Goal: Information Seeking & Learning: Learn about a topic

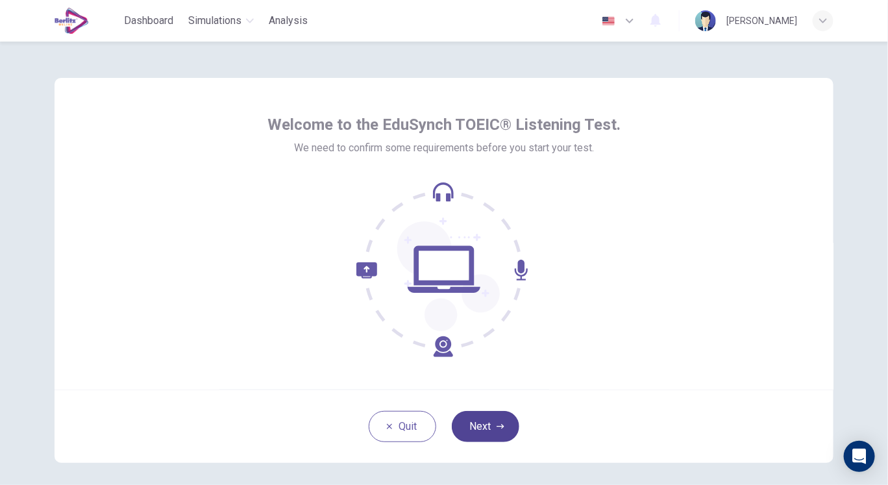
click at [468, 423] on button "Next" at bounding box center [486, 426] width 68 height 31
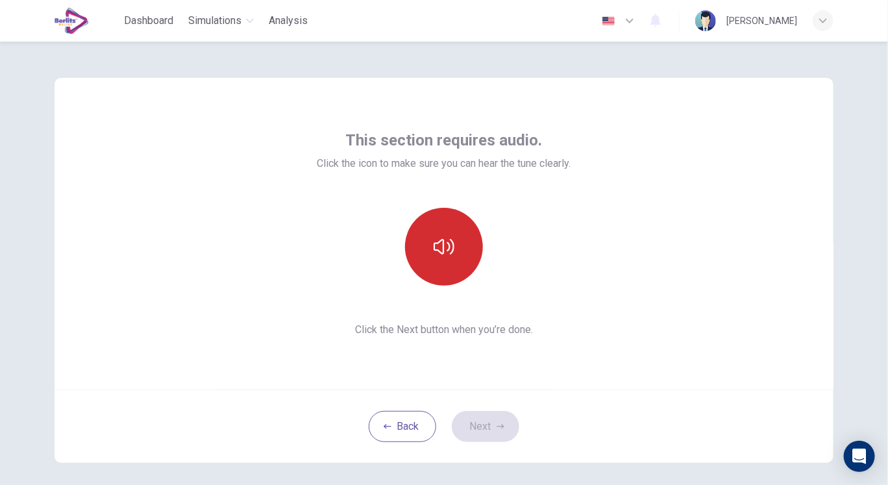
click at [416, 250] on button "button" at bounding box center [444, 247] width 78 height 78
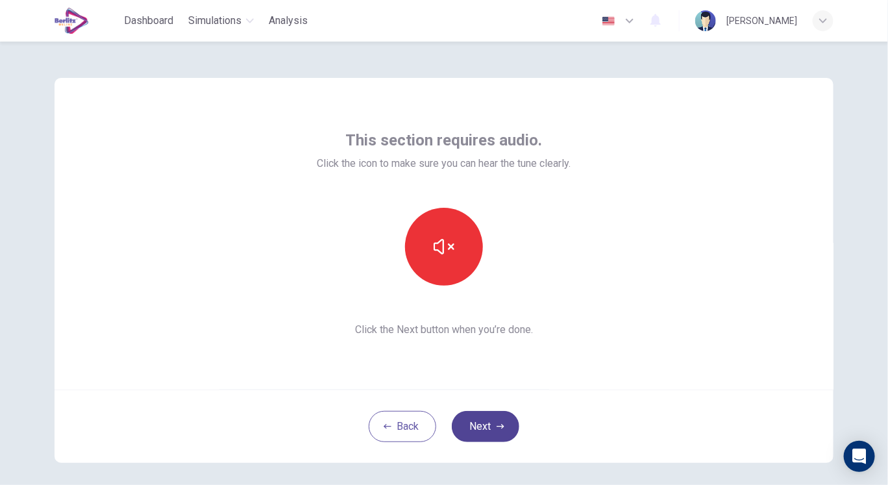
click at [485, 423] on button "Next" at bounding box center [486, 426] width 68 height 31
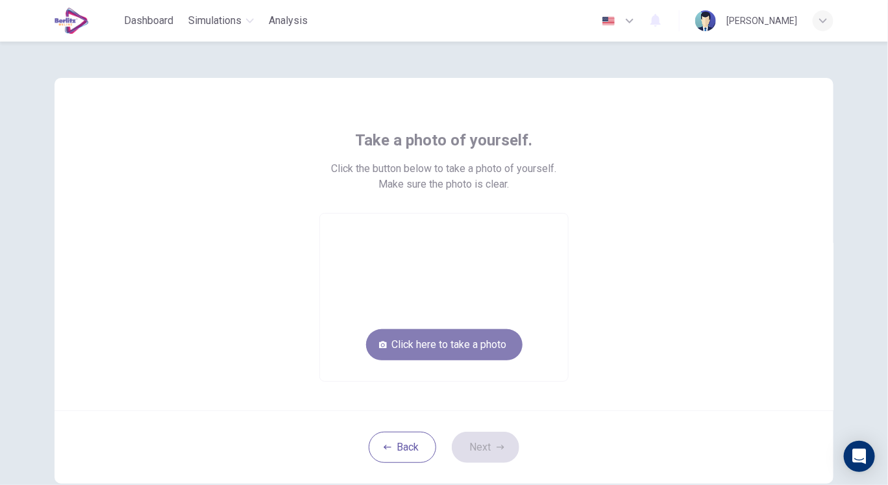
click at [456, 344] on button "Click here to take a photo" at bounding box center [444, 344] width 156 height 31
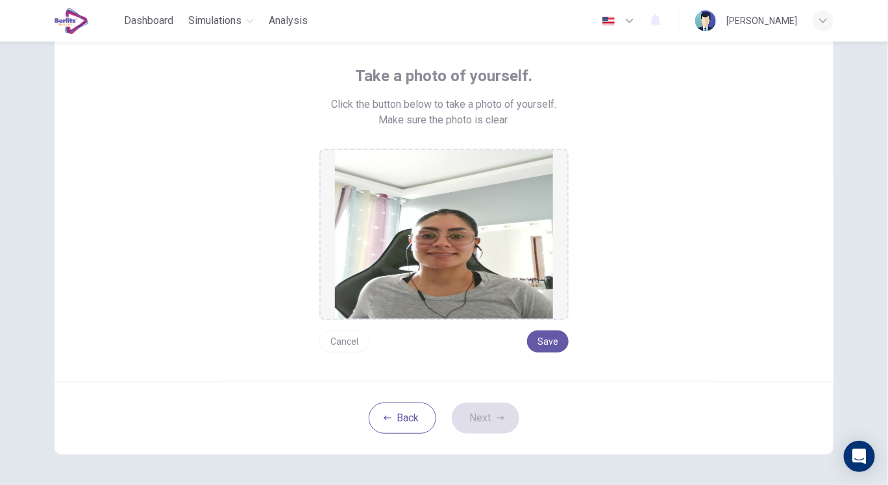
scroll to position [64, 0]
click at [348, 343] on button "Cancel" at bounding box center [344, 341] width 50 height 22
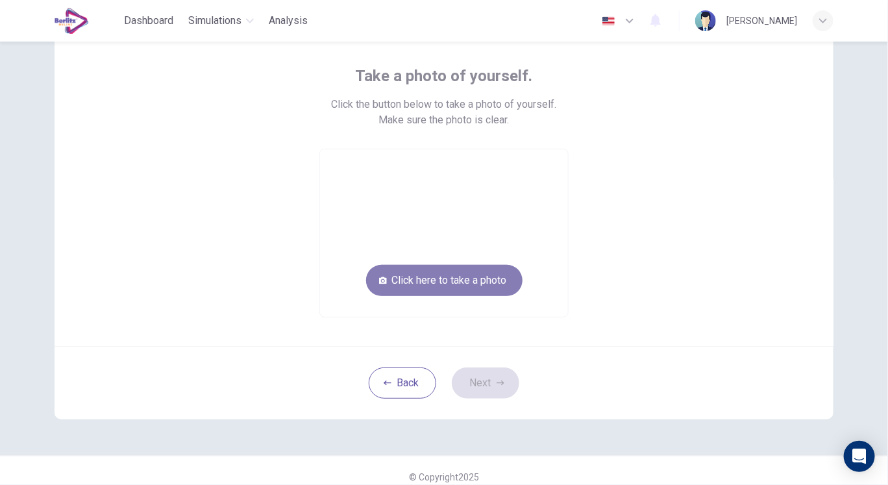
click at [445, 285] on button "Click here to take a photo" at bounding box center [444, 280] width 156 height 31
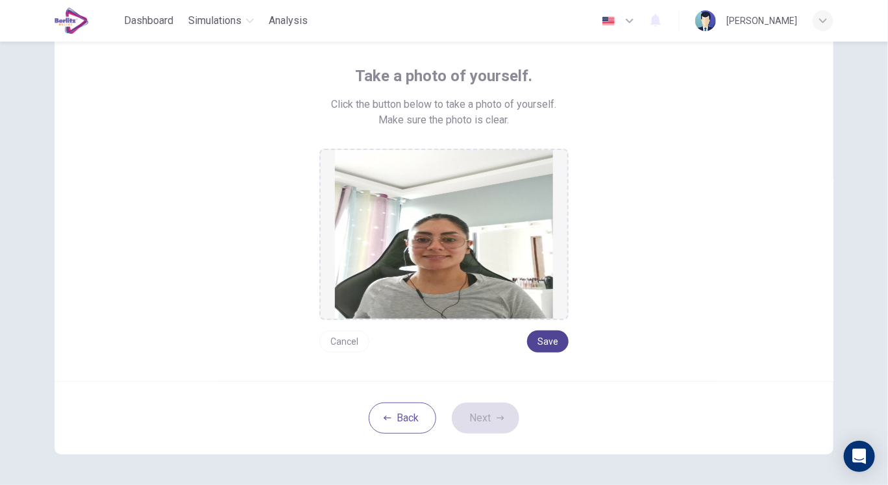
click at [543, 341] on button "Save" at bounding box center [548, 341] width 42 height 22
click at [550, 343] on button "Save" at bounding box center [548, 341] width 42 height 22
click at [474, 417] on button "Next" at bounding box center [486, 418] width 68 height 31
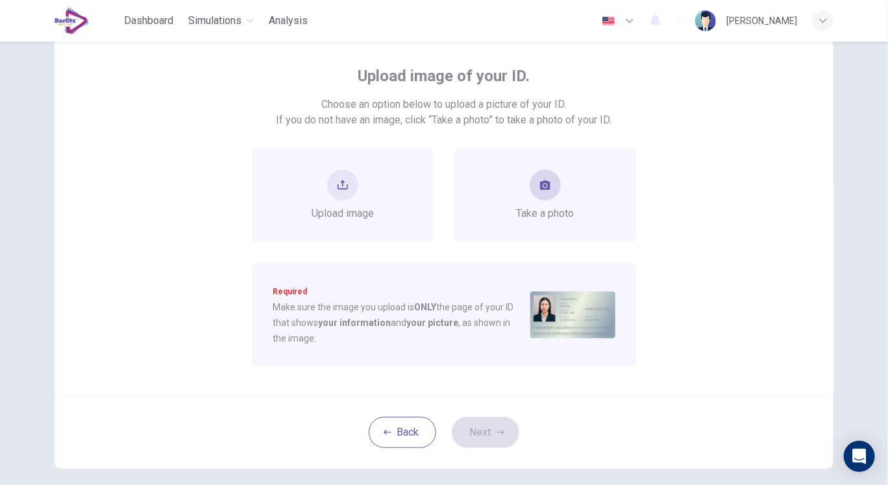
click at [540, 193] on button "take photo" at bounding box center [545, 184] width 31 height 31
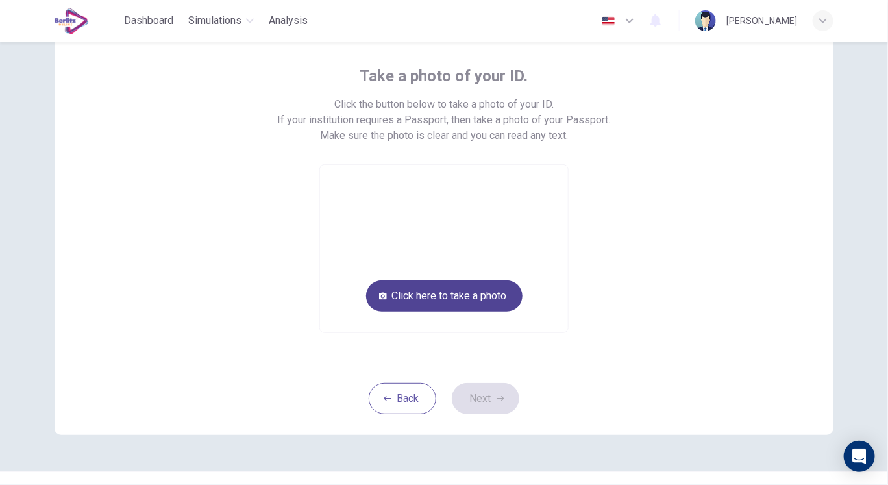
click at [470, 290] on button "Click here to take a photo" at bounding box center [444, 295] width 156 height 31
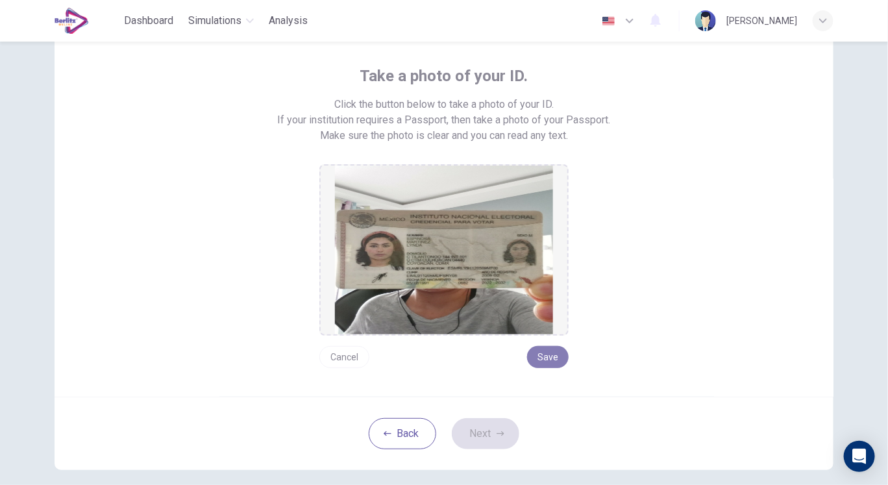
click at [550, 360] on button "Save" at bounding box center [548, 357] width 42 height 22
click at [478, 445] on button "Next" at bounding box center [486, 433] width 68 height 31
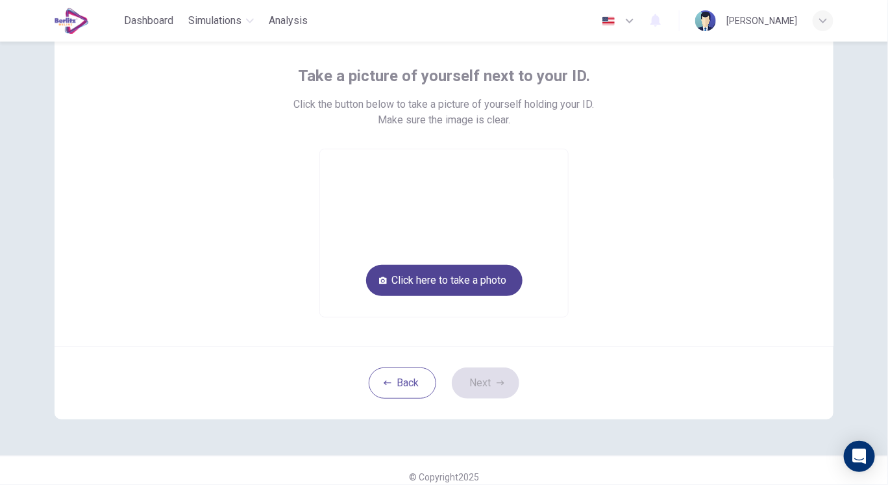
click at [439, 286] on button "Click here to take a photo" at bounding box center [444, 280] width 156 height 31
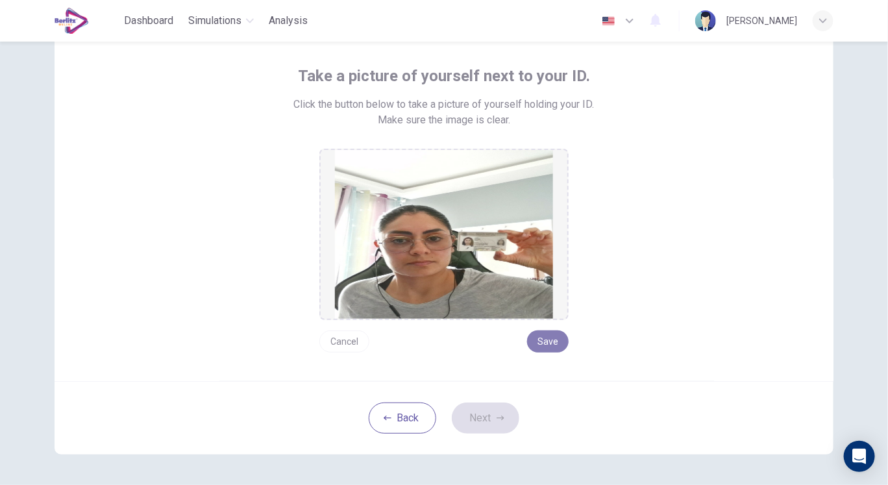
click at [545, 342] on button "Save" at bounding box center [548, 341] width 42 height 22
click at [502, 419] on button "Next" at bounding box center [486, 418] width 68 height 31
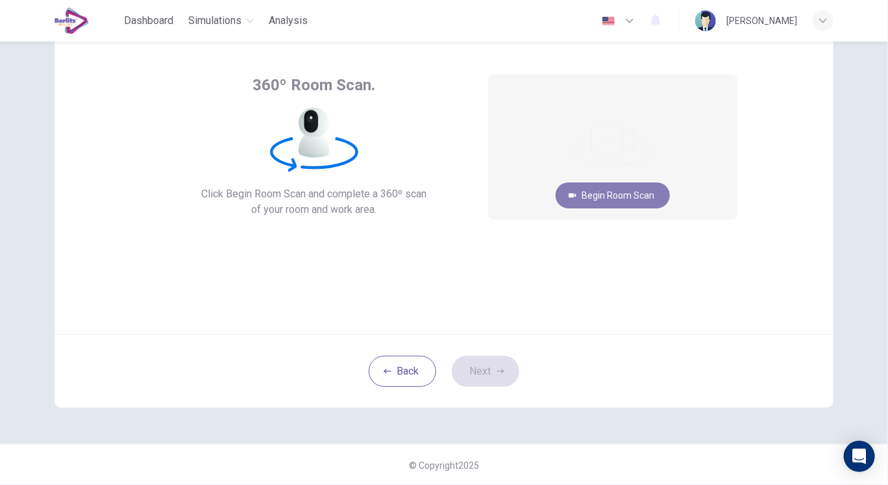
click at [581, 187] on button "Begin Room Scan" at bounding box center [613, 195] width 114 height 26
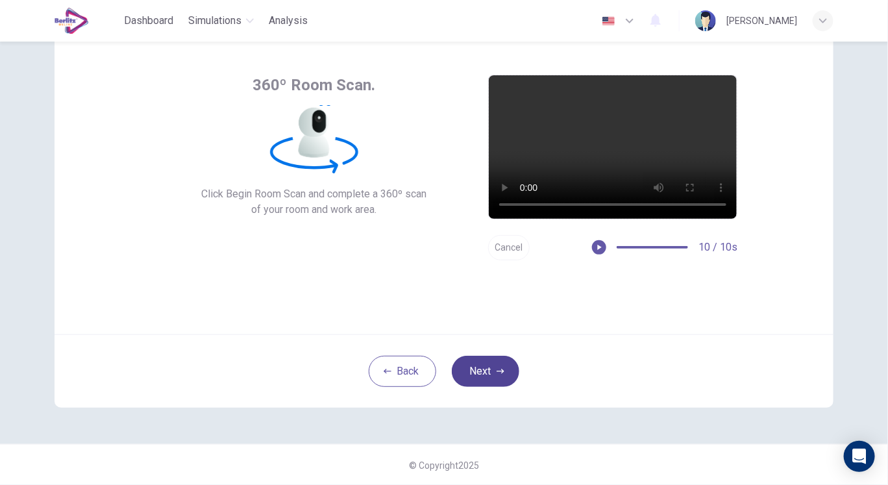
click at [469, 375] on button "Next" at bounding box center [486, 371] width 68 height 31
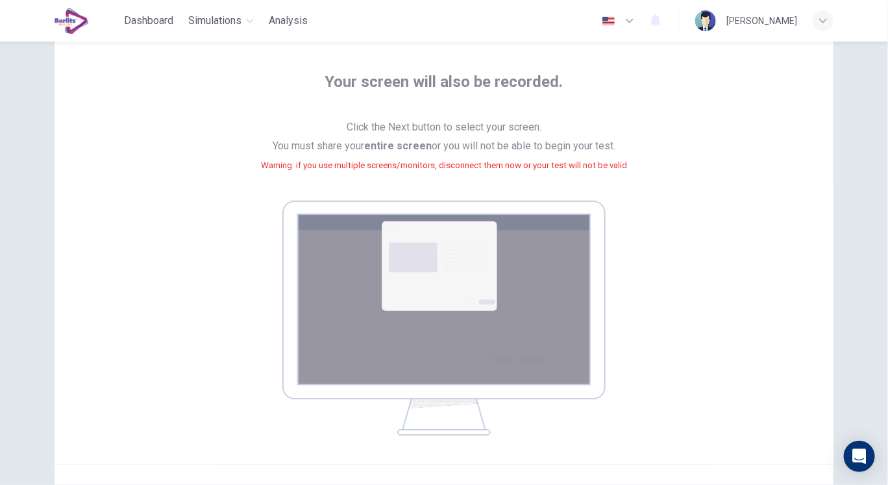
scroll to position [188, 0]
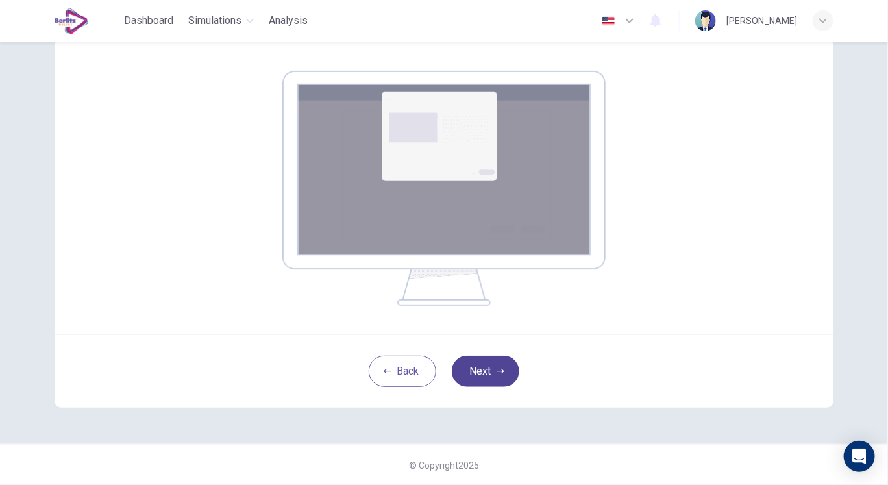
click at [477, 382] on button "Next" at bounding box center [486, 371] width 68 height 31
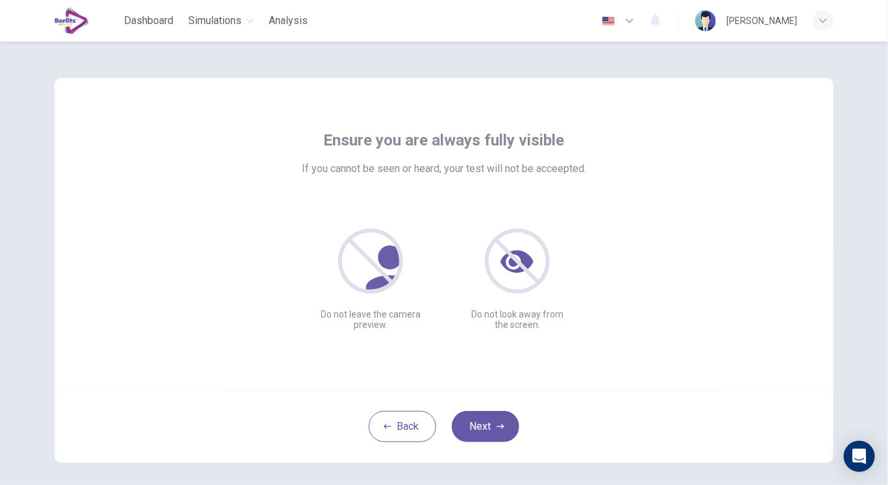
scroll to position [55, 0]
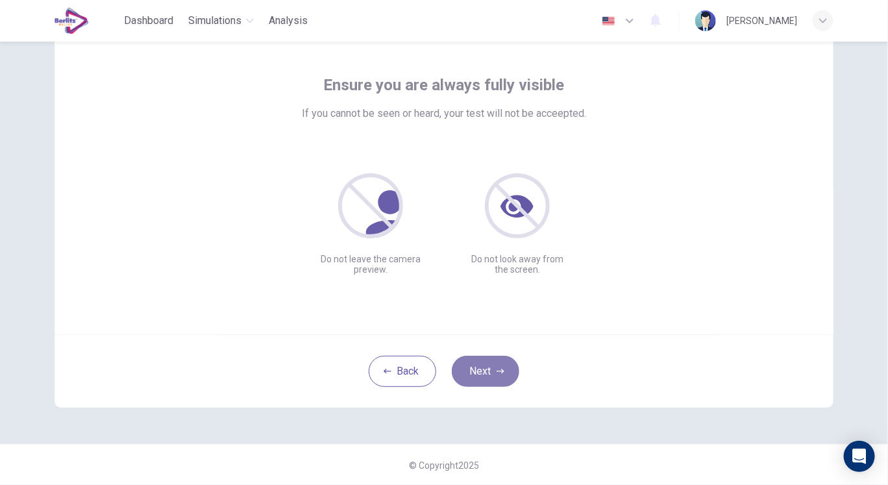
click at [492, 375] on button "Next" at bounding box center [486, 371] width 68 height 31
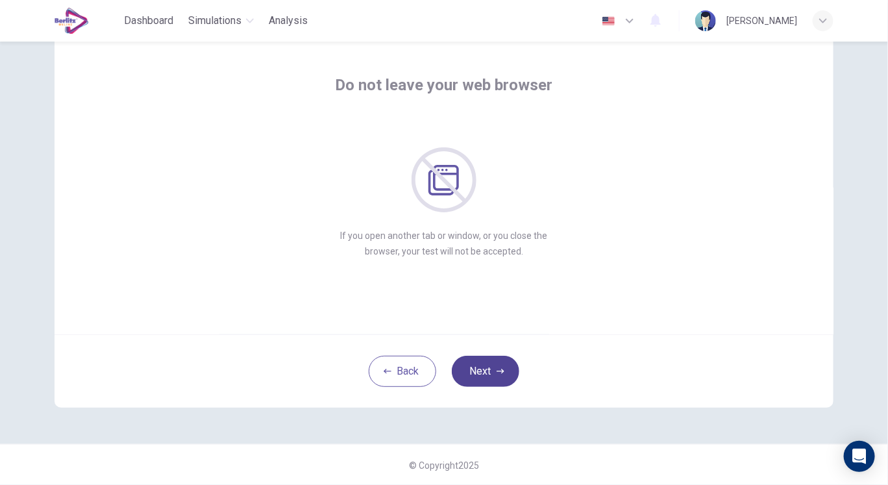
click at [478, 369] on button "Next" at bounding box center [486, 371] width 68 height 31
click at [463, 367] on button "Next" at bounding box center [486, 371] width 68 height 31
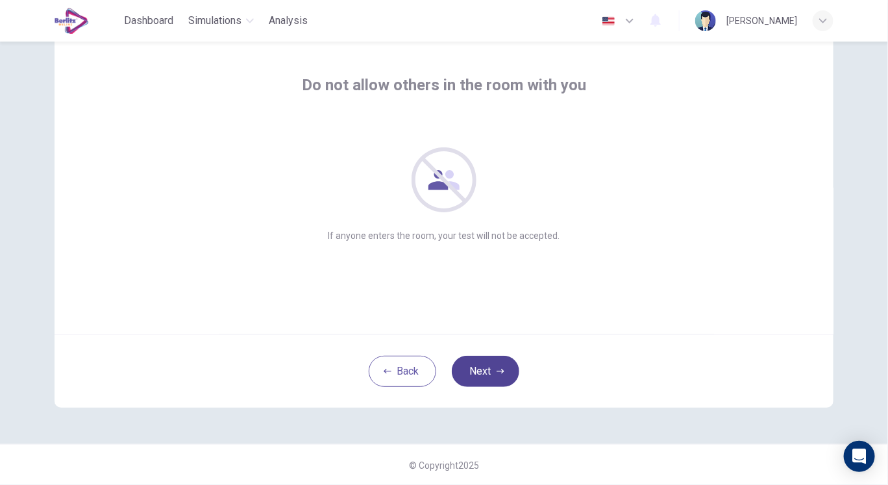
click at [475, 369] on button "Next" at bounding box center [486, 371] width 68 height 31
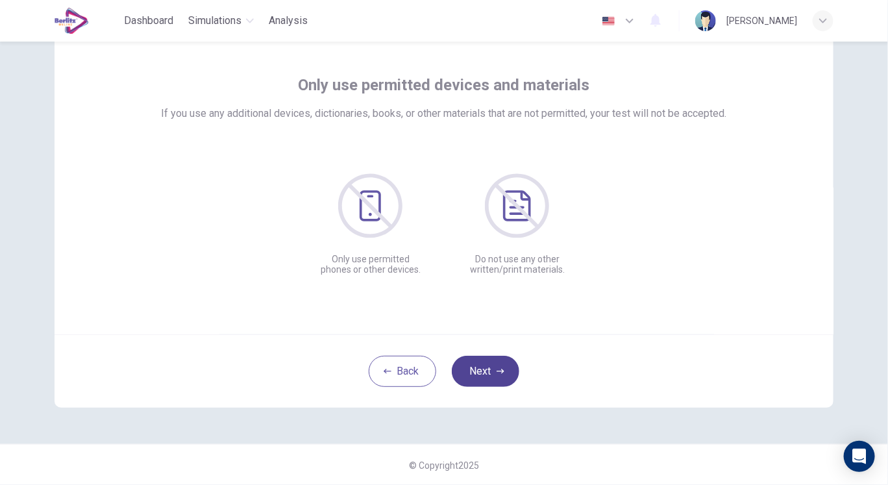
click at [481, 364] on button "Next" at bounding box center [486, 371] width 68 height 31
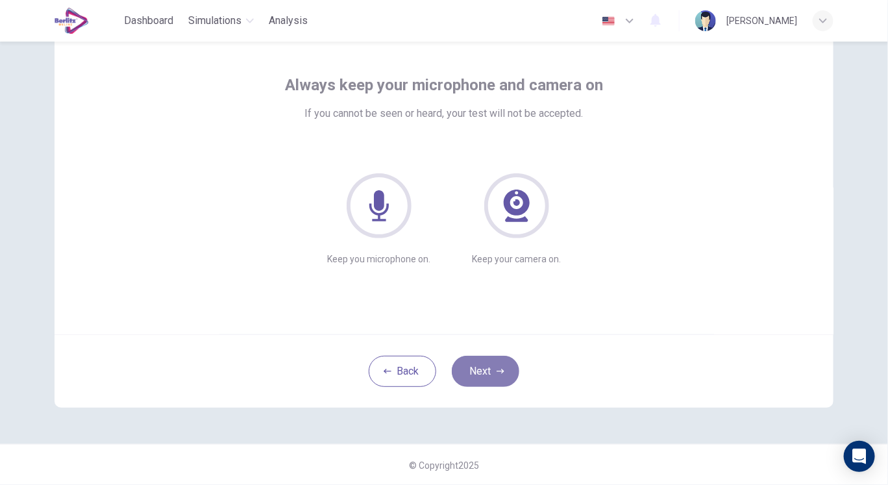
click at [490, 377] on button "Next" at bounding box center [486, 371] width 68 height 31
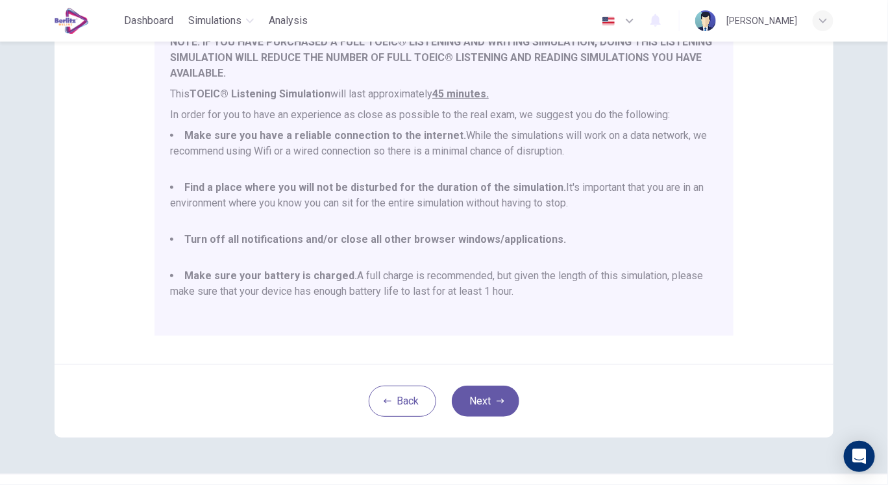
scroll to position [236, 0]
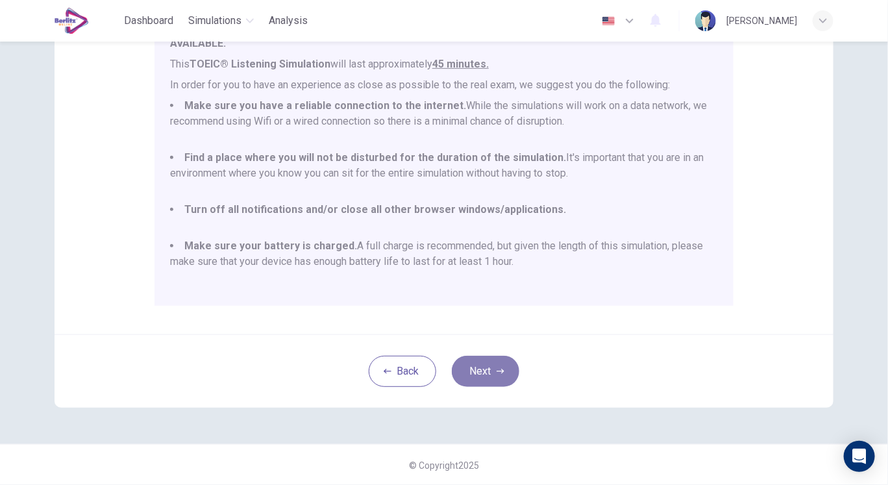
click at [477, 376] on button "Next" at bounding box center [486, 371] width 68 height 31
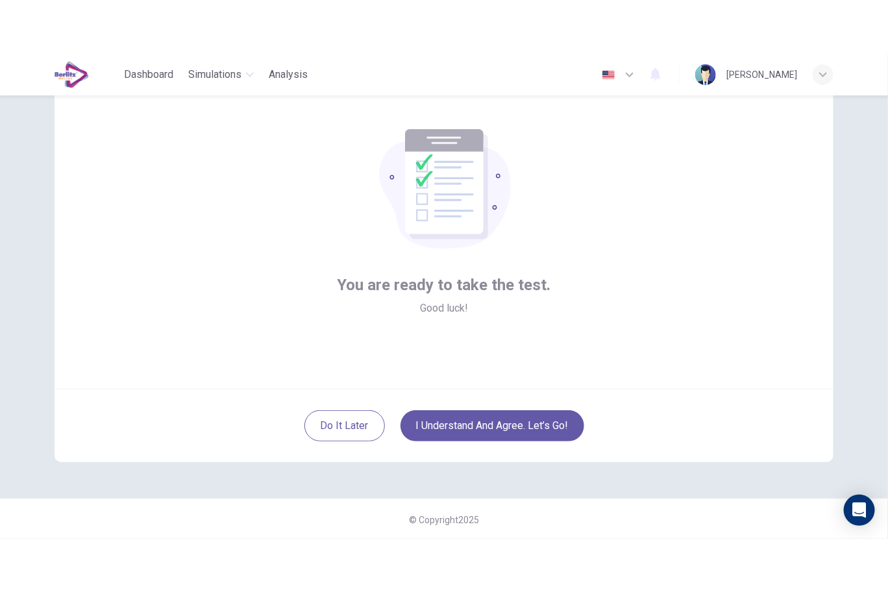
scroll to position [55, 0]
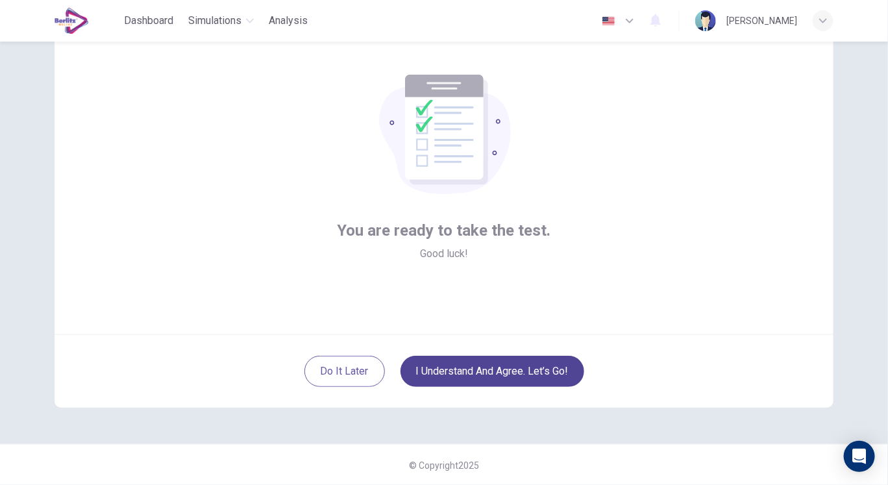
click at [509, 375] on button "I understand and agree. Let’s go!" at bounding box center [493, 371] width 184 height 31
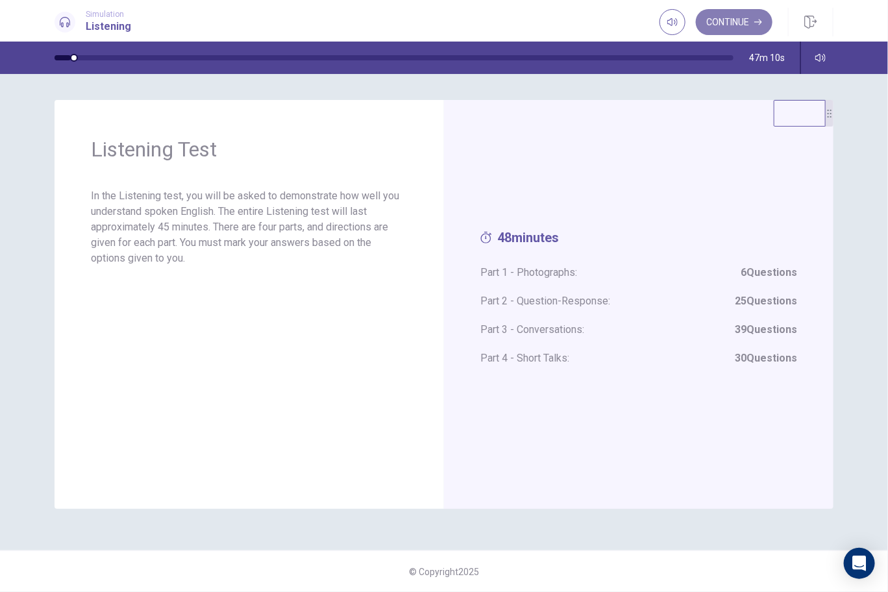
click at [721, 25] on button "Continue" at bounding box center [734, 22] width 77 height 26
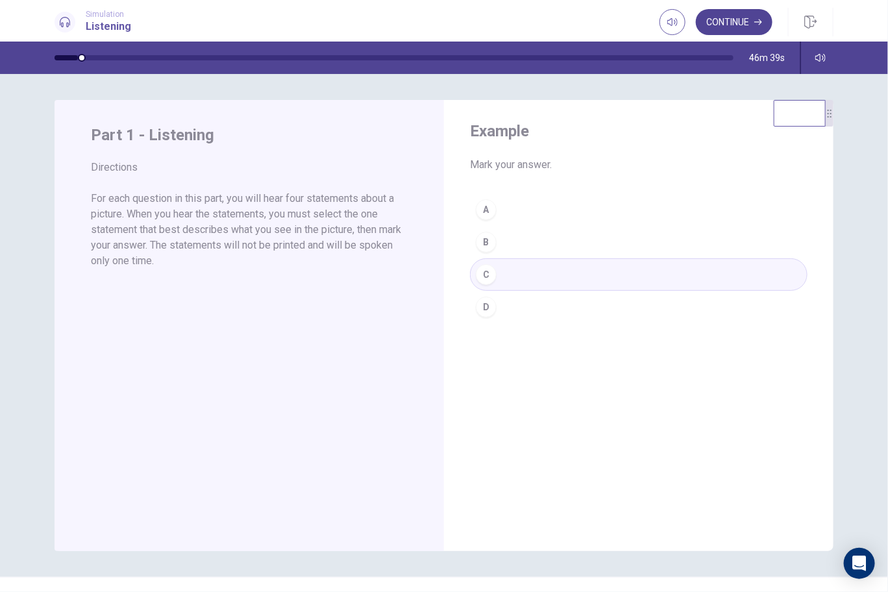
click at [723, 17] on button "Continue" at bounding box center [734, 22] width 77 height 26
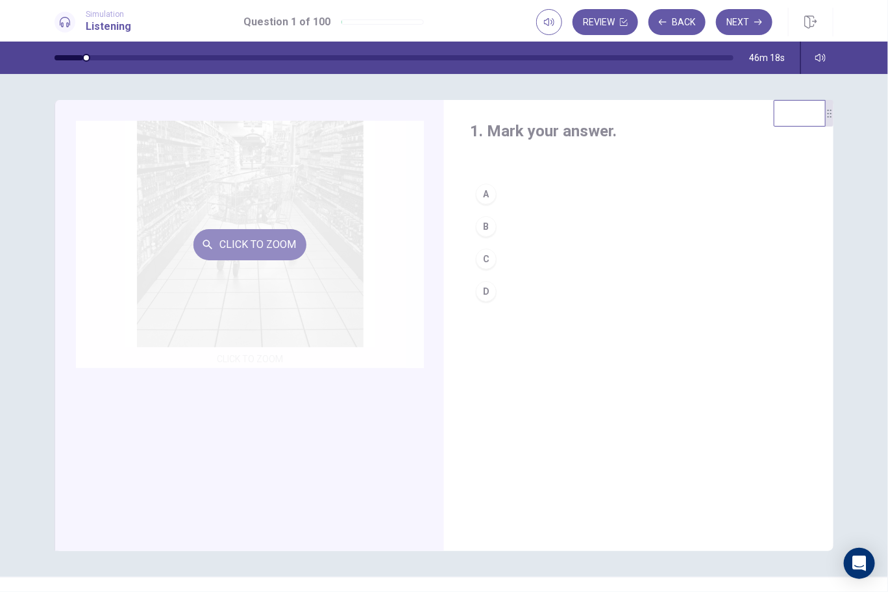
click at [253, 253] on button "Click to Zoom" at bounding box center [249, 244] width 113 height 31
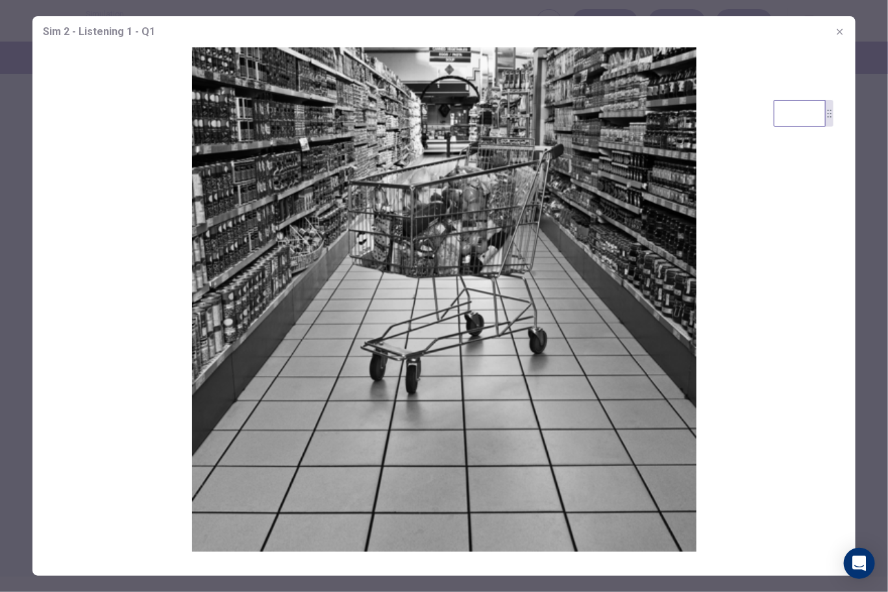
click at [839, 29] on icon "button" at bounding box center [840, 32] width 10 height 10
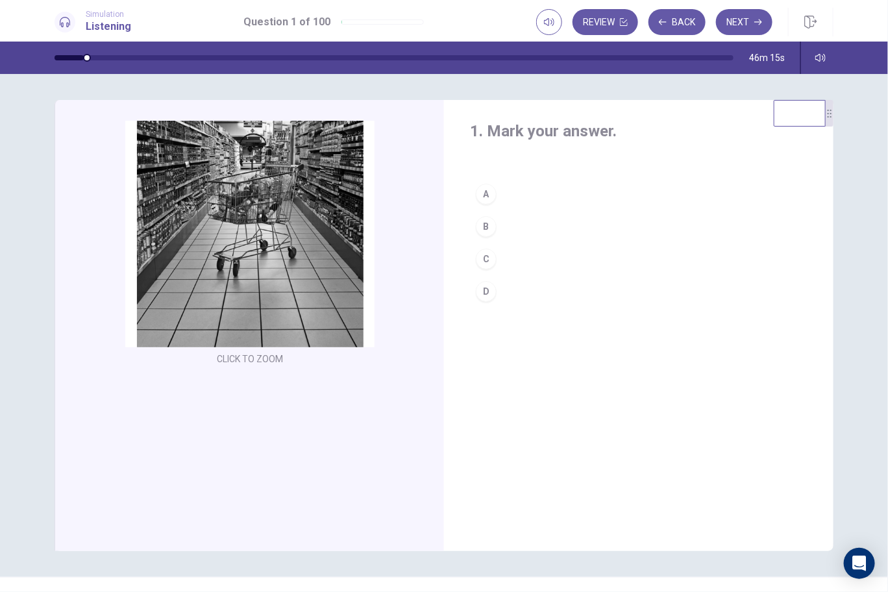
click at [484, 225] on div "B" at bounding box center [486, 226] width 21 height 21
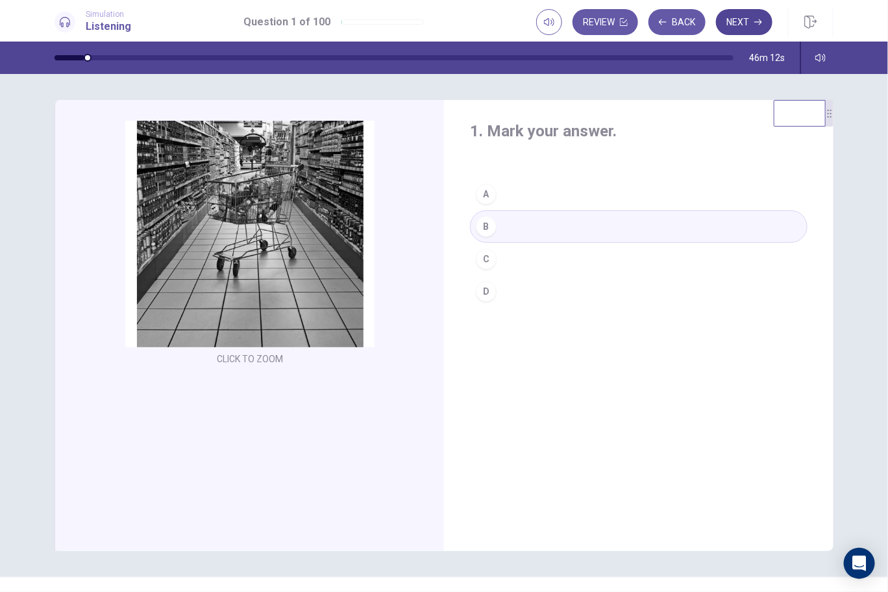
click at [735, 18] on button "Next" at bounding box center [744, 22] width 56 height 26
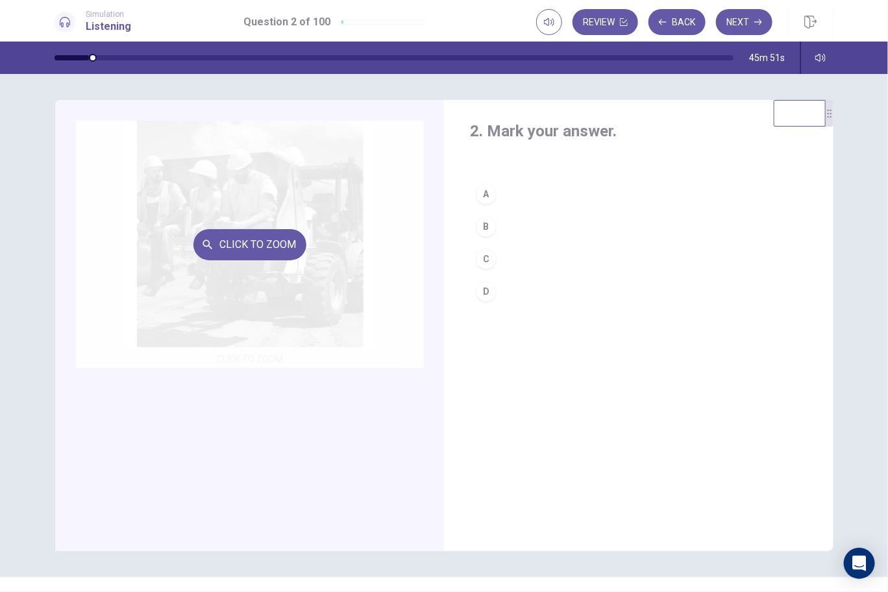
click at [282, 265] on div "Click to Zoom" at bounding box center [250, 244] width 348 height 247
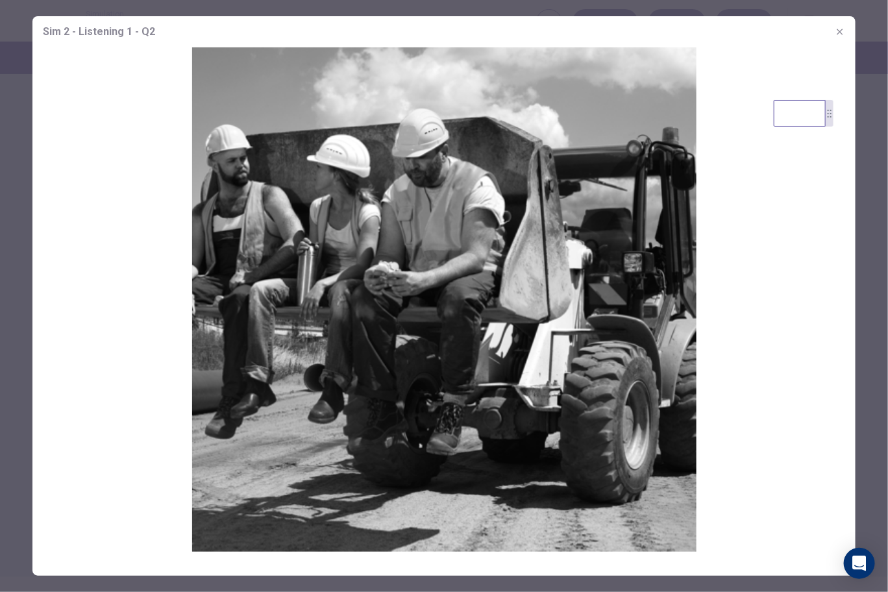
click at [848, 38] on button "button" at bounding box center [840, 31] width 21 height 21
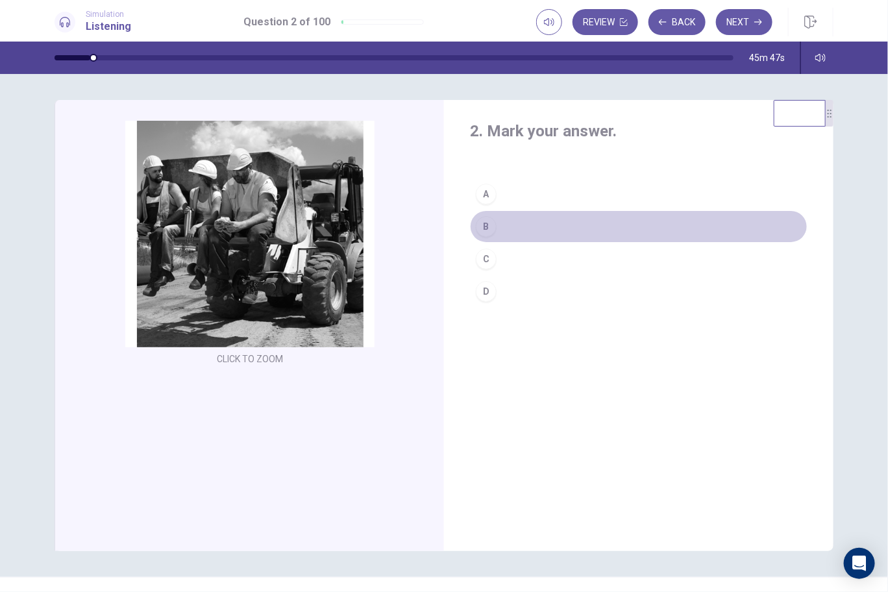
click at [488, 225] on div "B" at bounding box center [486, 226] width 21 height 21
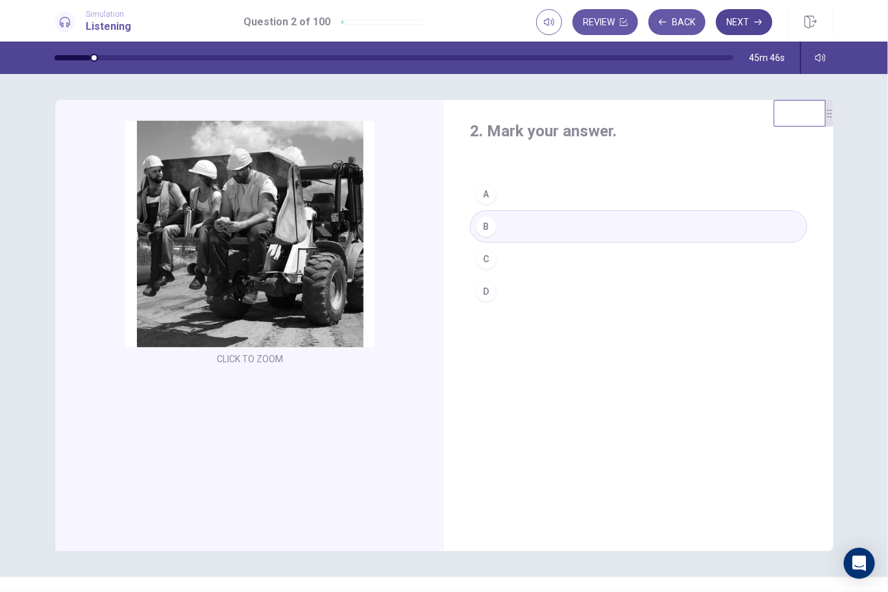
click at [756, 12] on button "Next" at bounding box center [744, 22] width 56 height 26
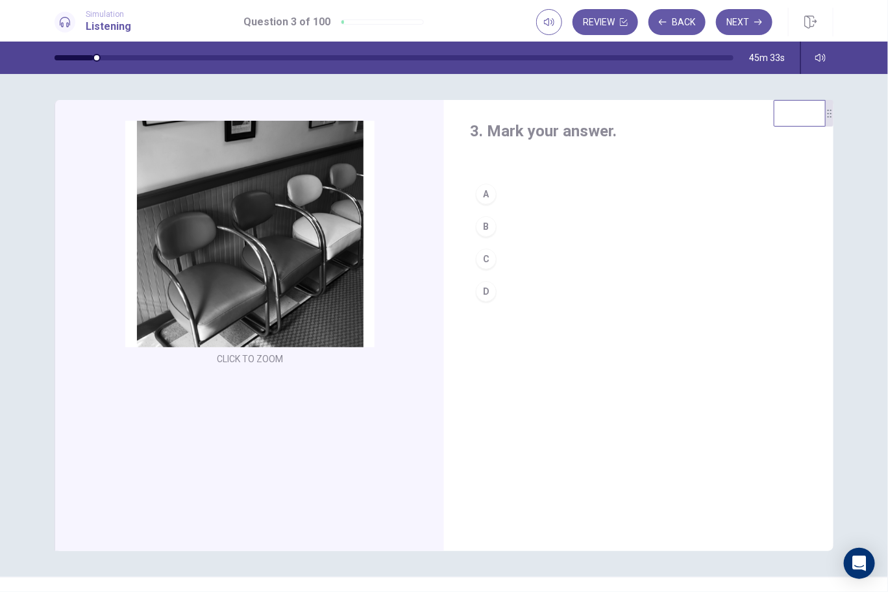
click at [484, 260] on div "C" at bounding box center [486, 259] width 21 height 21
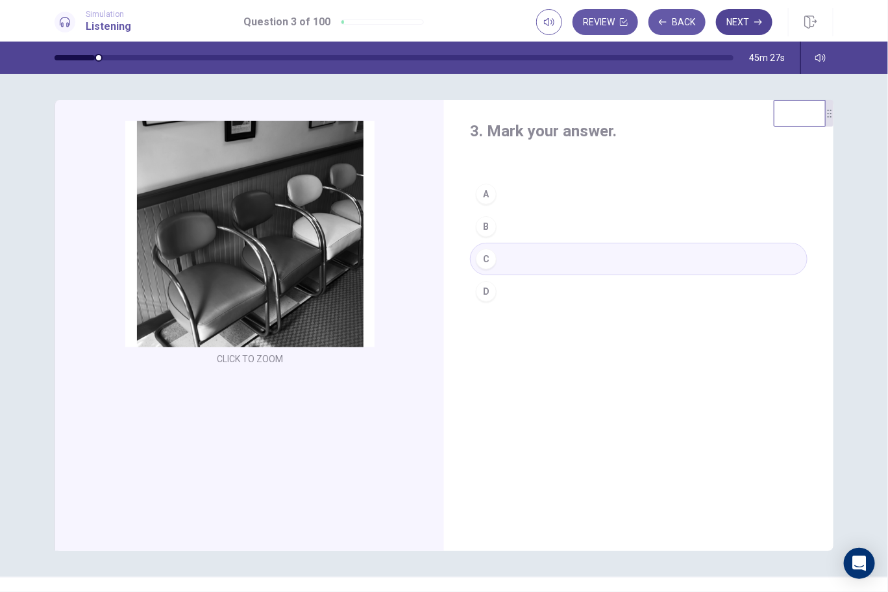
click at [735, 21] on button "Next" at bounding box center [744, 22] width 56 height 26
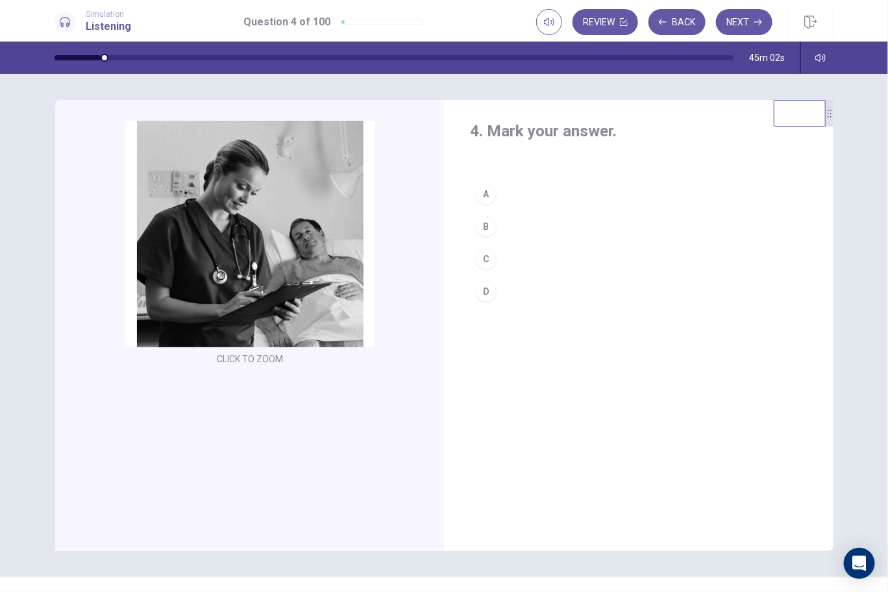
click at [481, 257] on div "C" at bounding box center [486, 259] width 21 height 21
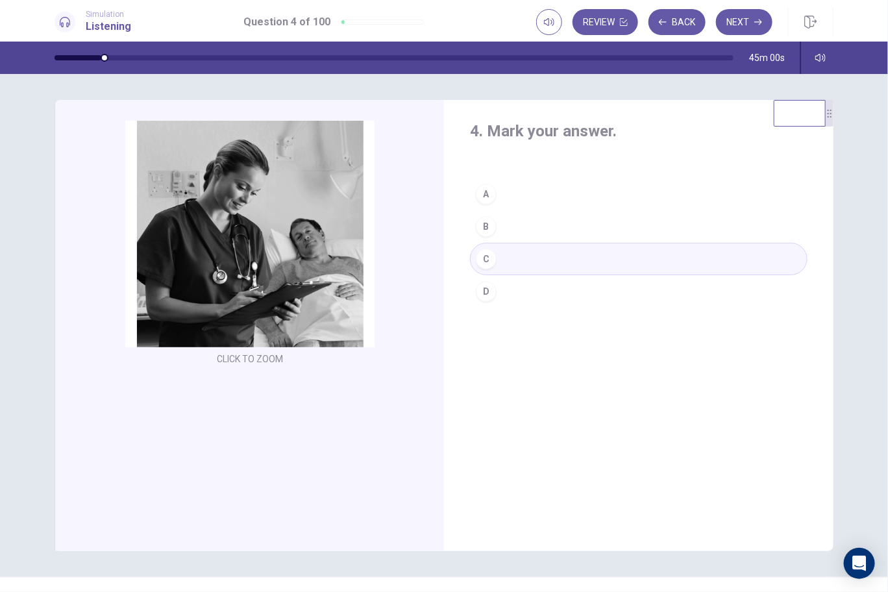
click at [731, 26] on button "Next" at bounding box center [744, 22] width 56 height 26
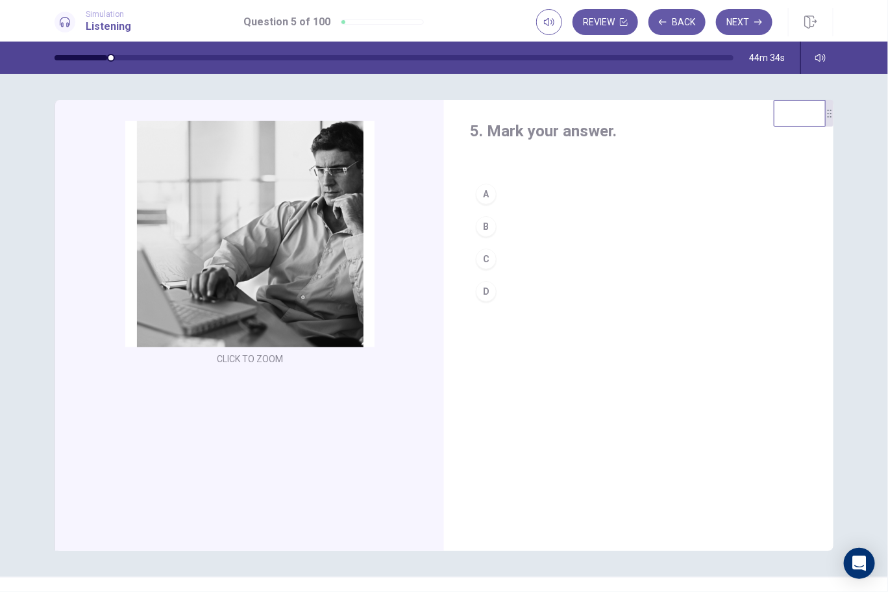
click at [482, 228] on div "B" at bounding box center [486, 226] width 21 height 21
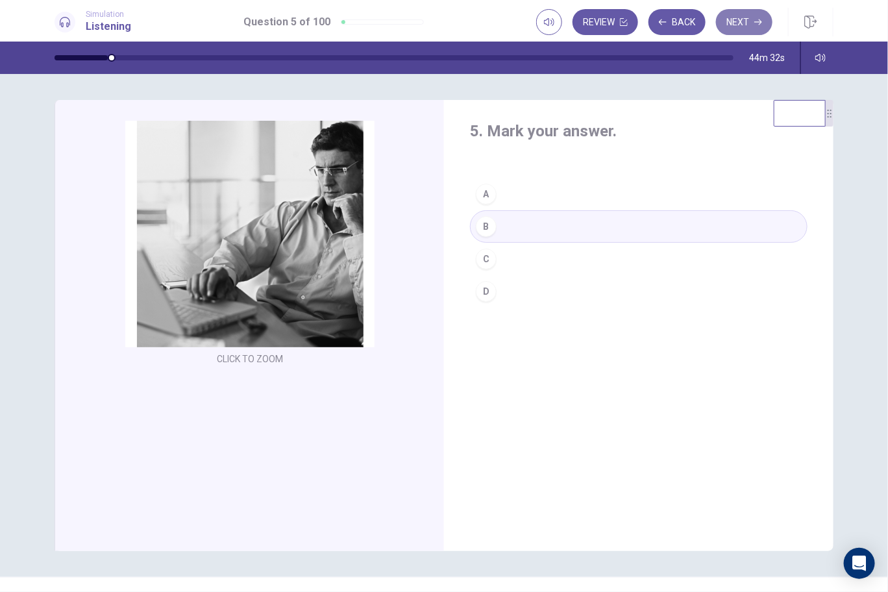
click at [750, 19] on button "Next" at bounding box center [744, 22] width 56 height 26
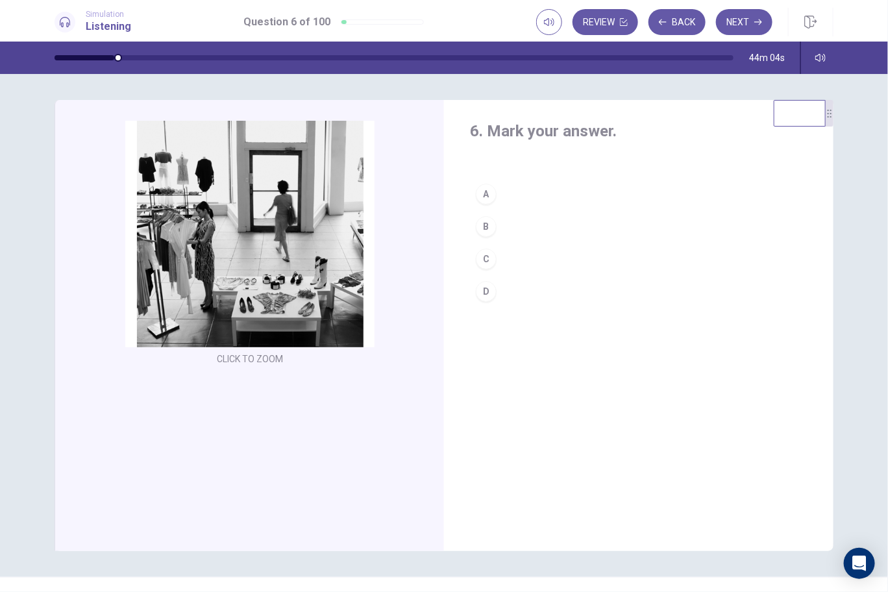
click at [483, 256] on div "C" at bounding box center [486, 259] width 21 height 21
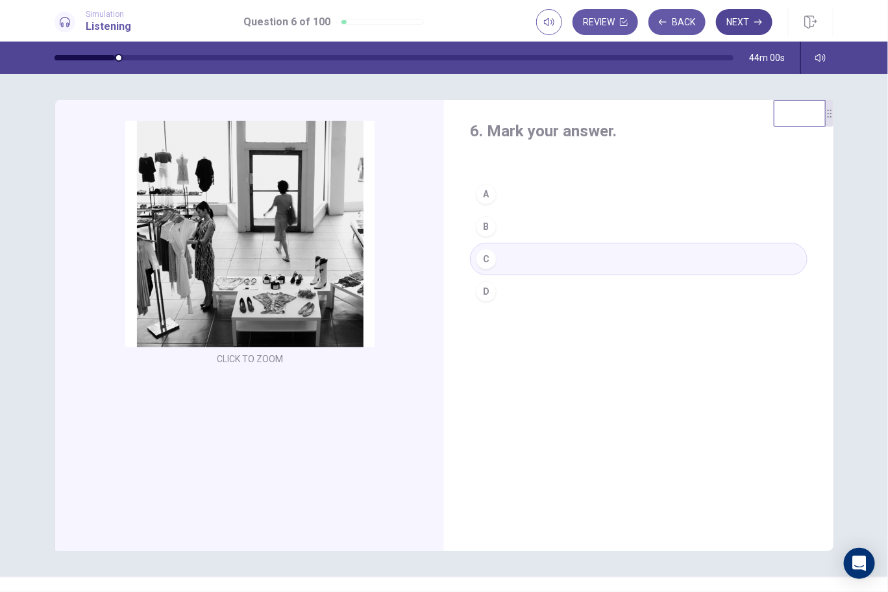
click at [760, 19] on icon "button" at bounding box center [758, 22] width 8 height 6
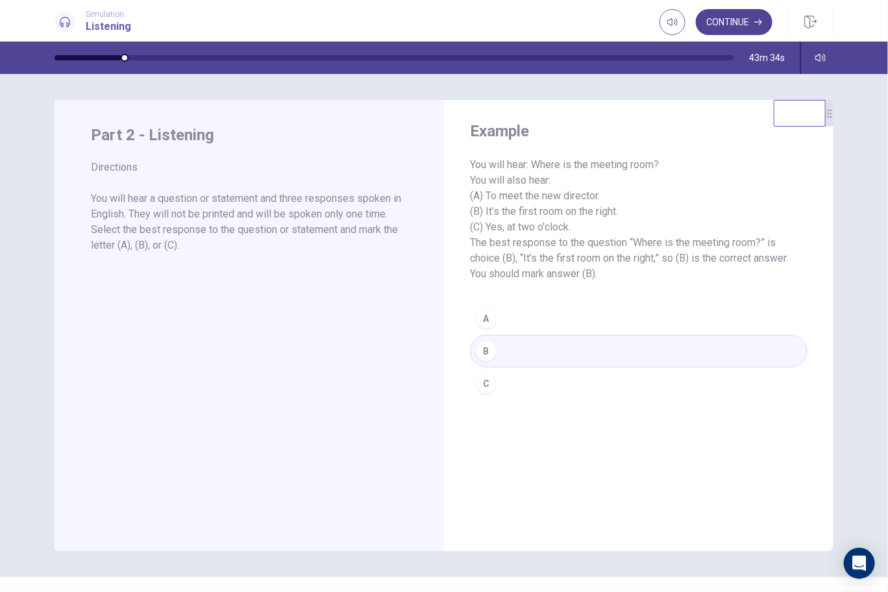
click at [728, 25] on button "Continue" at bounding box center [734, 22] width 77 height 26
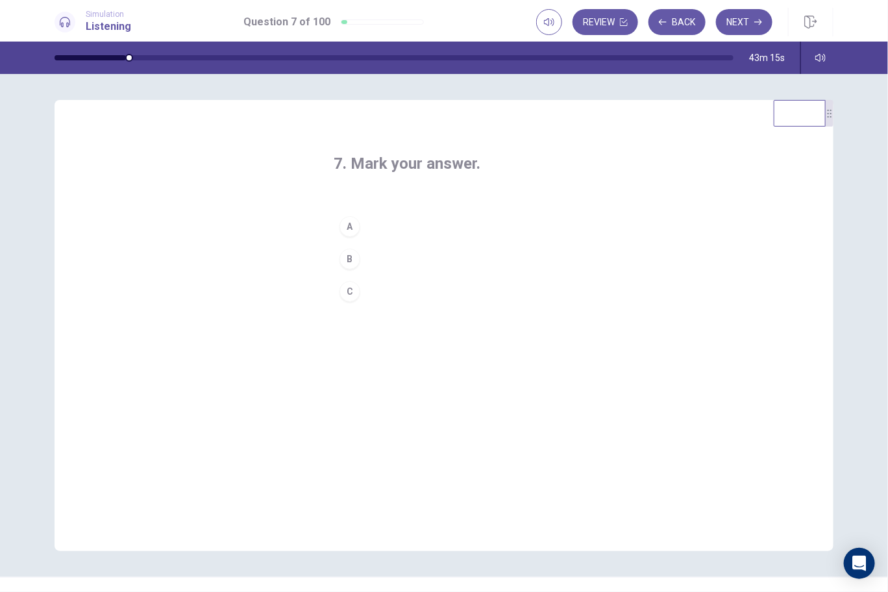
click at [345, 261] on div "B" at bounding box center [350, 259] width 21 height 21
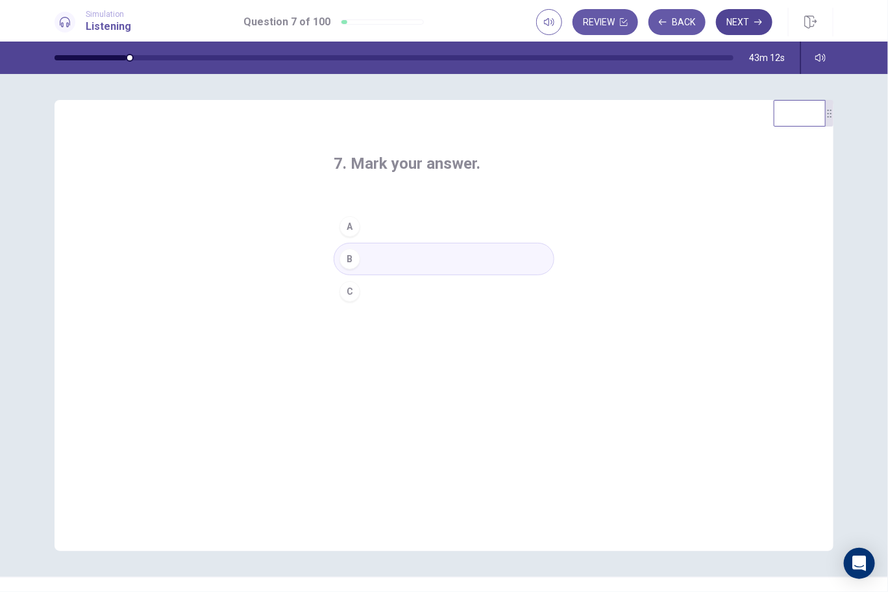
click at [743, 14] on button "Next" at bounding box center [744, 22] width 56 height 26
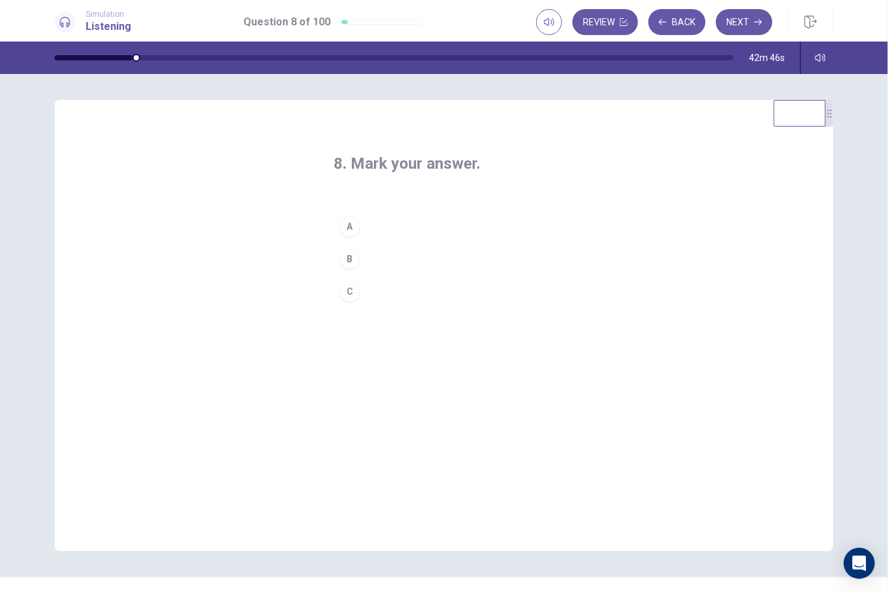
click at [347, 259] on div "B" at bounding box center [350, 259] width 21 height 21
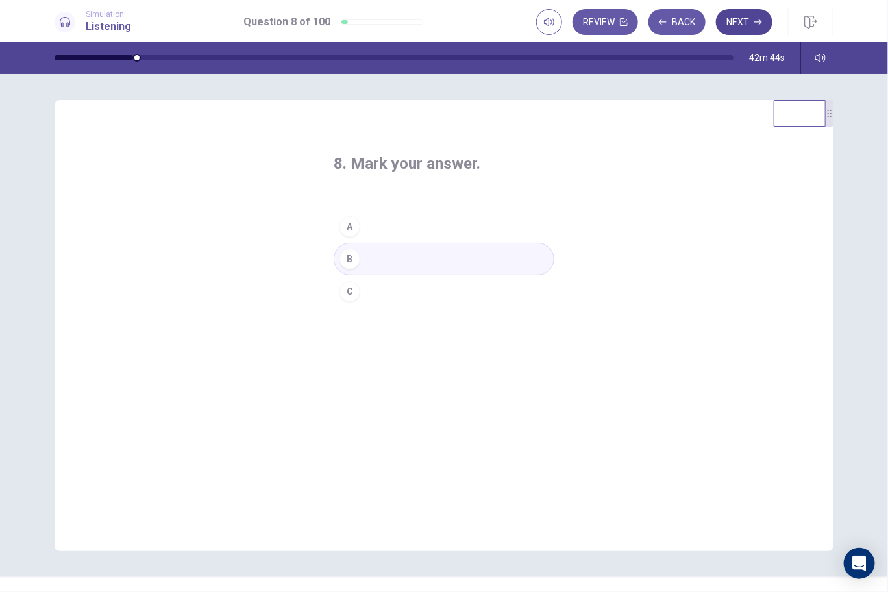
click at [741, 18] on button "Next" at bounding box center [744, 22] width 56 height 26
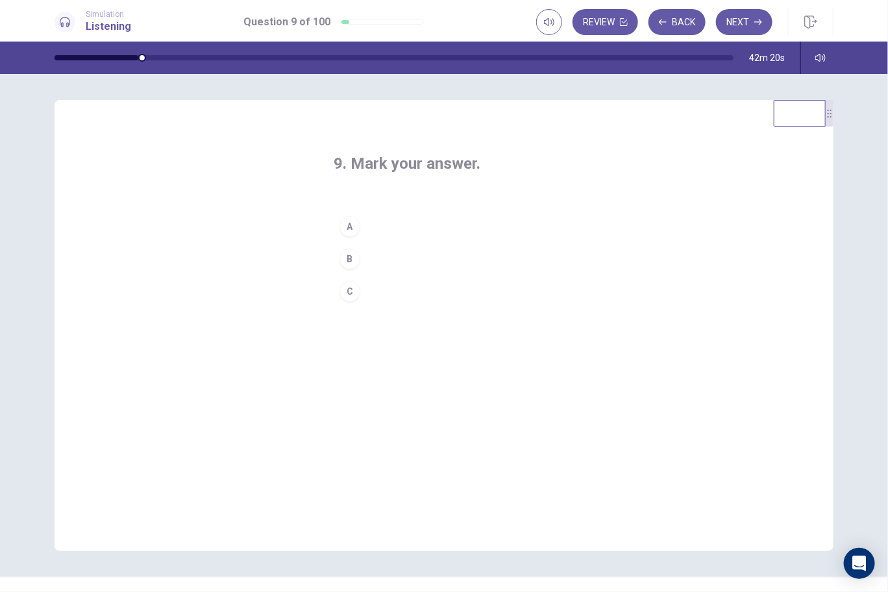
click at [347, 291] on div "C" at bounding box center [350, 291] width 21 height 21
click at [757, 14] on button "Next" at bounding box center [744, 22] width 56 height 26
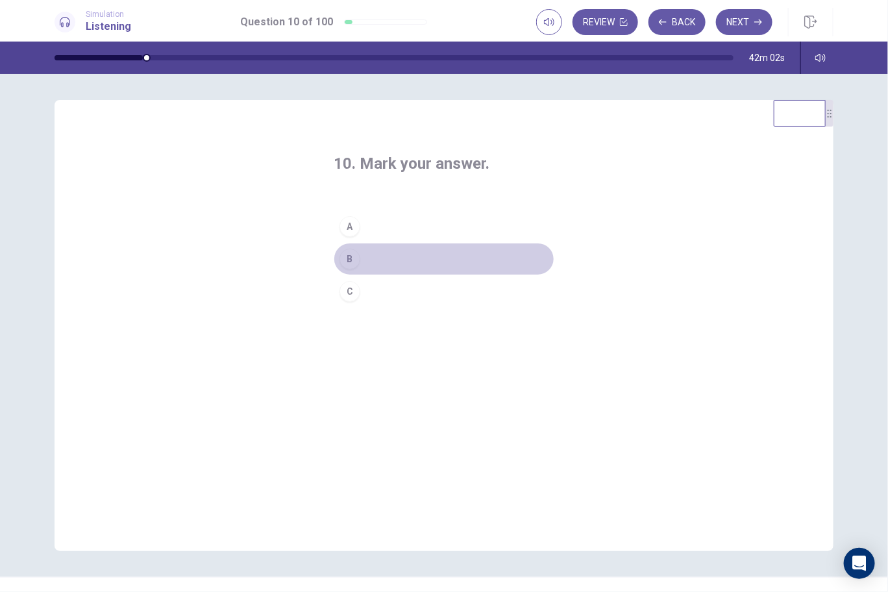
click at [344, 258] on div "B" at bounding box center [350, 259] width 21 height 21
click at [354, 295] on div "C" at bounding box center [350, 291] width 21 height 21
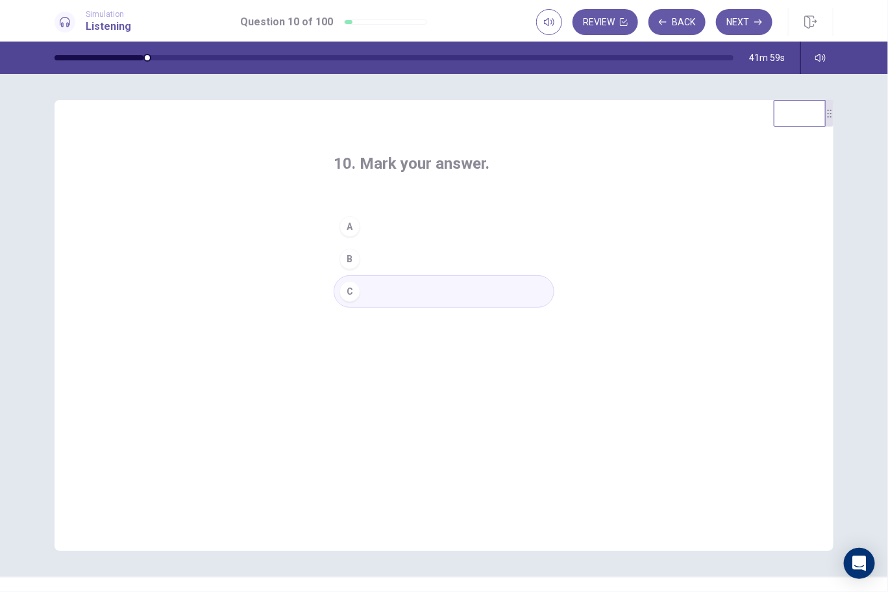
click at [727, 23] on button "Next" at bounding box center [744, 22] width 56 height 26
click at [347, 262] on div "B" at bounding box center [350, 259] width 21 height 21
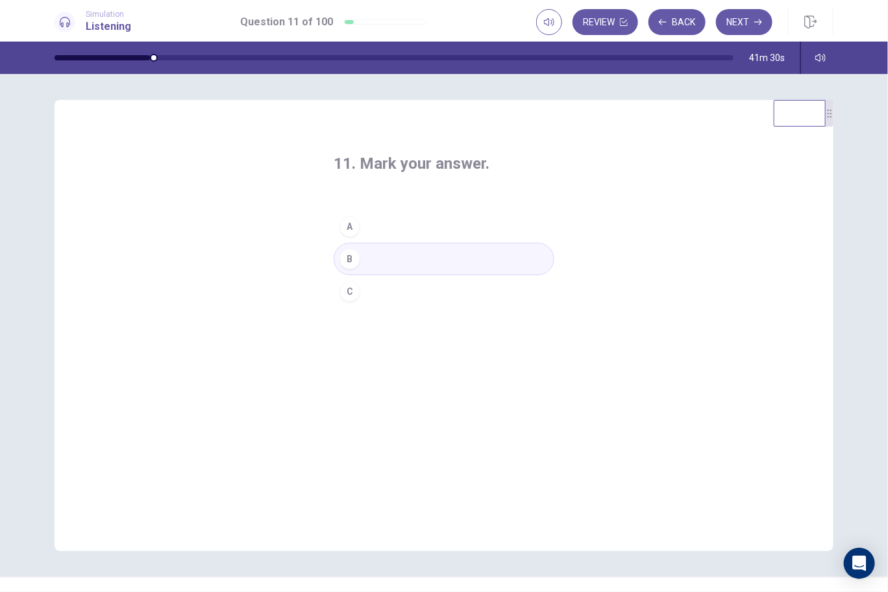
click at [735, 17] on button "Next" at bounding box center [744, 22] width 56 height 26
click at [348, 287] on div "C" at bounding box center [350, 291] width 21 height 21
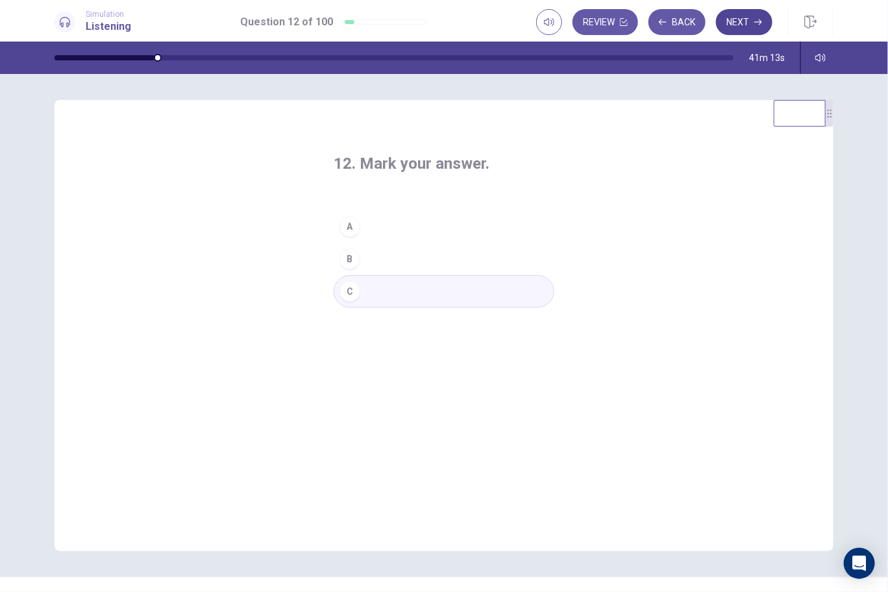
click at [749, 22] on button "Next" at bounding box center [744, 22] width 56 height 26
click at [343, 258] on div "B" at bounding box center [350, 259] width 21 height 21
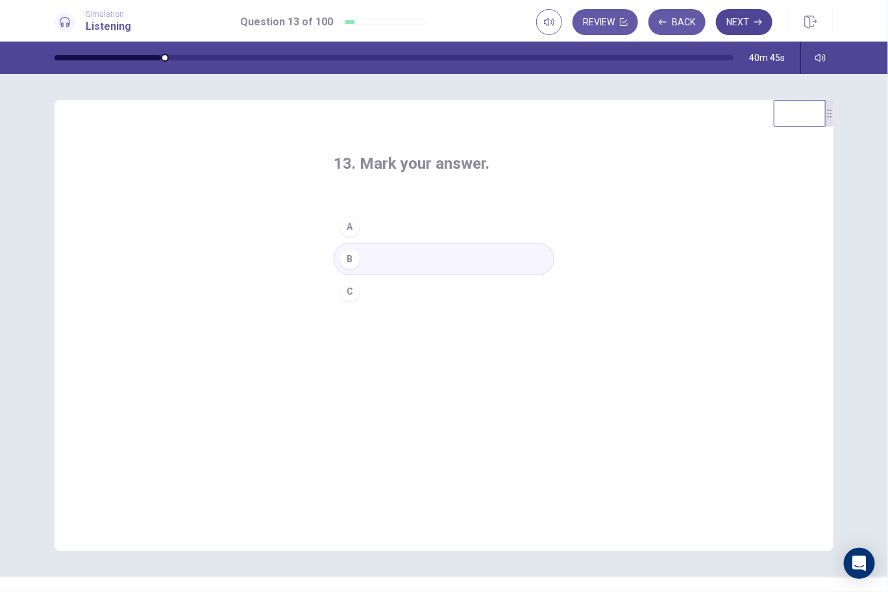
click at [750, 19] on button "Next" at bounding box center [744, 22] width 56 height 26
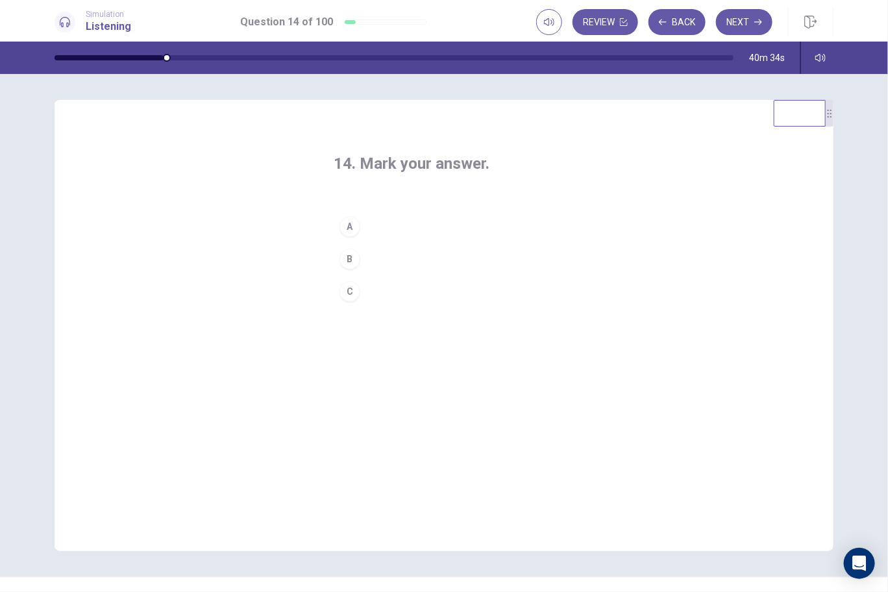
click at [346, 229] on div "A" at bounding box center [350, 226] width 21 height 21
click at [738, 19] on button "Next" at bounding box center [744, 22] width 56 height 26
click at [349, 292] on div "C" at bounding box center [350, 291] width 21 height 21
click at [742, 25] on button "Next" at bounding box center [744, 22] width 56 height 26
click at [346, 258] on div "B" at bounding box center [350, 259] width 21 height 21
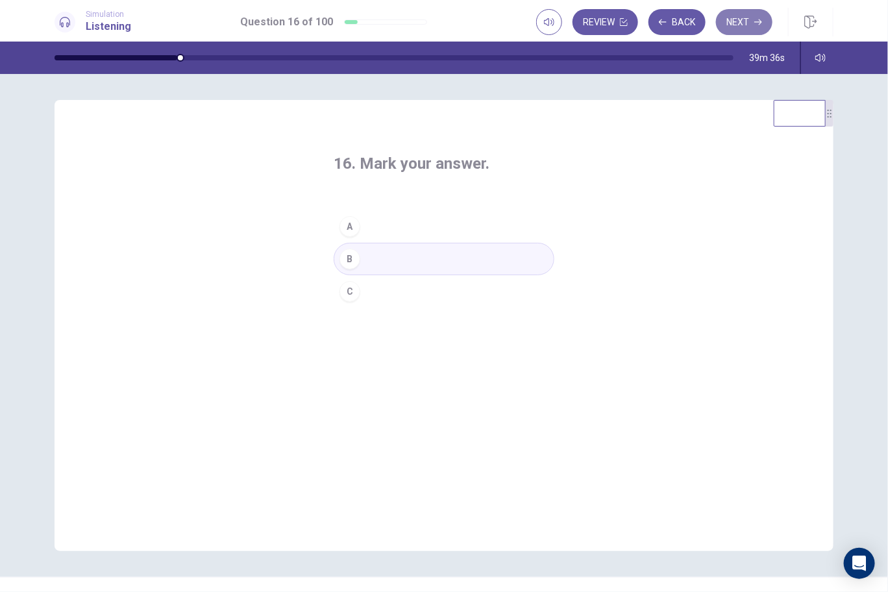
click at [743, 23] on button "Next" at bounding box center [744, 22] width 56 height 26
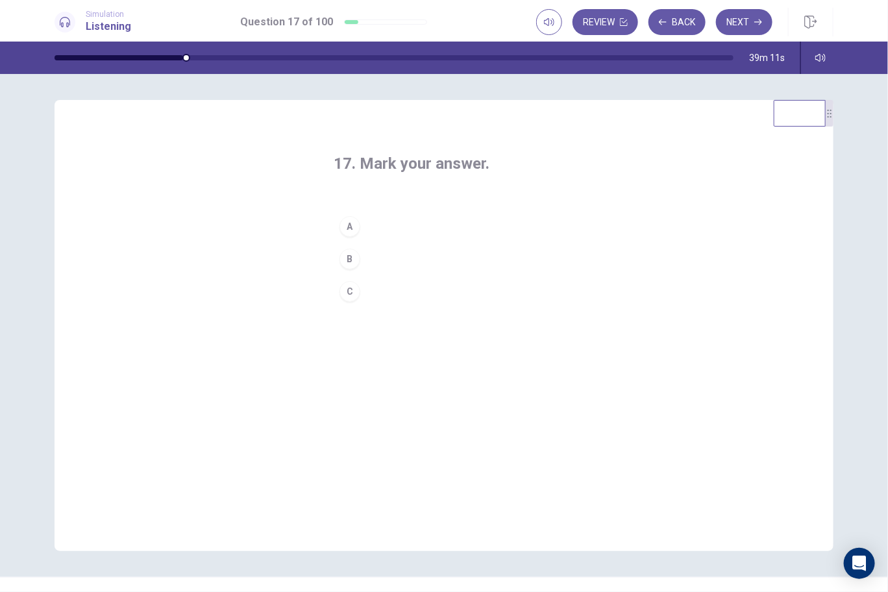
click at [345, 291] on div "C" at bounding box center [350, 291] width 21 height 21
click at [734, 25] on button "Next" at bounding box center [744, 22] width 56 height 26
click at [350, 293] on div "C" at bounding box center [350, 291] width 21 height 21
click at [758, 19] on icon "button" at bounding box center [758, 22] width 8 height 8
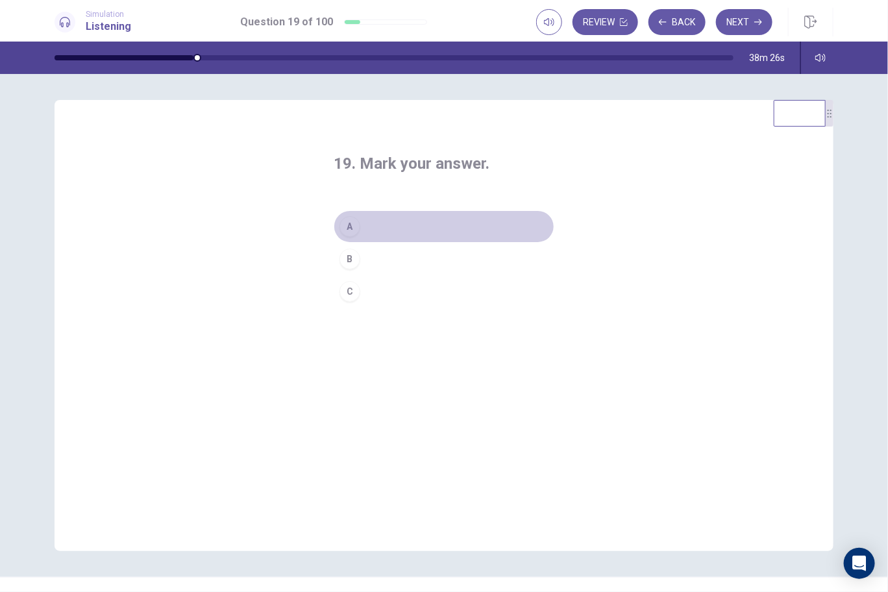
click at [348, 232] on div "A" at bounding box center [350, 226] width 21 height 21
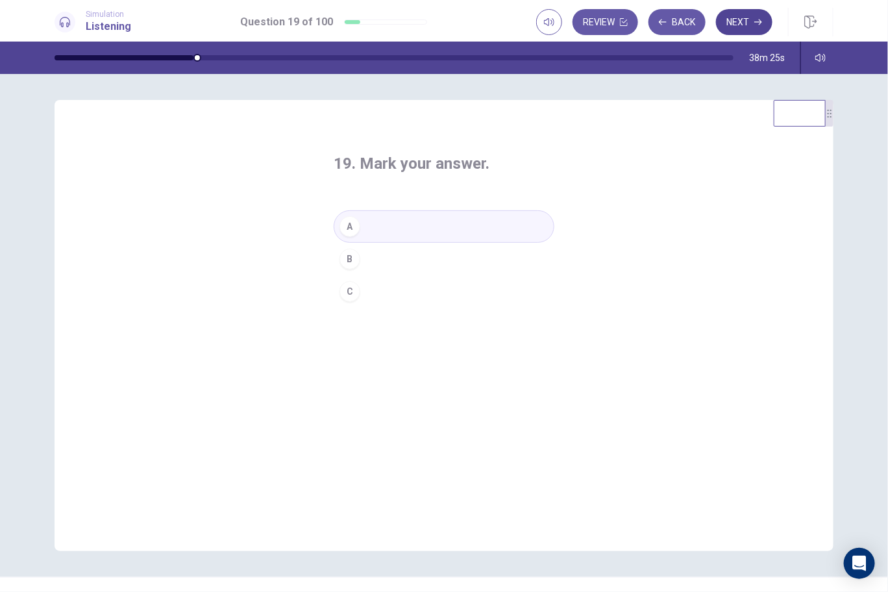
click at [747, 19] on button "Next" at bounding box center [744, 22] width 56 height 26
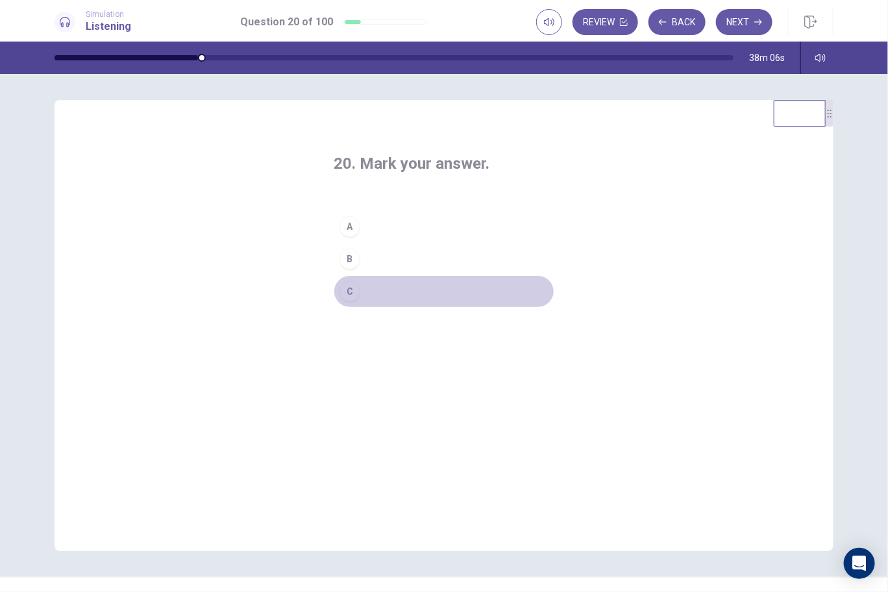
click at [349, 291] on div "C" at bounding box center [350, 291] width 21 height 21
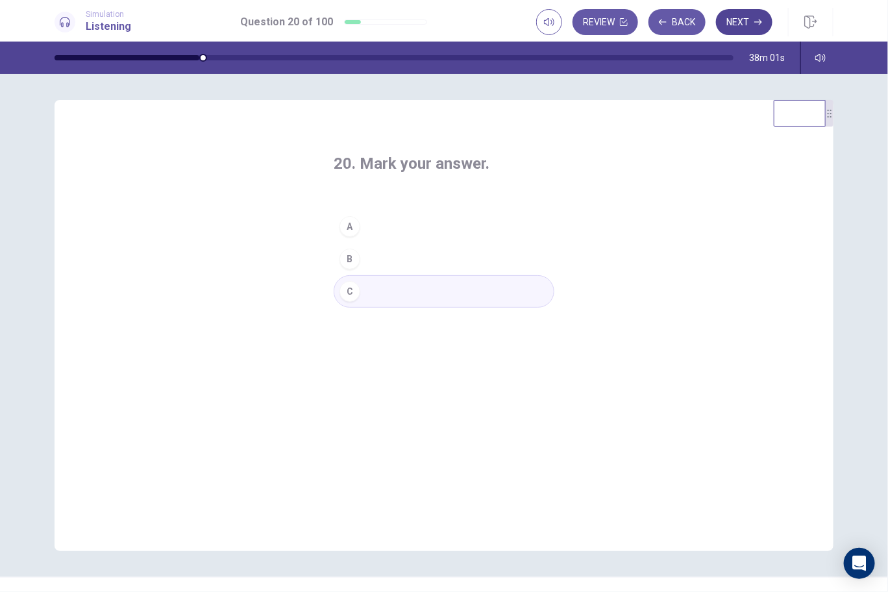
click at [748, 26] on button "Next" at bounding box center [744, 22] width 56 height 26
click at [358, 228] on button "A" at bounding box center [444, 226] width 221 height 32
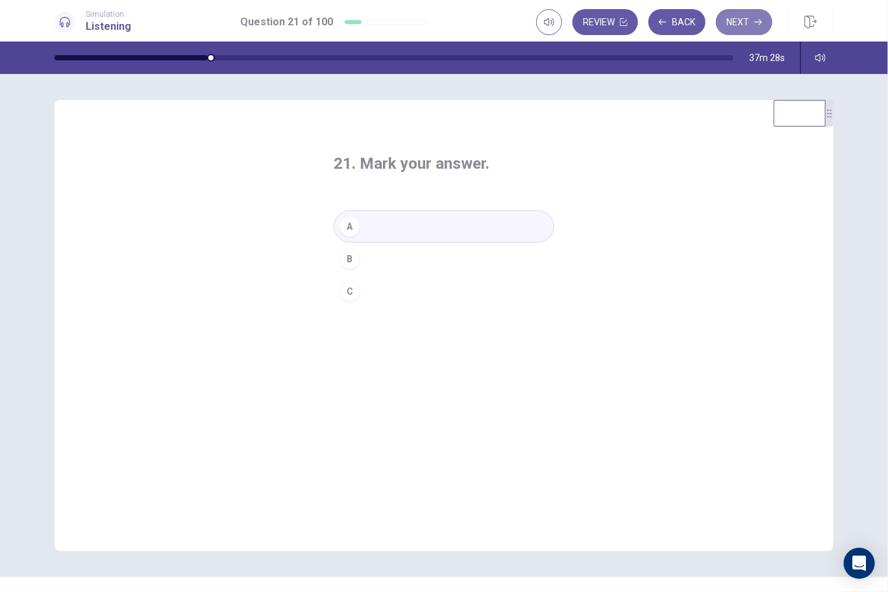
click at [740, 21] on button "Next" at bounding box center [744, 22] width 56 height 26
click at [374, 257] on button "B" at bounding box center [444, 259] width 221 height 32
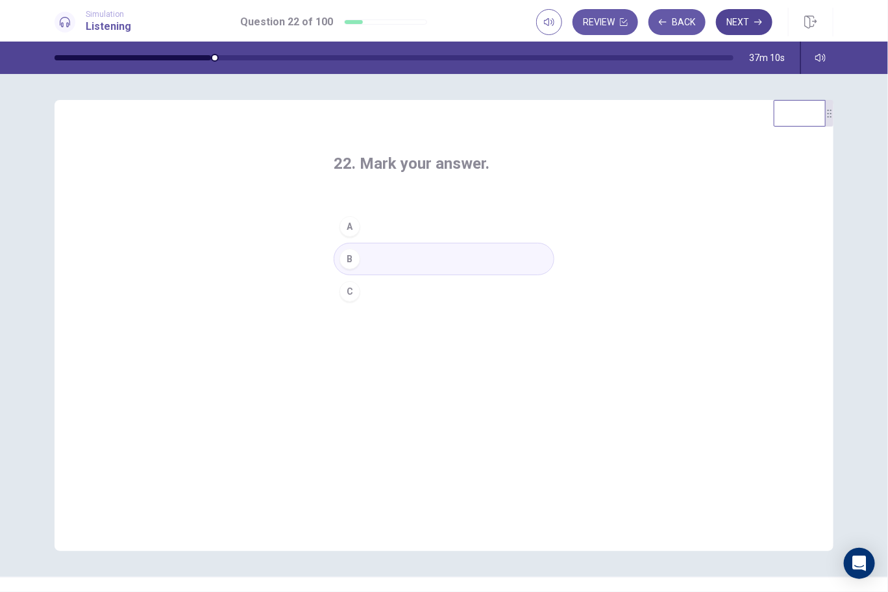
click at [749, 14] on button "Next" at bounding box center [744, 22] width 56 height 26
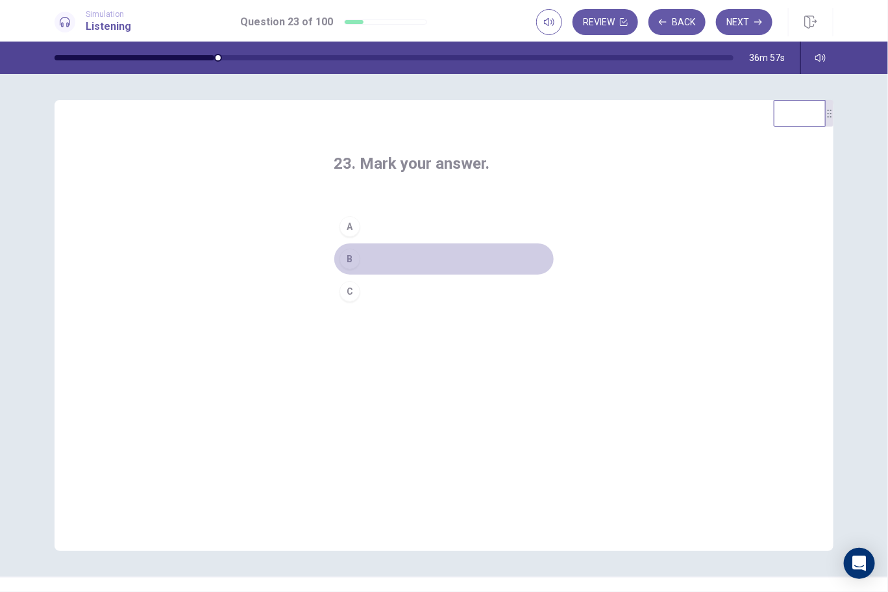
click at [370, 253] on button "B" at bounding box center [444, 259] width 221 height 32
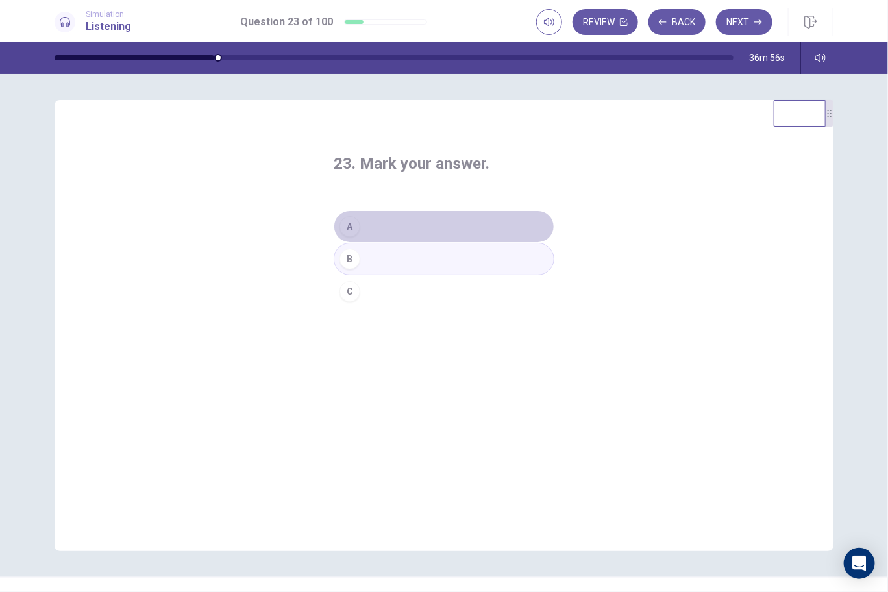
click at [362, 228] on button "A" at bounding box center [444, 226] width 221 height 32
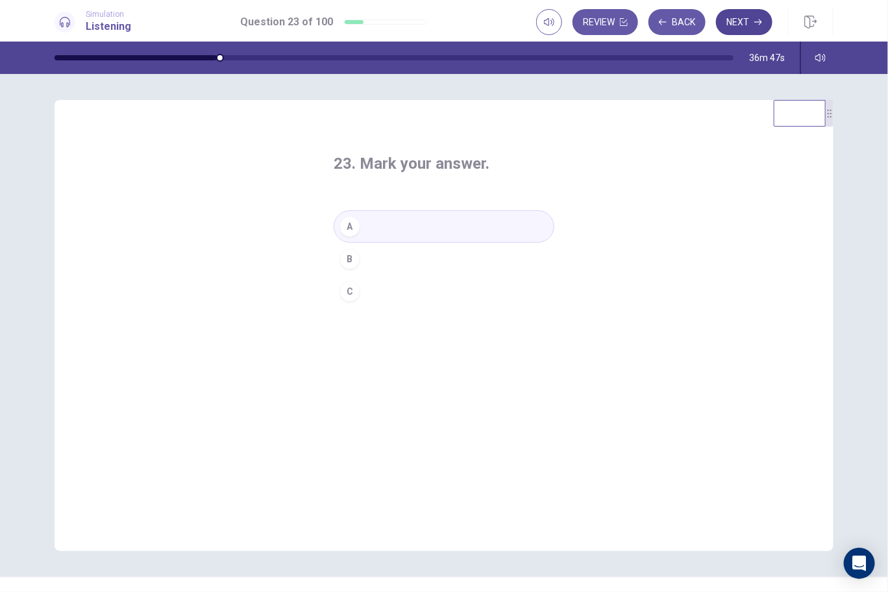
click at [754, 14] on button "Next" at bounding box center [744, 22] width 56 height 26
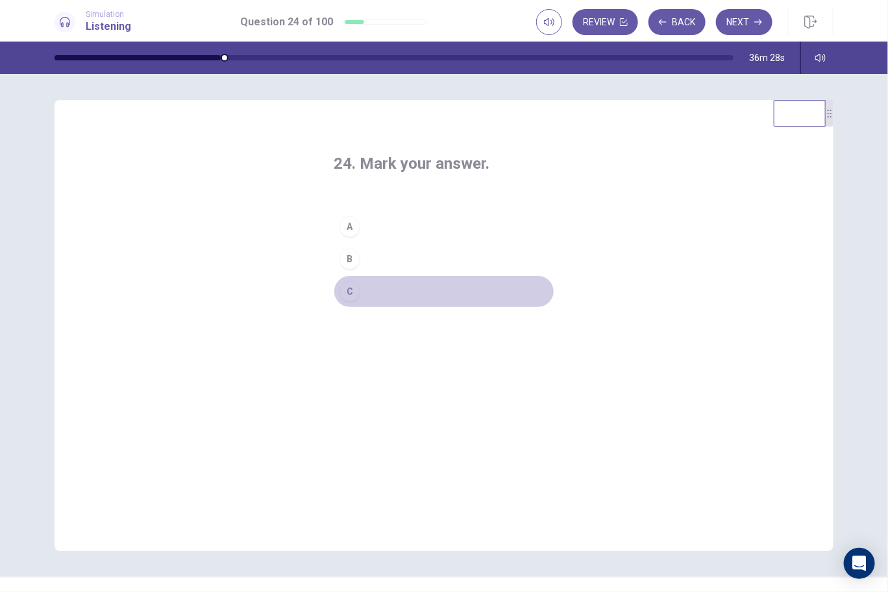
click at [357, 290] on button "C" at bounding box center [444, 291] width 221 height 32
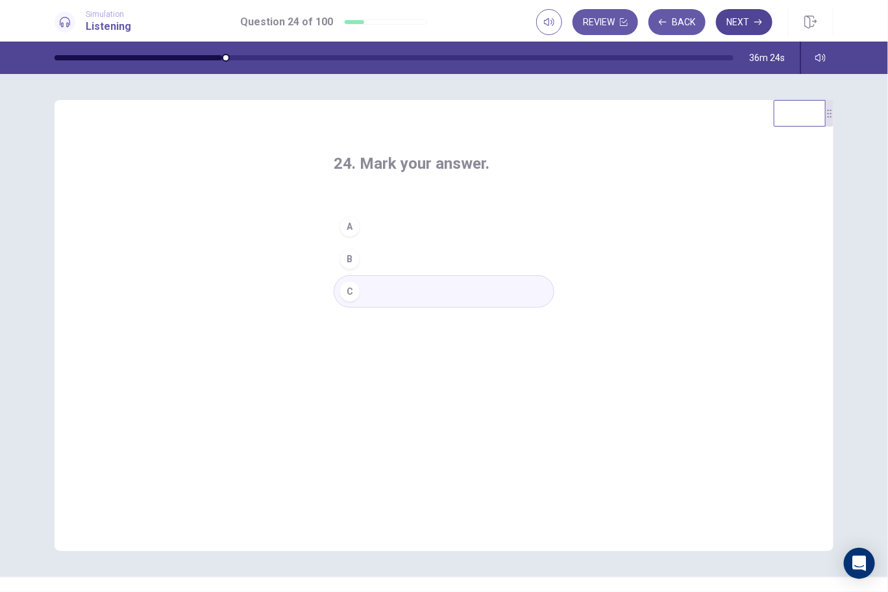
click at [743, 24] on button "Next" at bounding box center [744, 22] width 56 height 26
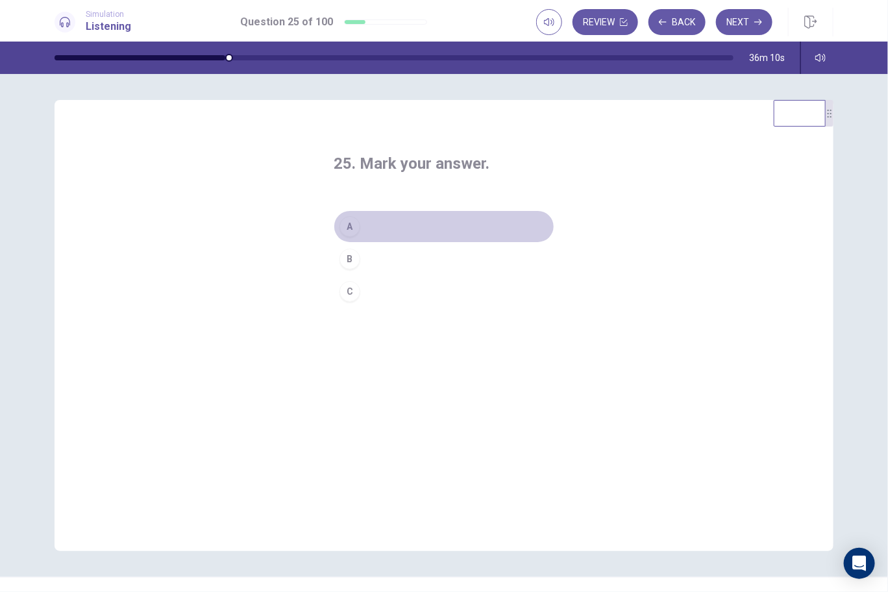
click at [362, 225] on button "A" at bounding box center [444, 226] width 221 height 32
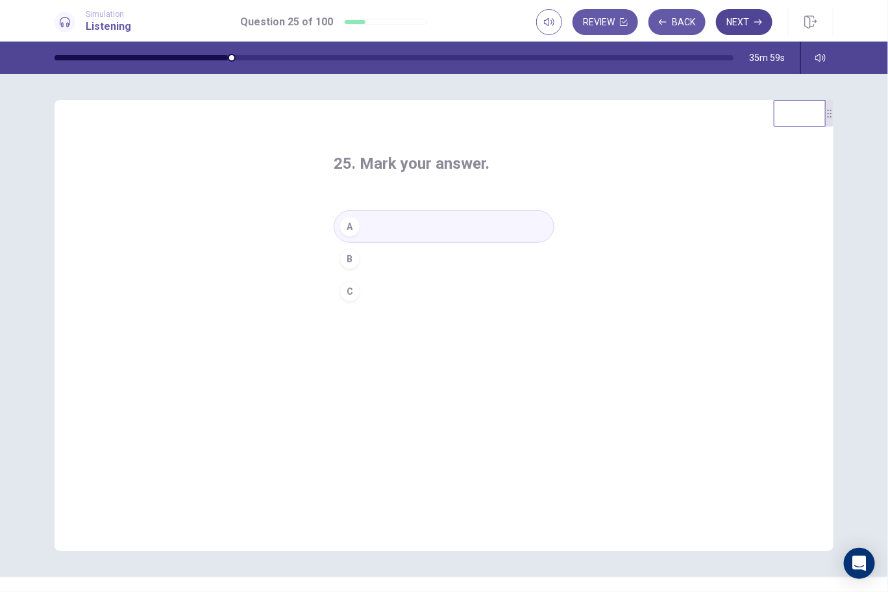
click at [748, 12] on button "Next" at bounding box center [744, 22] width 56 height 26
click at [366, 259] on button "B" at bounding box center [444, 259] width 221 height 32
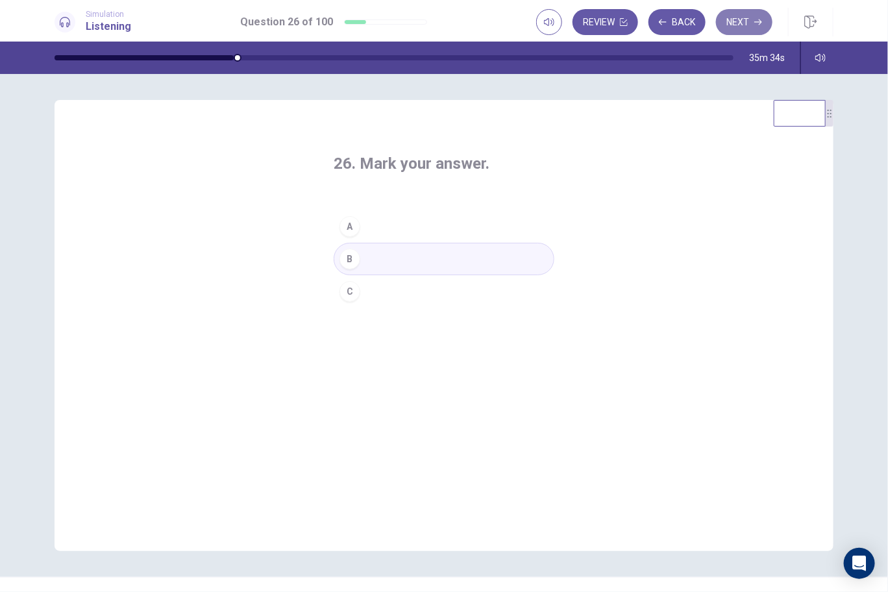
click at [731, 27] on button "Next" at bounding box center [744, 22] width 56 height 26
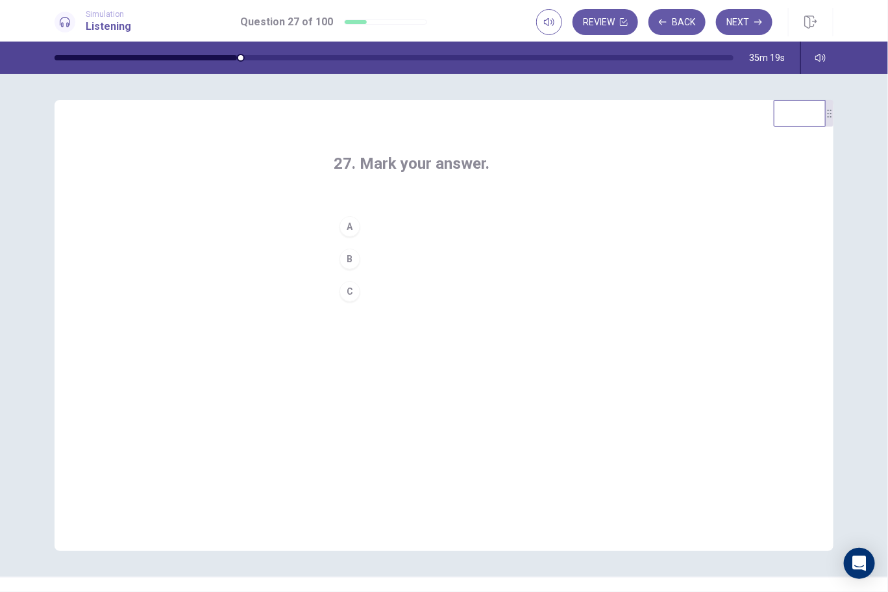
click at [367, 232] on button "A" at bounding box center [444, 226] width 221 height 32
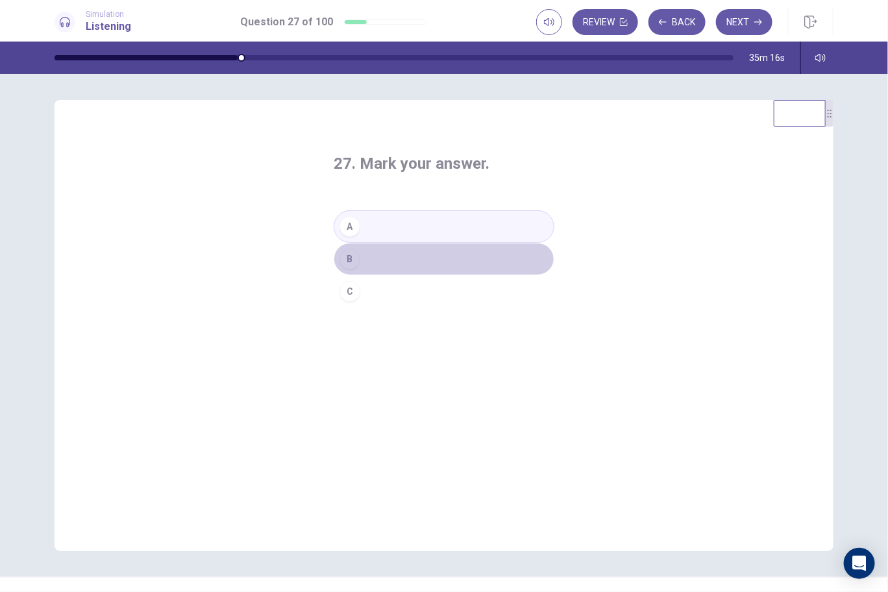
click at [364, 262] on button "B" at bounding box center [444, 259] width 221 height 32
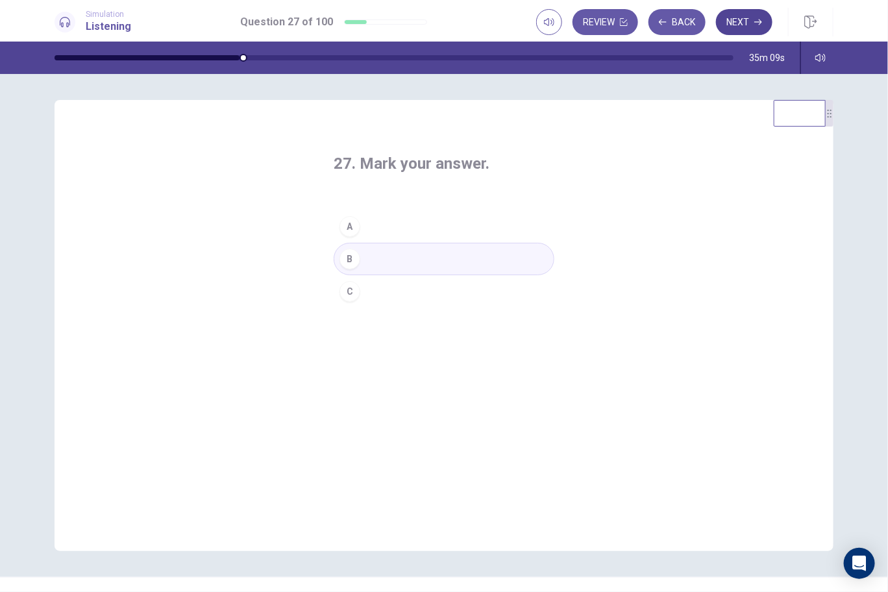
click at [736, 28] on button "Next" at bounding box center [744, 22] width 56 height 26
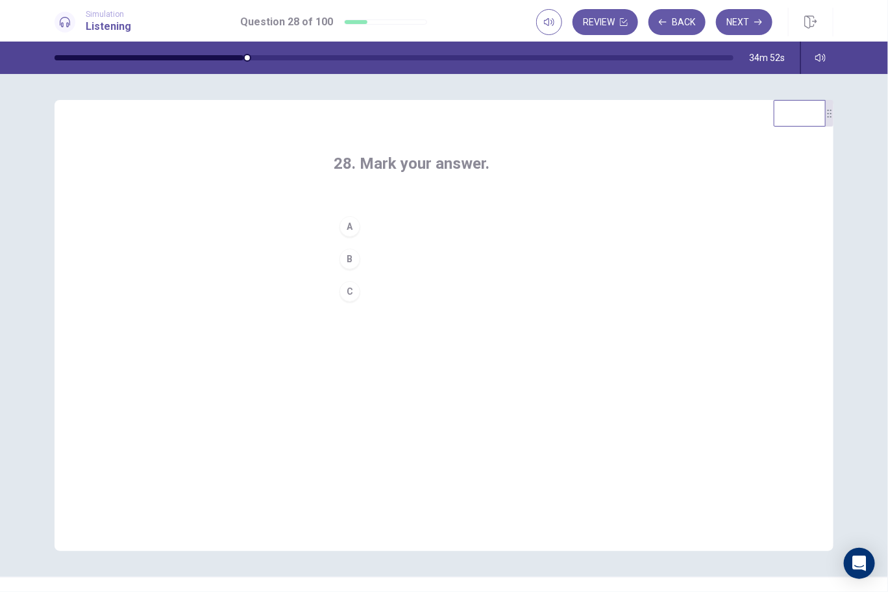
click at [367, 253] on button "B" at bounding box center [444, 259] width 221 height 32
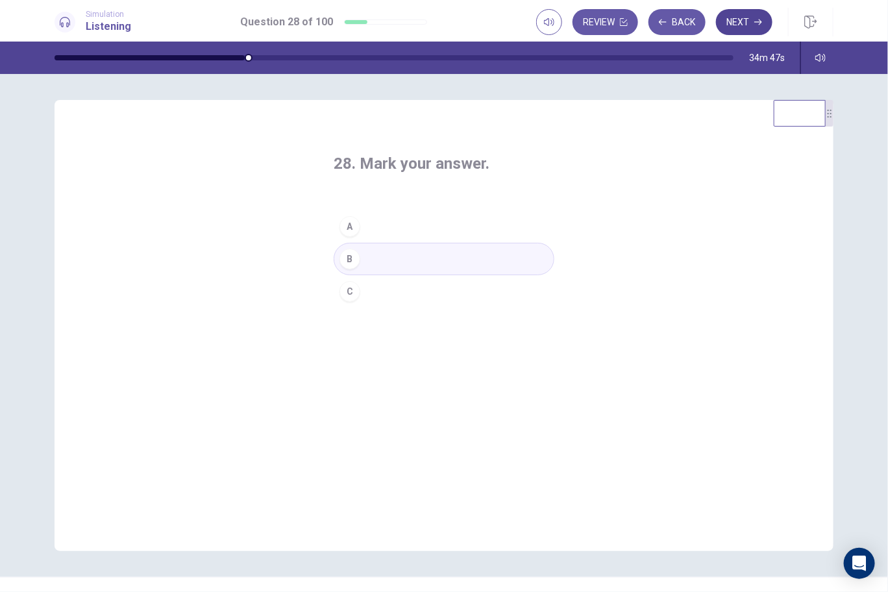
click at [734, 25] on button "Next" at bounding box center [744, 22] width 56 height 26
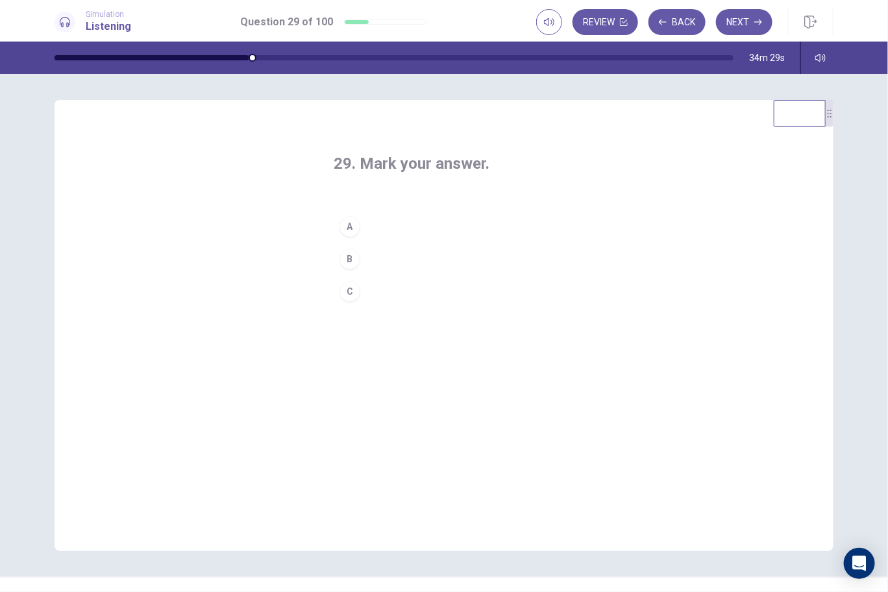
click at [364, 227] on button "A" at bounding box center [444, 226] width 221 height 32
click at [732, 21] on button "Next" at bounding box center [744, 22] width 56 height 26
click at [366, 254] on button "B" at bounding box center [444, 259] width 221 height 32
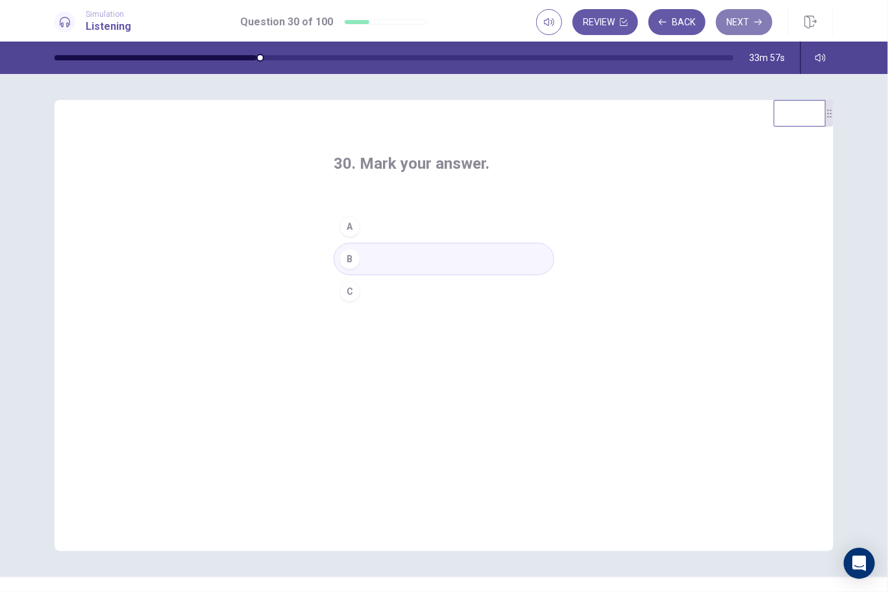
click at [730, 23] on button "Next" at bounding box center [744, 22] width 56 height 26
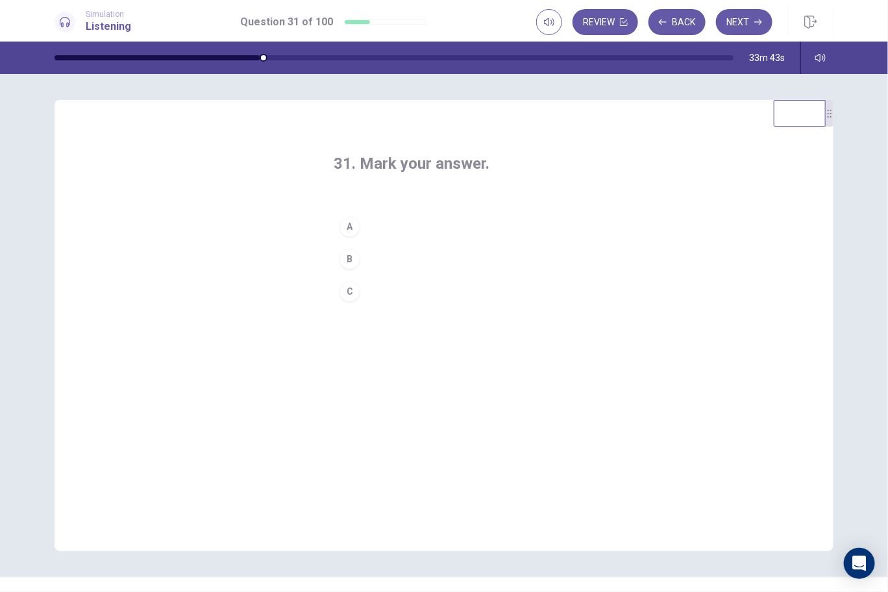
click at [392, 218] on button "A" at bounding box center [444, 226] width 221 height 32
click at [745, 24] on button "Next" at bounding box center [744, 22] width 56 height 26
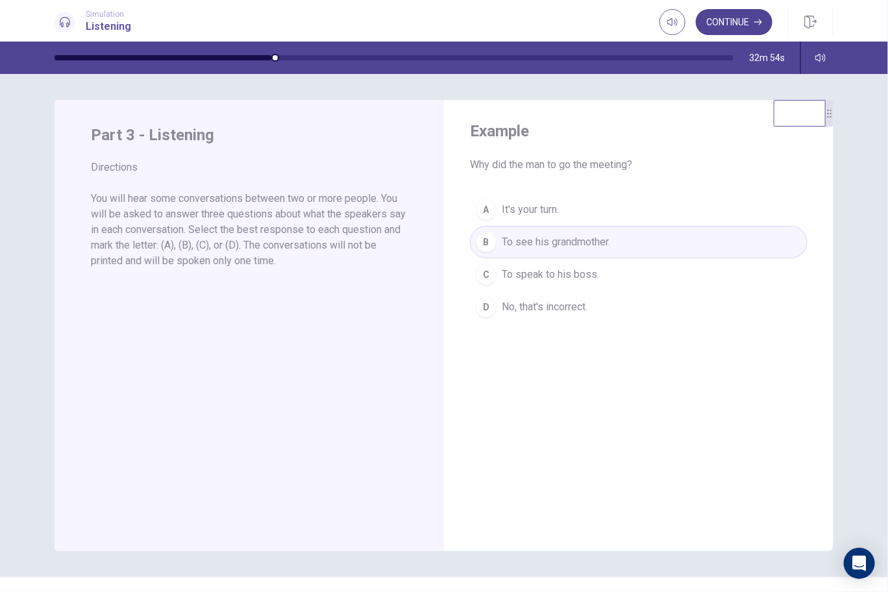
click at [726, 13] on button "Continue" at bounding box center [734, 22] width 77 height 26
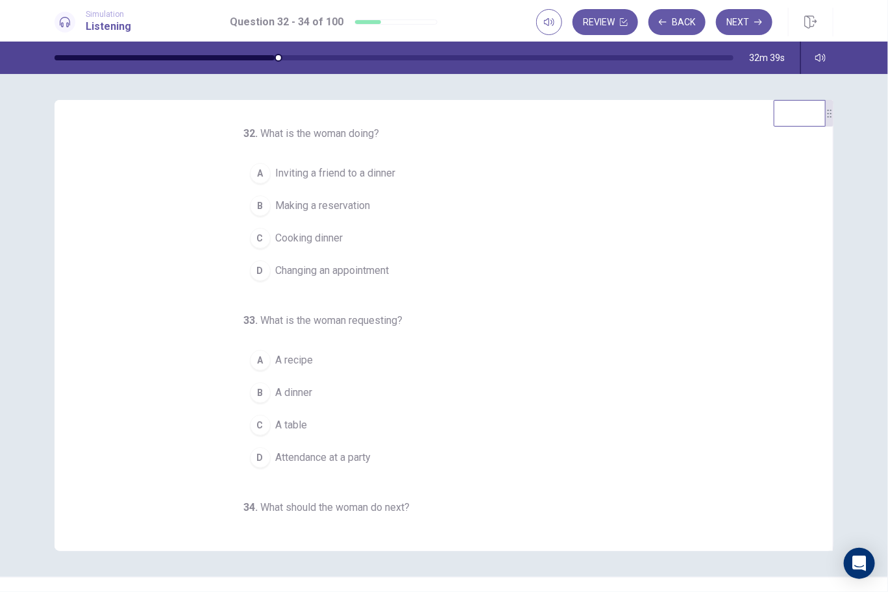
click at [345, 212] on span "Making a reservation" at bounding box center [323, 206] width 95 height 16
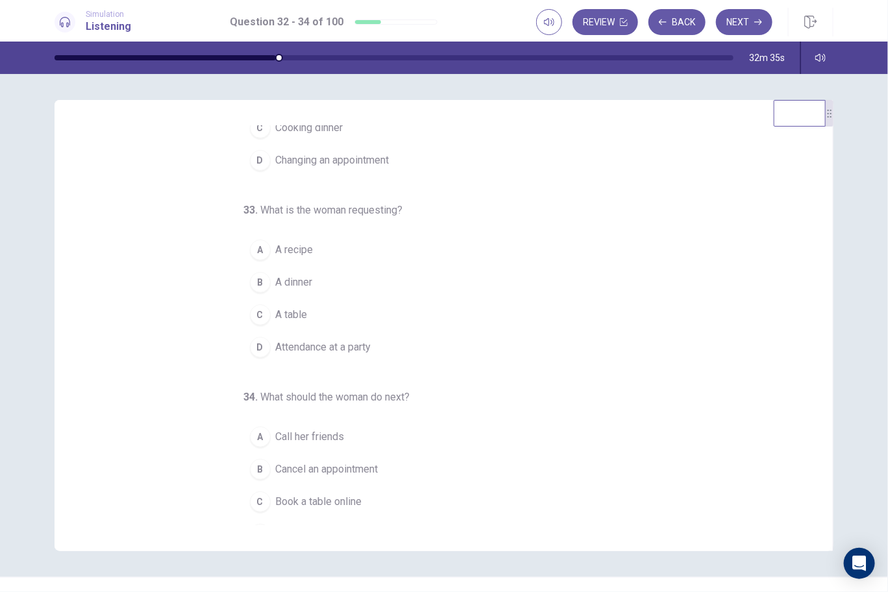
scroll to position [129, 0]
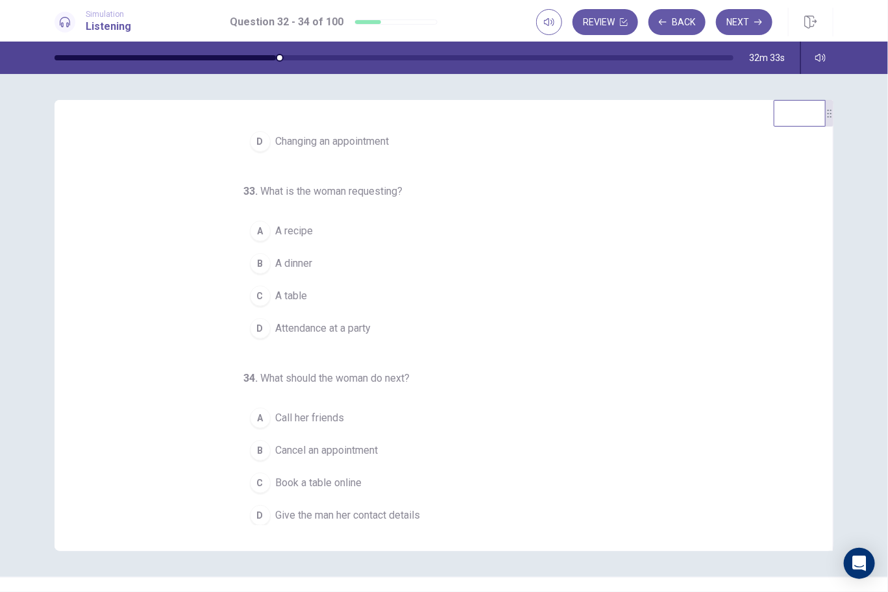
click at [294, 290] on span "A table" at bounding box center [292, 296] width 32 height 16
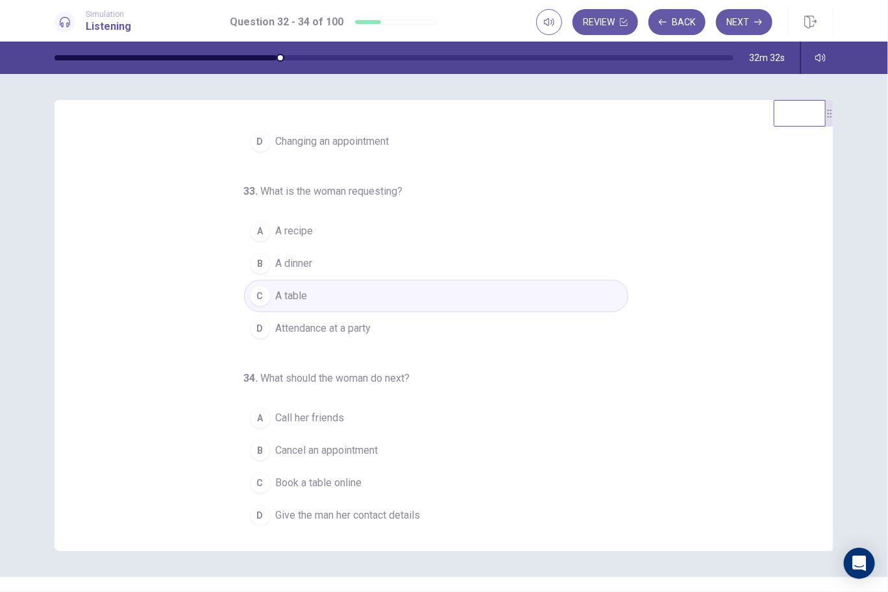
scroll to position [26, 0]
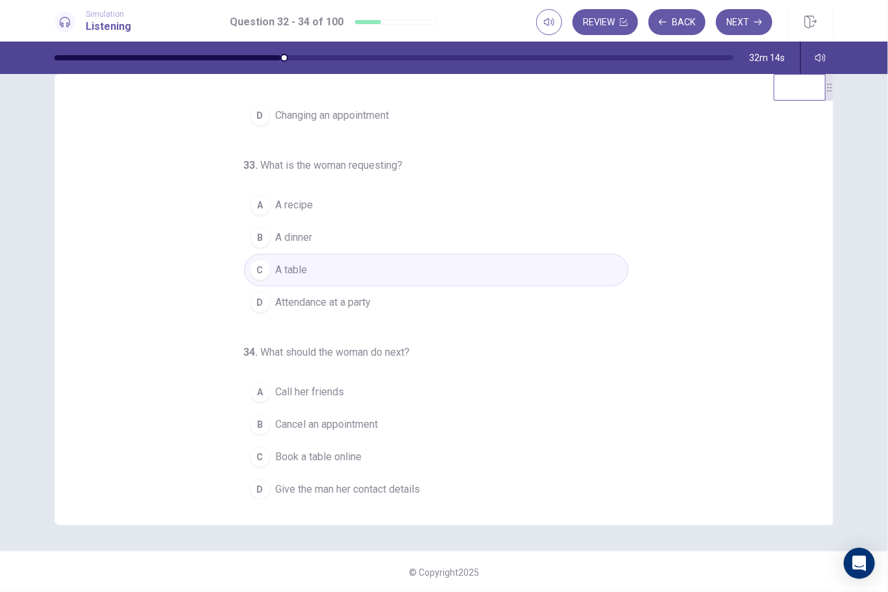
click at [341, 482] on span "Give the man her contact details" at bounding box center [348, 490] width 145 height 16
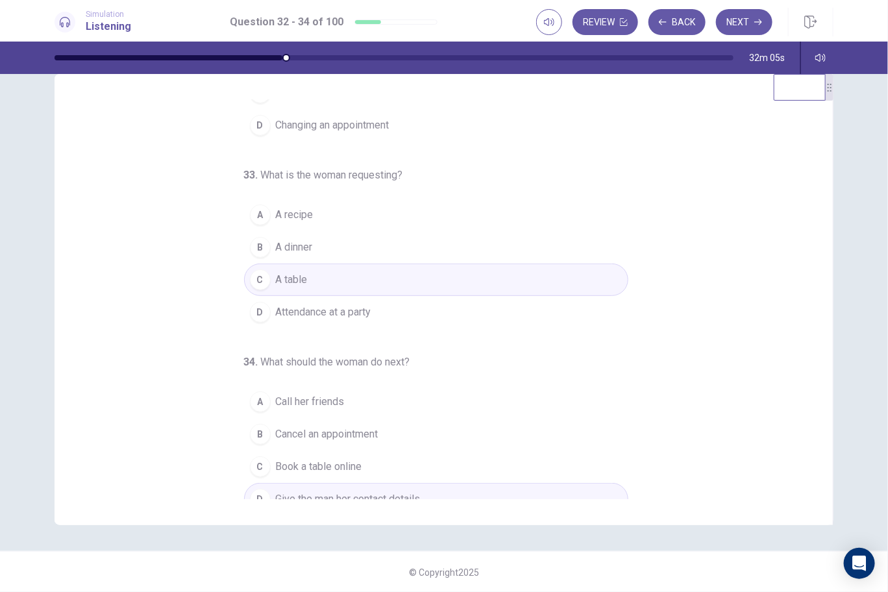
scroll to position [129, 0]
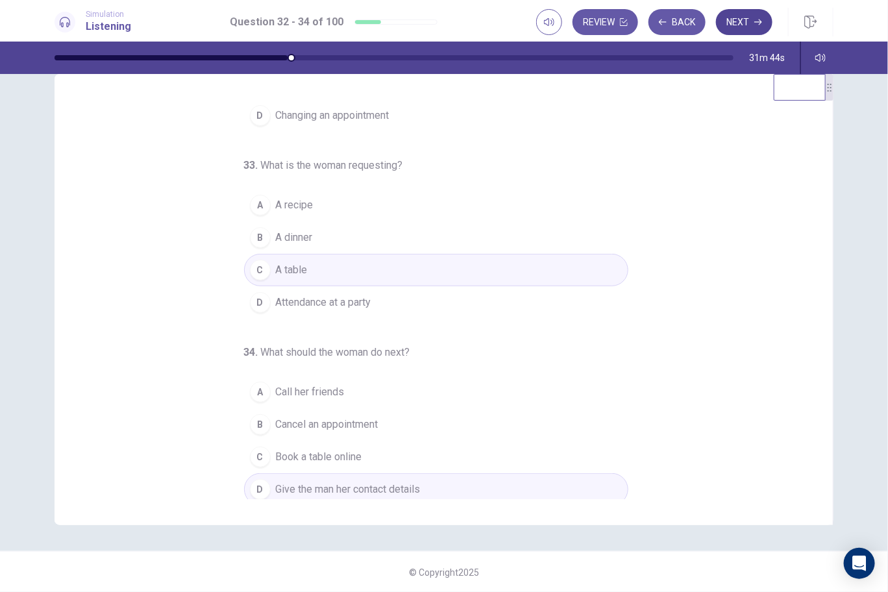
click at [749, 19] on button "Next" at bounding box center [744, 22] width 56 height 26
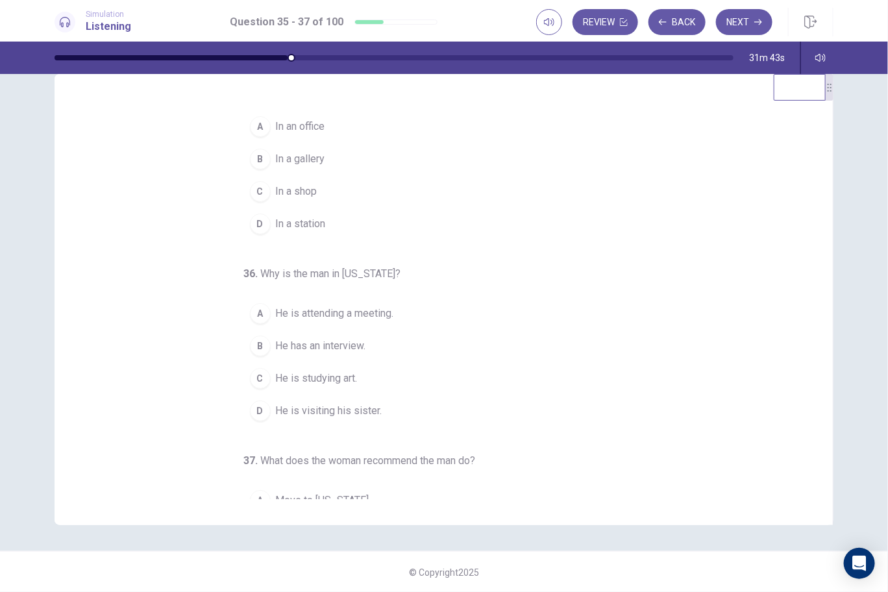
scroll to position [0, 0]
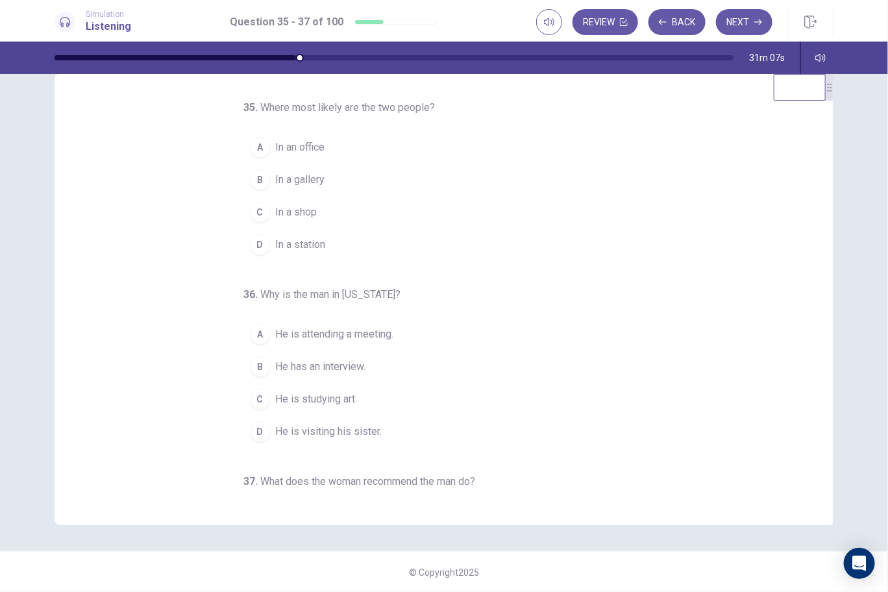
click at [256, 179] on div "B" at bounding box center [260, 179] width 21 height 21
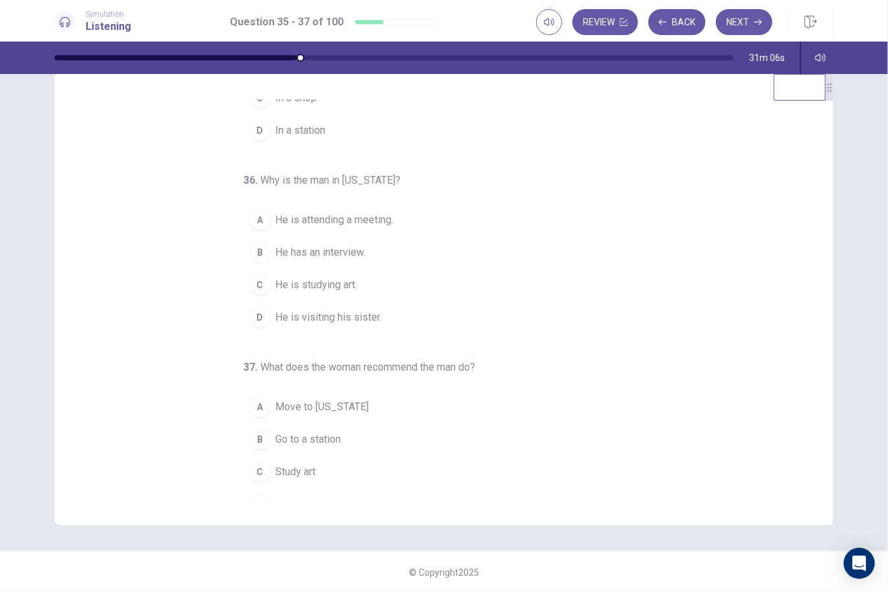
scroll to position [129, 0]
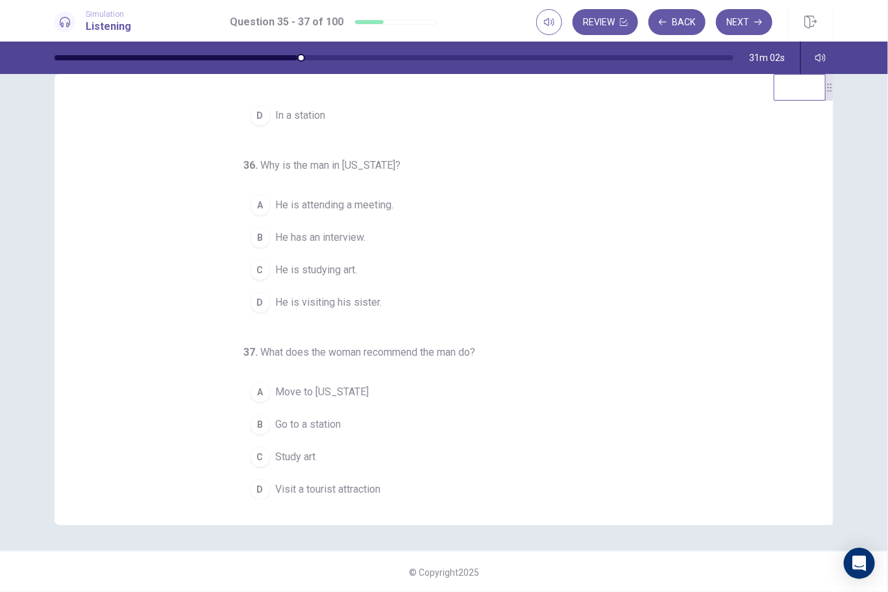
click at [260, 297] on div "D" at bounding box center [260, 302] width 21 height 21
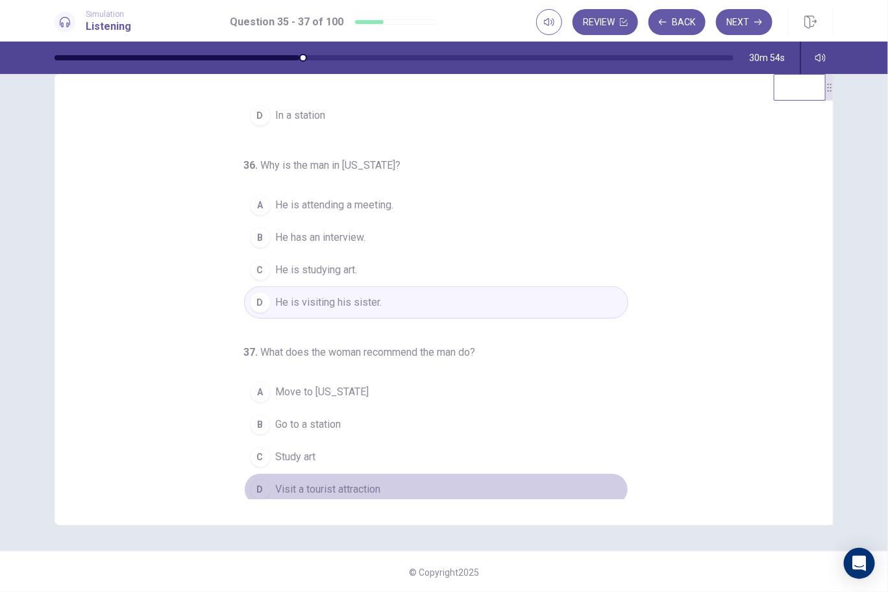
click at [284, 483] on span "Visit a tourist attraction" at bounding box center [328, 490] width 105 height 16
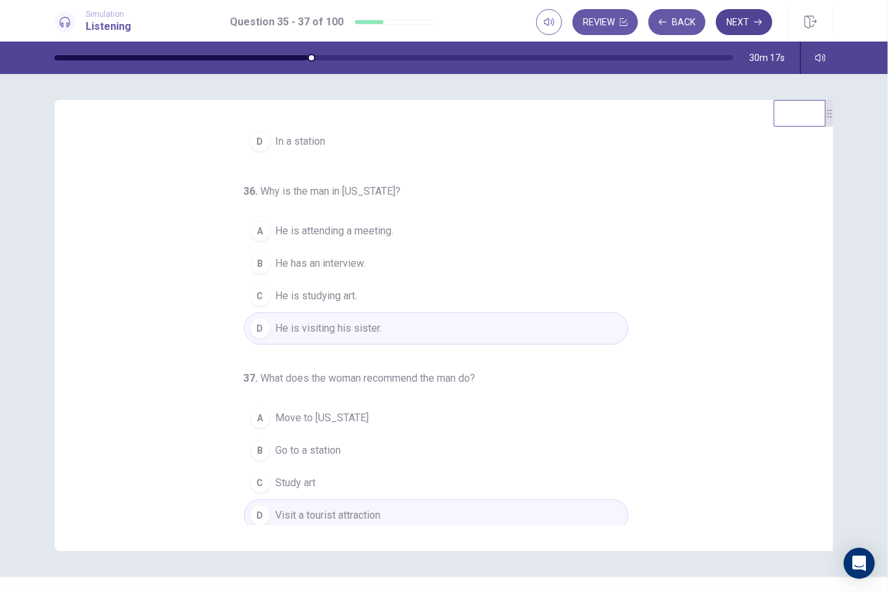
click at [743, 19] on button "Next" at bounding box center [744, 22] width 56 height 26
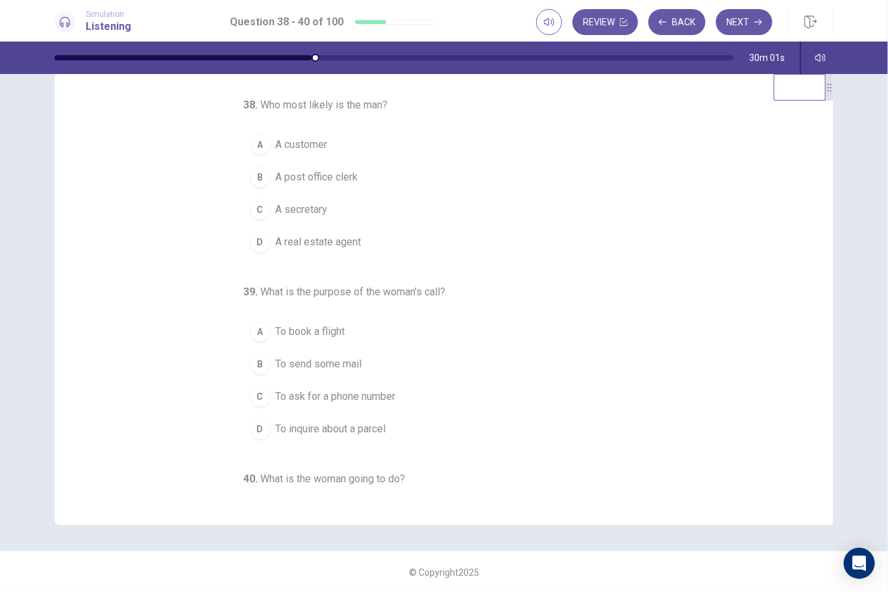
scroll to position [0, 0]
click at [323, 182] on span "A post office clerk" at bounding box center [317, 180] width 82 height 16
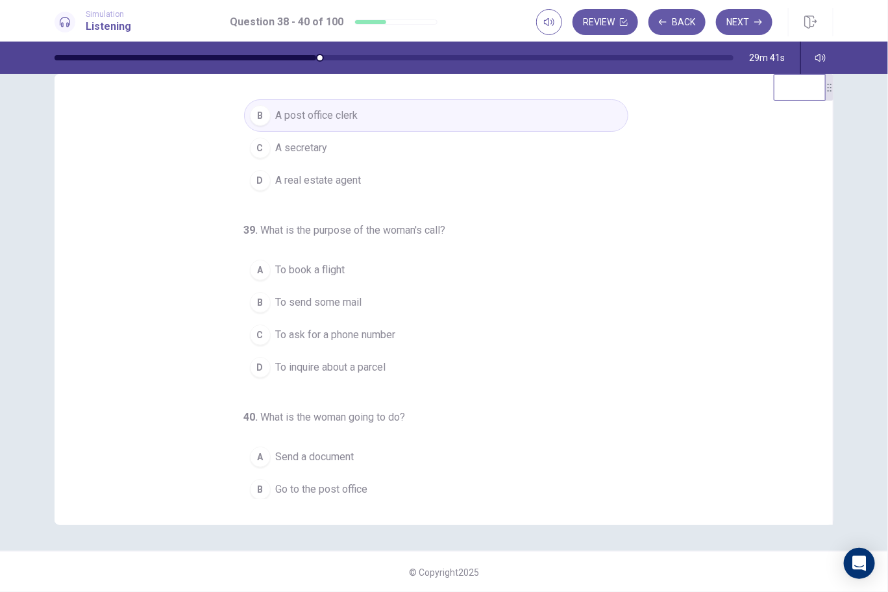
scroll to position [129, 0]
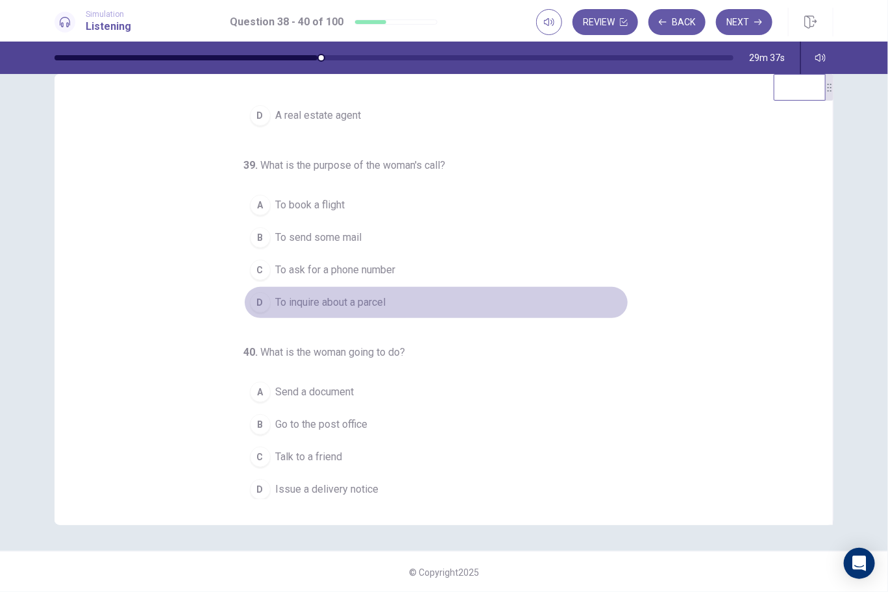
click at [349, 286] on button "D To inquire about a parcel" at bounding box center [436, 302] width 384 height 32
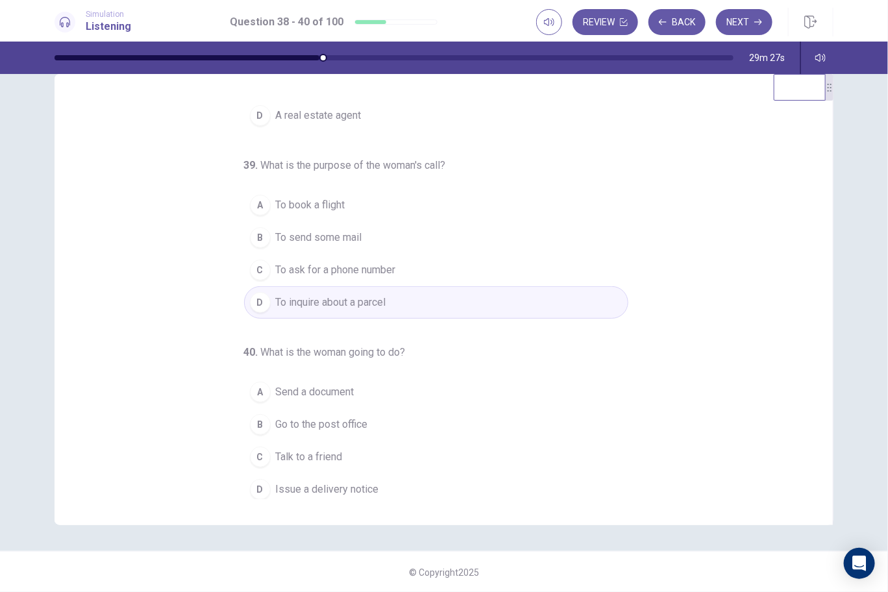
click at [309, 451] on span "Talk to a friend" at bounding box center [309, 457] width 67 height 16
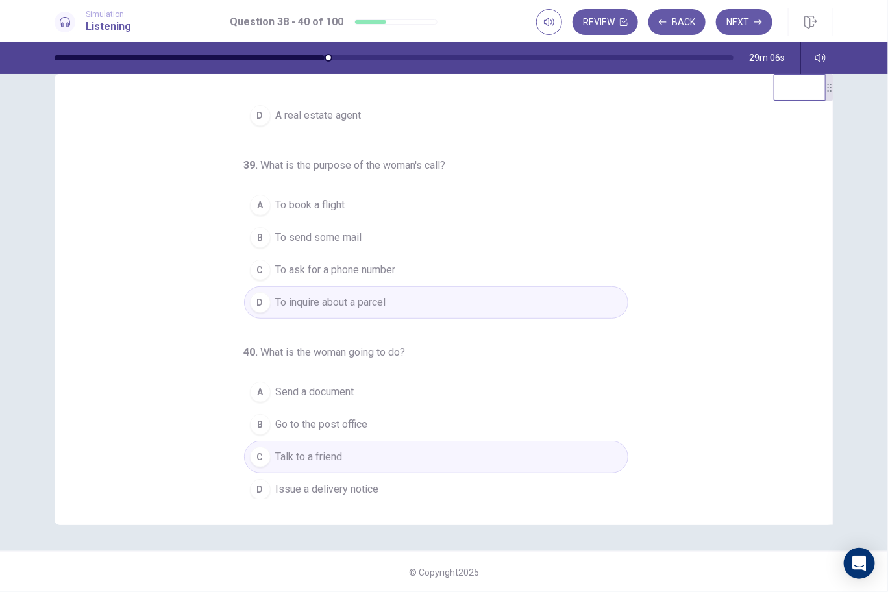
click at [363, 482] on span "Issue a delivery notice" at bounding box center [327, 490] width 103 height 16
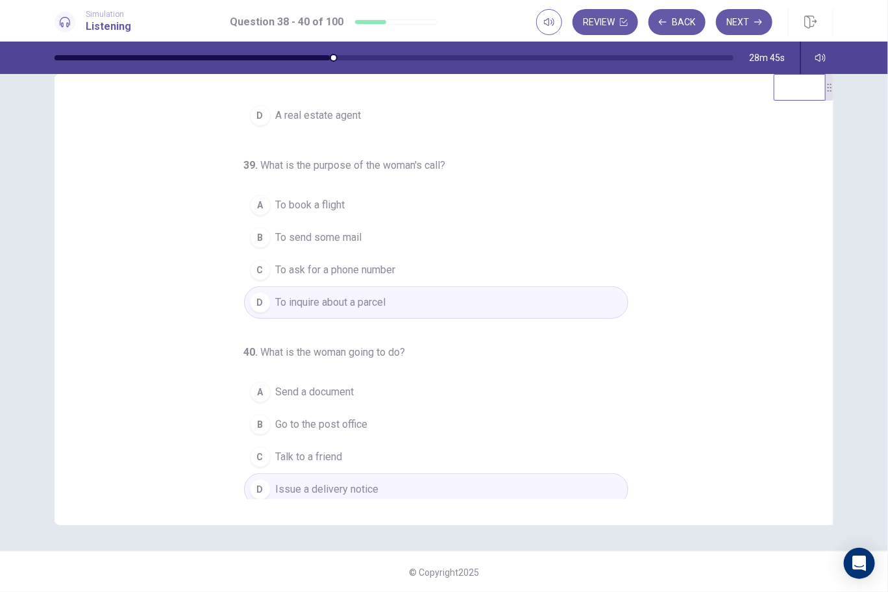
click at [324, 449] on span "Talk to a friend" at bounding box center [309, 457] width 67 height 16
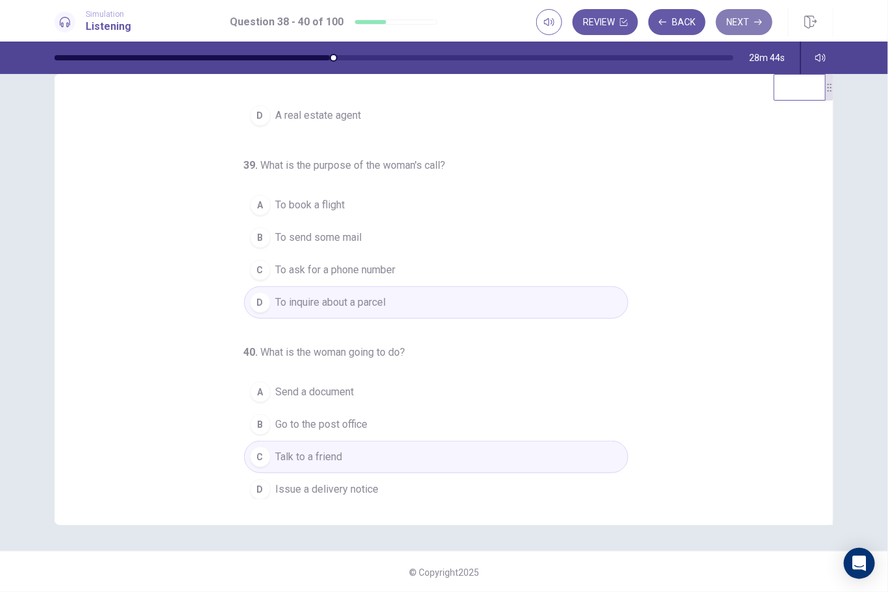
click at [749, 16] on button "Next" at bounding box center [744, 22] width 56 height 26
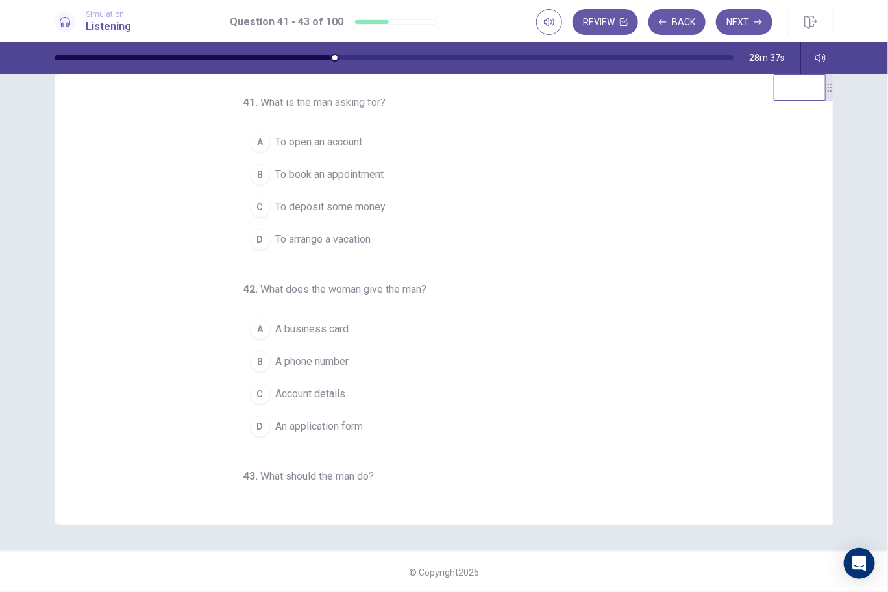
scroll to position [0, 0]
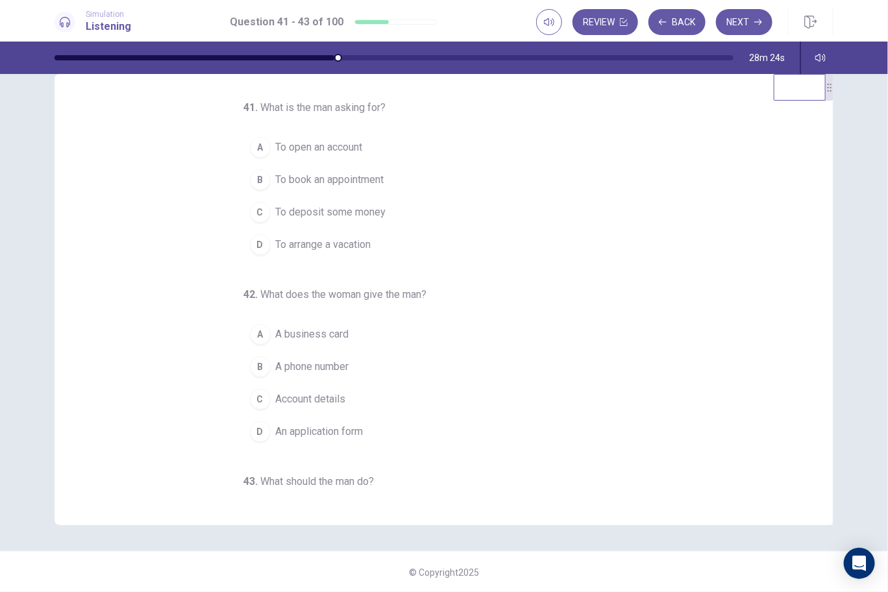
click at [345, 146] on span "To open an account" at bounding box center [319, 148] width 87 height 16
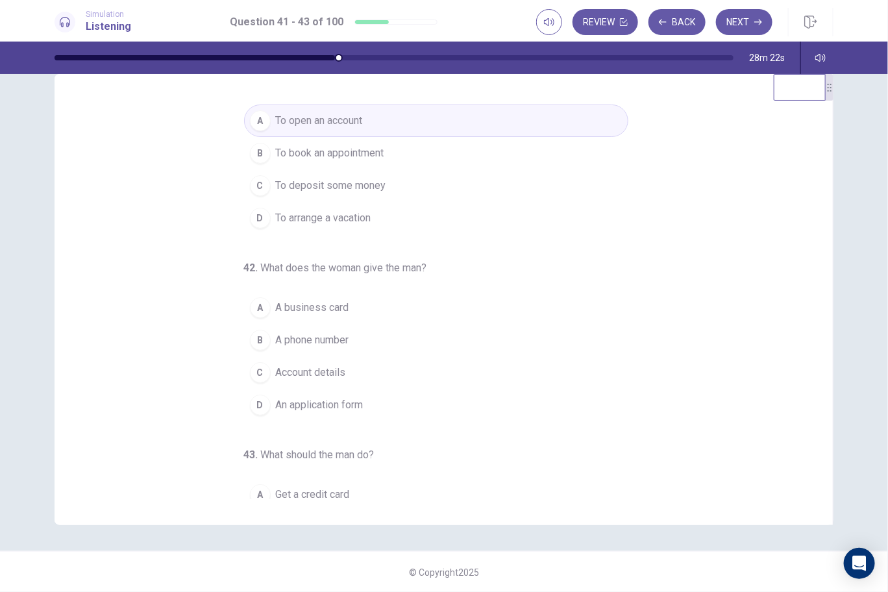
scroll to position [64, 0]
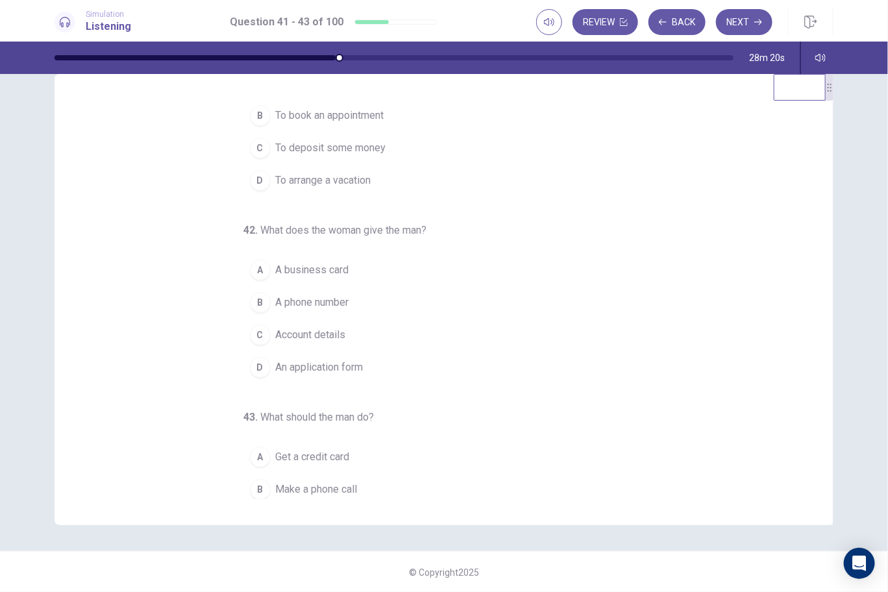
click at [330, 364] on span "An application form" at bounding box center [320, 368] width 88 height 16
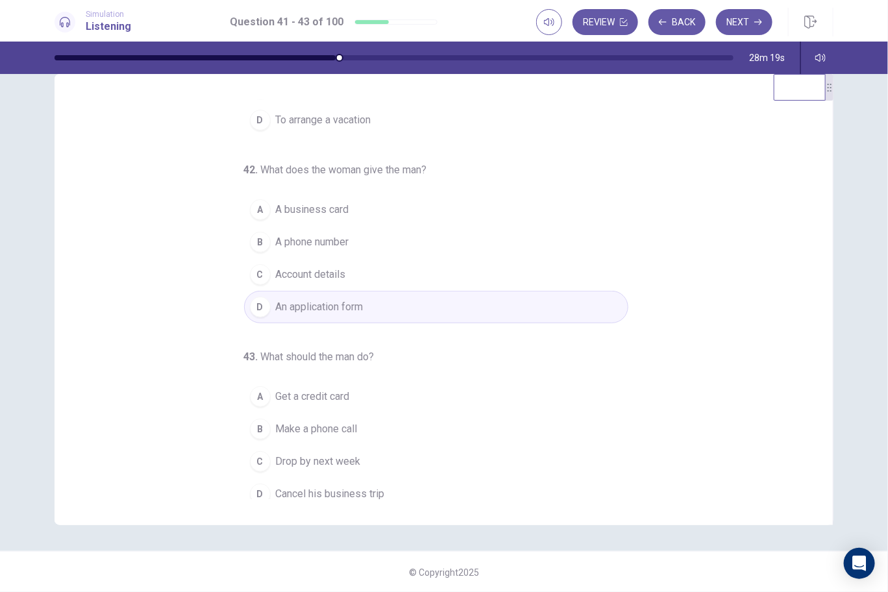
scroll to position [129, 0]
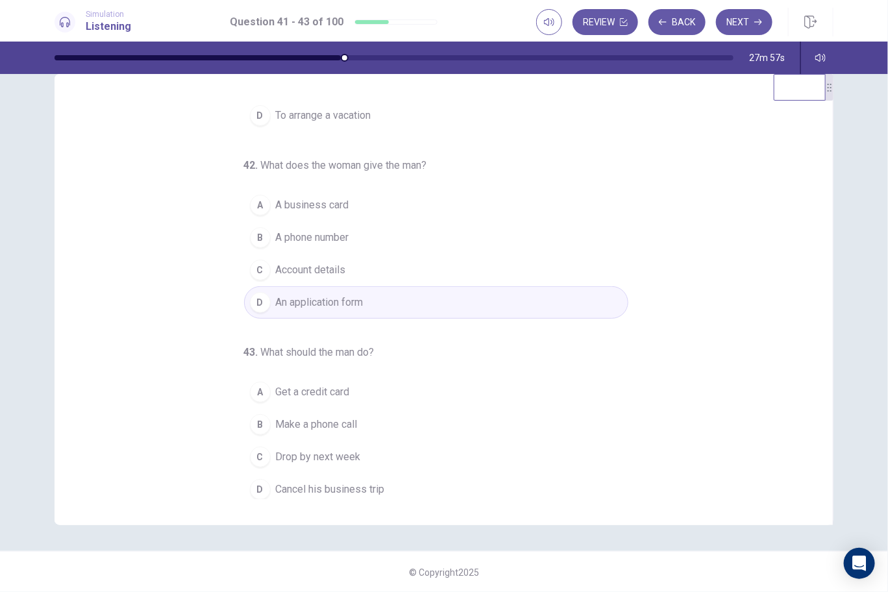
click at [328, 449] on span "Drop by next week" at bounding box center [318, 457] width 85 height 16
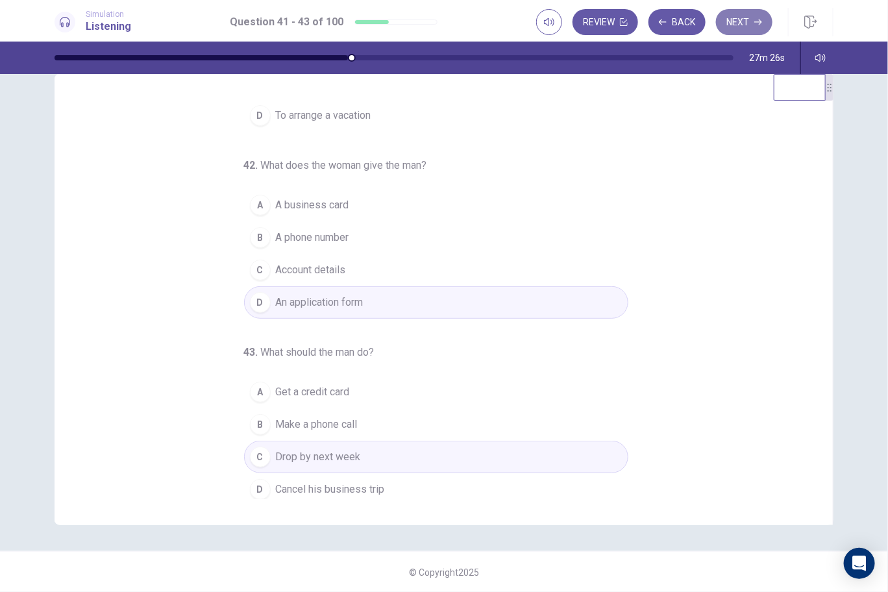
click at [755, 16] on button "Next" at bounding box center [744, 22] width 56 height 26
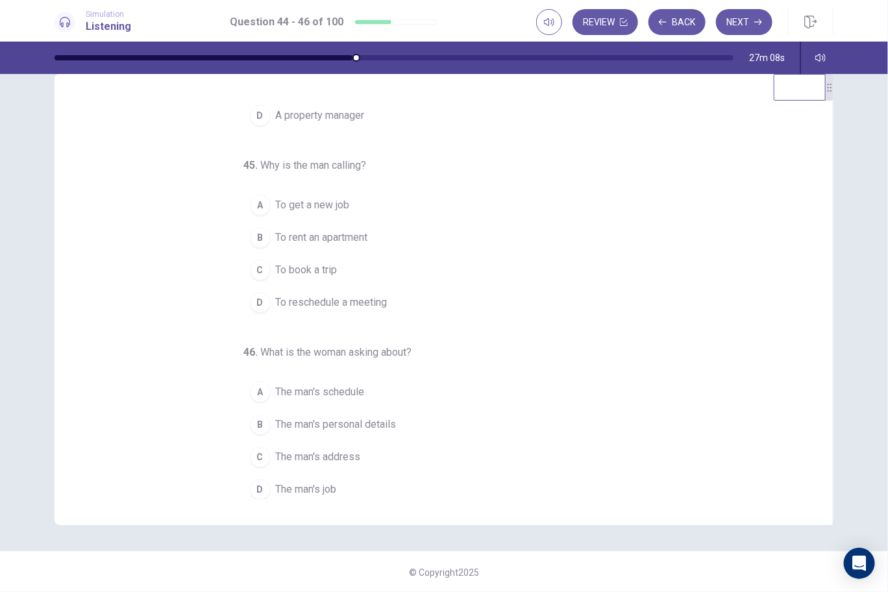
scroll to position [0, 0]
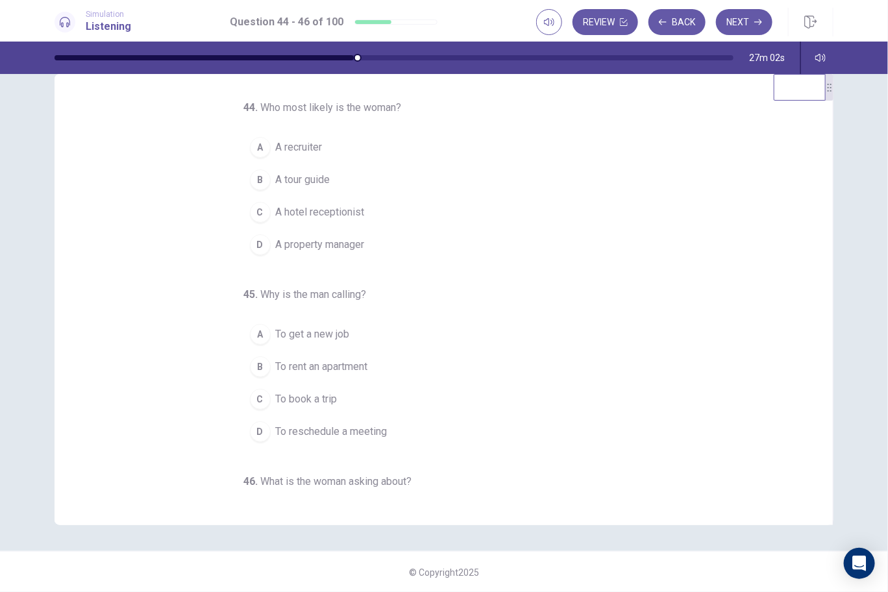
click at [327, 242] on span "A property manager" at bounding box center [320, 245] width 89 height 16
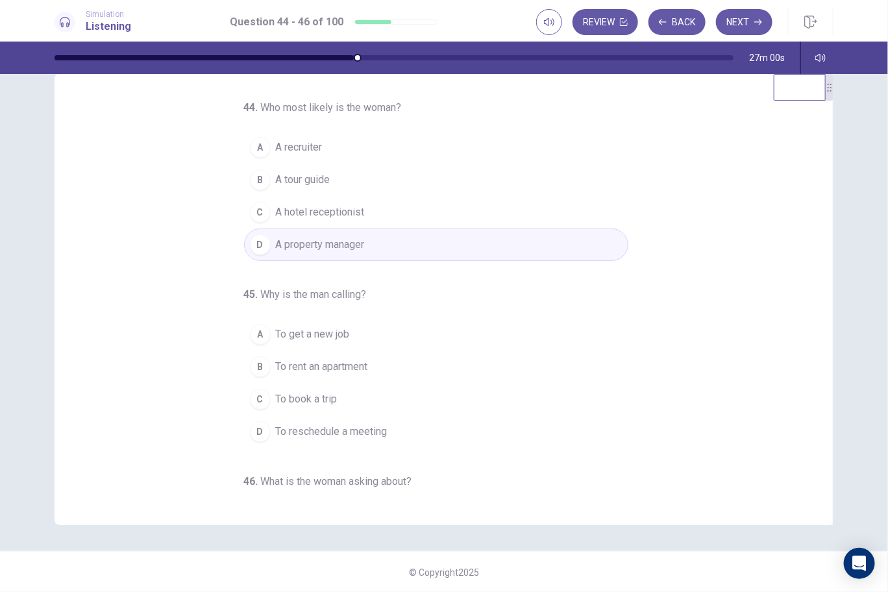
scroll to position [64, 0]
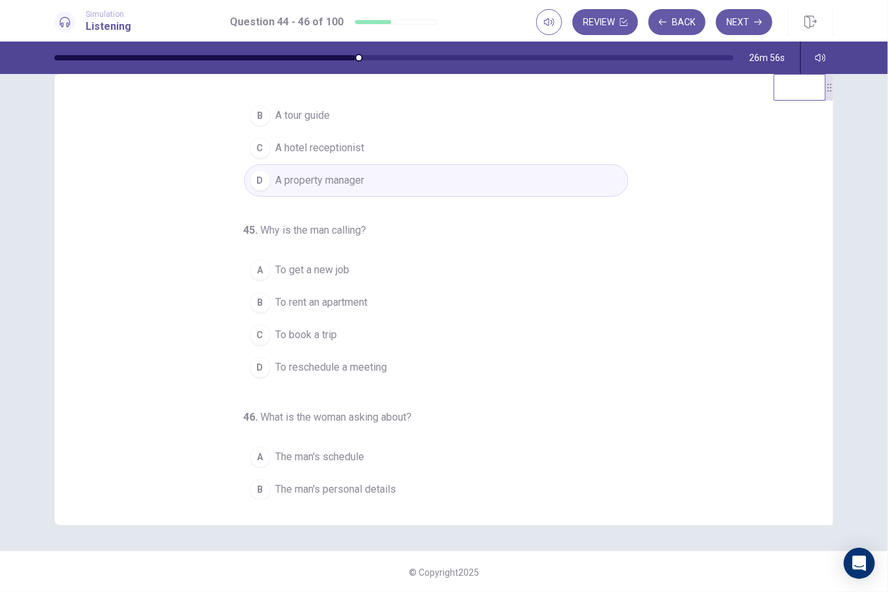
click at [343, 301] on span "To rent an apartment" at bounding box center [322, 303] width 92 height 16
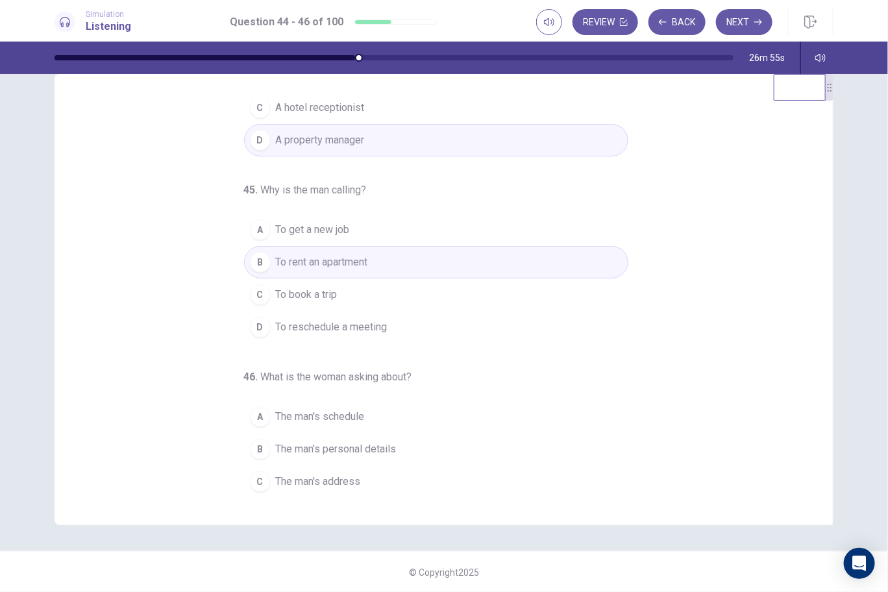
scroll to position [129, 0]
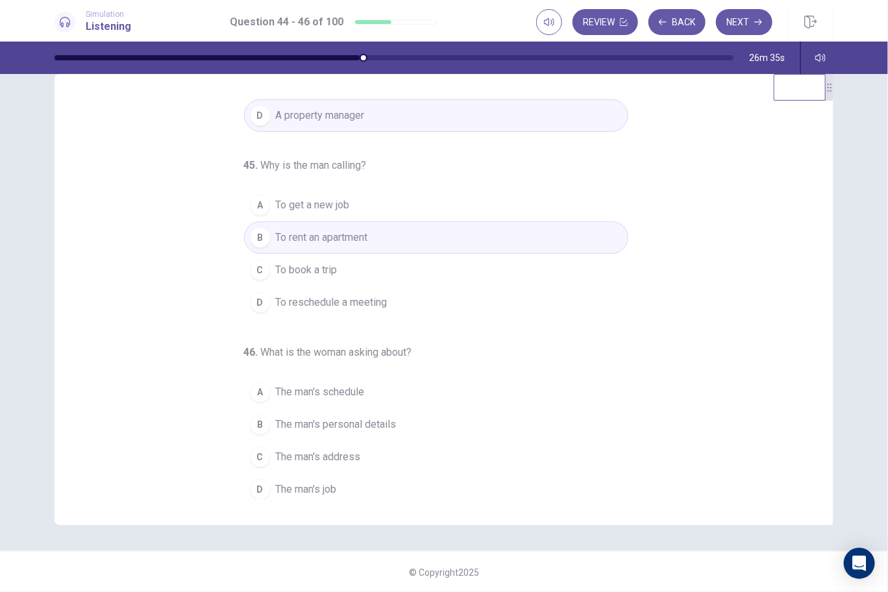
click at [330, 386] on span "The man's schedule" at bounding box center [320, 392] width 89 height 16
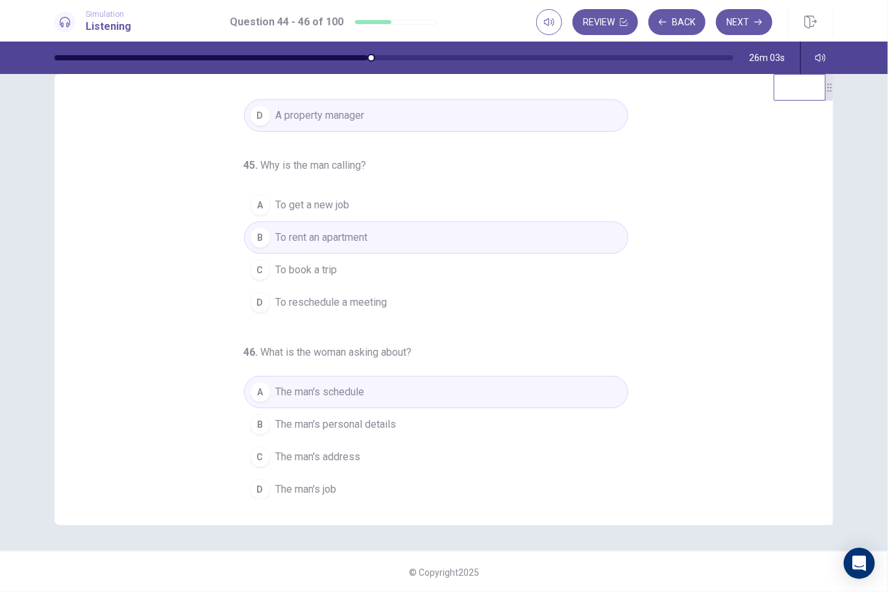
click at [749, 14] on button "Next" at bounding box center [744, 22] width 56 height 26
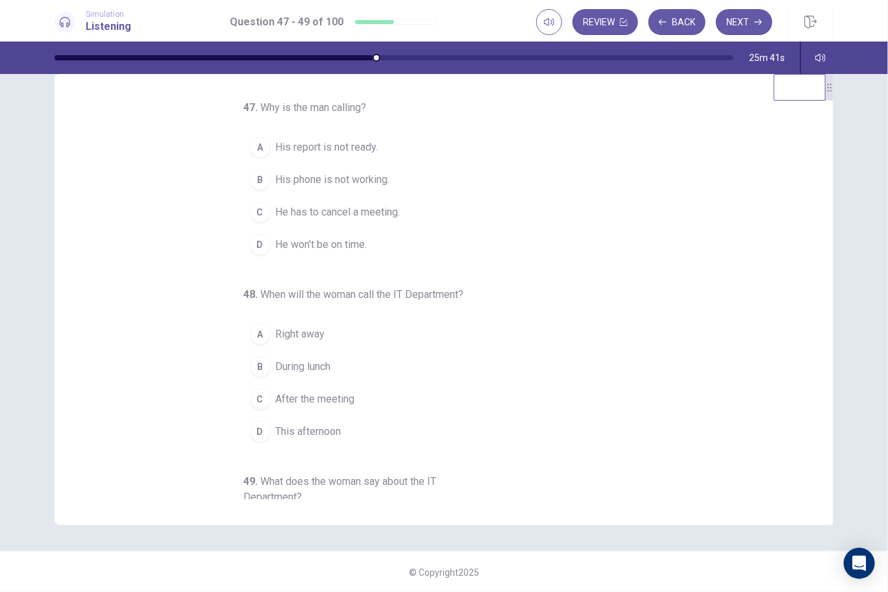
scroll to position [0, 0]
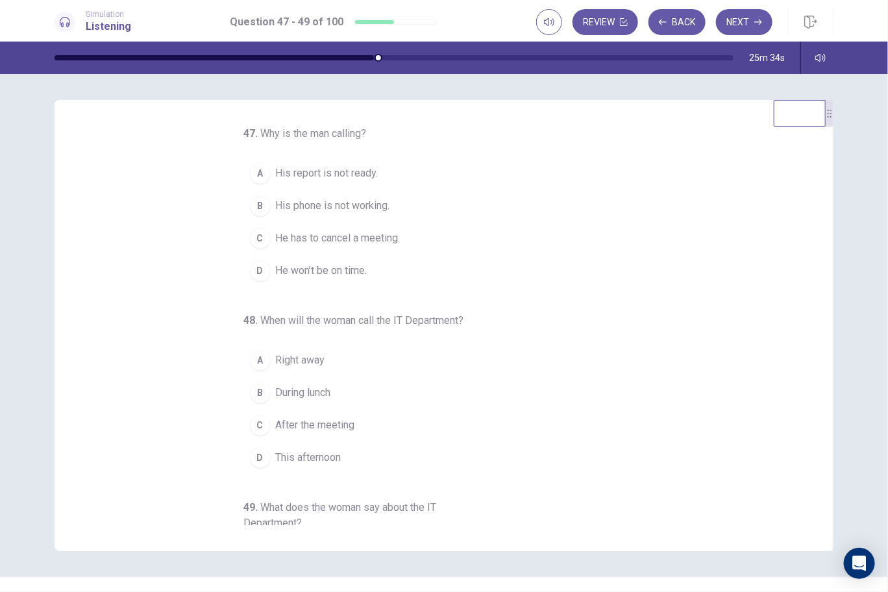
click at [346, 209] on span "His phone is not working." at bounding box center [333, 206] width 114 height 16
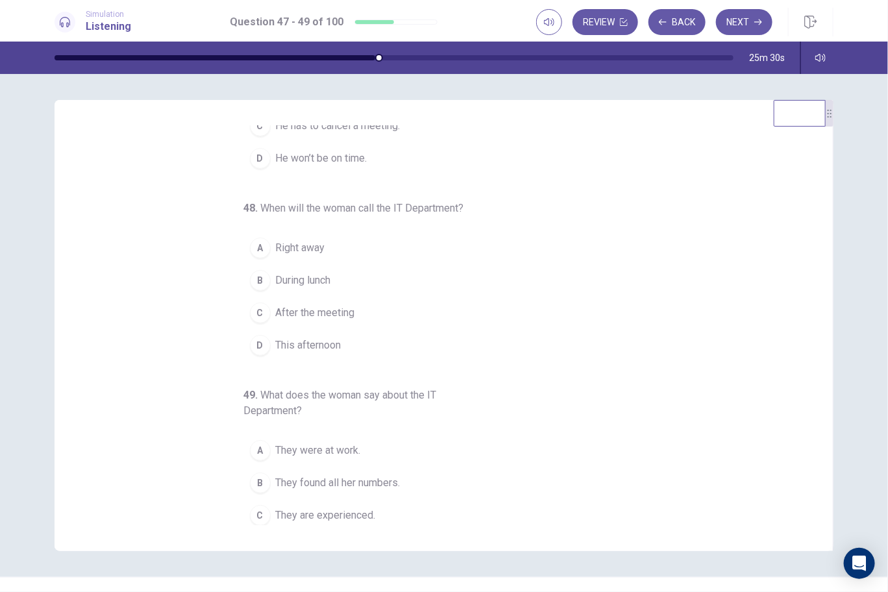
scroll to position [129, 0]
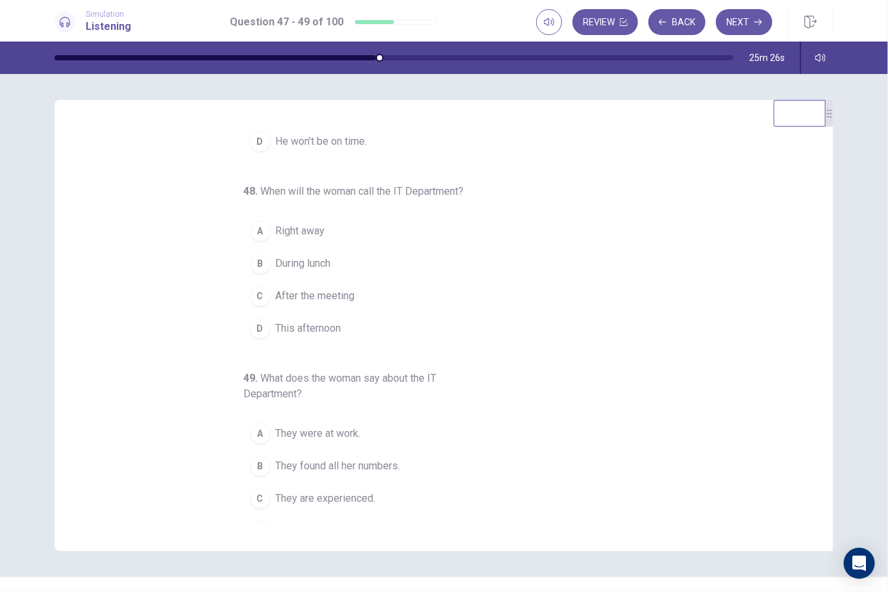
click at [299, 232] on span "Right away" at bounding box center [300, 231] width 49 height 16
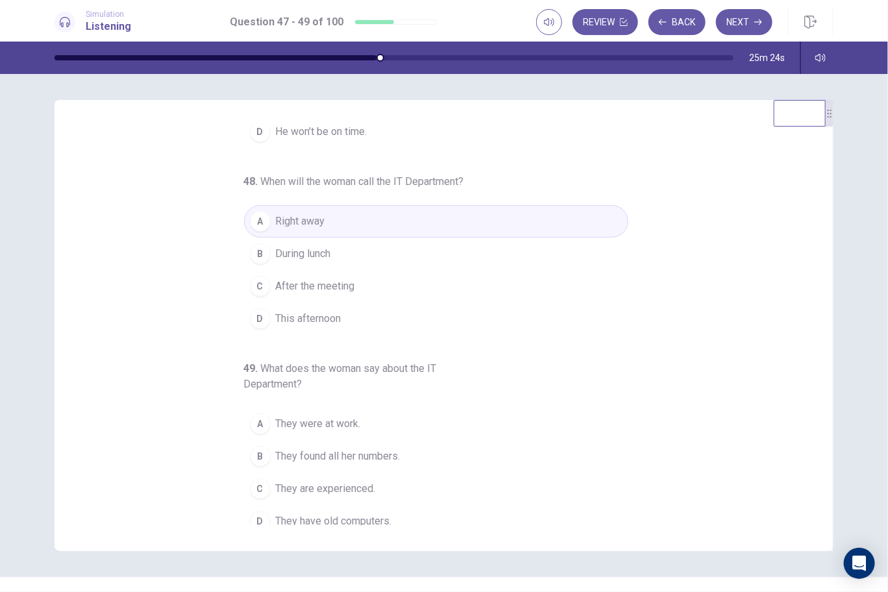
scroll to position [145, 0]
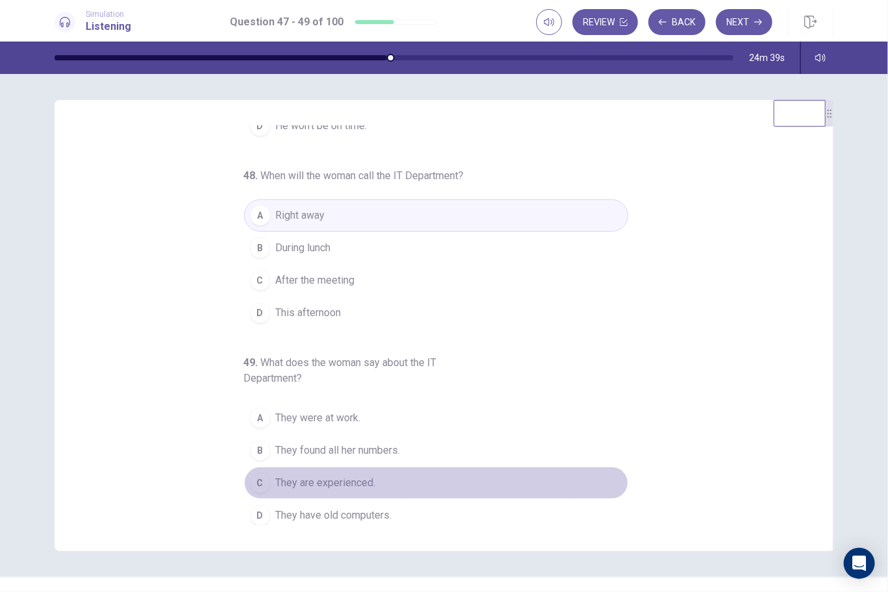
click at [340, 479] on span "They are experienced." at bounding box center [326, 483] width 100 height 16
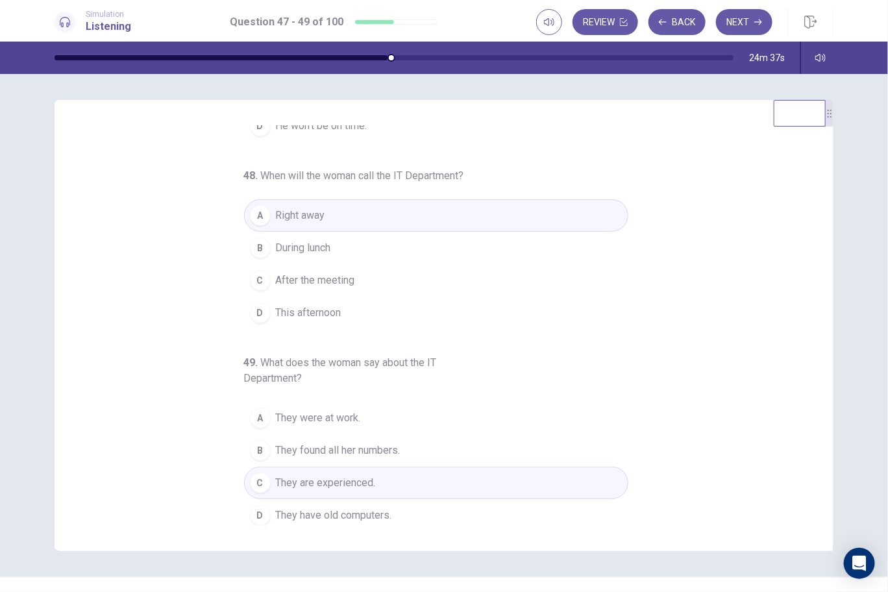
click at [757, 16] on button "Next" at bounding box center [744, 22] width 56 height 26
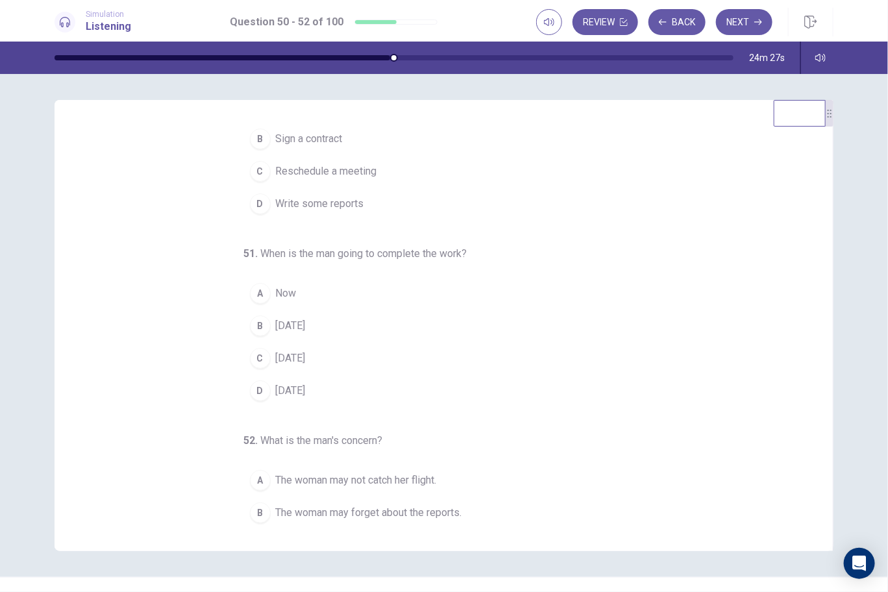
scroll to position [0, 0]
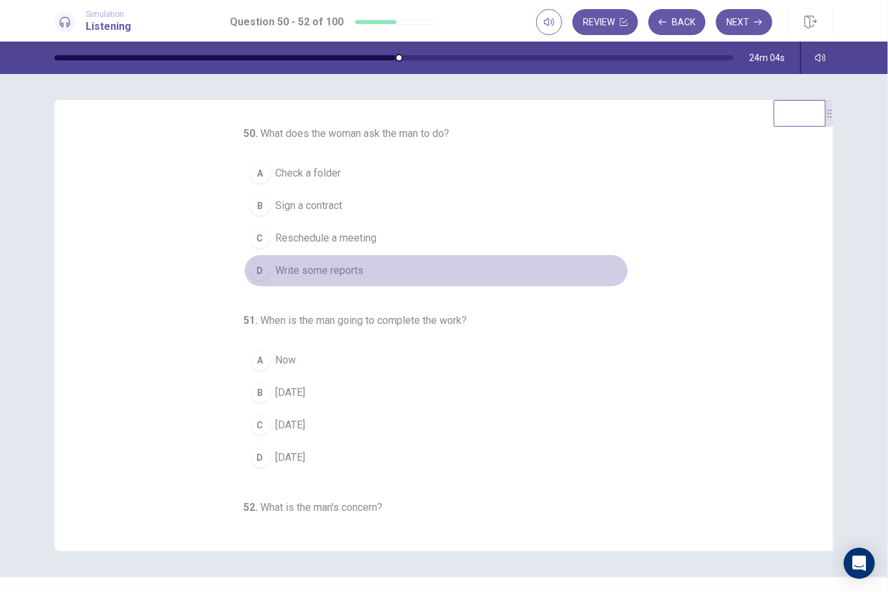
click at [303, 269] on span "Write some reports" at bounding box center [320, 271] width 88 height 16
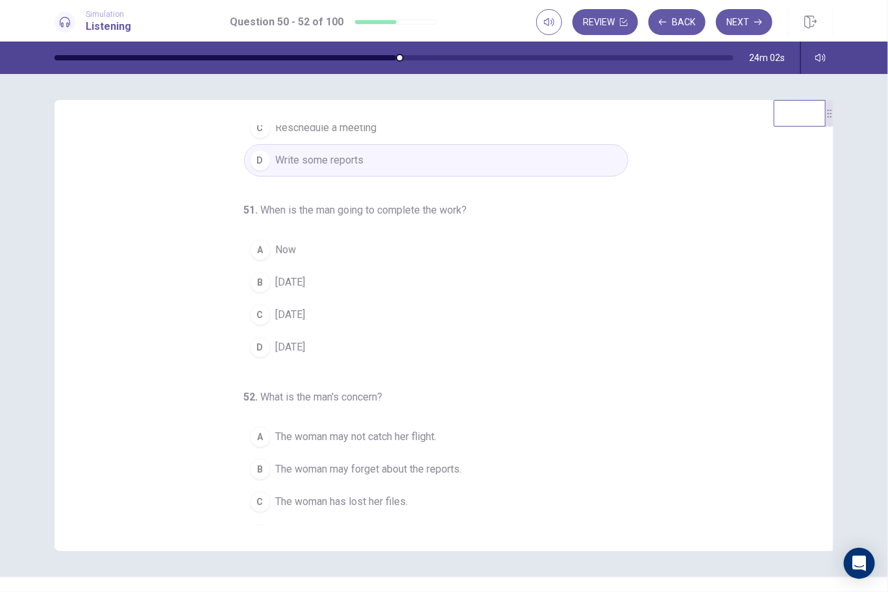
scroll to position [129, 0]
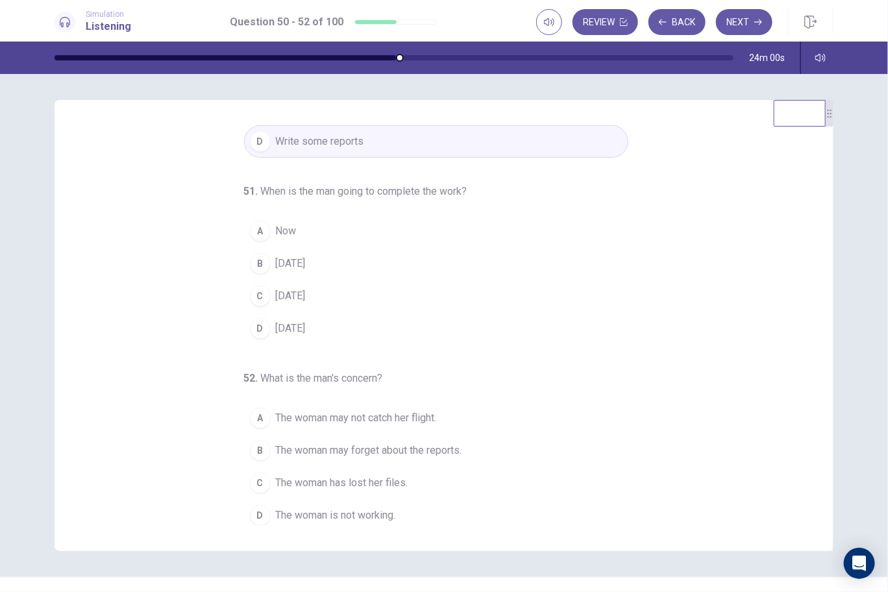
click at [292, 262] on span "Thursday" at bounding box center [291, 264] width 30 height 16
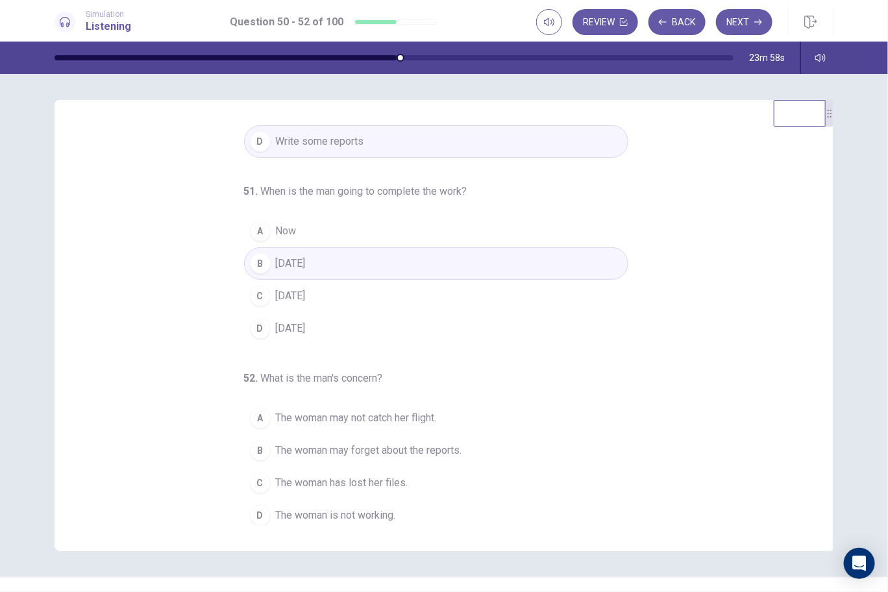
scroll to position [26, 0]
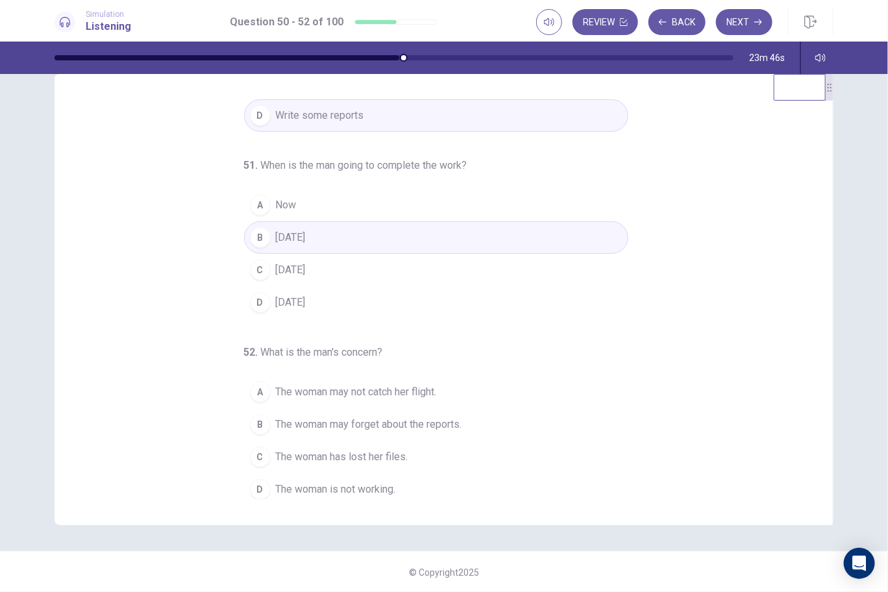
click at [353, 391] on span "The woman may not catch her flight." at bounding box center [356, 392] width 161 height 16
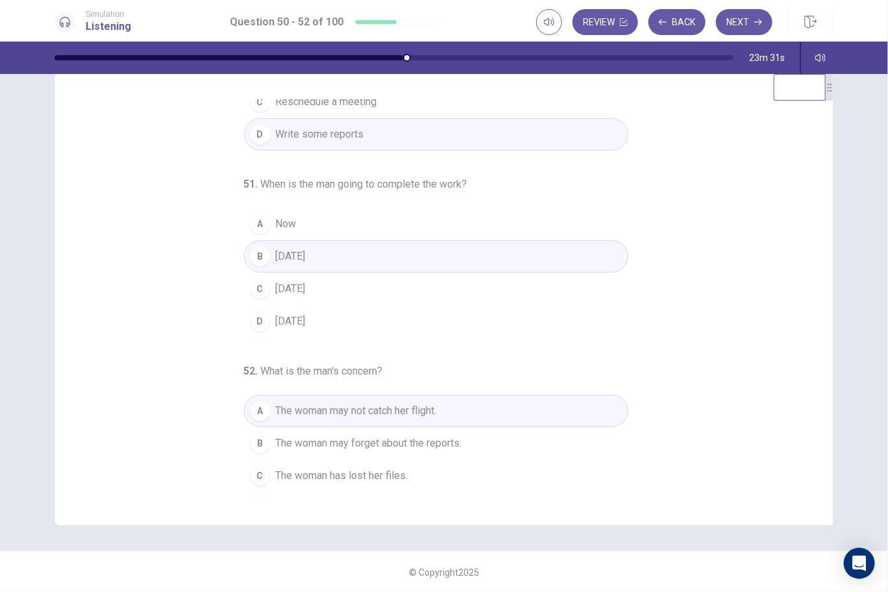
scroll to position [129, 0]
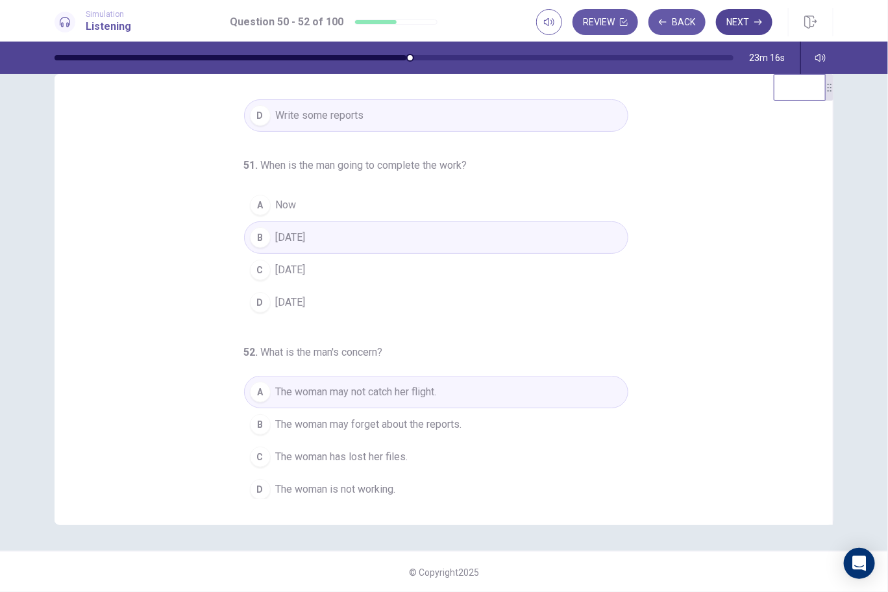
click at [734, 25] on button "Next" at bounding box center [744, 22] width 56 height 26
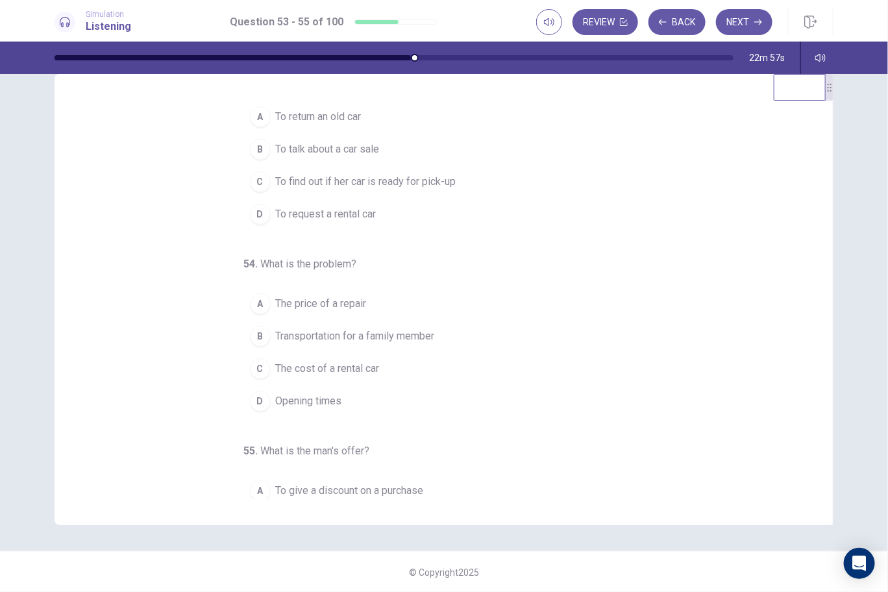
scroll to position [0, 0]
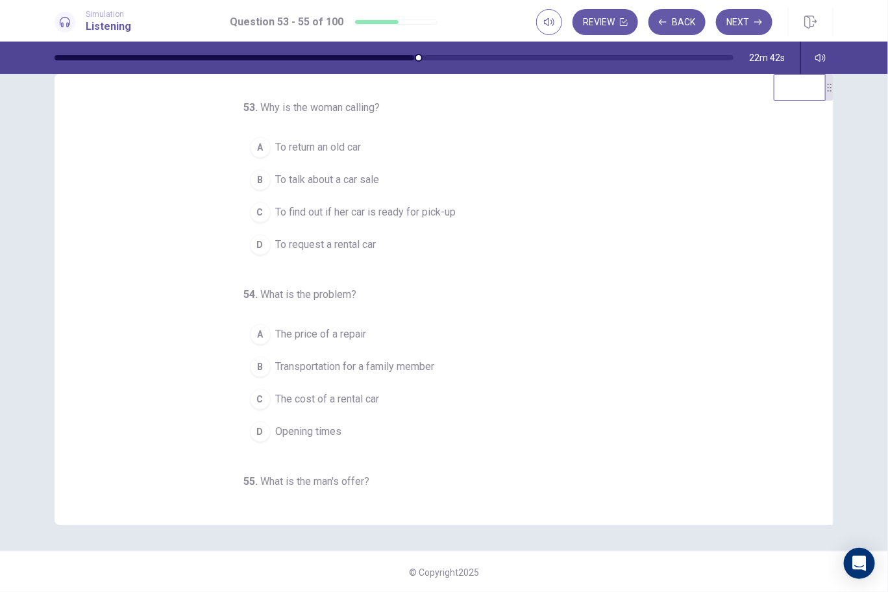
click at [318, 212] on span "To find out if her car is ready for pick-up" at bounding box center [366, 213] width 180 height 16
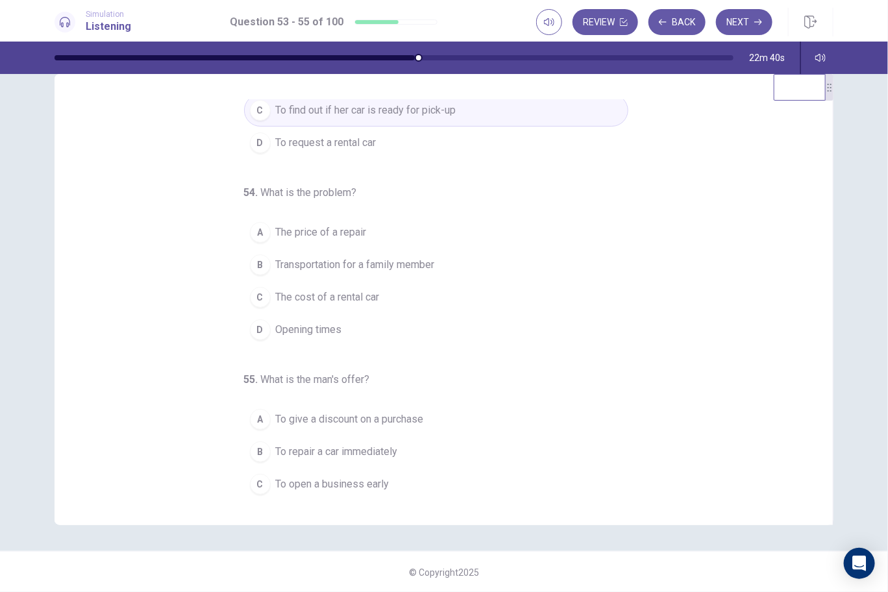
scroll to position [129, 0]
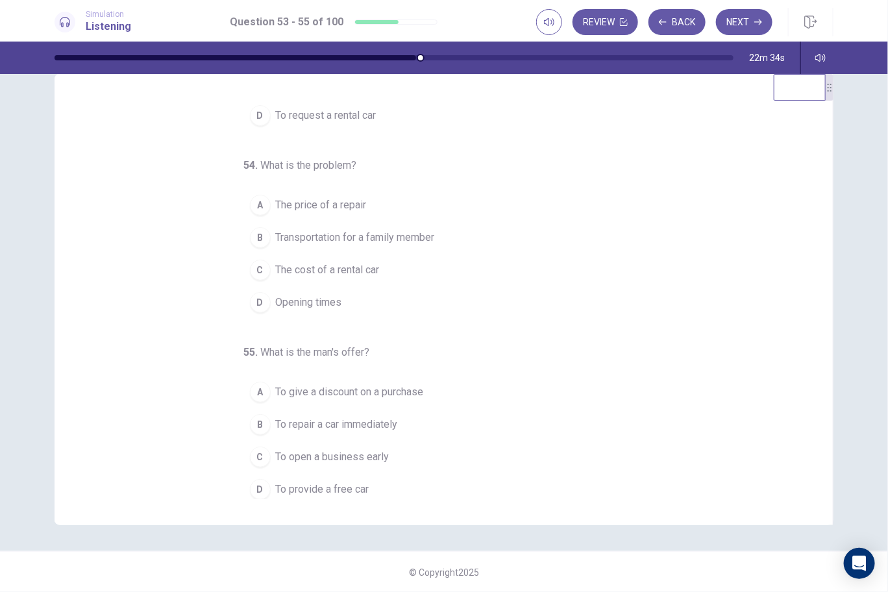
click at [347, 231] on span "Transportation for a family member" at bounding box center [355, 238] width 159 height 16
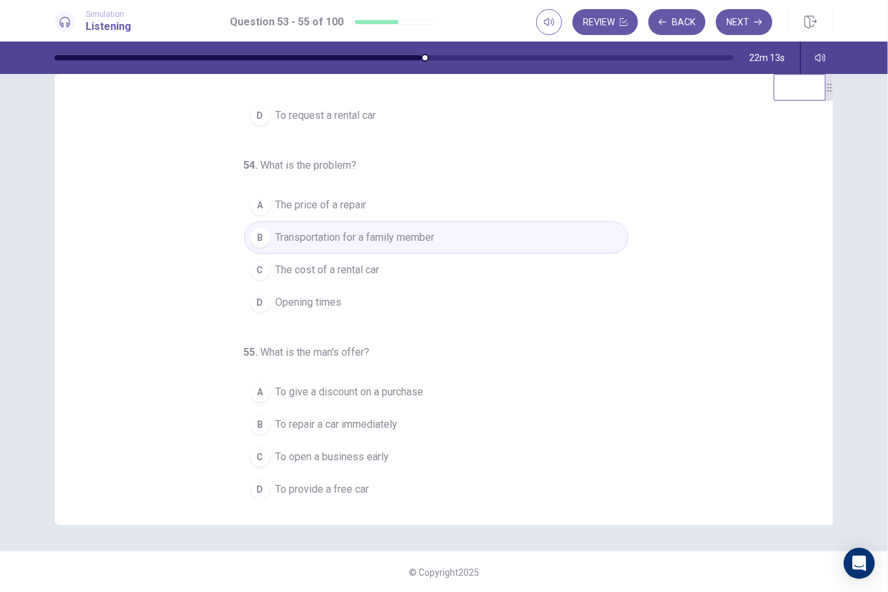
click at [327, 482] on span "To provide a free car" at bounding box center [322, 490] width 93 height 16
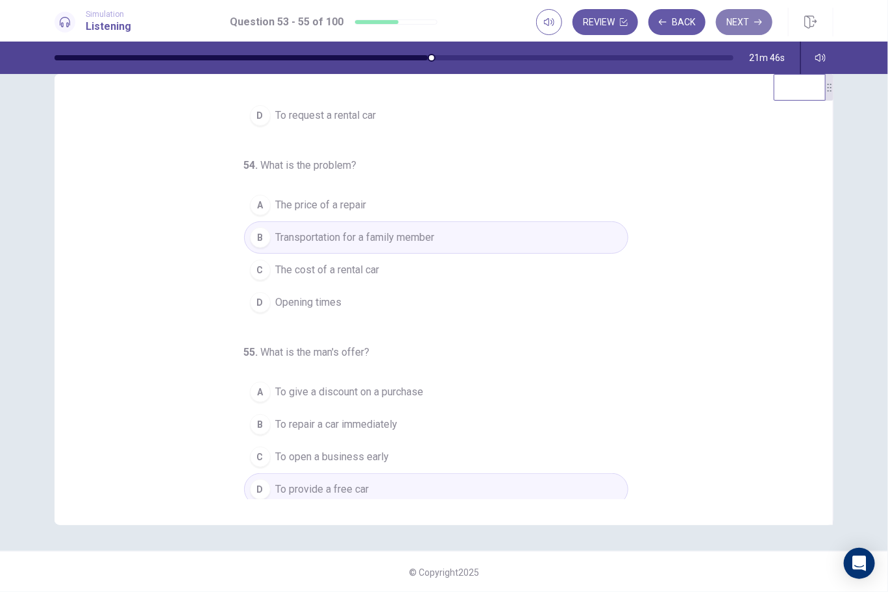
click at [742, 21] on button "Next" at bounding box center [744, 22] width 56 height 26
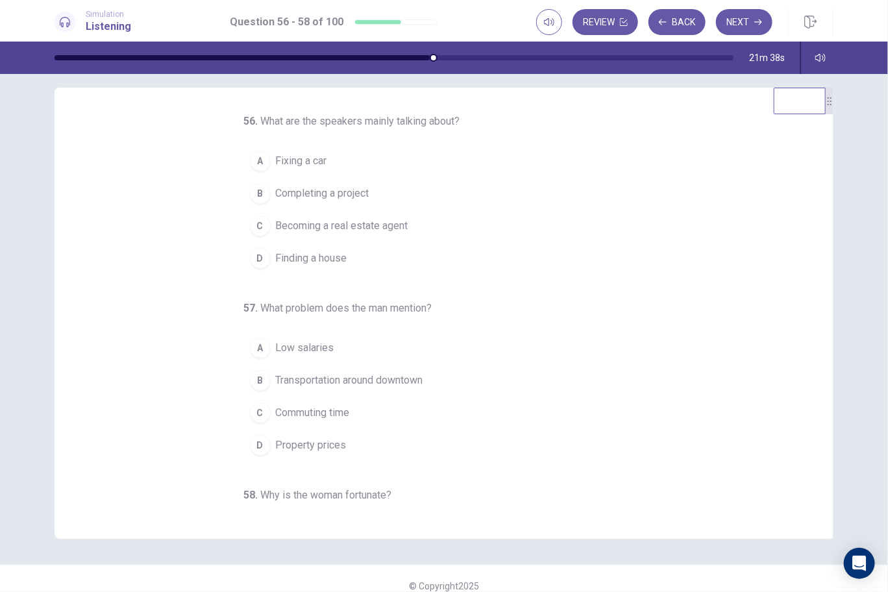
scroll to position [0, 0]
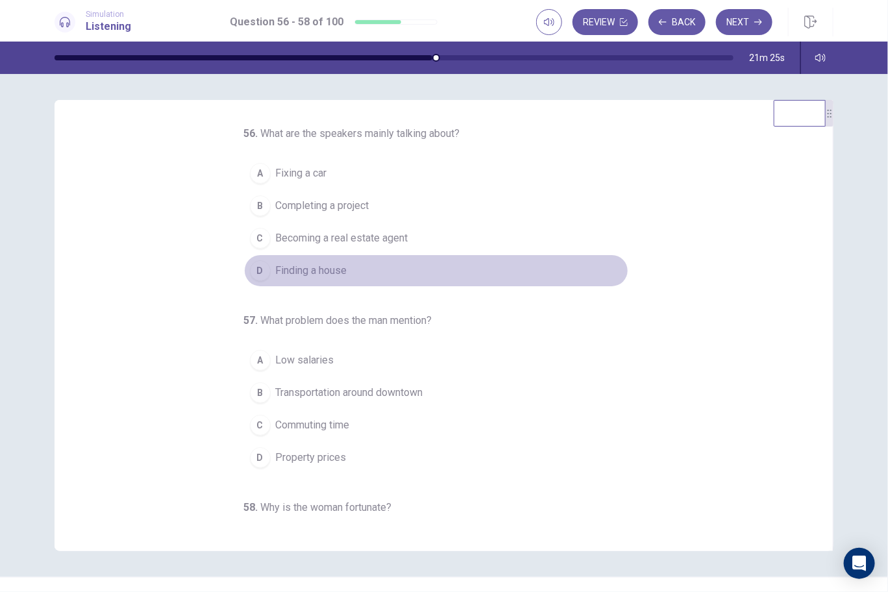
click at [297, 272] on span "Finding a house" at bounding box center [311, 271] width 71 height 16
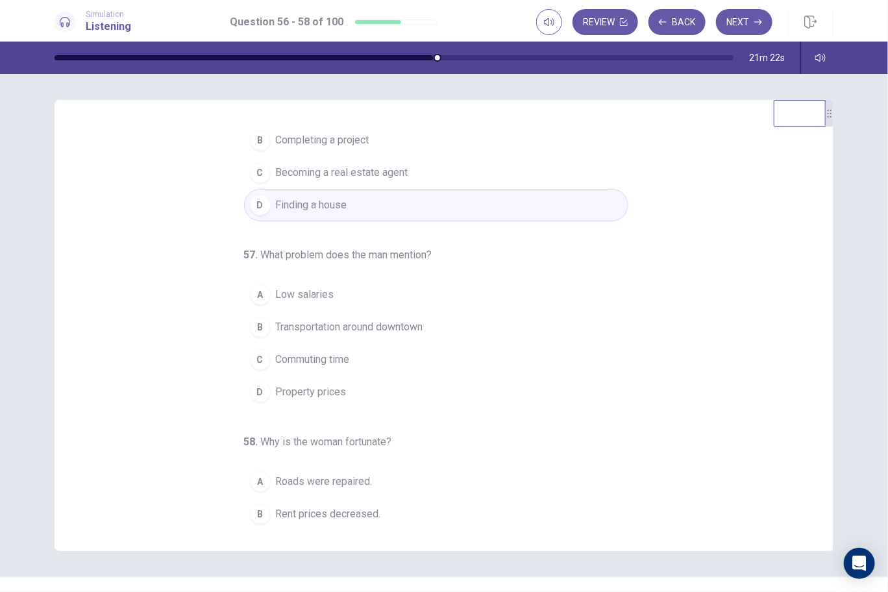
scroll to position [129, 0]
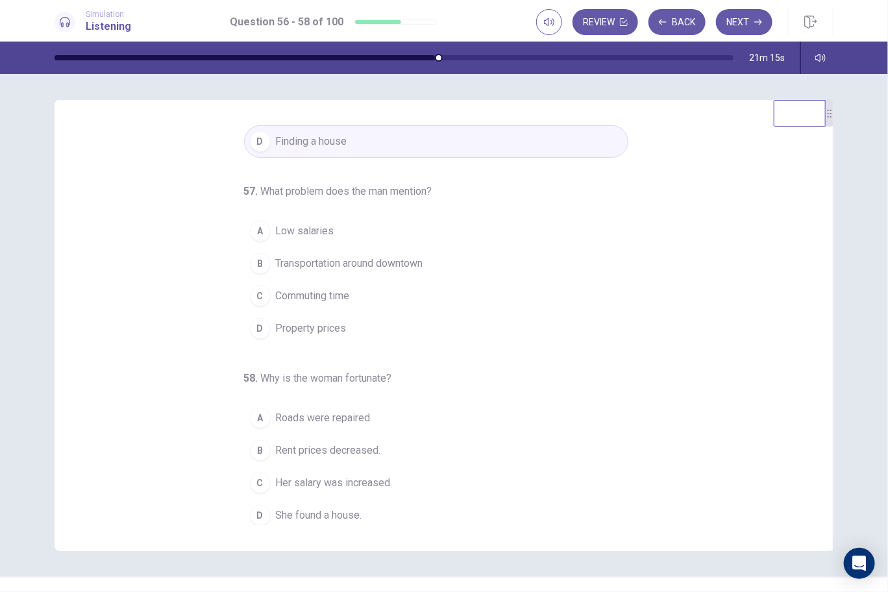
drag, startPoint x: 316, startPoint y: 326, endPoint x: 308, endPoint y: 321, distance: 8.8
click at [315, 325] on span "Property prices" at bounding box center [311, 329] width 71 height 16
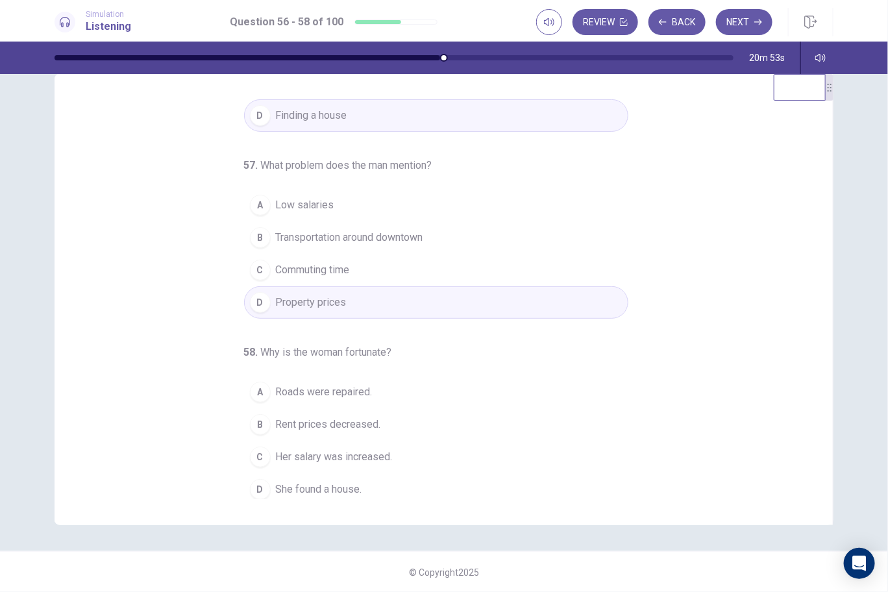
click at [304, 449] on span "Her salary was increased." at bounding box center [334, 457] width 117 height 16
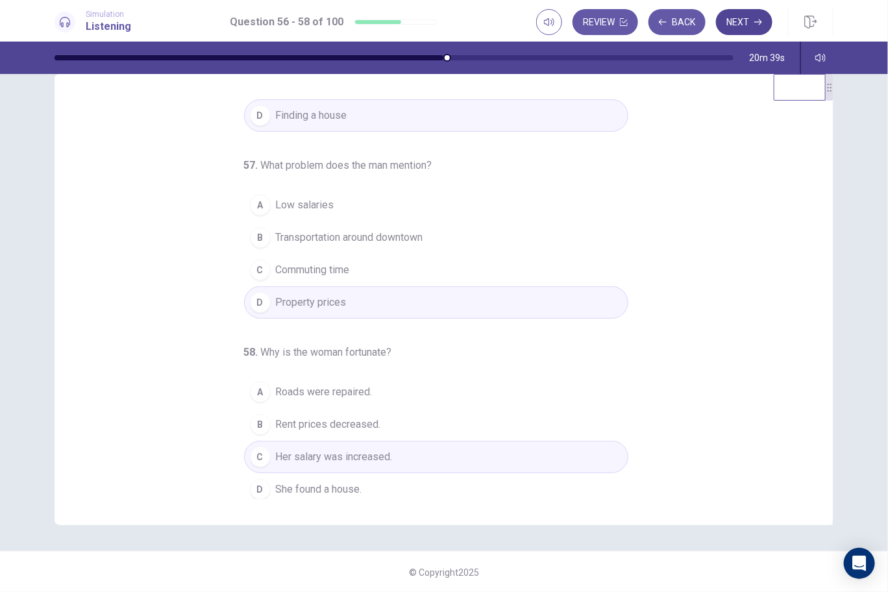
click at [720, 33] on div "Review Back Next" at bounding box center [654, 22] width 236 height 26
click at [733, 27] on button "Next" at bounding box center [744, 22] width 56 height 26
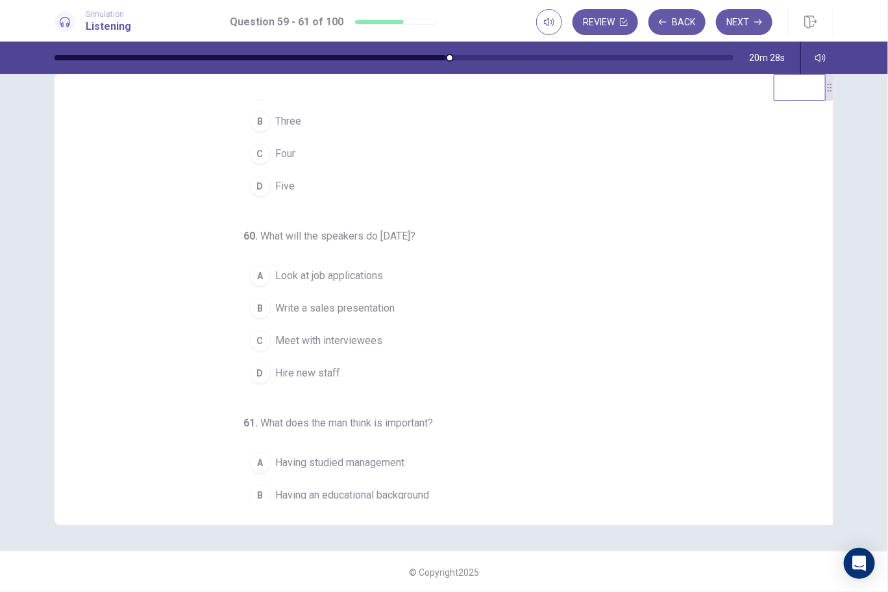
scroll to position [0, 0]
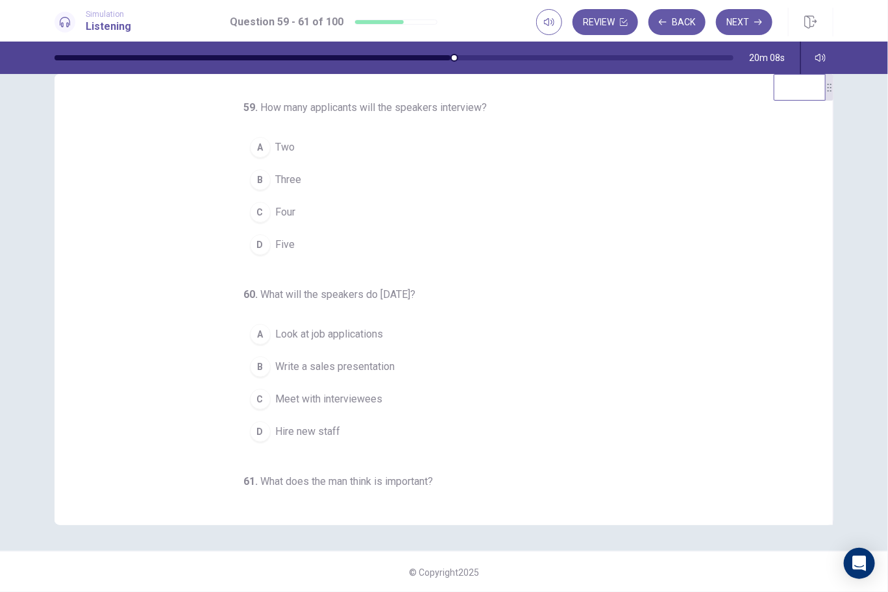
click at [276, 240] on span "Five" at bounding box center [285, 245] width 19 height 16
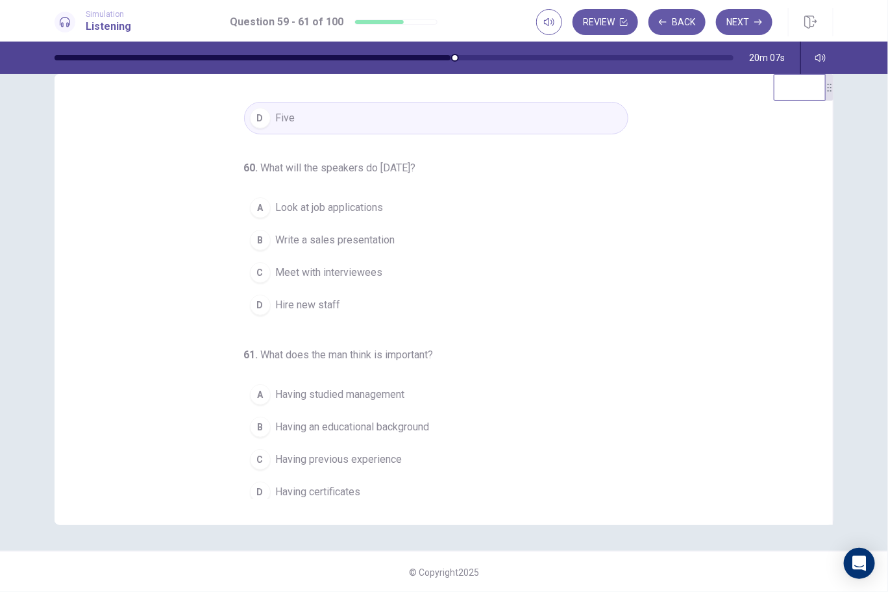
scroll to position [129, 0]
click at [349, 267] on span "Meet with interviewees" at bounding box center [329, 270] width 107 height 16
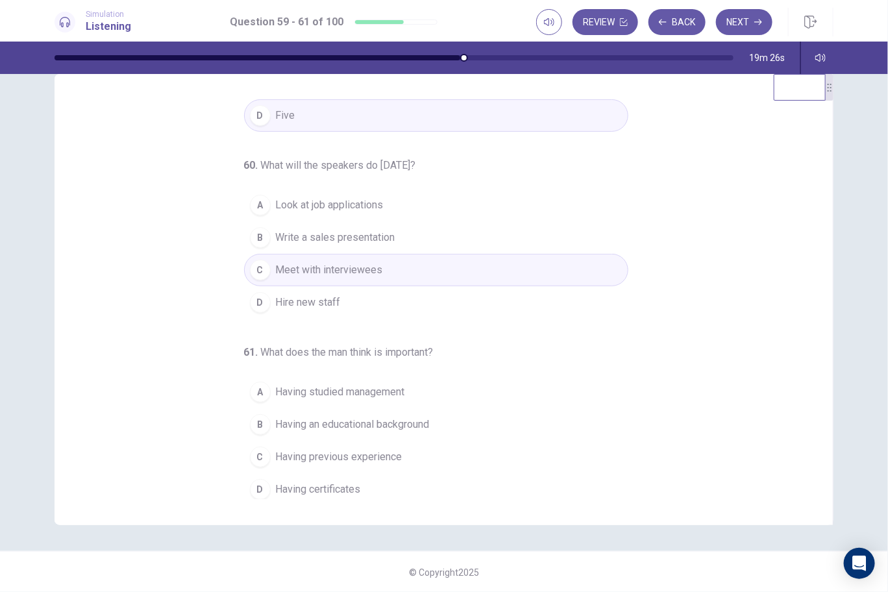
click at [301, 451] on span "Having previous experience" at bounding box center [339, 457] width 127 height 16
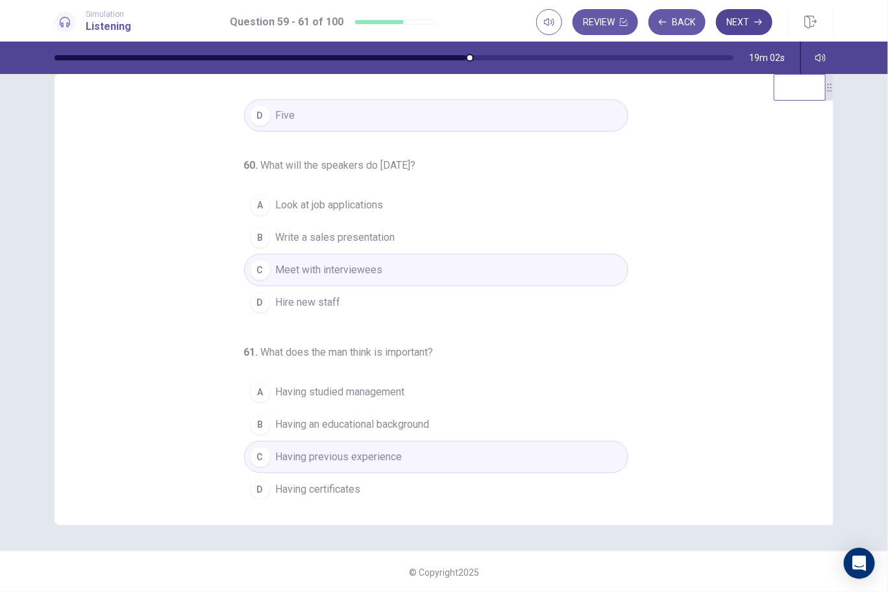
click at [747, 19] on button "Next" at bounding box center [744, 22] width 56 height 26
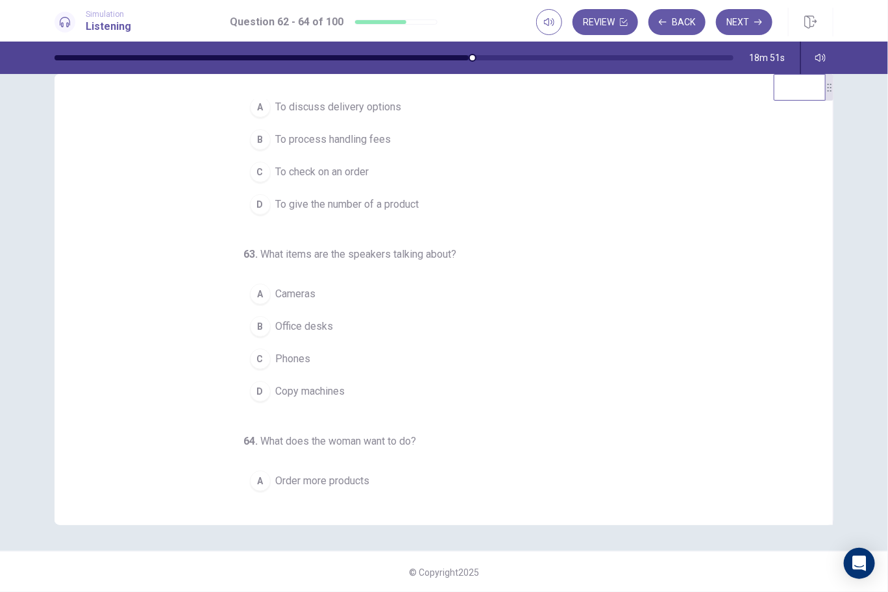
scroll to position [0, 0]
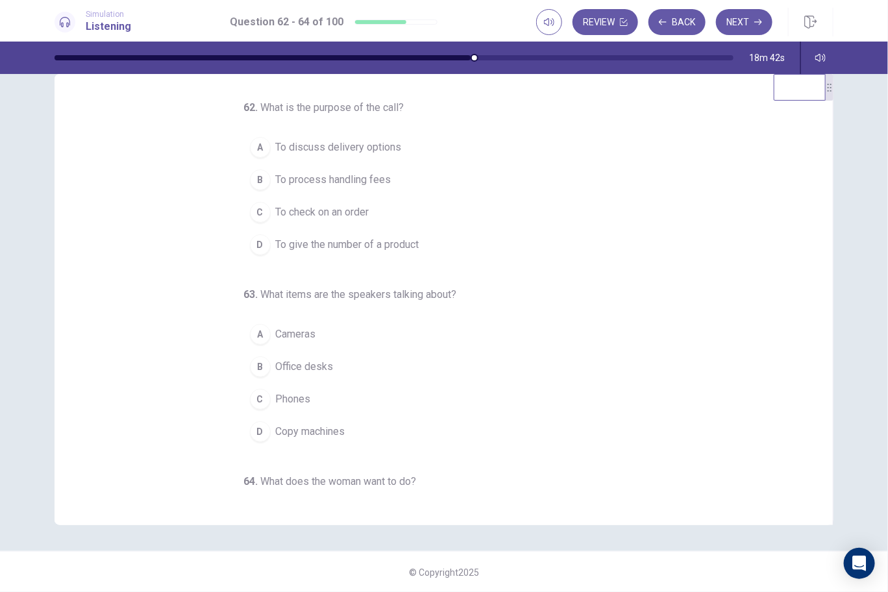
click at [333, 210] on span "To check on an order" at bounding box center [322, 213] width 93 height 16
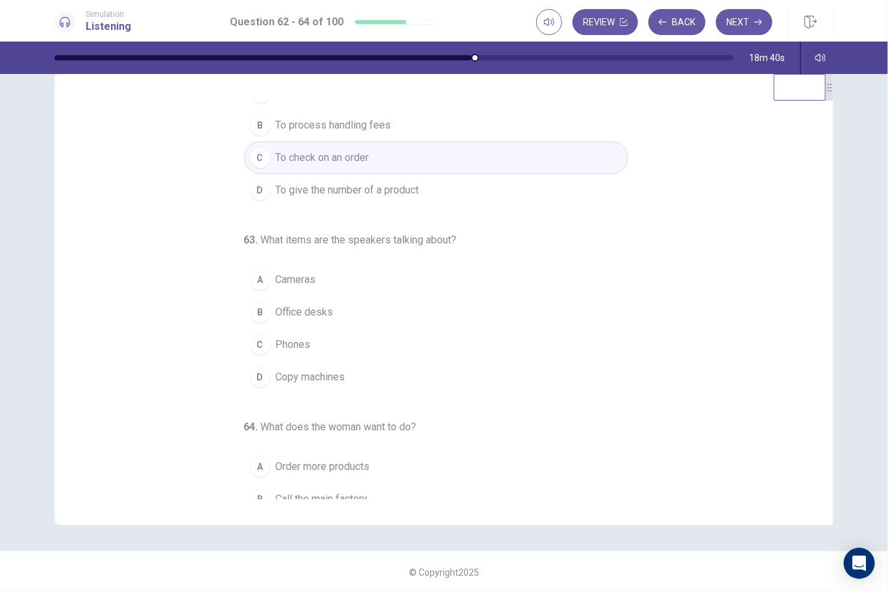
scroll to position [129, 0]
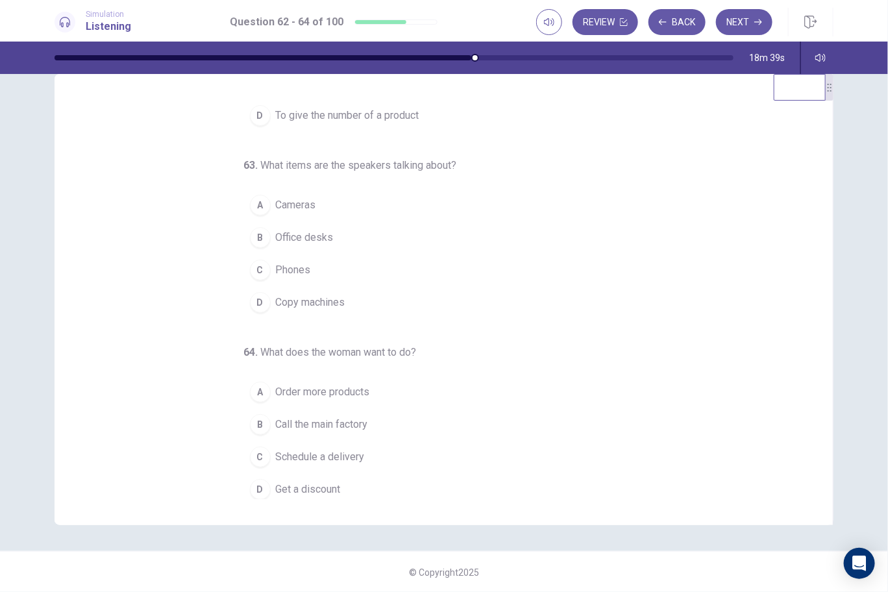
click at [316, 295] on span "Copy machines" at bounding box center [310, 303] width 69 height 16
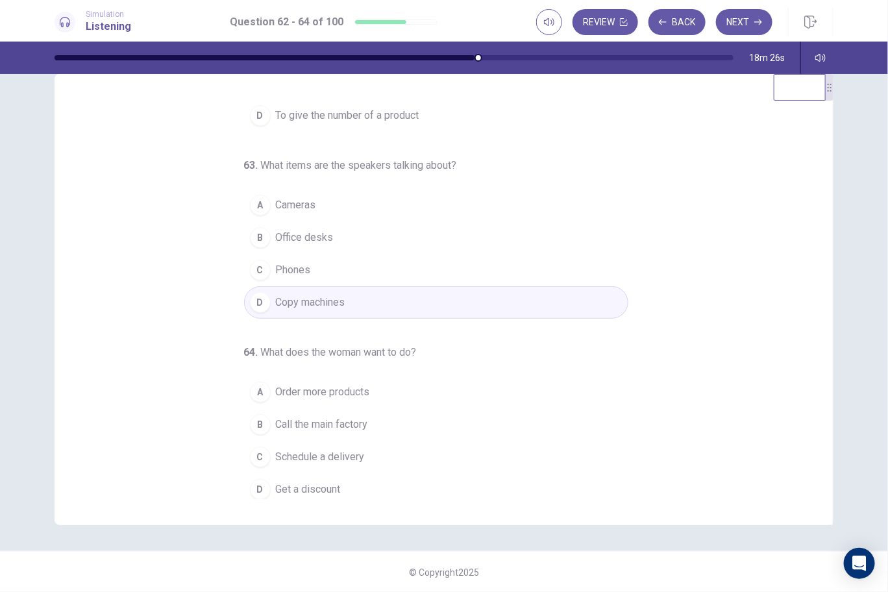
click at [333, 385] on span "Order more products" at bounding box center [323, 392] width 94 height 16
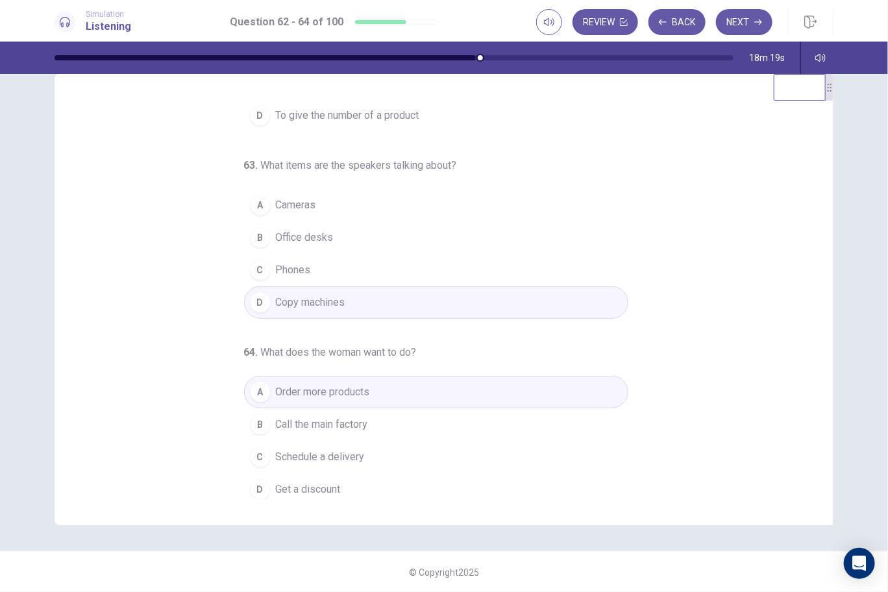
scroll to position [0, 0]
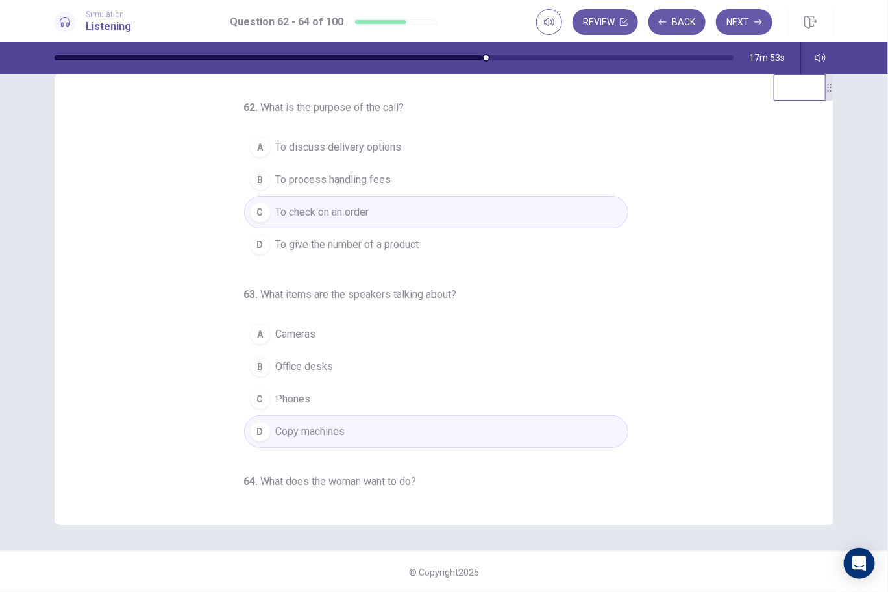
click at [750, 19] on button "Next" at bounding box center [744, 22] width 56 height 26
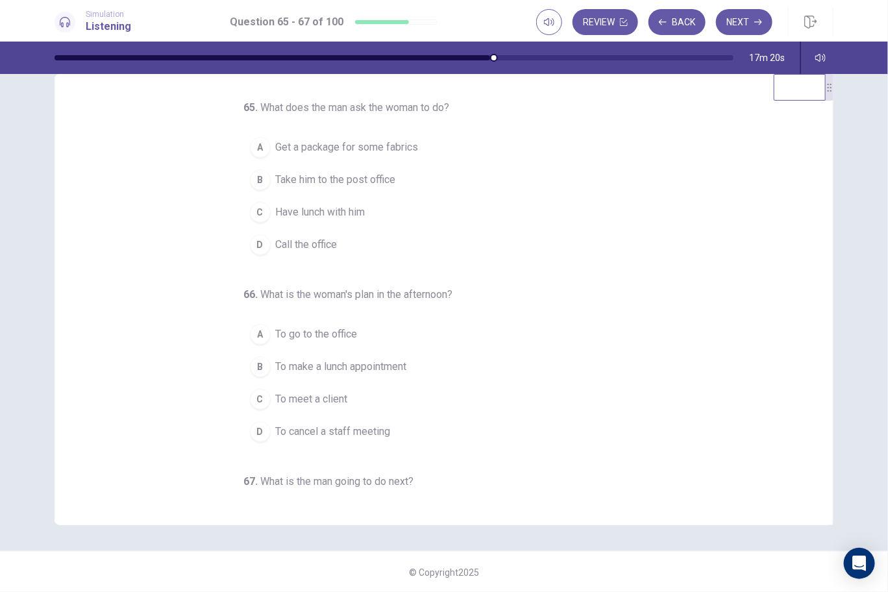
click at [329, 172] on span "Take him to the post office" at bounding box center [336, 180] width 120 height 16
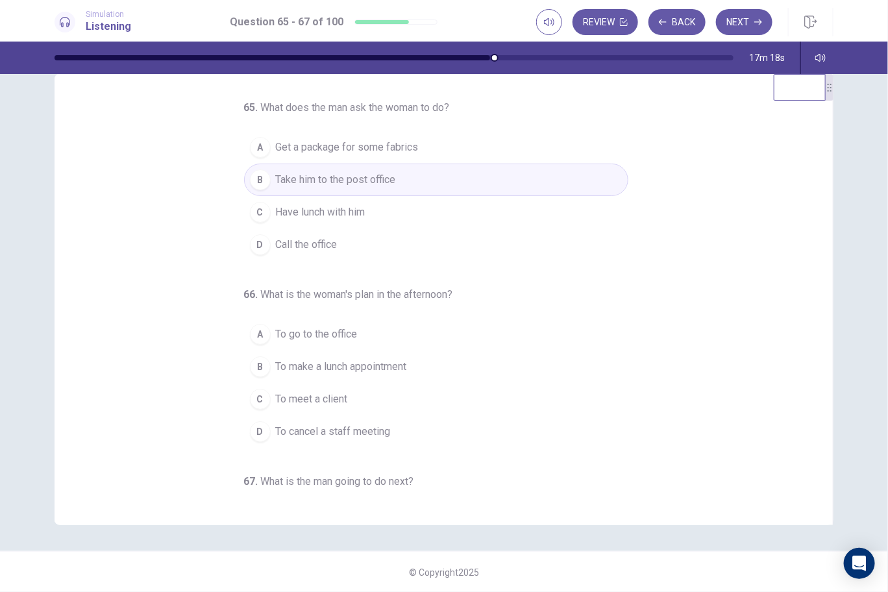
scroll to position [64, 0]
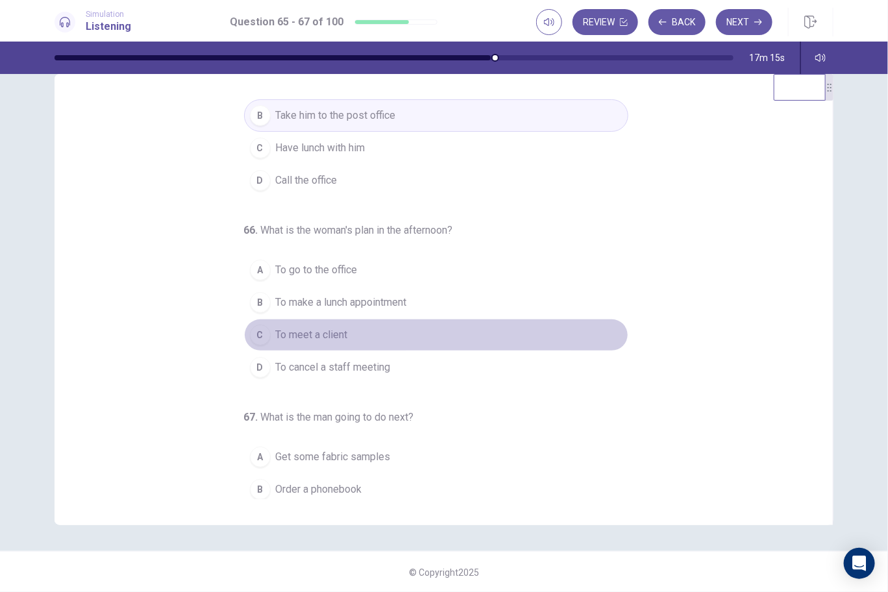
click at [329, 327] on span "To meet a client" at bounding box center [312, 335] width 72 height 16
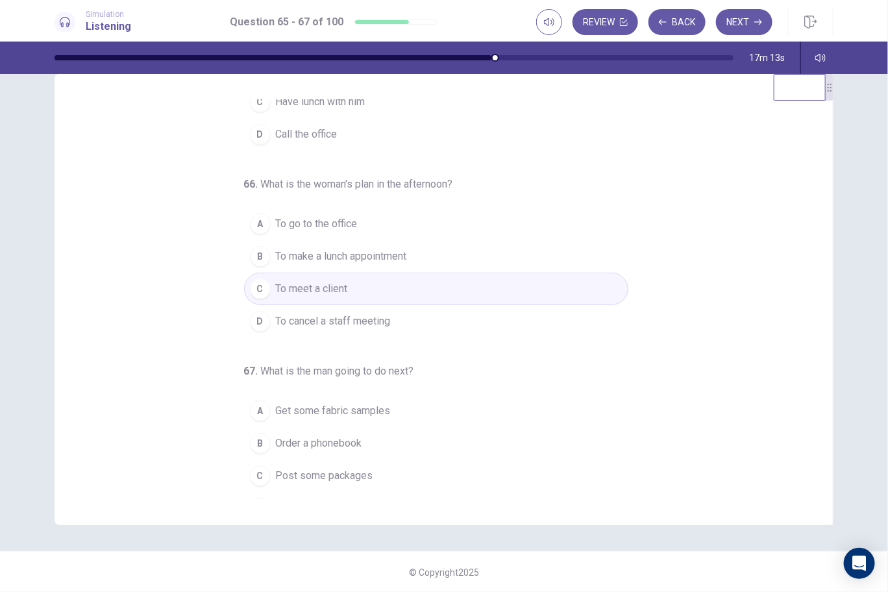
scroll to position [129, 0]
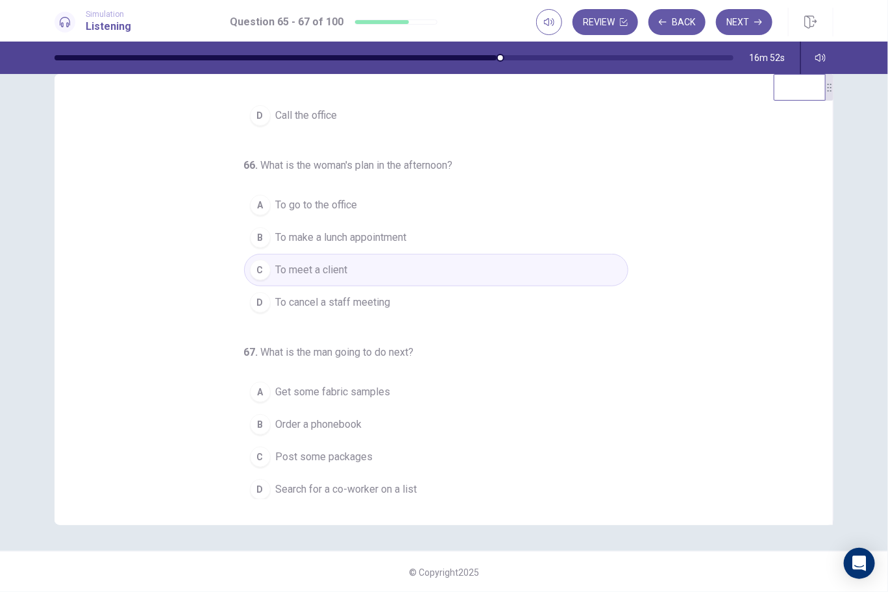
click at [362, 482] on span "Search for a co-worker on a list" at bounding box center [347, 490] width 142 height 16
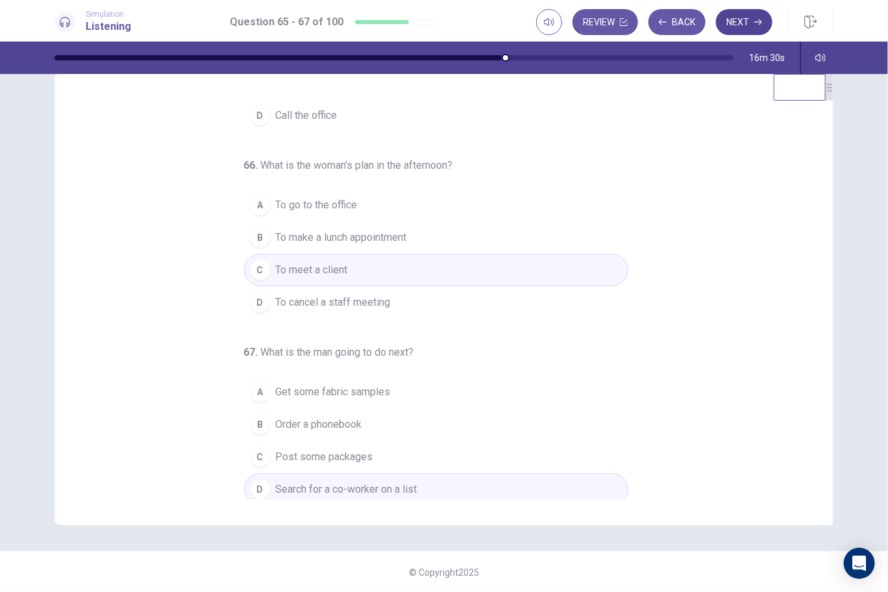
click at [744, 23] on button "Next" at bounding box center [744, 22] width 56 height 26
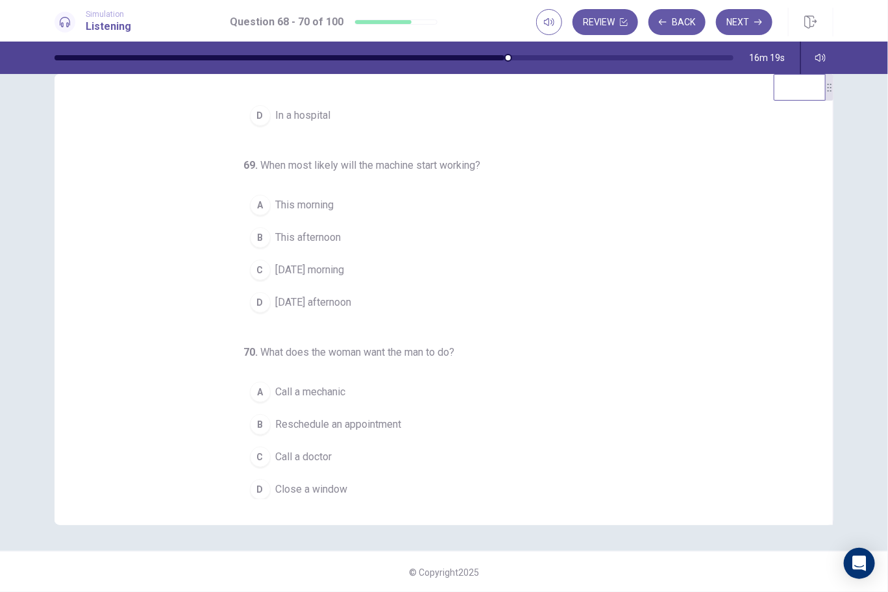
scroll to position [0, 0]
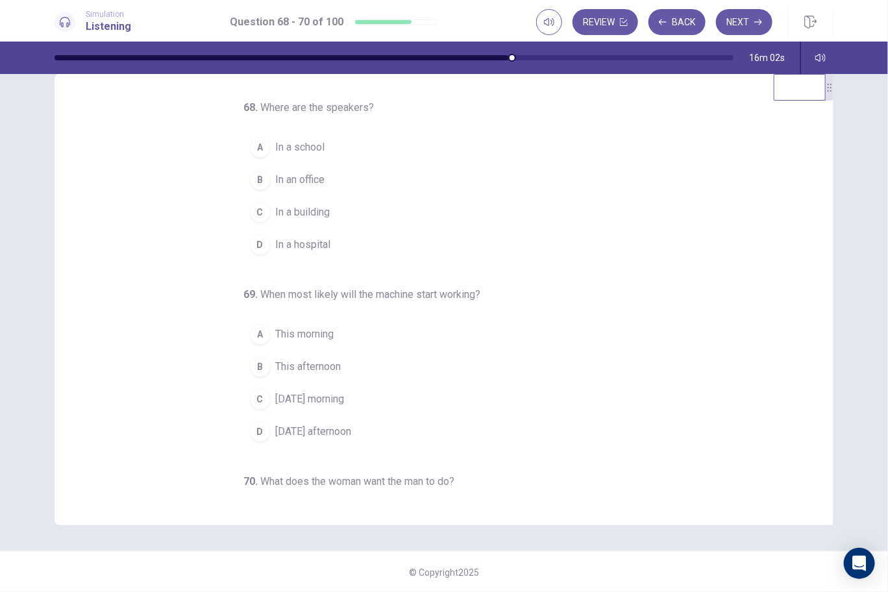
click at [311, 182] on span "In an office" at bounding box center [300, 180] width 49 height 16
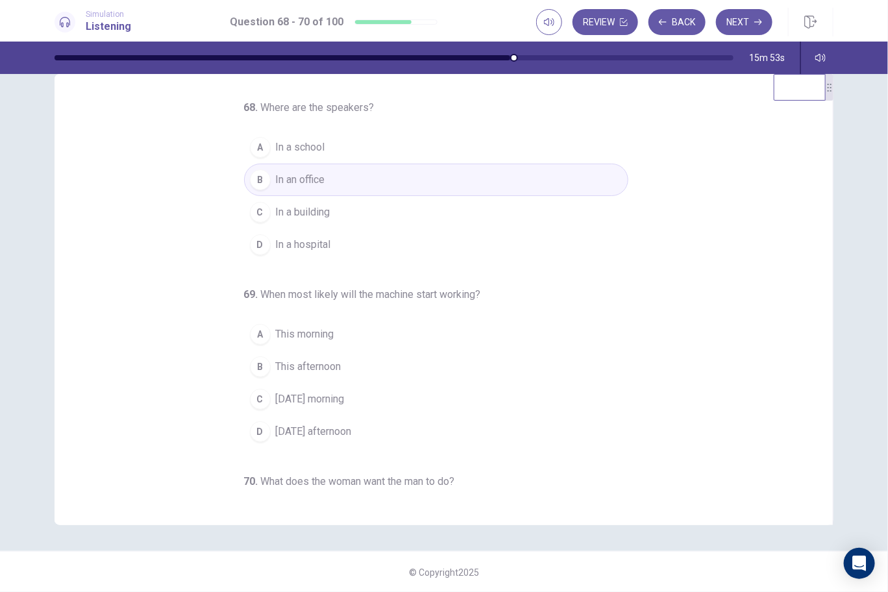
click at [344, 391] on span "Tomorrow morning" at bounding box center [310, 399] width 69 height 16
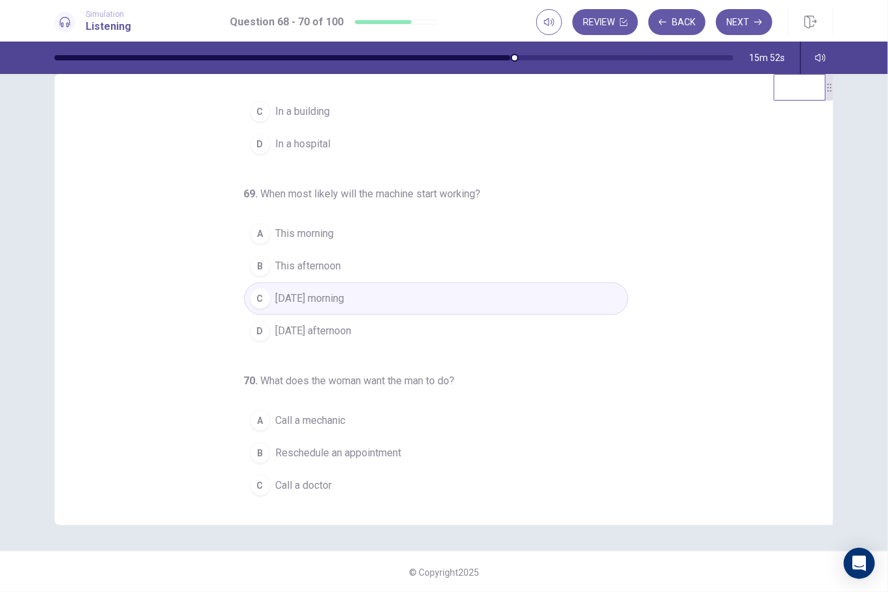
scroll to position [129, 0]
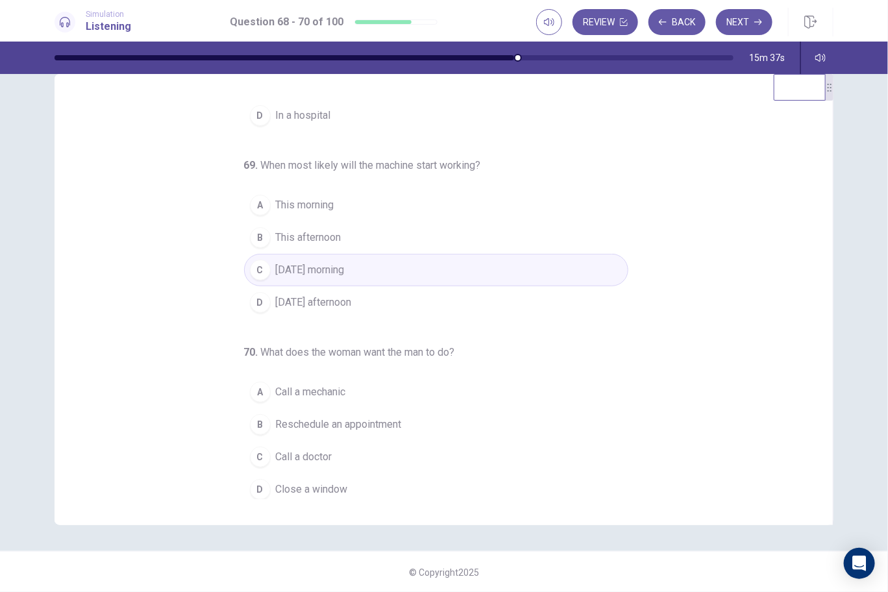
click at [301, 484] on span "Close a window" at bounding box center [312, 490] width 72 height 16
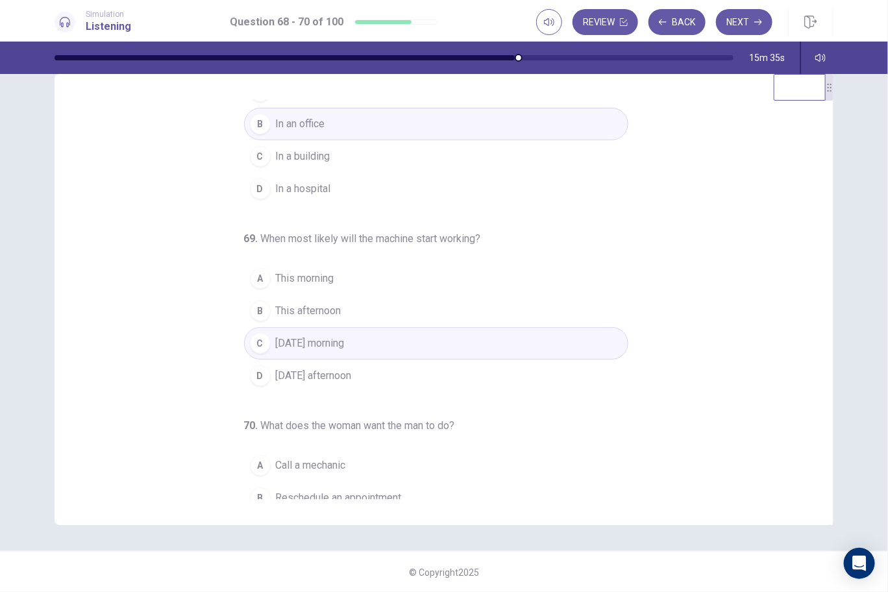
scroll to position [0, 0]
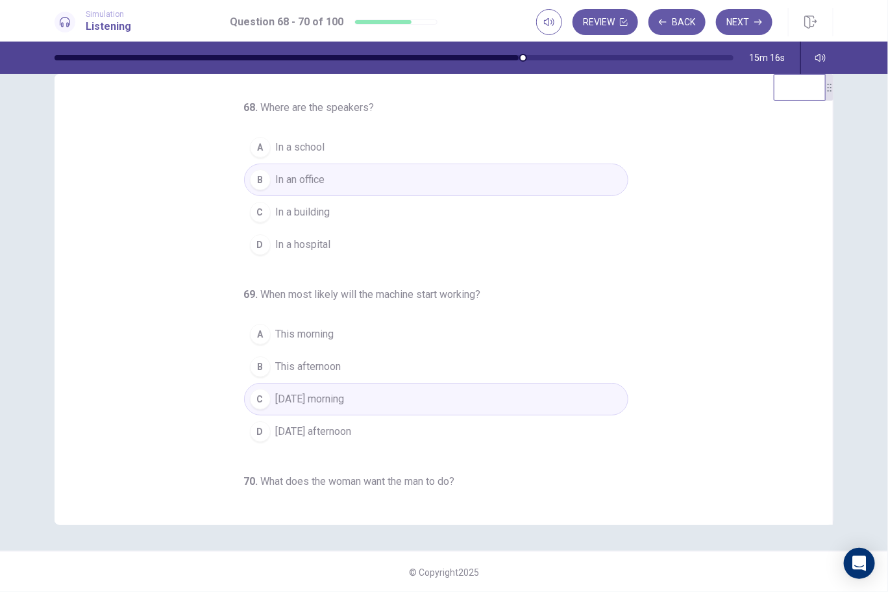
click at [388, 426] on button "D Tomorrow afternoon" at bounding box center [436, 431] width 384 height 32
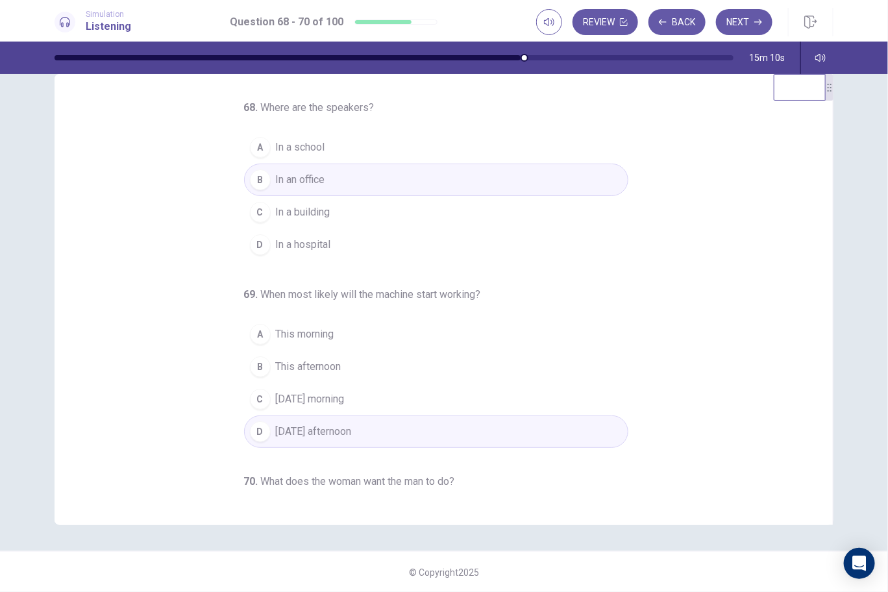
scroll to position [129, 0]
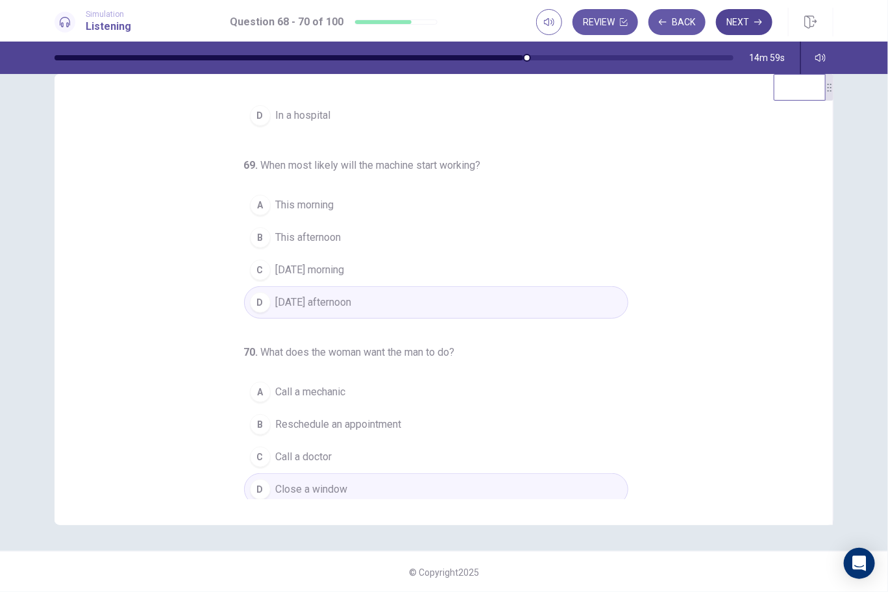
click at [743, 16] on button "Next" at bounding box center [744, 22] width 56 height 26
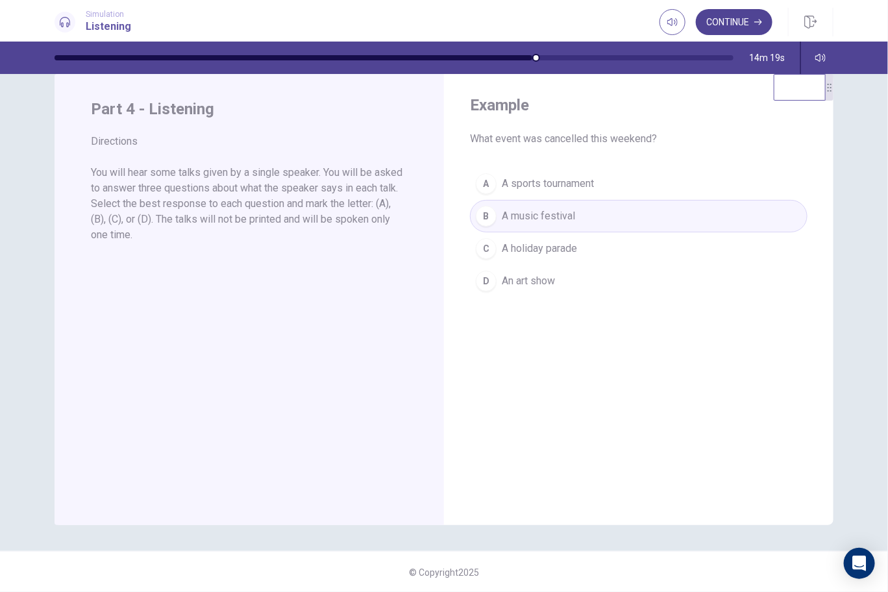
click at [737, 23] on button "Continue" at bounding box center [734, 22] width 77 height 26
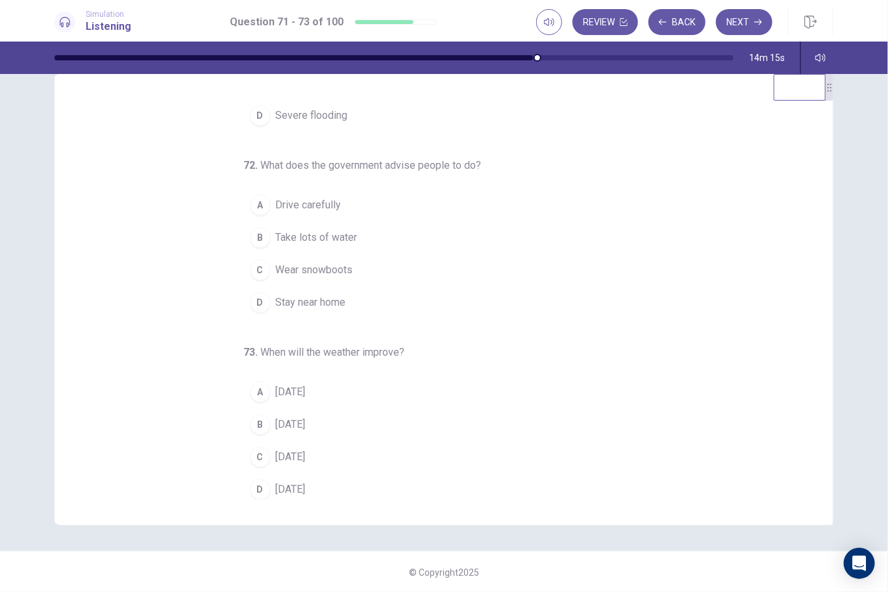
scroll to position [0, 0]
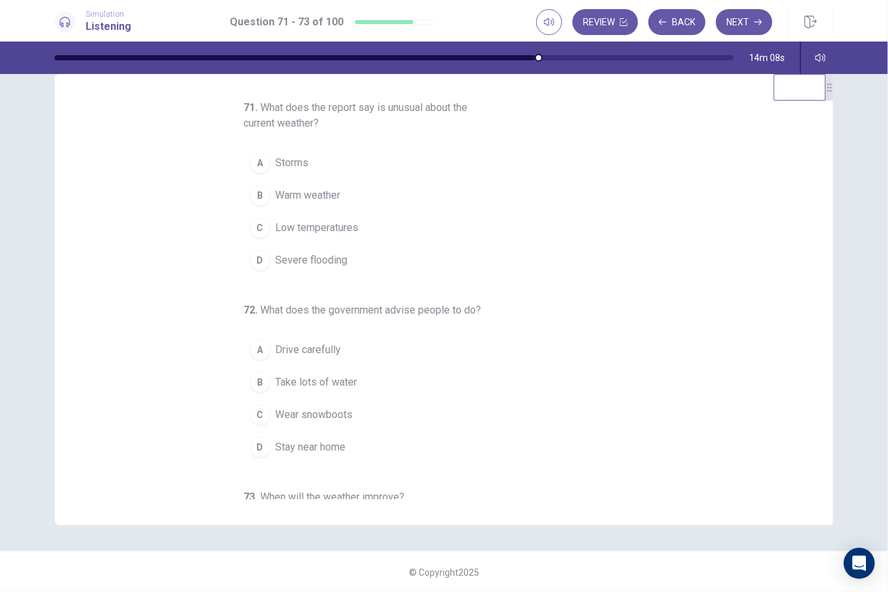
click at [315, 229] on span "Low temperatures" at bounding box center [317, 228] width 83 height 16
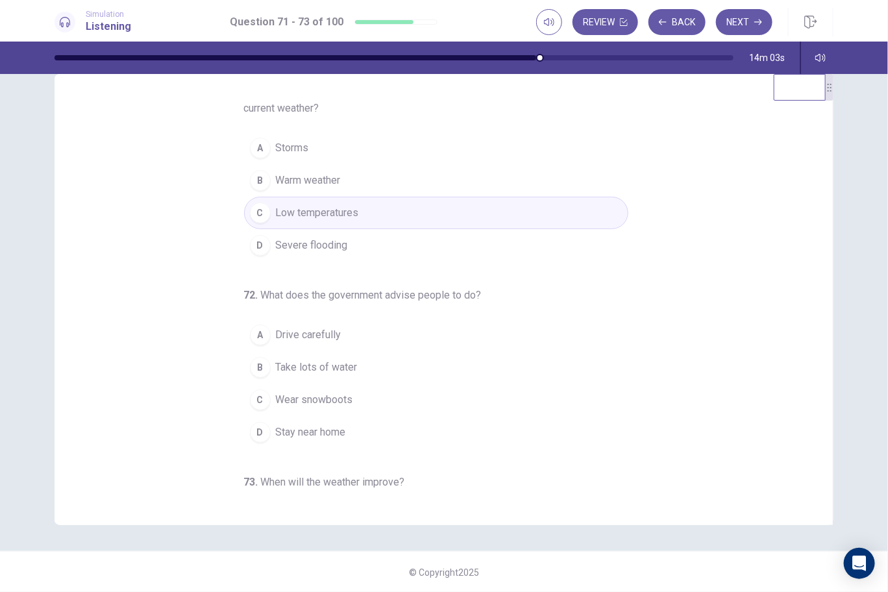
scroll to position [145, 0]
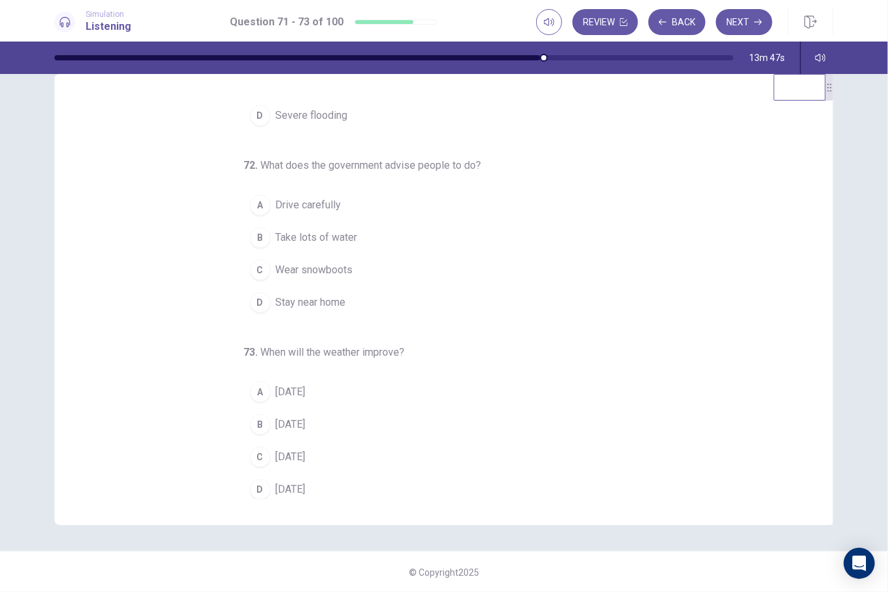
click at [317, 295] on span "Stay near home" at bounding box center [311, 303] width 70 height 16
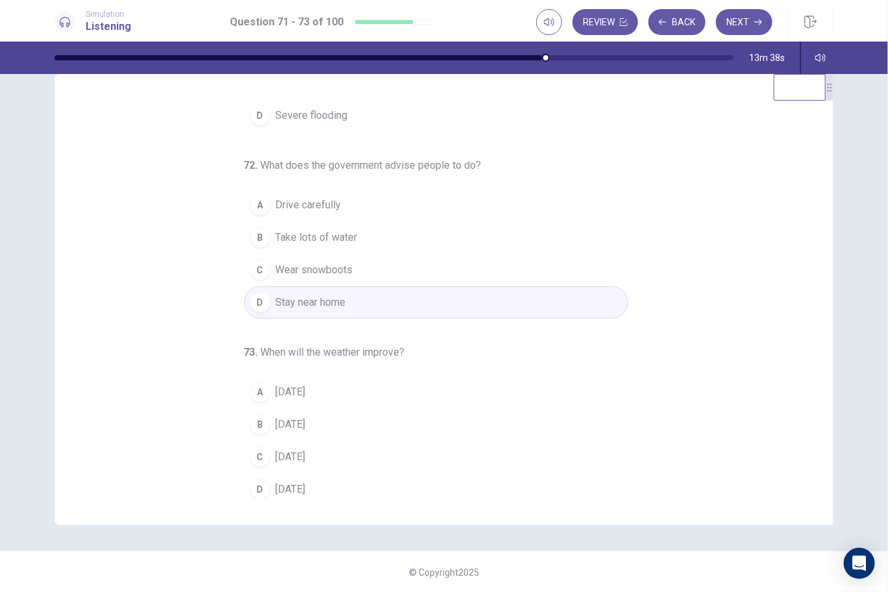
click at [293, 449] on span "On Sunday" at bounding box center [291, 457] width 30 height 16
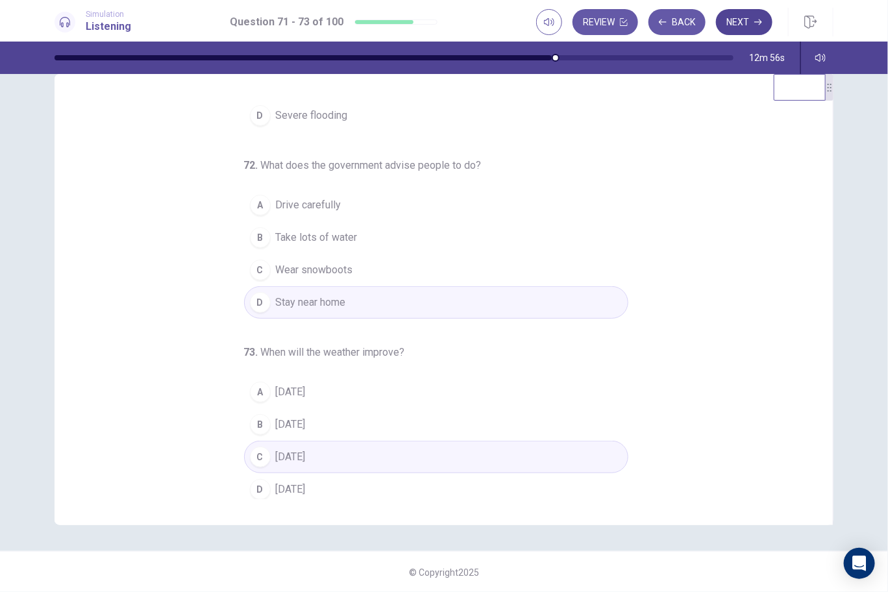
click at [745, 19] on button "Next" at bounding box center [744, 22] width 56 height 26
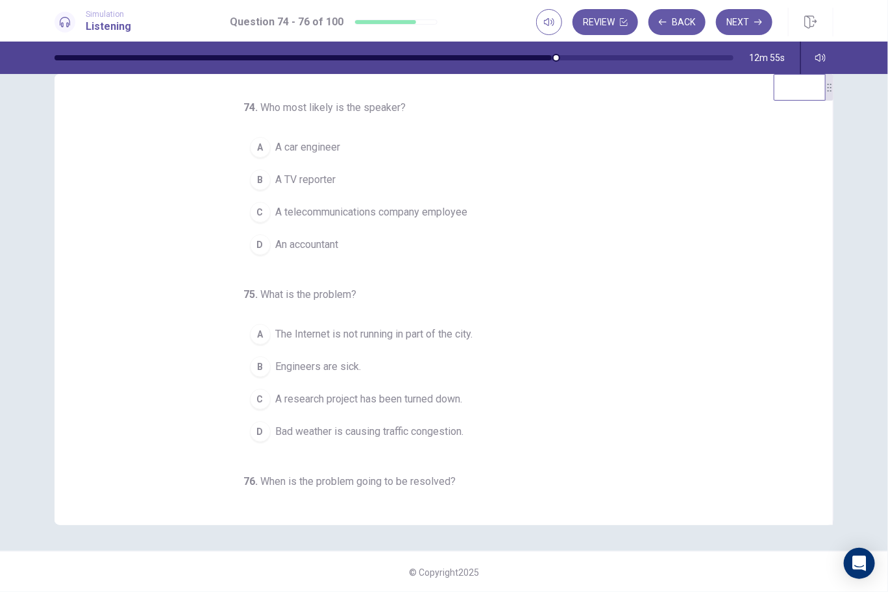
scroll to position [0, 0]
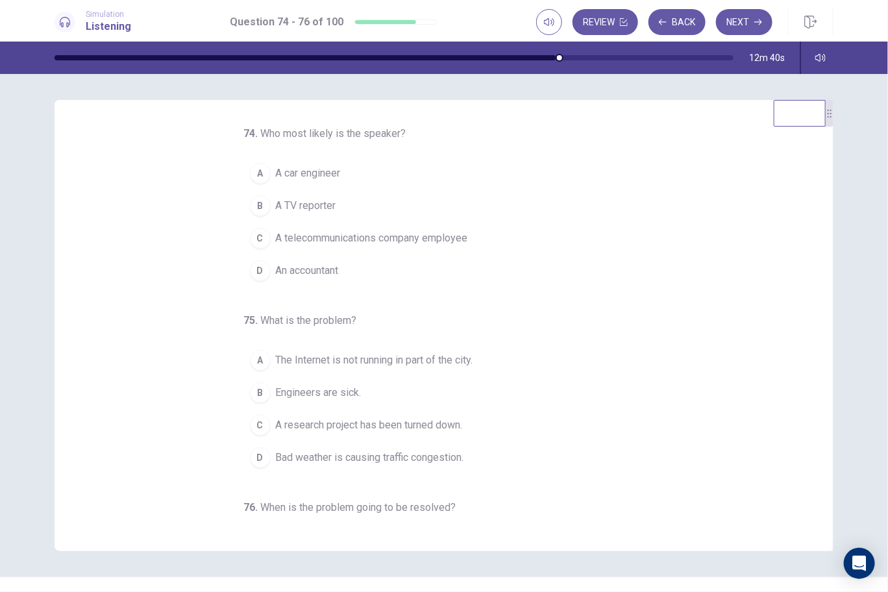
click at [370, 238] on span "A telecommunications company employee" at bounding box center [372, 238] width 192 height 16
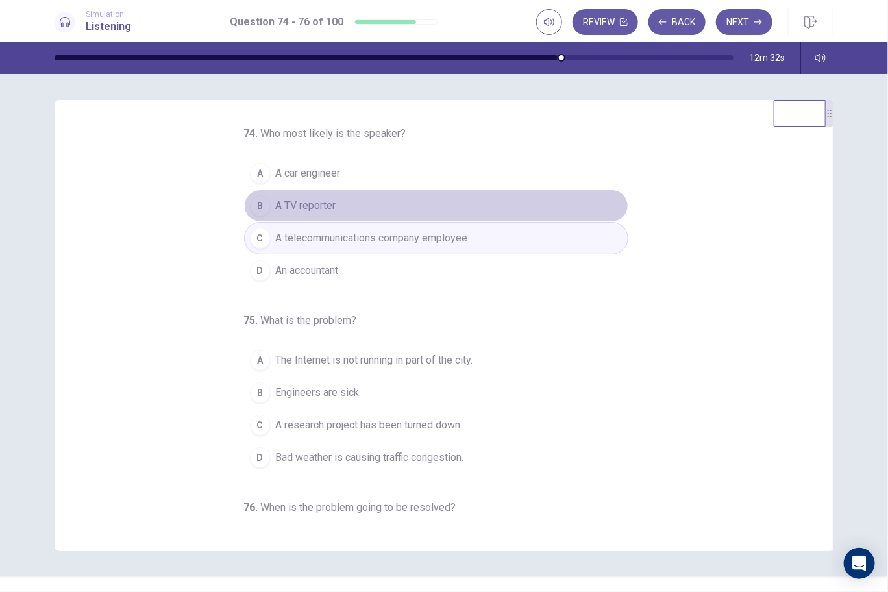
click at [300, 206] on span "A TV reporter" at bounding box center [306, 206] width 60 height 16
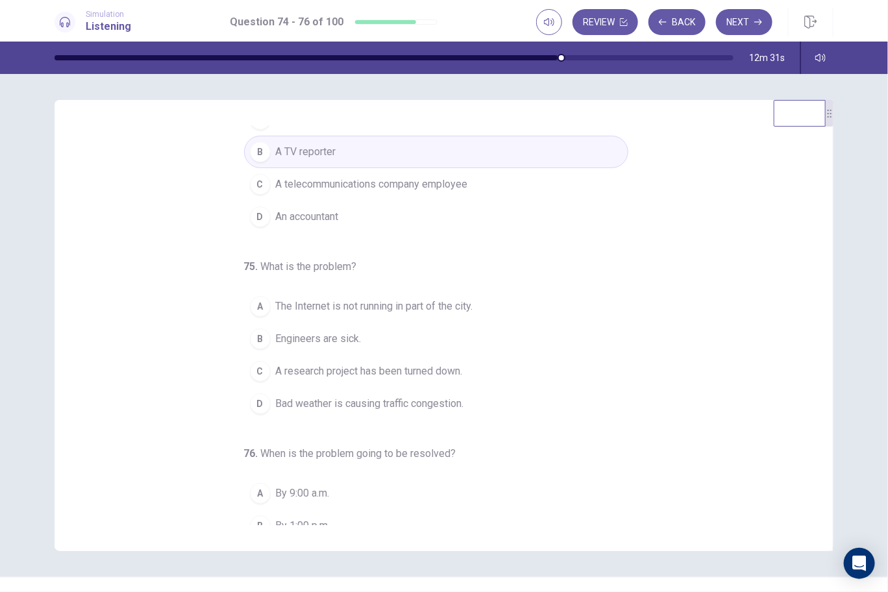
scroll to position [129, 0]
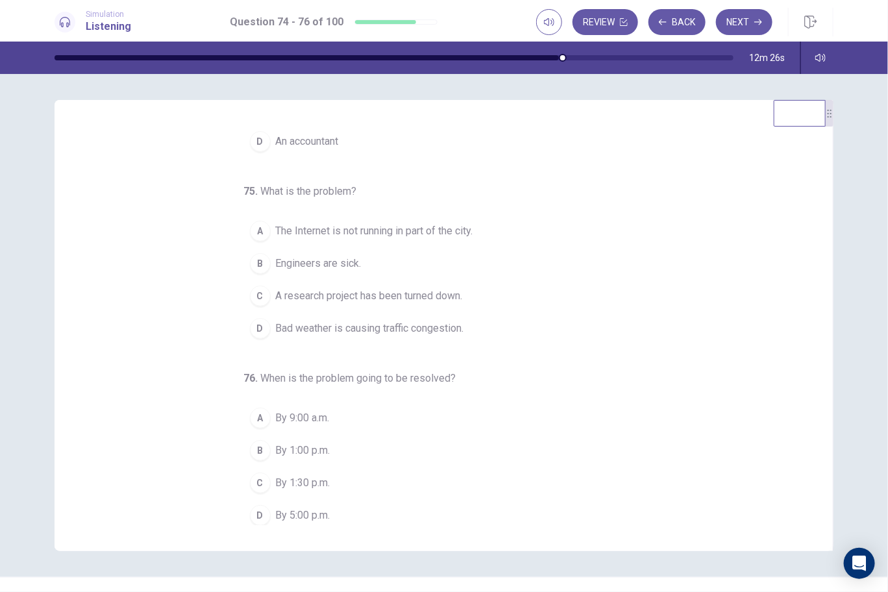
click at [362, 326] on span "Bad weather is causing traffic congestion." at bounding box center [370, 329] width 188 height 16
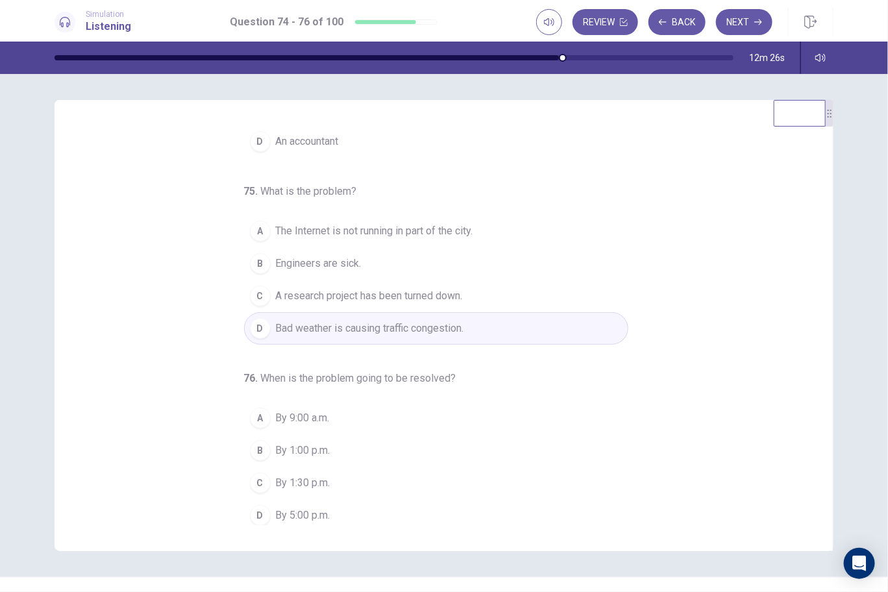
click at [362, 326] on span "Bad weather is causing traffic congestion." at bounding box center [370, 329] width 188 height 16
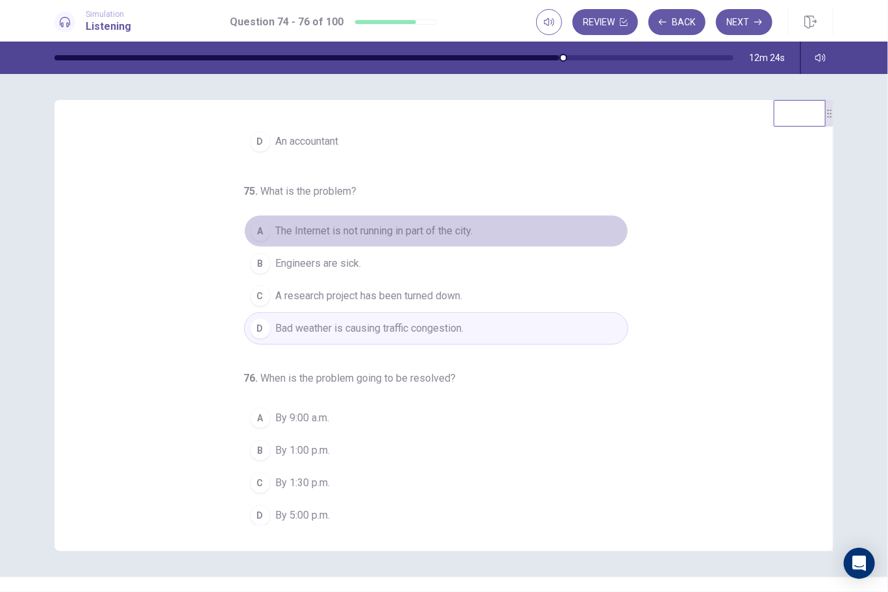
click at [383, 227] on span "The Internet is not running in part of the city." at bounding box center [374, 231] width 197 height 16
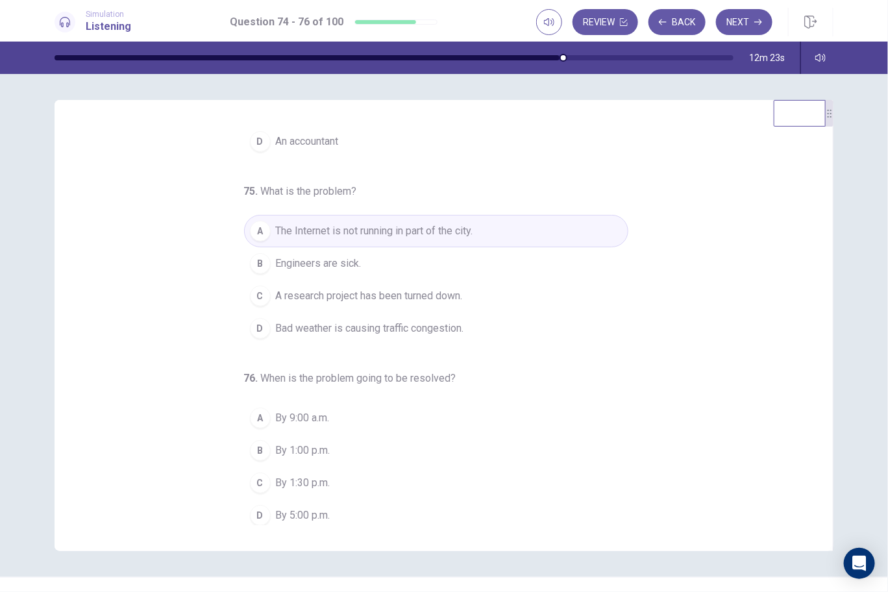
scroll to position [26, 0]
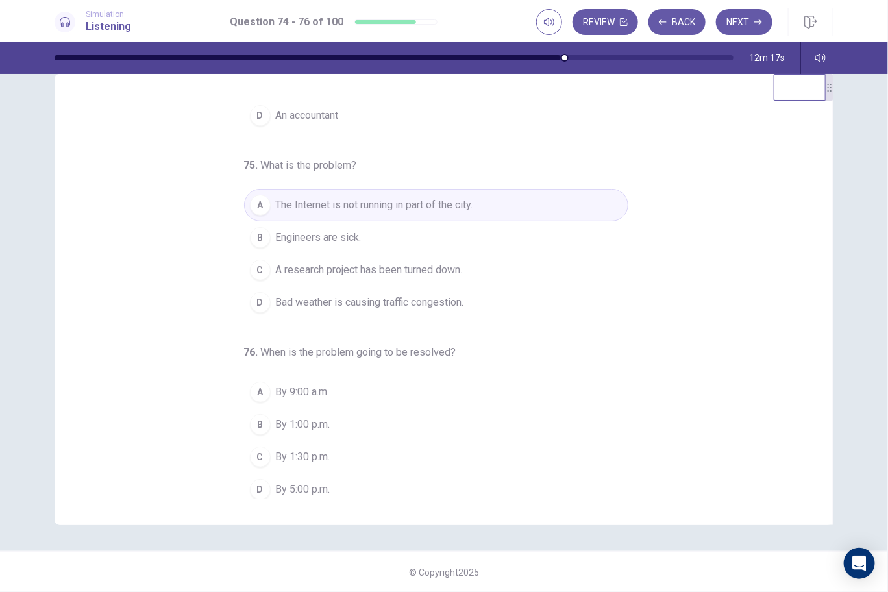
click at [295, 449] on span "By 1:30 p.m." at bounding box center [303, 457] width 55 height 16
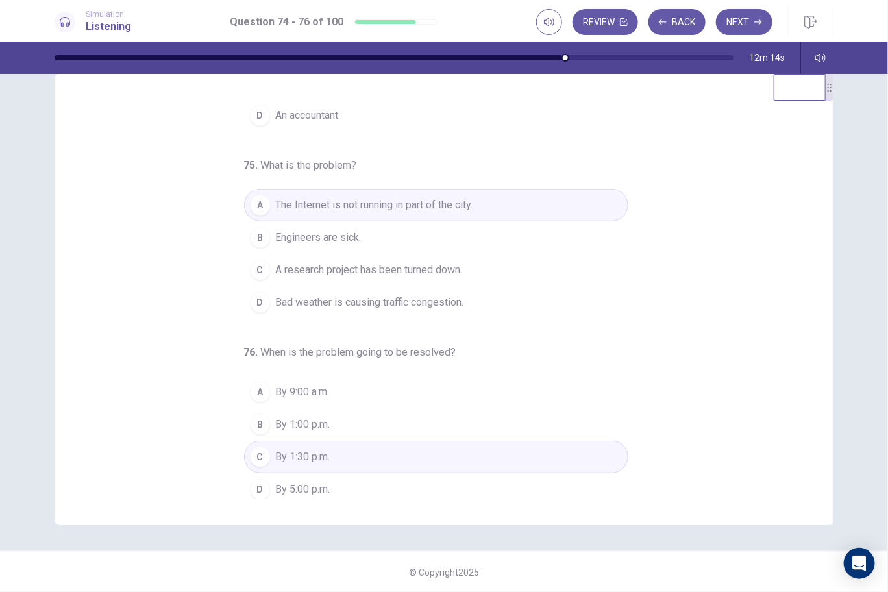
scroll to position [0, 0]
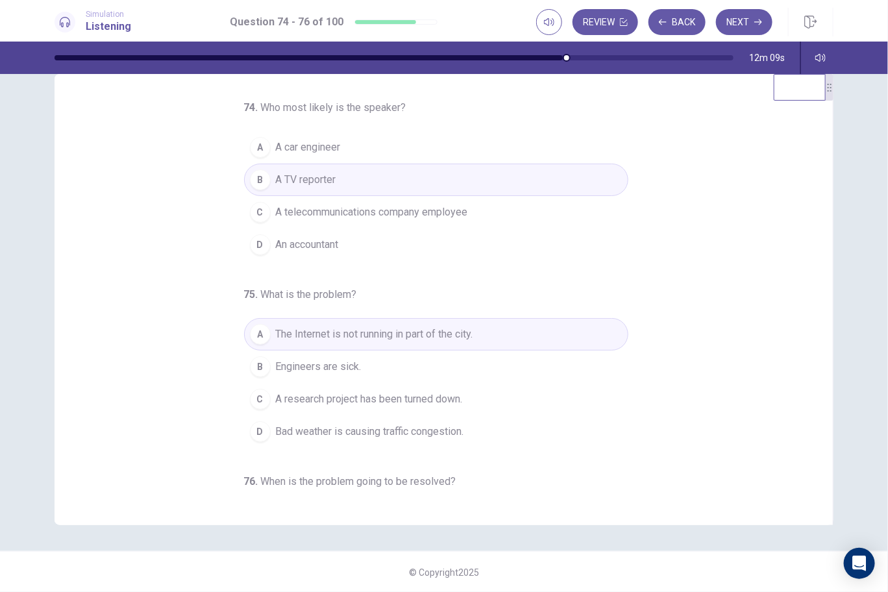
click at [381, 214] on span "A telecommunications company employee" at bounding box center [372, 213] width 192 height 16
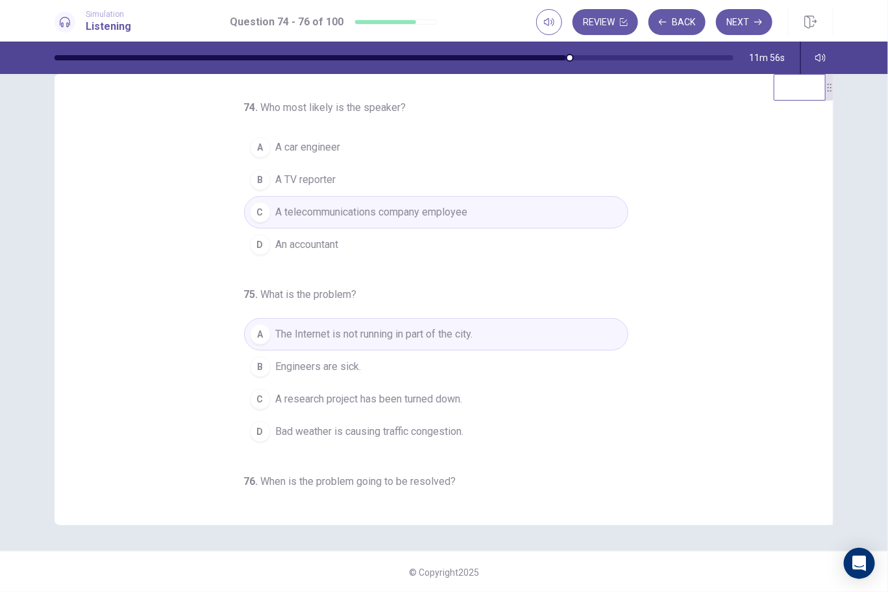
click at [319, 173] on span "A TV reporter" at bounding box center [306, 180] width 60 height 16
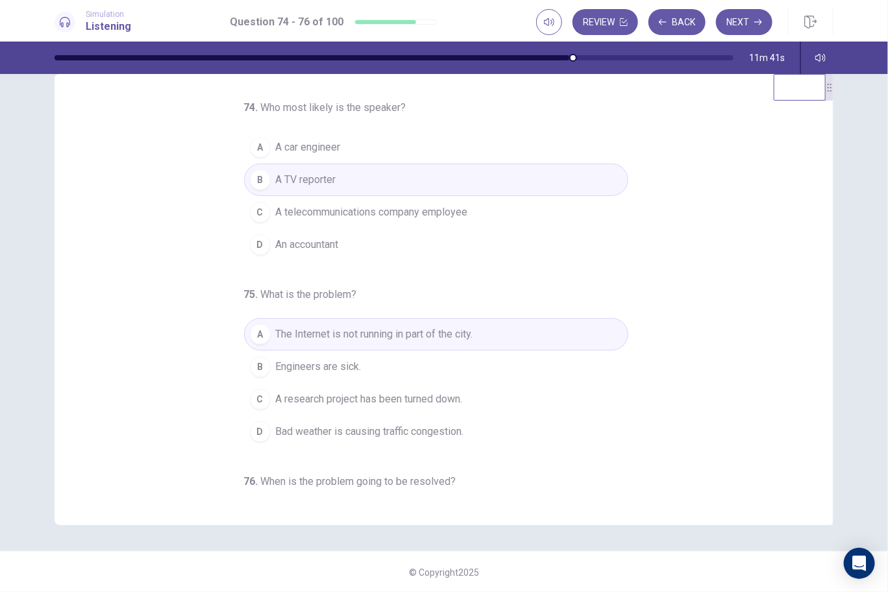
scroll to position [129, 0]
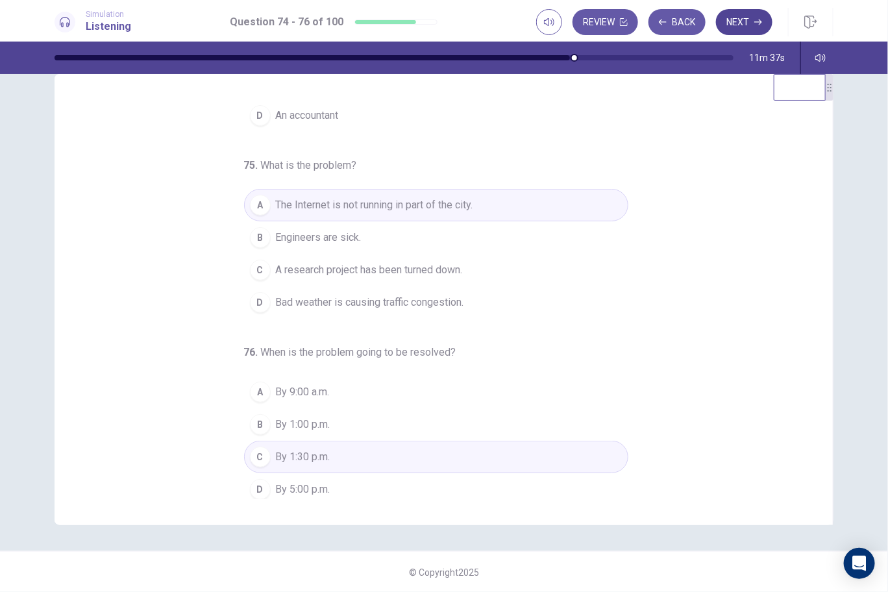
click at [730, 27] on button "Next" at bounding box center [744, 22] width 56 height 26
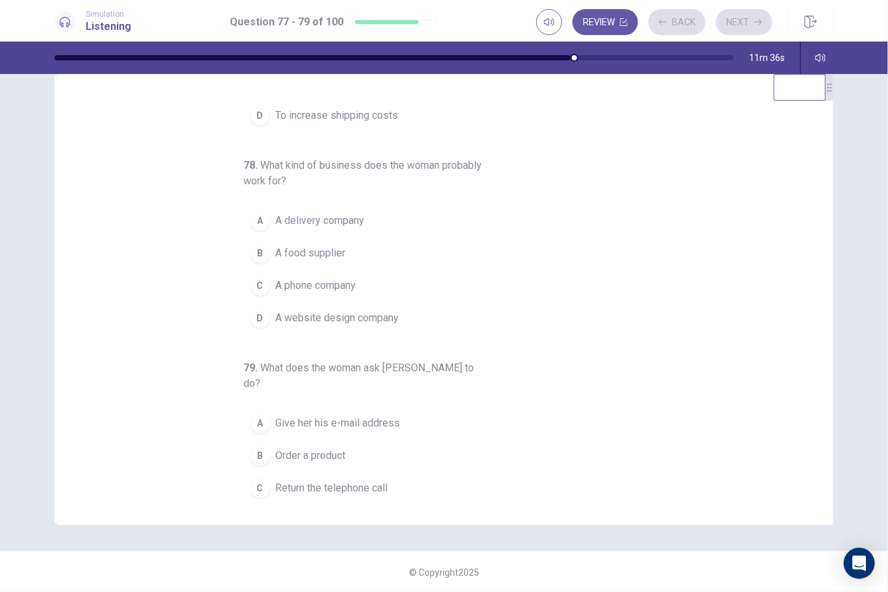
scroll to position [0, 0]
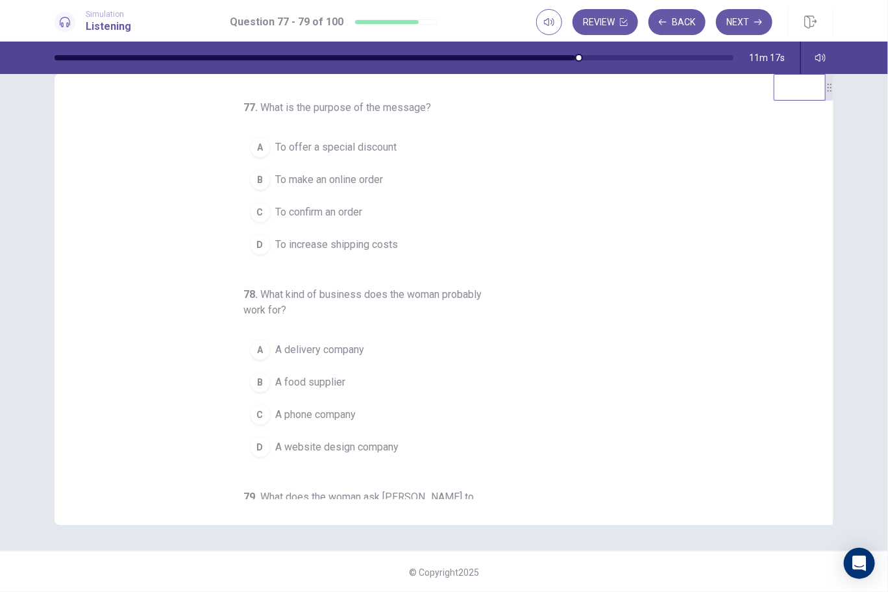
click at [310, 208] on span "To confirm an order" at bounding box center [319, 213] width 87 height 16
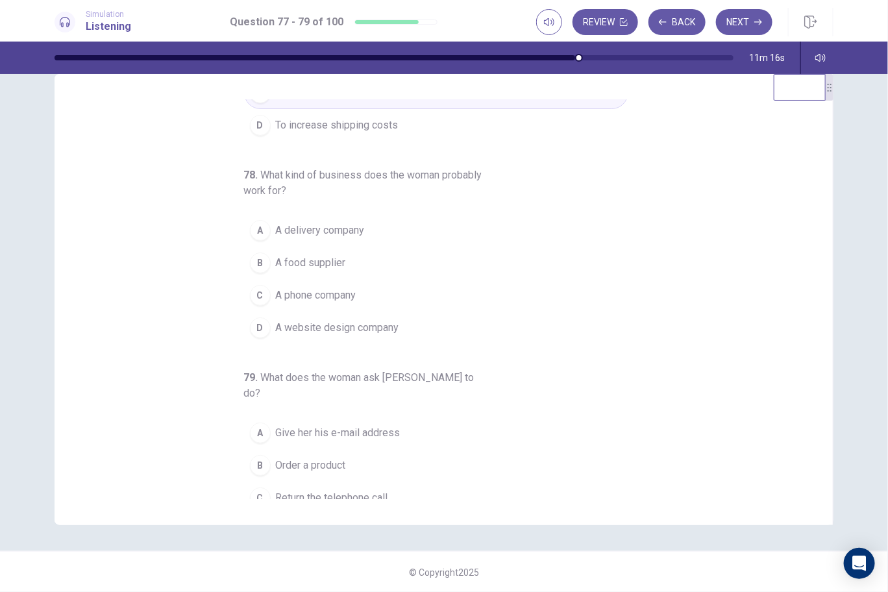
scroll to position [129, 0]
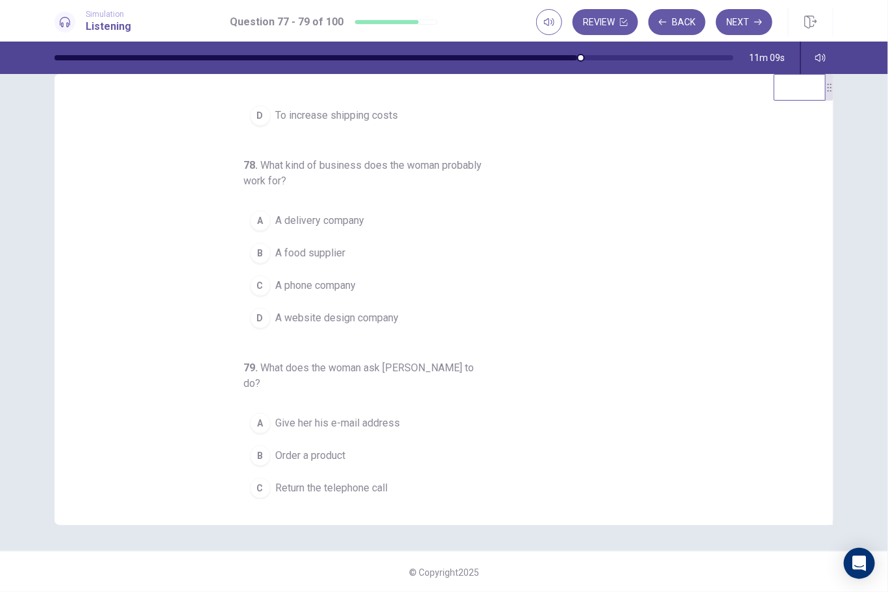
click at [303, 248] on span "A food supplier" at bounding box center [311, 253] width 70 height 16
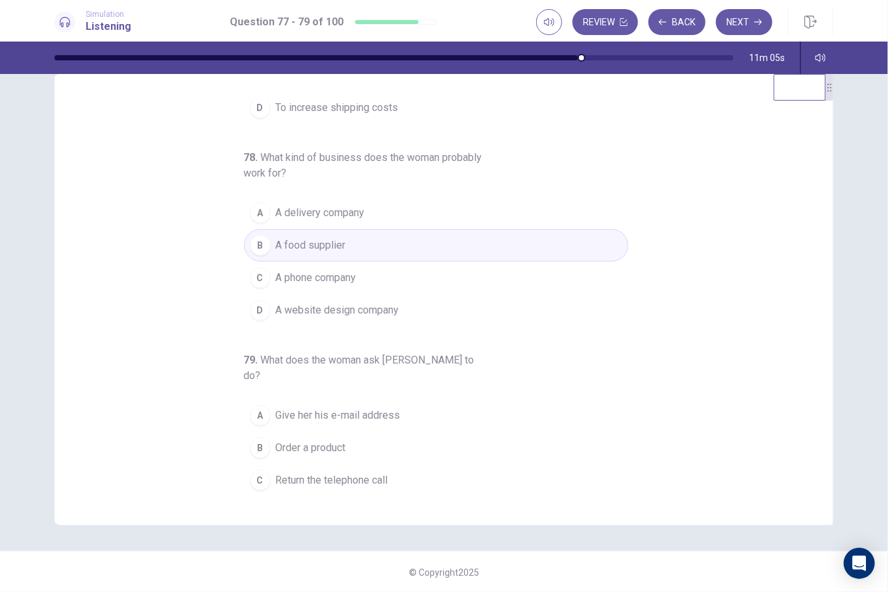
scroll to position [145, 0]
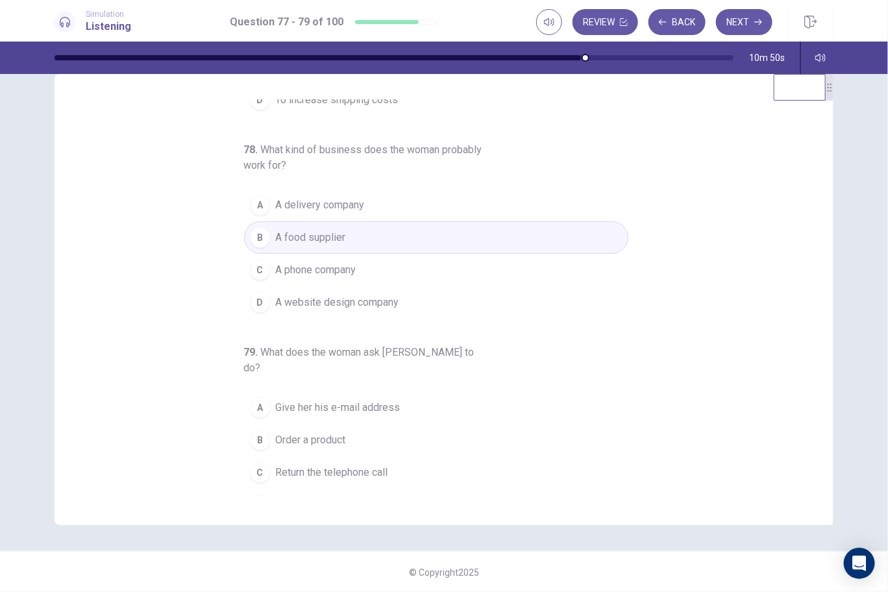
click at [356, 465] on span "Return the telephone call" at bounding box center [332, 473] width 112 height 16
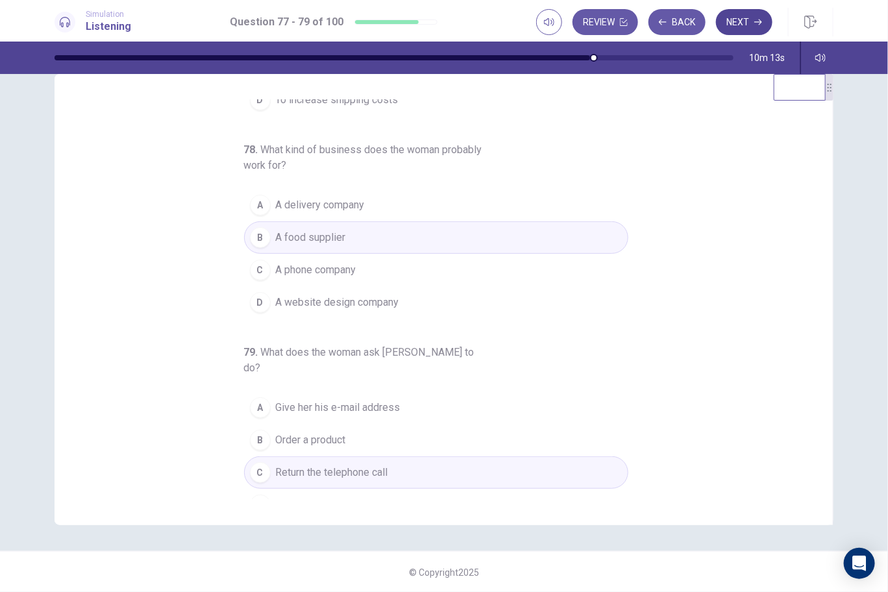
click at [733, 26] on button "Next" at bounding box center [744, 22] width 56 height 26
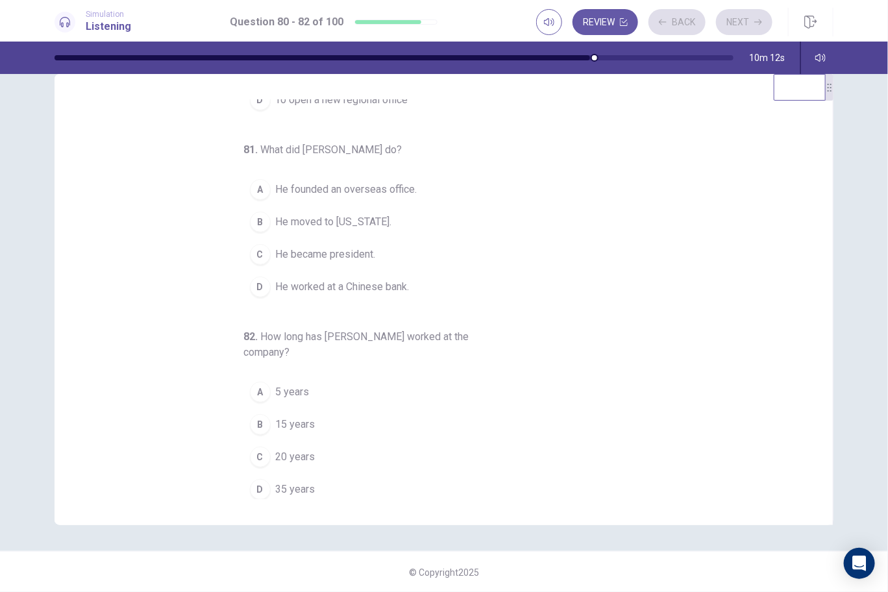
scroll to position [0, 0]
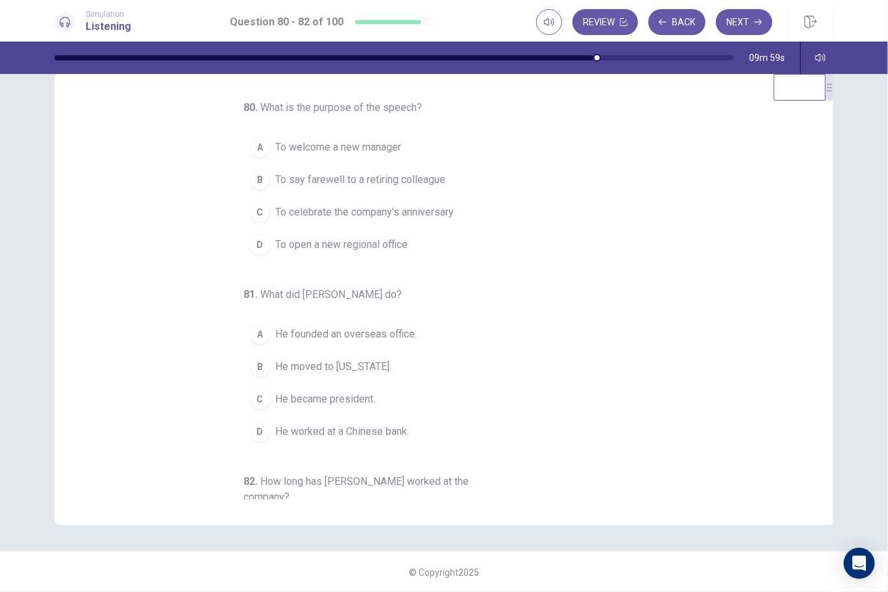
click at [405, 182] on span "To say farewell to a retiring colleague" at bounding box center [361, 180] width 170 height 16
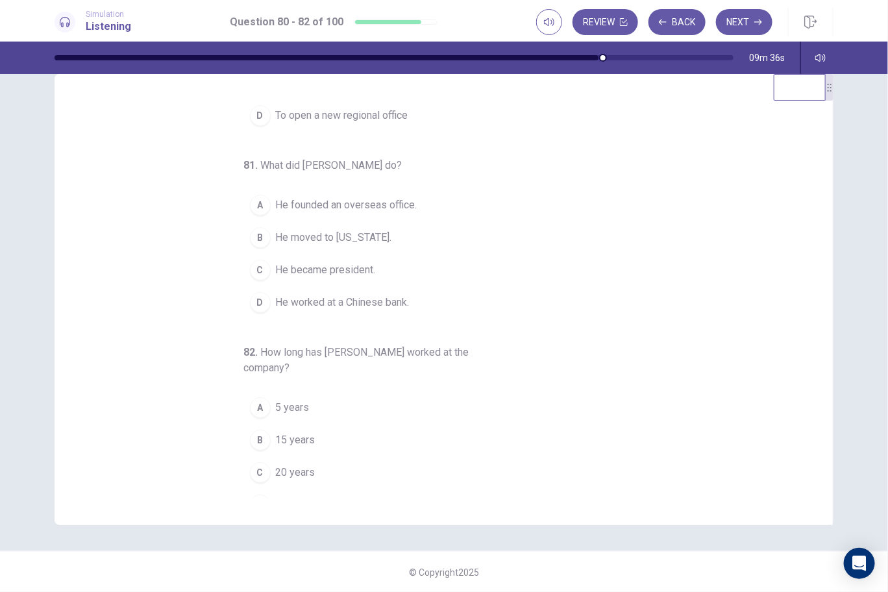
scroll to position [145, 0]
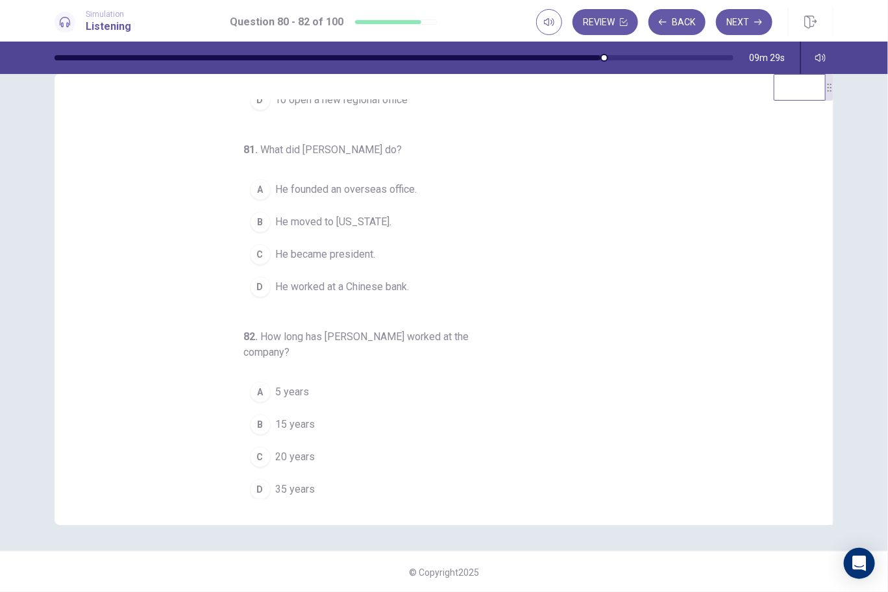
click at [288, 482] on span "35 years" at bounding box center [296, 490] width 40 height 16
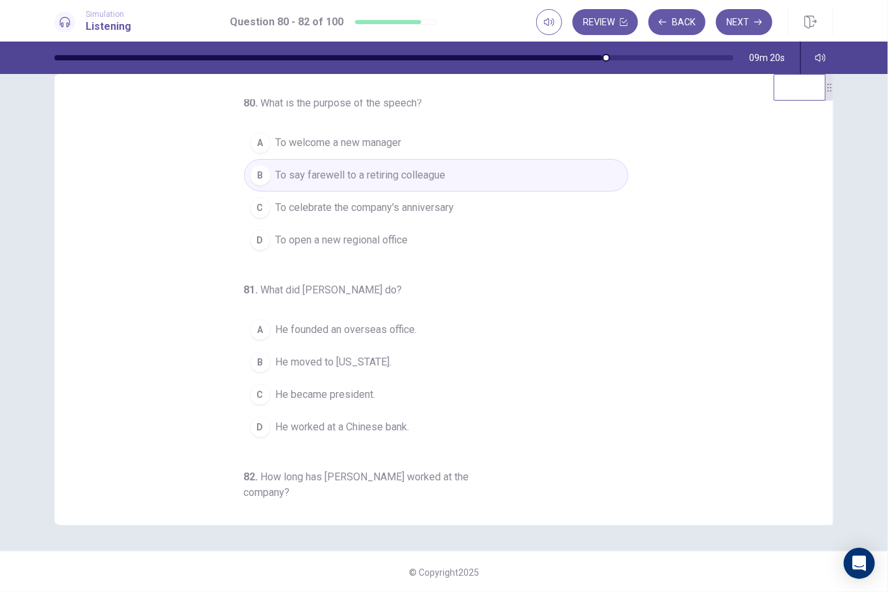
scroll to position [0, 0]
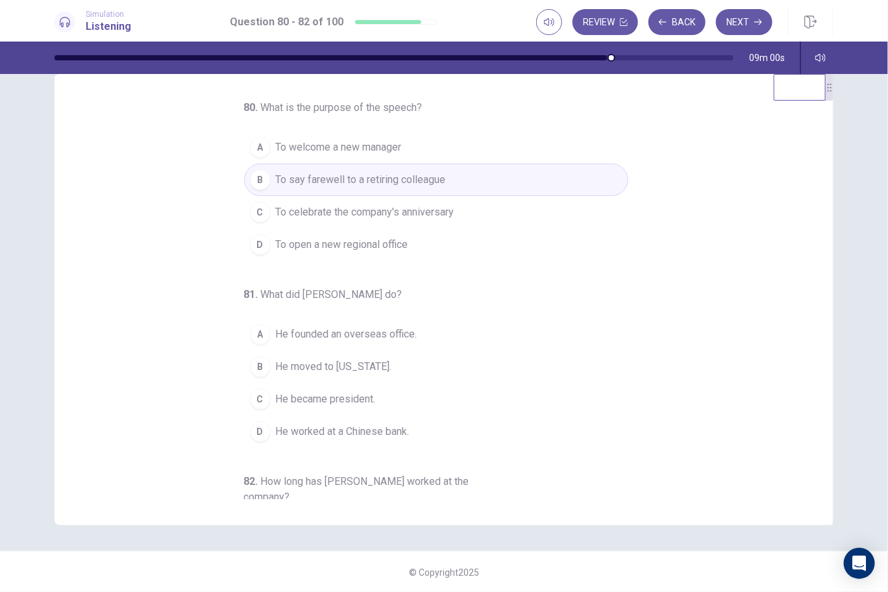
click at [333, 424] on span "He worked at a Chinese bank." at bounding box center [343, 432] width 134 height 16
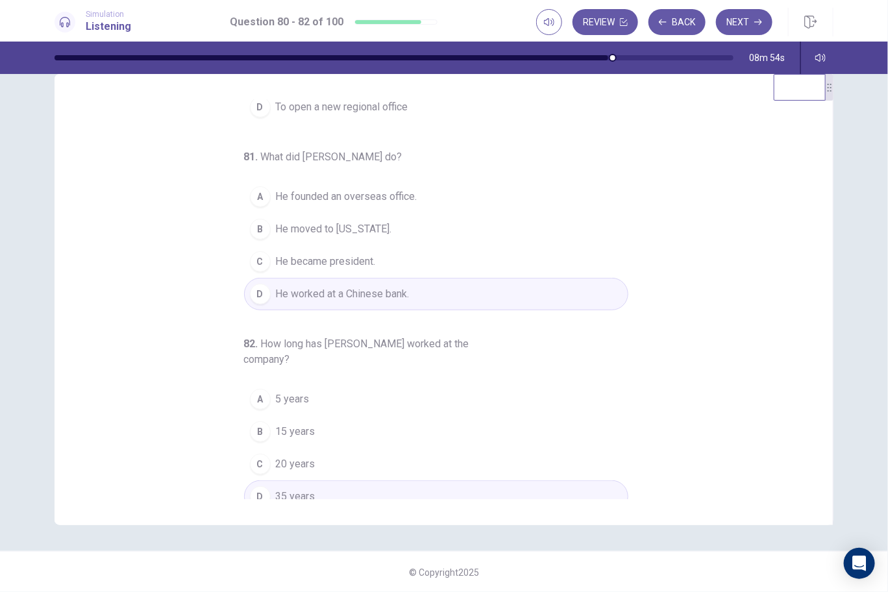
scroll to position [145, 0]
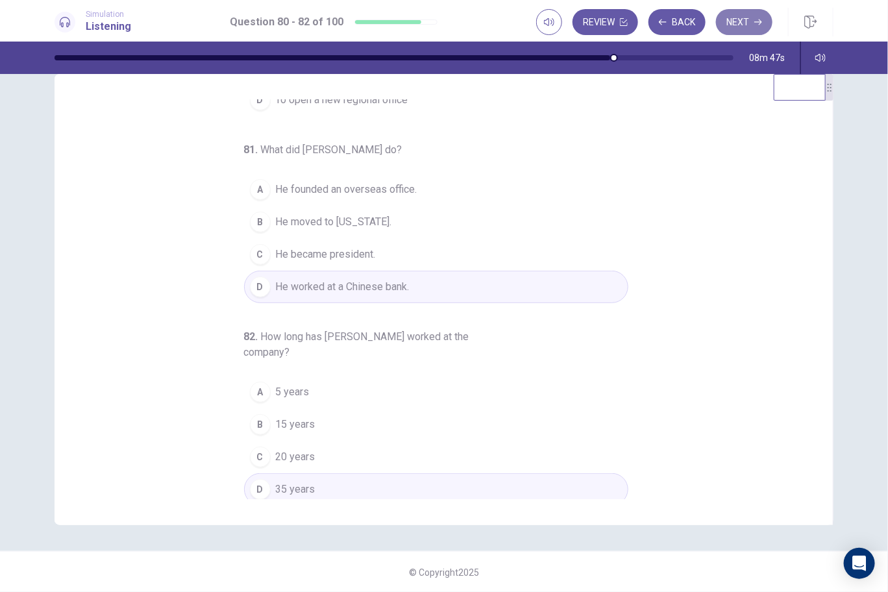
click at [763, 10] on button "Next" at bounding box center [744, 22] width 56 height 26
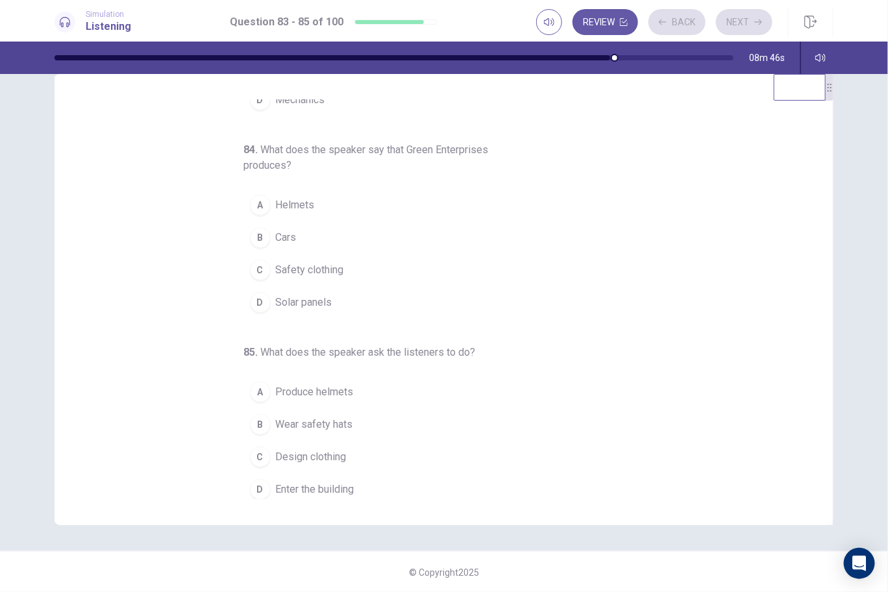
scroll to position [0, 0]
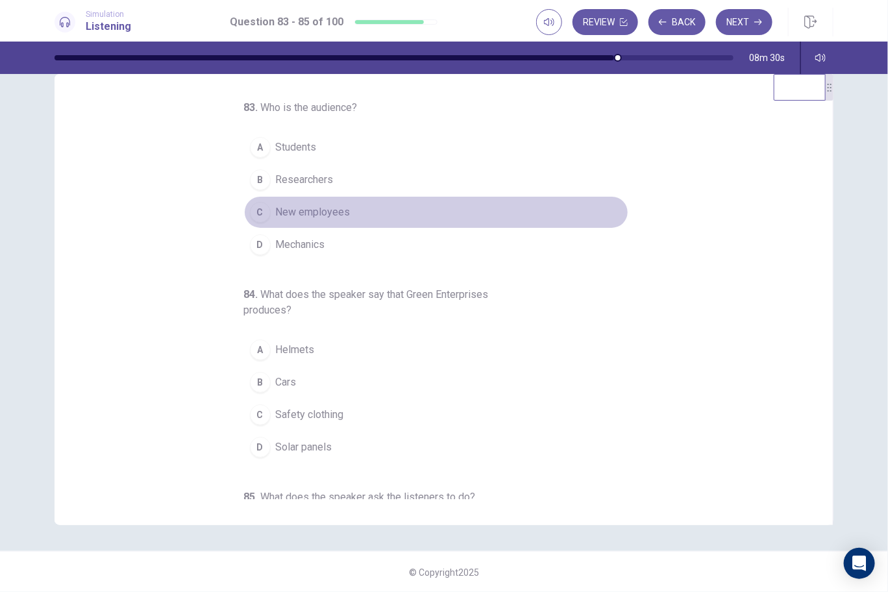
click at [321, 214] on span "New employees" at bounding box center [313, 213] width 75 height 16
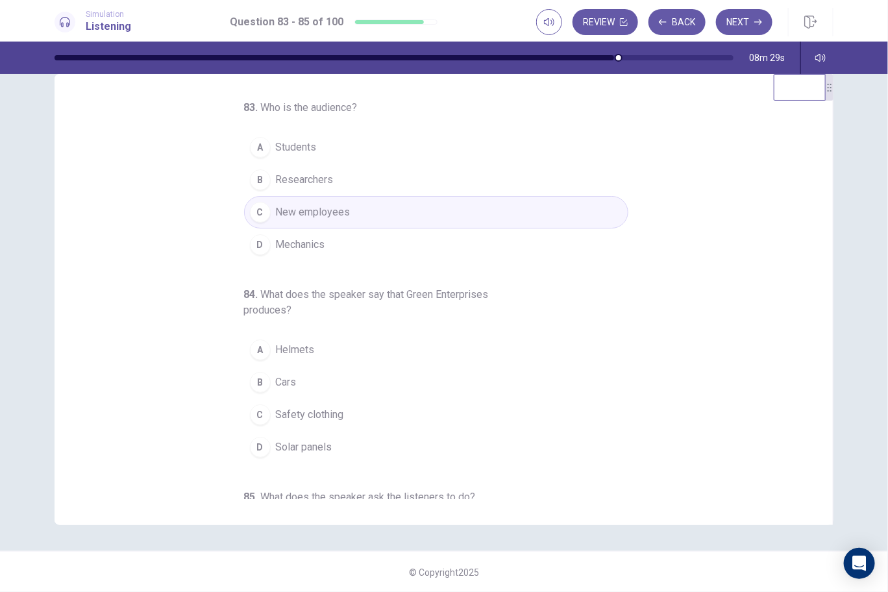
scroll to position [129, 0]
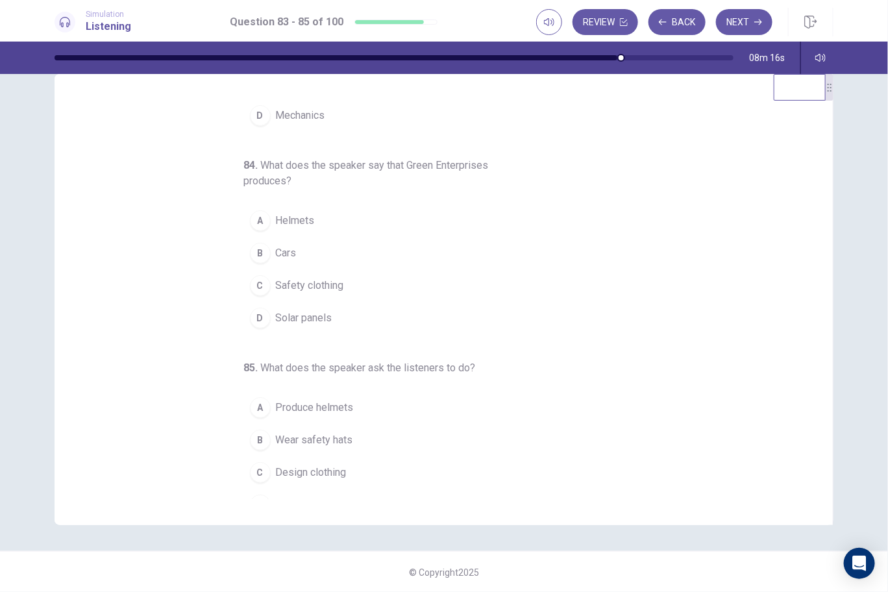
click at [277, 317] on span "Solar panels" at bounding box center [304, 318] width 56 height 16
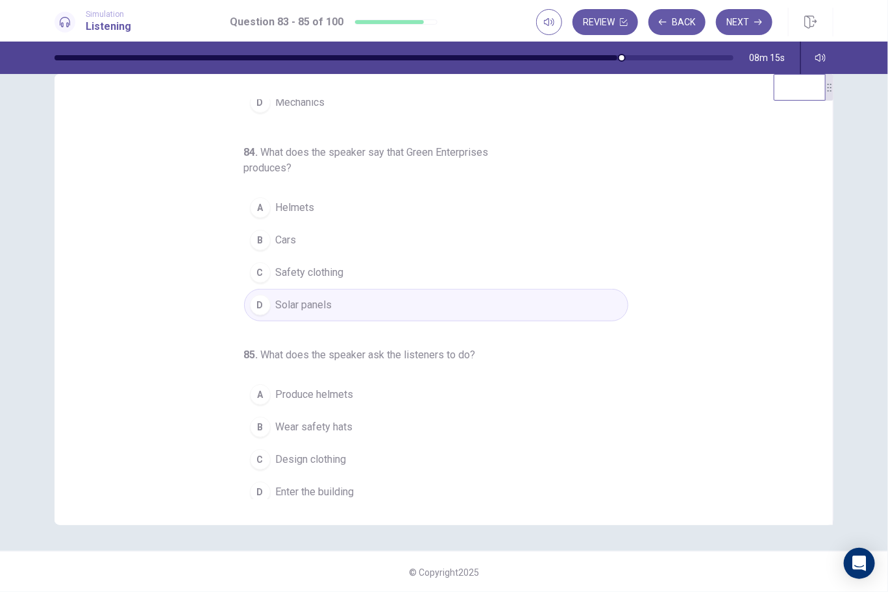
scroll to position [145, 0]
click at [297, 422] on span "Wear safety hats" at bounding box center [314, 425] width 77 height 16
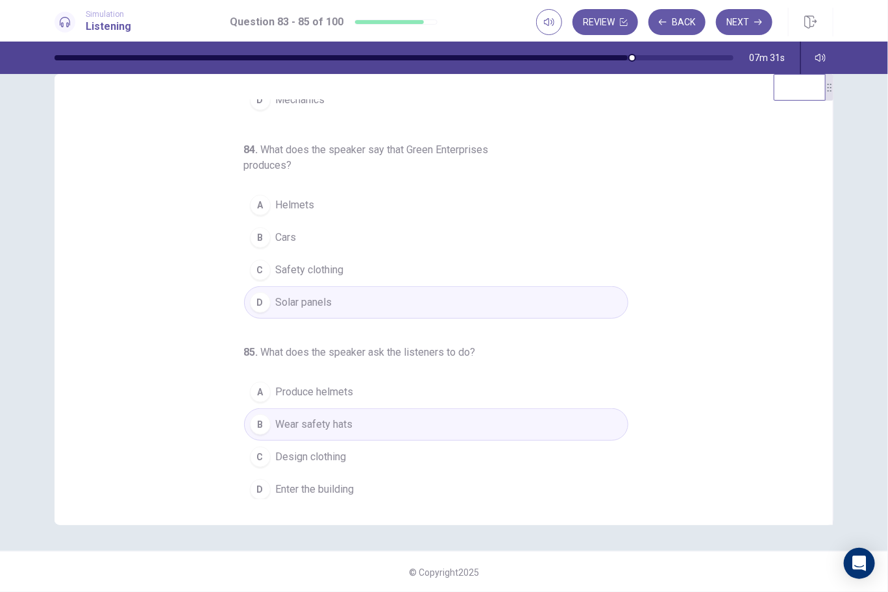
click at [739, 26] on button "Next" at bounding box center [744, 22] width 56 height 26
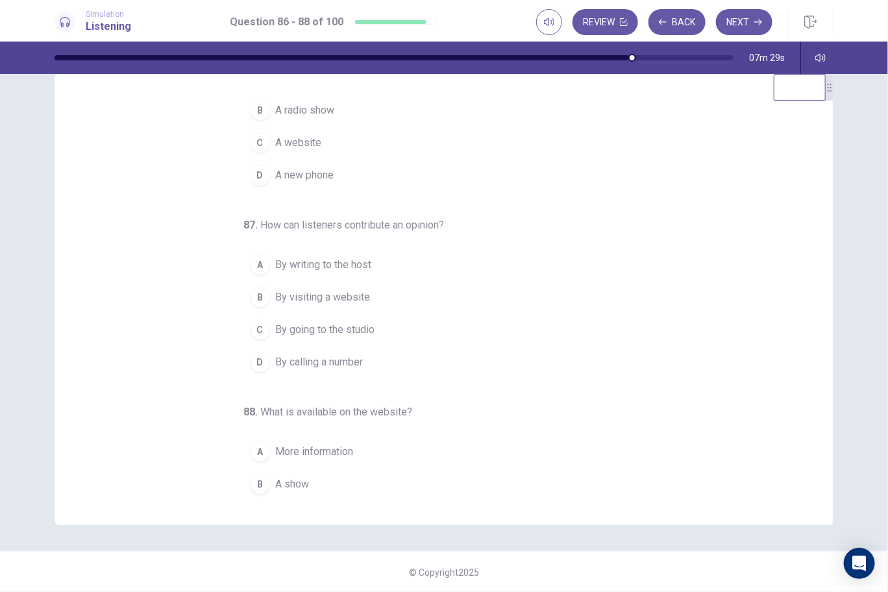
scroll to position [0, 0]
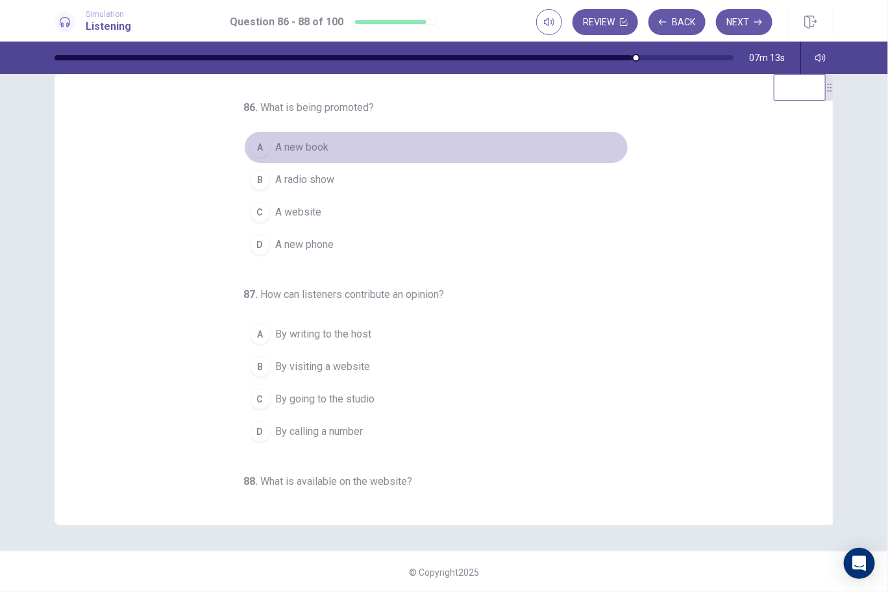
click at [314, 152] on span "A new book" at bounding box center [302, 148] width 53 height 16
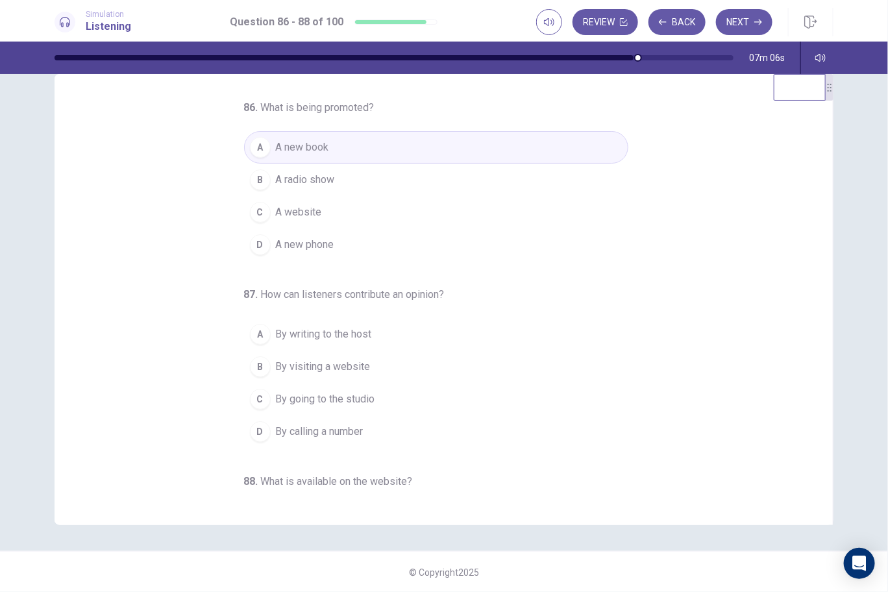
click at [314, 182] on span "A radio show" at bounding box center [305, 180] width 59 height 16
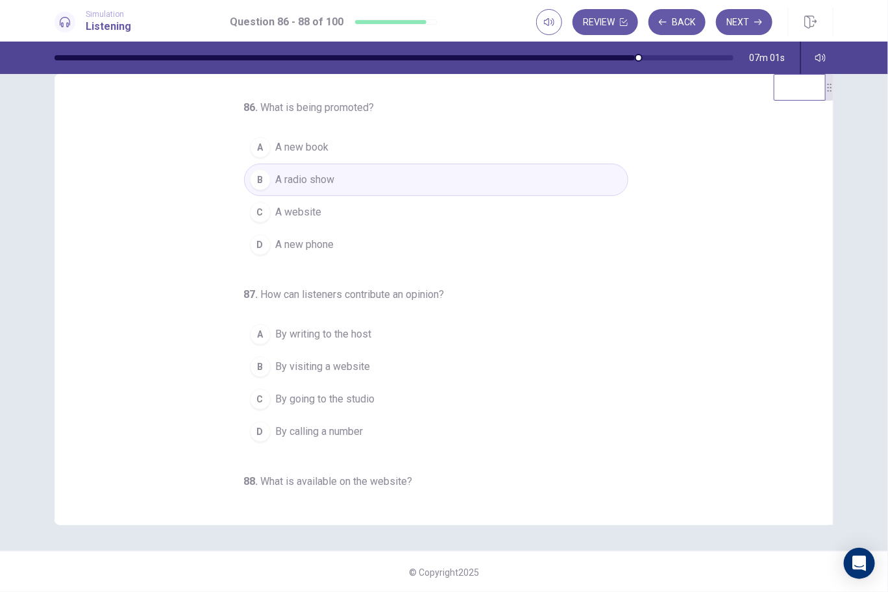
click at [281, 151] on span "A new book" at bounding box center [302, 148] width 53 height 16
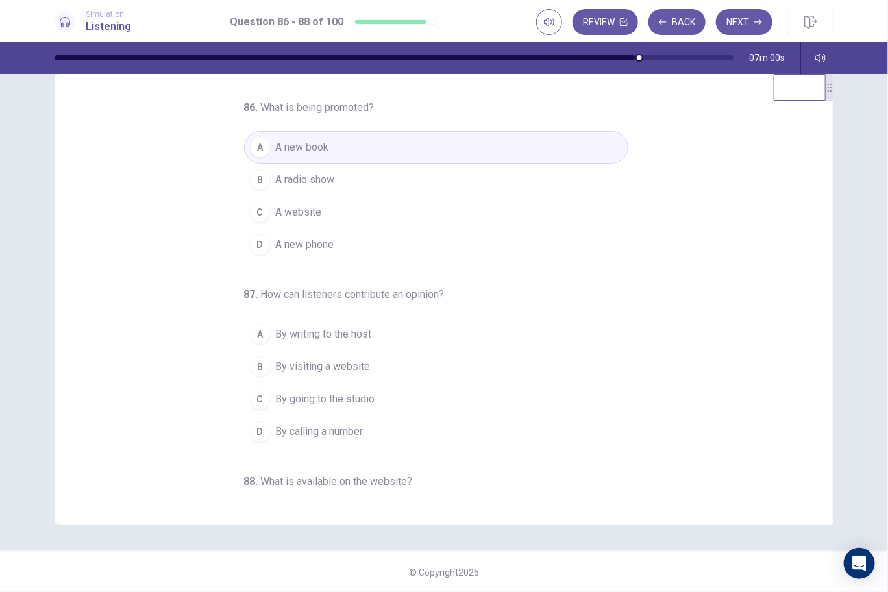
scroll to position [64, 0]
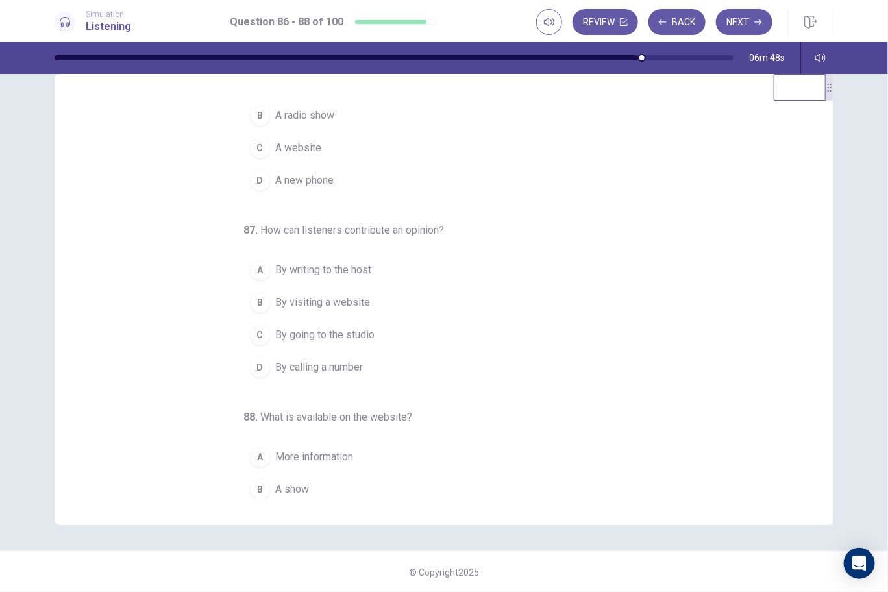
click at [337, 331] on span "By going to the studio" at bounding box center [325, 335] width 99 height 16
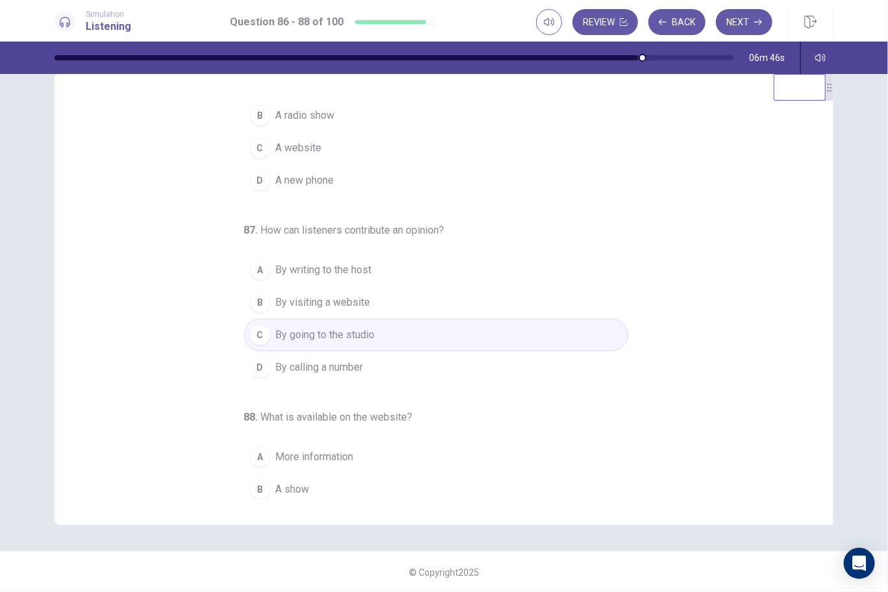
scroll to position [129, 0]
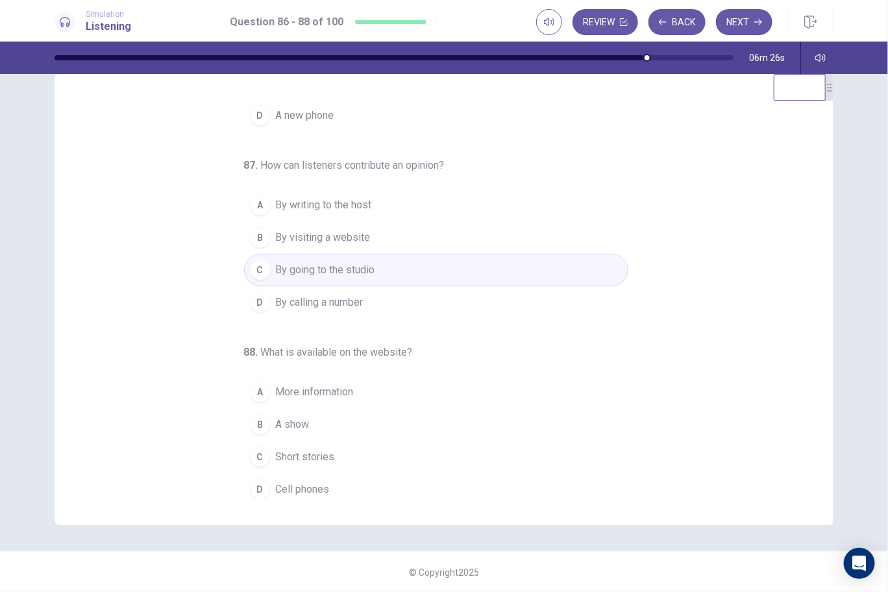
click at [281, 392] on span "More information" at bounding box center [315, 392] width 78 height 16
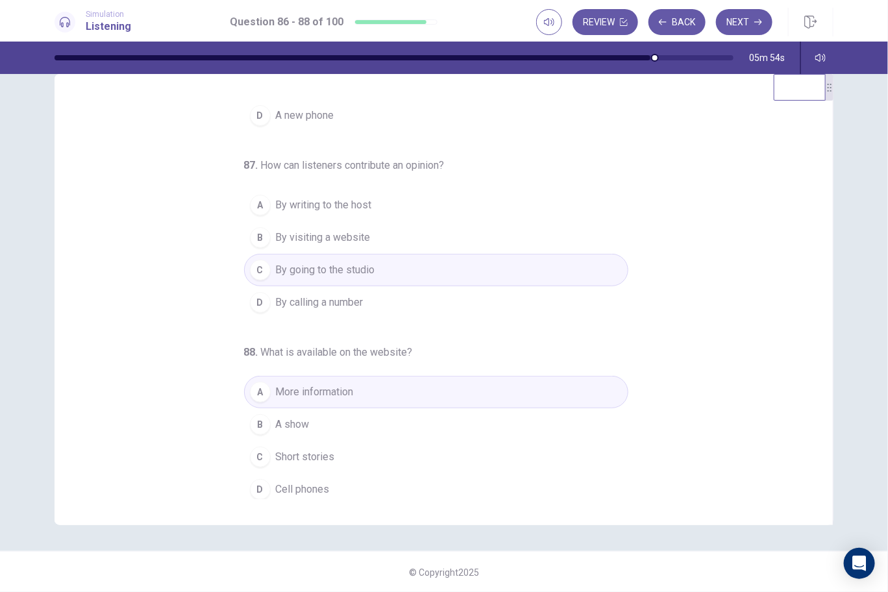
scroll to position [0, 0]
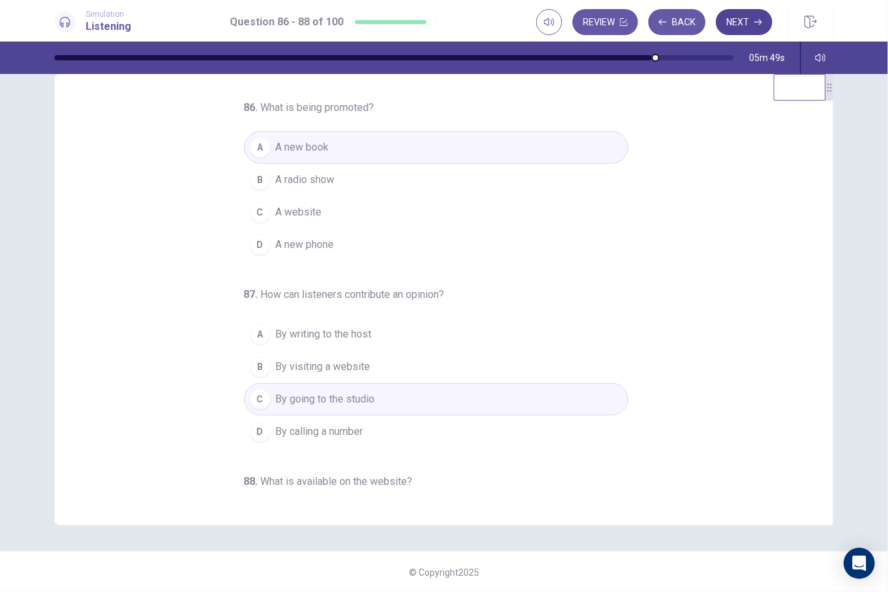
click at [748, 16] on button "Next" at bounding box center [744, 22] width 56 height 26
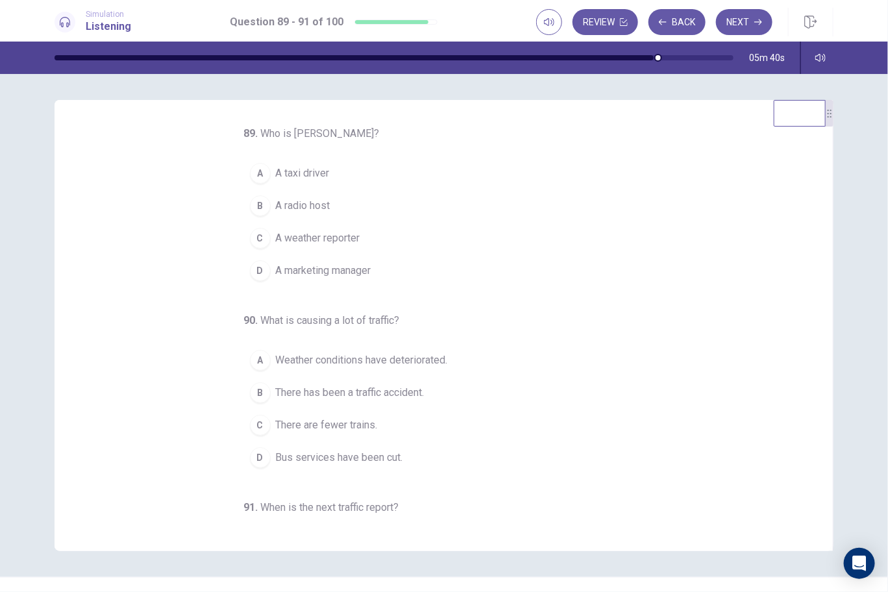
click at [330, 238] on span "A weather reporter" at bounding box center [318, 238] width 84 height 16
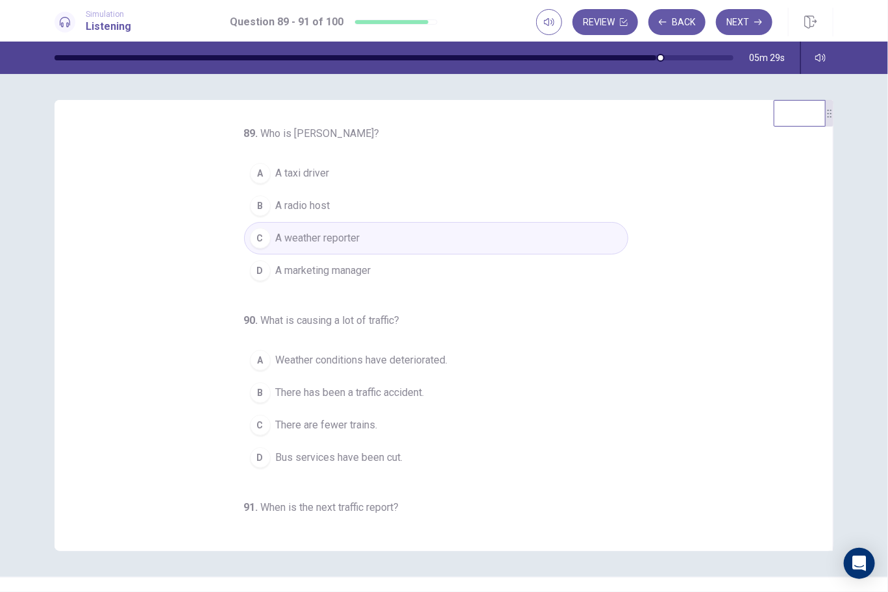
click at [294, 210] on span "A radio host" at bounding box center [303, 206] width 55 height 16
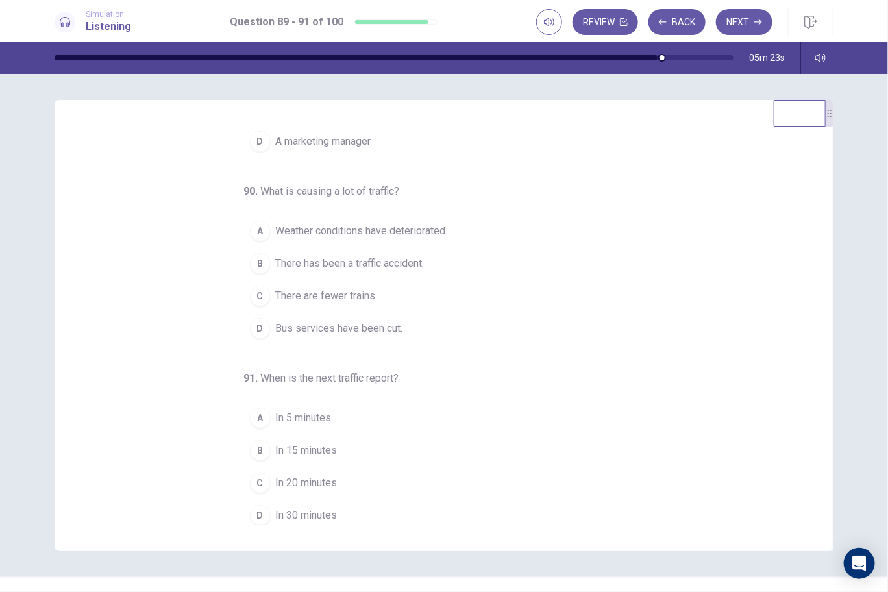
scroll to position [26, 0]
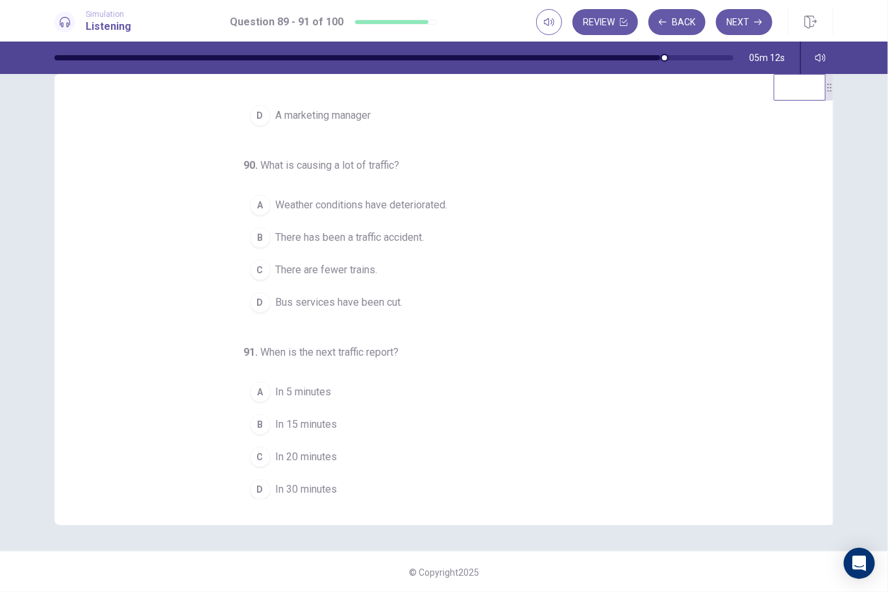
click at [301, 417] on span "In 15 minutes" at bounding box center [307, 425] width 62 height 16
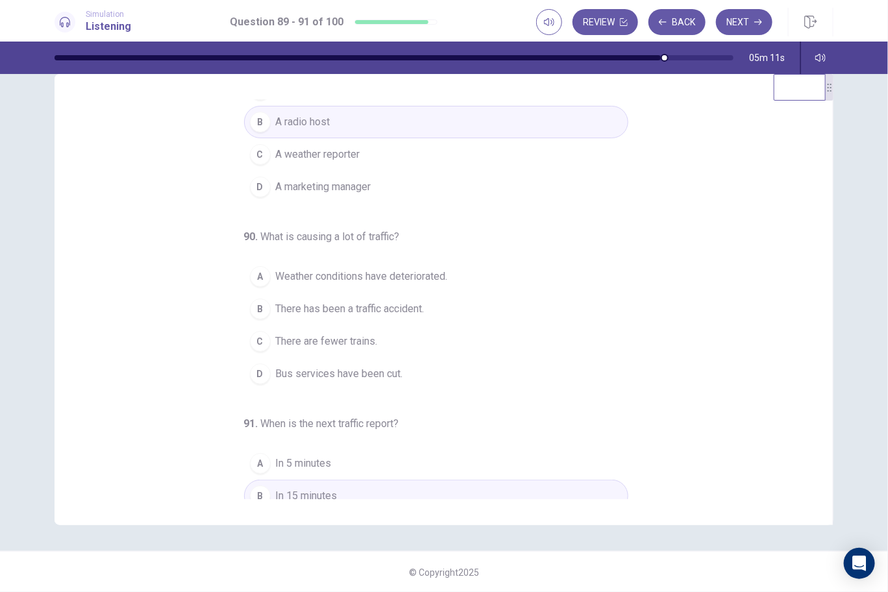
scroll to position [0, 0]
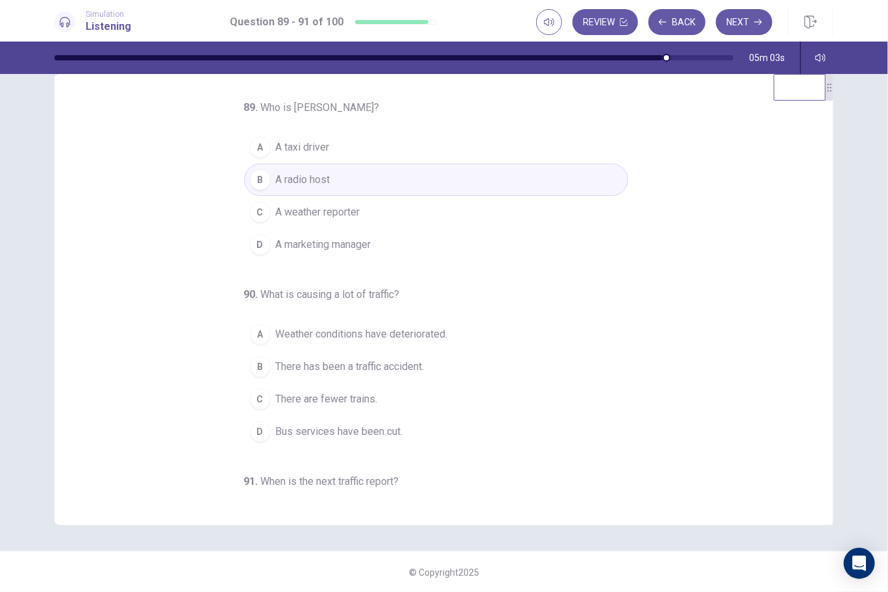
click at [394, 334] on span "Weather conditions have deteriorated." at bounding box center [362, 335] width 172 height 16
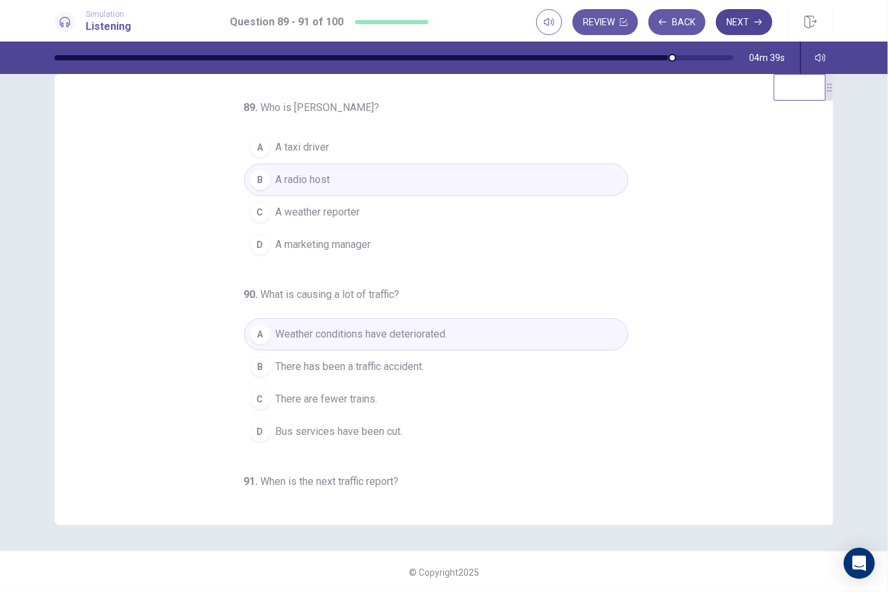
click at [734, 29] on button "Next" at bounding box center [744, 22] width 56 height 26
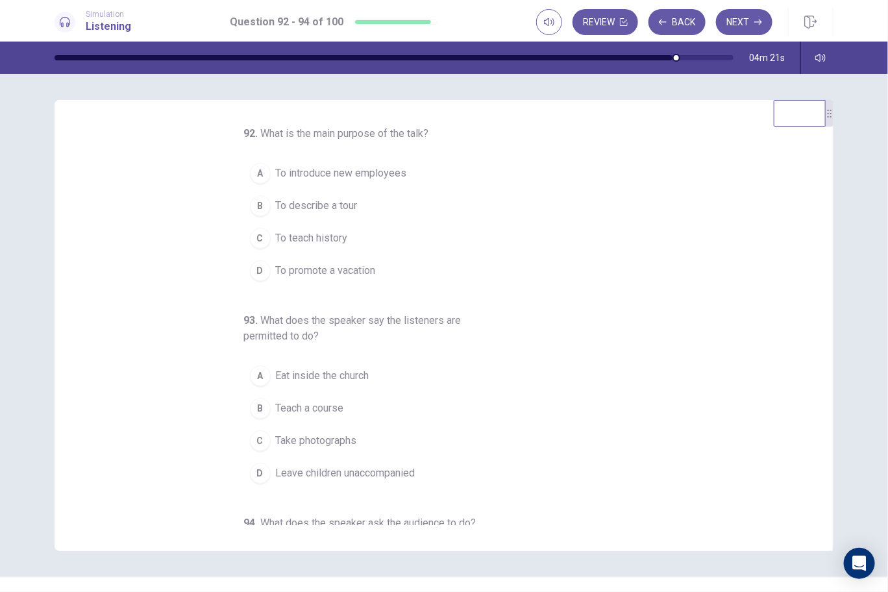
click at [345, 207] on span "To describe a tour" at bounding box center [317, 206] width 82 height 16
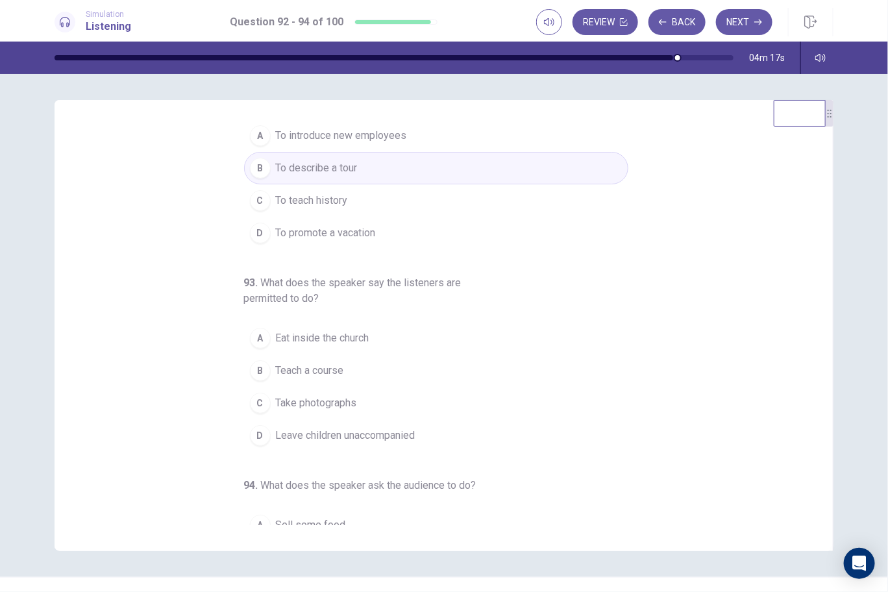
scroll to position [64, 0]
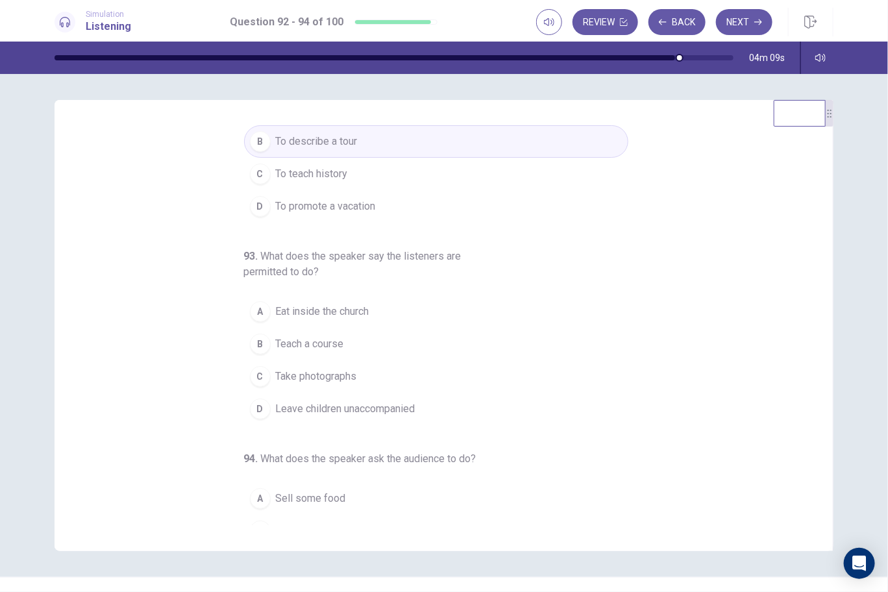
click at [333, 370] on span "Take photographs" at bounding box center [316, 377] width 81 height 16
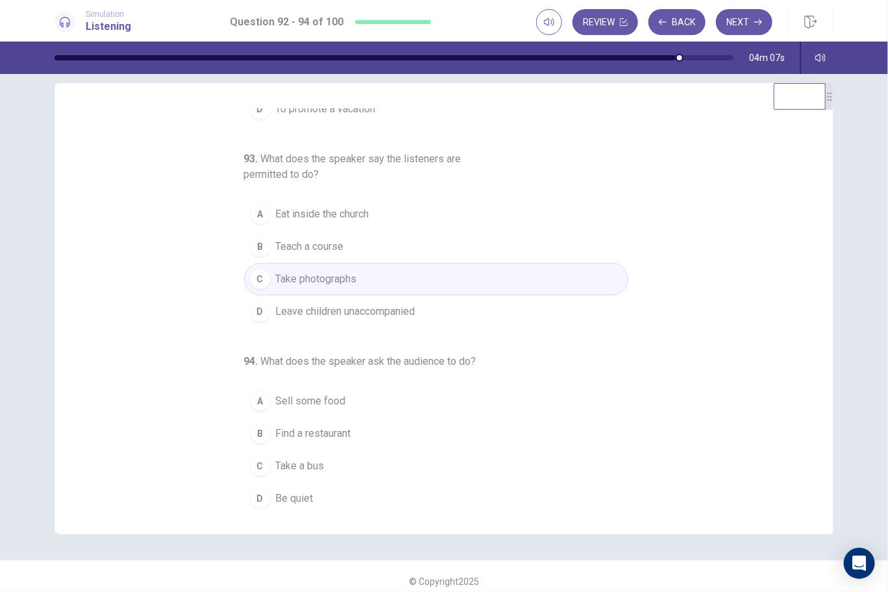
scroll to position [26, 0]
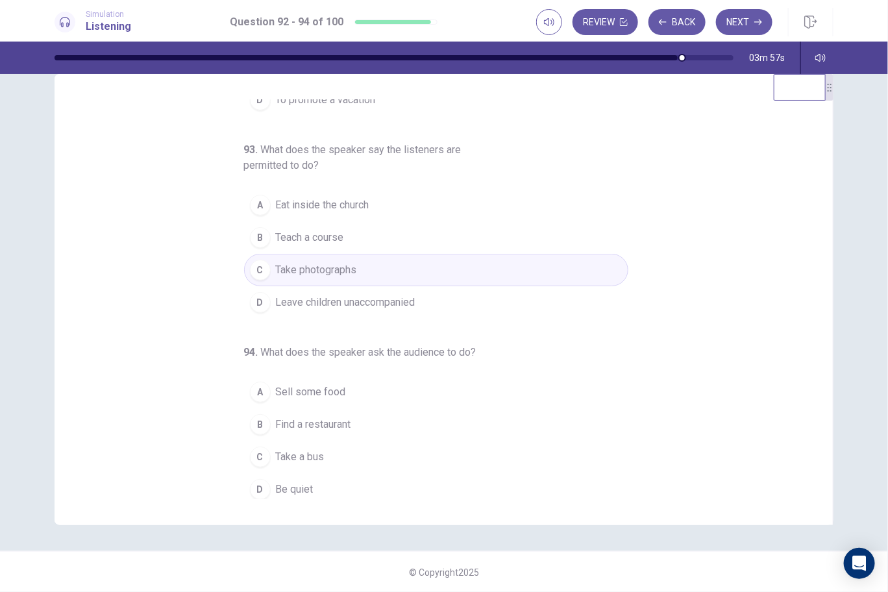
click at [301, 482] on span "Be quiet" at bounding box center [295, 490] width 38 height 16
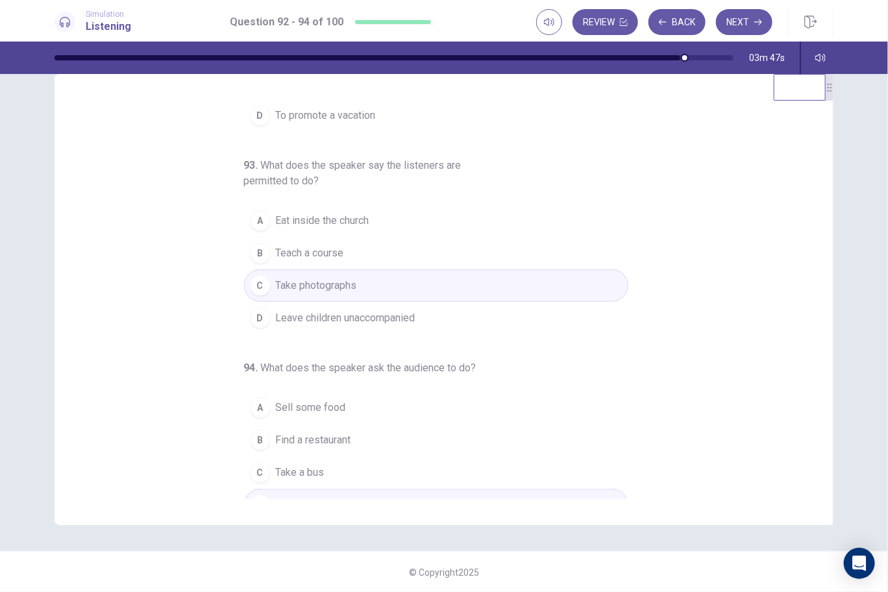
scroll to position [145, 0]
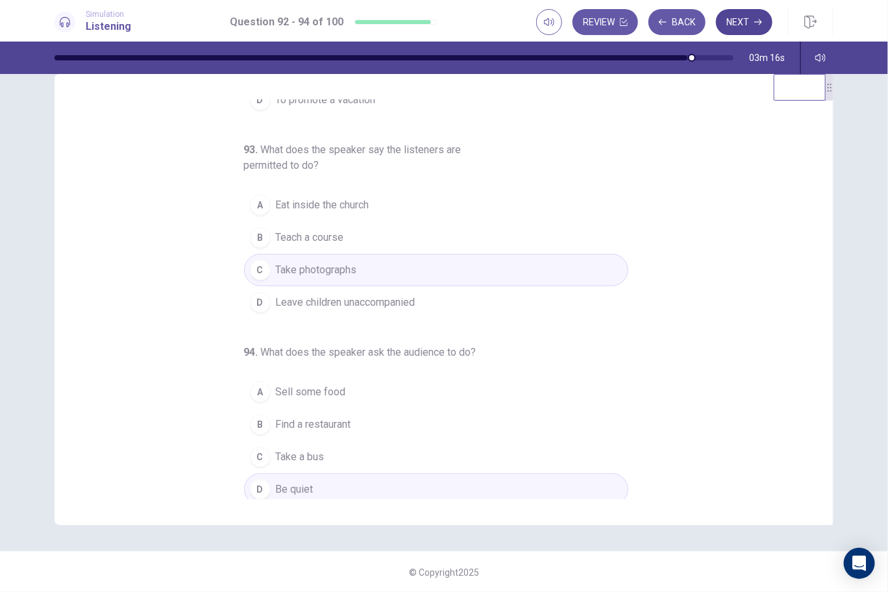
click at [747, 24] on button "Next" at bounding box center [744, 22] width 56 height 26
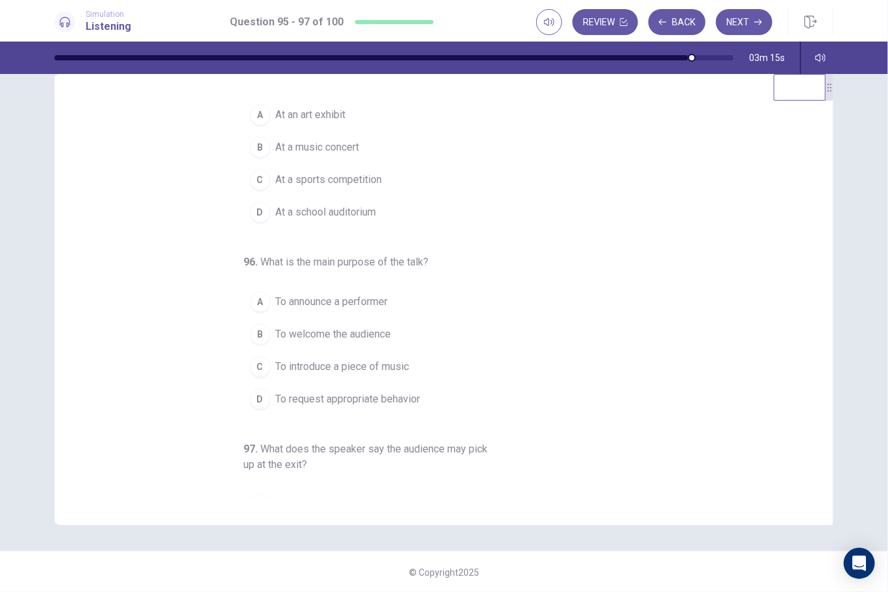
scroll to position [0, 0]
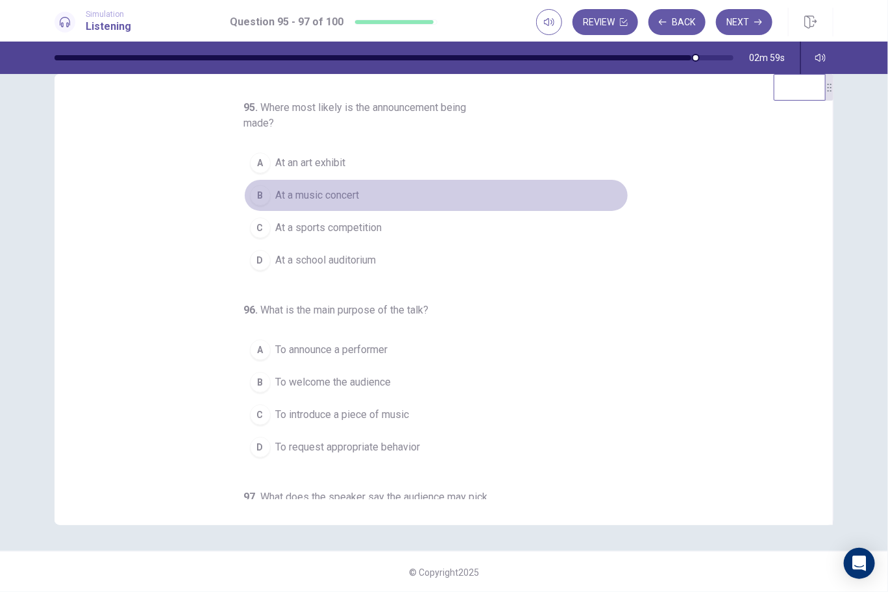
click at [327, 195] on span "At a music concert" at bounding box center [318, 196] width 84 height 16
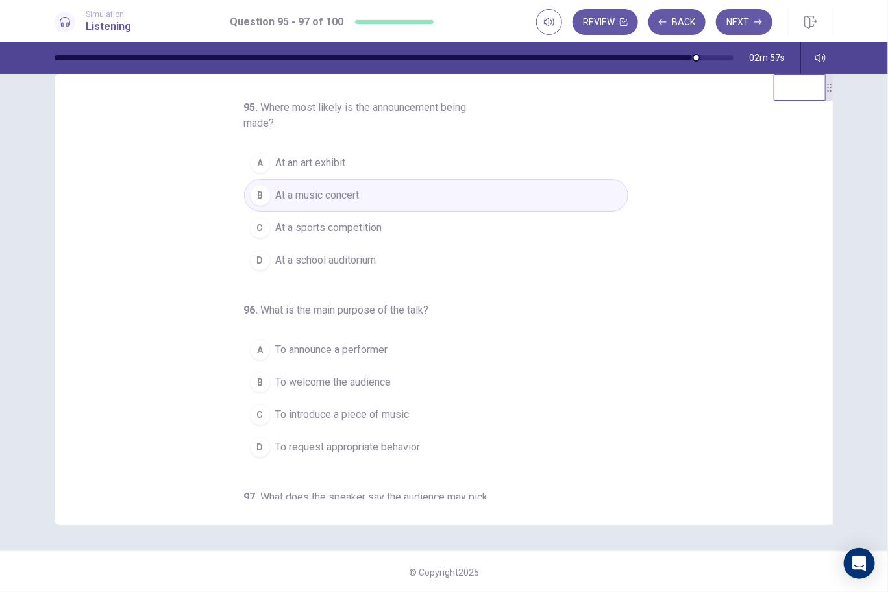
scroll to position [64, 0]
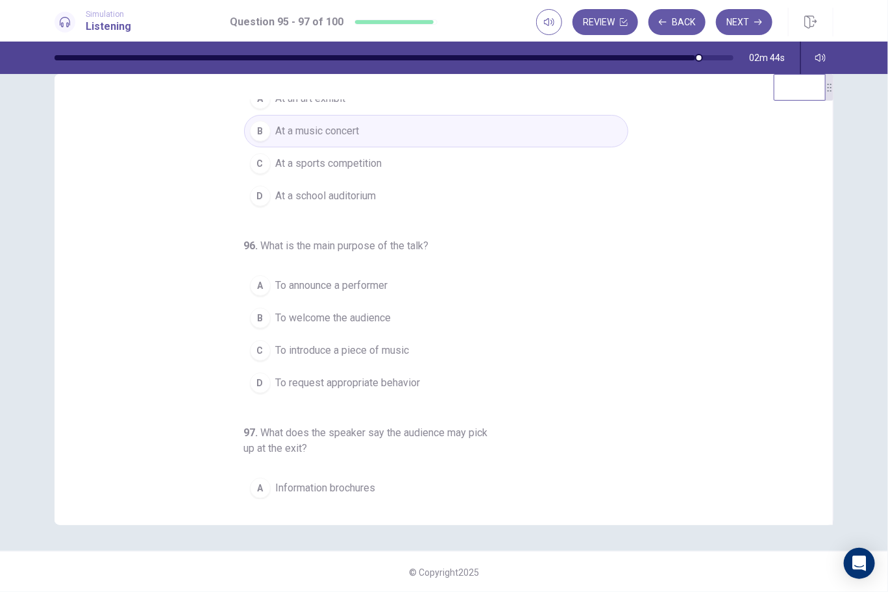
click at [316, 377] on span "To request appropriate behavior" at bounding box center [348, 383] width 145 height 16
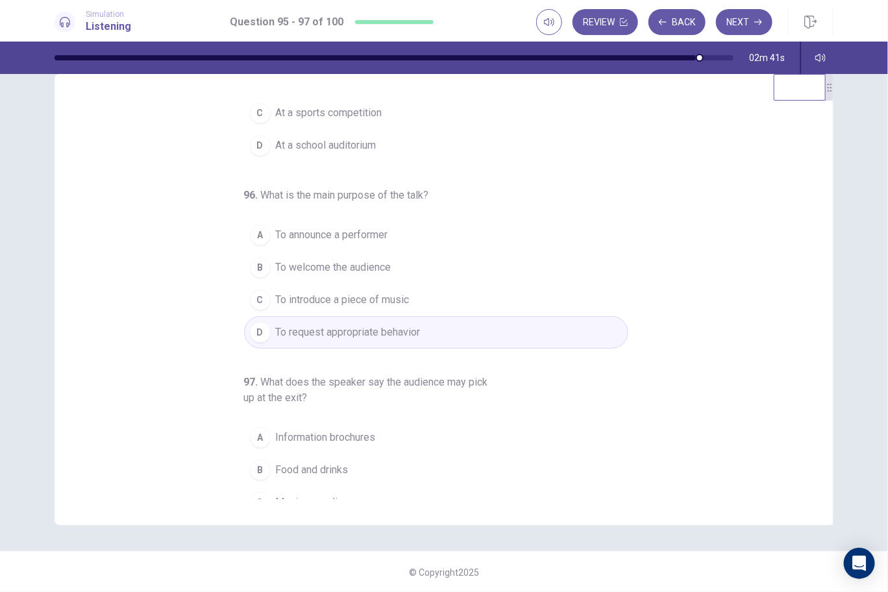
scroll to position [160, 0]
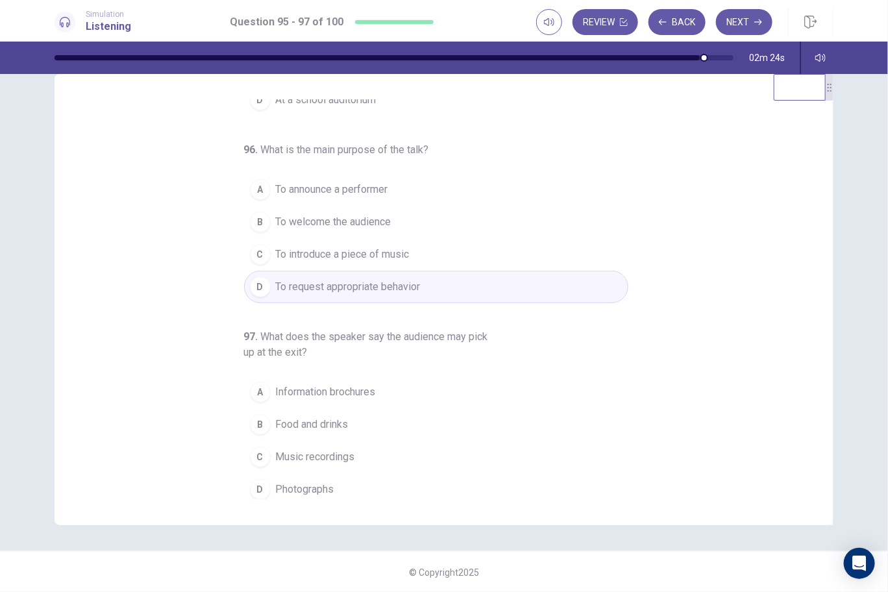
click at [326, 390] on span "Information brochures" at bounding box center [326, 392] width 100 height 16
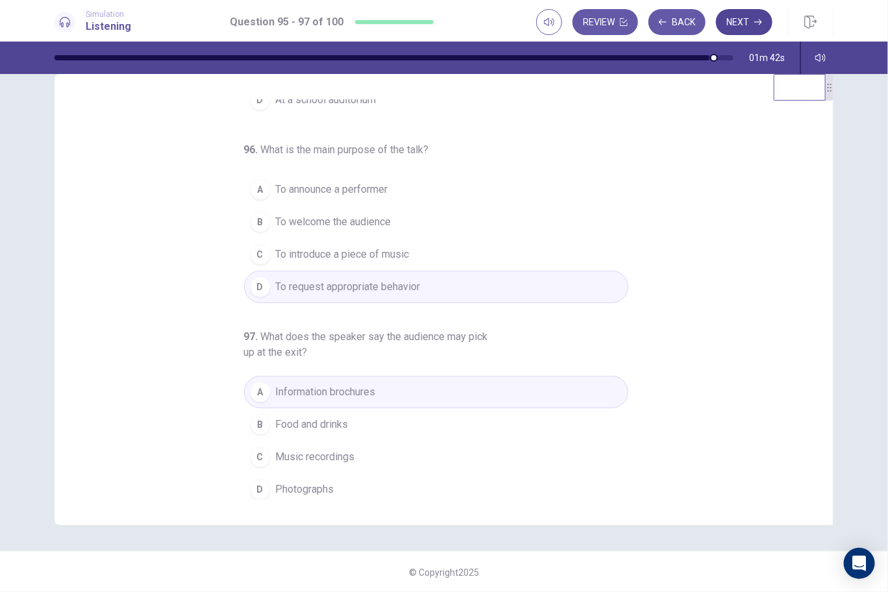
click at [750, 23] on button "Next" at bounding box center [744, 22] width 56 height 26
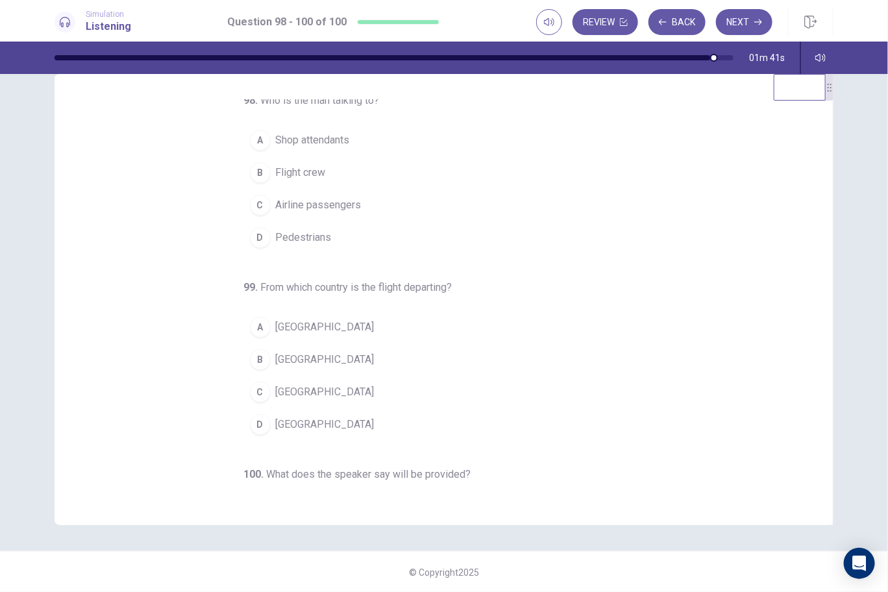
scroll to position [0, 0]
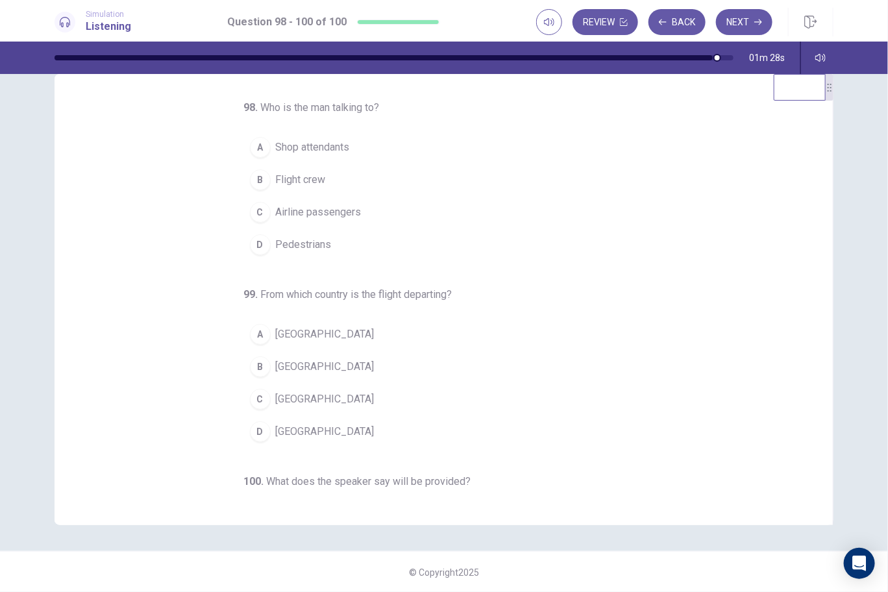
click at [304, 181] on span "Flight crew" at bounding box center [301, 180] width 50 height 16
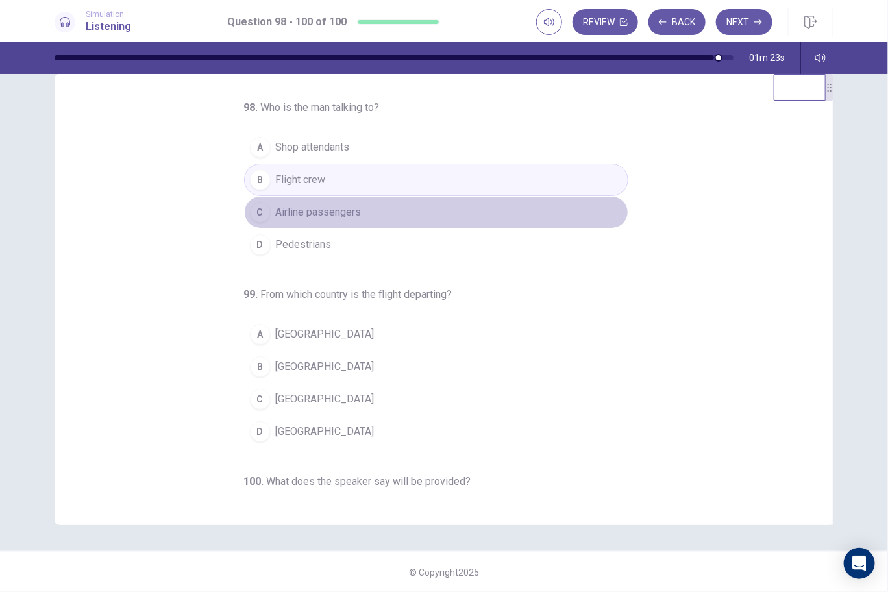
click at [335, 216] on span "Airline passengers" at bounding box center [319, 213] width 86 height 16
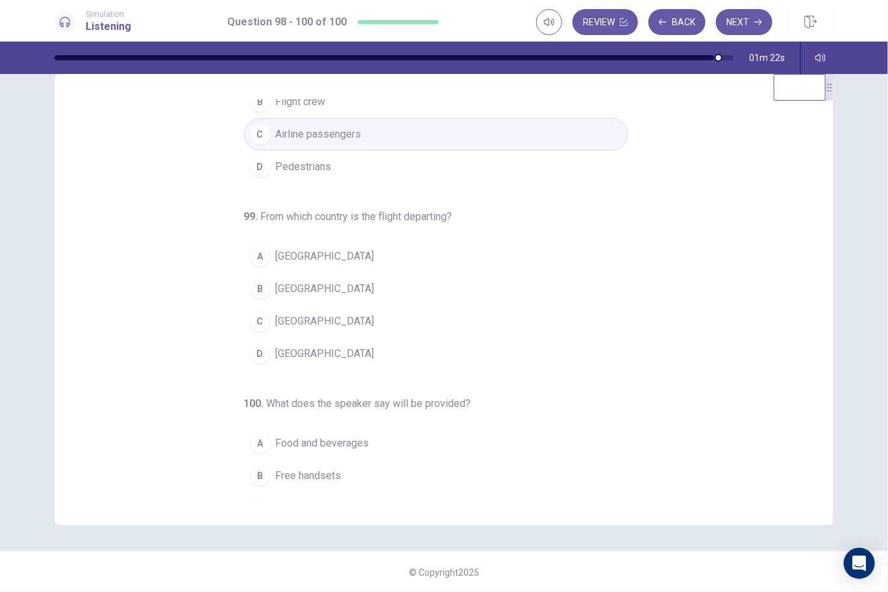
scroll to position [129, 0]
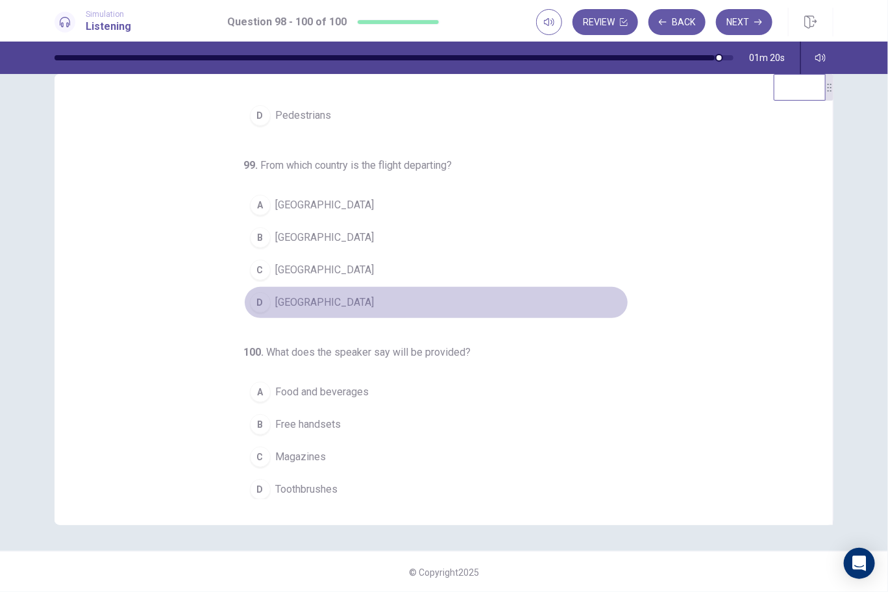
click at [289, 295] on span "Mexico" at bounding box center [325, 303] width 99 height 16
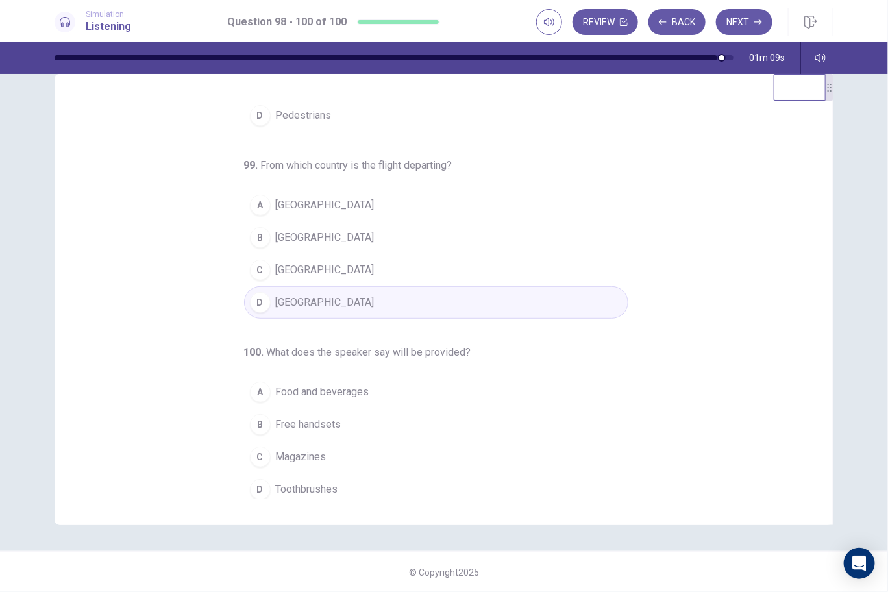
click at [332, 390] on span "Food and beverages" at bounding box center [322, 392] width 93 height 16
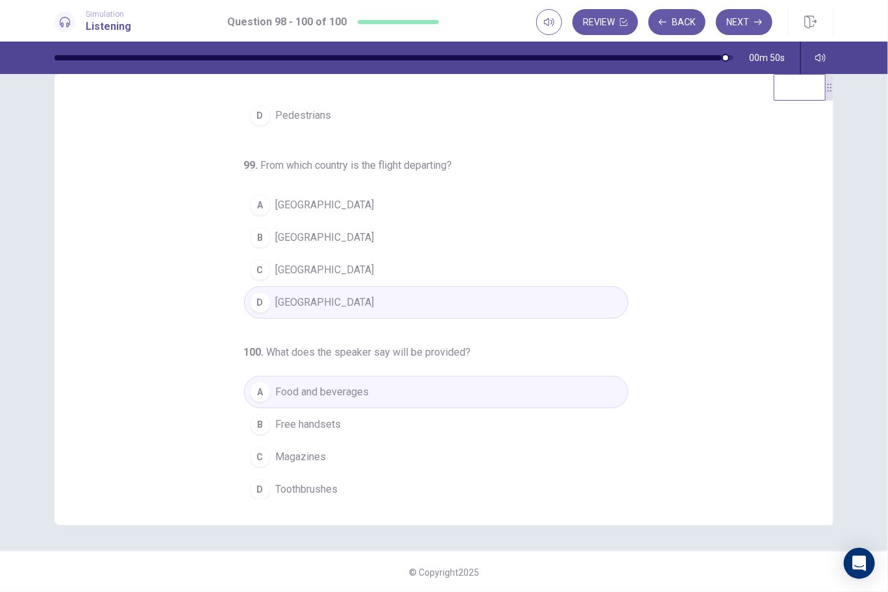
click at [305, 237] on span "Argentina" at bounding box center [325, 238] width 99 height 16
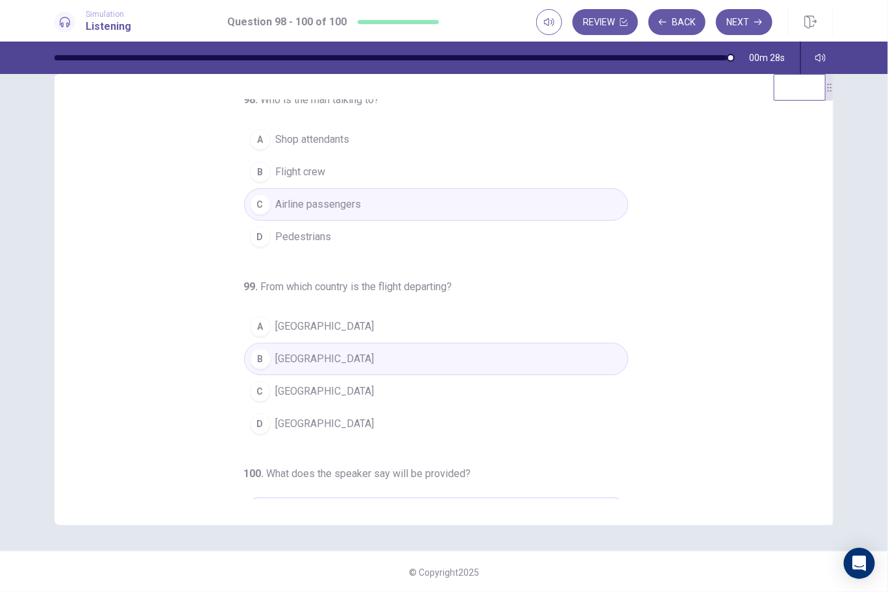
scroll to position [0, 0]
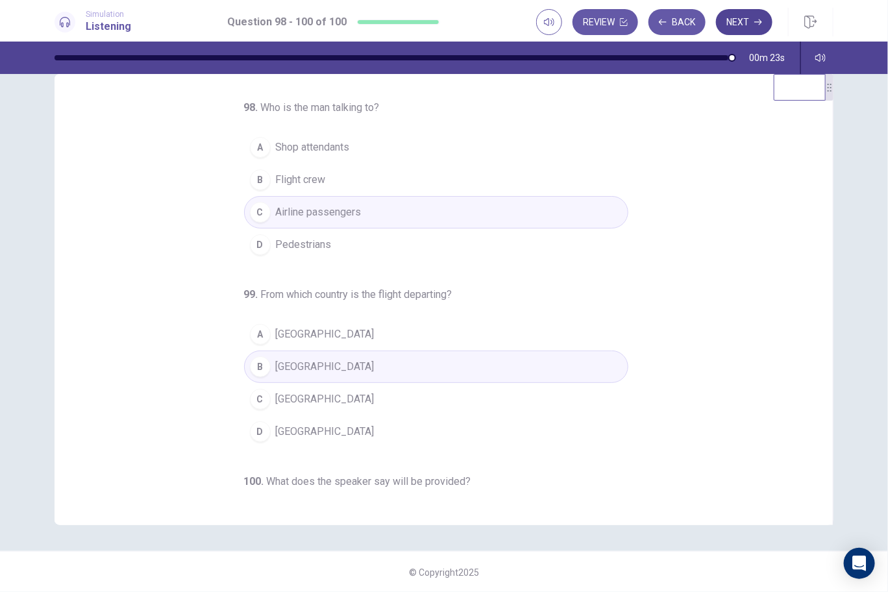
click at [739, 18] on button "Next" at bounding box center [744, 22] width 56 height 26
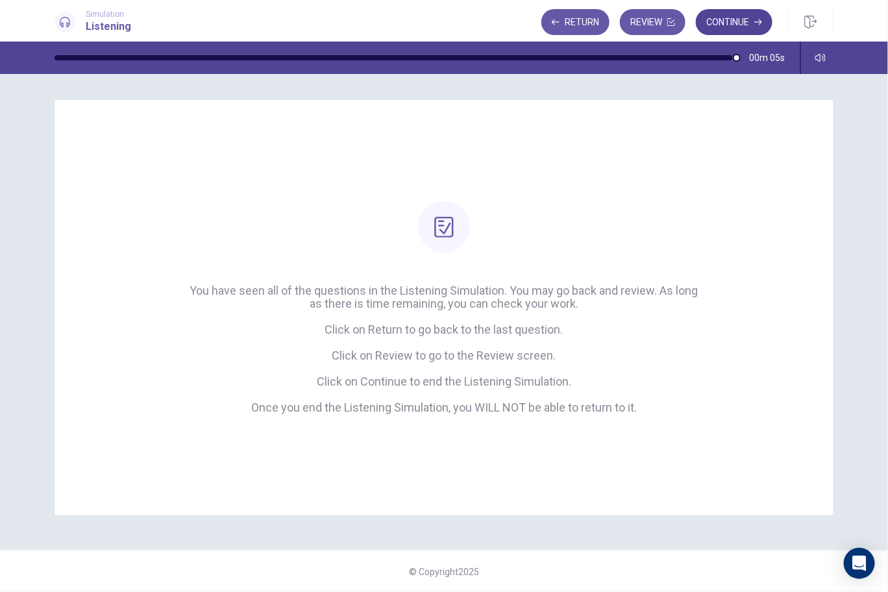
click at [727, 25] on button "Continue" at bounding box center [734, 22] width 77 height 26
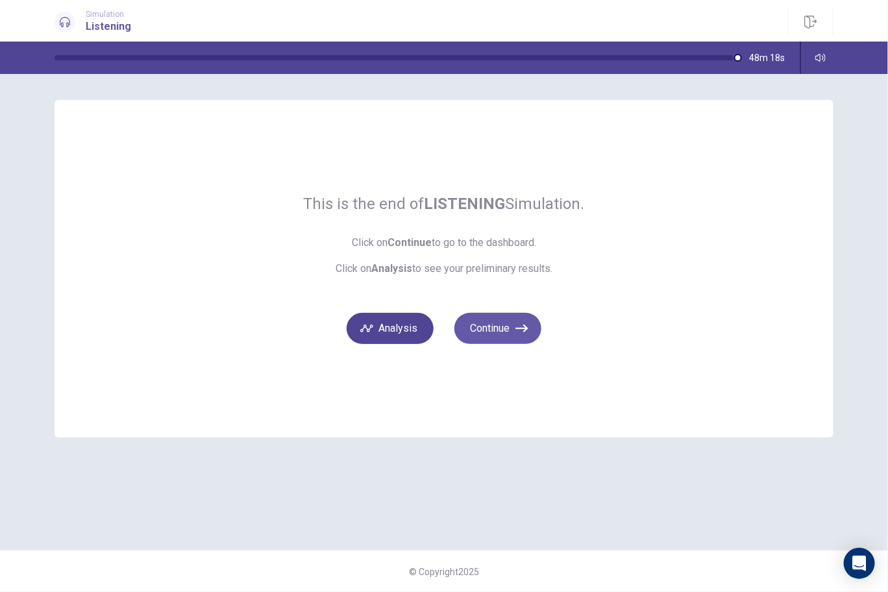
click at [390, 330] on button "Analysis" at bounding box center [390, 328] width 87 height 31
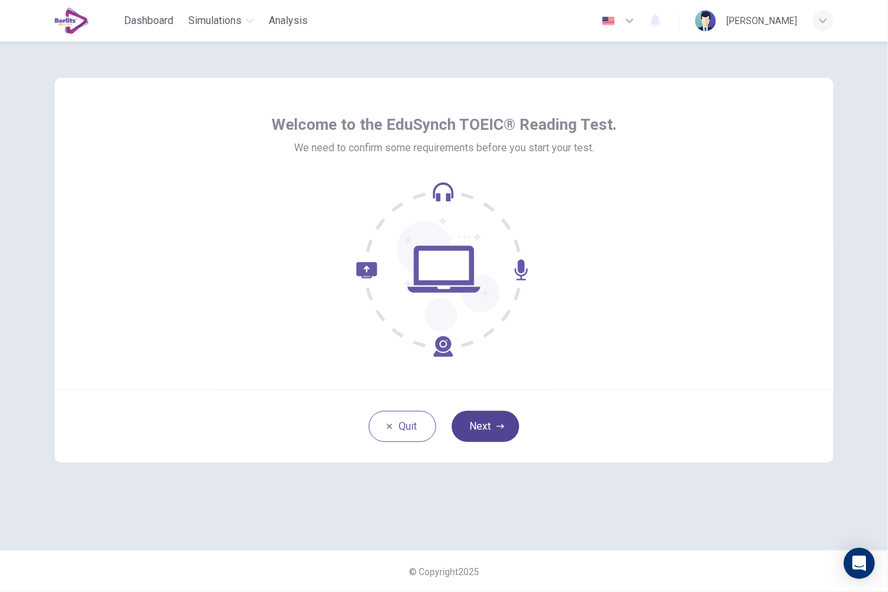
click at [494, 423] on button "Next" at bounding box center [486, 426] width 68 height 31
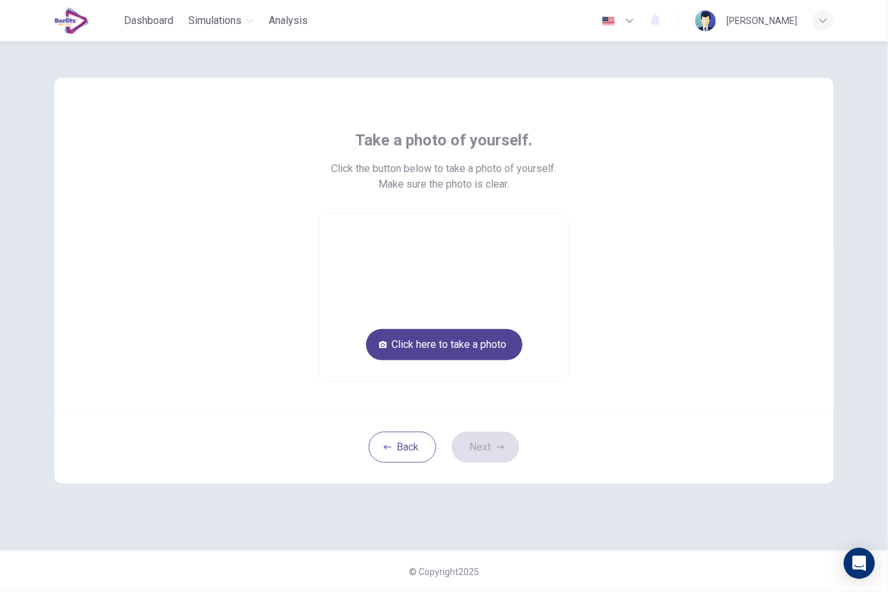
click at [492, 348] on button "Click here to take a photo" at bounding box center [444, 344] width 156 height 31
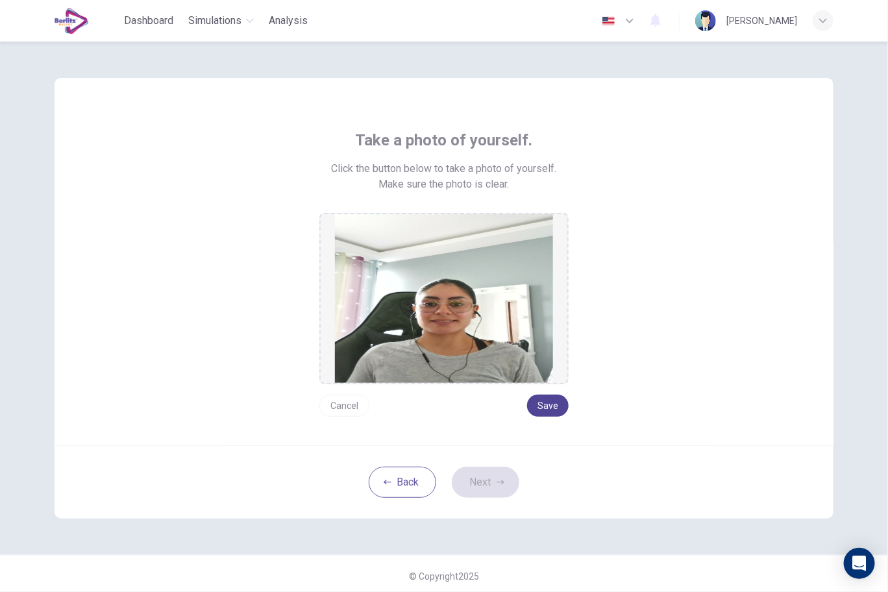
click at [552, 401] on button "Save" at bounding box center [548, 406] width 42 height 22
click at [489, 487] on button "Next" at bounding box center [486, 482] width 68 height 31
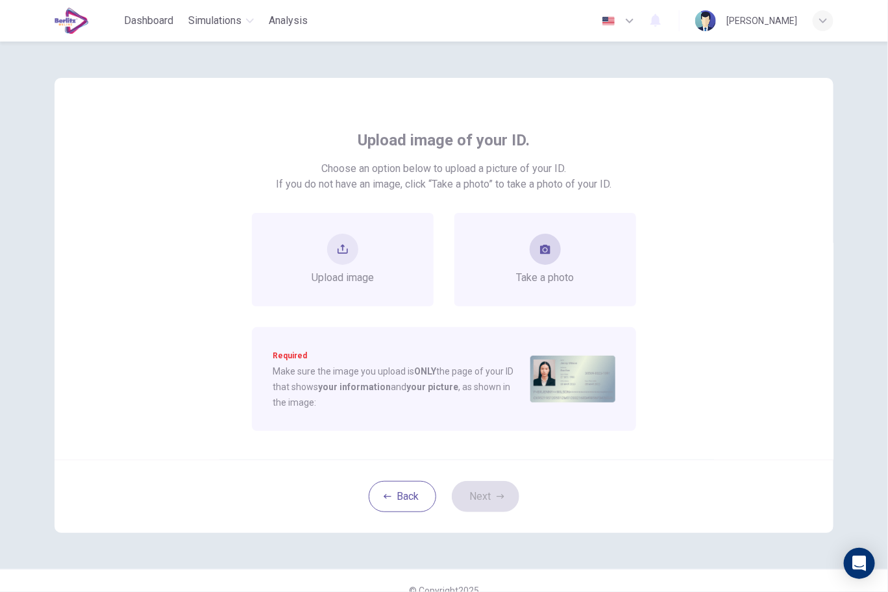
click at [553, 279] on span "Take a photo" at bounding box center [546, 278] width 58 height 16
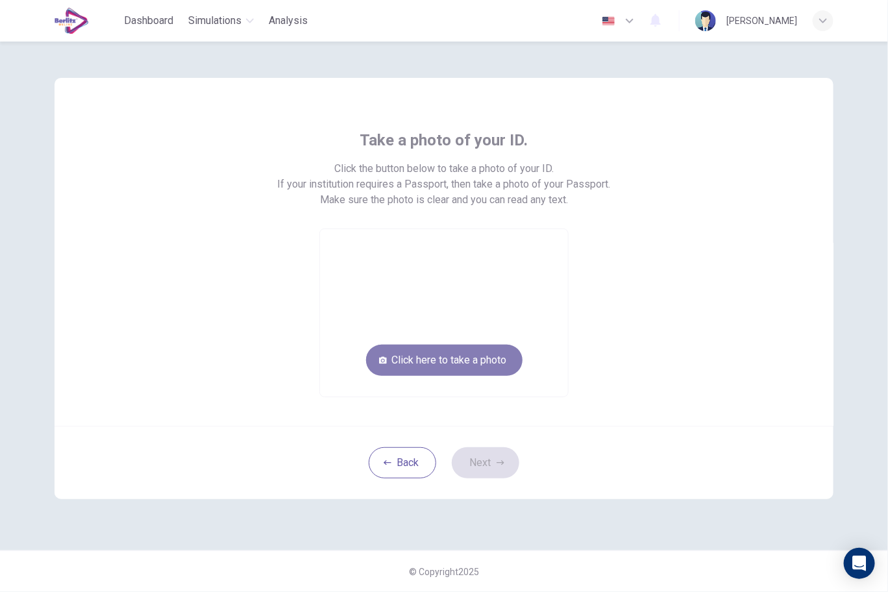
click at [449, 366] on button "Click here to take a photo" at bounding box center [444, 360] width 156 height 31
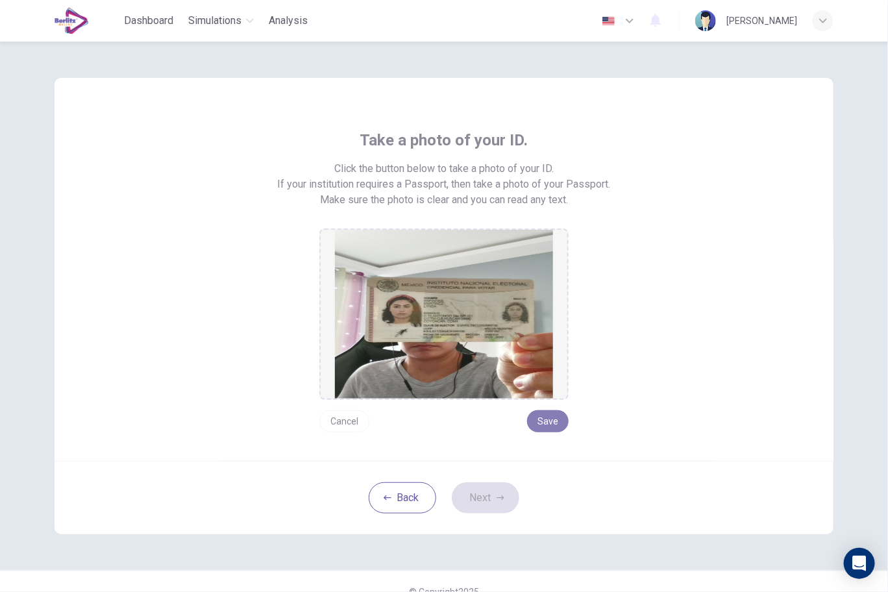
click at [550, 410] on button "Save" at bounding box center [548, 421] width 42 height 22
click at [488, 504] on button "Next" at bounding box center [486, 497] width 68 height 31
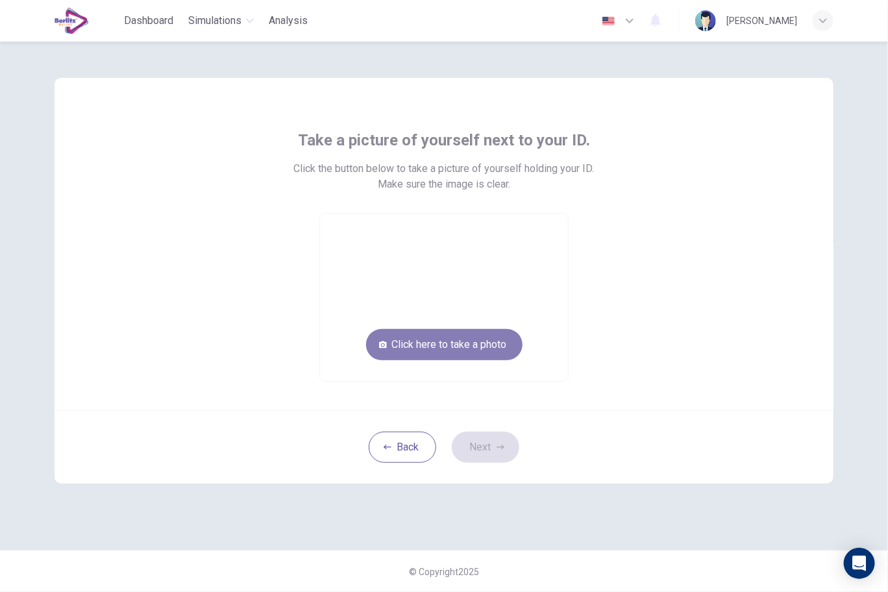
click at [443, 334] on button "Click here to take a photo" at bounding box center [444, 344] width 156 height 31
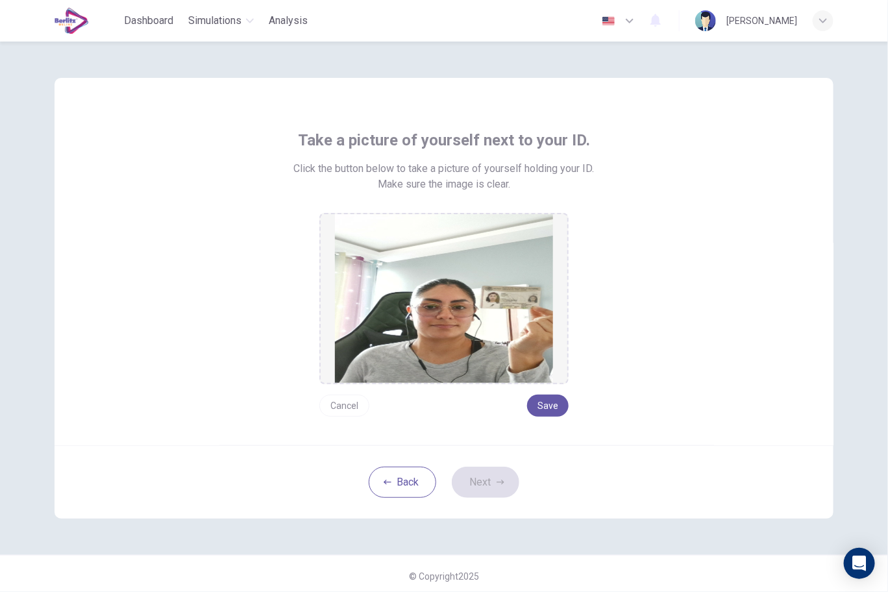
click at [567, 409] on div "Take a picture of yourself next to your ID. Click the button below to take a pi…" at bounding box center [444, 273] width 587 height 287
click at [554, 402] on button "Save" at bounding box center [548, 406] width 42 height 22
click at [490, 481] on button "Next" at bounding box center [486, 482] width 68 height 31
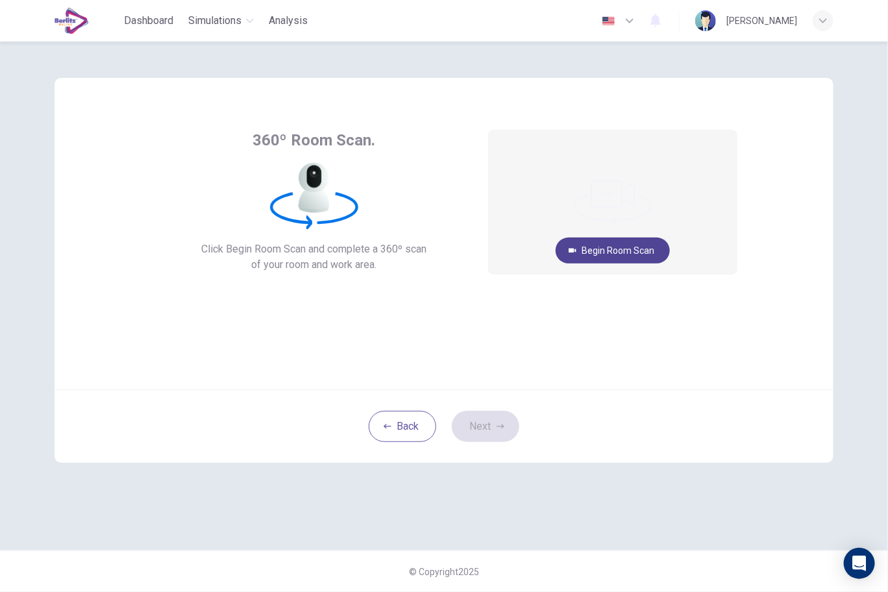
click at [641, 245] on button "Begin Room Scan" at bounding box center [613, 251] width 114 height 26
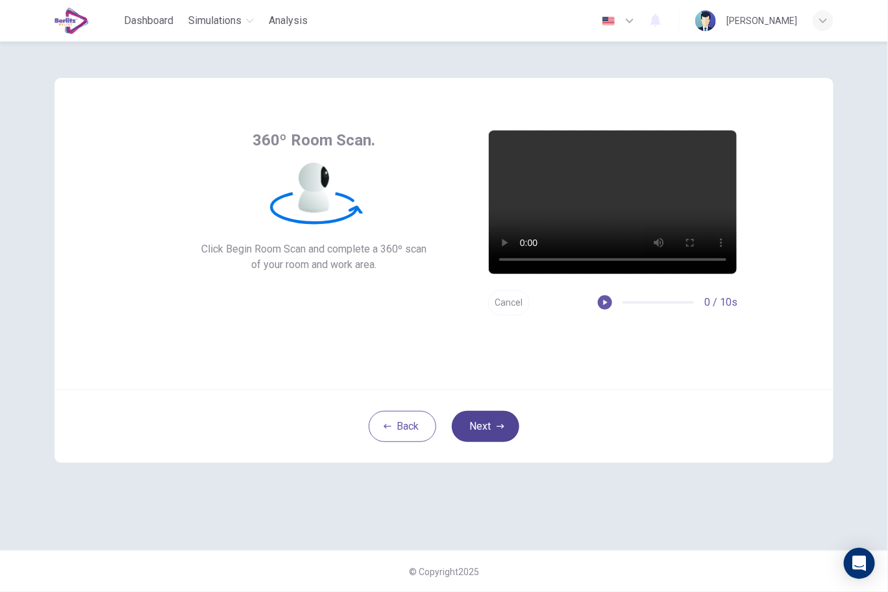
click at [497, 430] on button "Next" at bounding box center [486, 426] width 68 height 31
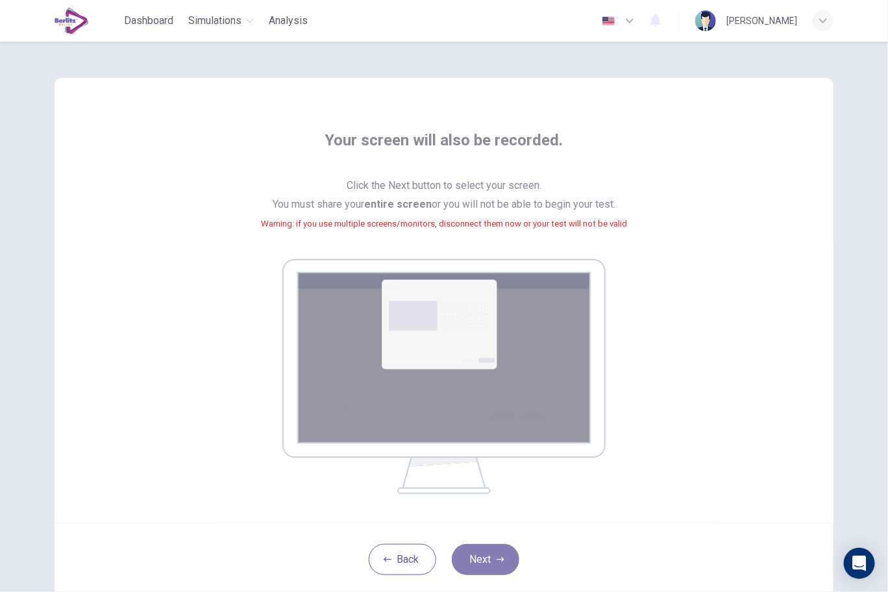
click at [506, 561] on button "Next" at bounding box center [486, 559] width 68 height 31
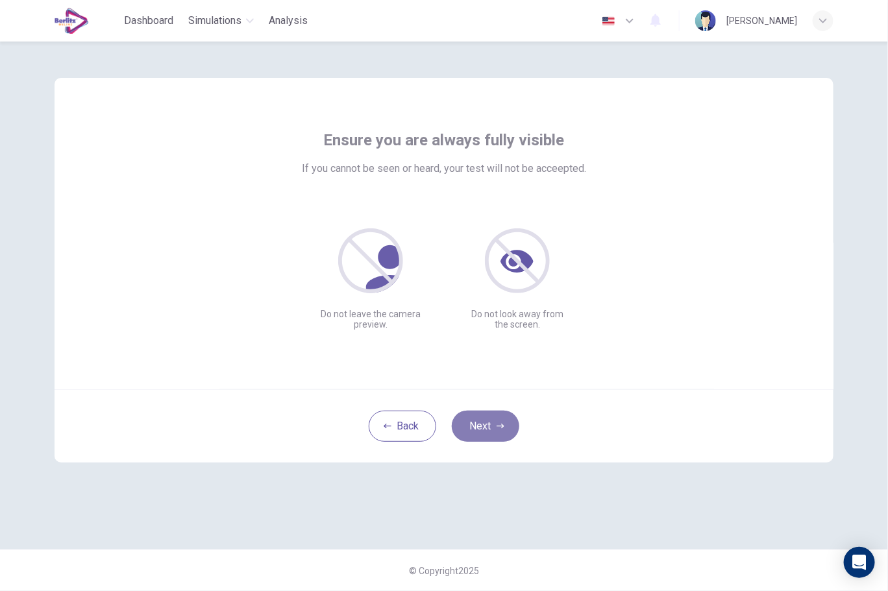
click at [484, 436] on button "Next" at bounding box center [486, 426] width 68 height 31
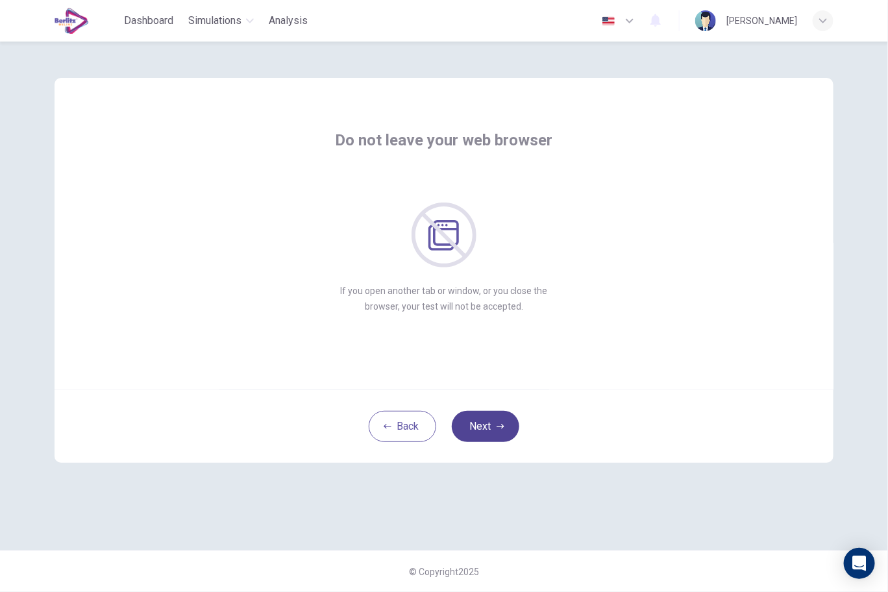
click at [480, 424] on button "Next" at bounding box center [486, 426] width 68 height 31
click at [479, 425] on button "Next" at bounding box center [486, 426] width 68 height 31
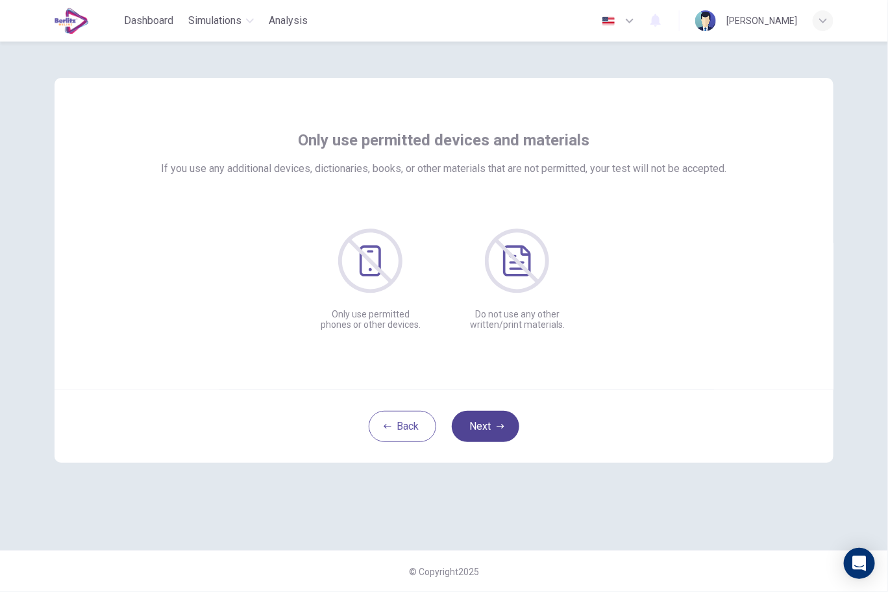
click at [479, 425] on button "Next" at bounding box center [486, 426] width 68 height 31
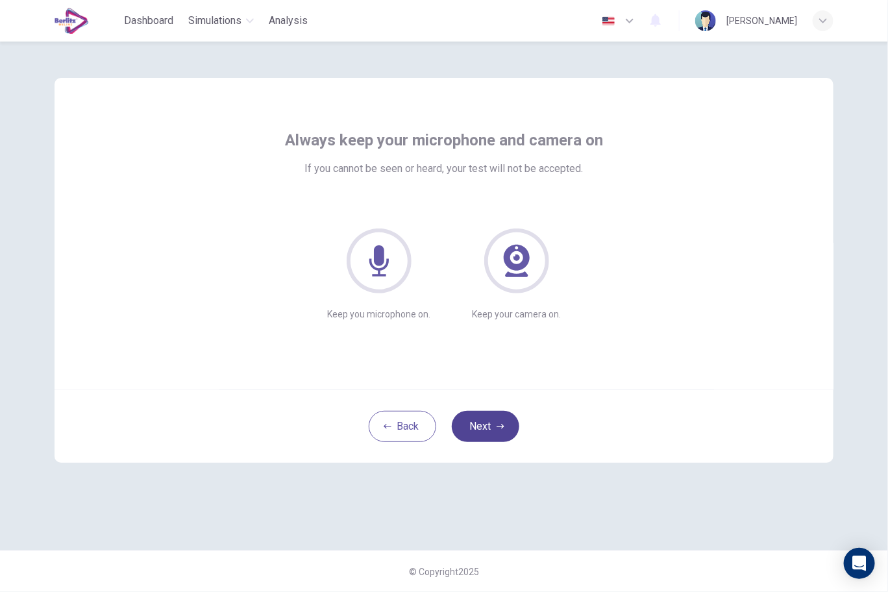
click at [479, 425] on button "Next" at bounding box center [486, 426] width 68 height 31
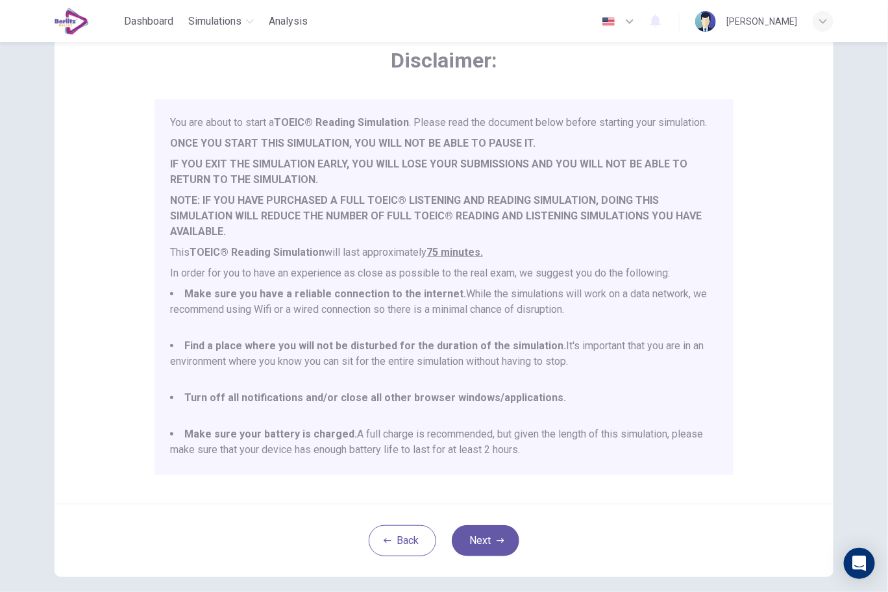
scroll to position [129, 0]
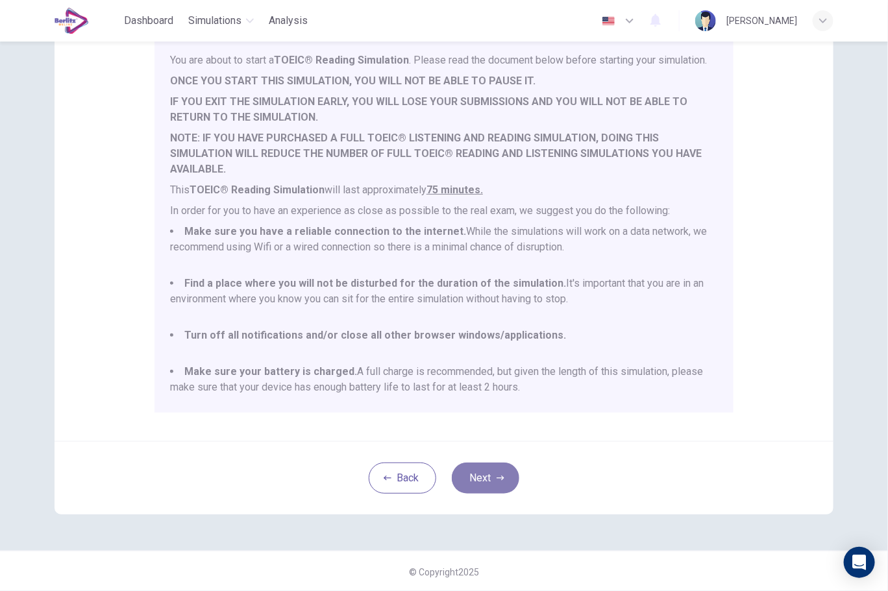
click at [479, 477] on button "Next" at bounding box center [486, 478] width 68 height 31
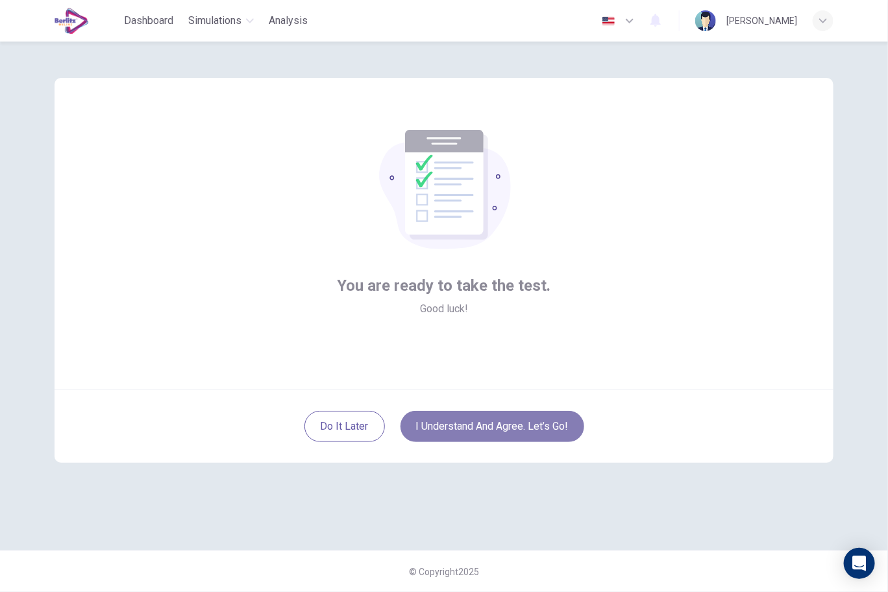
click at [470, 430] on button "I understand and agree. Let’s go!" at bounding box center [493, 426] width 184 height 31
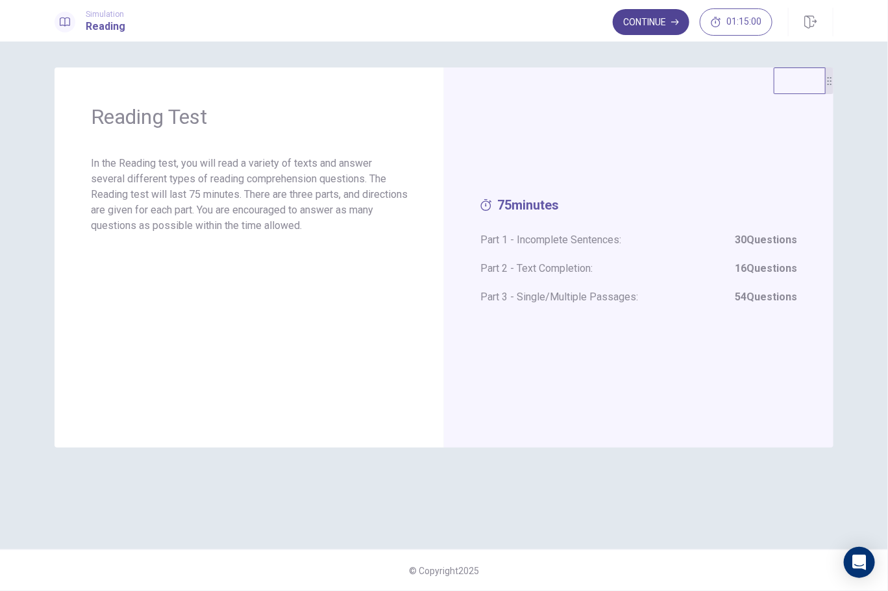
click at [645, 19] on button "Continue" at bounding box center [651, 22] width 77 height 26
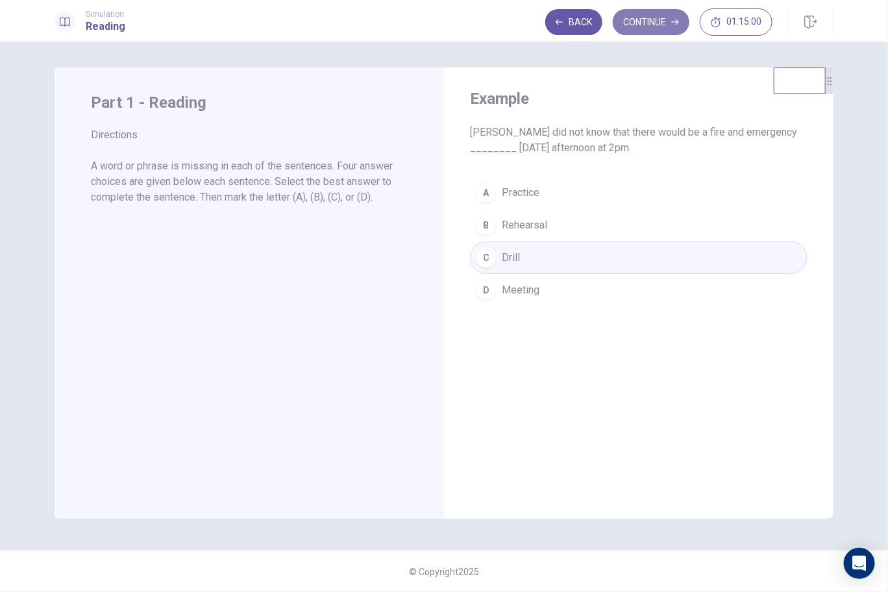
click at [657, 23] on button "Continue" at bounding box center [651, 22] width 77 height 26
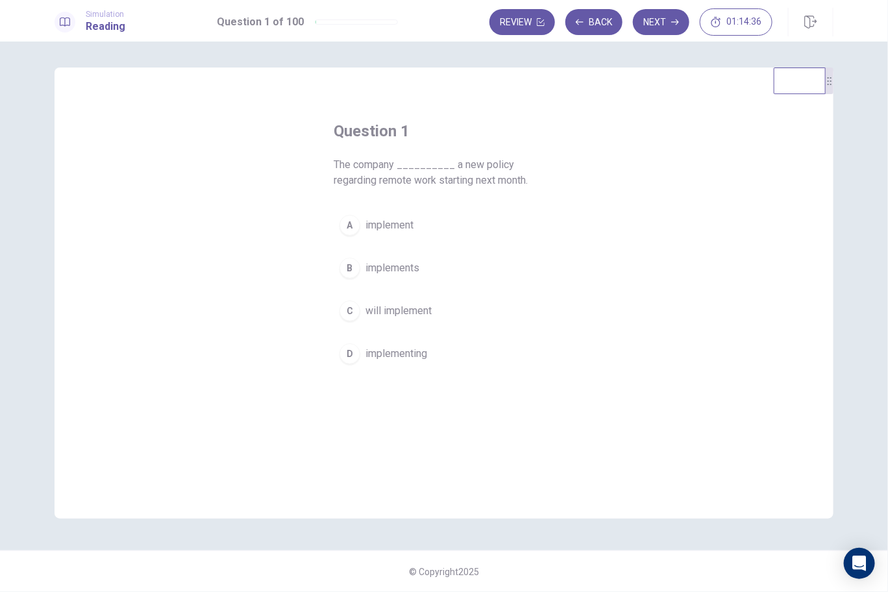
click at [391, 314] on span "will implement" at bounding box center [399, 311] width 66 height 16
click at [517, 29] on button "Review" at bounding box center [523, 22] width 66 height 26
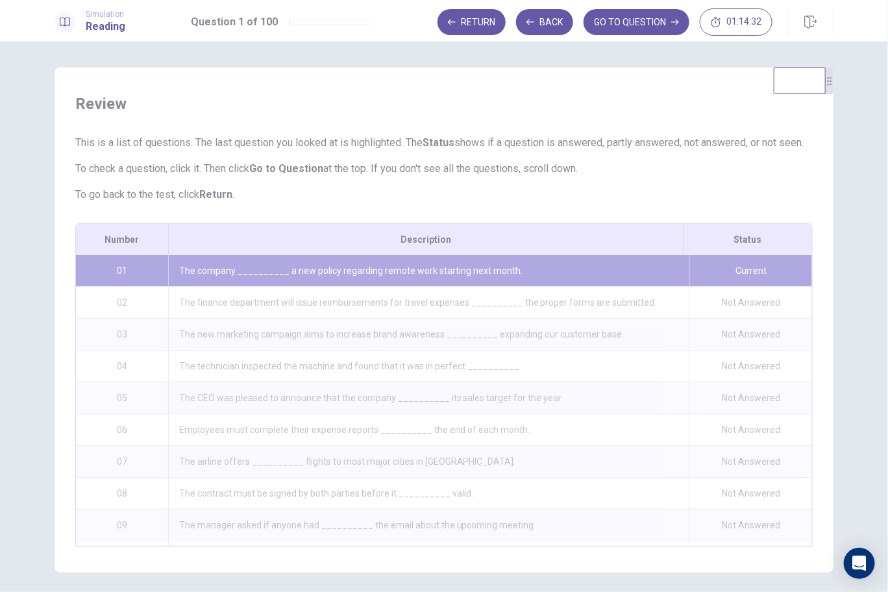
scroll to position [62, 0]
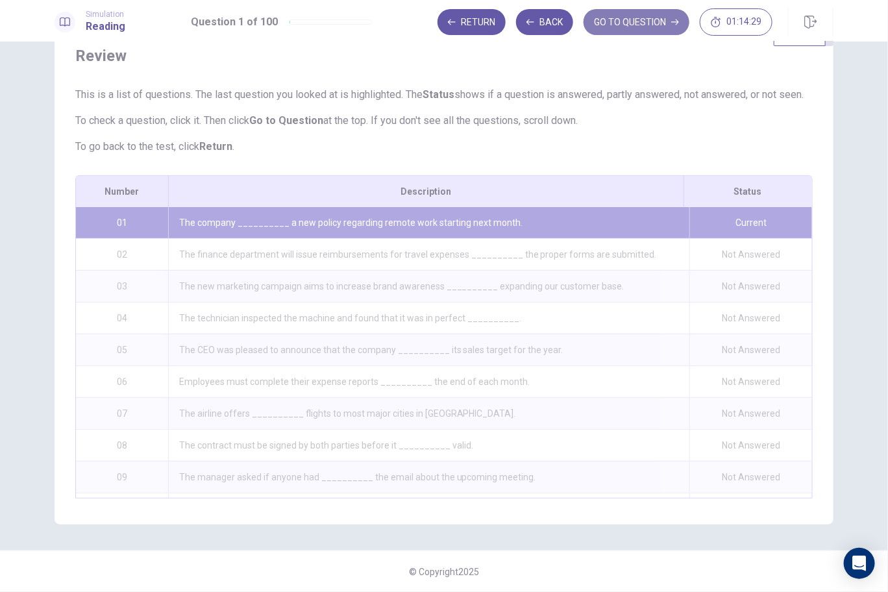
click at [658, 27] on button "GO TO QUESTION" at bounding box center [637, 22] width 106 height 26
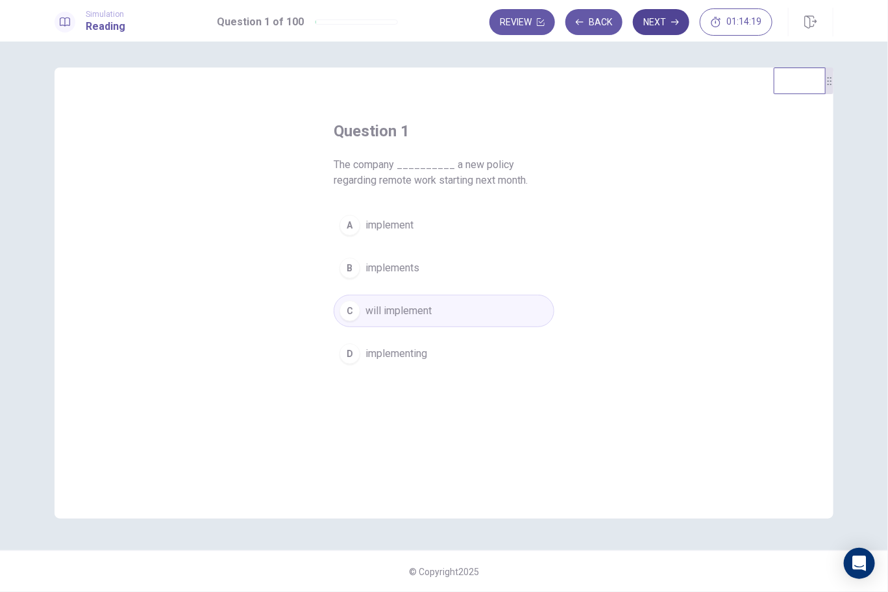
click at [654, 24] on button "Next" at bounding box center [661, 22] width 56 height 26
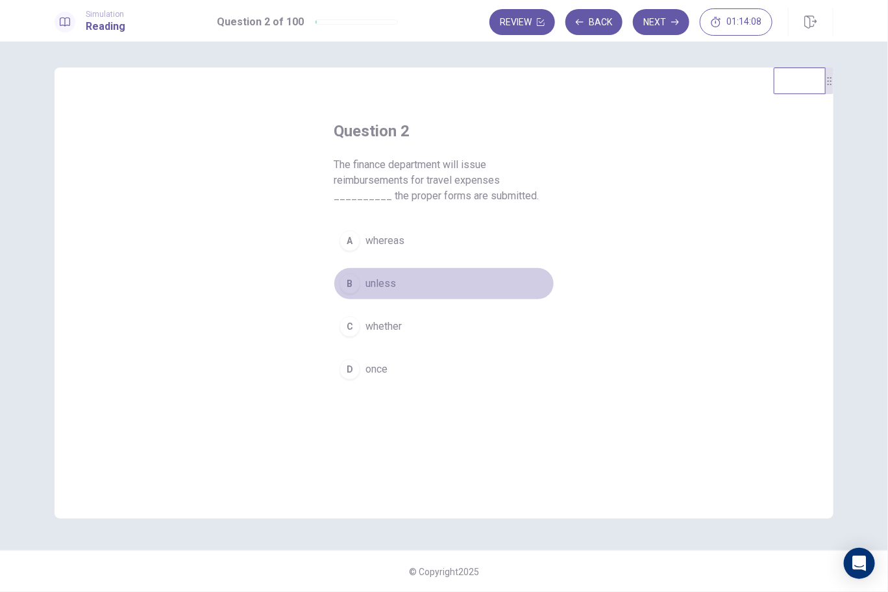
click at [375, 283] on span "unless" at bounding box center [381, 284] width 31 height 16
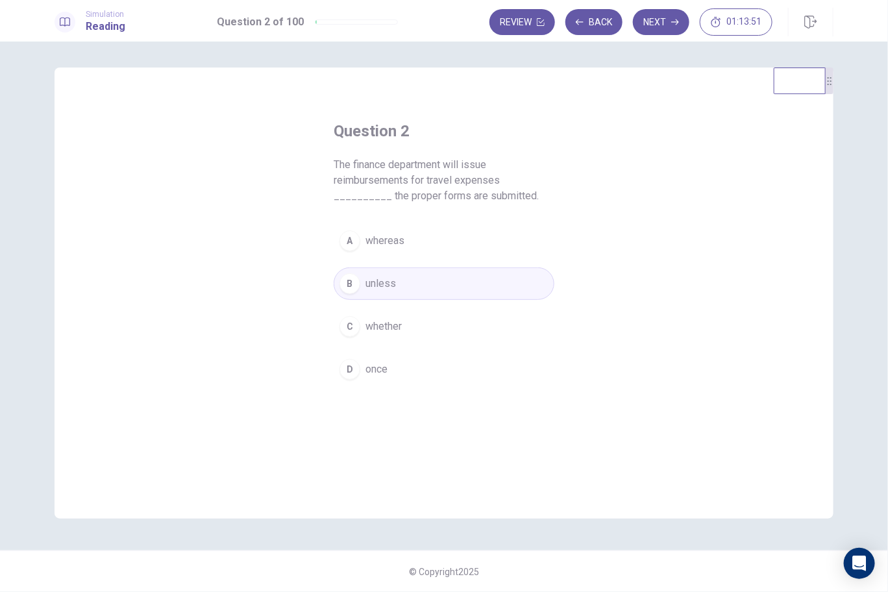
click at [382, 365] on span "once" at bounding box center [377, 370] width 22 height 16
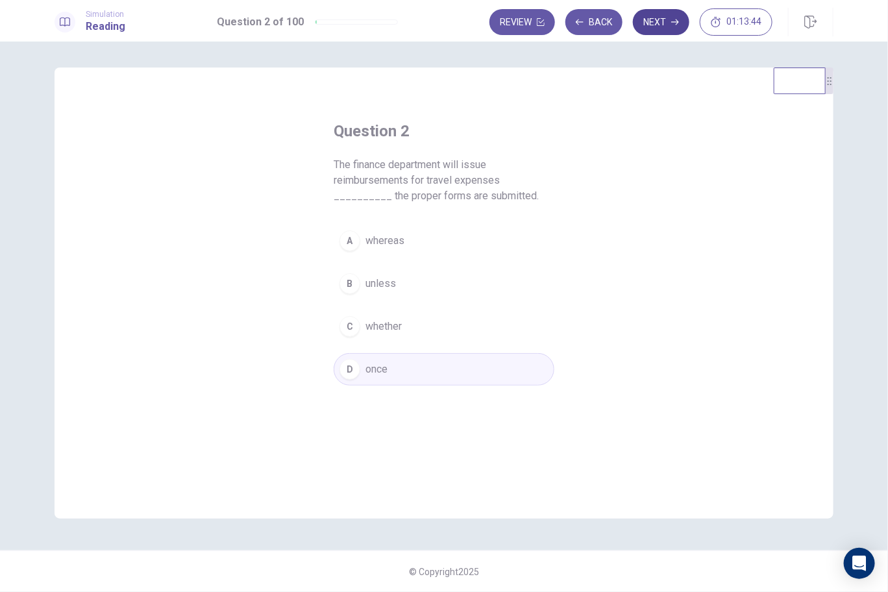
click at [674, 14] on button "Next" at bounding box center [661, 22] width 56 height 26
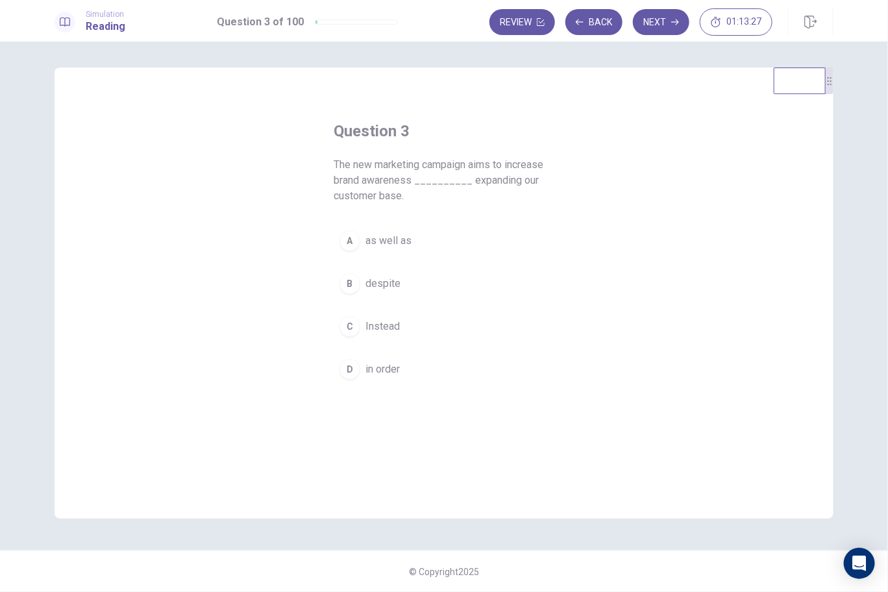
click at [363, 366] on button "D in order" at bounding box center [444, 369] width 221 height 32
click at [408, 243] on span "as well as" at bounding box center [389, 241] width 46 height 16
click at [656, 21] on button "Next" at bounding box center [661, 22] width 56 height 26
click at [395, 277] on button "B condition" at bounding box center [444, 268] width 221 height 32
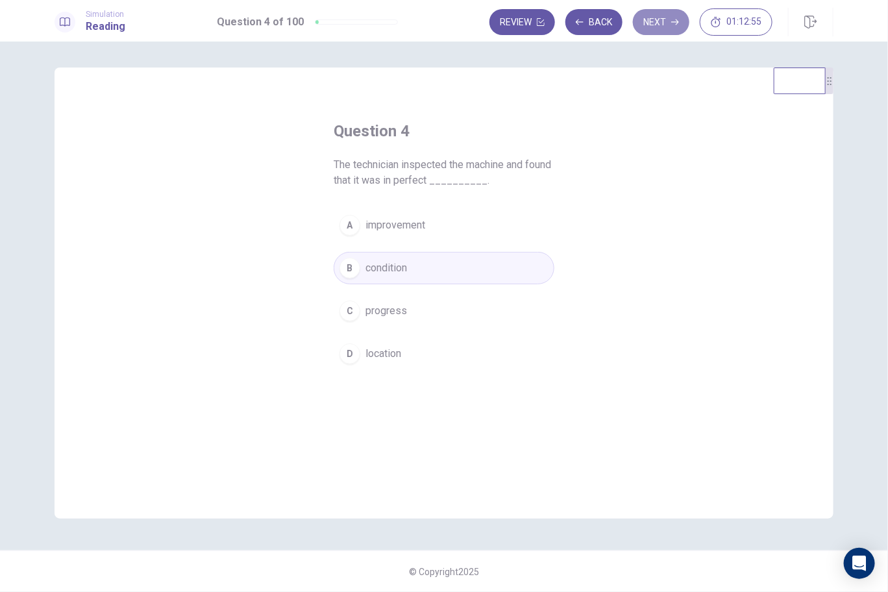
click at [660, 13] on button "Next" at bounding box center [661, 22] width 56 height 26
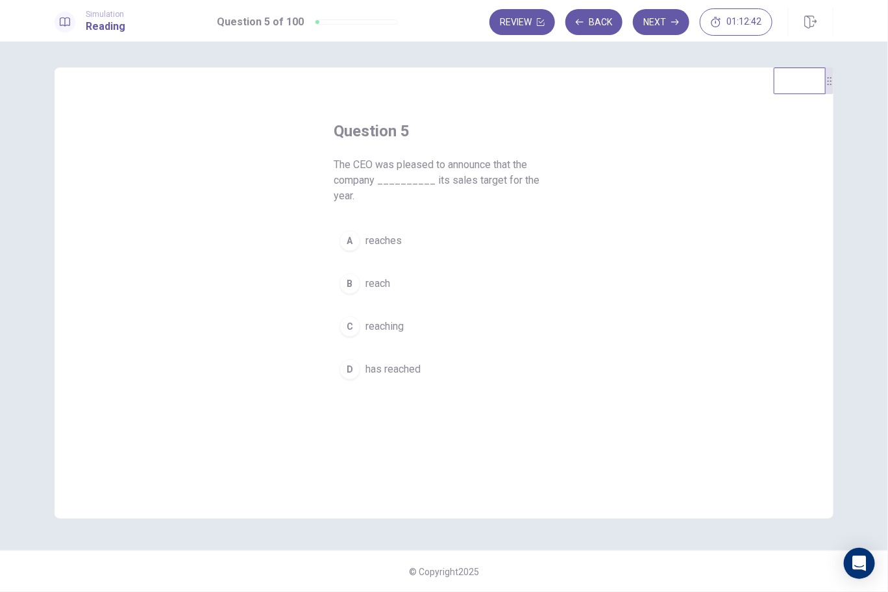
click at [399, 362] on span "has reached" at bounding box center [393, 370] width 55 height 16
click at [652, 21] on button "Next" at bounding box center [661, 22] width 56 height 26
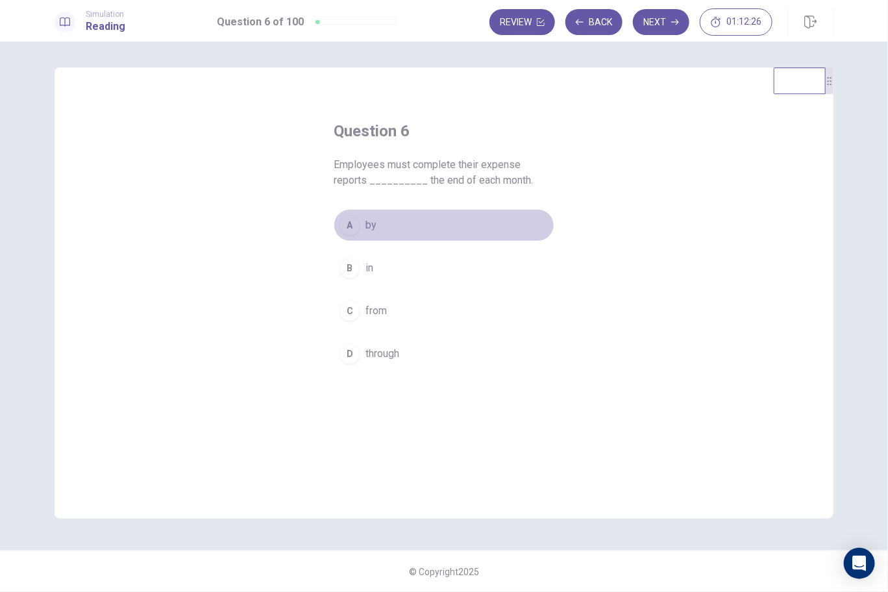
click at [372, 229] on span "by" at bounding box center [371, 225] width 11 height 16
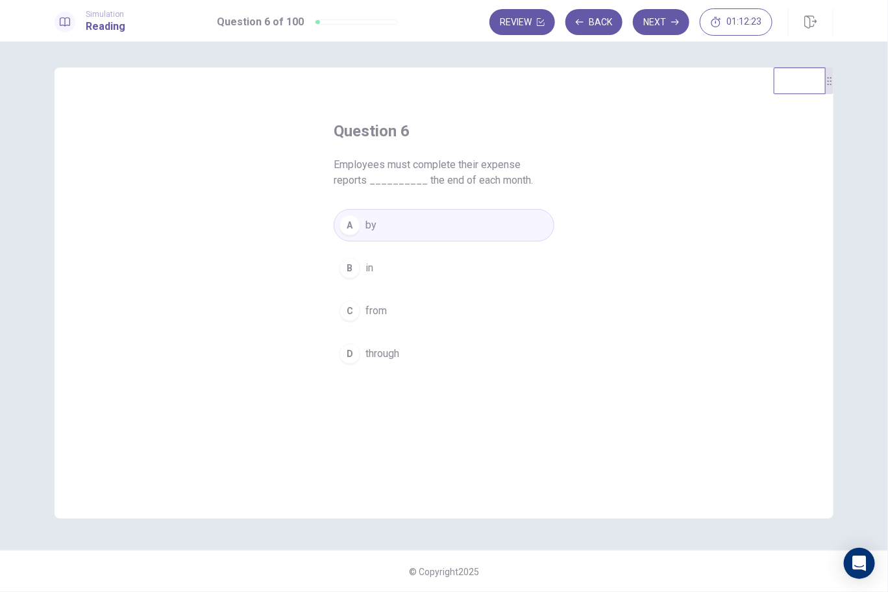
click at [661, 17] on button "Next" at bounding box center [661, 22] width 56 height 26
click at [384, 227] on span "valid" at bounding box center [376, 225] width 21 height 16
click at [672, 23] on button "Next" at bounding box center [661, 22] width 56 height 26
click at [403, 346] on span "becoming" at bounding box center [388, 354] width 45 height 16
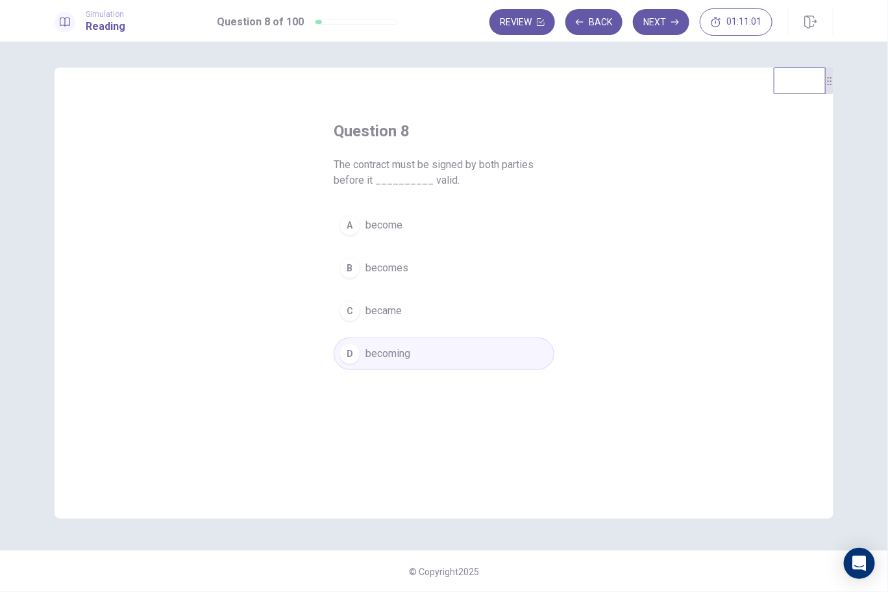
click at [396, 264] on span "becomes" at bounding box center [387, 268] width 43 height 16
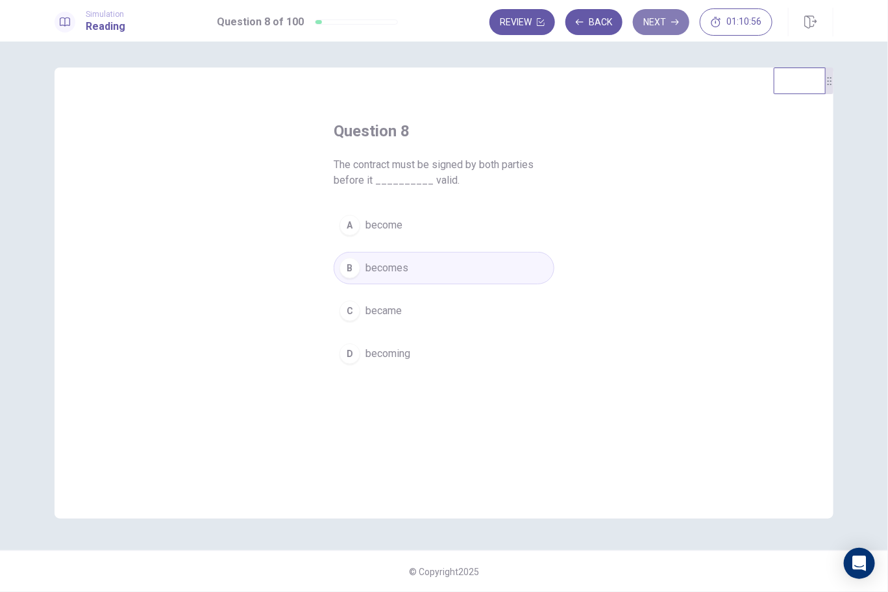
click at [648, 24] on button "Next" at bounding box center [661, 22] width 56 height 26
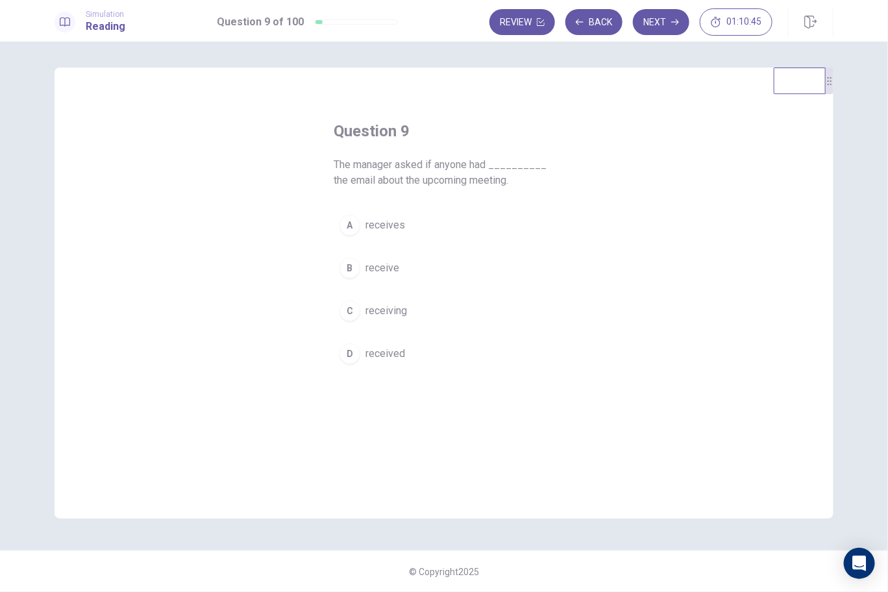
click at [395, 354] on span "received" at bounding box center [386, 354] width 40 height 16
click at [654, 23] on button "Next" at bounding box center [661, 22] width 56 height 26
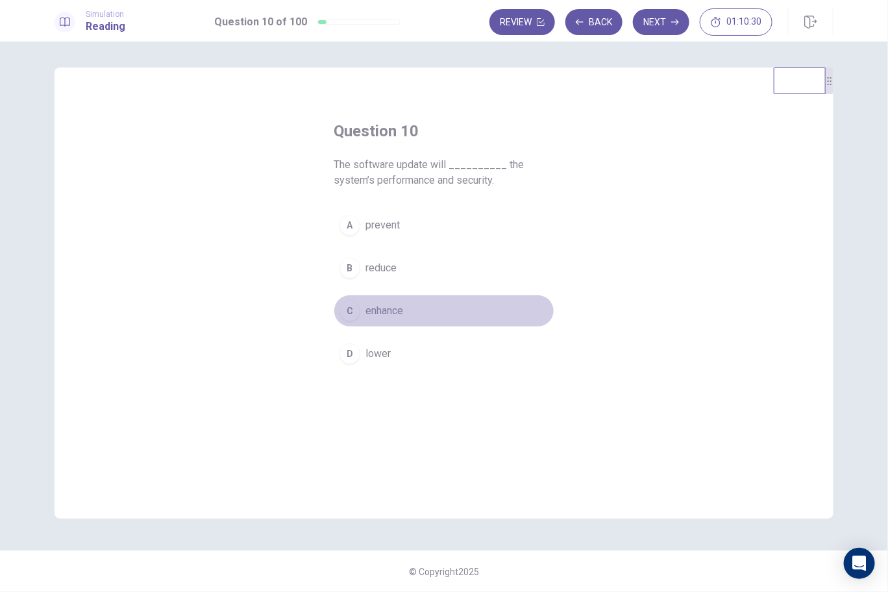
click at [398, 310] on span "enhance" at bounding box center [385, 311] width 38 height 16
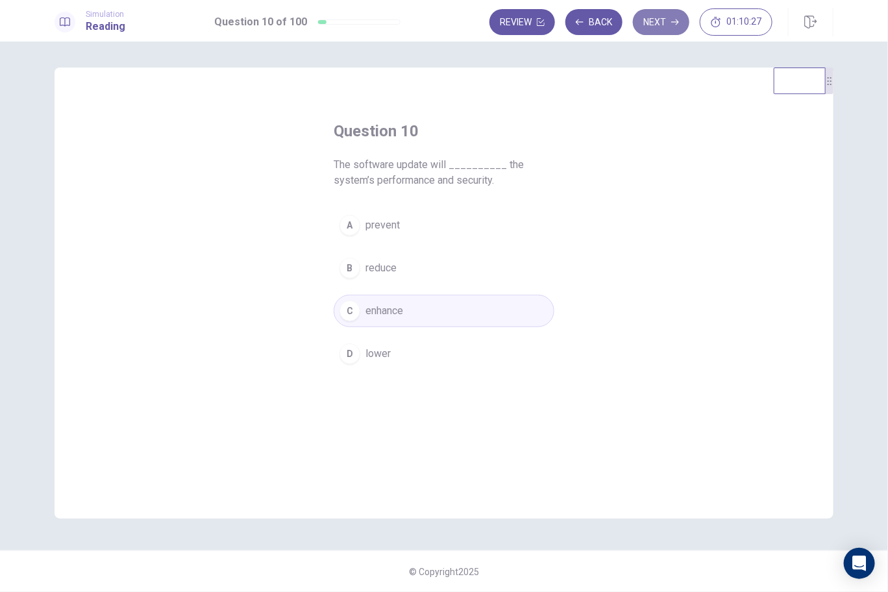
click at [650, 18] on button "Next" at bounding box center [661, 22] width 56 height 26
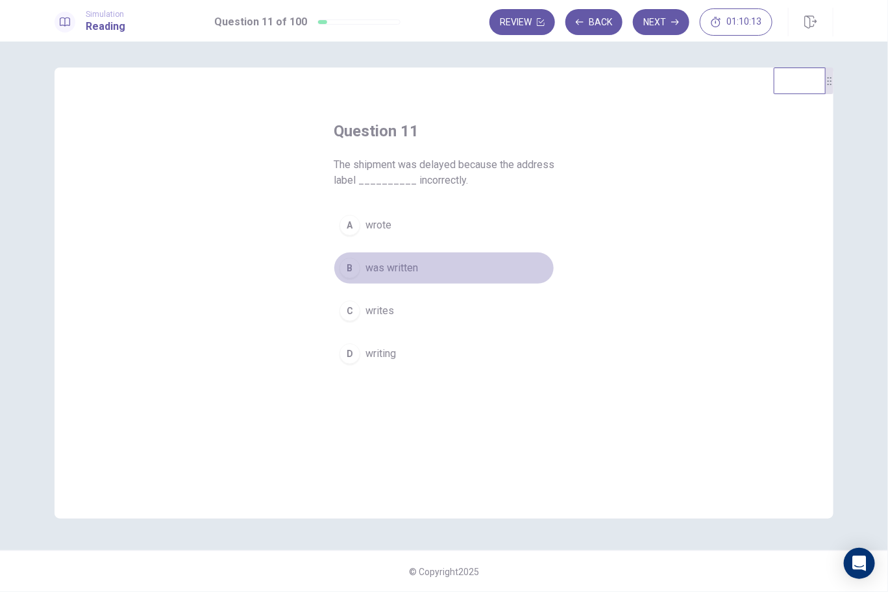
click at [387, 264] on span "was written" at bounding box center [392, 268] width 53 height 16
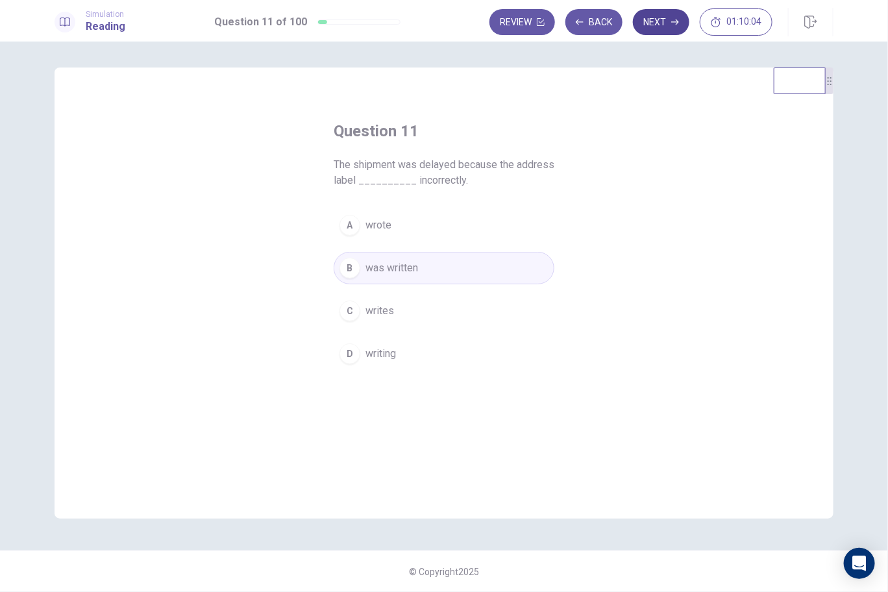
click at [657, 26] on button "Next" at bounding box center [661, 22] width 56 height 26
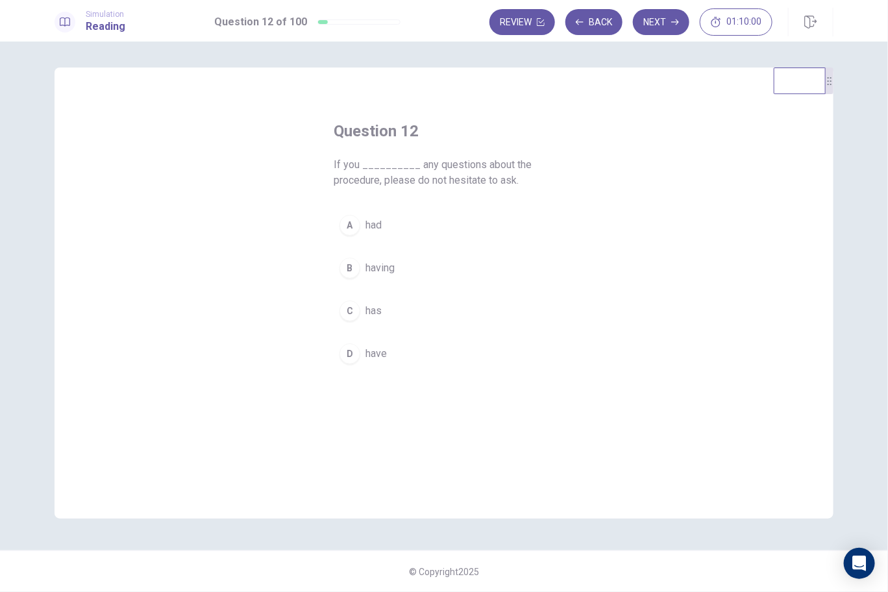
click at [374, 350] on span "have" at bounding box center [376, 354] width 21 height 16
click at [665, 18] on button "Next" at bounding box center [661, 22] width 56 height 26
click at [375, 229] on span "carefully" at bounding box center [385, 225] width 39 height 16
click at [649, 31] on button "Next" at bounding box center [661, 22] width 56 height 26
click at [371, 310] on span "brief" at bounding box center [376, 311] width 21 height 16
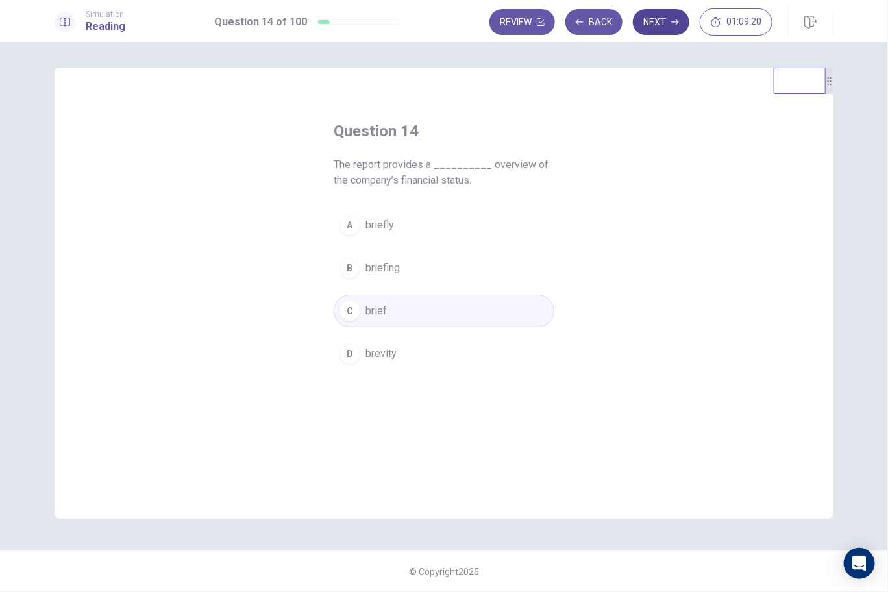
click at [677, 25] on icon "button" at bounding box center [675, 22] width 8 height 8
click at [377, 229] on span "express" at bounding box center [385, 225] width 38 height 16
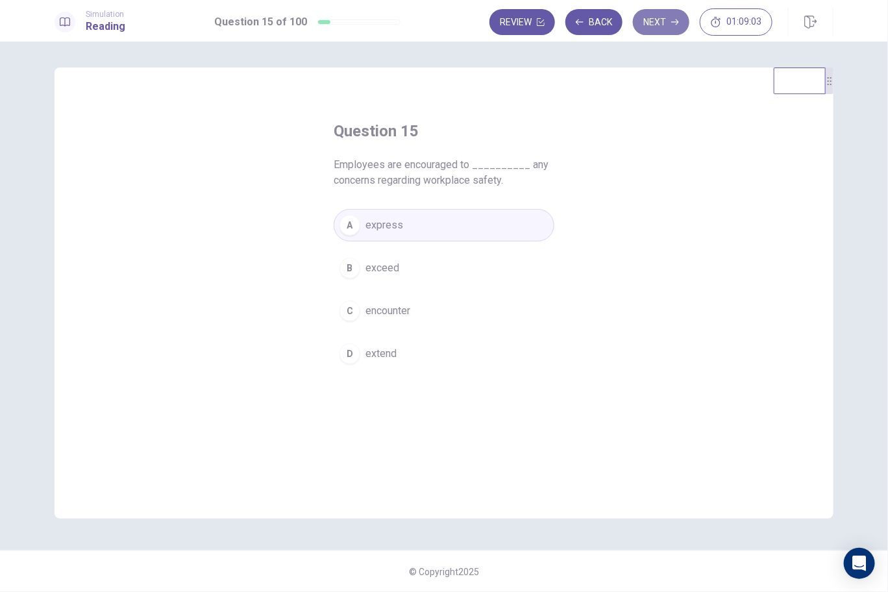
click at [679, 16] on button "Next" at bounding box center [661, 22] width 56 height 26
click at [383, 271] on span "creative" at bounding box center [384, 268] width 36 height 16
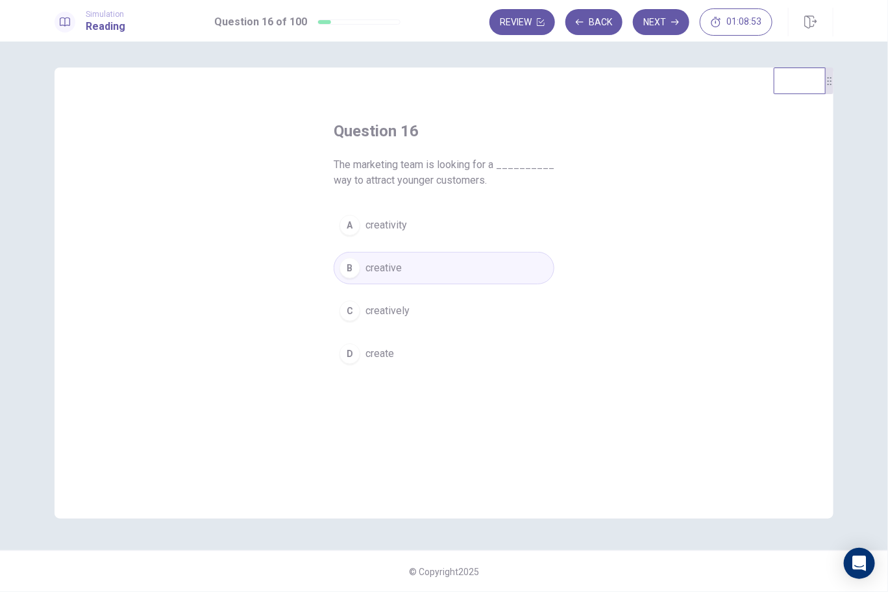
drag, startPoint x: 660, startPoint y: 31, endPoint x: 651, endPoint y: 21, distance: 13.3
click at [660, 32] on button "Next" at bounding box center [661, 22] width 56 height 26
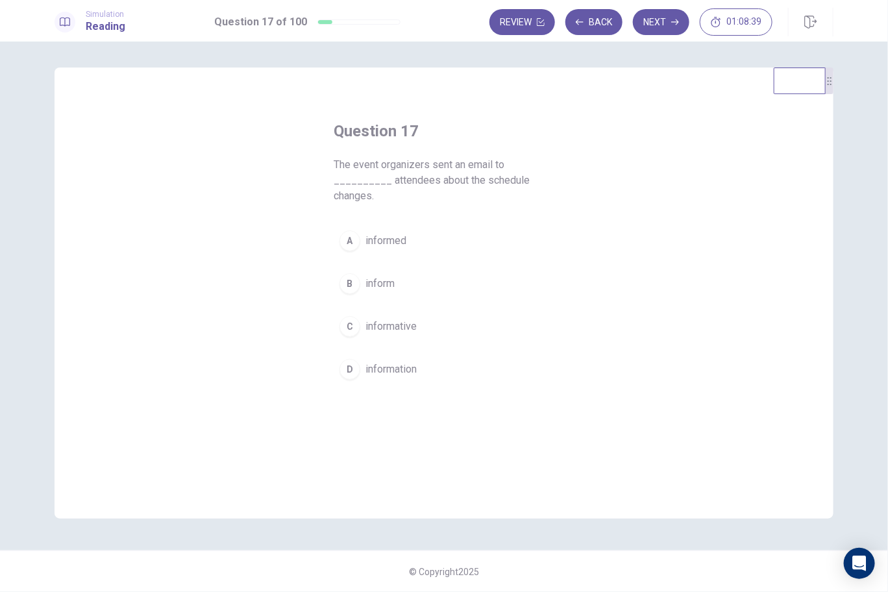
click at [389, 283] on span "inform" at bounding box center [380, 284] width 29 height 16
click at [660, 25] on button "Next" at bounding box center [661, 22] width 56 height 26
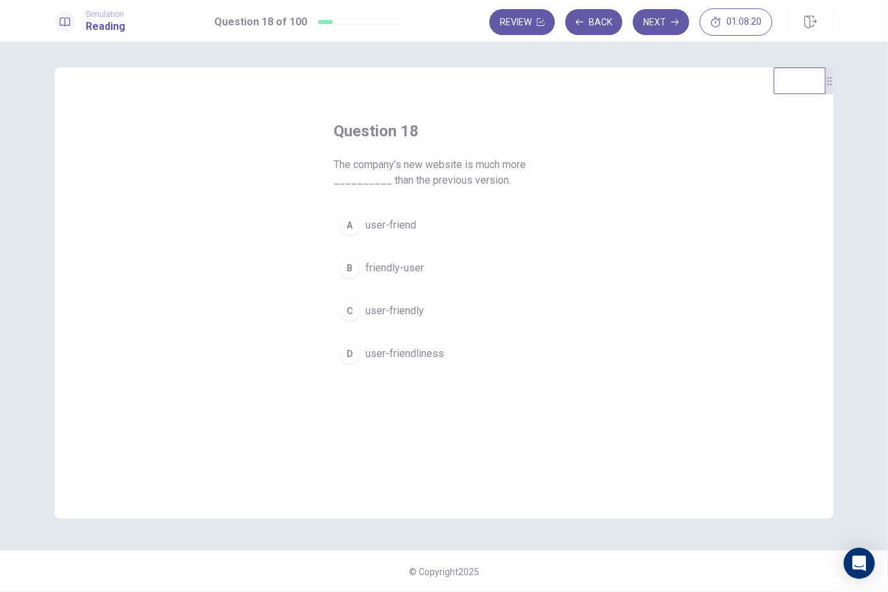
click at [396, 269] on span "friendly-user" at bounding box center [395, 268] width 58 height 16
click at [679, 21] on icon "button" at bounding box center [675, 22] width 8 height 6
click at [378, 229] on span "cover" at bounding box center [378, 225] width 25 height 16
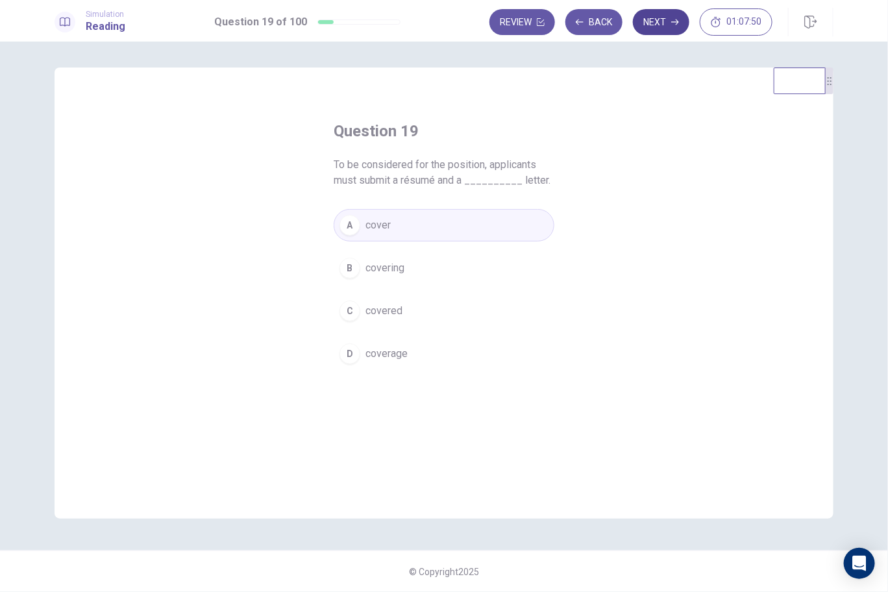
click at [652, 23] on button "Next" at bounding box center [661, 22] width 56 height 26
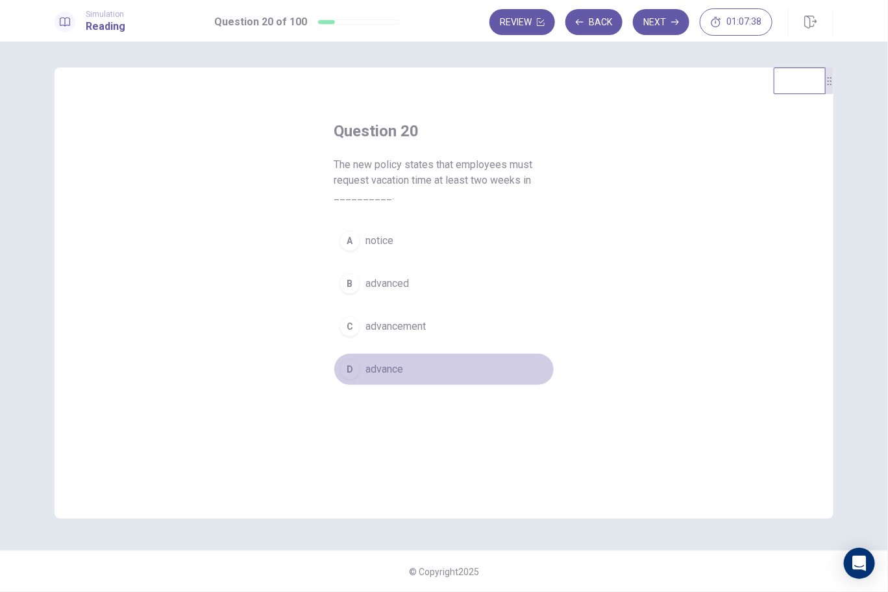
click at [377, 358] on button "D advance" at bounding box center [444, 369] width 221 height 32
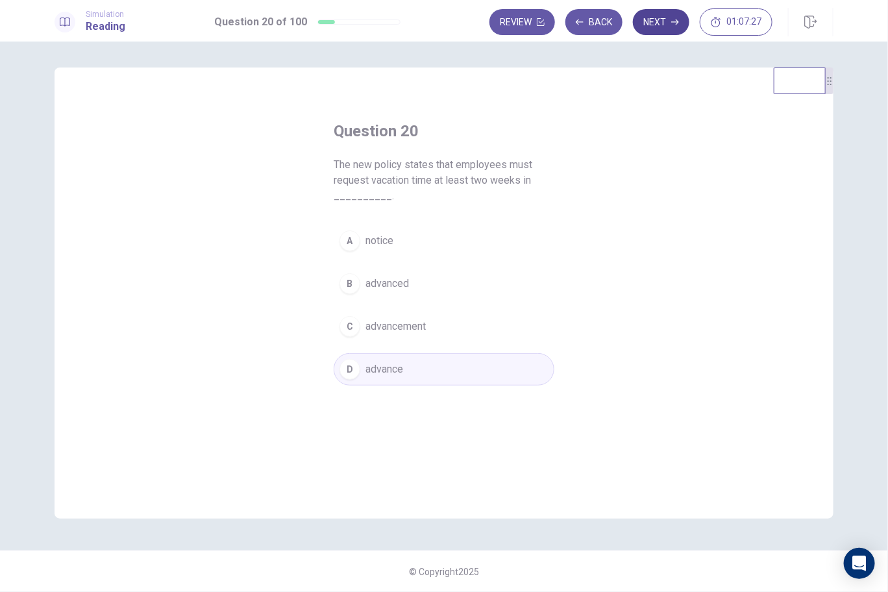
click at [659, 34] on button "Next" at bounding box center [661, 22] width 56 height 26
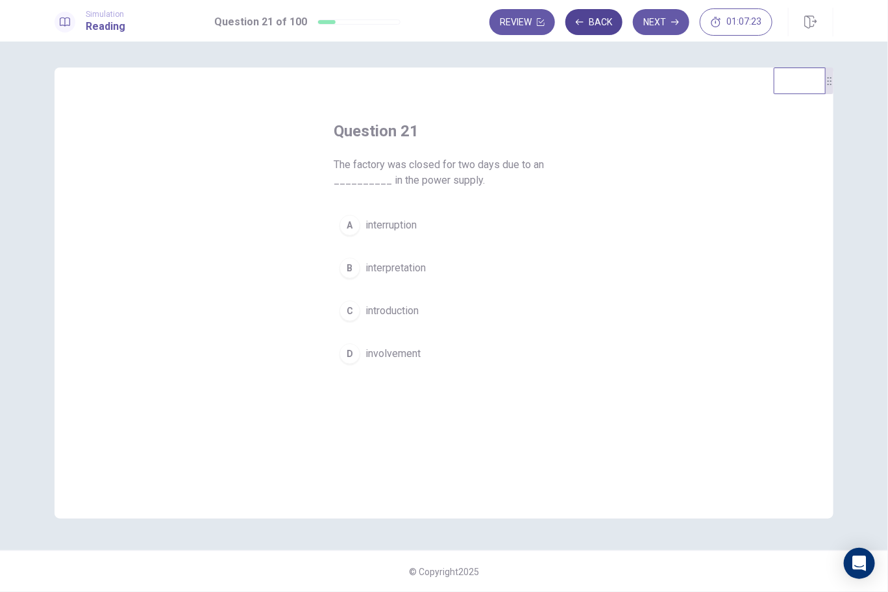
click at [588, 21] on button "Back" at bounding box center [593, 22] width 57 height 26
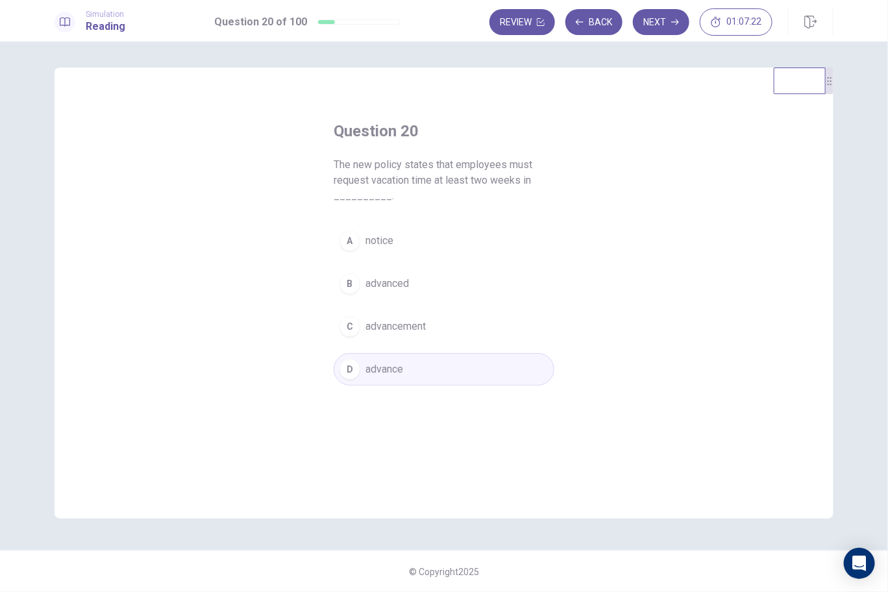
click at [386, 290] on span "advanced" at bounding box center [387, 284] width 43 height 16
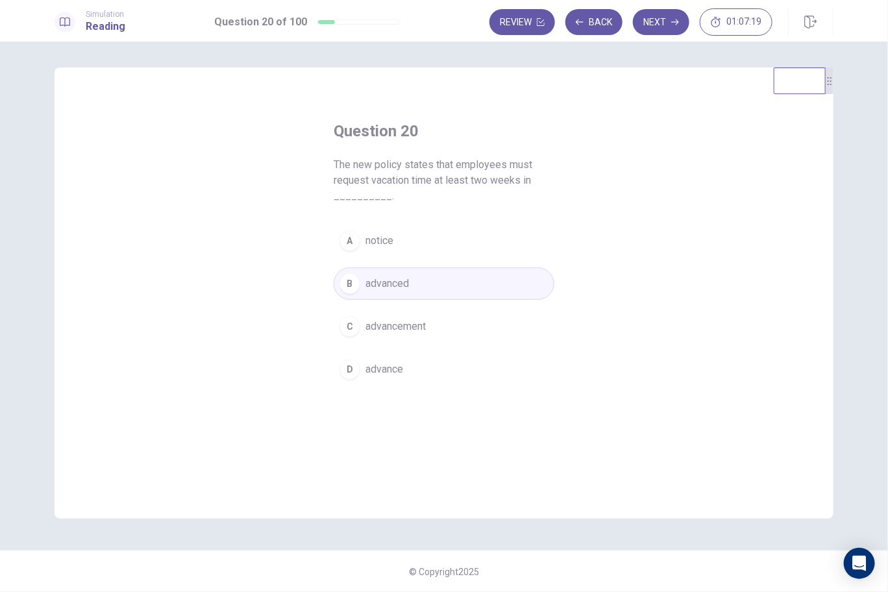
click at [669, 8] on div "Review Back Next 01:07:19" at bounding box center [662, 22] width 344 height 29
click at [665, 19] on button "Next" at bounding box center [661, 22] width 56 height 26
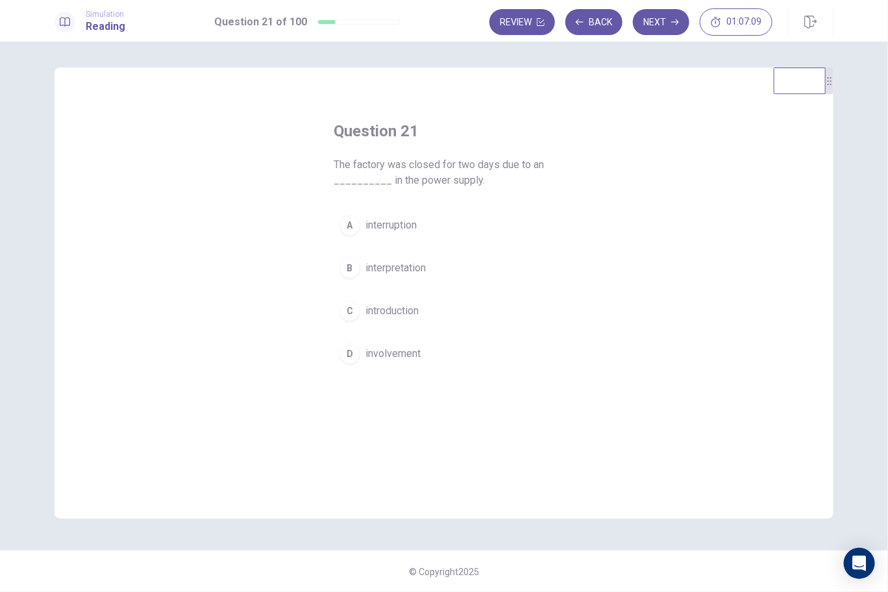
click at [399, 223] on span "interruption" at bounding box center [391, 225] width 51 height 16
click at [663, 20] on button "Next" at bounding box center [661, 22] width 56 height 26
click at [373, 227] on span "so" at bounding box center [372, 225] width 12 height 16
click at [383, 271] on button "B but" at bounding box center [444, 268] width 221 height 32
click at [428, 219] on button "A so" at bounding box center [444, 225] width 221 height 32
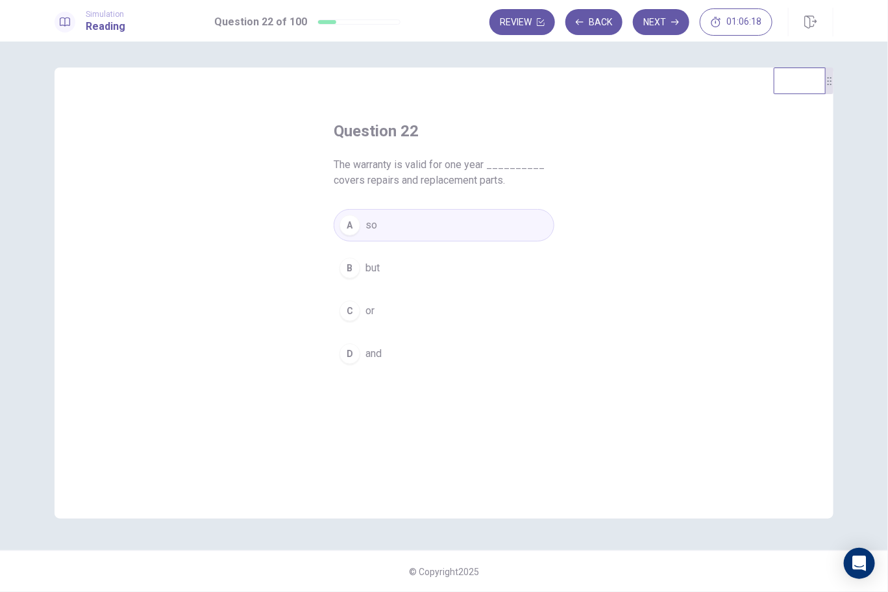
click at [658, 4] on div "Simulation Reading Question 22 of 100 Review Back Next 01:06:18" at bounding box center [444, 21] width 888 height 42
click at [662, 14] on button "Next" at bounding box center [661, 22] width 56 height 26
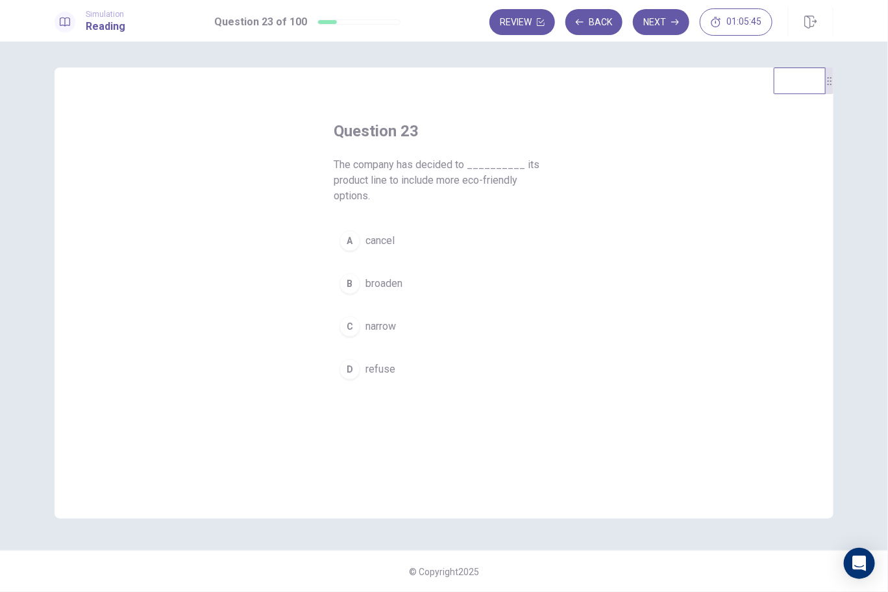
click at [409, 280] on button "B broaden" at bounding box center [444, 283] width 221 height 32
click at [668, 23] on button "Next" at bounding box center [661, 22] width 56 height 26
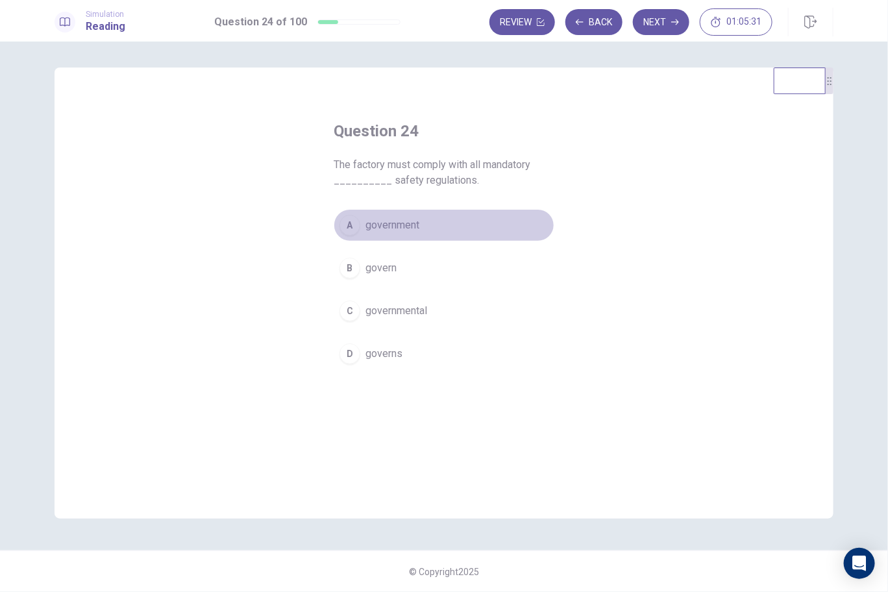
click at [390, 225] on span "government" at bounding box center [393, 225] width 54 height 16
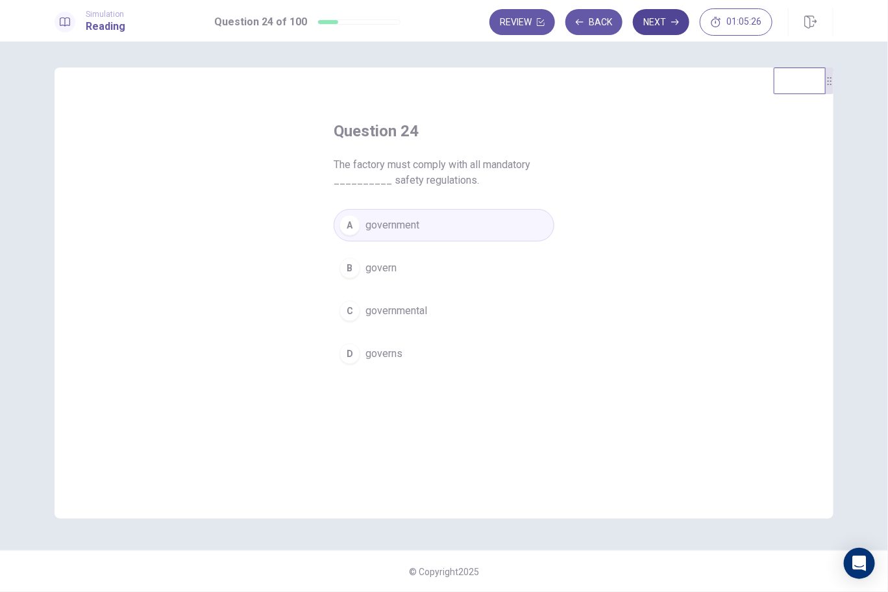
click at [660, 27] on button "Next" at bounding box center [661, 22] width 56 height 26
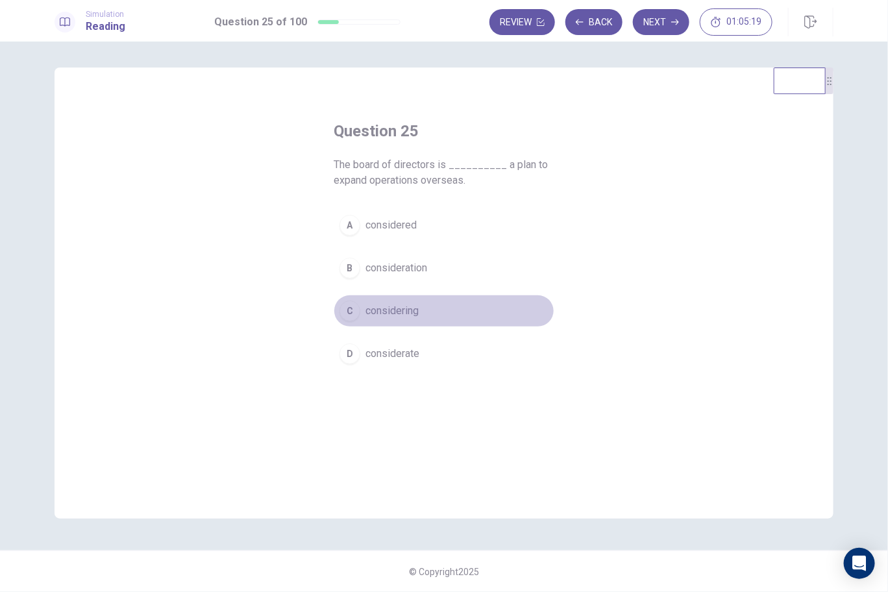
click at [379, 305] on span "considering" at bounding box center [392, 311] width 53 height 16
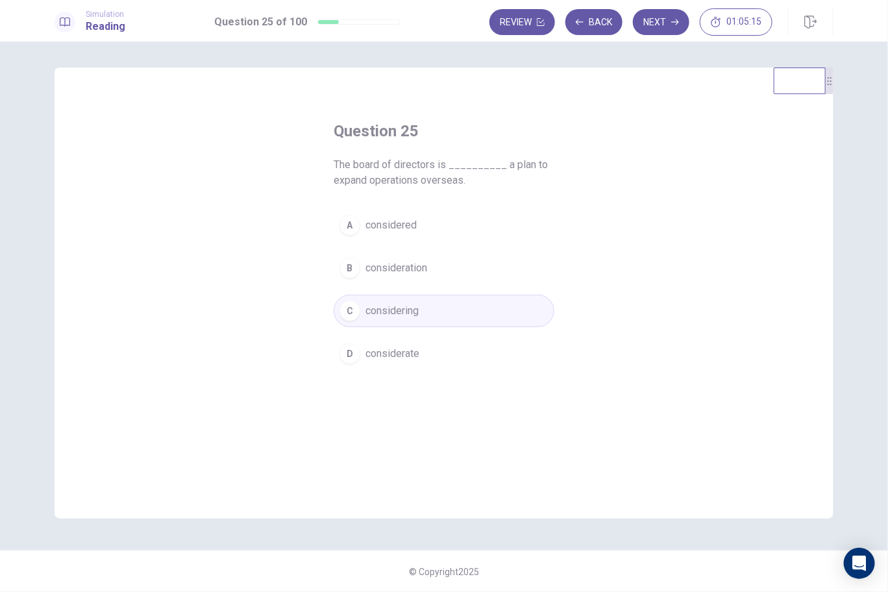
click at [650, 23] on button "Next" at bounding box center [661, 22] width 56 height 26
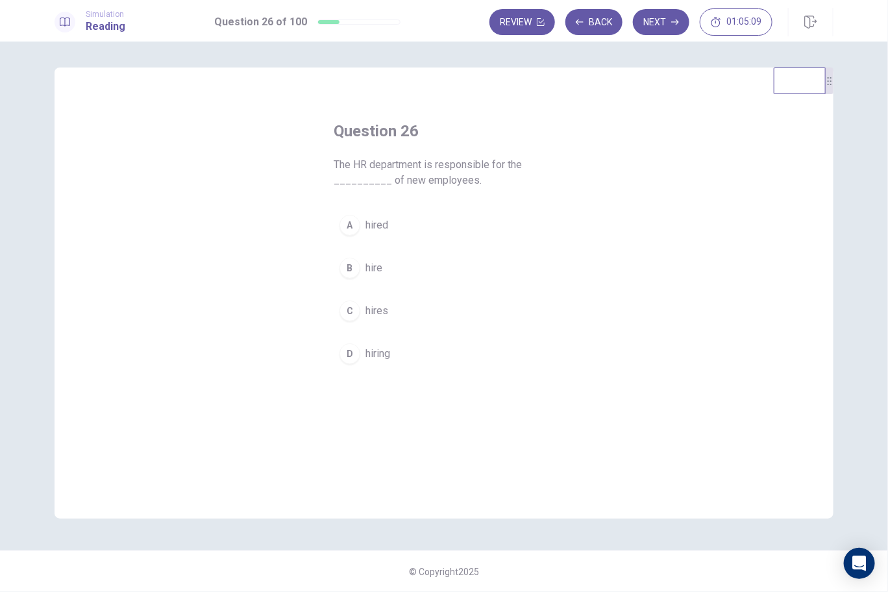
click at [385, 311] on span "hires" at bounding box center [377, 311] width 23 height 16
click at [672, 16] on button "Next" at bounding box center [661, 22] width 56 height 26
click at [410, 232] on button "A unfavorable" at bounding box center [444, 225] width 221 height 32
click at [664, 28] on button "Next" at bounding box center [661, 22] width 56 height 26
click at [373, 315] on span "achieve" at bounding box center [383, 311] width 35 height 16
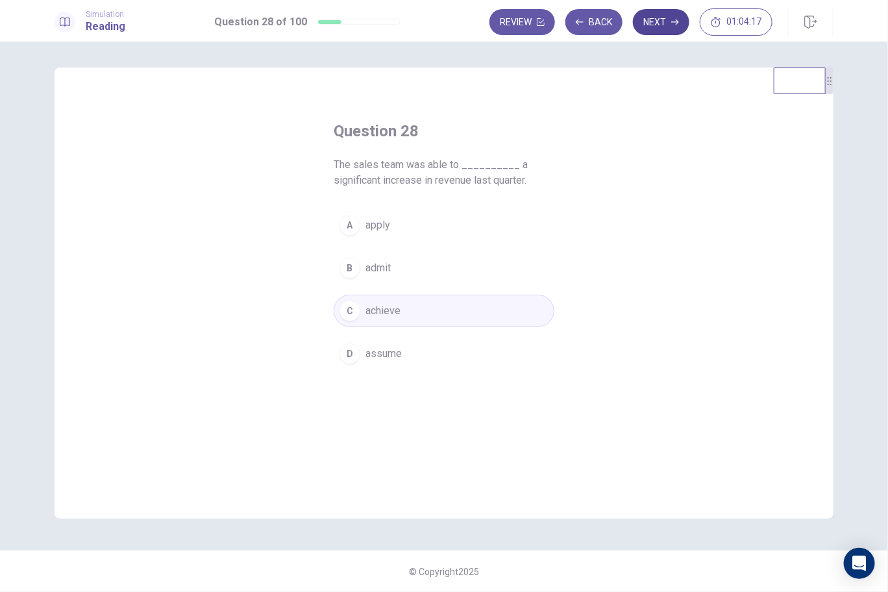
click at [676, 21] on icon "button" at bounding box center [675, 22] width 8 height 8
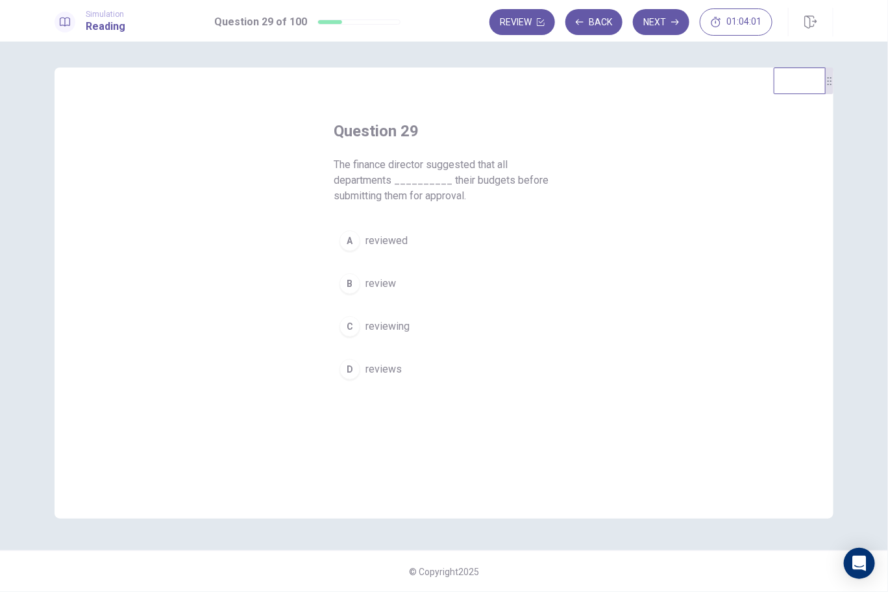
click at [403, 319] on span "reviewing" at bounding box center [388, 327] width 44 height 16
click at [656, 21] on button "Next" at bounding box center [661, 22] width 56 height 26
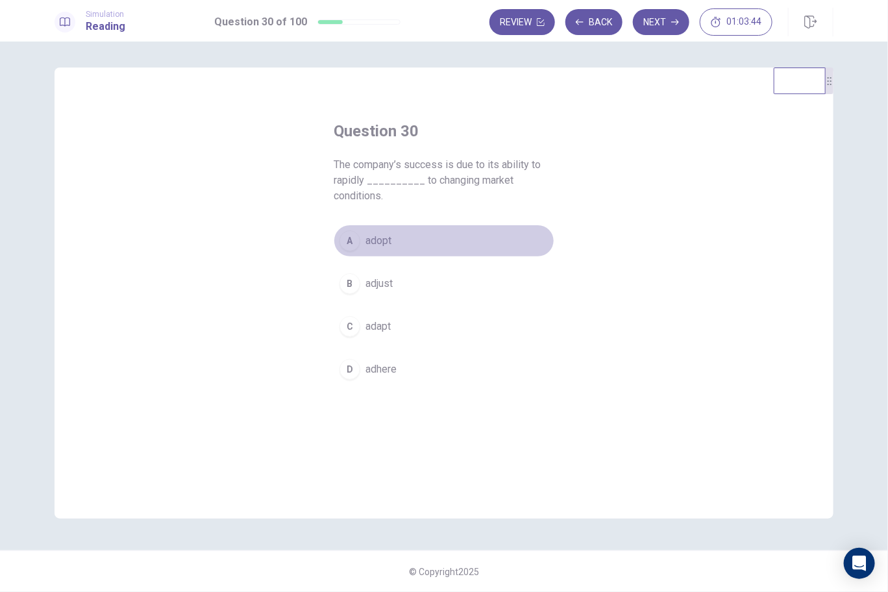
click at [380, 246] on span "adopt" at bounding box center [379, 241] width 26 height 16
click at [386, 331] on span "adapt" at bounding box center [378, 327] width 25 height 16
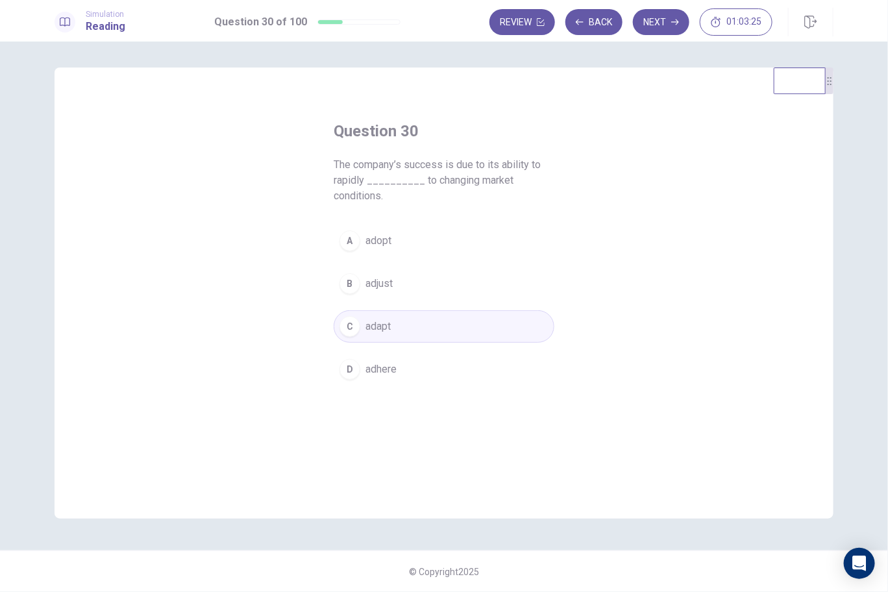
click at [657, 10] on button "Next" at bounding box center [661, 22] width 56 height 26
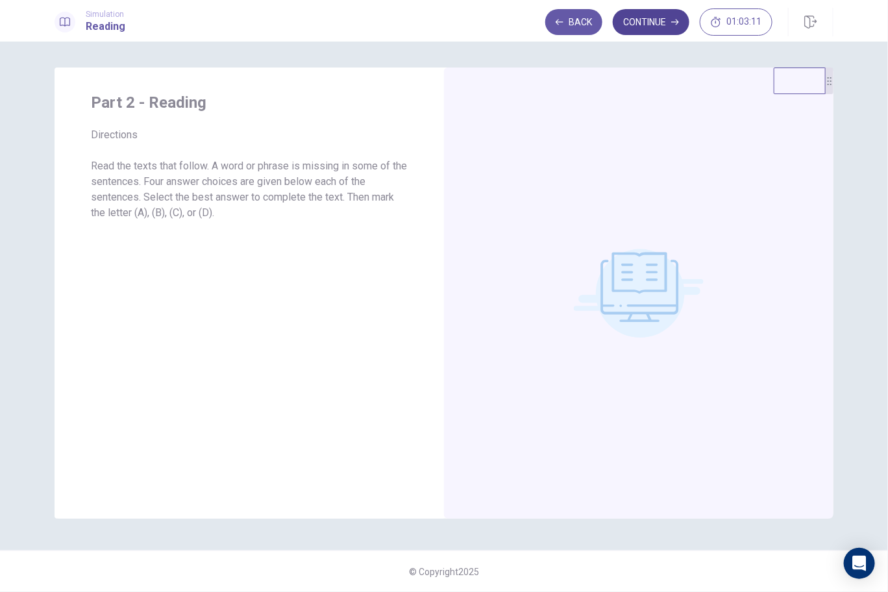
click at [653, 22] on button "Continue" at bounding box center [651, 22] width 77 height 26
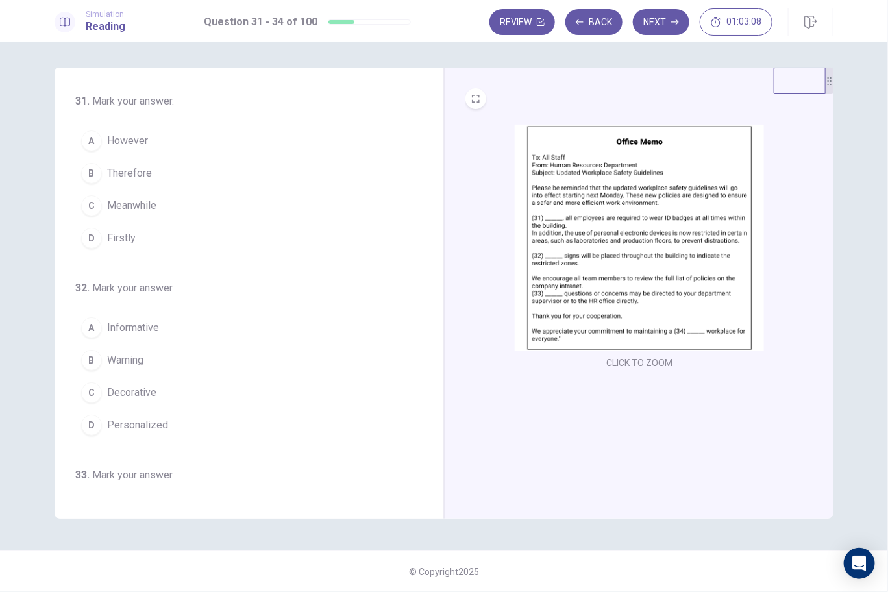
click at [706, 216] on img at bounding box center [639, 238] width 249 height 227
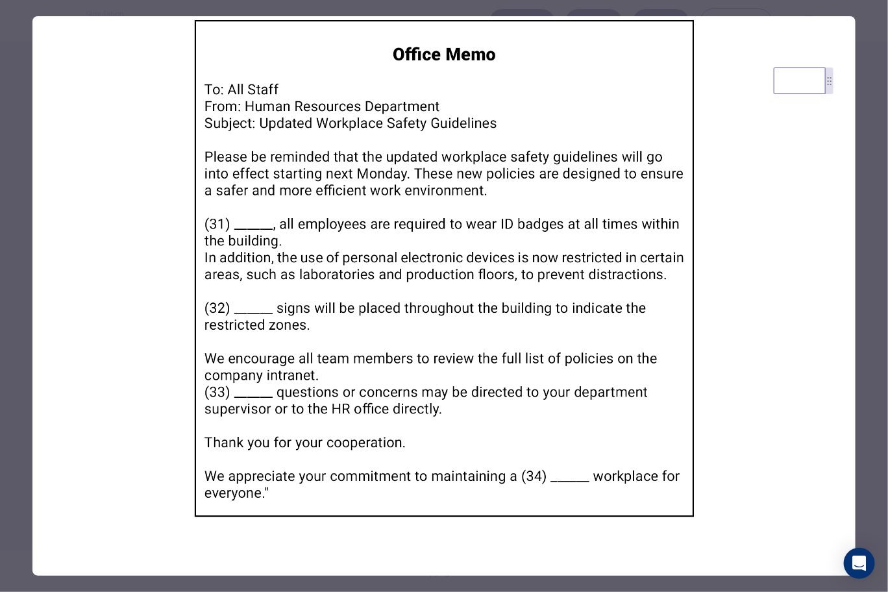
click at [804, 276] on img at bounding box center [443, 268] width 823 height 504
click at [887, 159] on div at bounding box center [444, 296] width 888 height 592
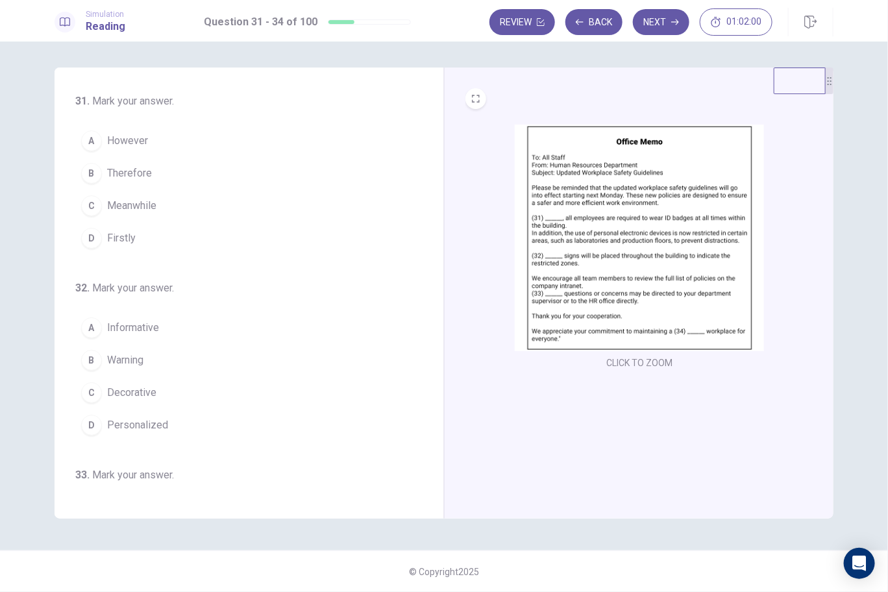
click at [119, 236] on span "Firstly" at bounding box center [121, 238] width 29 height 16
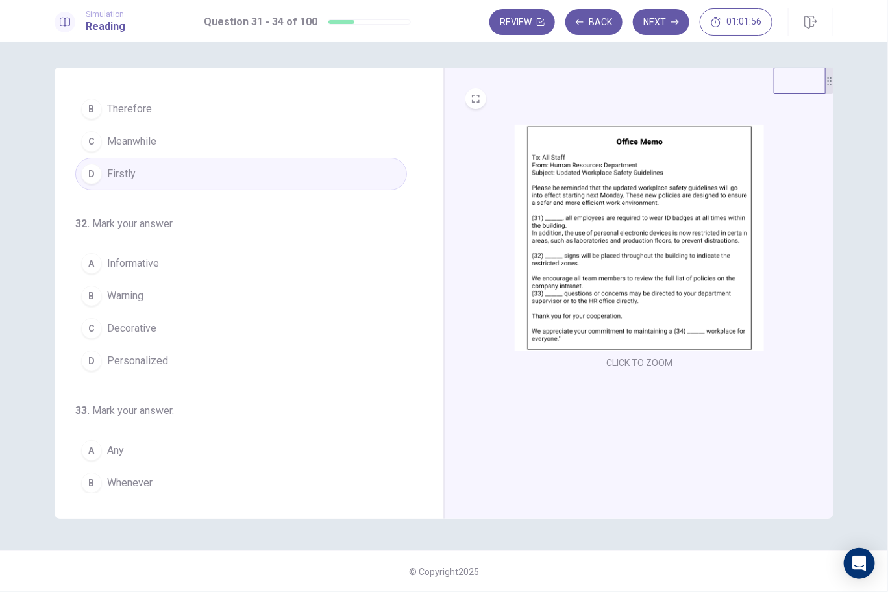
scroll to position [129, 0]
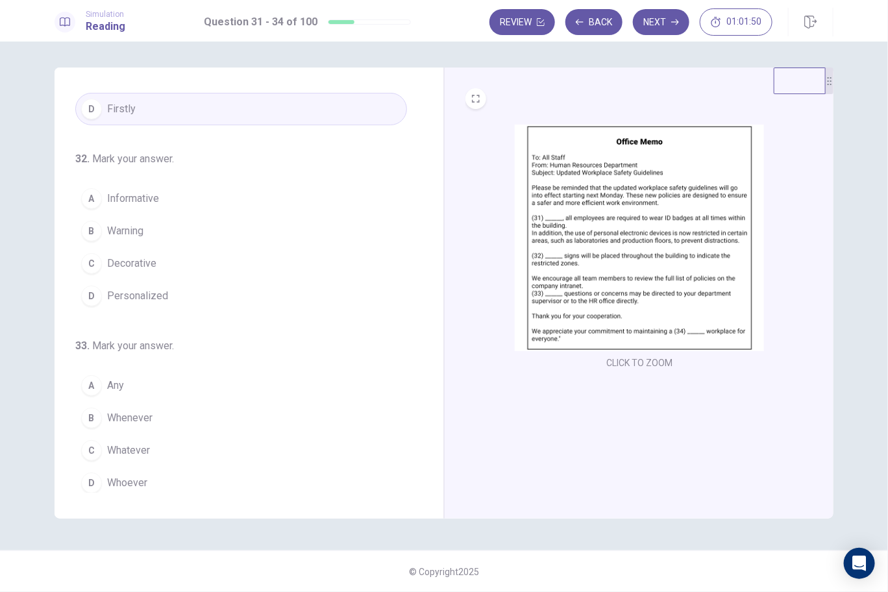
click at [134, 227] on span "Warning" at bounding box center [125, 231] width 36 height 16
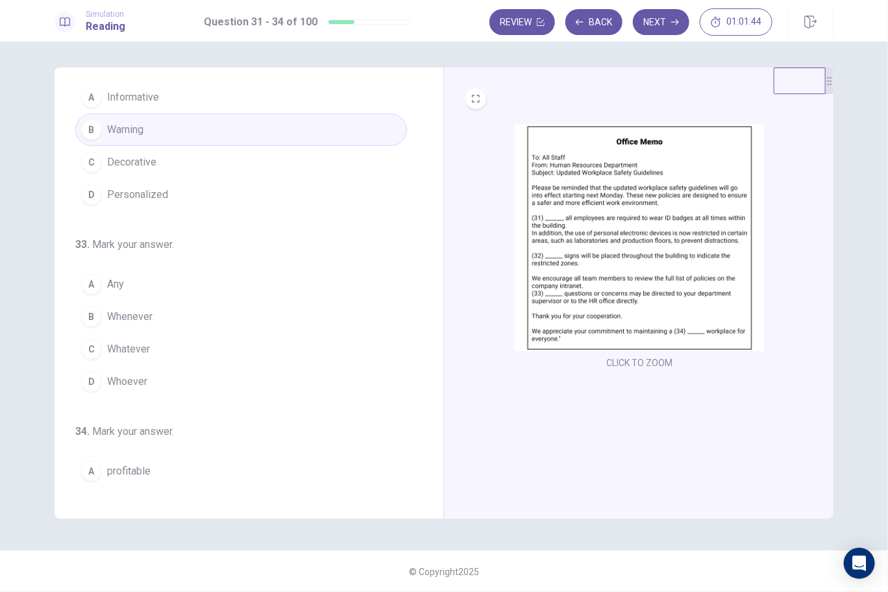
scroll to position [259, 0]
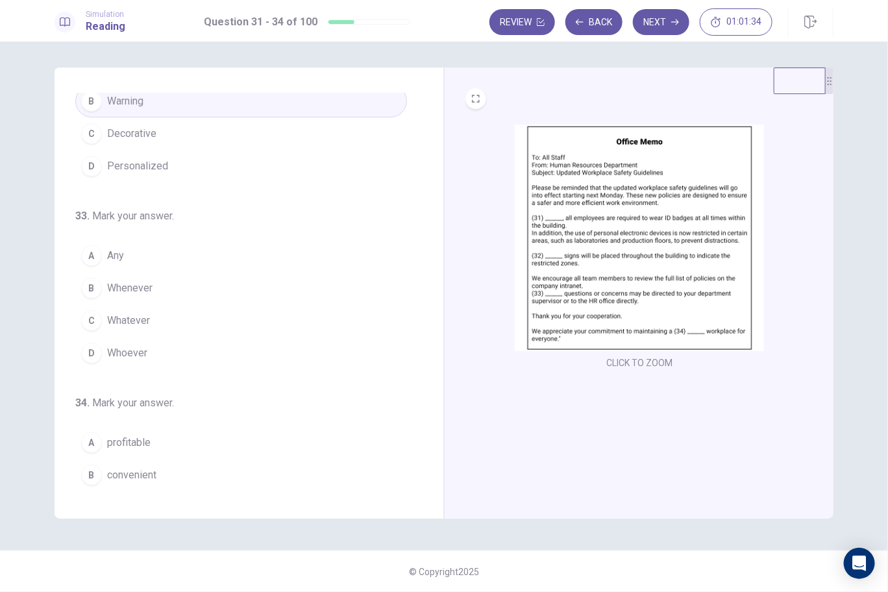
click at [118, 256] on span "Any" at bounding box center [115, 256] width 17 height 16
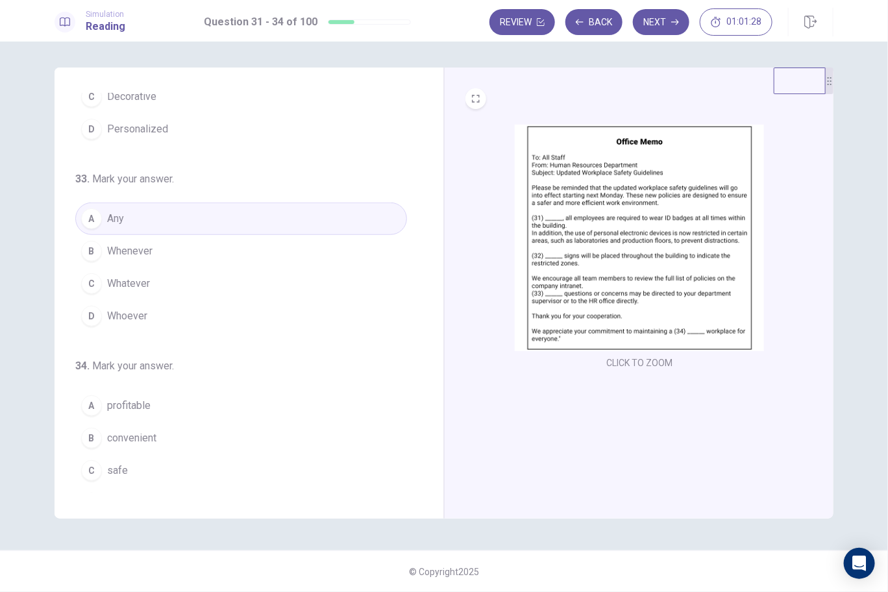
scroll to position [314, 0]
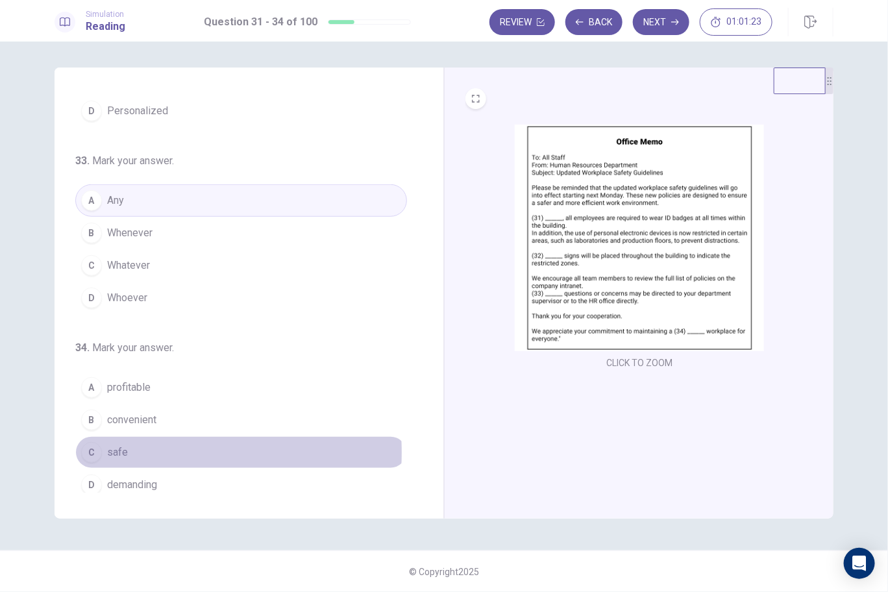
click at [116, 445] on span "safe" at bounding box center [117, 453] width 21 height 16
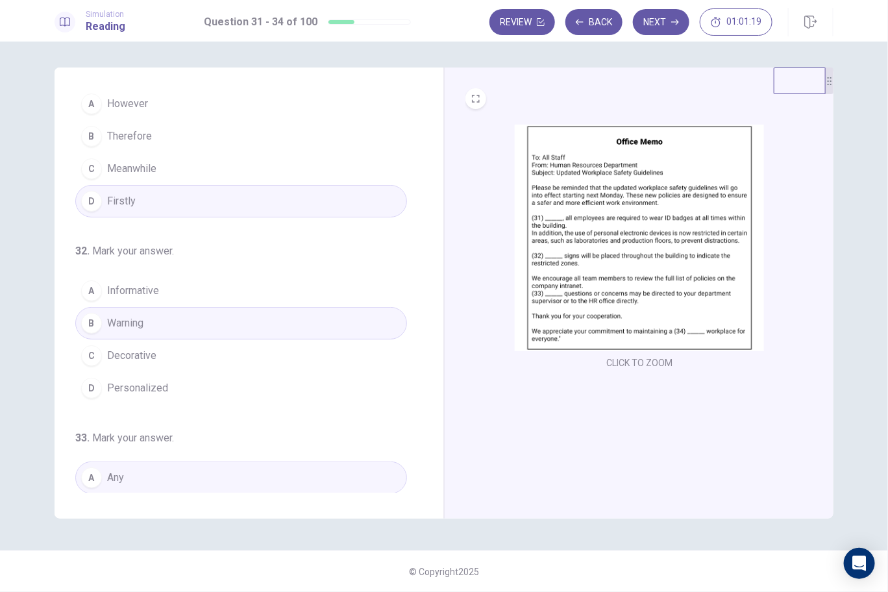
scroll to position [0, 0]
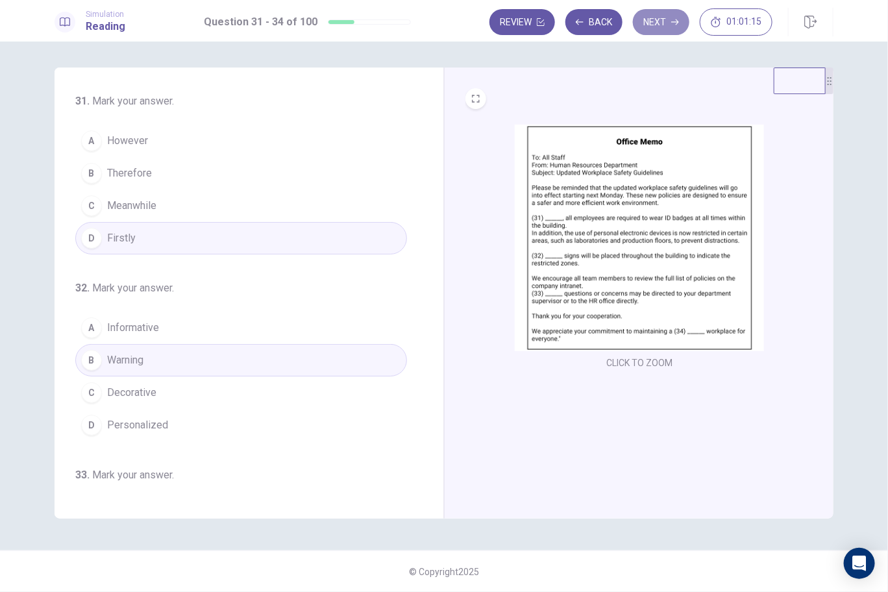
click at [643, 19] on button "Next" at bounding box center [661, 22] width 56 height 26
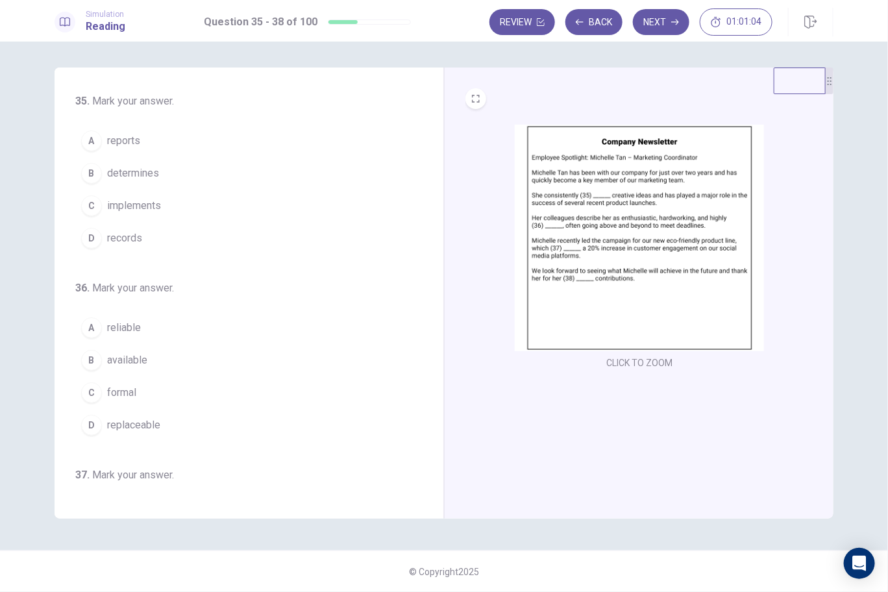
click at [628, 297] on img at bounding box center [639, 238] width 249 height 227
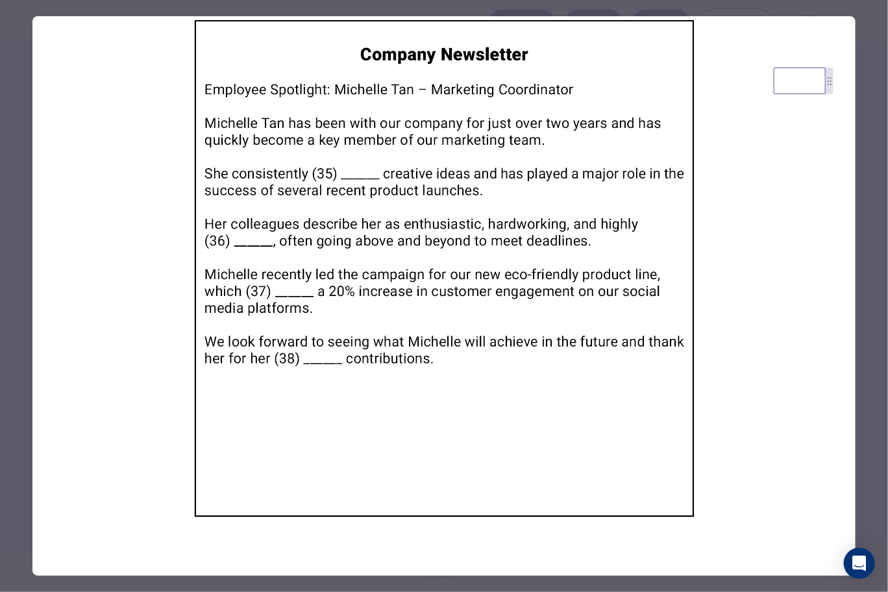
click at [715, 329] on img at bounding box center [443, 268] width 823 height 504
click at [862, 231] on div at bounding box center [444, 296] width 888 height 592
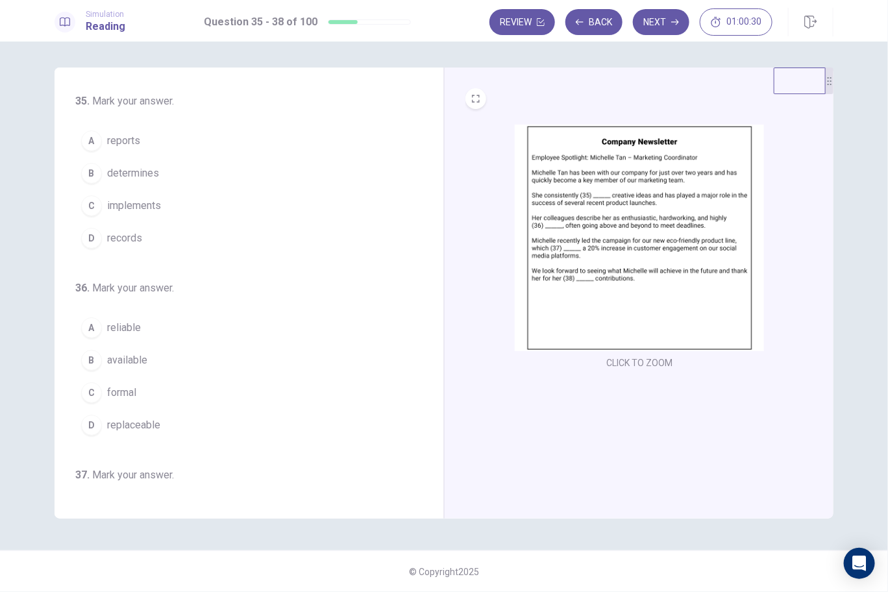
click at [149, 205] on span "implements" at bounding box center [134, 206] width 54 height 16
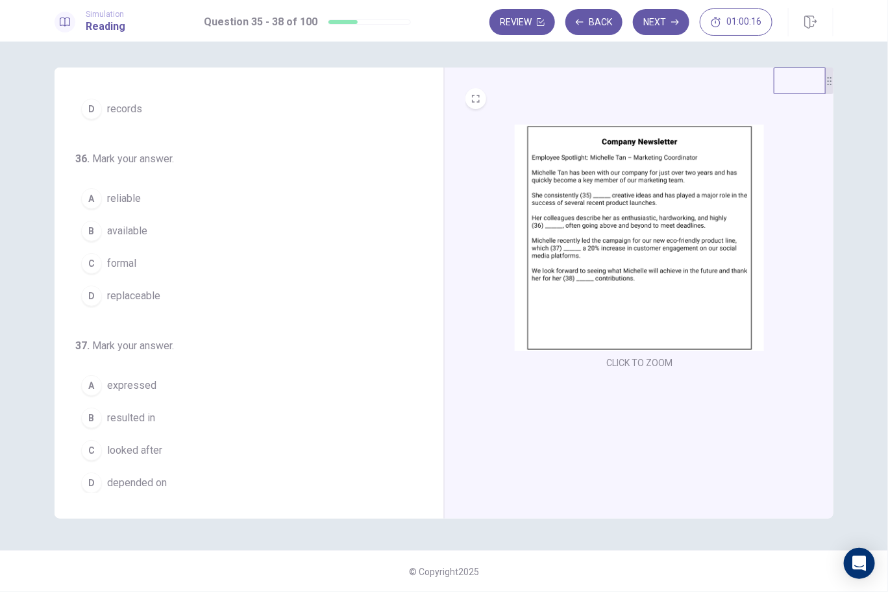
scroll to position [64, 0]
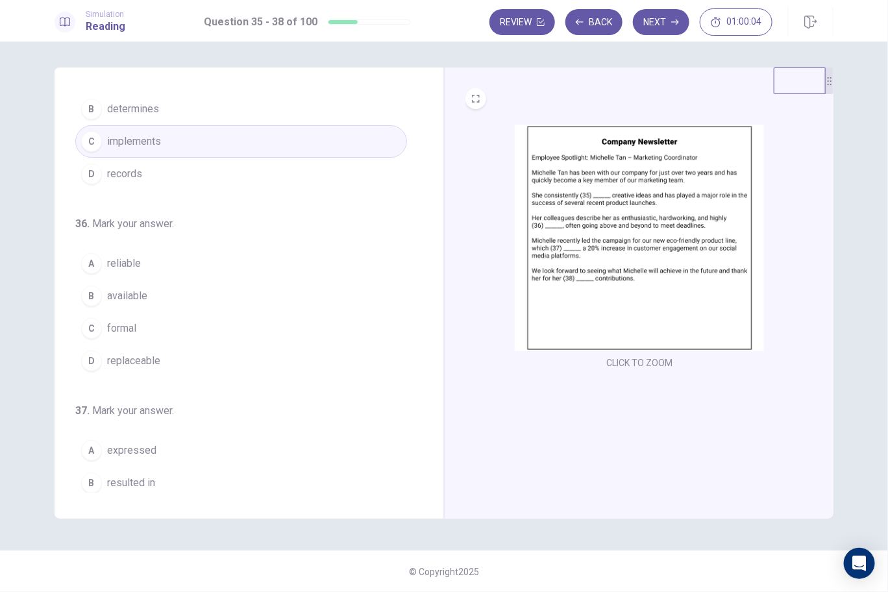
click at [116, 260] on span "reliable" at bounding box center [124, 264] width 34 height 16
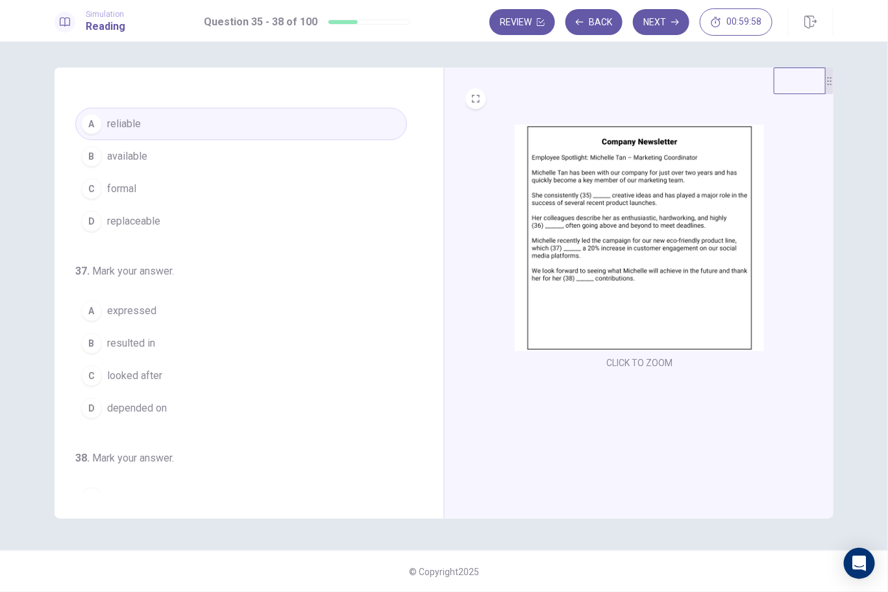
scroll to position [259, 0]
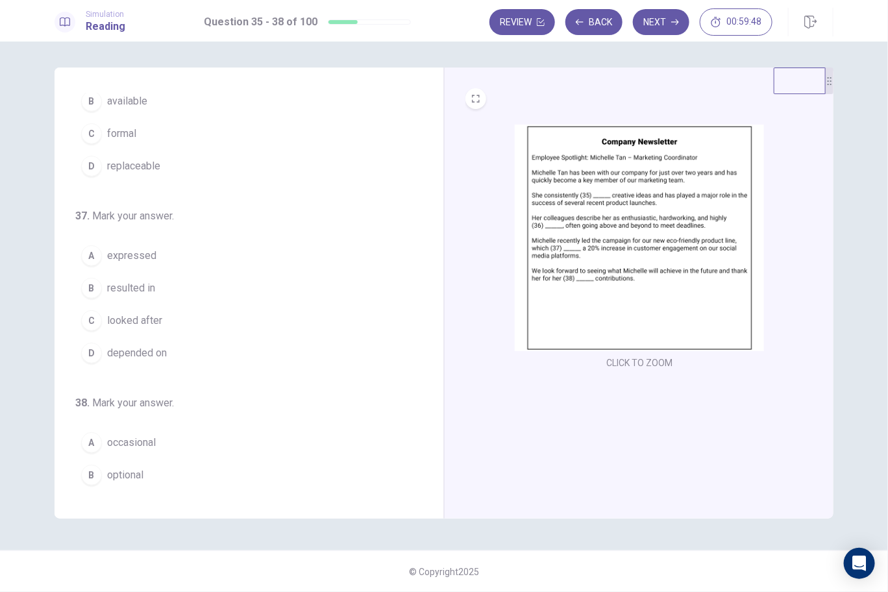
click at [125, 281] on span "resulted in" at bounding box center [131, 288] width 48 height 16
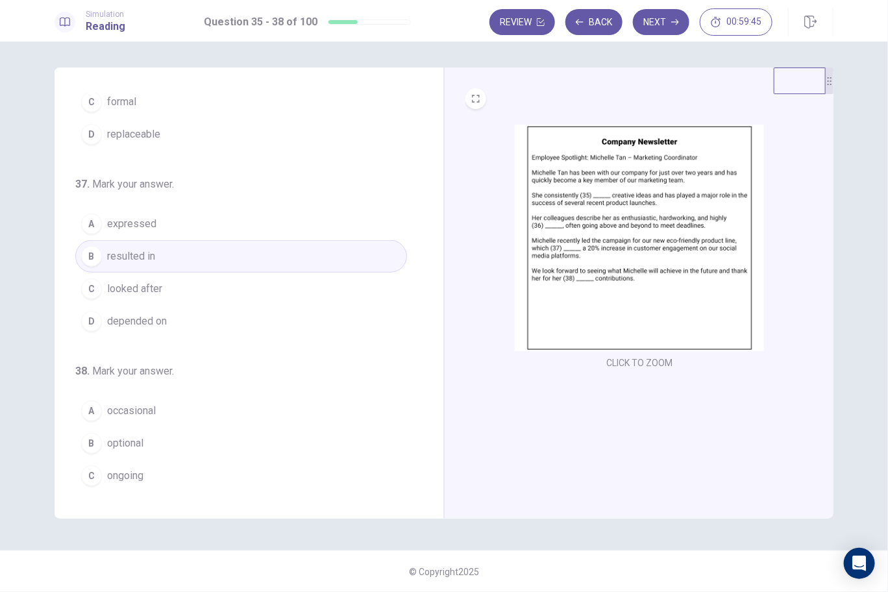
scroll to position [314, 0]
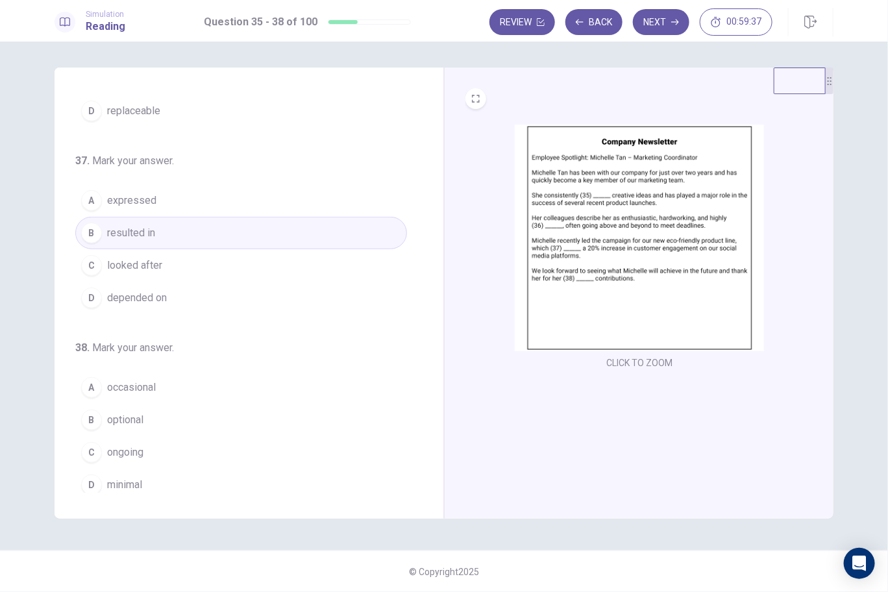
click at [121, 445] on span "ongoing" at bounding box center [125, 453] width 36 height 16
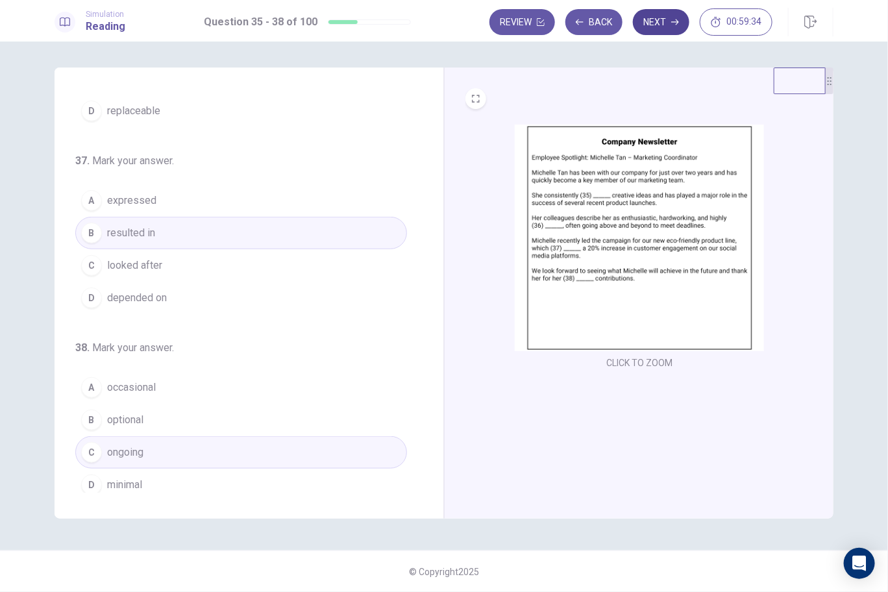
click at [666, 28] on button "Next" at bounding box center [661, 22] width 56 height 26
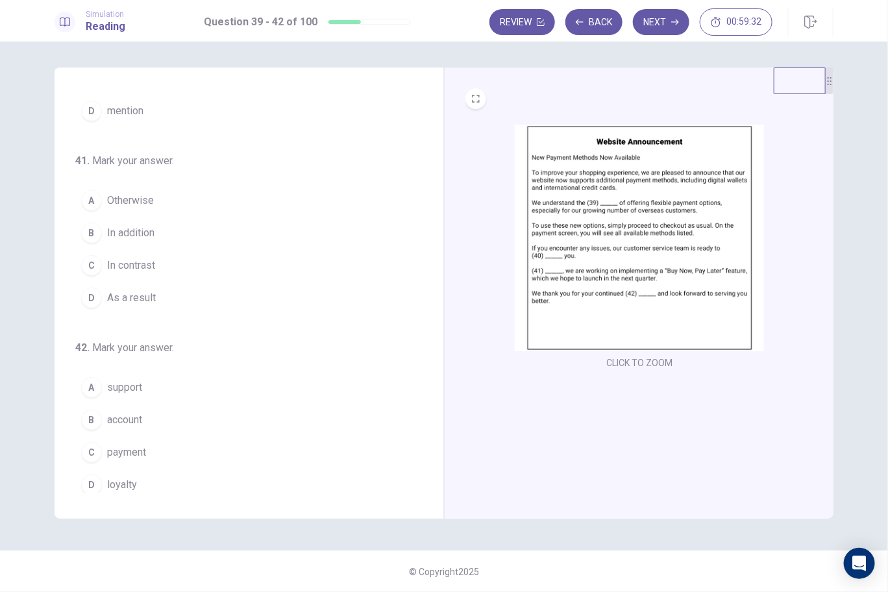
click at [638, 270] on img at bounding box center [639, 238] width 249 height 227
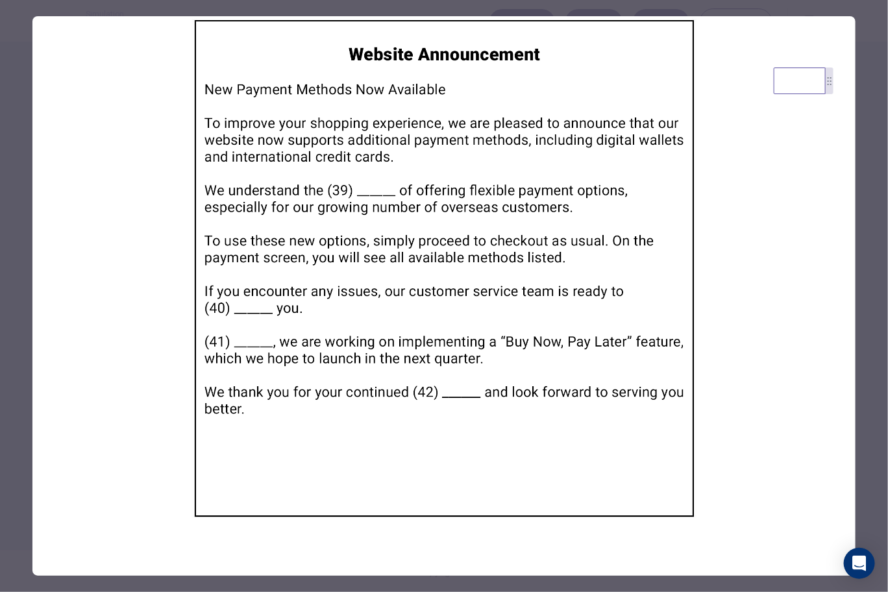
click at [875, 145] on div at bounding box center [444, 296] width 888 height 592
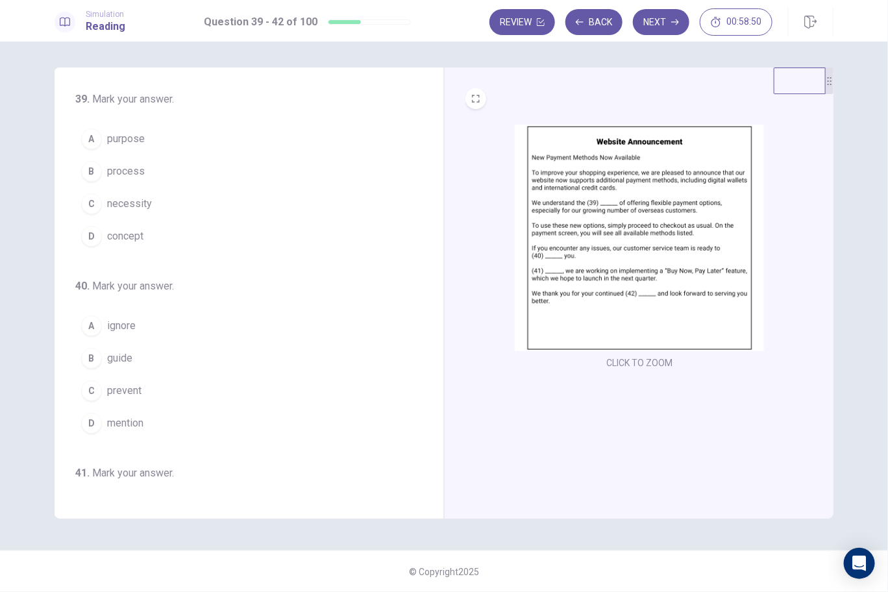
scroll to position [0, 0]
click at [118, 208] on span "necessity" at bounding box center [129, 206] width 45 height 16
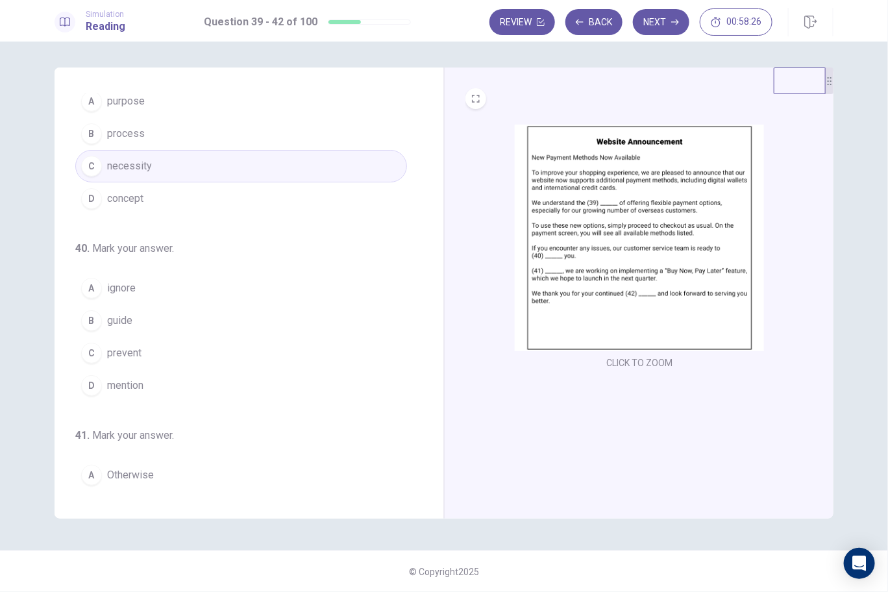
scroll to position [129, 0]
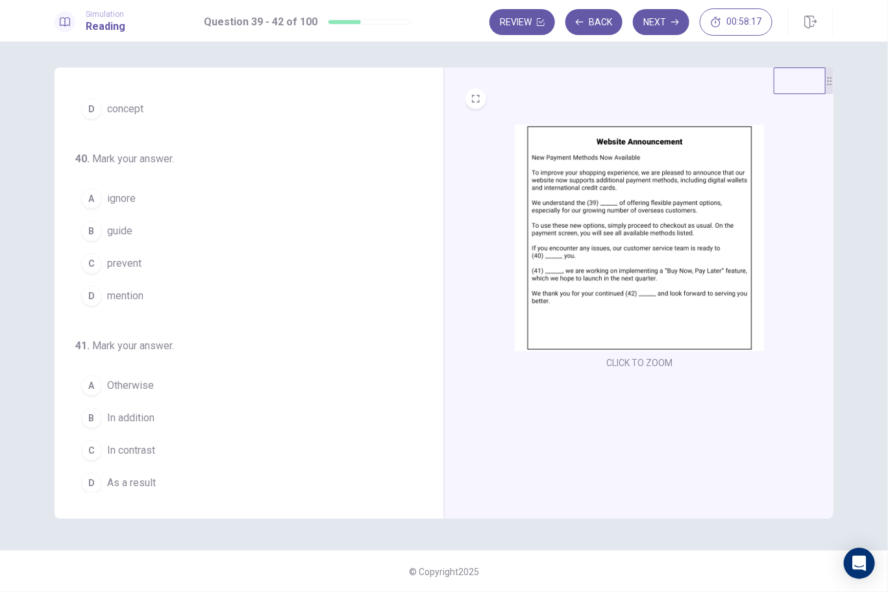
click at [110, 227] on span "guide" at bounding box center [119, 231] width 25 height 16
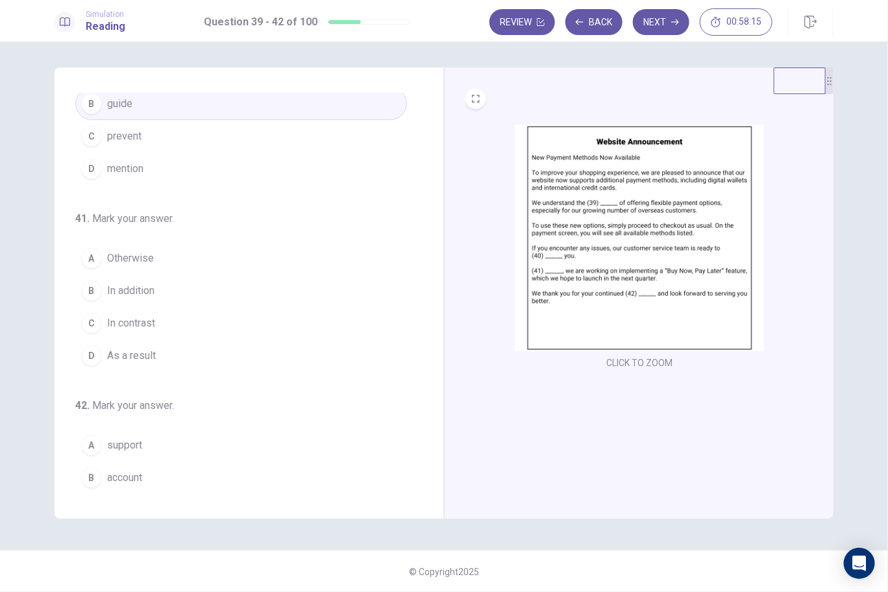
scroll to position [259, 0]
click at [142, 281] on span "In addition" at bounding box center [130, 288] width 47 height 16
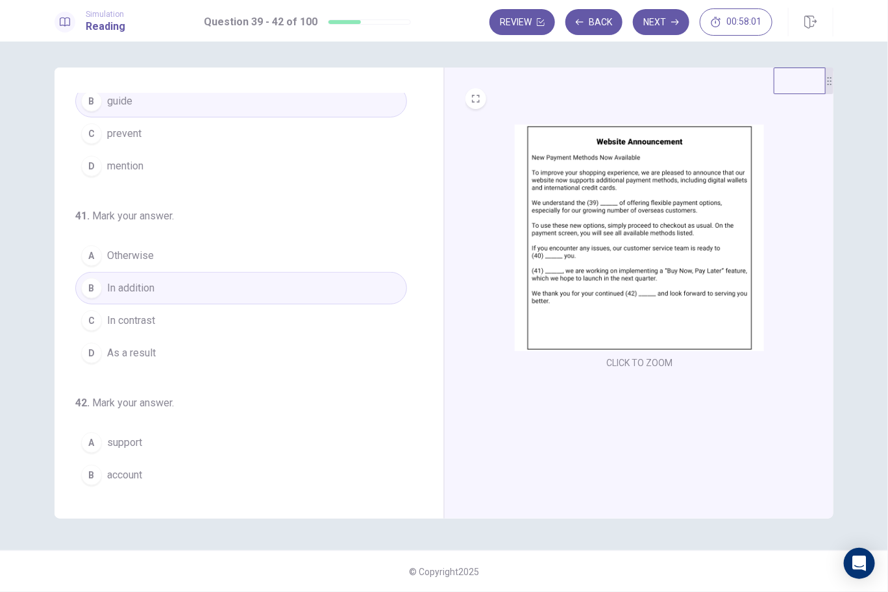
scroll to position [314, 0]
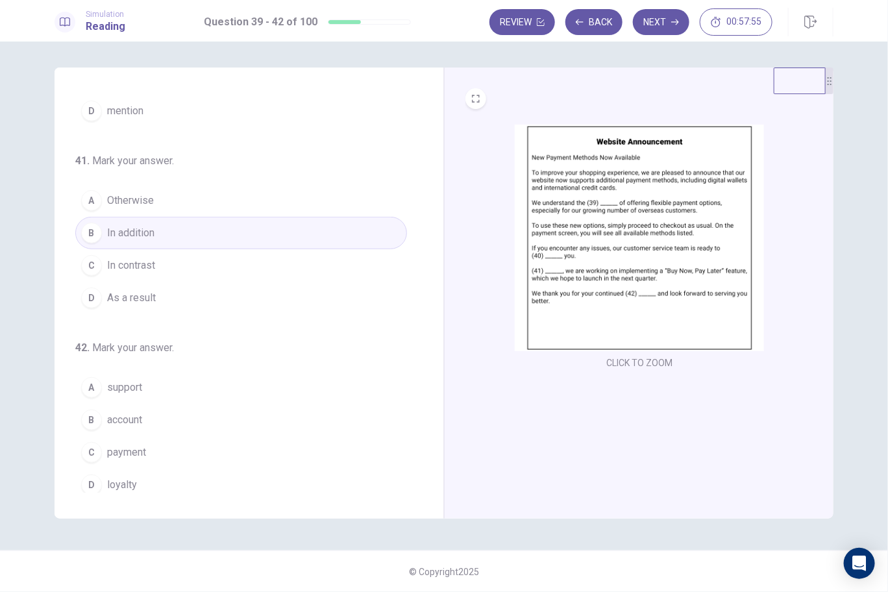
click at [129, 478] on span "loyalty" at bounding box center [122, 485] width 30 height 16
click at [650, 27] on button "Next" at bounding box center [661, 22] width 56 height 26
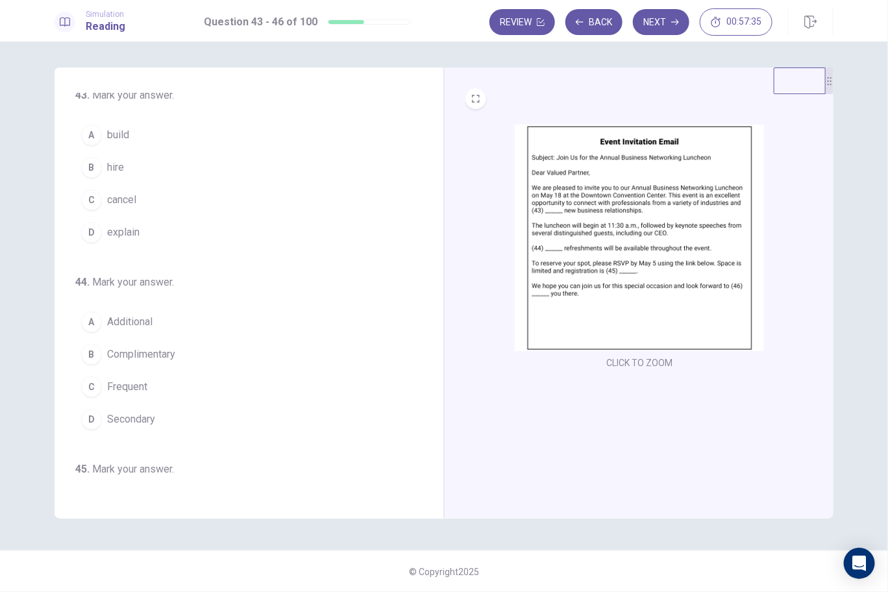
scroll to position [0, 0]
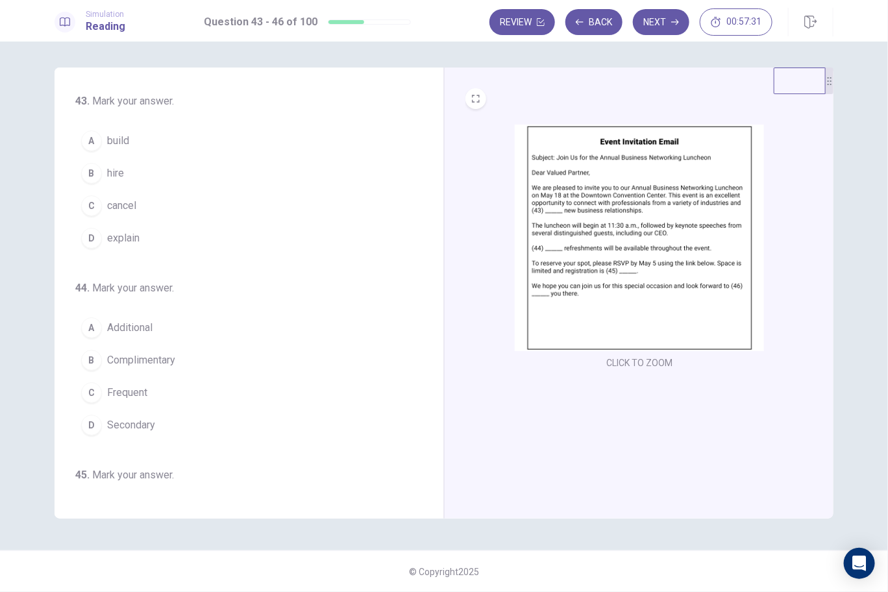
click at [652, 282] on img at bounding box center [639, 238] width 249 height 227
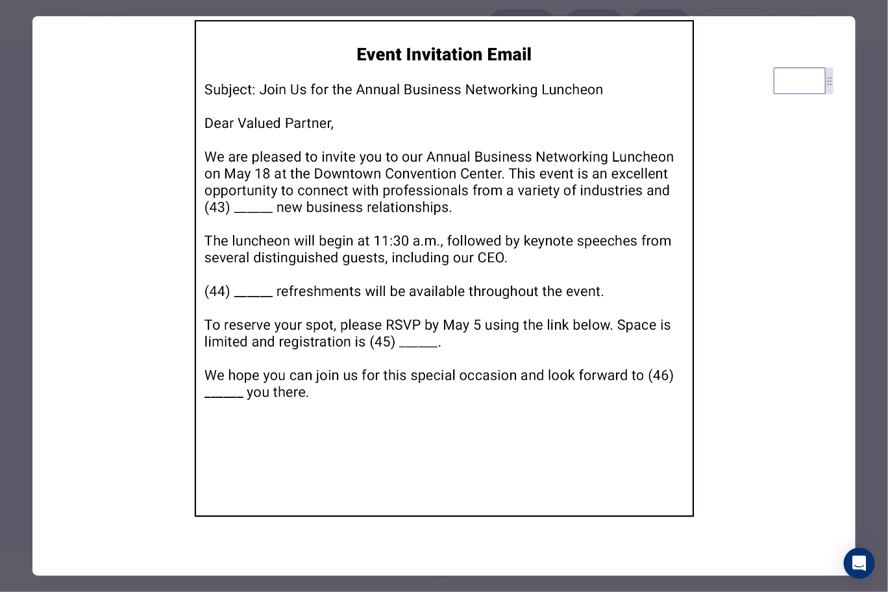
click at [884, 36] on div at bounding box center [444, 296] width 888 height 592
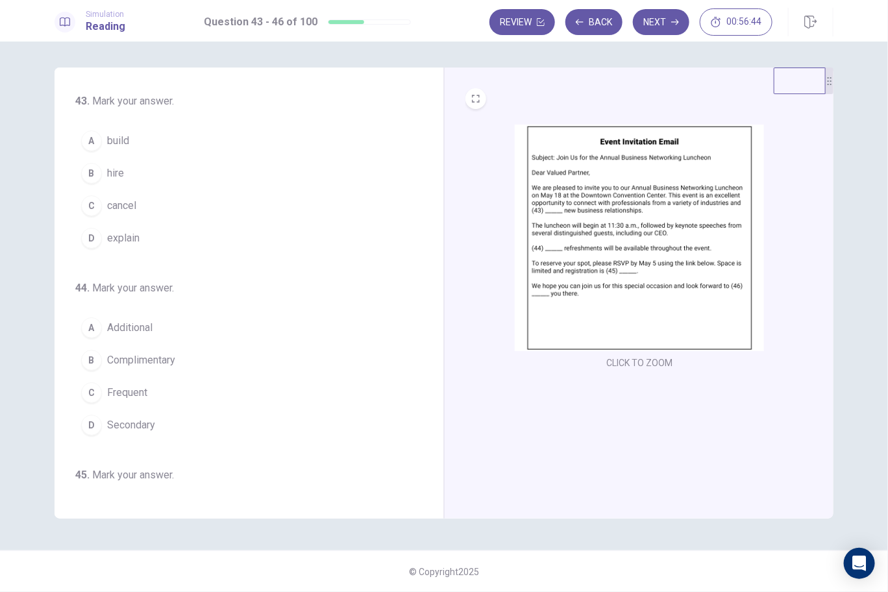
click at [106, 140] on button "A build" at bounding box center [241, 141] width 332 height 32
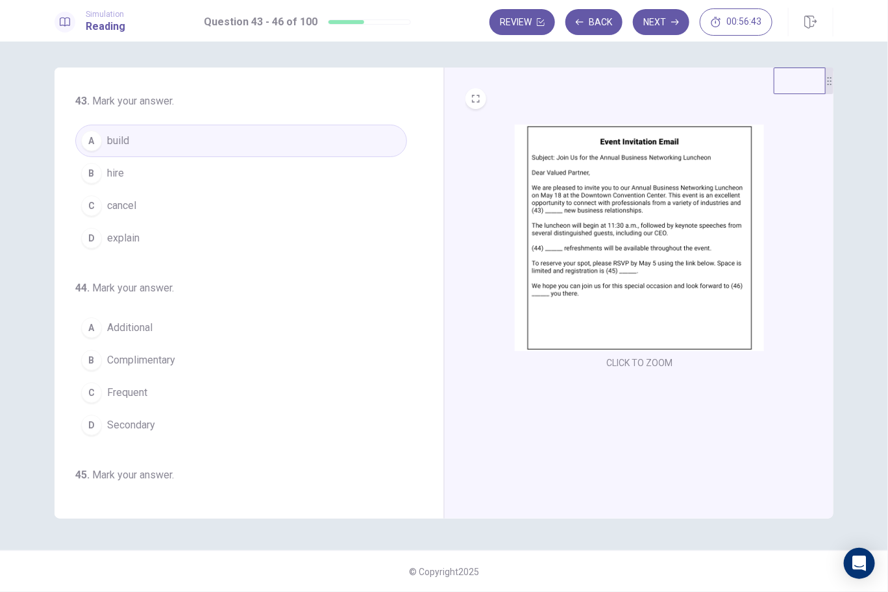
scroll to position [129, 0]
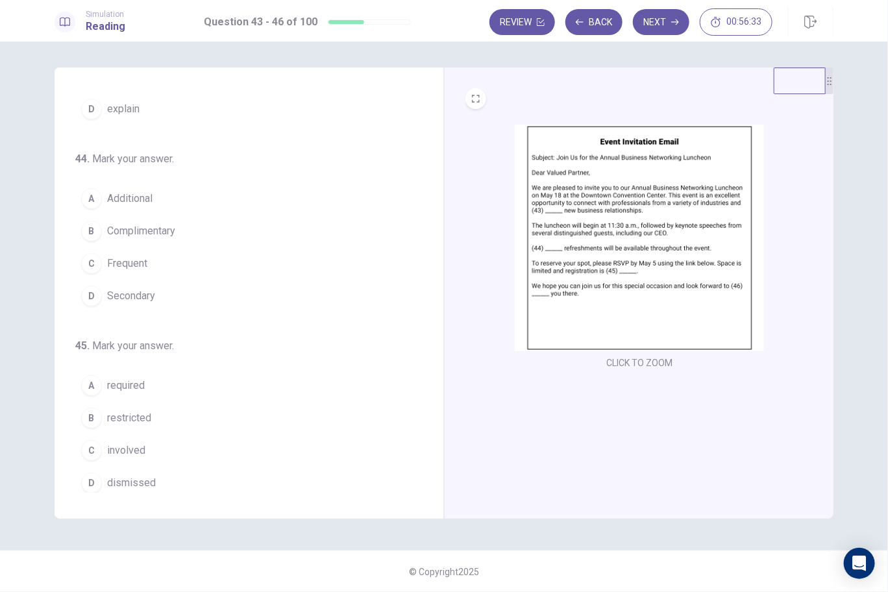
click at [153, 224] on span "Complimentary" at bounding box center [141, 231] width 68 height 16
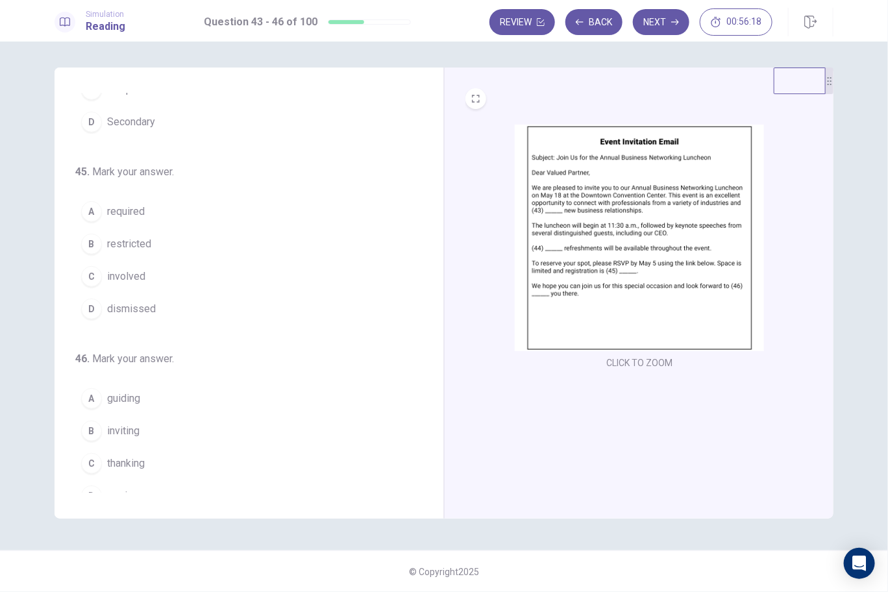
scroll to position [314, 0]
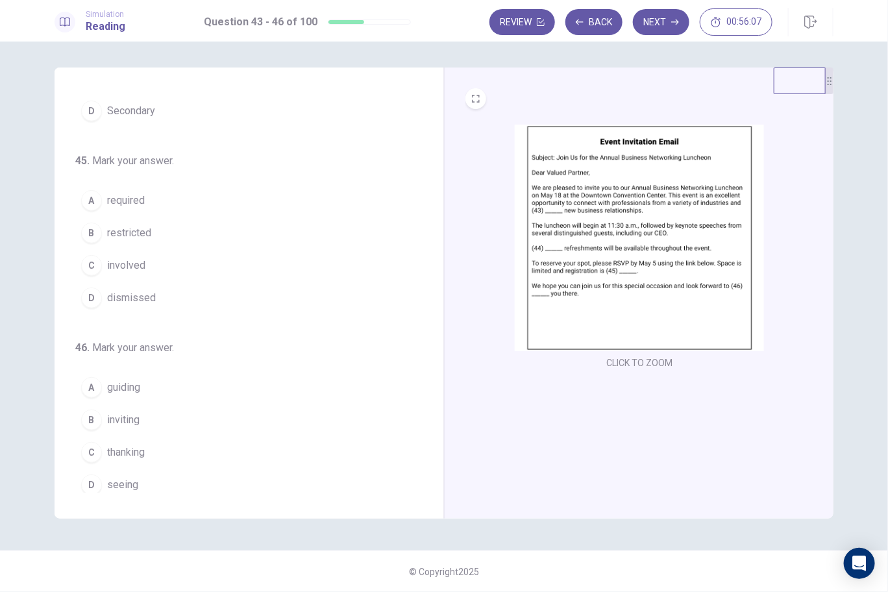
click at [110, 197] on span "required" at bounding box center [126, 201] width 38 height 16
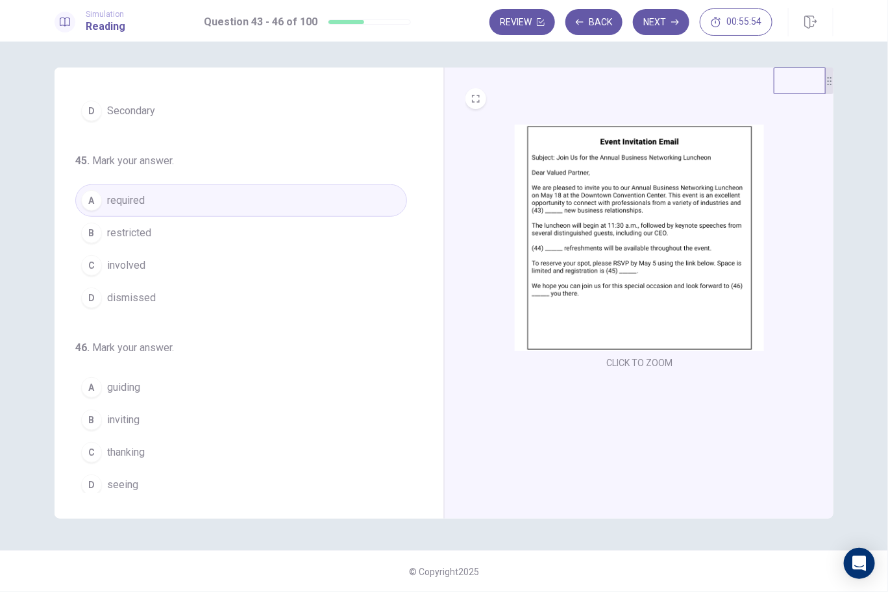
click at [125, 478] on span "seeing" at bounding box center [122, 485] width 31 height 16
click at [661, 23] on button "Next" at bounding box center [661, 22] width 56 height 26
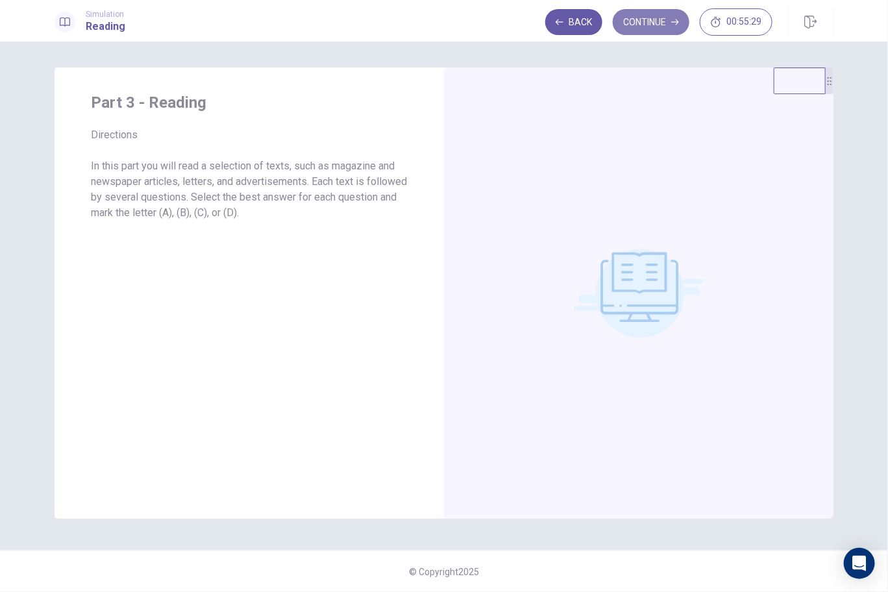
click at [647, 16] on button "Continue" at bounding box center [651, 22] width 77 height 26
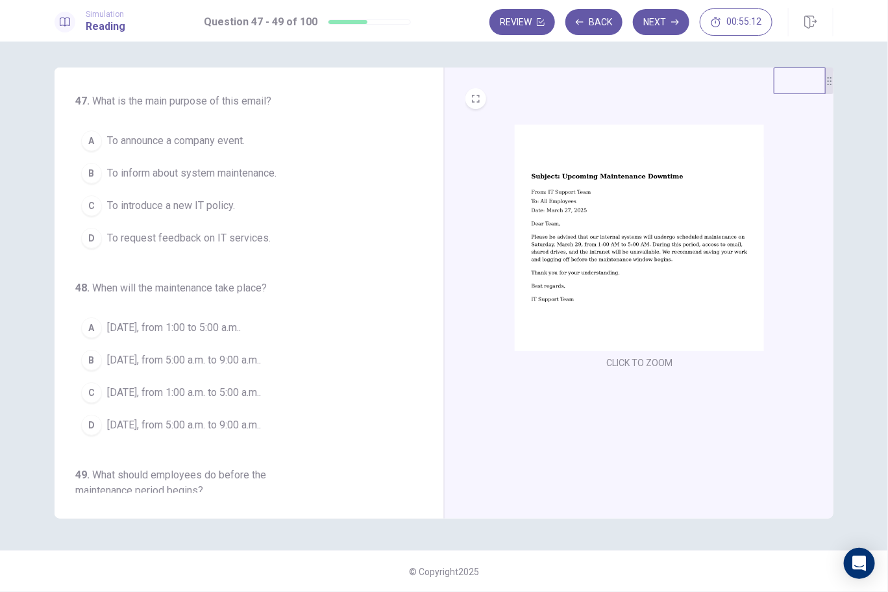
click at [594, 295] on img at bounding box center [639, 238] width 249 height 227
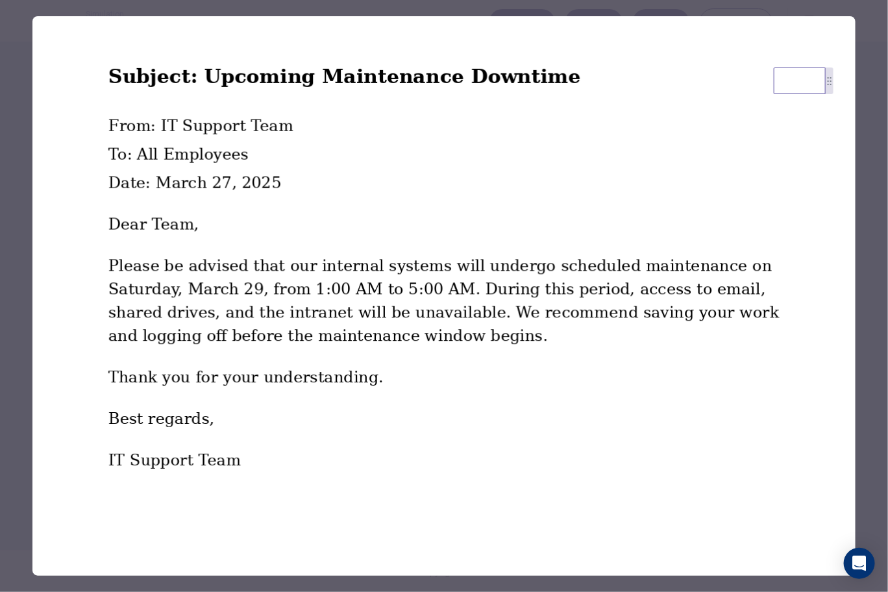
click at [855, 215] on img at bounding box center [443, 268] width 823 height 504
click at [867, 218] on div at bounding box center [444, 296] width 888 height 592
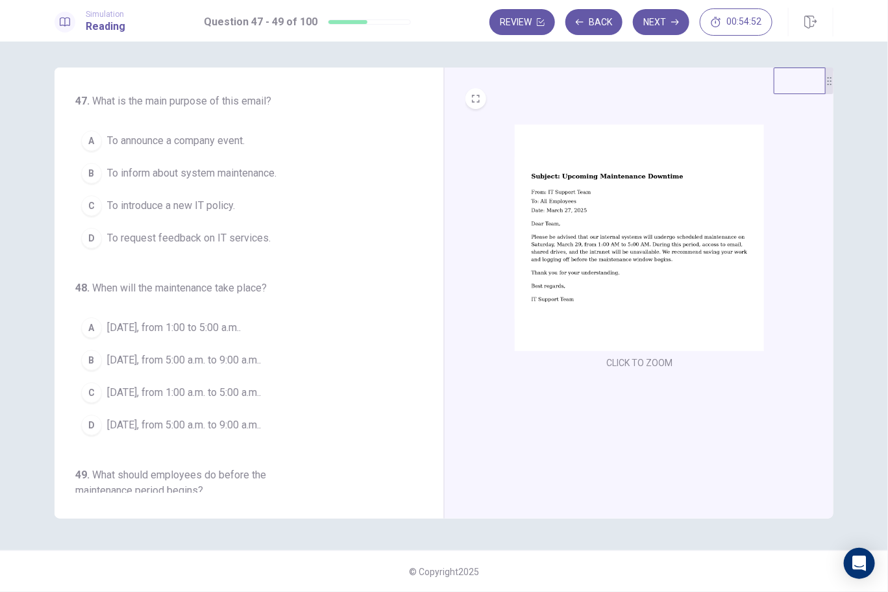
click at [221, 173] on span "To inform about system maintenance." at bounding box center [191, 174] width 169 height 16
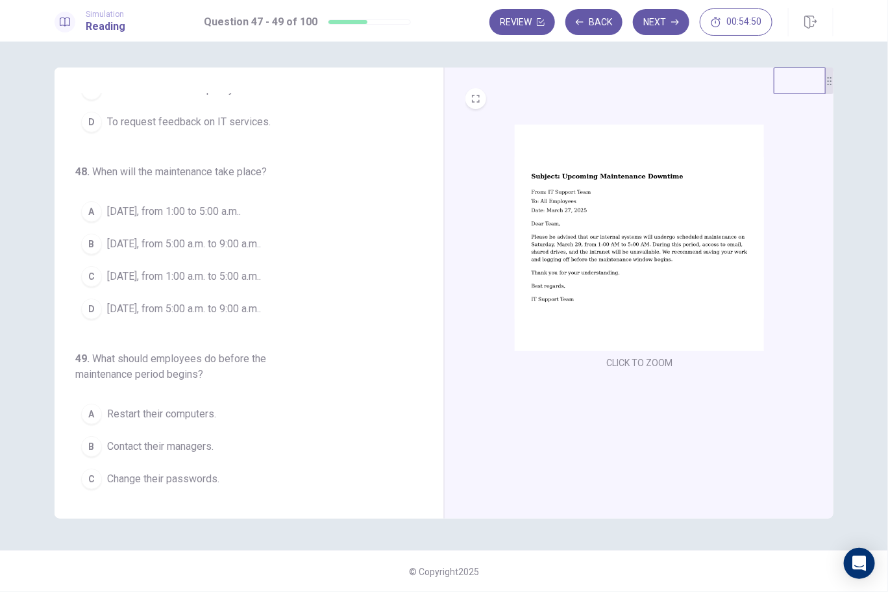
scroll to position [145, 0]
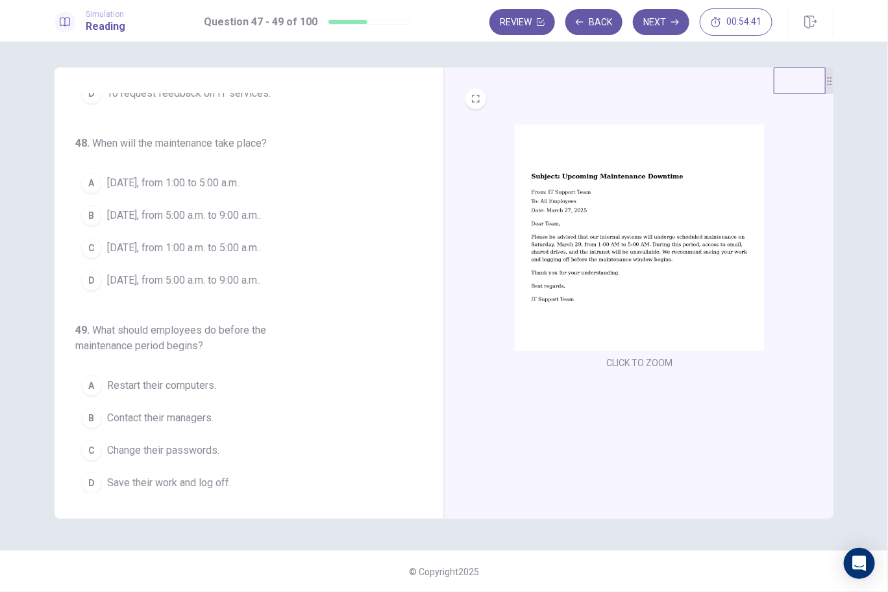
click at [160, 244] on span "[DATE], from 1:00 a.m. to 5:00 a.m.." at bounding box center [184, 248] width 154 height 16
click at [194, 475] on span "Save their work and log off." at bounding box center [169, 483] width 124 height 16
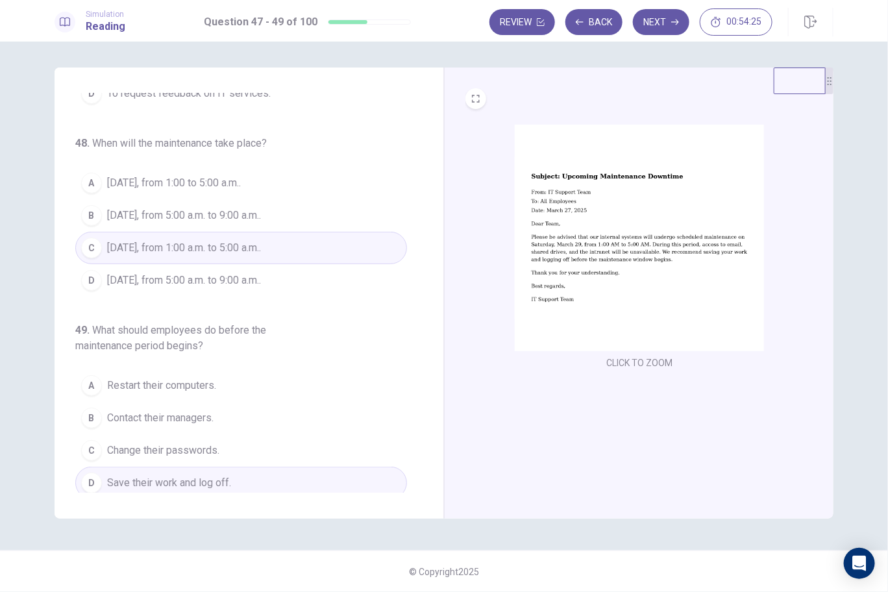
click at [665, 12] on button "Next" at bounding box center [661, 22] width 56 height 26
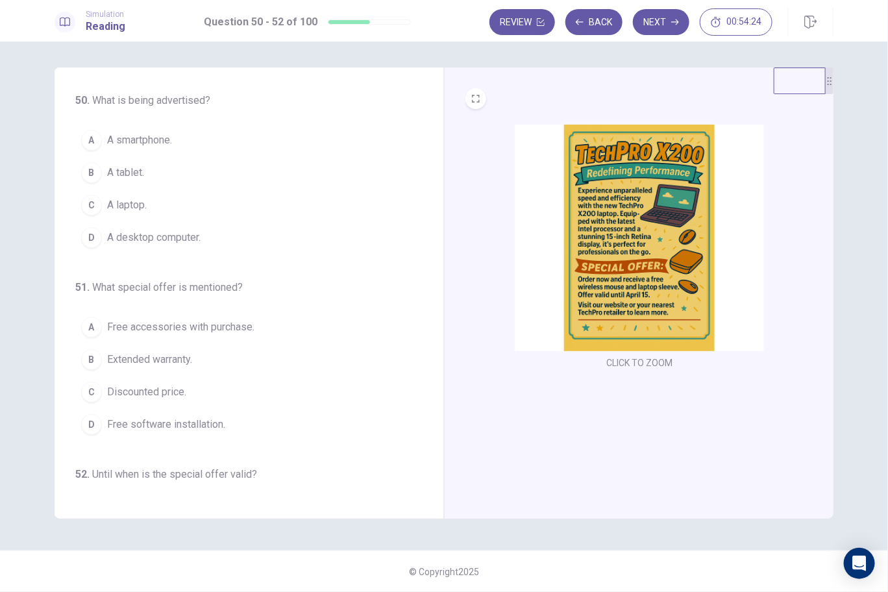
scroll to position [0, 0]
click at [726, 231] on img at bounding box center [639, 238] width 249 height 227
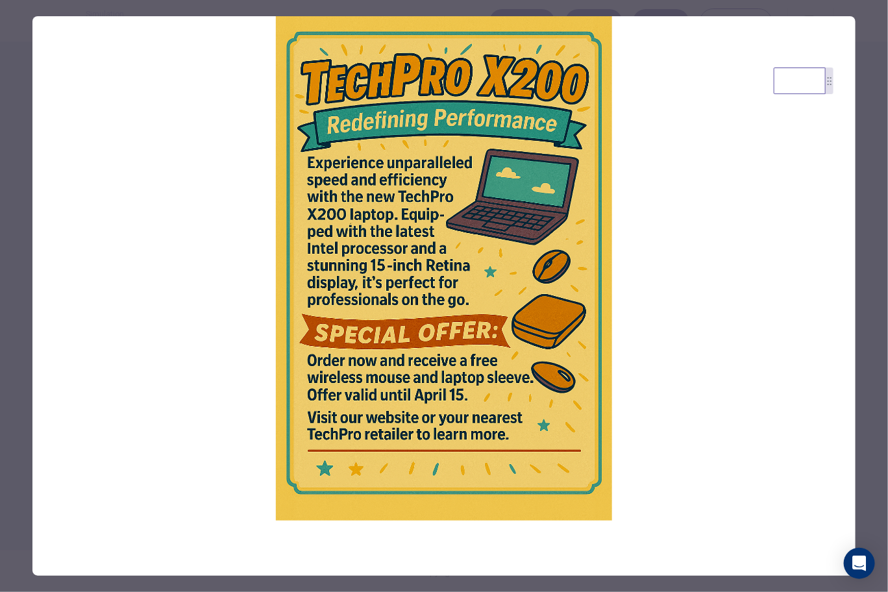
click at [882, 140] on div at bounding box center [444, 296] width 888 height 592
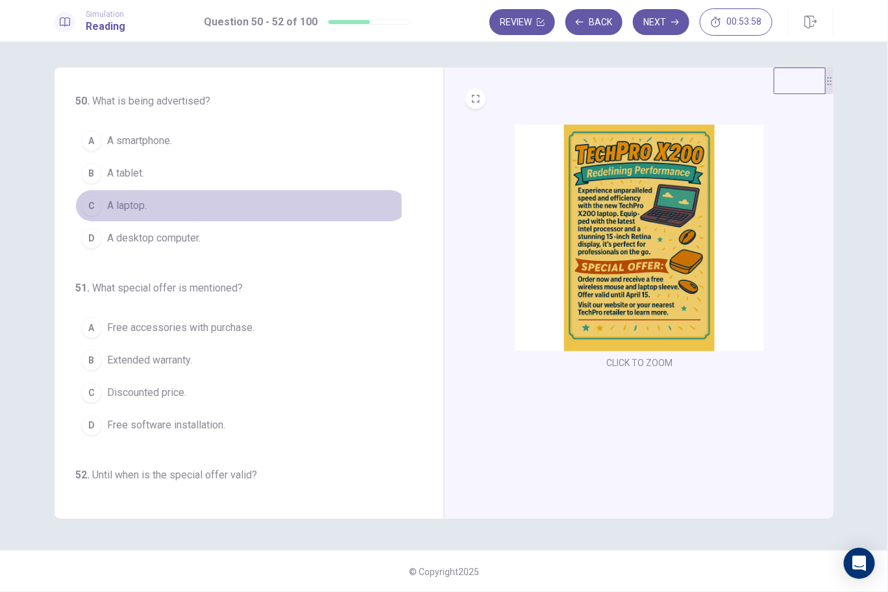
click at [122, 206] on span "A laptop." at bounding box center [127, 206] width 40 height 16
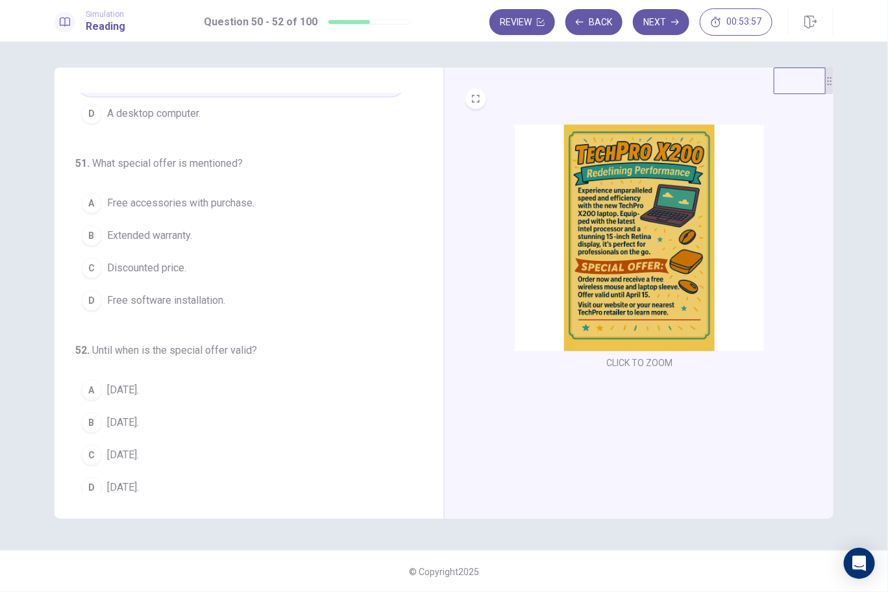
scroll to position [129, 0]
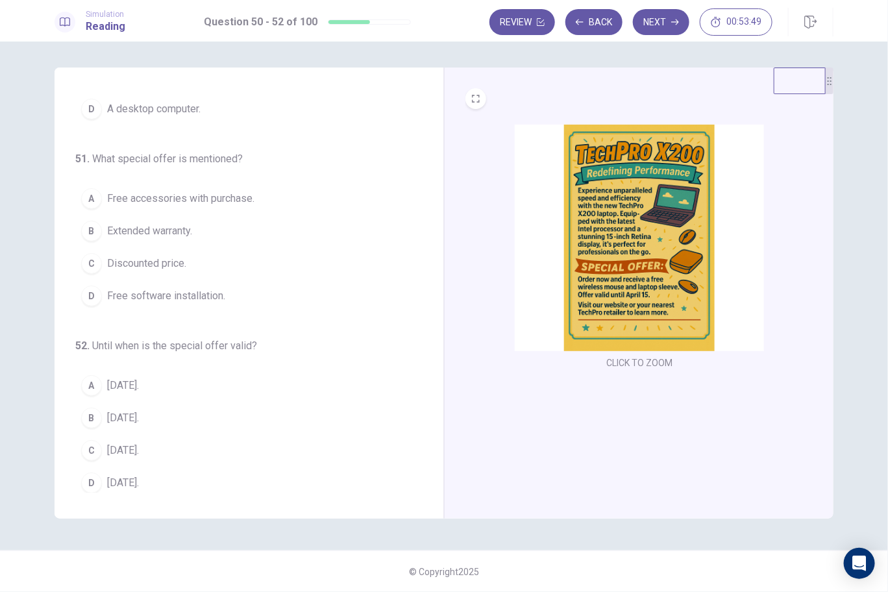
click at [194, 194] on span "Free accessories with purchase." at bounding box center [180, 199] width 147 height 16
click at [106, 449] on button "C [DATE]." at bounding box center [241, 450] width 332 height 32
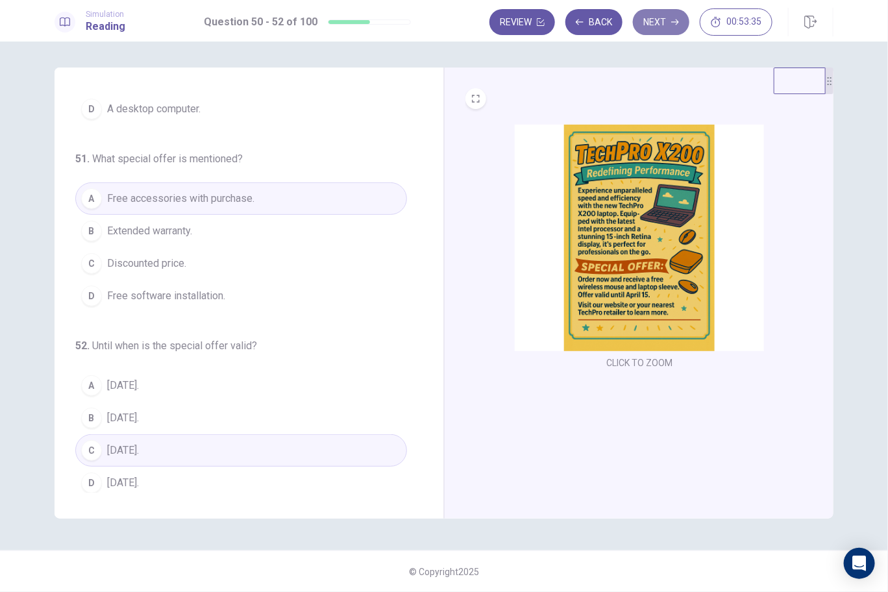
click at [650, 30] on button "Next" at bounding box center [661, 22] width 56 height 26
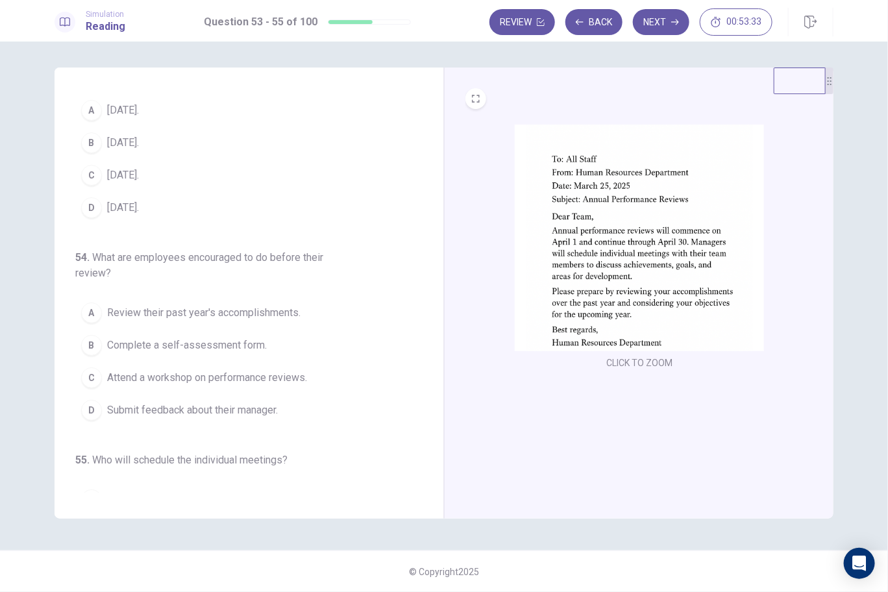
scroll to position [0, 0]
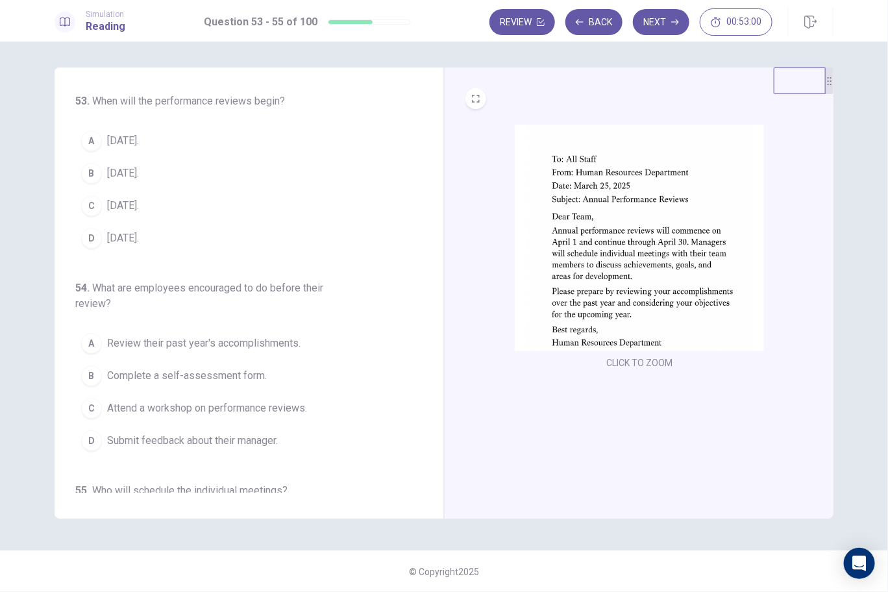
click at [112, 140] on span "[DATE]." at bounding box center [123, 141] width 32 height 16
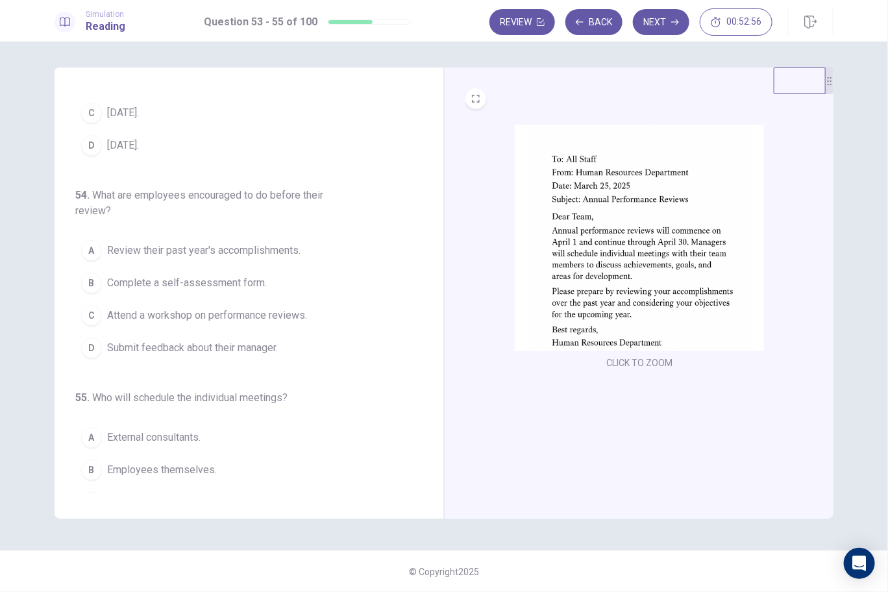
scroll to position [129, 0]
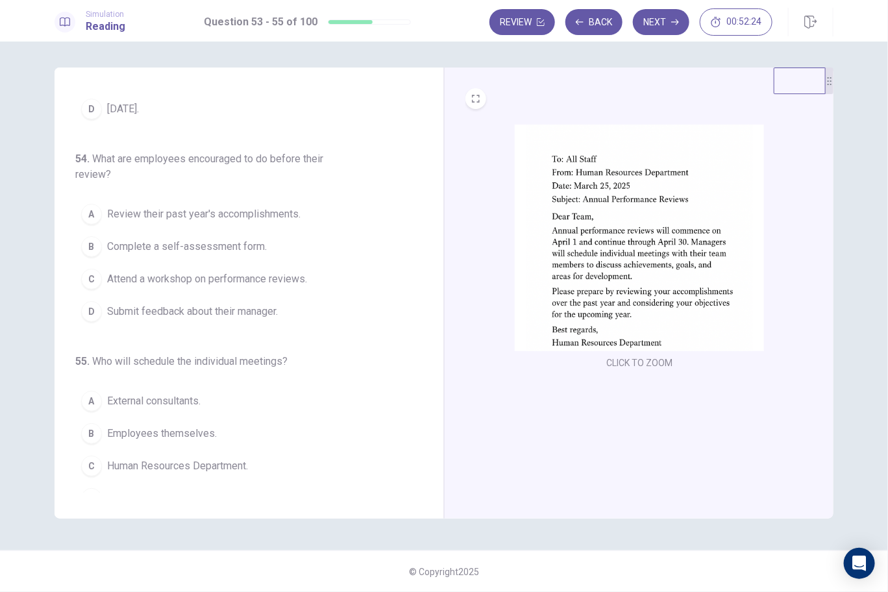
click at [174, 219] on button "A Review their past year's accomplishments." at bounding box center [241, 214] width 332 height 32
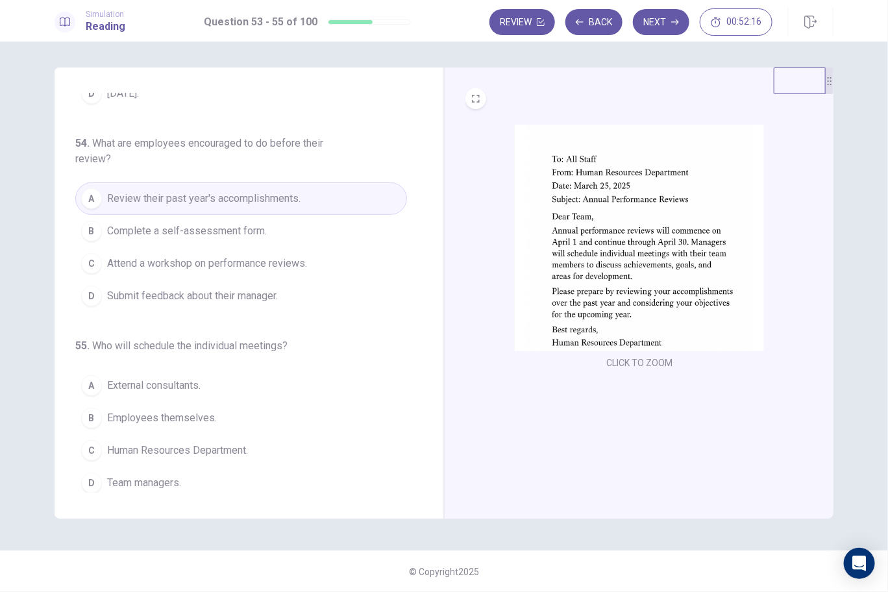
click at [163, 468] on button "D Team managers." at bounding box center [241, 483] width 332 height 32
click at [656, 22] on button "Next" at bounding box center [661, 22] width 56 height 26
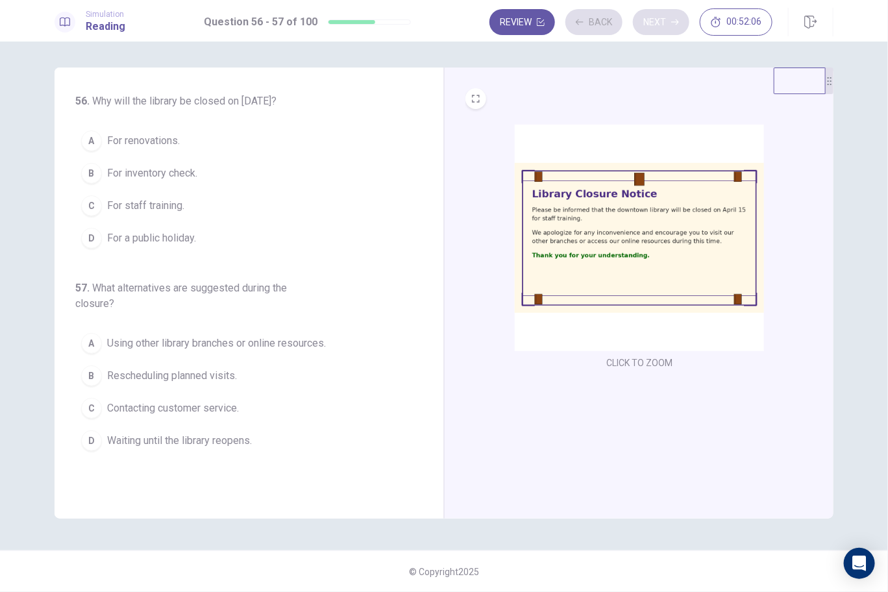
scroll to position [0, 0]
click at [132, 205] on span "For staff training." at bounding box center [145, 206] width 77 height 16
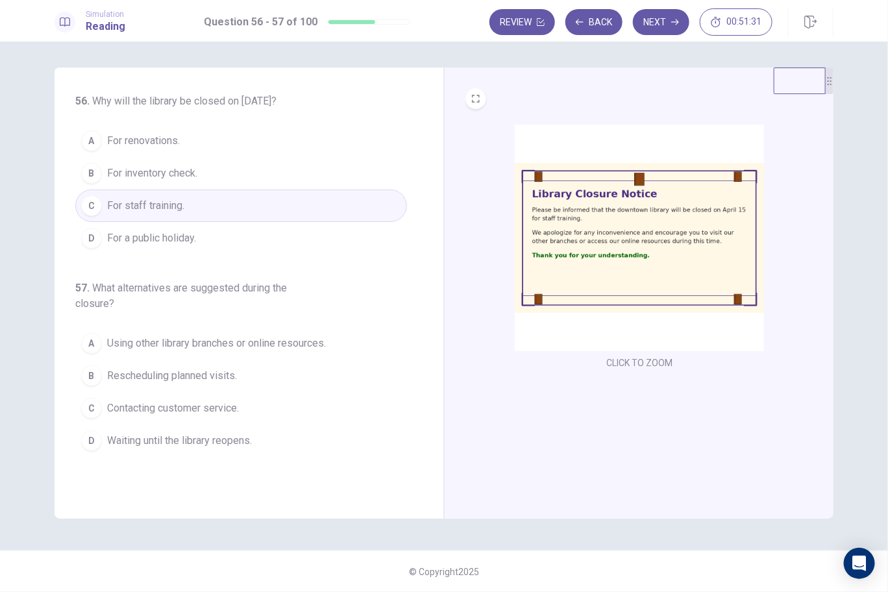
click at [192, 342] on span "Using other library branches or online resources." at bounding box center [216, 344] width 219 height 16
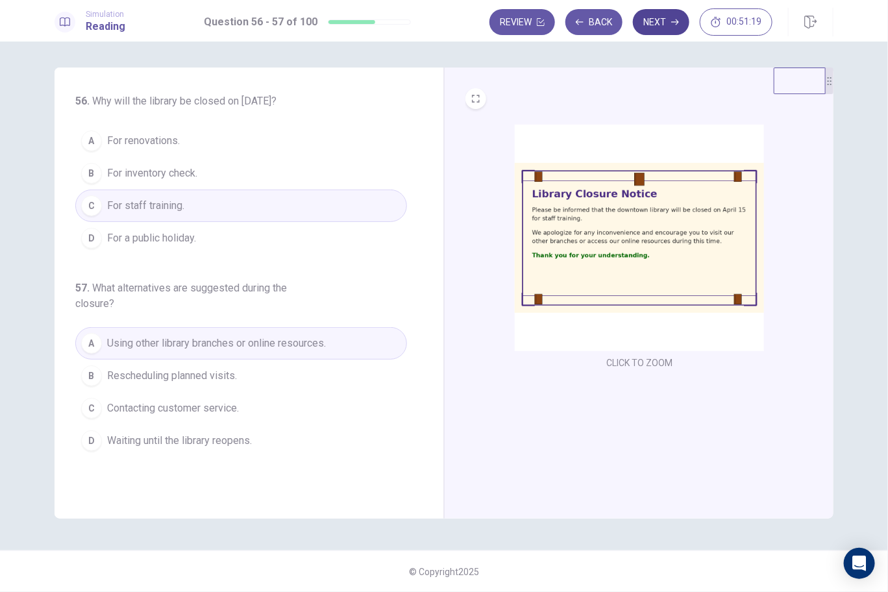
click at [670, 22] on button "Next" at bounding box center [661, 22] width 56 height 26
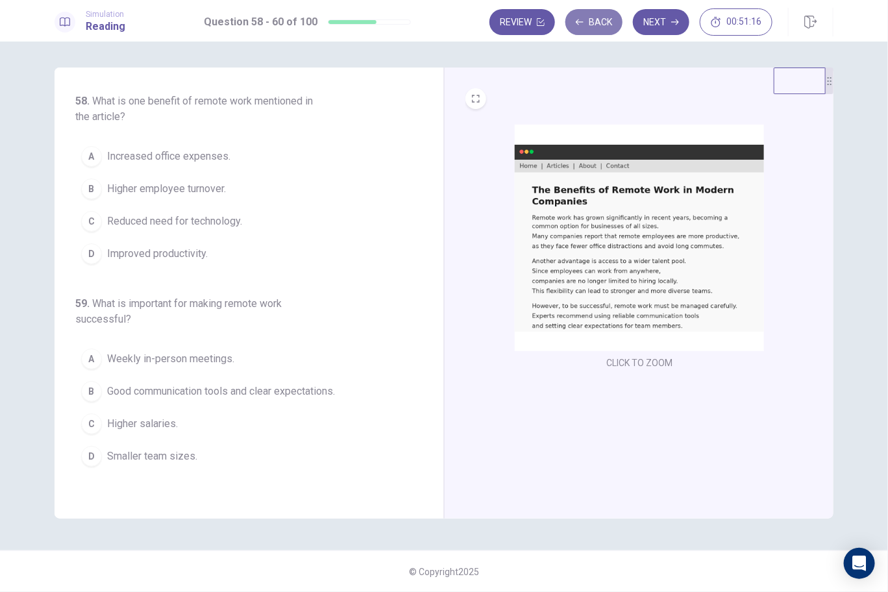
click at [587, 21] on button "Back" at bounding box center [593, 22] width 57 height 26
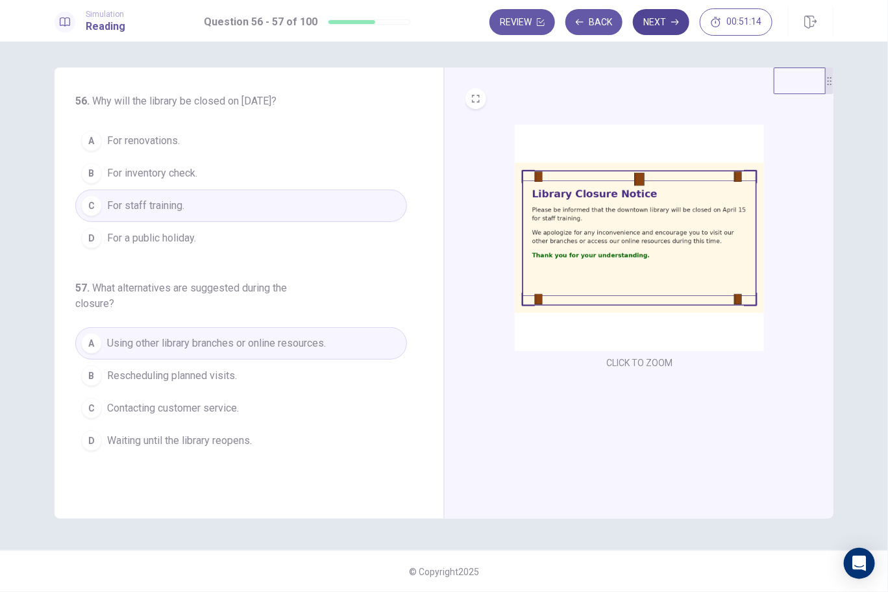
click at [672, 12] on button "Next" at bounding box center [661, 22] width 56 height 26
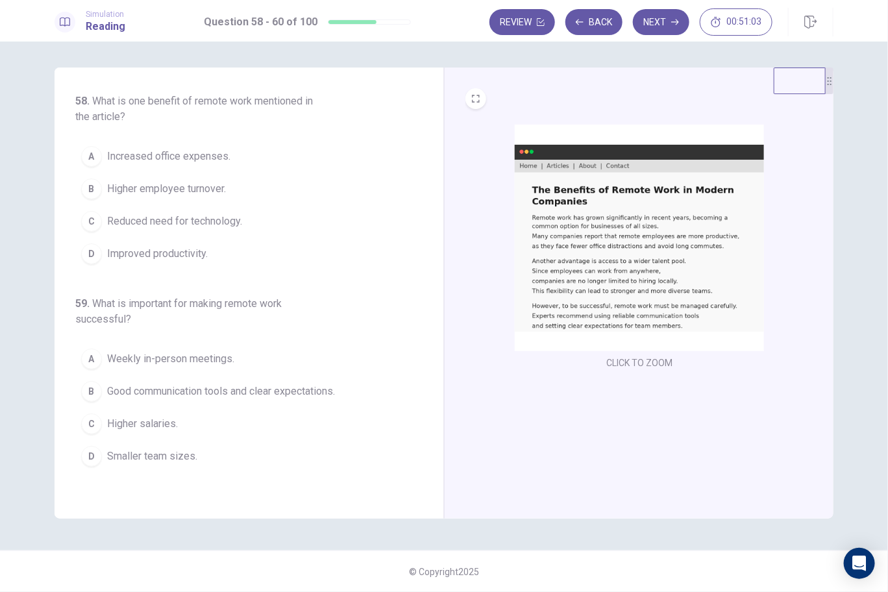
click at [578, 191] on img at bounding box center [639, 238] width 249 height 227
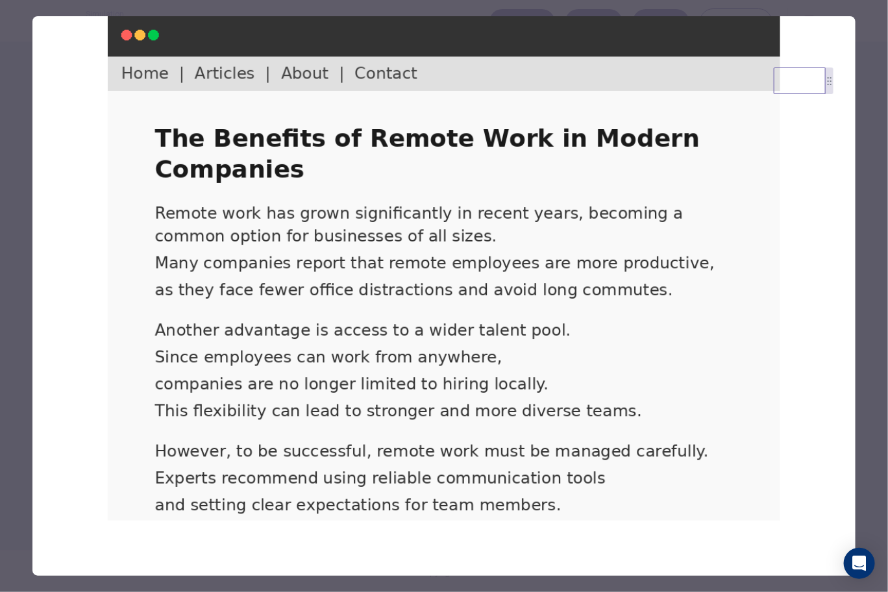
click at [886, 136] on div at bounding box center [444, 296] width 888 height 592
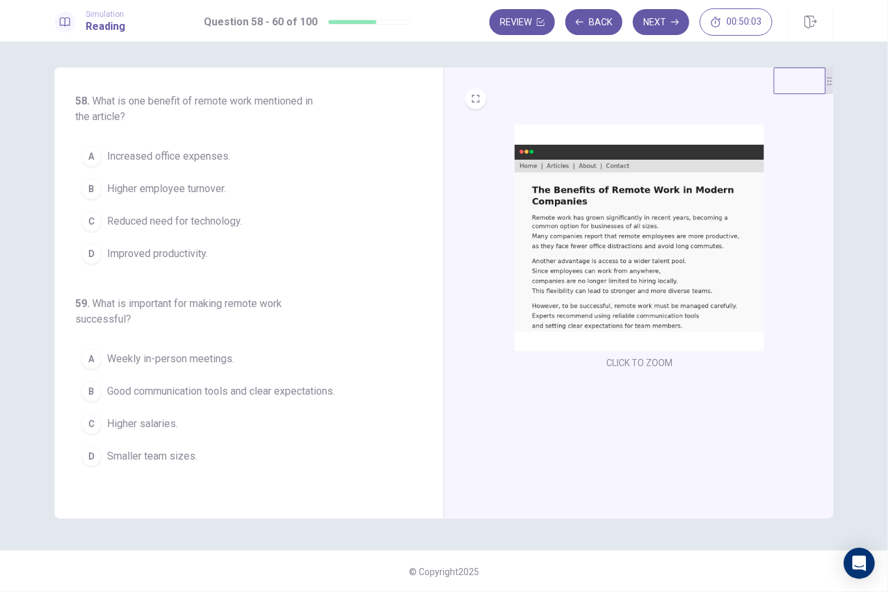
click at [149, 253] on span "Improved productivity." at bounding box center [157, 254] width 101 height 16
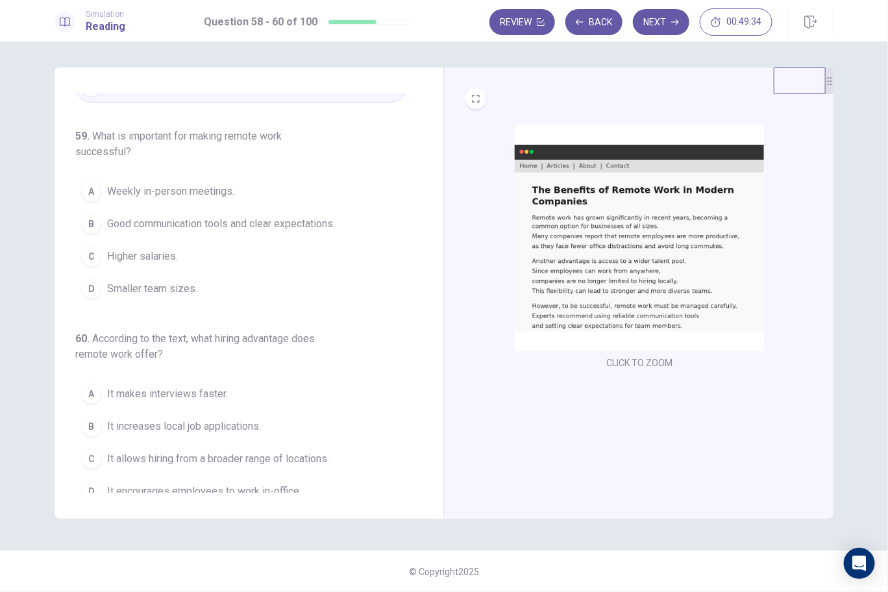
scroll to position [175, 0]
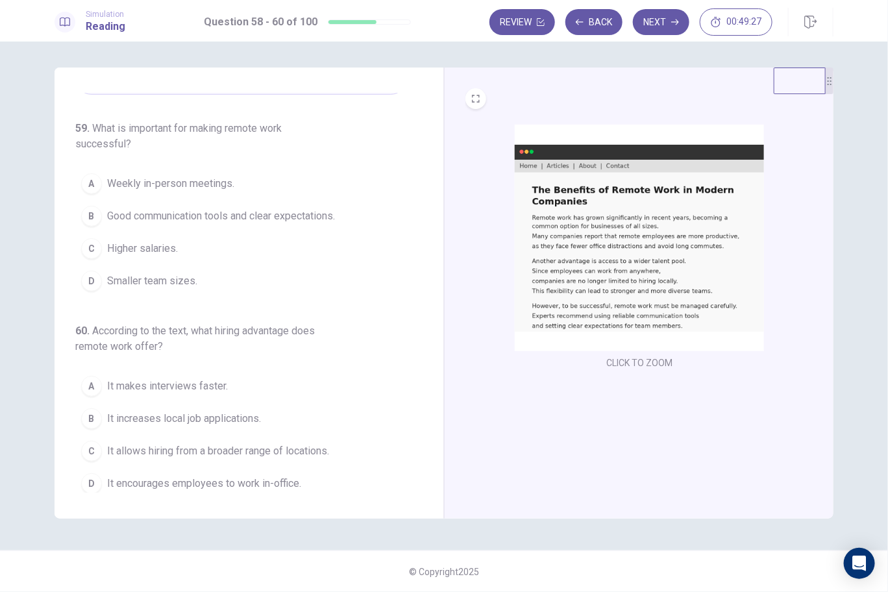
click at [173, 219] on span "Good communication tools and clear expectations." at bounding box center [221, 216] width 228 height 16
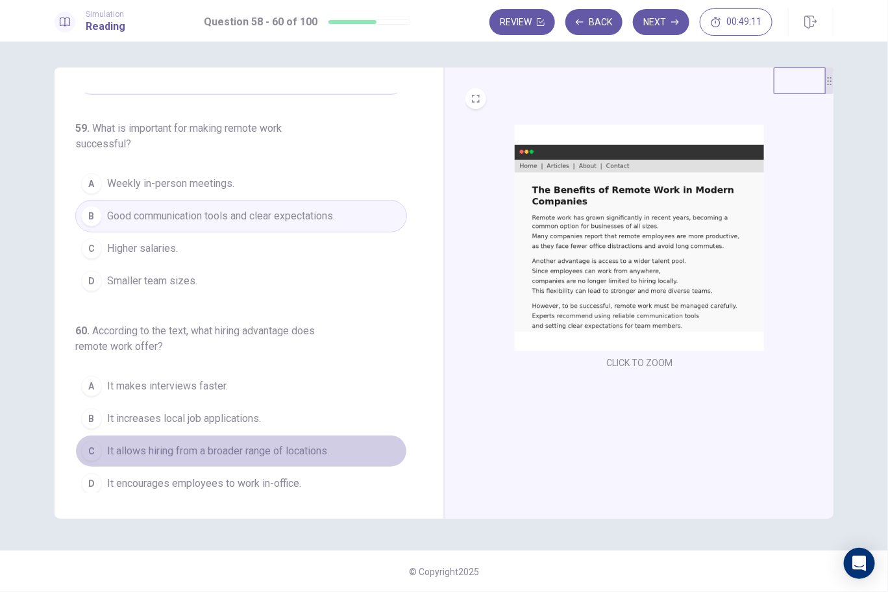
click at [257, 435] on button "C It allows hiring from a broader range of locations." at bounding box center [241, 451] width 332 height 32
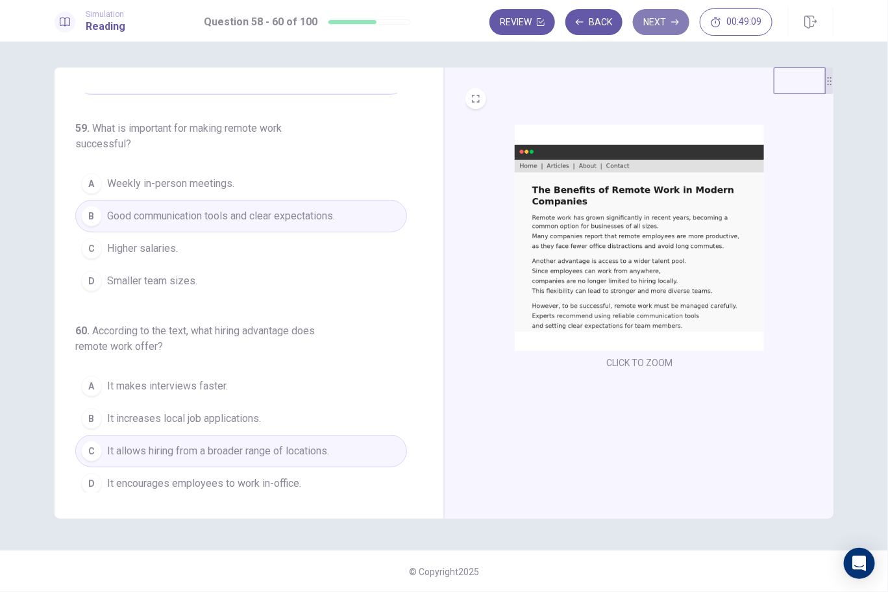
click at [654, 23] on button "Next" at bounding box center [661, 22] width 56 height 26
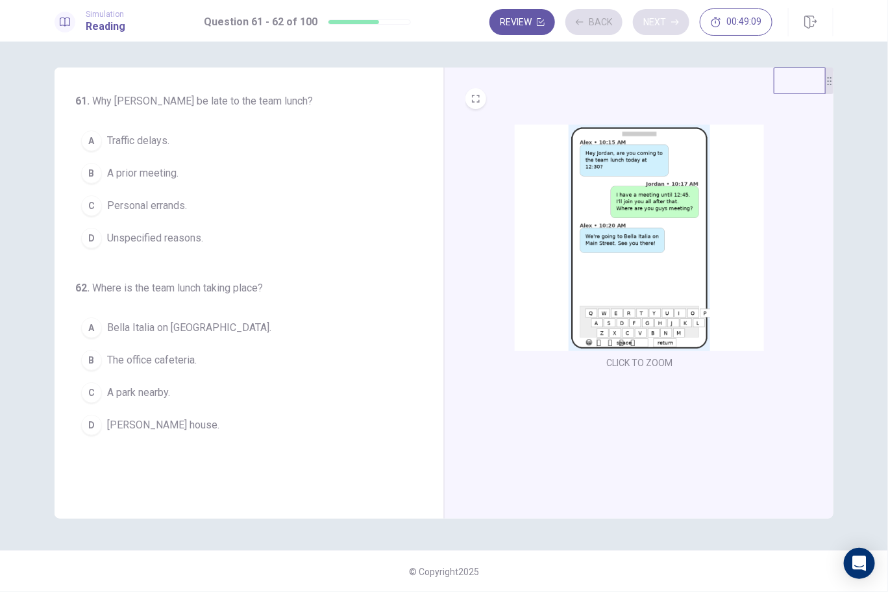
scroll to position [0, 0]
click at [627, 214] on img at bounding box center [639, 238] width 249 height 227
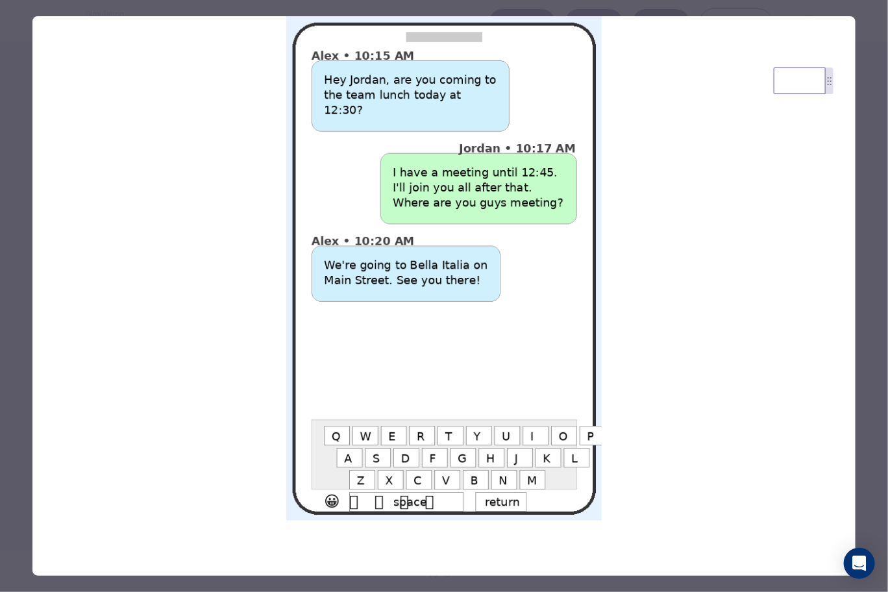
click at [863, 127] on div at bounding box center [444, 296] width 888 height 592
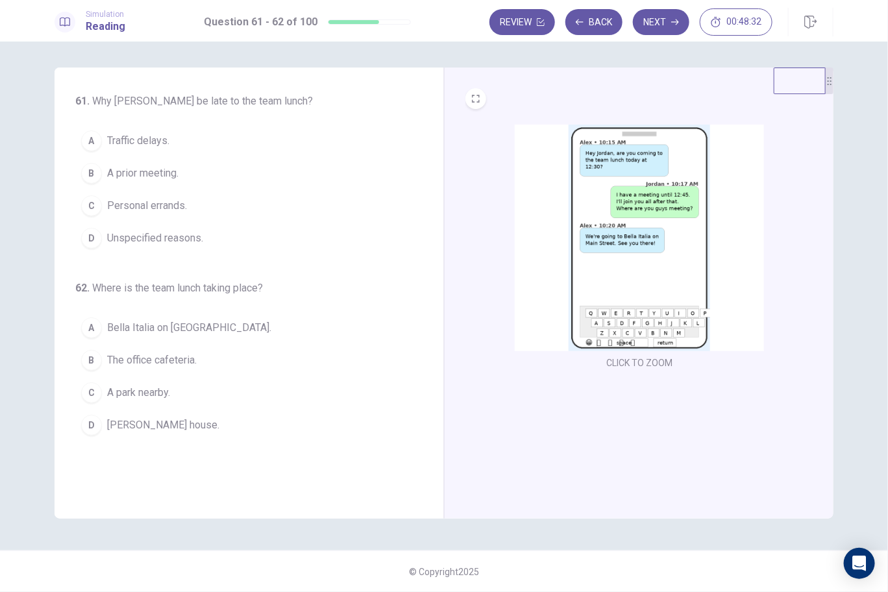
click at [158, 176] on span "A prior meeting." at bounding box center [142, 174] width 71 height 16
click at [180, 327] on span "Bella Italia on [GEOGRAPHIC_DATA]." at bounding box center [189, 328] width 164 height 16
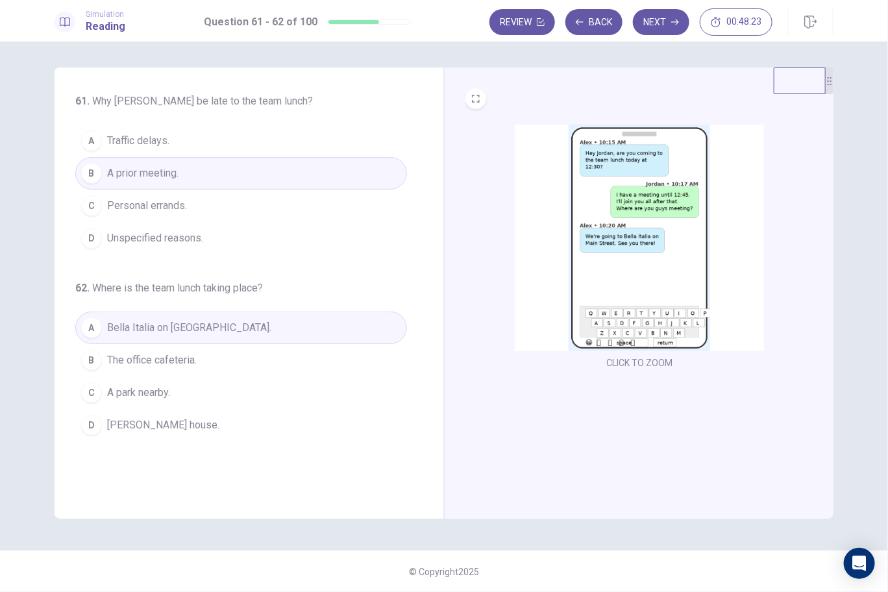
click at [674, 25] on icon "button" at bounding box center [675, 22] width 8 height 8
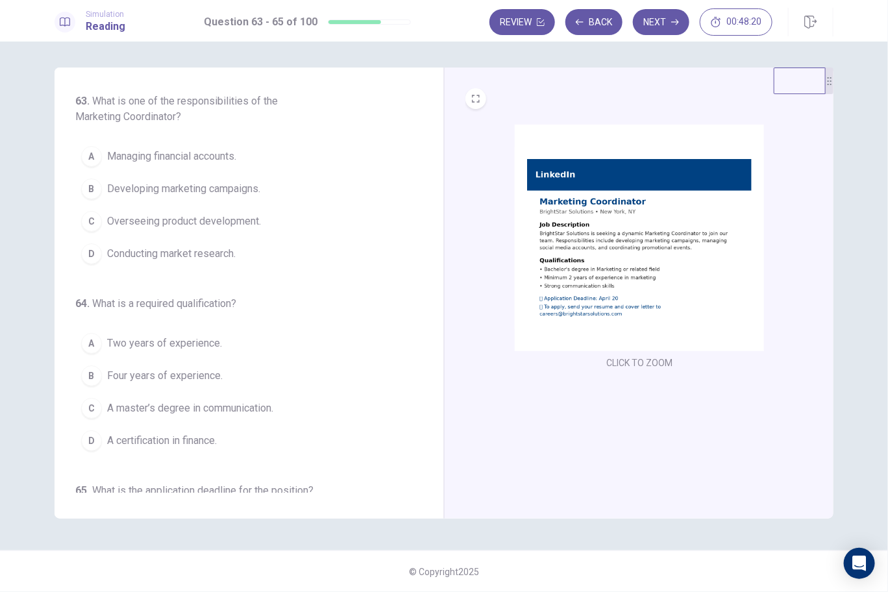
click at [633, 275] on img at bounding box center [639, 238] width 249 height 227
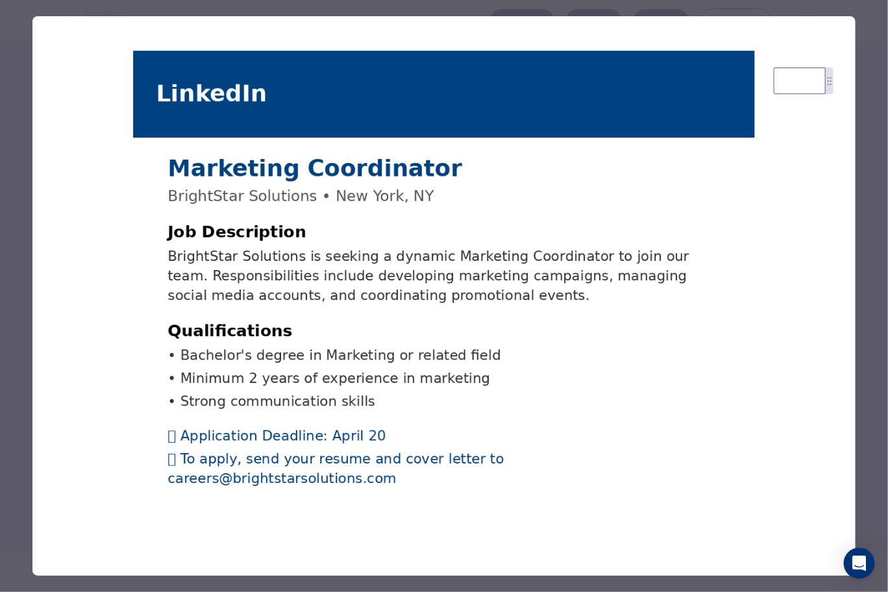
click at [867, 280] on div at bounding box center [444, 296] width 888 height 592
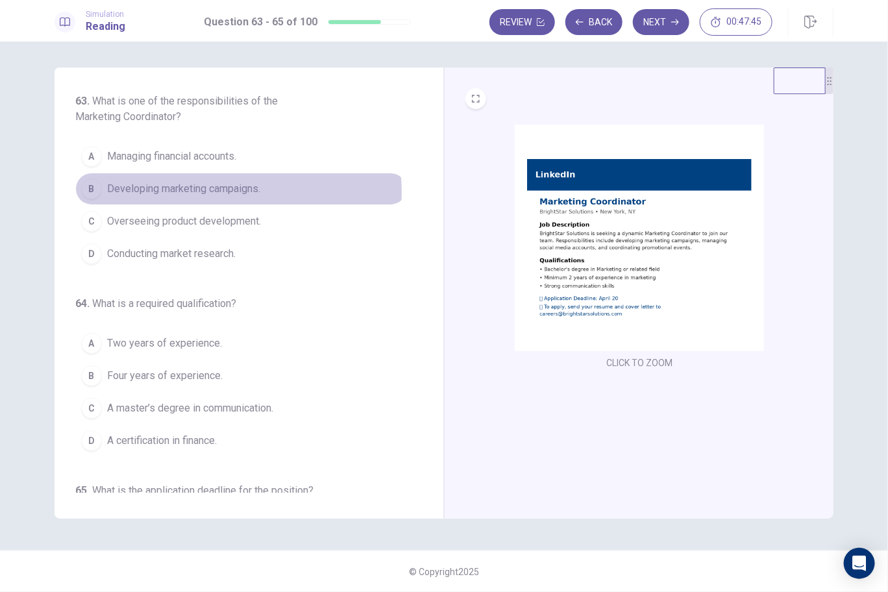
click at [201, 191] on span "Developing marketing campaigns." at bounding box center [183, 189] width 153 height 16
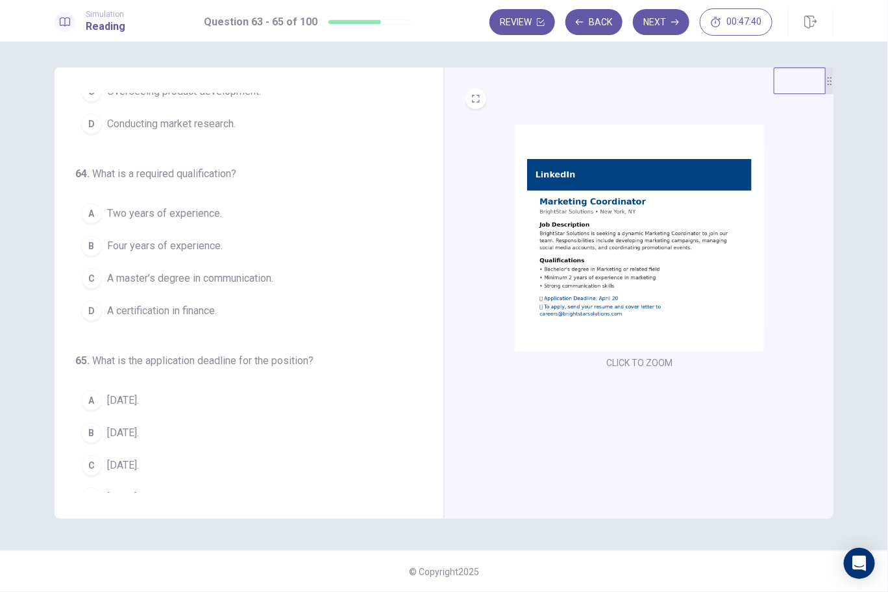
scroll to position [145, 0]
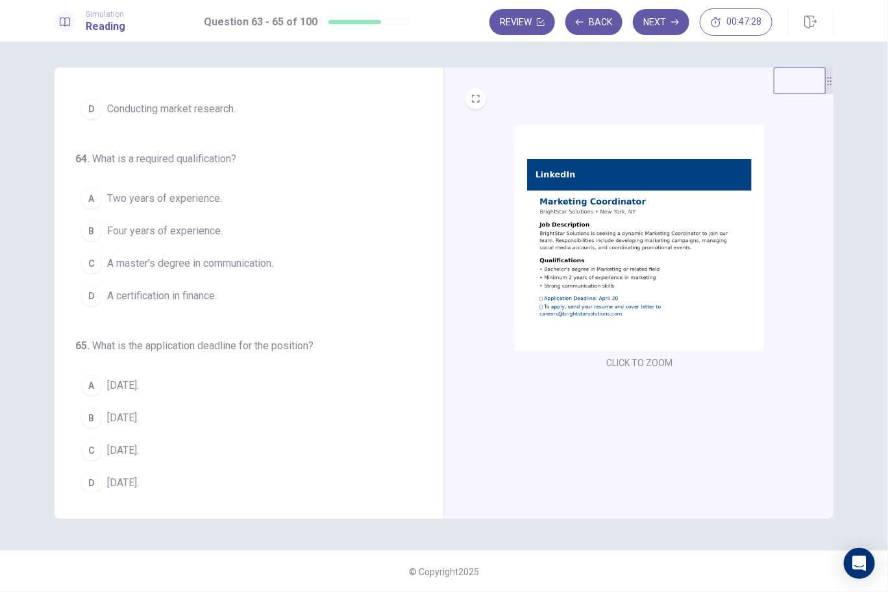
click at [164, 195] on span "Two years of experience." at bounding box center [164, 199] width 115 height 16
click at [119, 443] on span "[DATE]." at bounding box center [123, 451] width 32 height 16
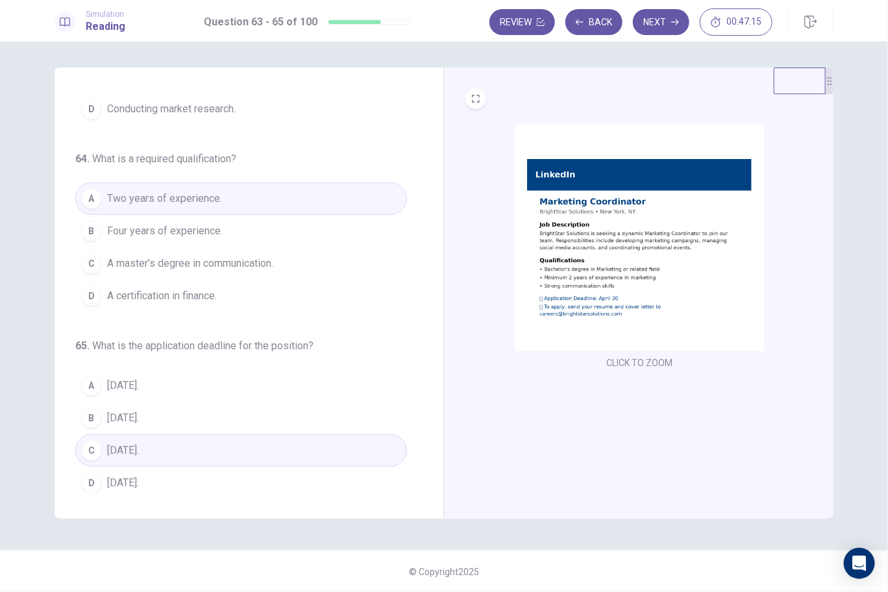
drag, startPoint x: 664, startPoint y: 30, endPoint x: 665, endPoint y: 23, distance: 6.6
click at [664, 30] on button "Next" at bounding box center [661, 22] width 56 height 26
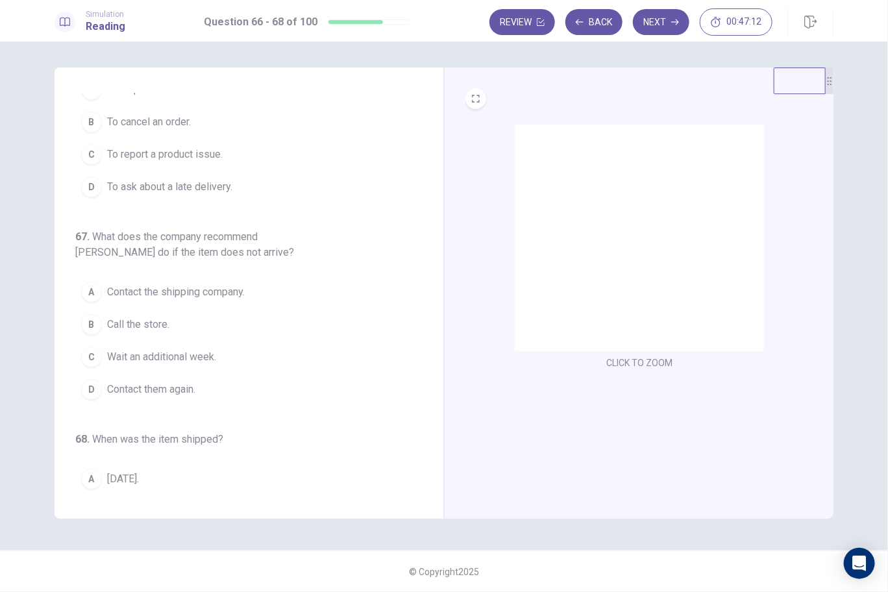
scroll to position [0, 0]
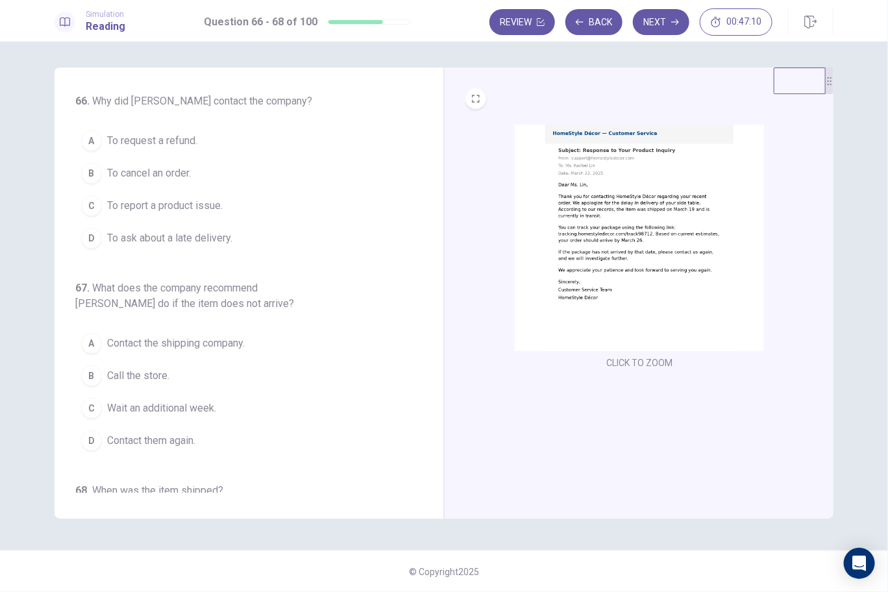
click at [585, 197] on img at bounding box center [639, 238] width 249 height 227
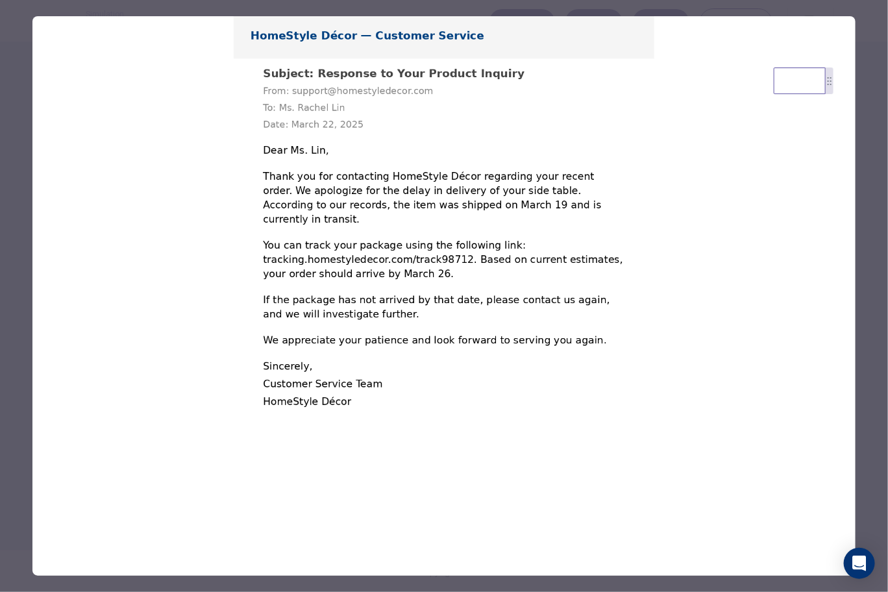
click at [876, 176] on div at bounding box center [444, 296] width 888 height 592
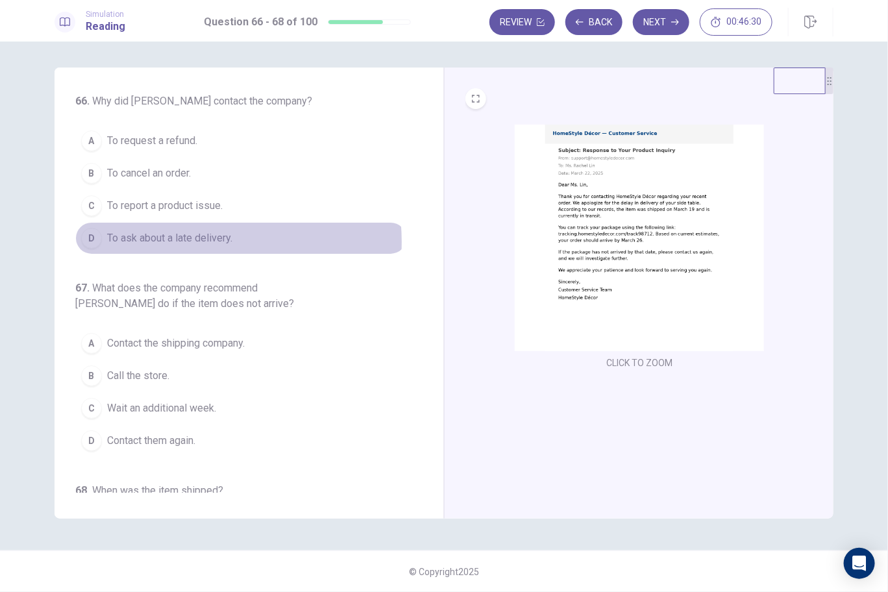
click at [194, 240] on span "To ask about a late delivery." at bounding box center [169, 238] width 125 height 16
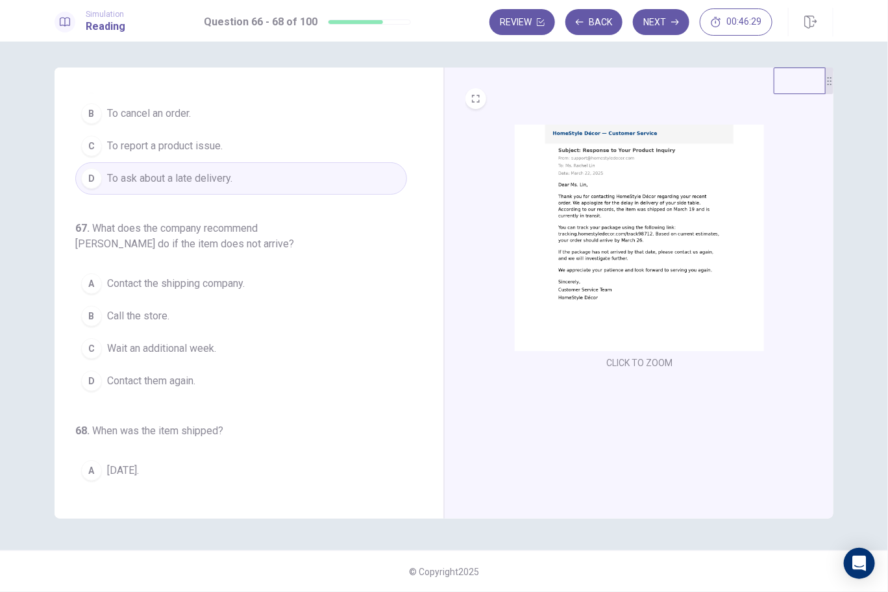
scroll to position [145, 0]
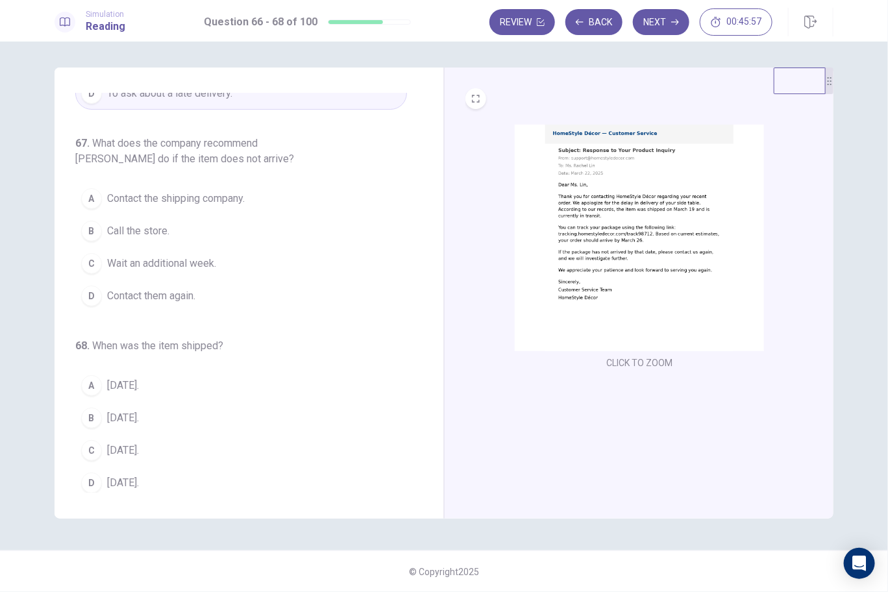
click at [153, 288] on span "Contact them again." at bounding box center [151, 296] width 88 height 16
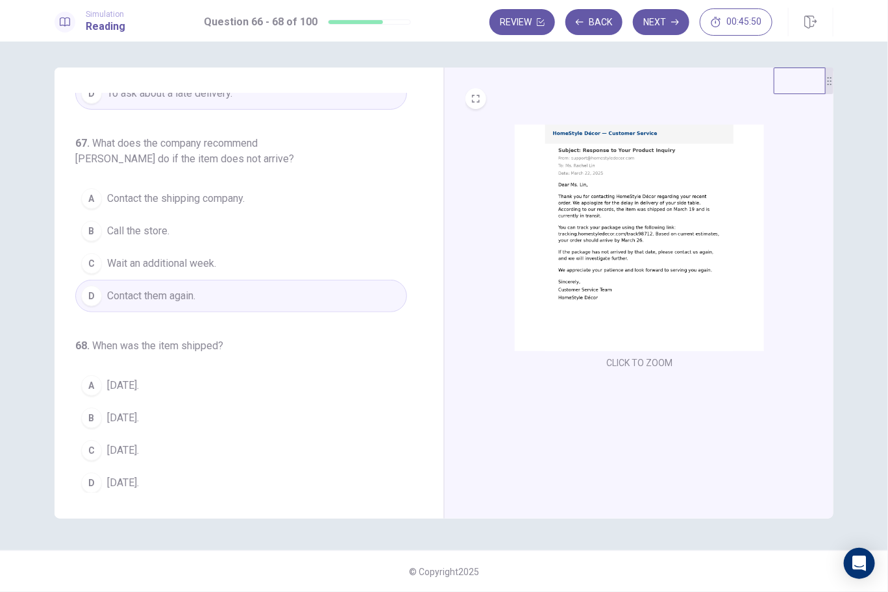
click at [139, 413] on span "[DATE]." at bounding box center [123, 418] width 32 height 16
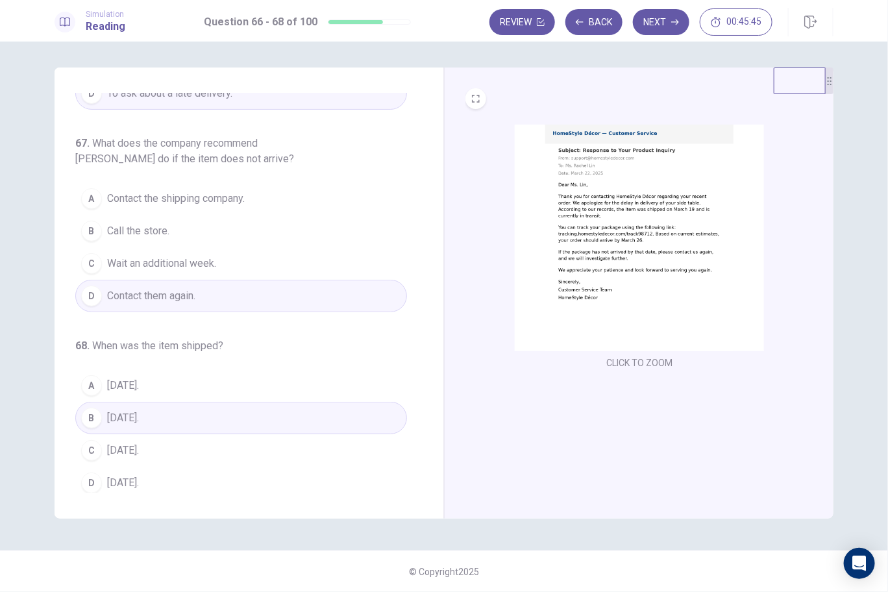
click at [667, 5] on div "Simulation Reading Question 66 - 68 of 100 Review Back Next 00:45:45" at bounding box center [444, 21] width 888 height 42
click at [669, 15] on button "Next" at bounding box center [661, 22] width 56 height 26
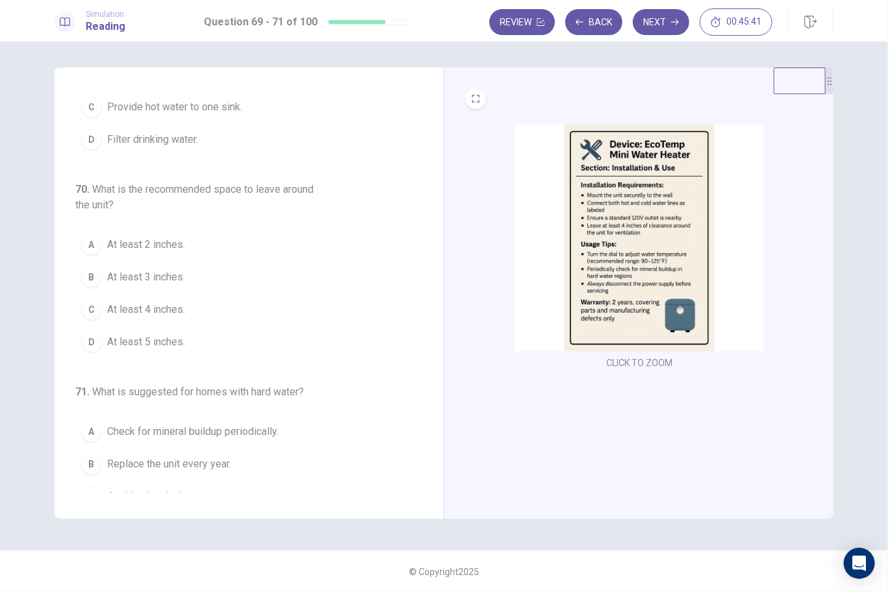
scroll to position [80, 0]
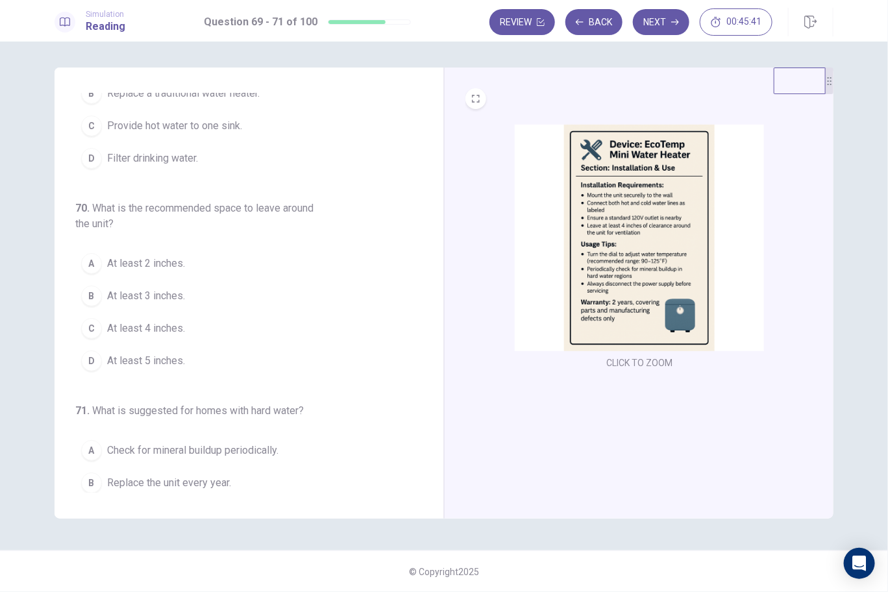
click at [673, 239] on img at bounding box center [639, 238] width 249 height 227
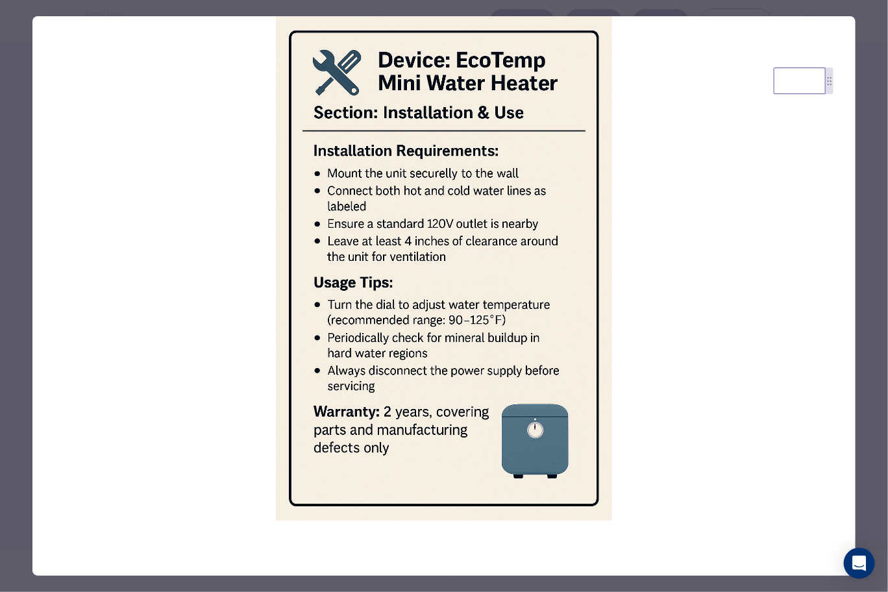
click at [880, 185] on div at bounding box center [444, 296] width 888 height 592
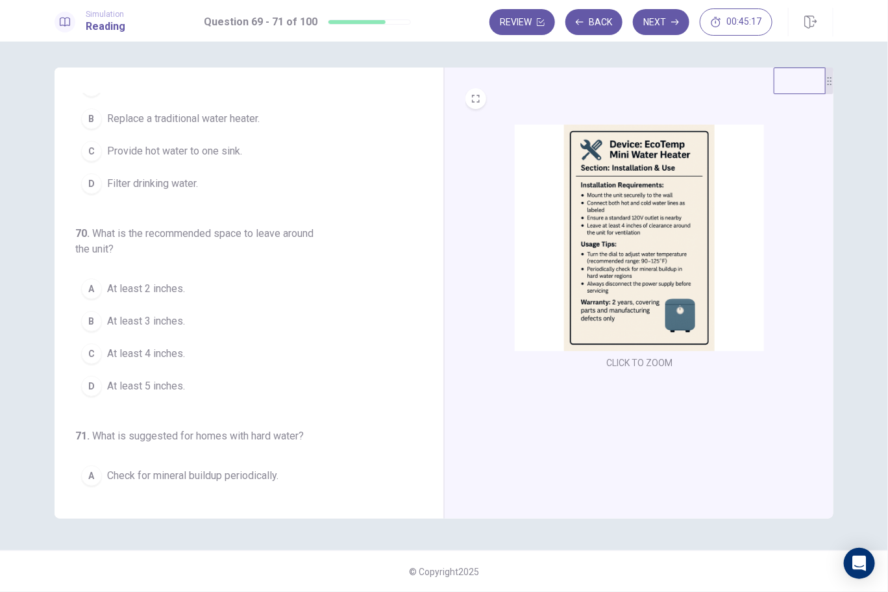
scroll to position [0, 0]
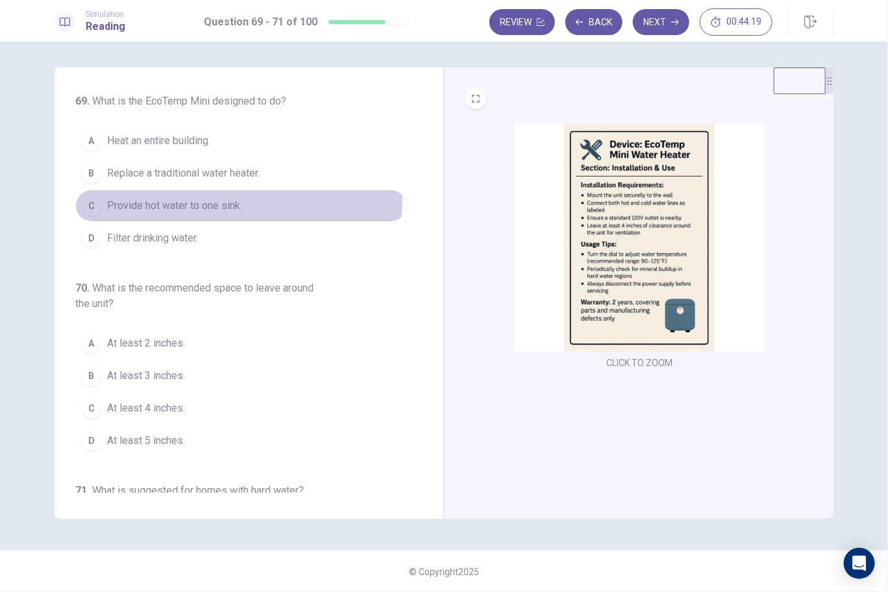
click at [175, 198] on span "Provide hot water to one sink." at bounding box center [174, 206] width 135 height 16
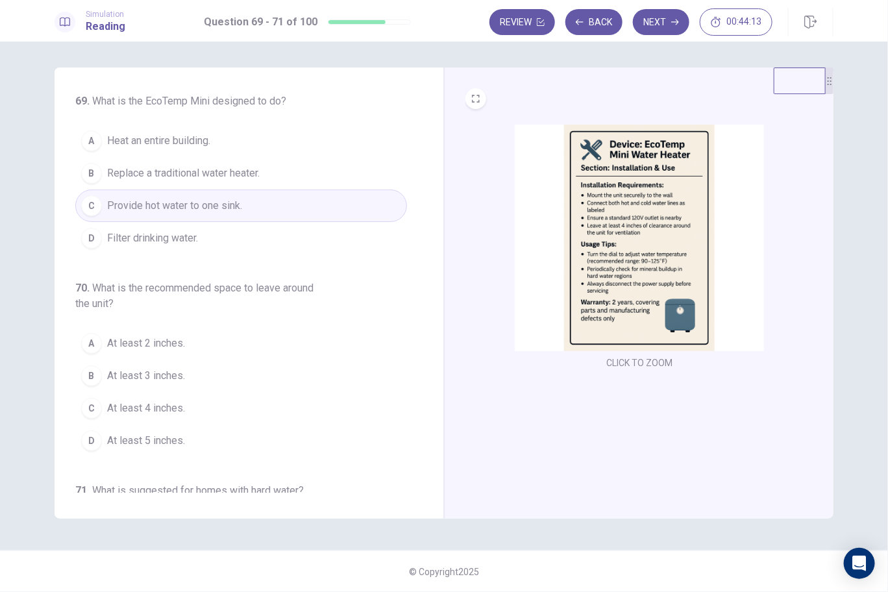
scroll to position [129, 0]
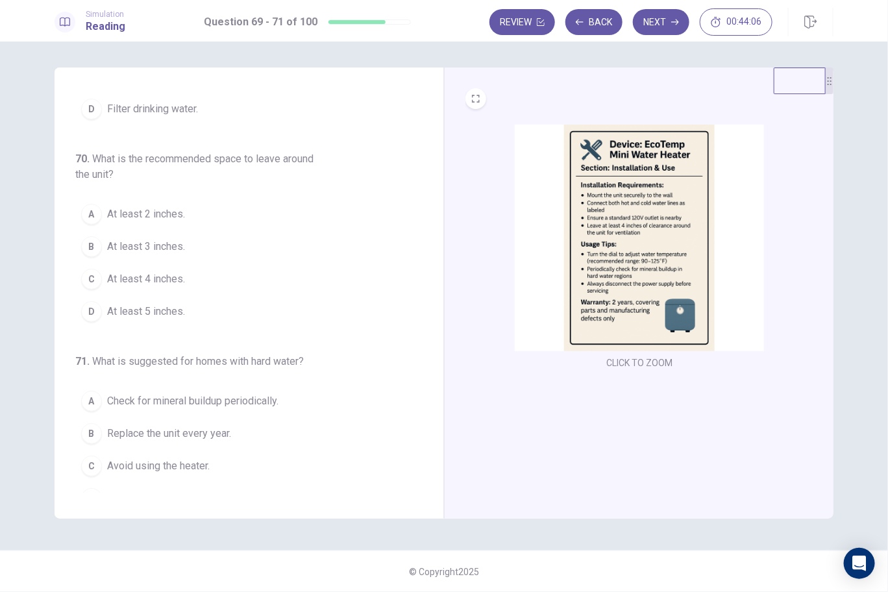
click at [140, 273] on span "At least 4 inches." at bounding box center [146, 279] width 78 height 16
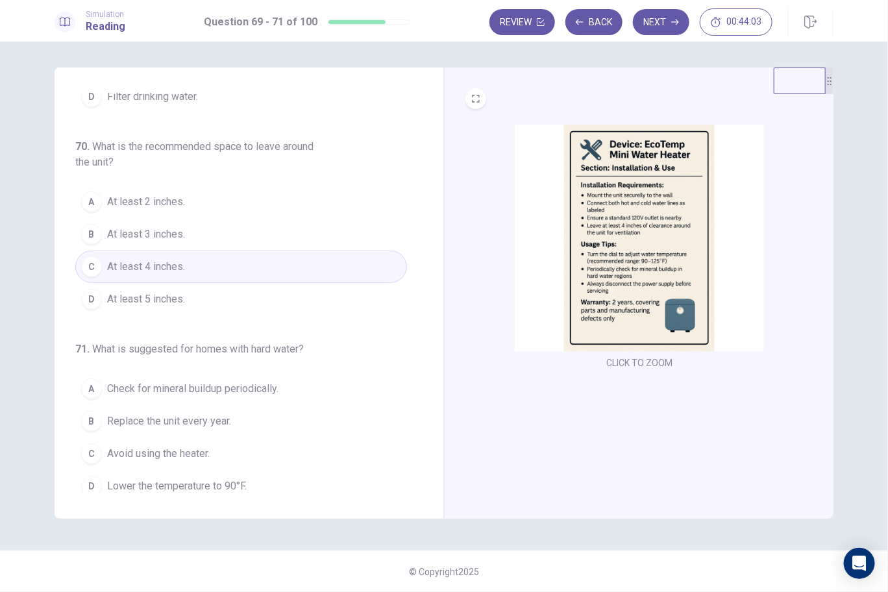
scroll to position [145, 0]
click at [214, 386] on span "Check for mineral buildup periodically." at bounding box center [192, 386] width 171 height 16
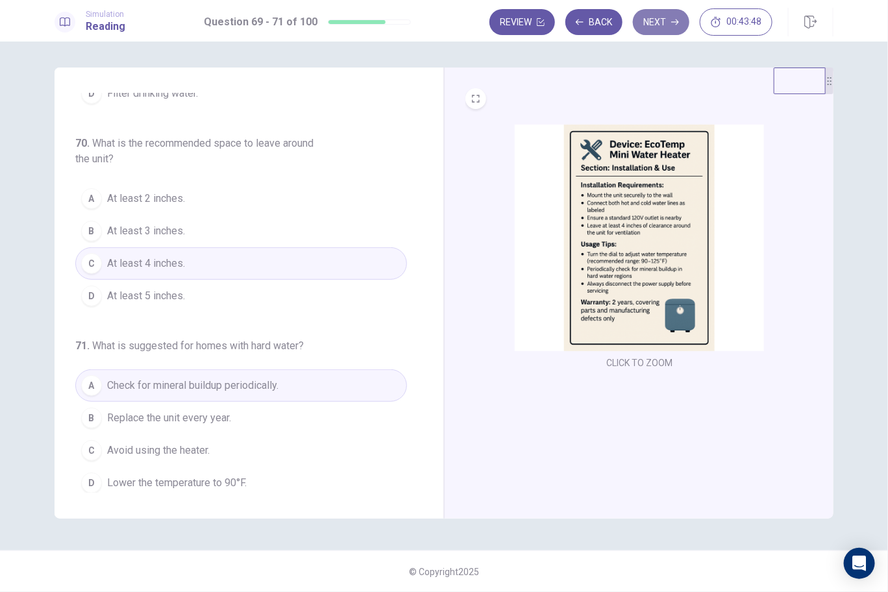
click at [670, 17] on button "Next" at bounding box center [661, 22] width 56 height 26
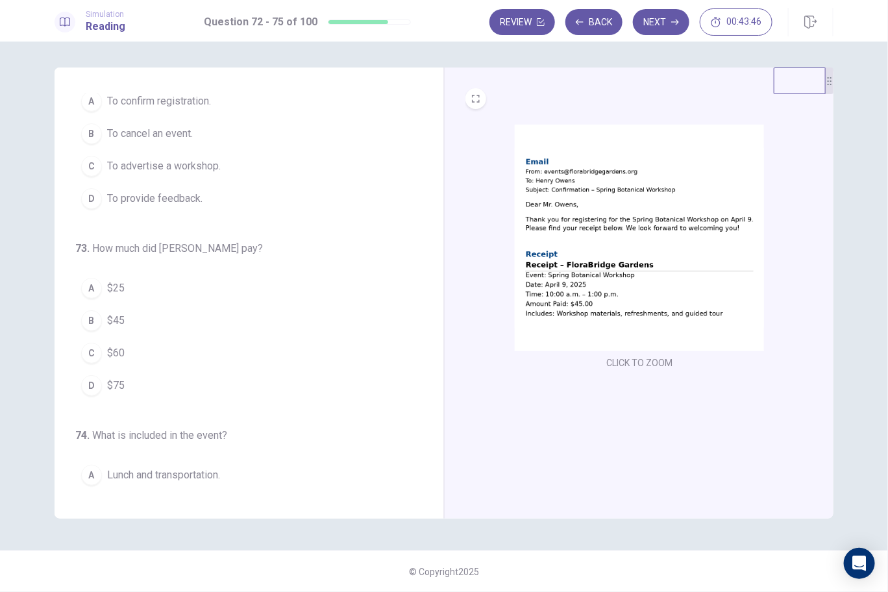
scroll to position [0, 0]
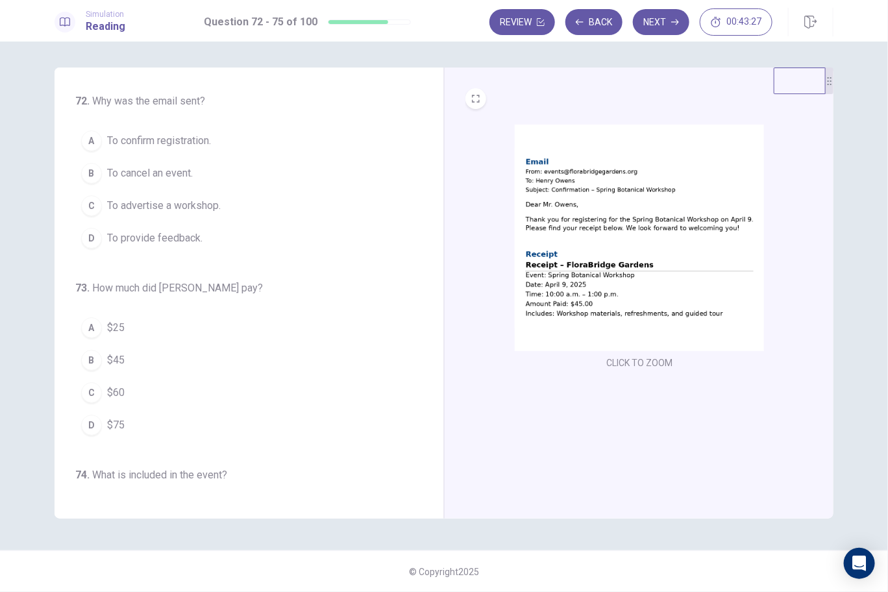
click at [165, 143] on span "To confirm registration." at bounding box center [159, 141] width 104 height 16
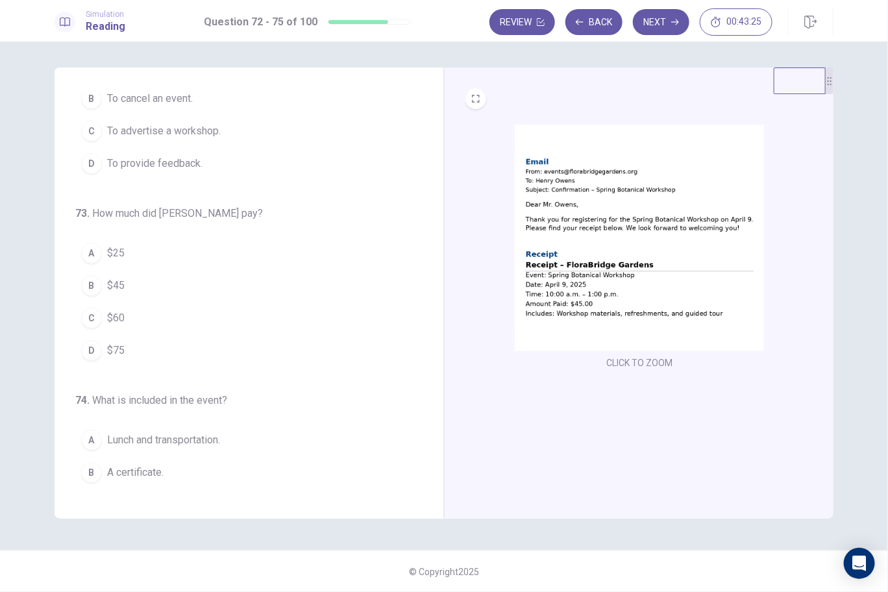
scroll to position [129, 0]
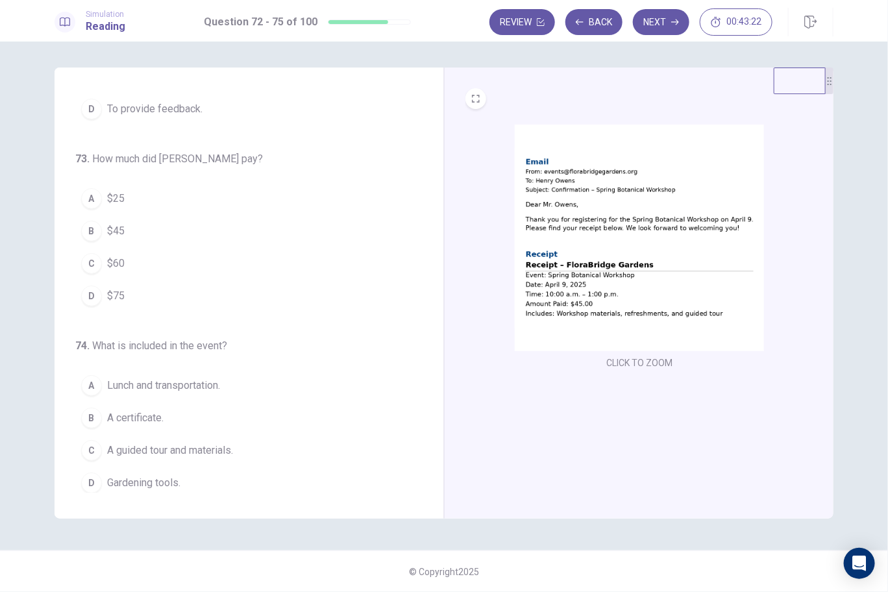
click at [106, 234] on button "B $45" at bounding box center [241, 231] width 332 height 32
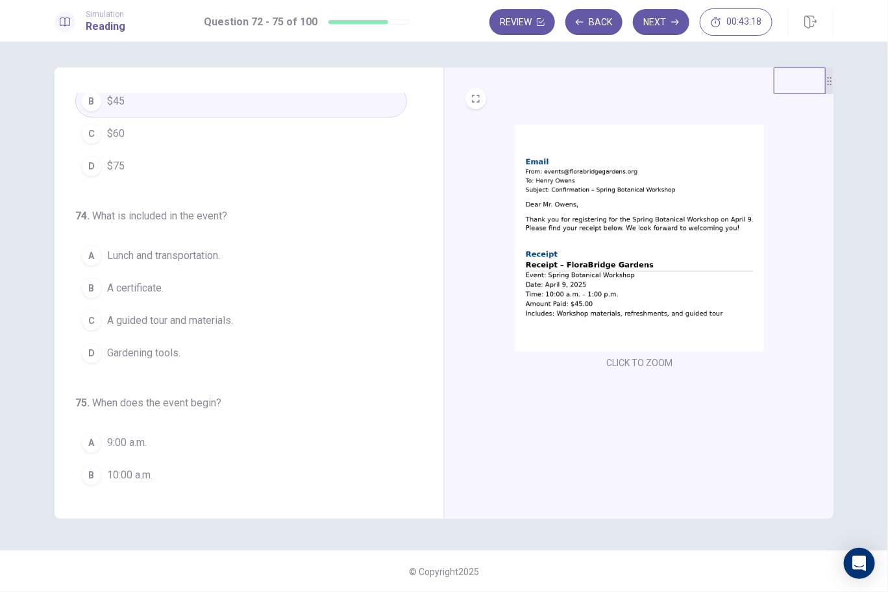
scroll to position [314, 0]
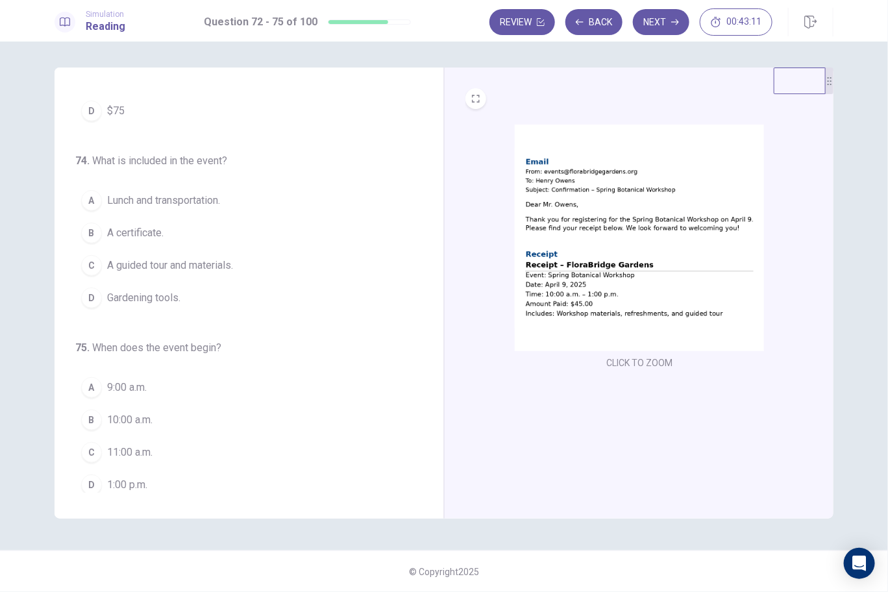
click at [195, 263] on span "A guided tour and materials." at bounding box center [170, 266] width 126 height 16
click at [142, 412] on span "10:00 a.m." at bounding box center [129, 420] width 45 height 16
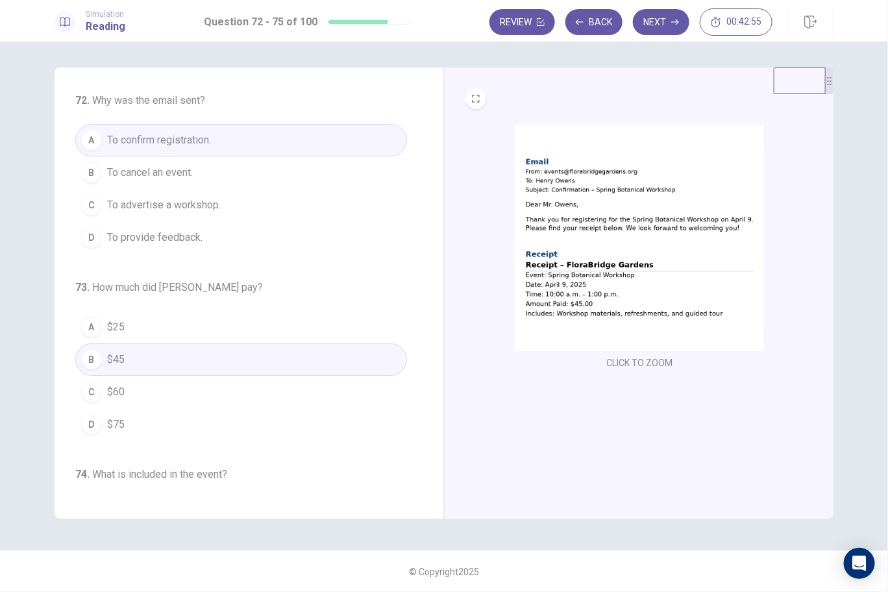
scroll to position [0, 0]
click at [668, 20] on button "Next" at bounding box center [661, 22] width 56 height 26
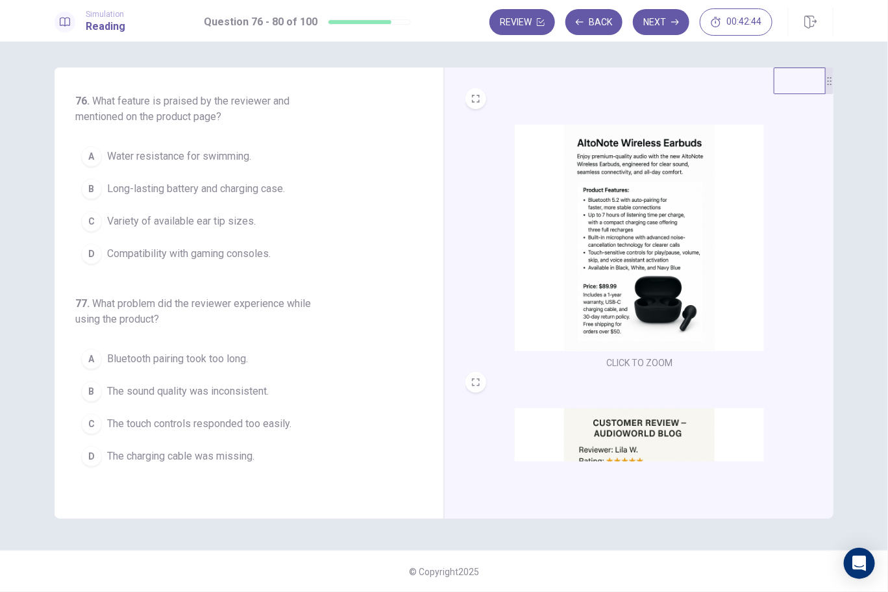
click at [584, 217] on img at bounding box center [639, 238] width 249 height 227
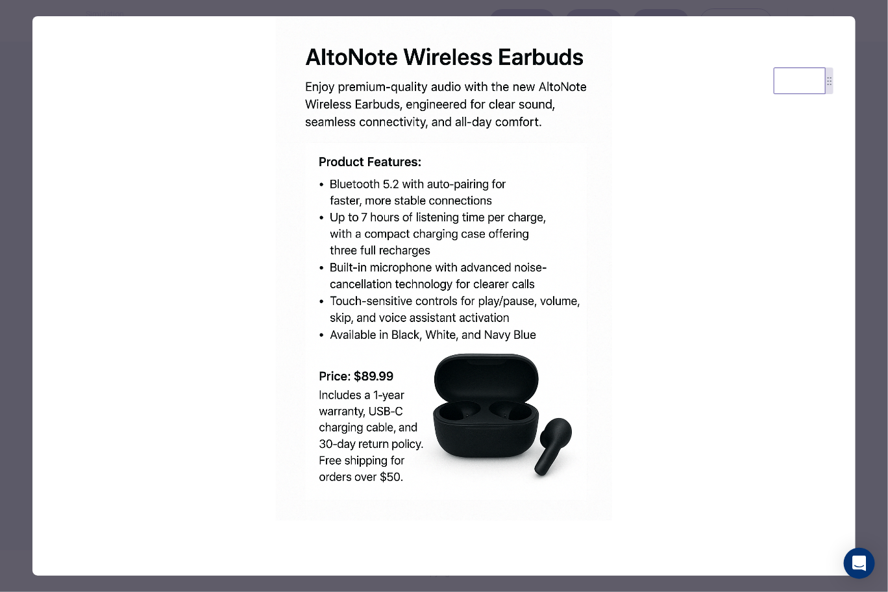
click at [874, 159] on div at bounding box center [444, 296] width 888 height 592
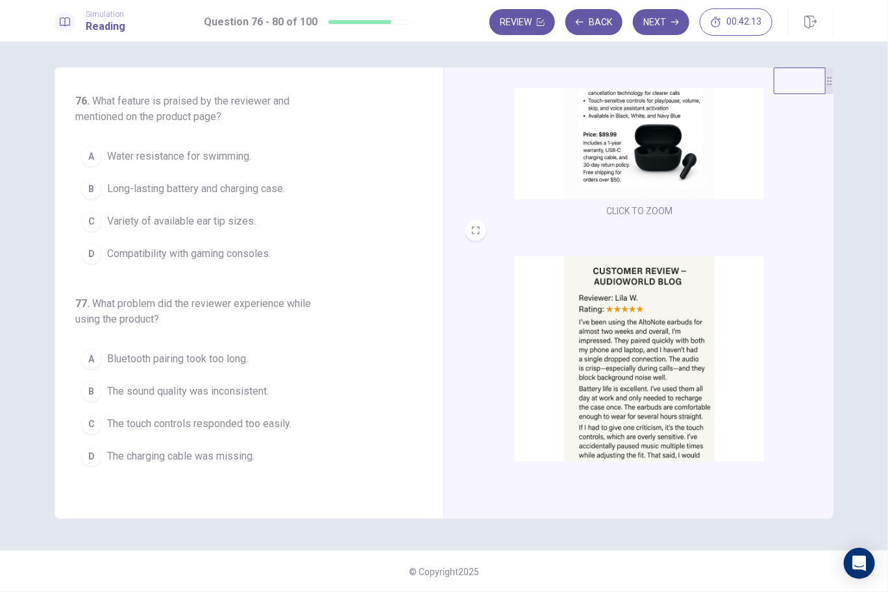
scroll to position [193, 0]
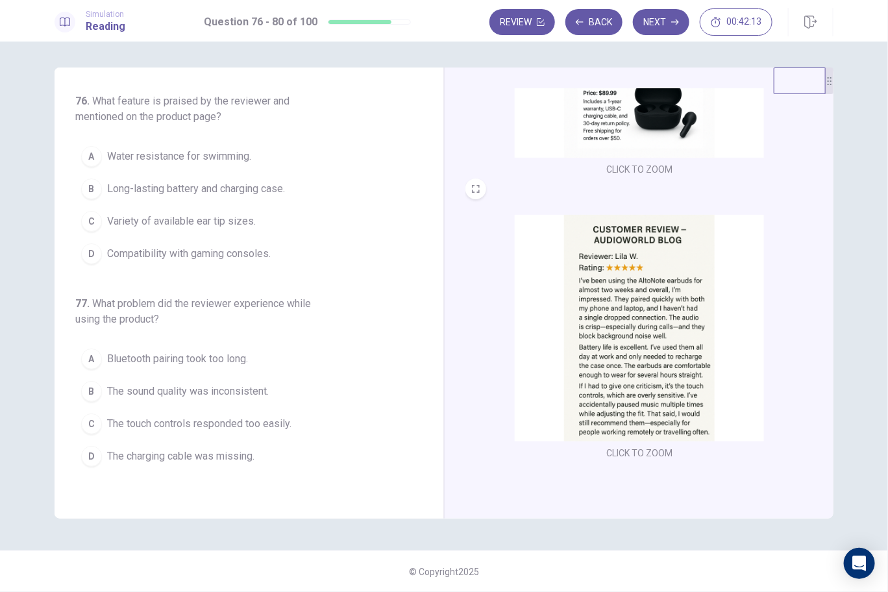
click at [682, 327] on img at bounding box center [639, 328] width 249 height 227
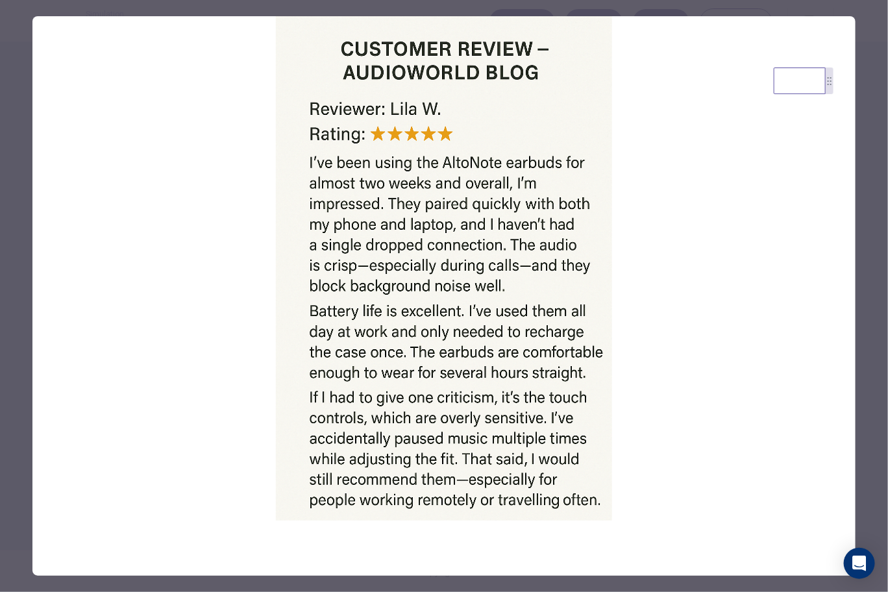
click at [873, 299] on div at bounding box center [444, 296] width 888 height 592
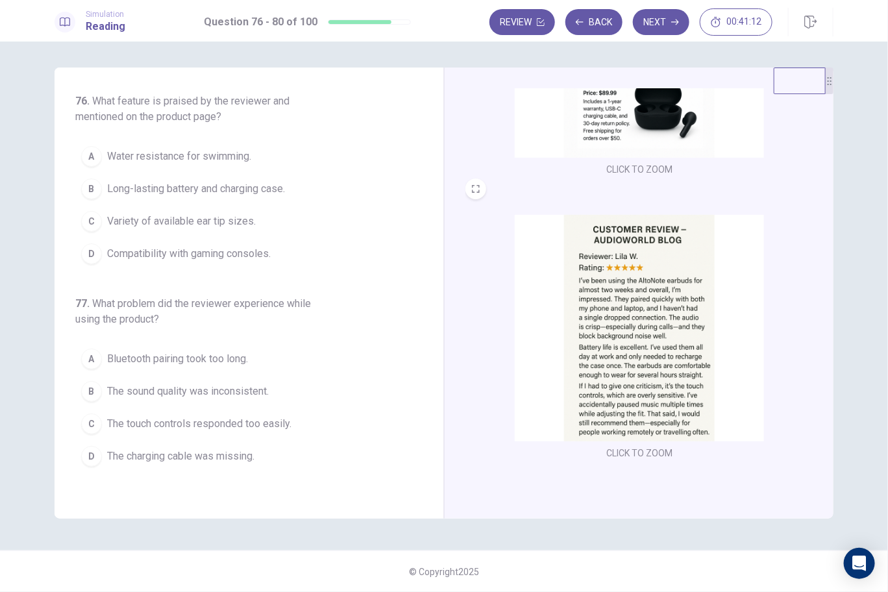
click at [233, 195] on span "Long-lasting battery and charging case." at bounding box center [196, 189] width 178 height 16
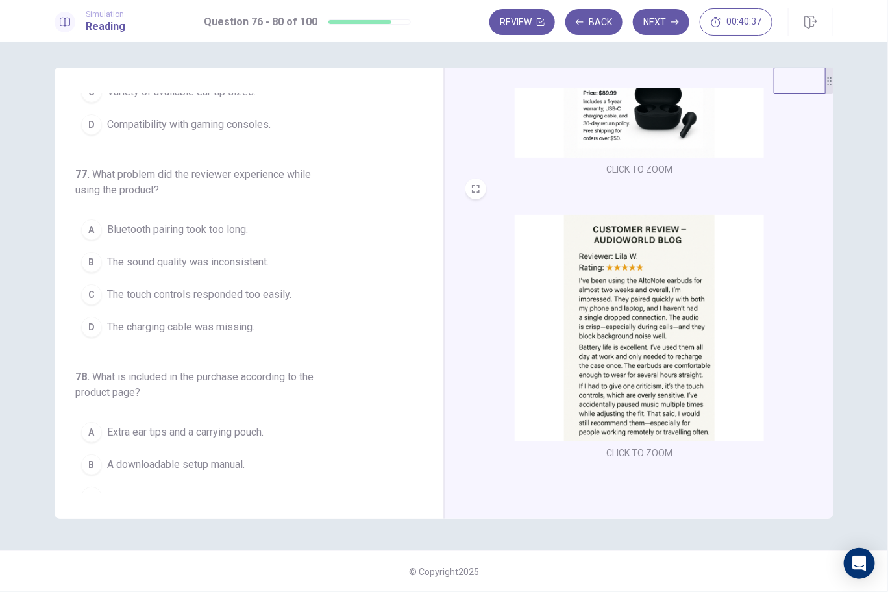
click at [163, 290] on span "The touch controls responded too easily." at bounding box center [199, 295] width 184 height 16
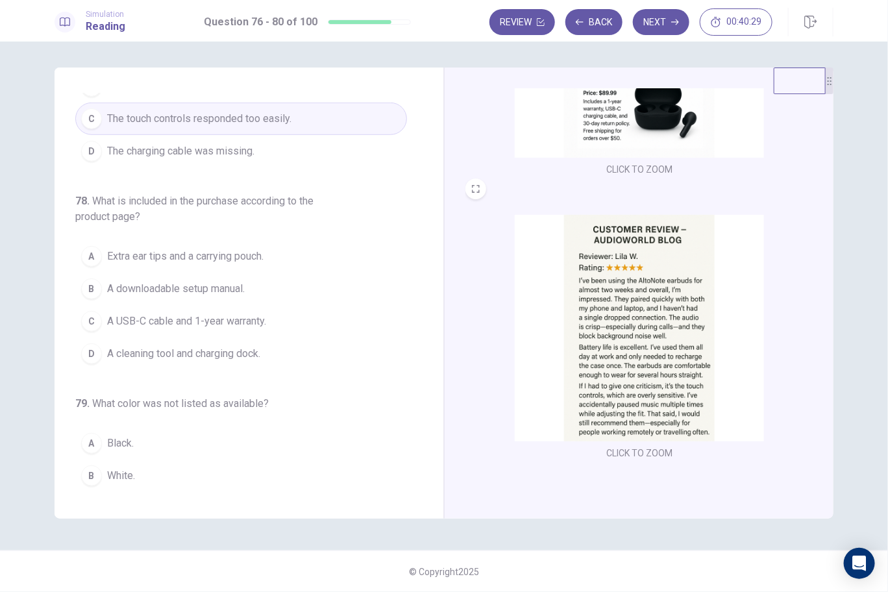
scroll to position [324, 0]
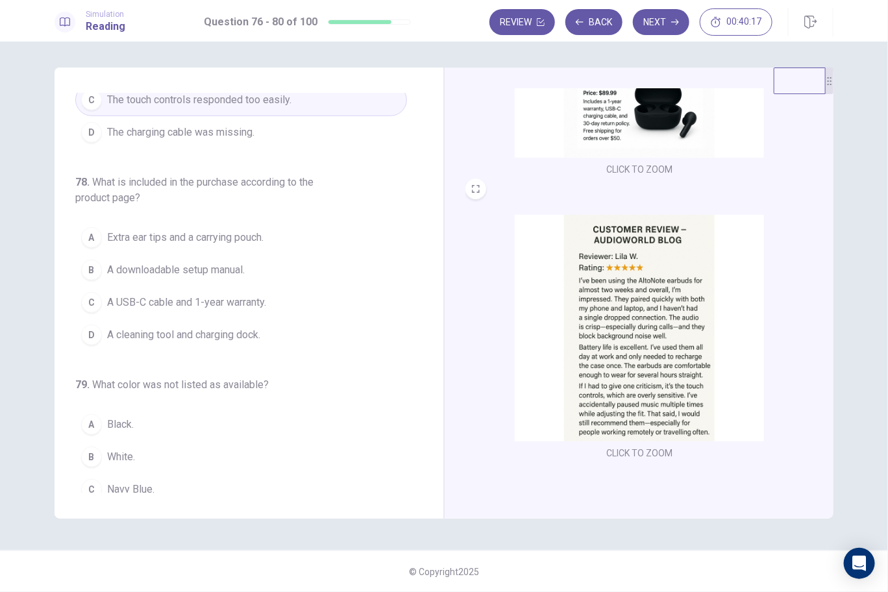
click at [148, 295] on span "A USB-C cable and 1-year warranty." at bounding box center [186, 303] width 159 height 16
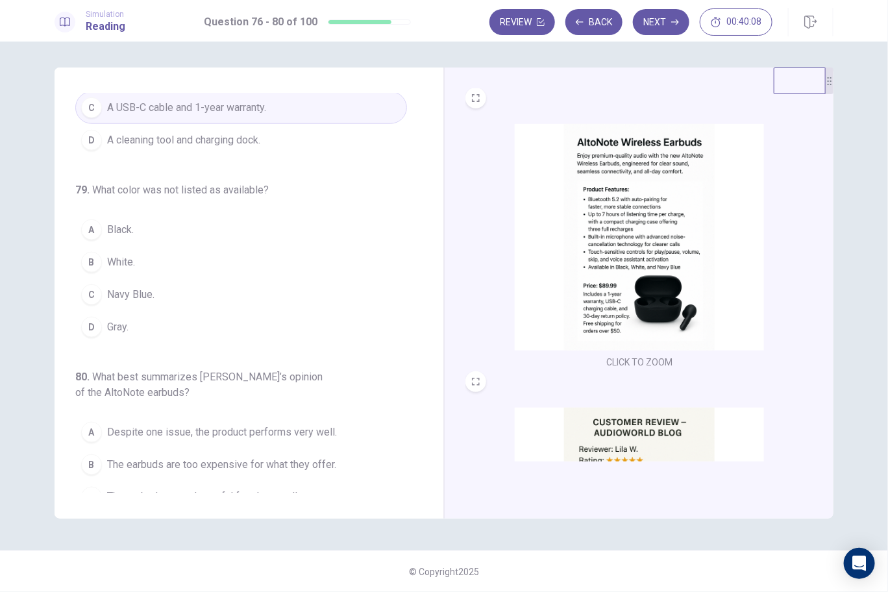
scroll to position [0, 0]
click at [120, 320] on span "Gray." at bounding box center [117, 327] width 21 height 16
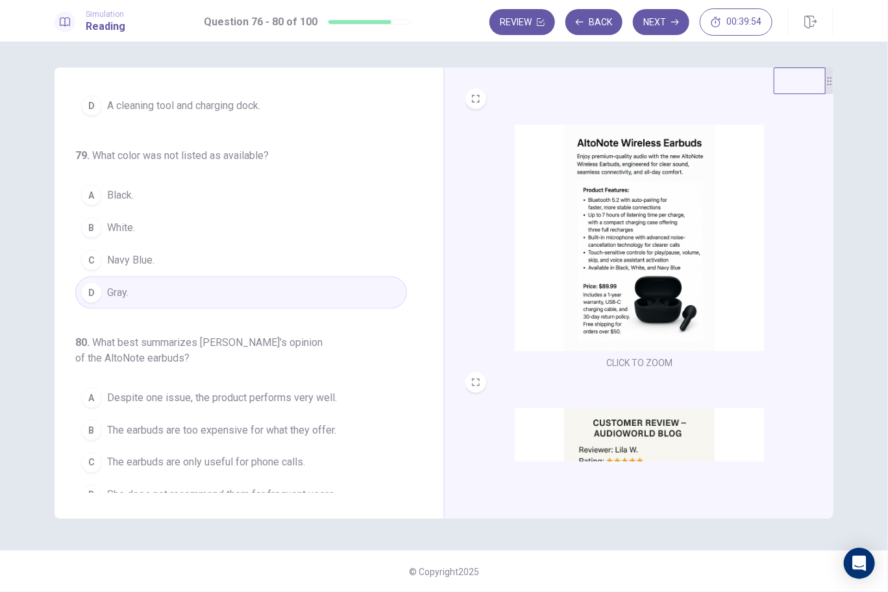
scroll to position [561, 0]
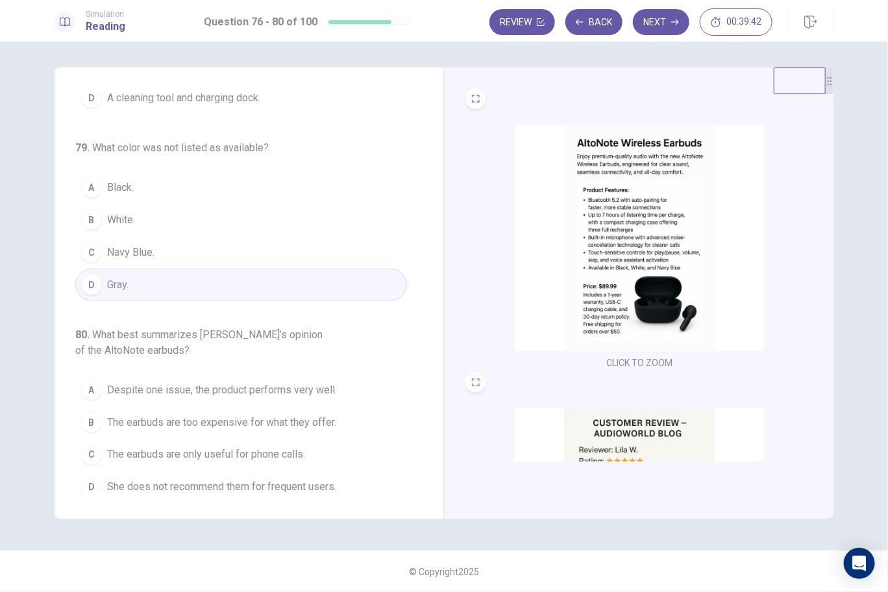
click at [163, 382] on span "Despite one issue, the product performs very well." at bounding box center [222, 390] width 230 height 16
click at [660, 6] on div "Simulation Reading Question 76 - 80 of 100 Review Back Next 00:39:38" at bounding box center [444, 21] width 888 height 42
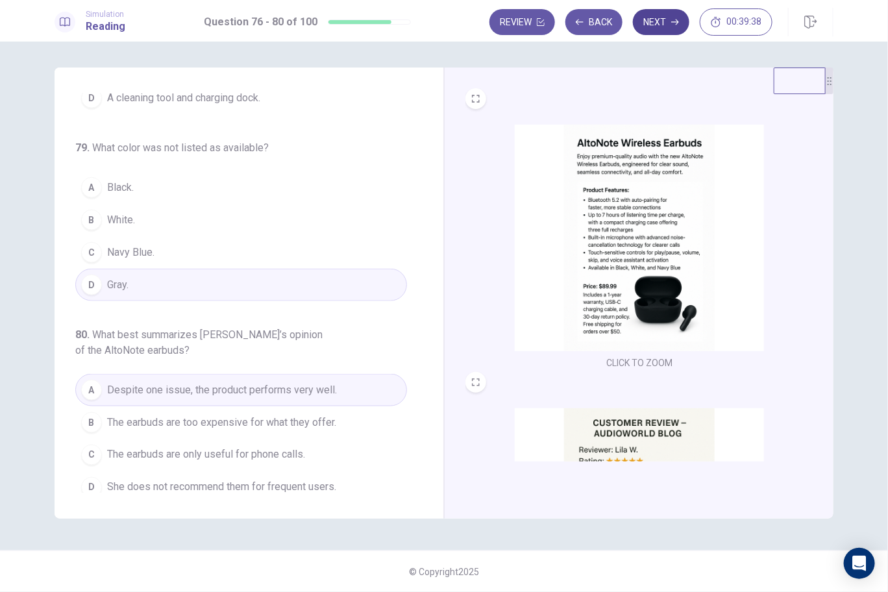
click at [660, 16] on button "Next" at bounding box center [661, 22] width 56 height 26
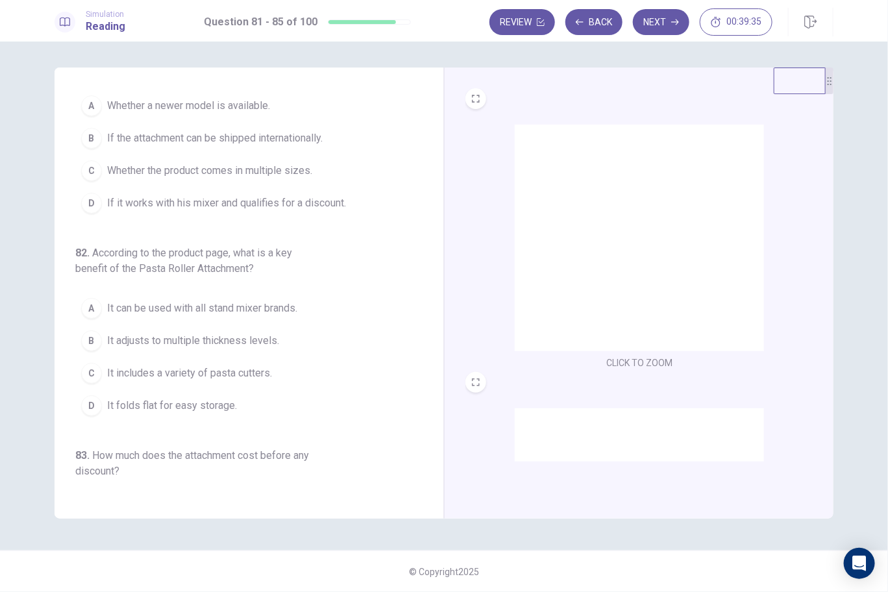
scroll to position [0, 0]
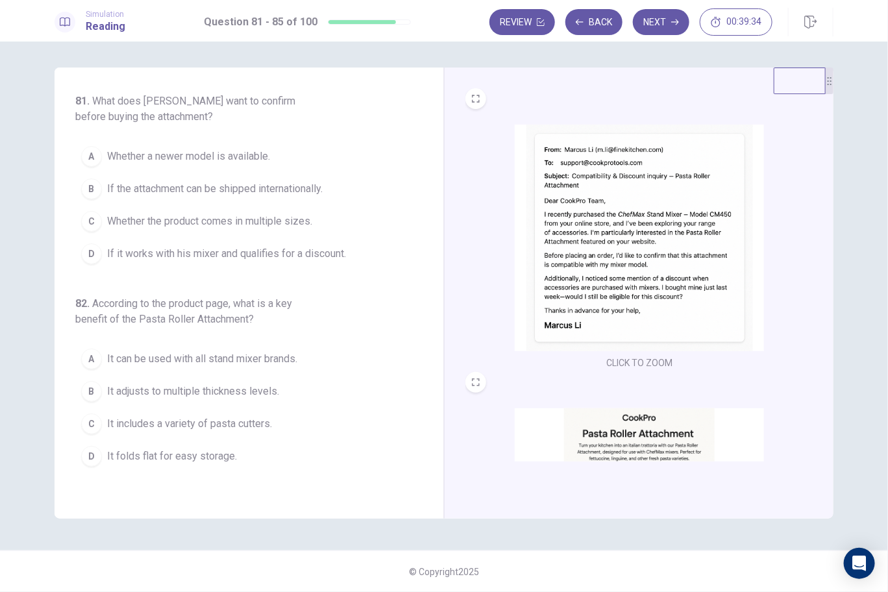
click at [686, 241] on img at bounding box center [639, 238] width 249 height 227
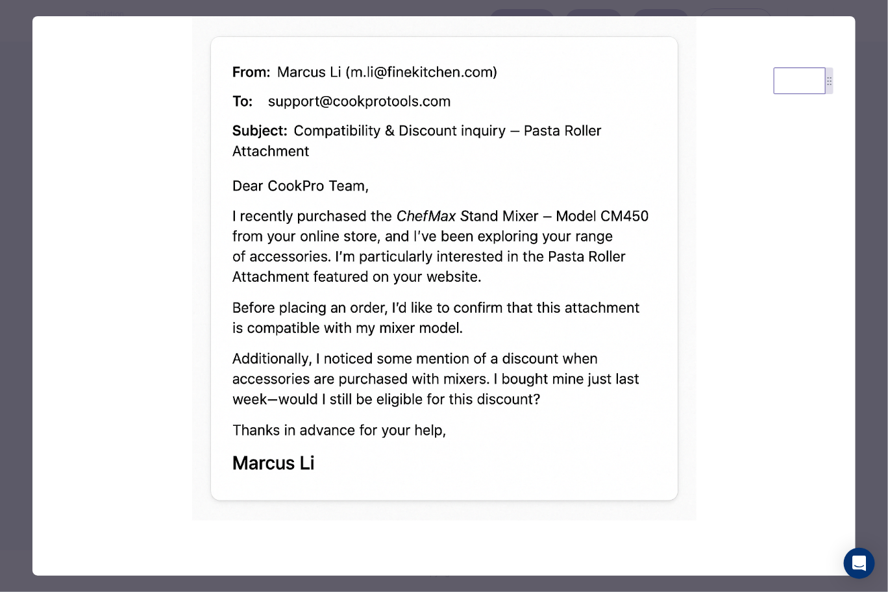
click at [863, 93] on div at bounding box center [444, 296] width 888 height 592
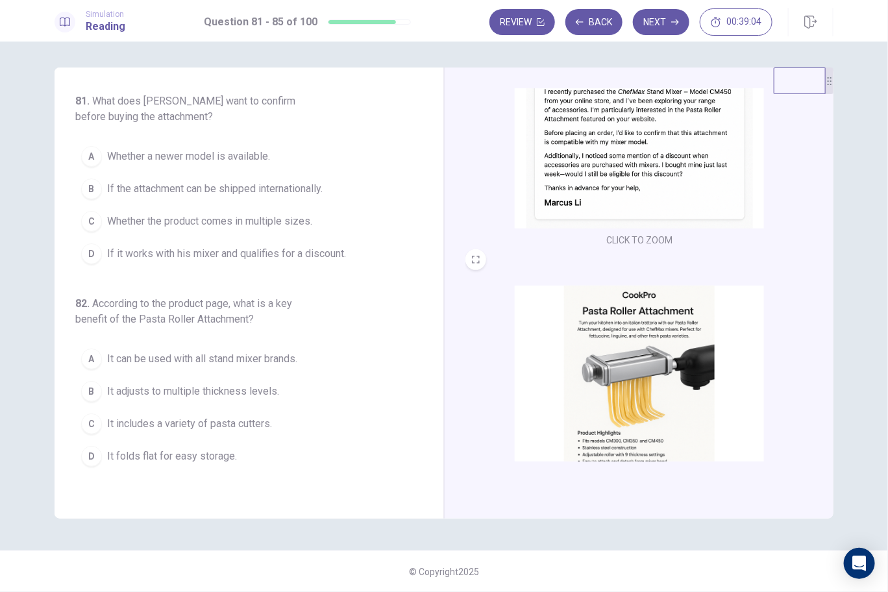
scroll to position [193, 0]
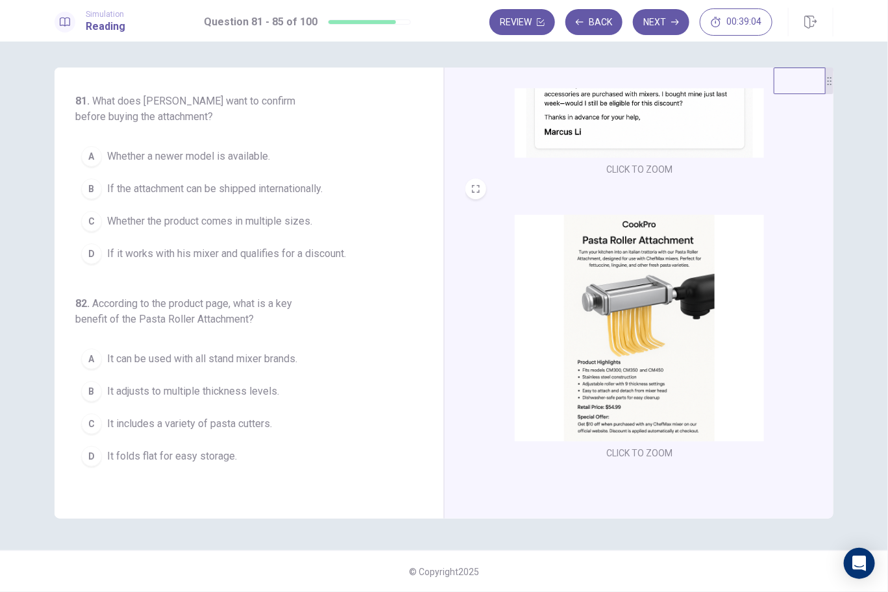
click at [638, 338] on img at bounding box center [639, 328] width 249 height 227
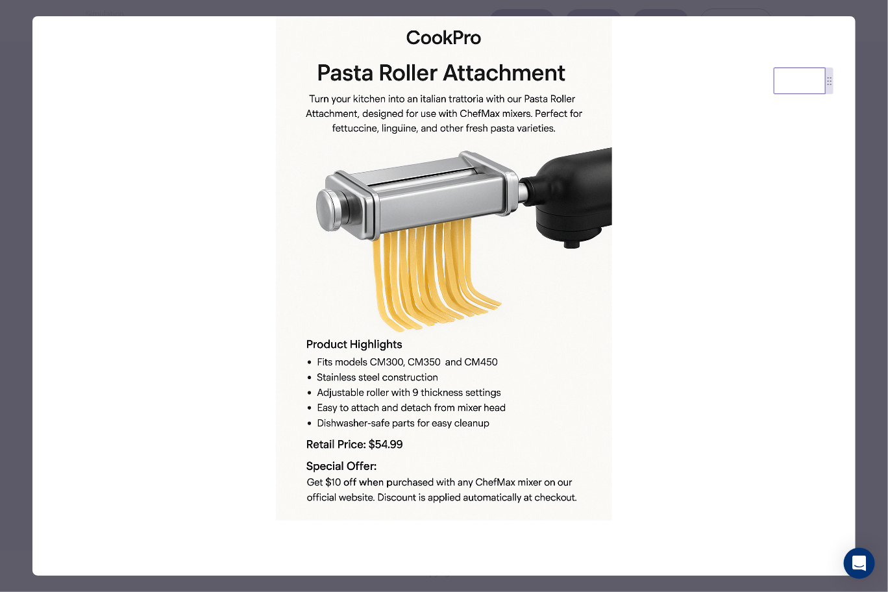
click at [880, 243] on div at bounding box center [444, 296] width 888 height 592
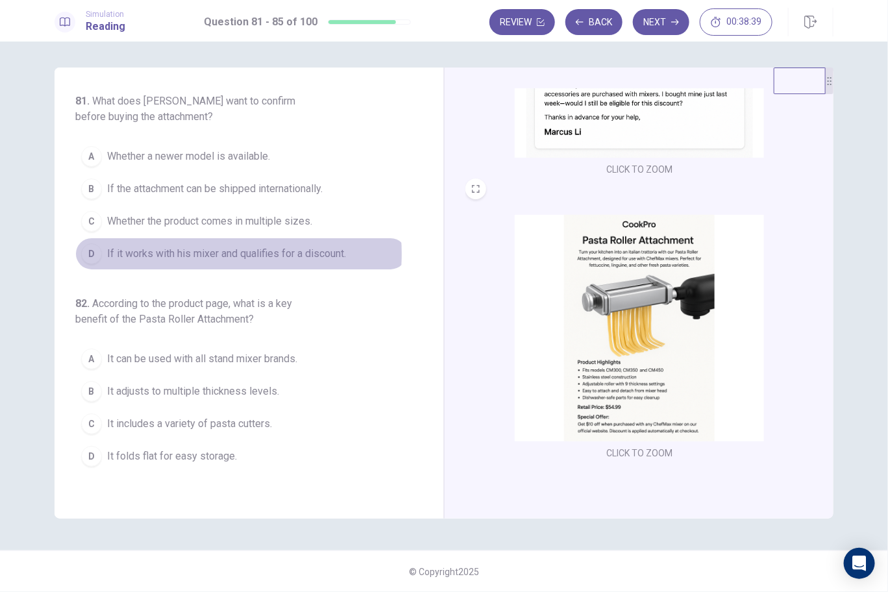
click at [195, 252] on span "If it works with his mixer and qualifies for a discount." at bounding box center [226, 254] width 239 height 16
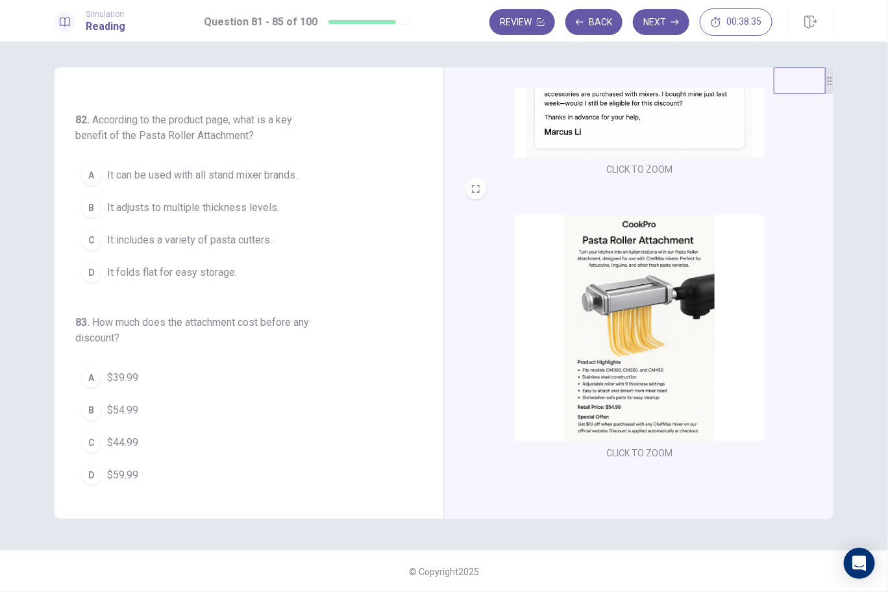
scroll to position [194, 0]
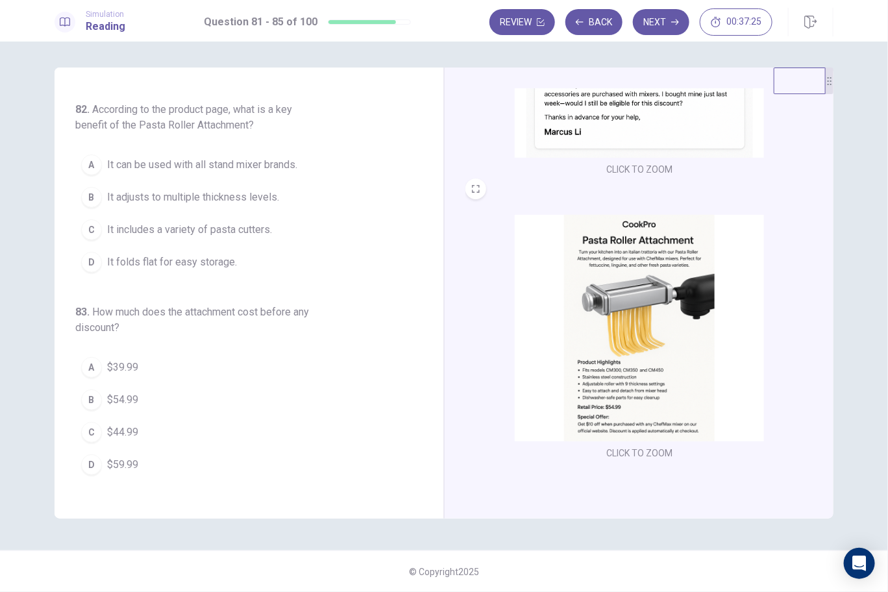
click at [195, 225] on span "It includes a variety of pasta cutters." at bounding box center [189, 230] width 165 height 16
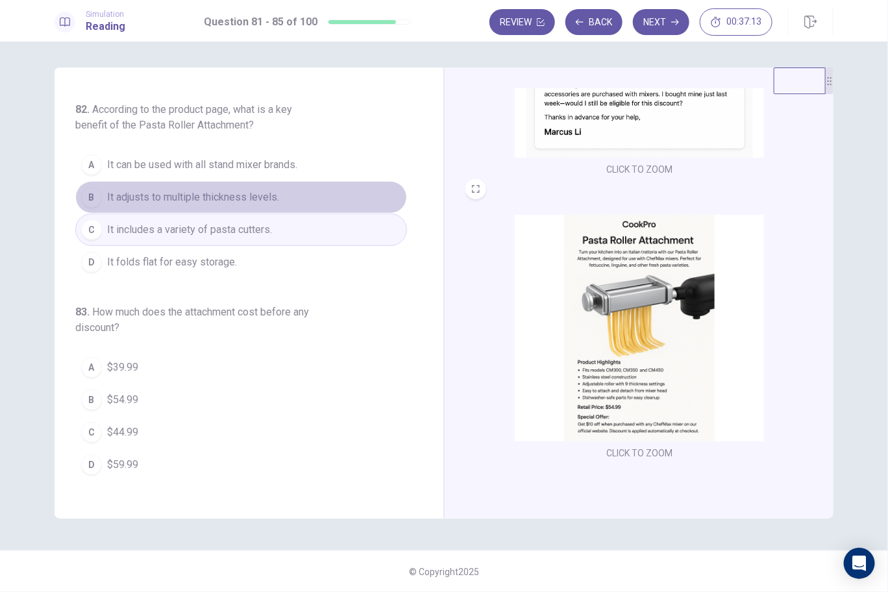
click at [251, 199] on span "It adjusts to multiple thickness levels." at bounding box center [193, 198] width 172 height 16
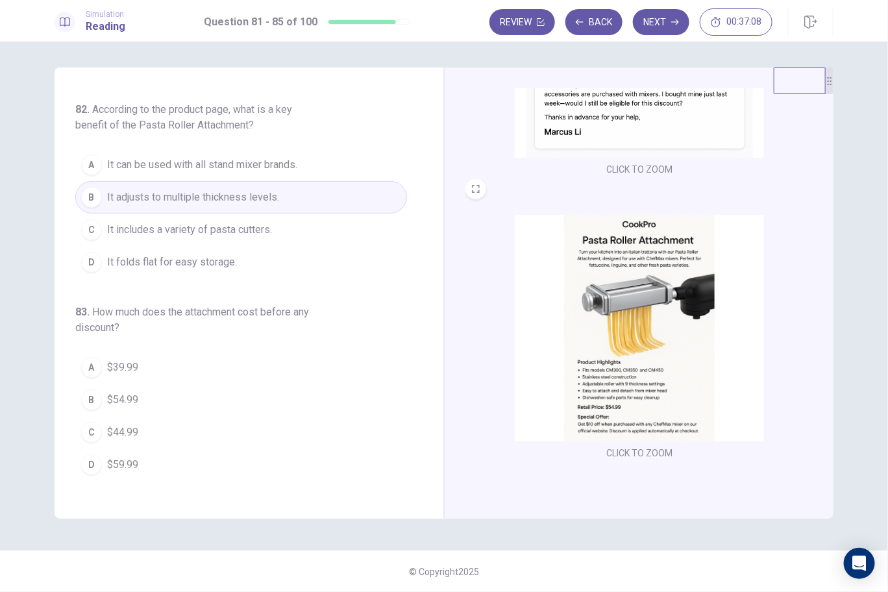
scroll to position [259, 0]
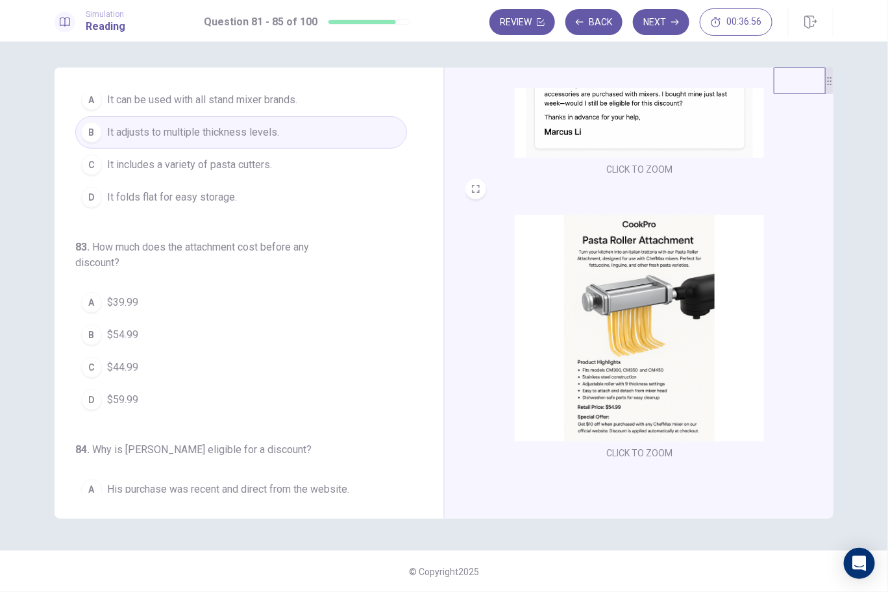
click at [119, 327] on span "$54.99" at bounding box center [122, 335] width 31 height 16
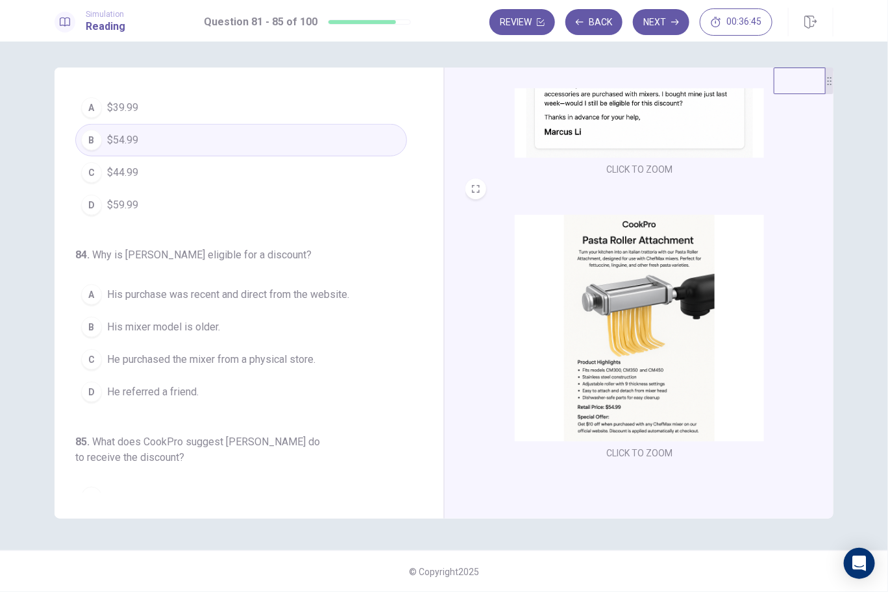
scroll to position [64, 0]
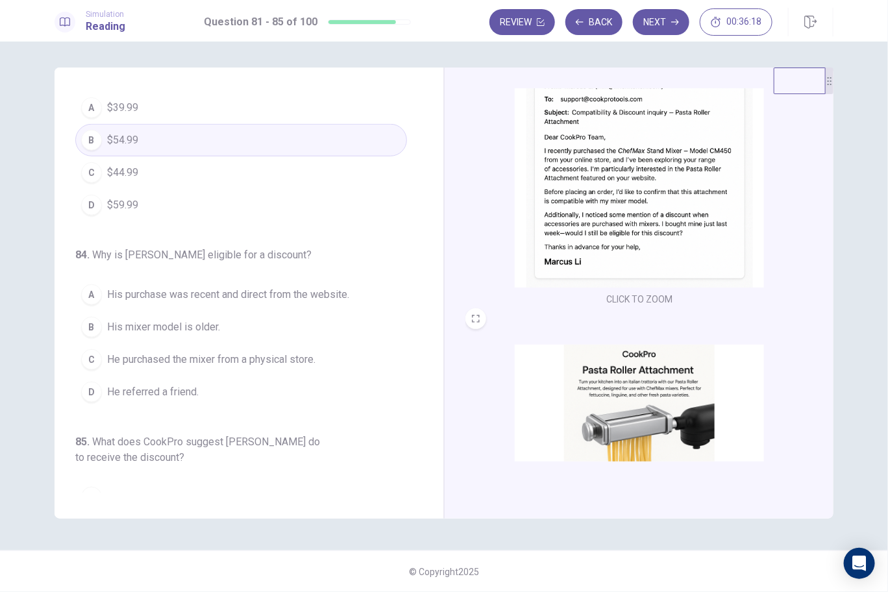
click at [221, 290] on span "His purchase was recent and direct from the website." at bounding box center [228, 295] width 242 height 16
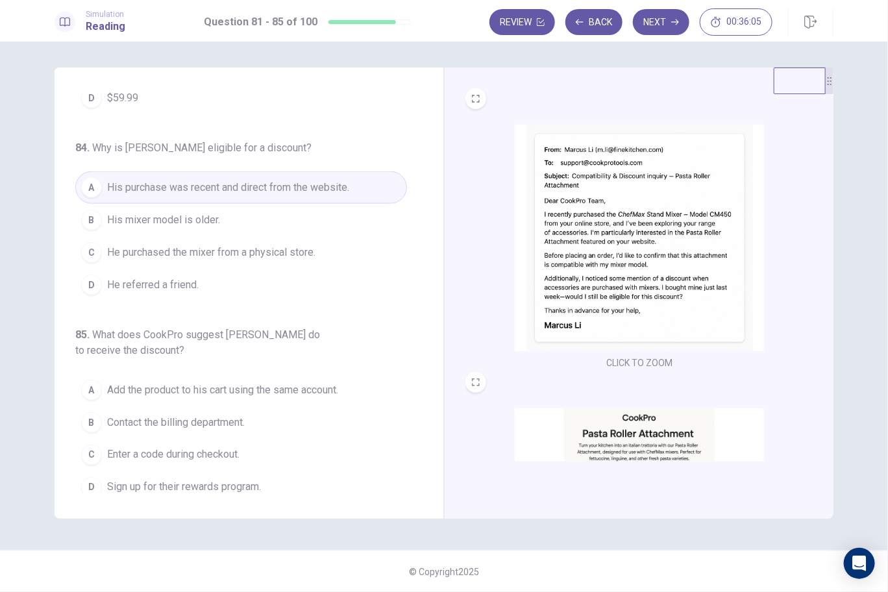
scroll to position [193, 0]
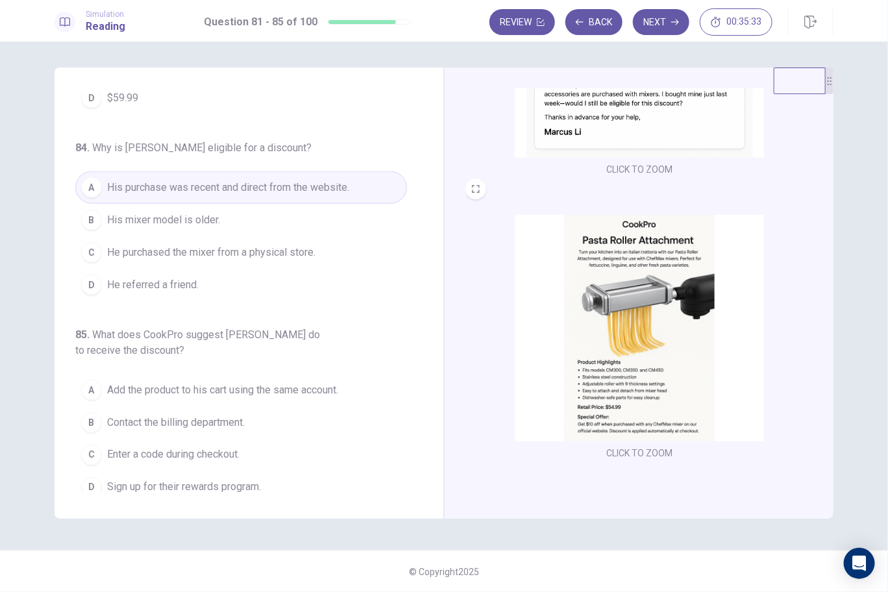
click at [169, 448] on span "Enter a code during checkout." at bounding box center [173, 455] width 132 height 16
click at [212, 406] on button "B Contact the billing department." at bounding box center [241, 422] width 332 height 32
click at [212, 386] on span "Add the product to his cart using the same account." at bounding box center [222, 390] width 231 height 16
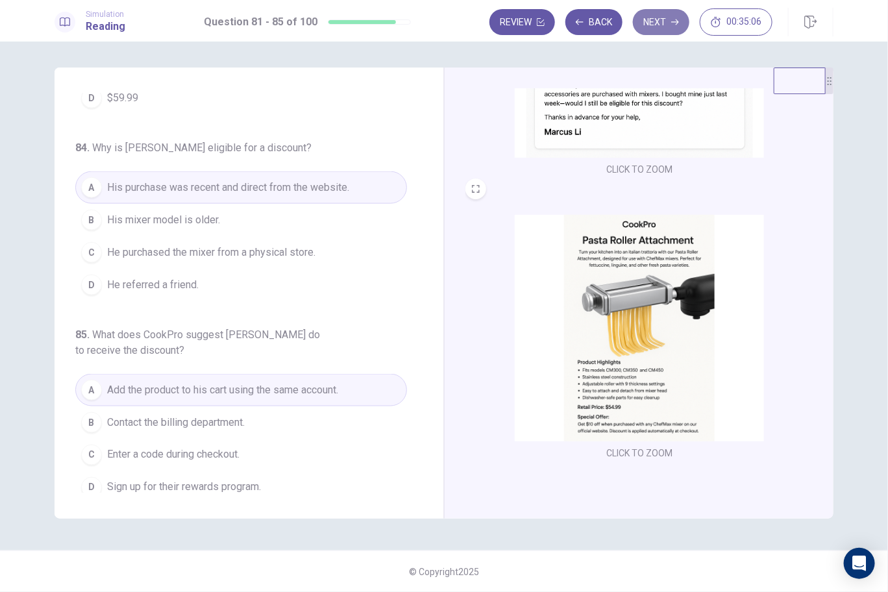
click at [647, 19] on button "Next" at bounding box center [661, 22] width 56 height 26
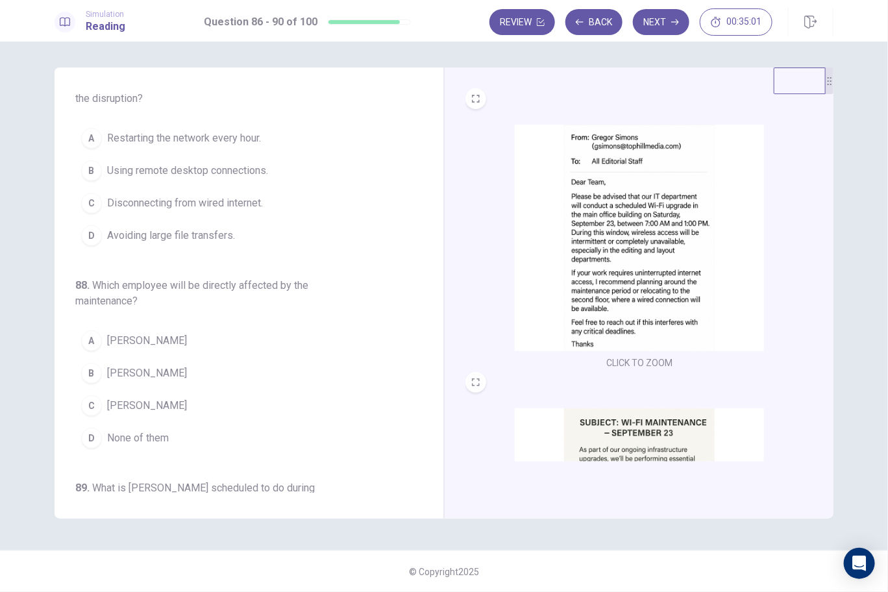
scroll to position [91, 0]
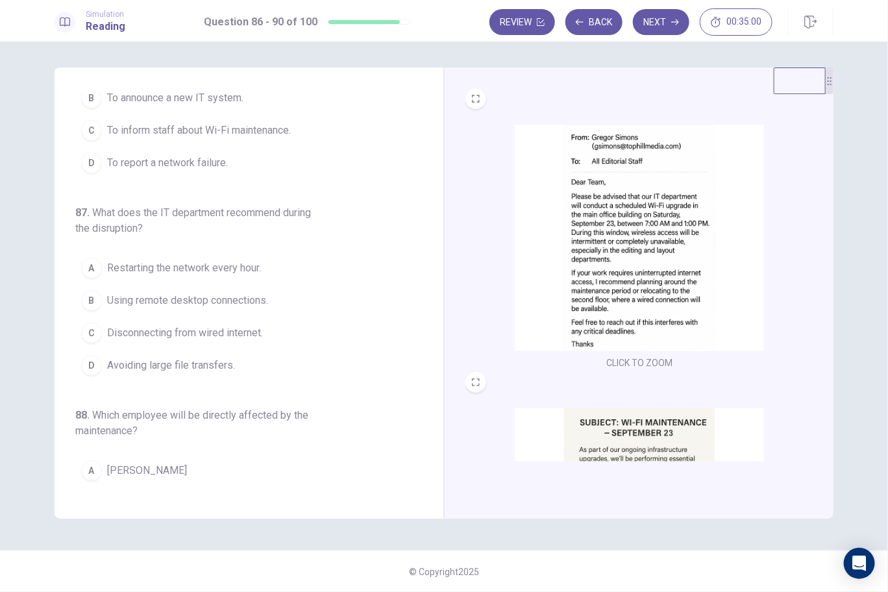
click at [613, 244] on img at bounding box center [639, 238] width 249 height 227
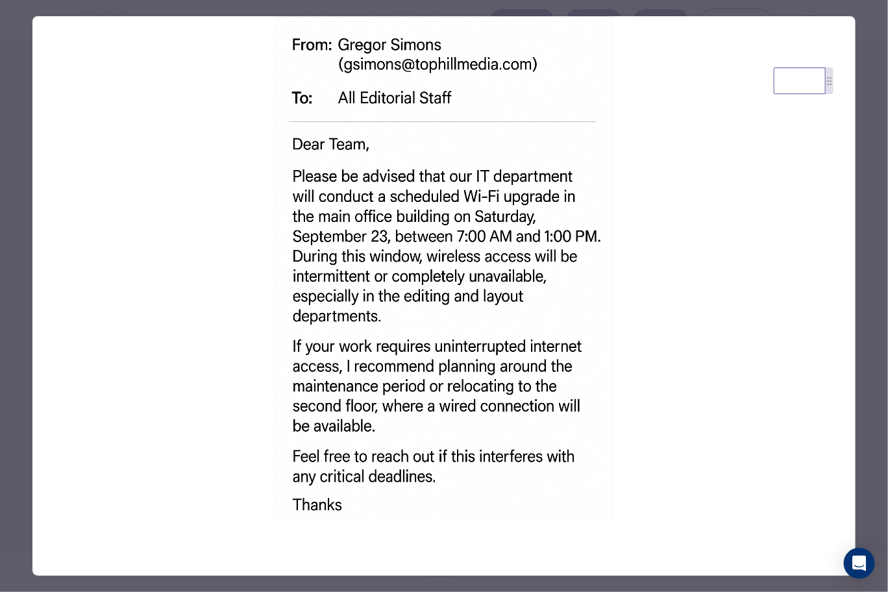
click at [865, 235] on div at bounding box center [444, 296] width 888 height 592
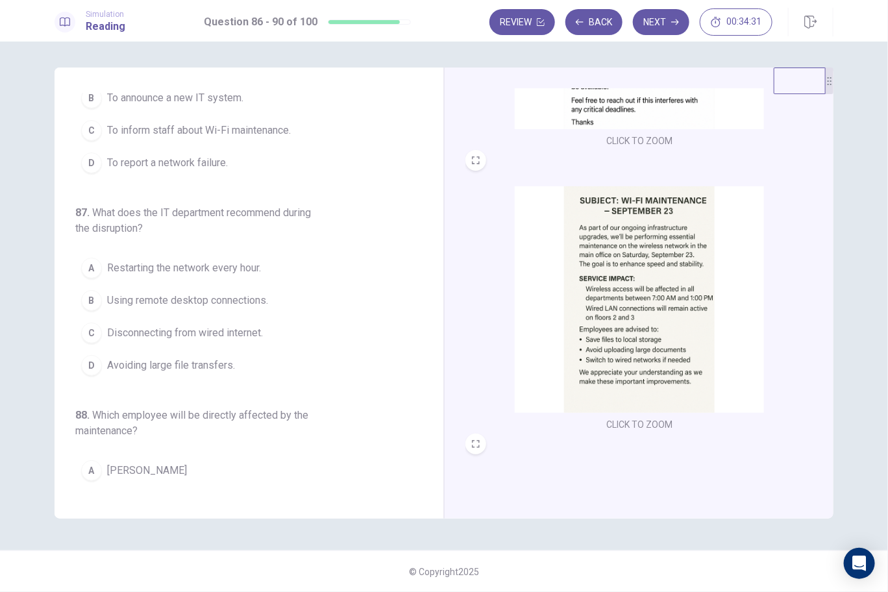
scroll to position [324, 0]
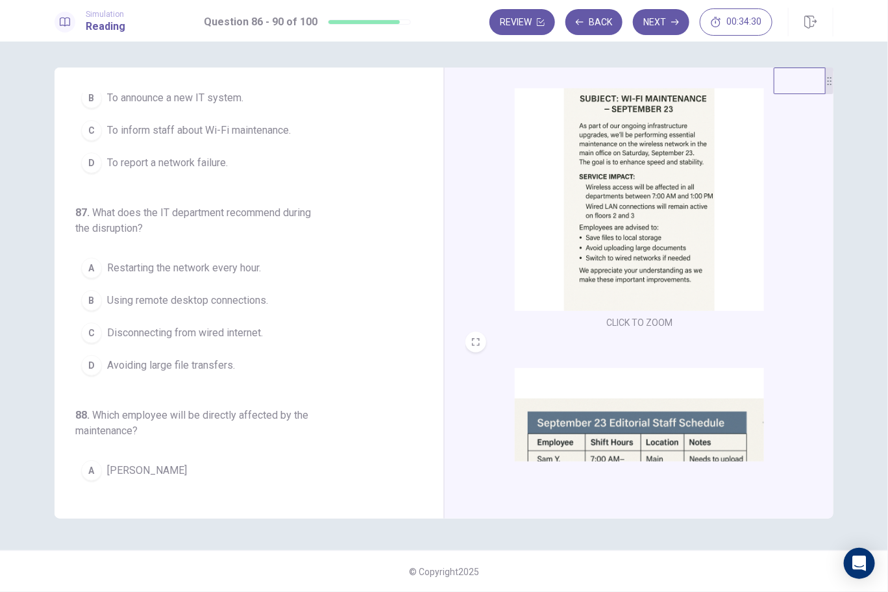
click at [628, 192] on img at bounding box center [639, 197] width 249 height 227
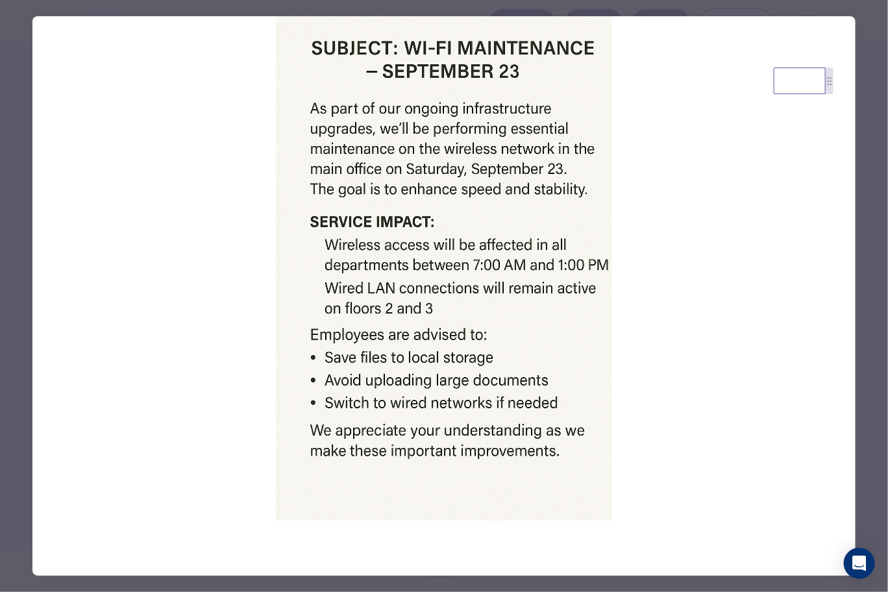
click at [863, 225] on div at bounding box center [444, 296] width 888 height 592
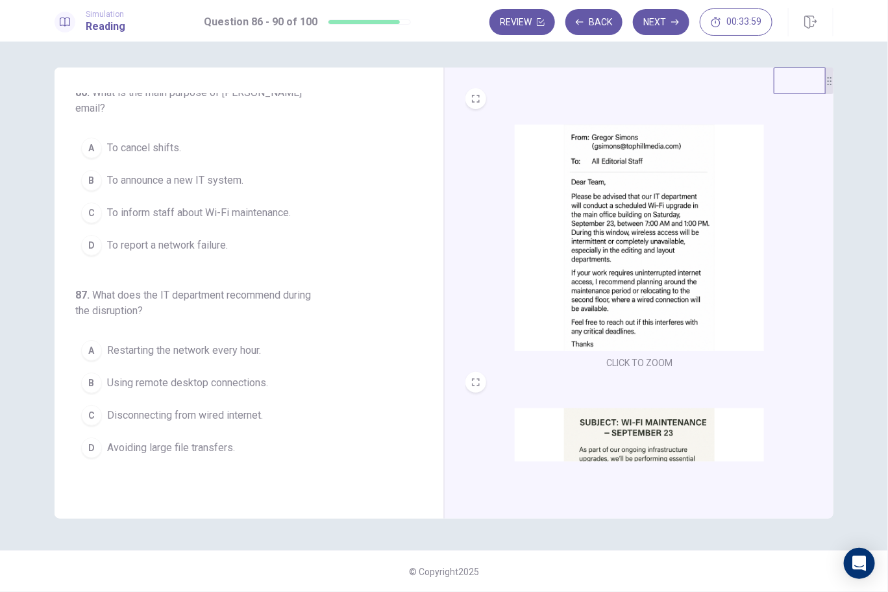
scroll to position [0, 0]
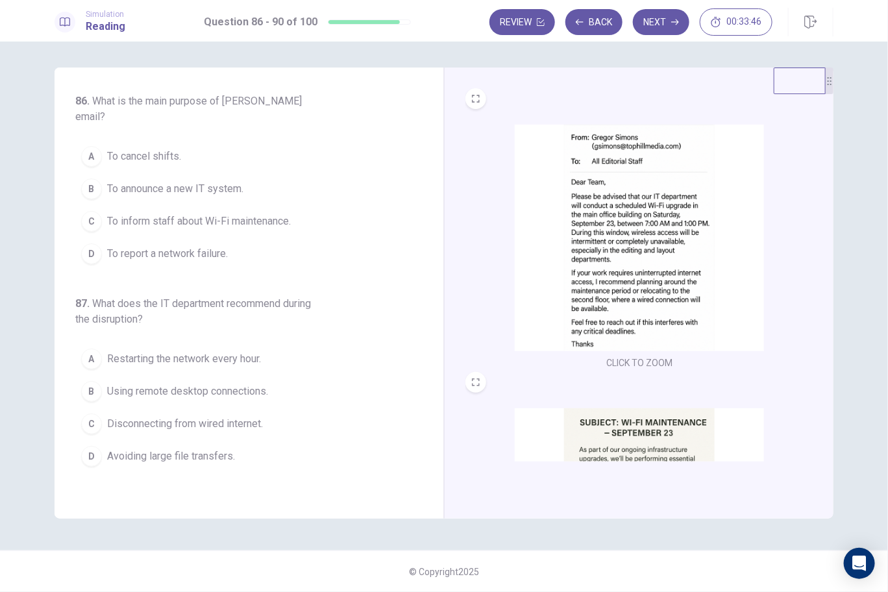
click at [177, 214] on span "To inform staff about Wi-Fi maintenance." at bounding box center [199, 222] width 184 height 16
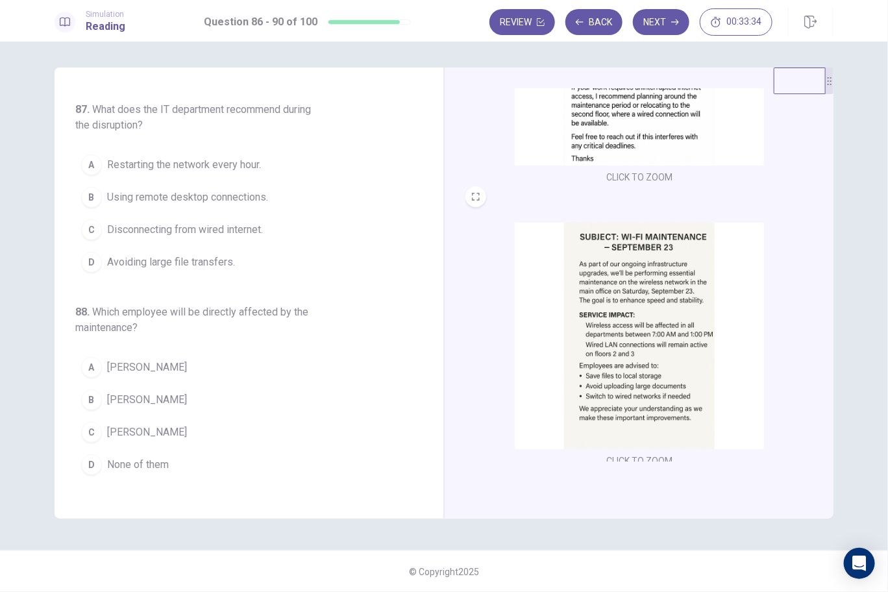
scroll to position [259, 0]
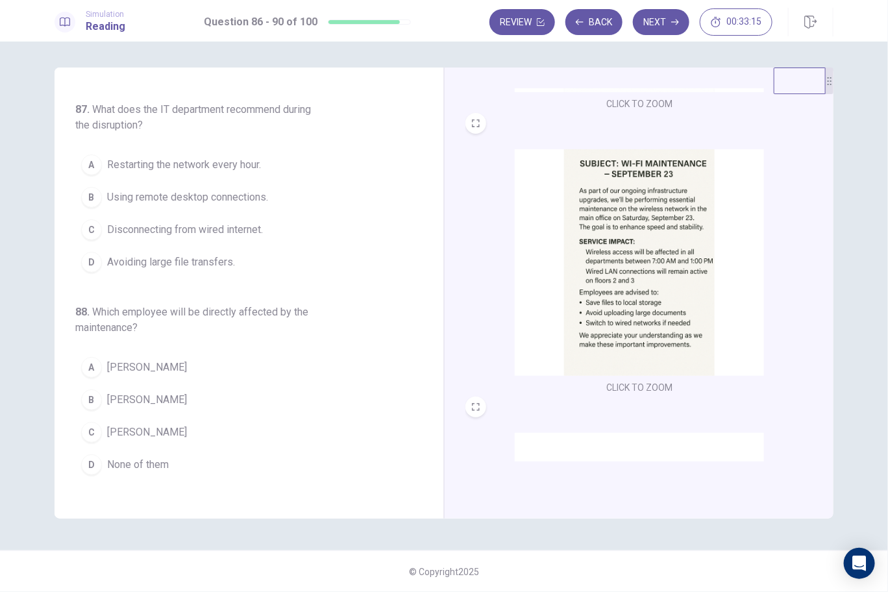
click at [175, 254] on span "Avoiding large file transfers." at bounding box center [171, 262] width 128 height 16
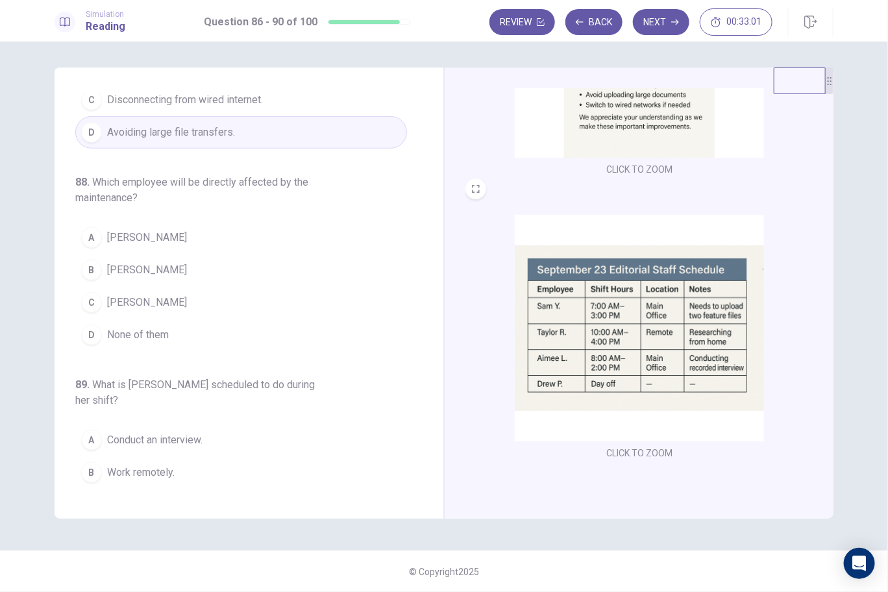
scroll to position [477, 0]
click at [100, 286] on button "C [PERSON_NAME]" at bounding box center [241, 302] width 332 height 32
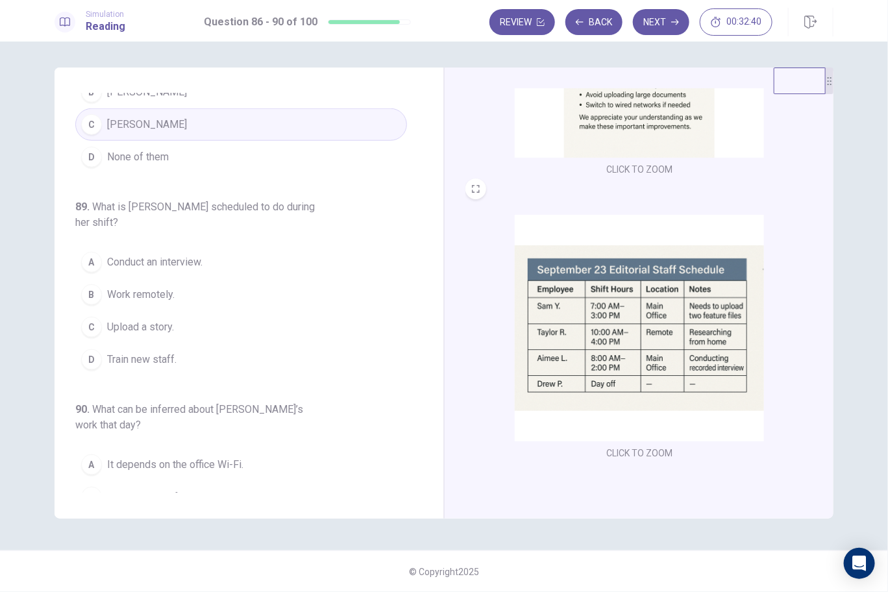
scroll to position [519, 0]
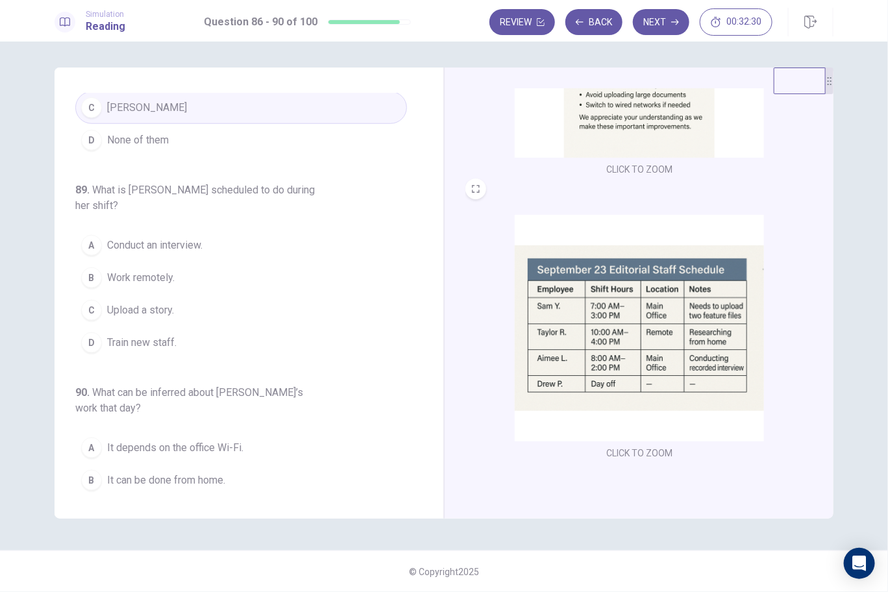
click at [156, 238] on span "Conduct an interview." at bounding box center [154, 246] width 95 height 16
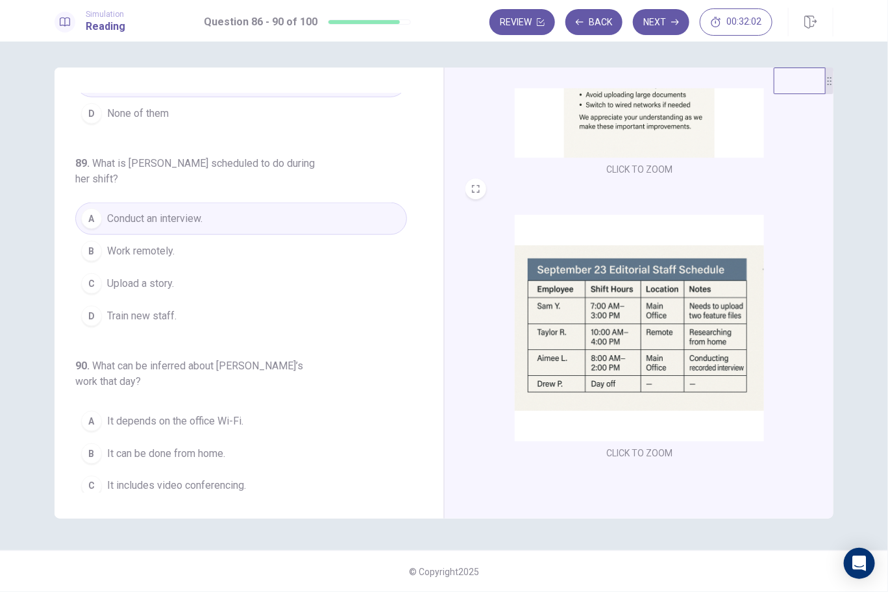
click at [195, 446] on span "It can be done from home." at bounding box center [166, 454] width 118 height 16
click at [658, 14] on button "Next" at bounding box center [661, 22] width 56 height 26
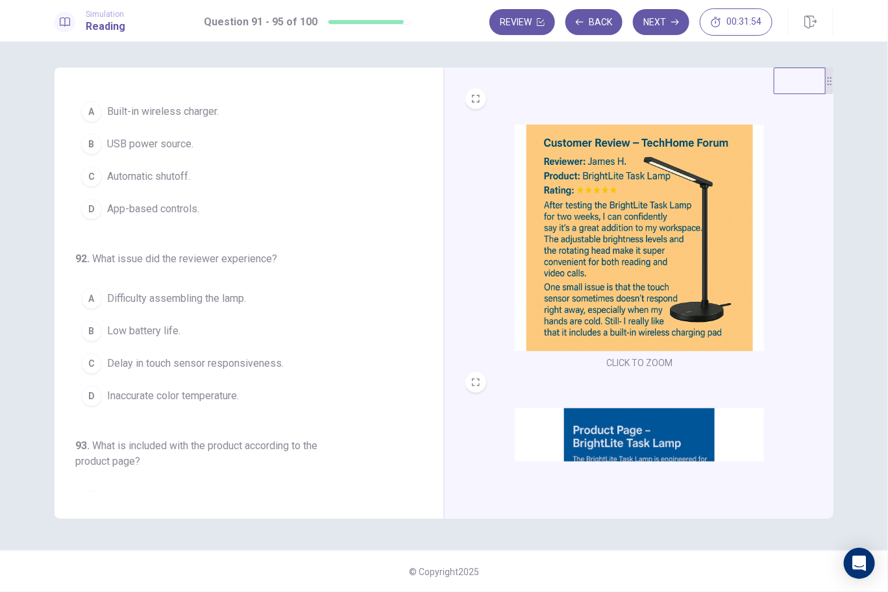
scroll to position [0, 0]
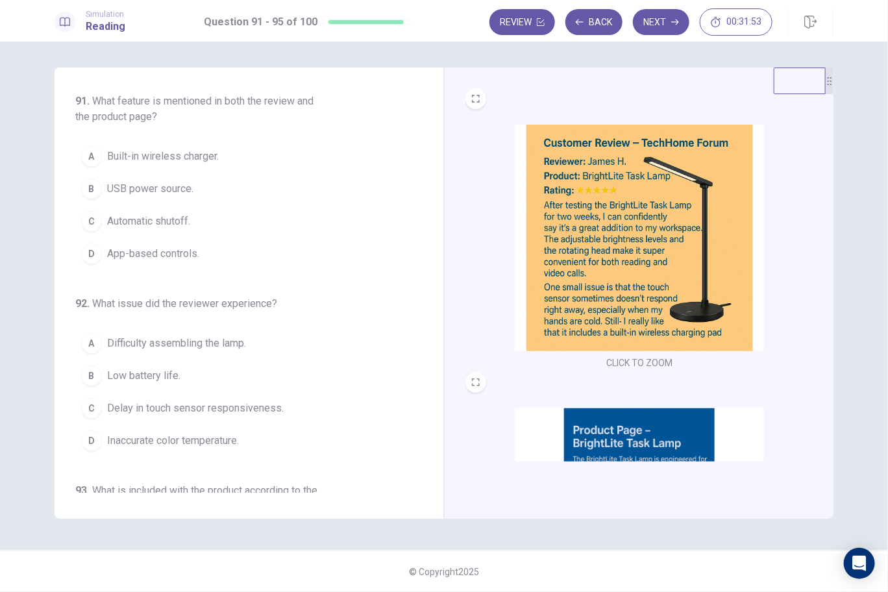
click at [639, 236] on img at bounding box center [639, 238] width 249 height 227
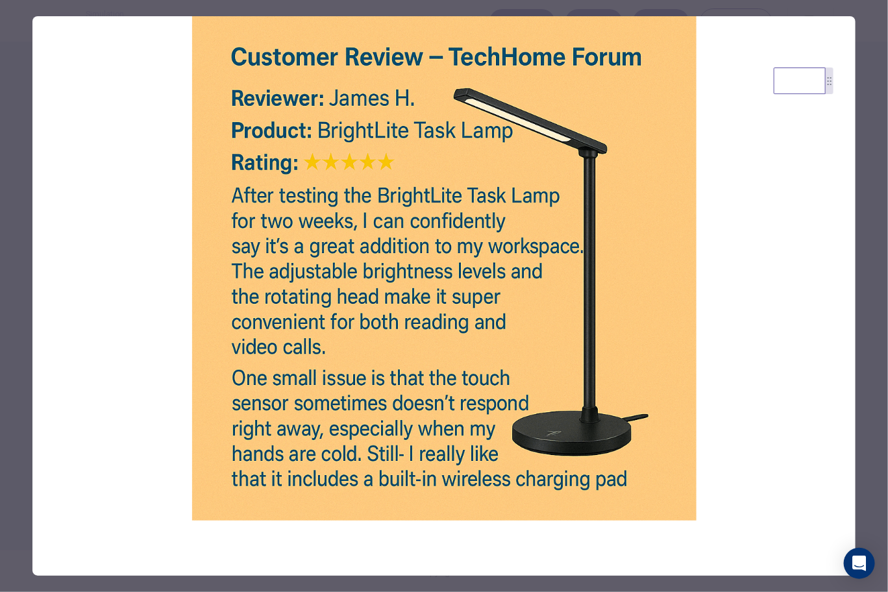
click at [880, 212] on div at bounding box center [444, 296] width 888 height 592
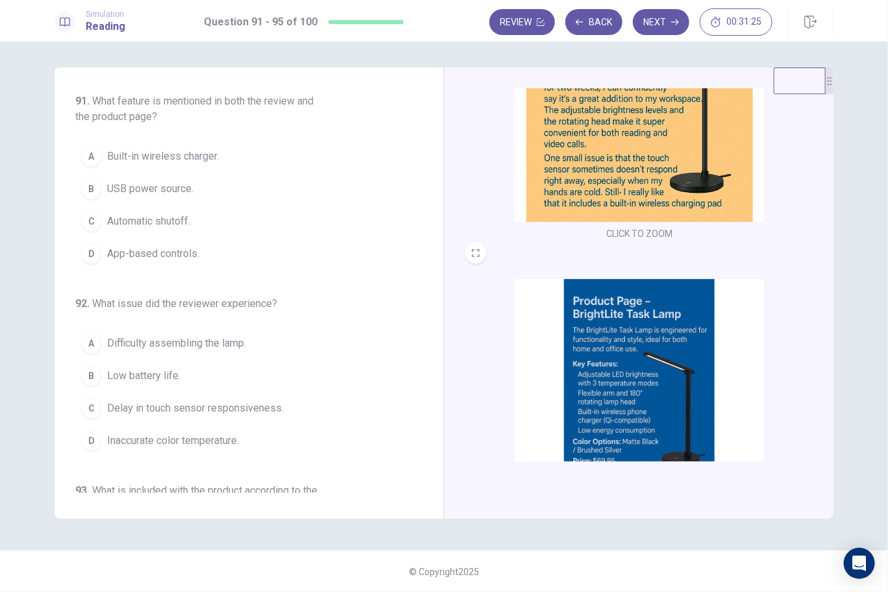
scroll to position [194, 0]
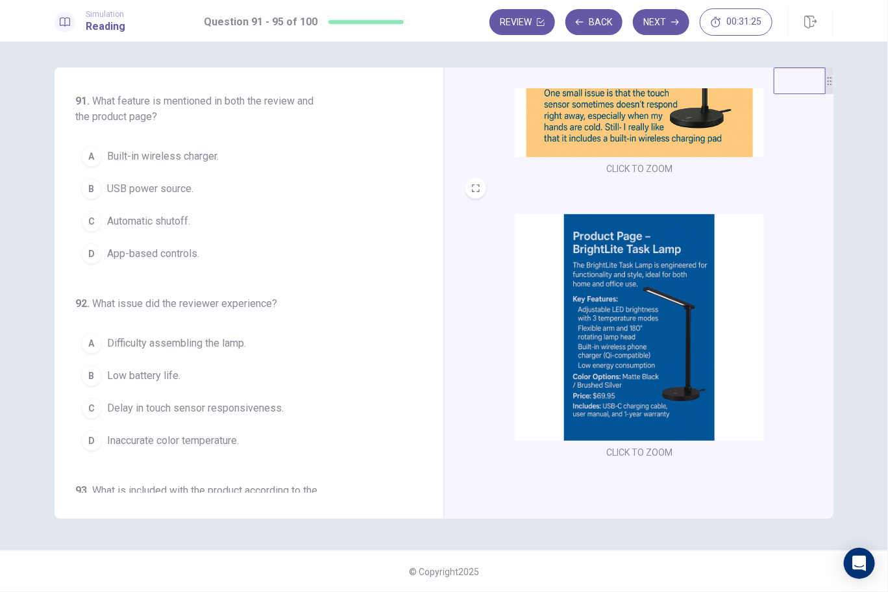
click at [650, 321] on img at bounding box center [639, 327] width 249 height 227
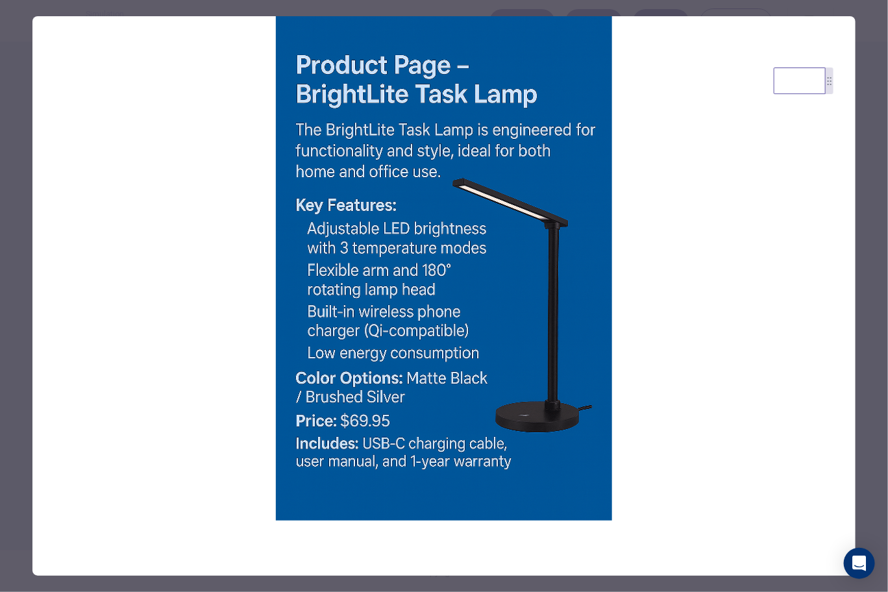
click at [875, 262] on div at bounding box center [444, 296] width 888 height 592
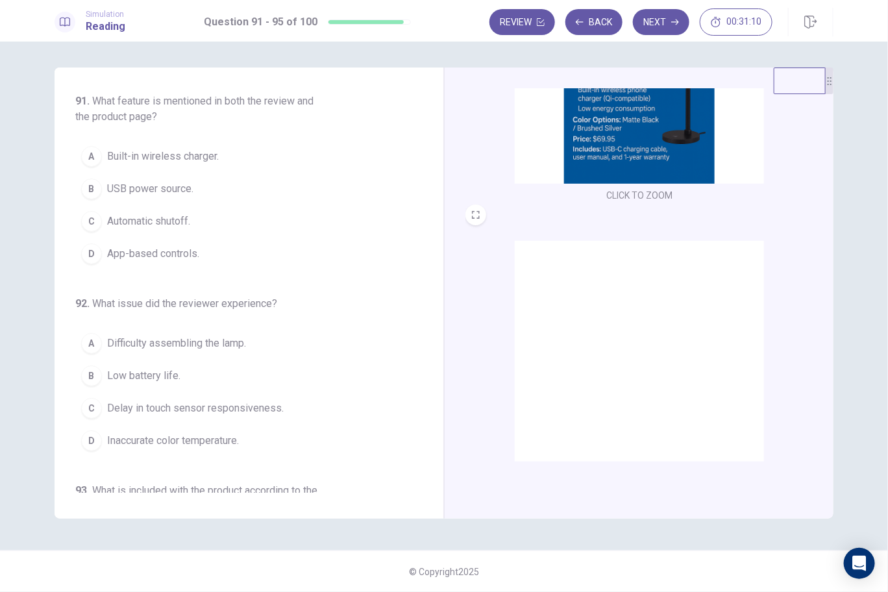
scroll to position [477, 0]
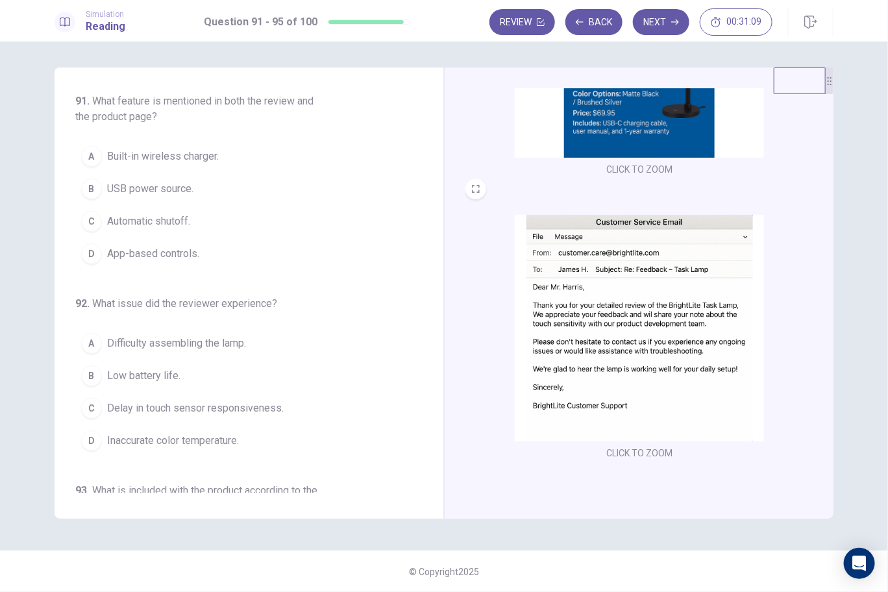
click at [688, 335] on img at bounding box center [639, 328] width 249 height 227
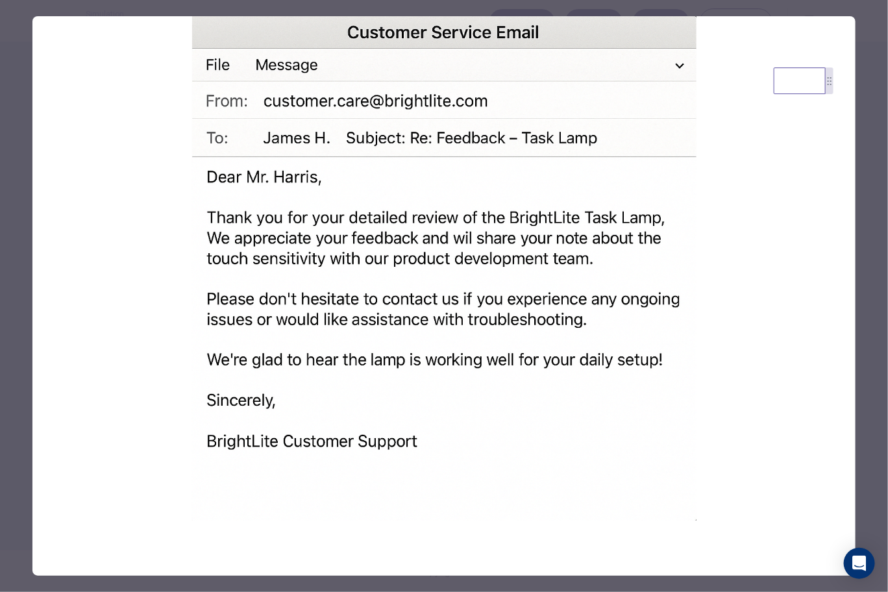
click at [887, 282] on div at bounding box center [444, 296] width 888 height 592
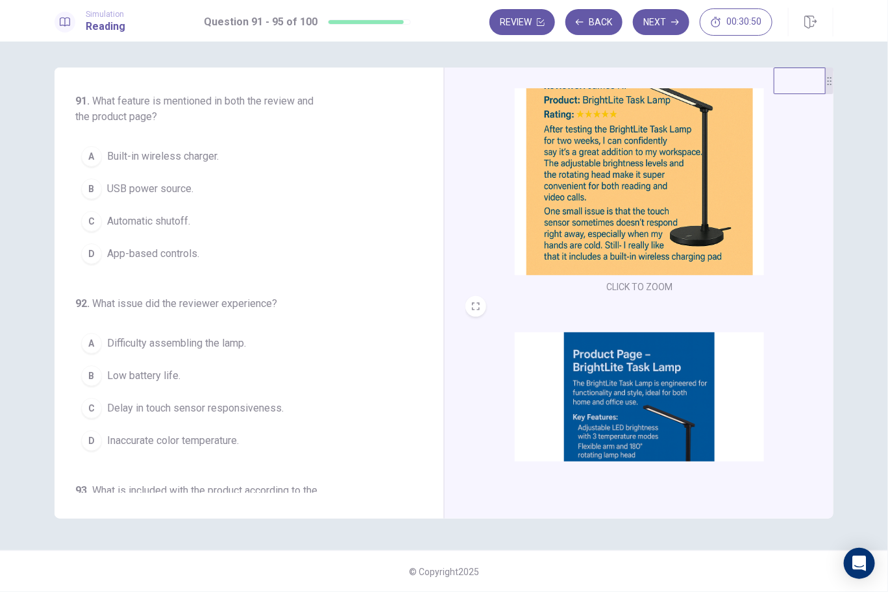
scroll to position [0, 0]
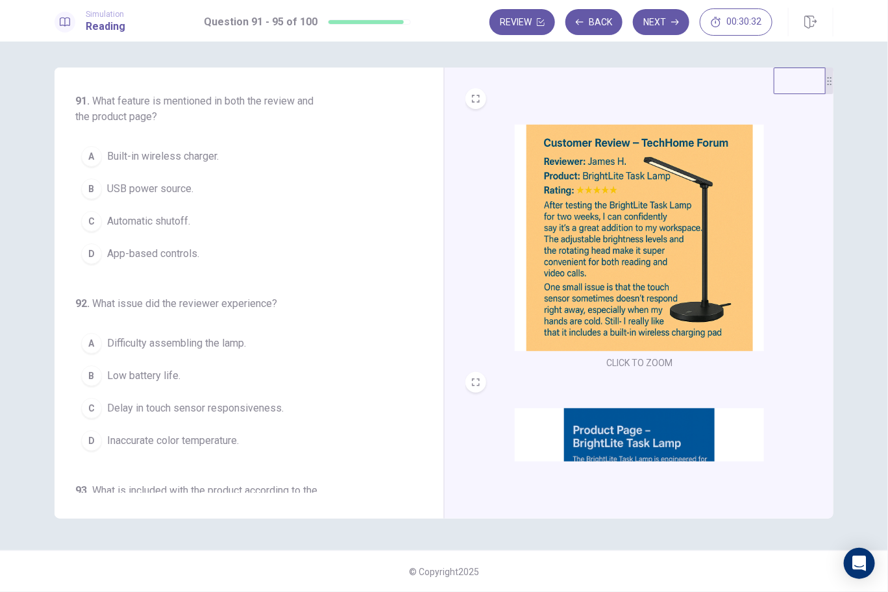
click at [123, 158] on span "Built-in wireless charger." at bounding box center [163, 157] width 112 height 16
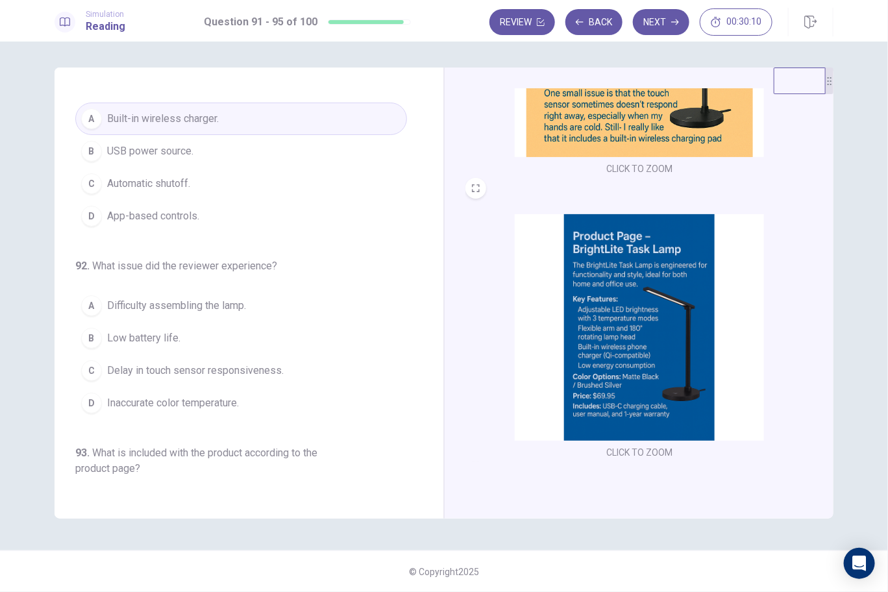
scroll to position [129, 0]
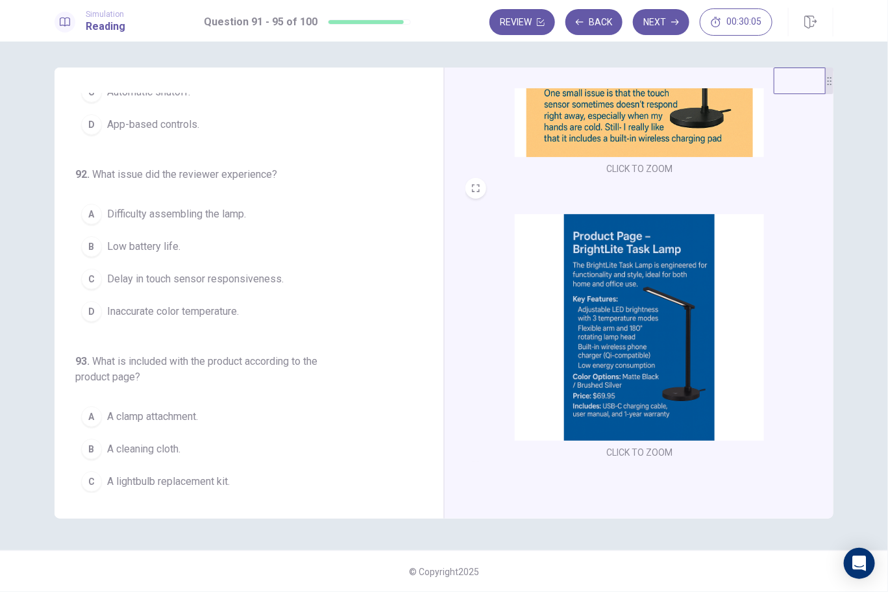
click at [172, 277] on span "Delay in touch sensor responsiveness." at bounding box center [195, 279] width 177 height 16
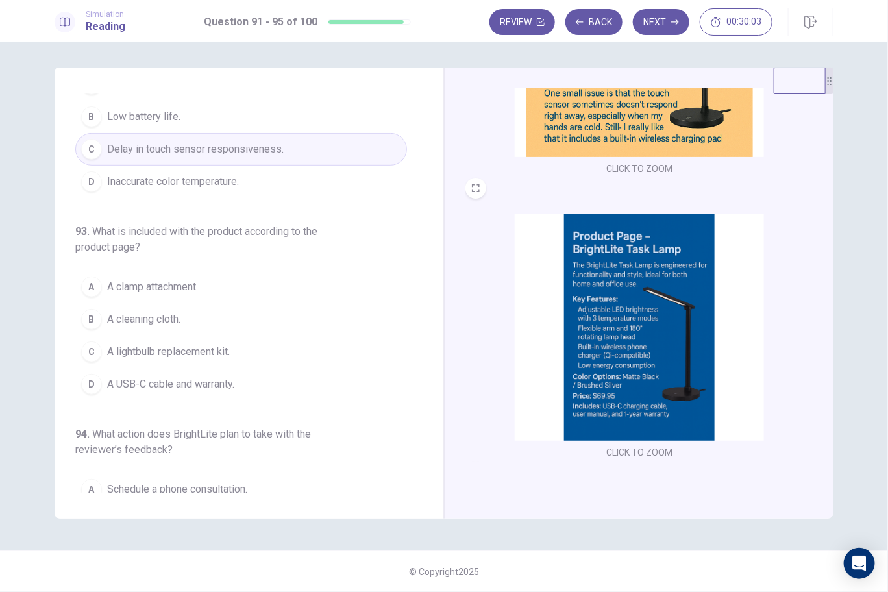
scroll to position [324, 0]
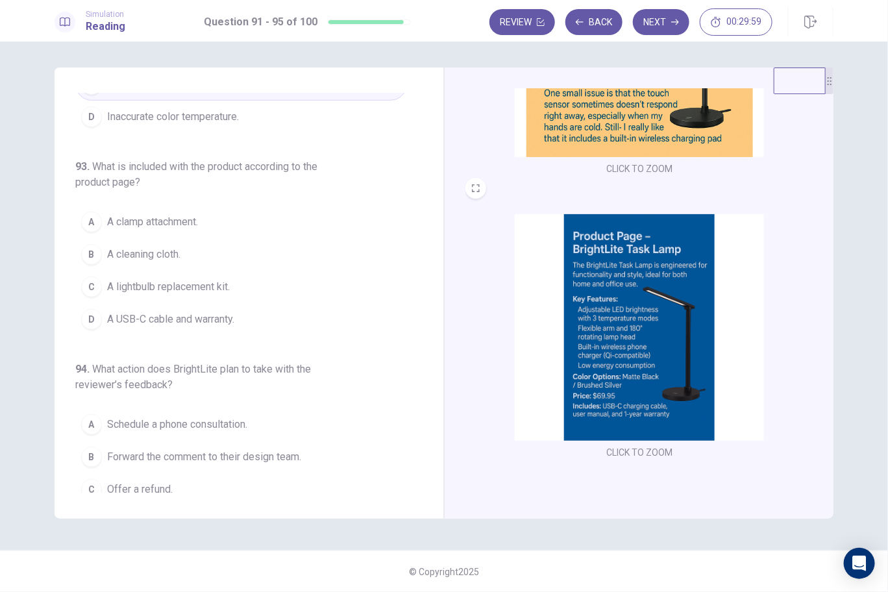
click at [195, 312] on span "A USB-C cable and warranty." at bounding box center [170, 320] width 127 height 16
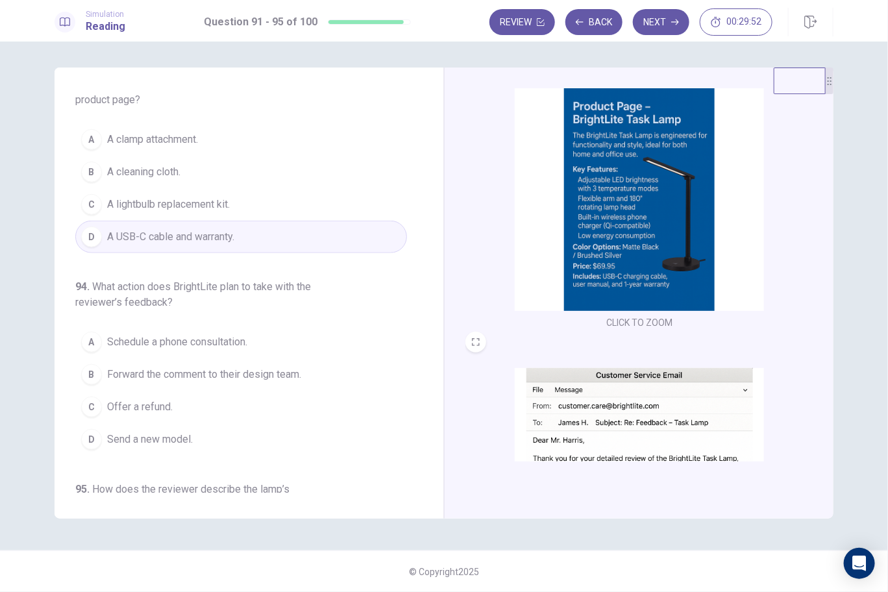
scroll to position [454, 0]
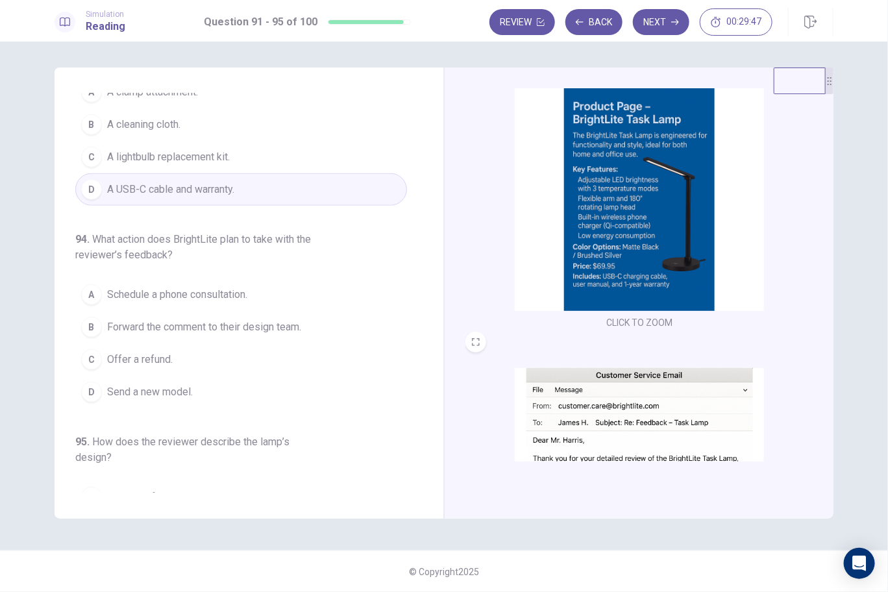
click at [251, 321] on span "Forward the comment to their design team." at bounding box center [204, 327] width 194 height 16
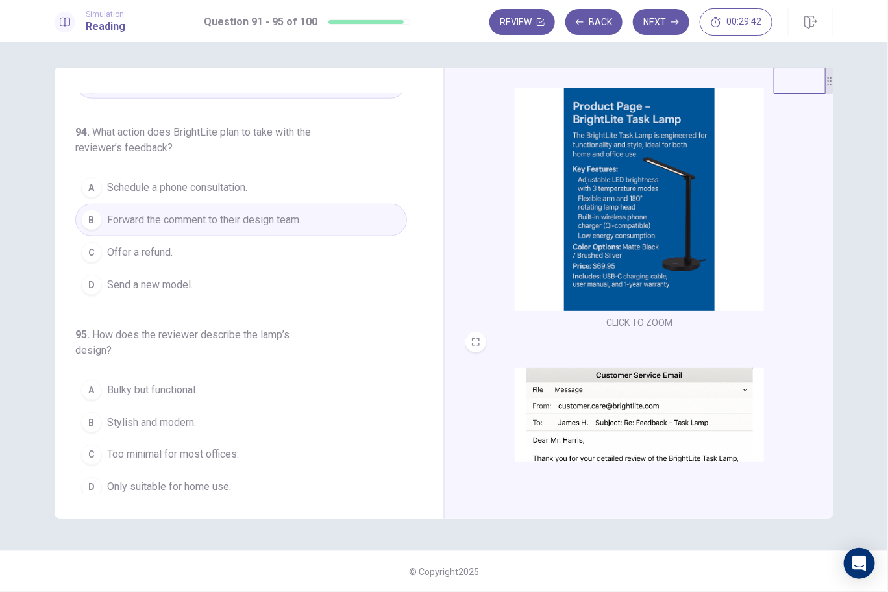
scroll to position [0, 0]
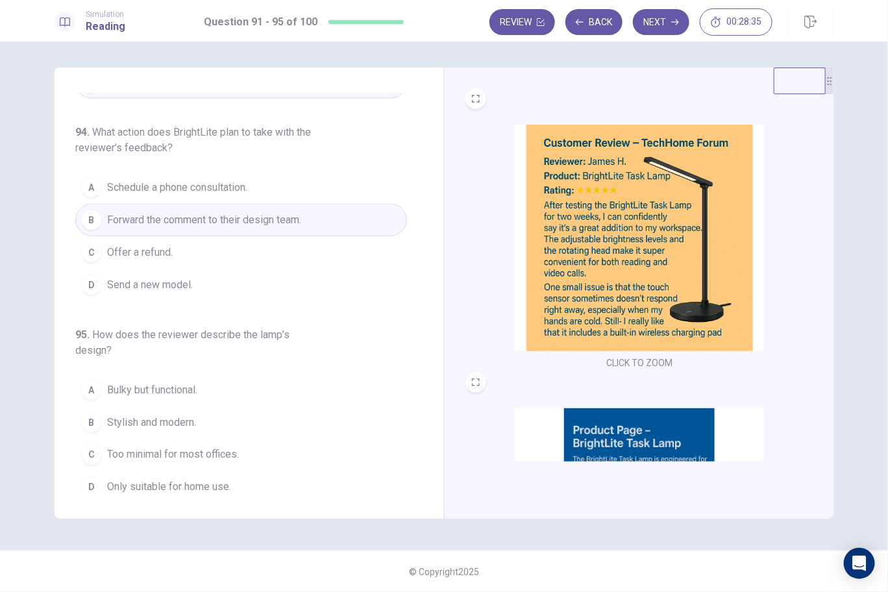
click at [214, 447] on span "Too minimal for most offices." at bounding box center [173, 455] width 132 height 16
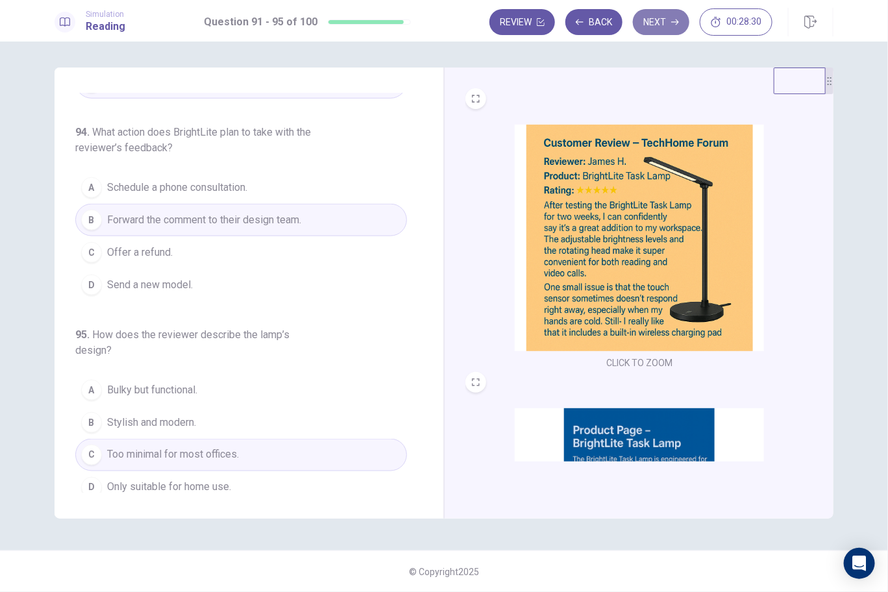
click at [653, 18] on button "Next" at bounding box center [661, 22] width 56 height 26
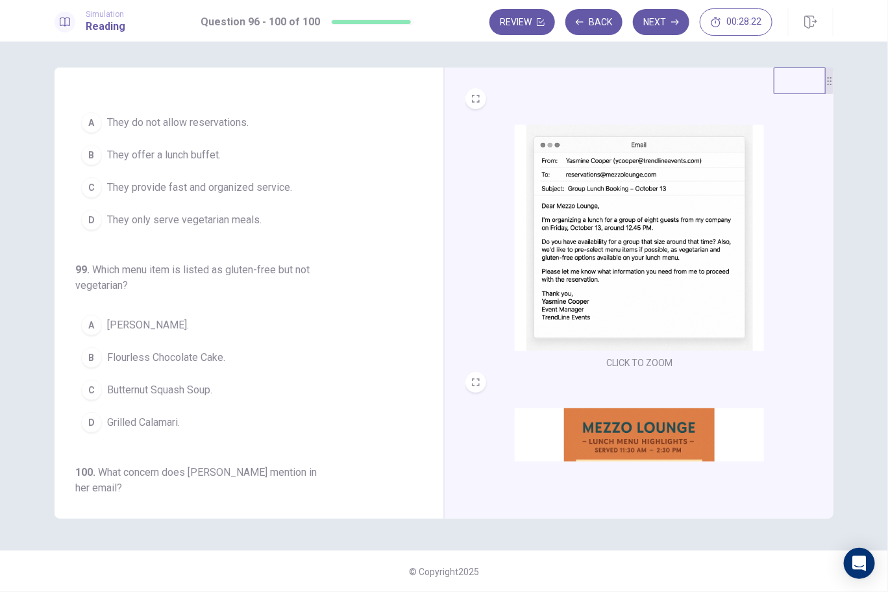
scroll to position [454, 0]
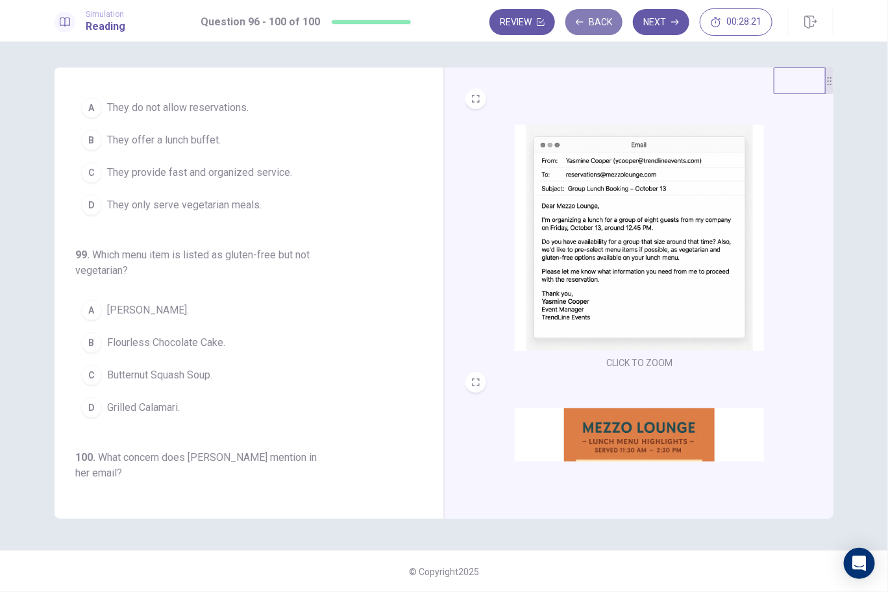
click at [588, 19] on button "Back" at bounding box center [593, 22] width 57 height 26
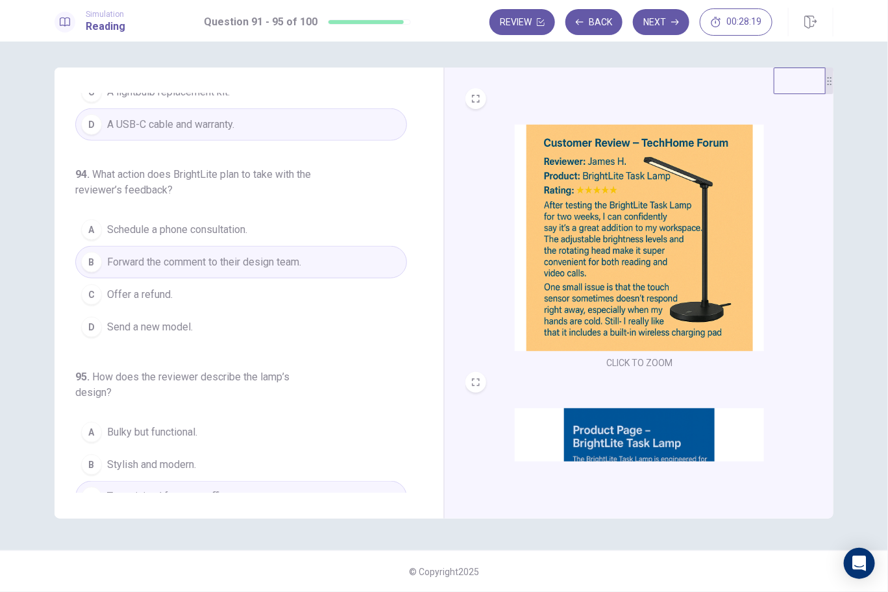
scroll to position [561, 0]
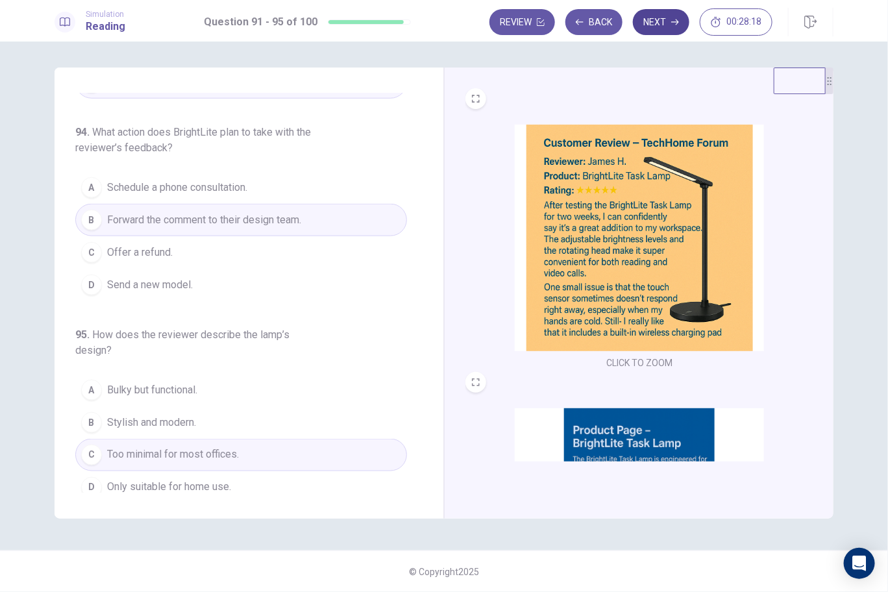
click at [676, 14] on button "Next" at bounding box center [661, 22] width 56 height 26
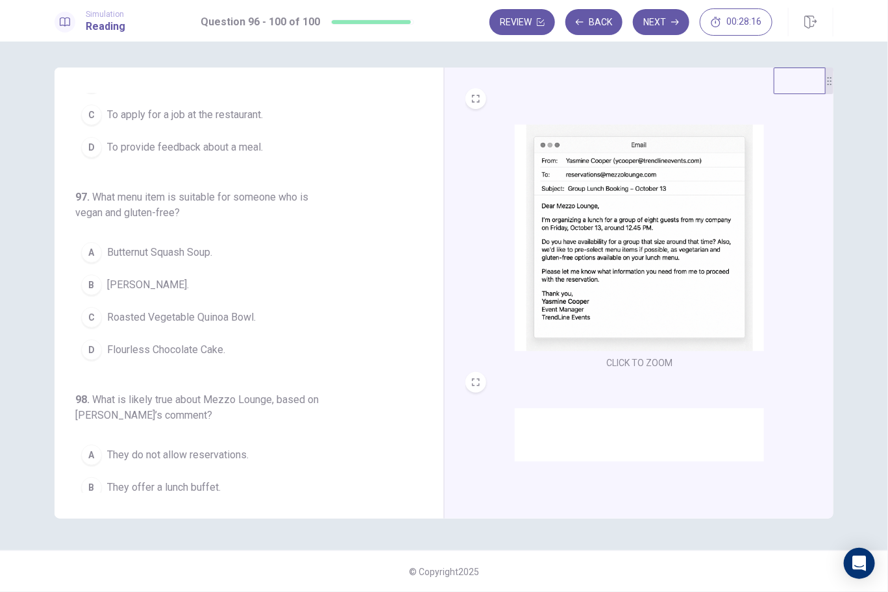
scroll to position [0, 0]
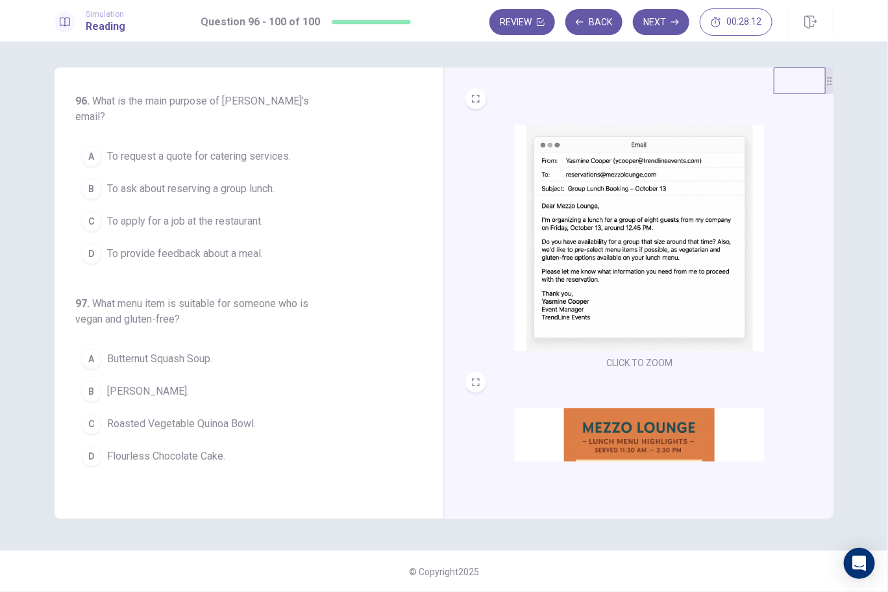
click at [692, 175] on img at bounding box center [639, 238] width 249 height 227
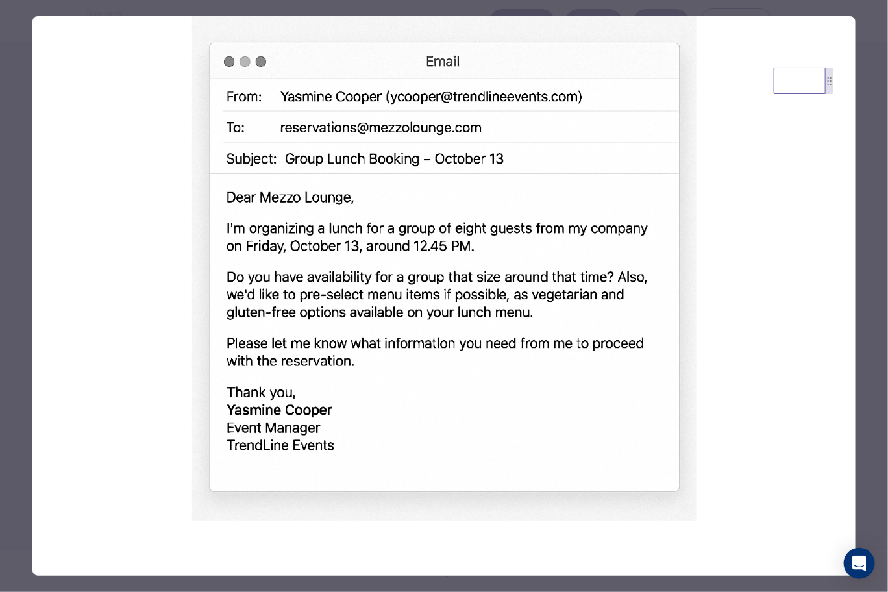
click at [876, 223] on div at bounding box center [444, 296] width 888 height 592
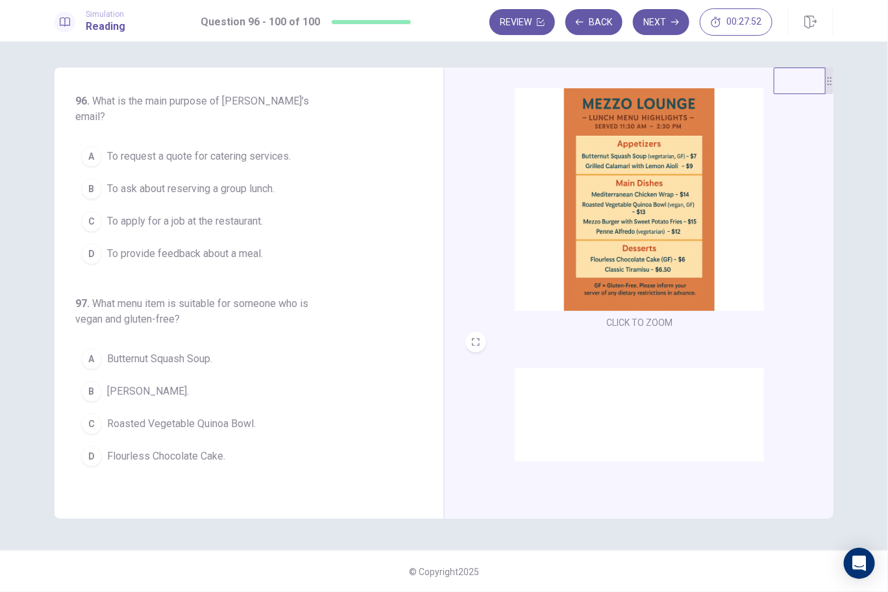
scroll to position [324, 0]
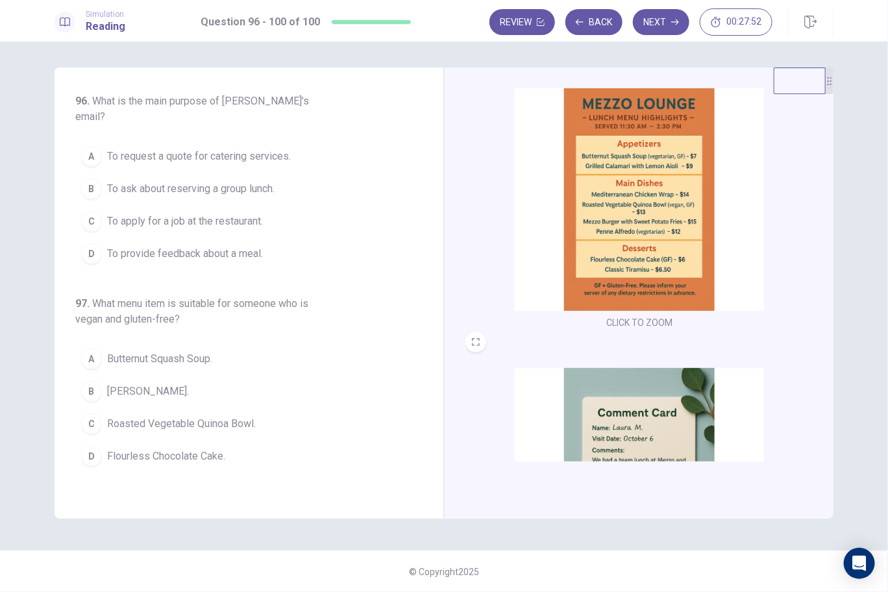
click at [690, 240] on img at bounding box center [639, 197] width 249 height 227
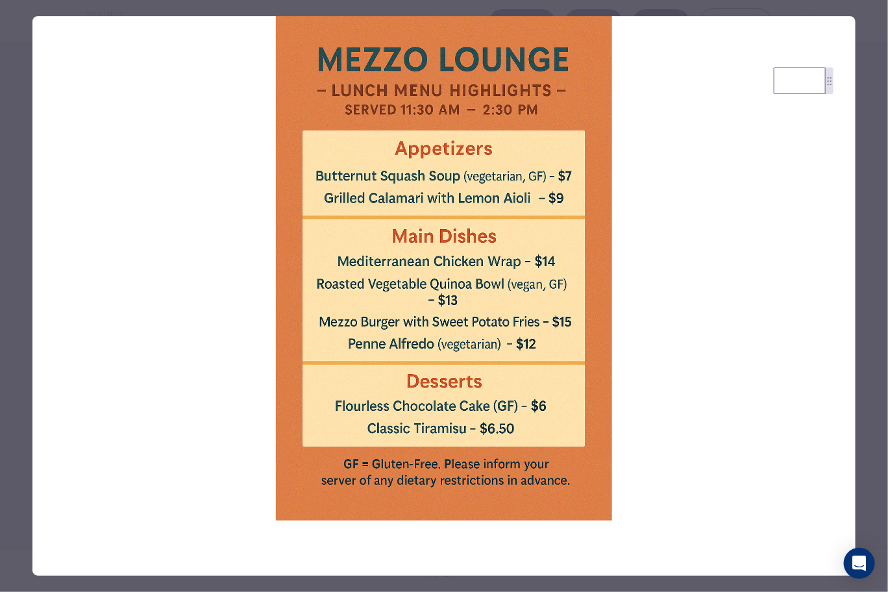
click at [887, 242] on div at bounding box center [444, 296] width 888 height 592
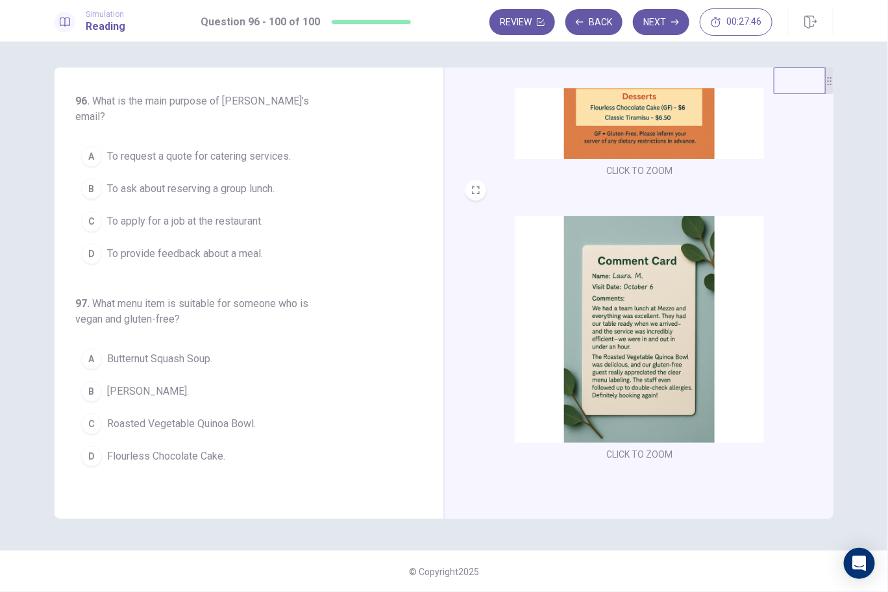
scroll to position [477, 0]
click at [680, 305] on img at bounding box center [639, 328] width 249 height 227
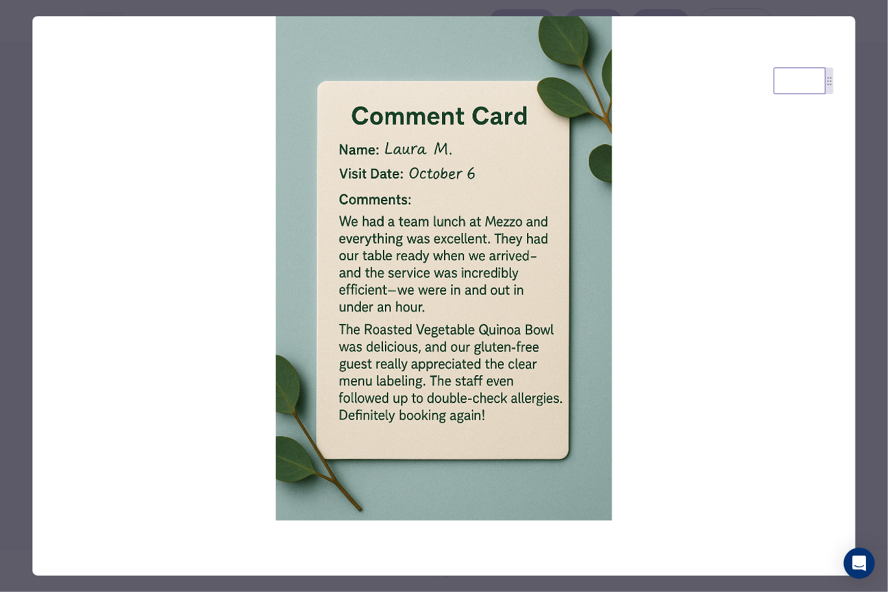
click at [869, 209] on div at bounding box center [444, 296] width 888 height 592
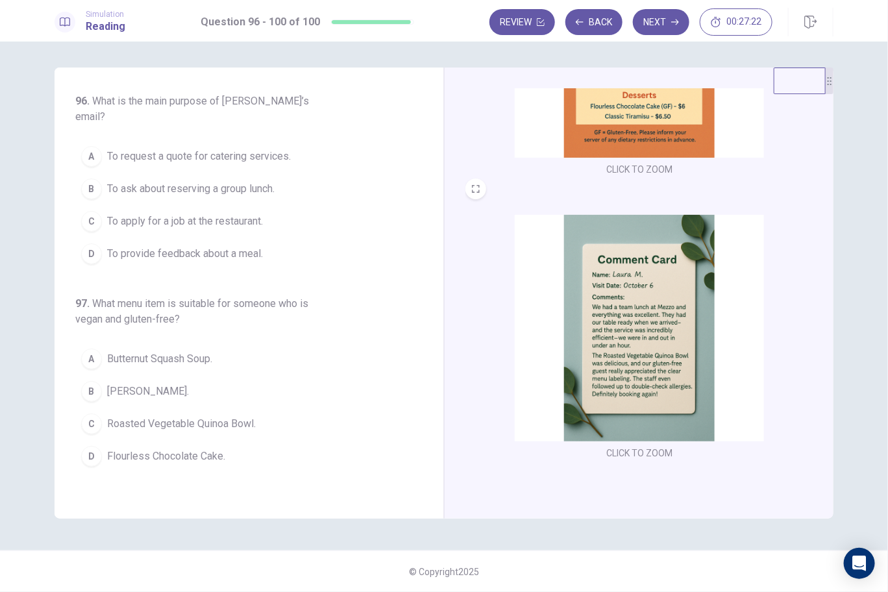
click at [197, 181] on span "To ask about reserving a group lunch." at bounding box center [190, 189] width 167 height 16
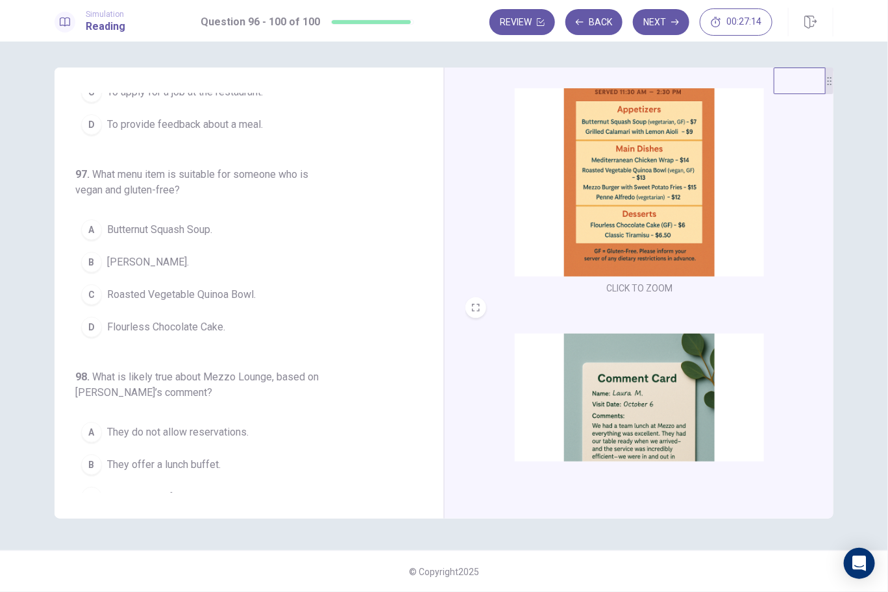
scroll to position [217, 0]
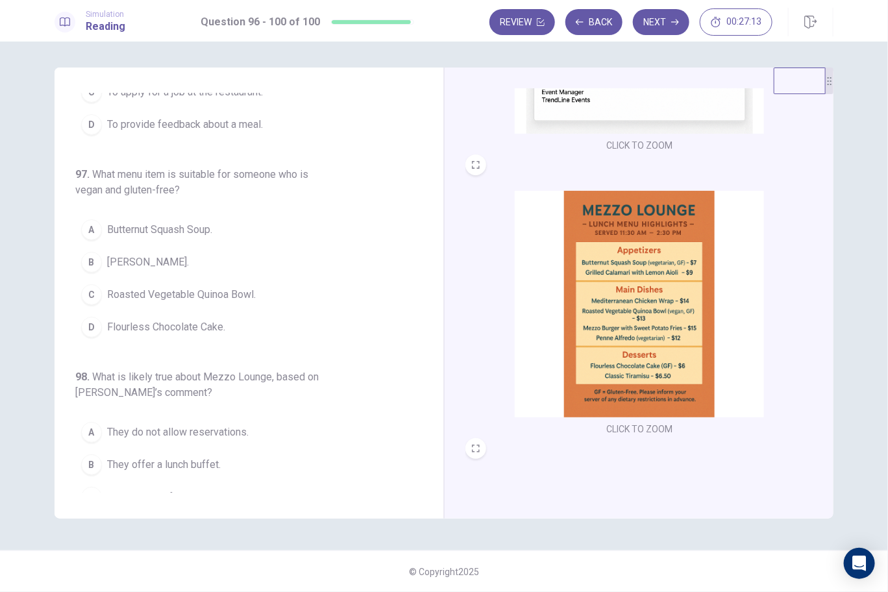
click at [635, 296] on img at bounding box center [639, 304] width 249 height 227
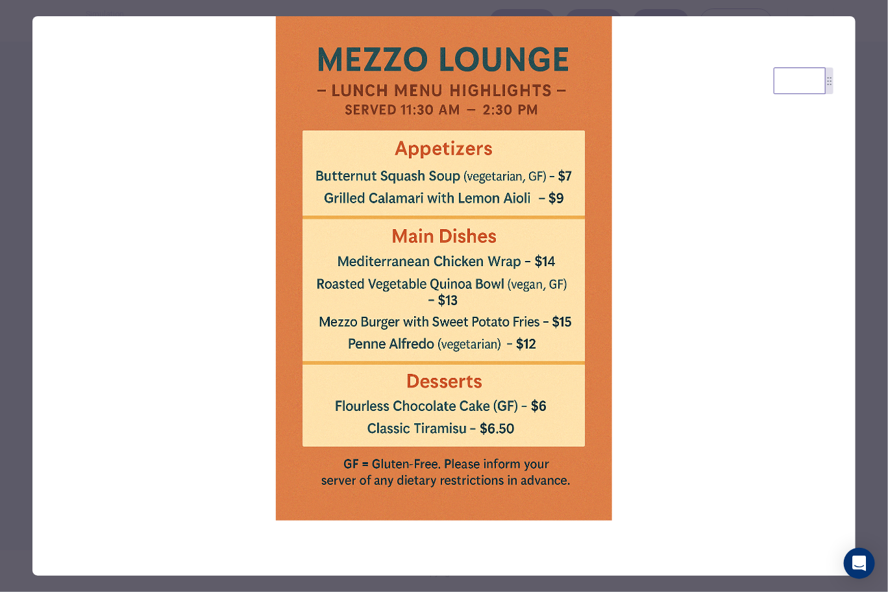
click at [867, 179] on div at bounding box center [444, 296] width 888 height 592
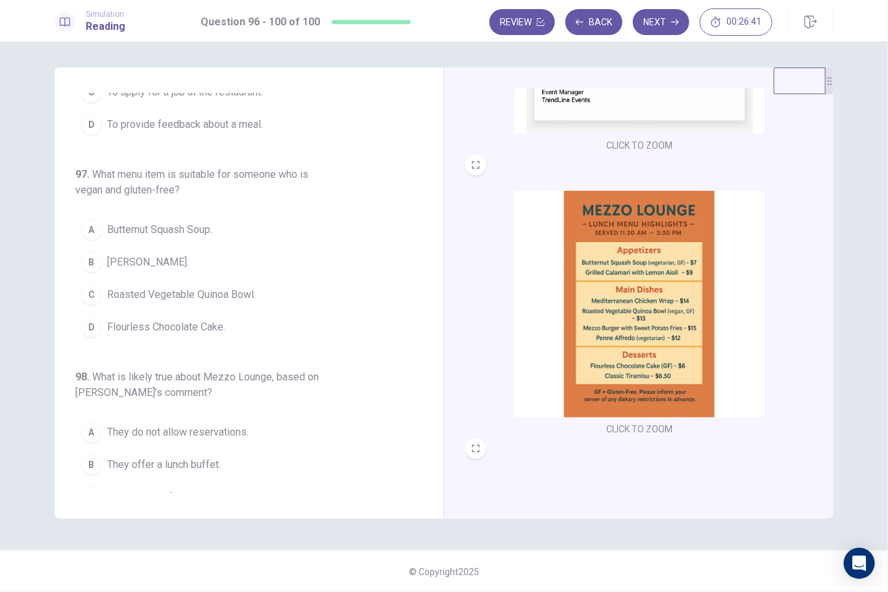
click at [184, 287] on span "Roasted Vegetable Quinoa Bowl." at bounding box center [181, 295] width 149 height 16
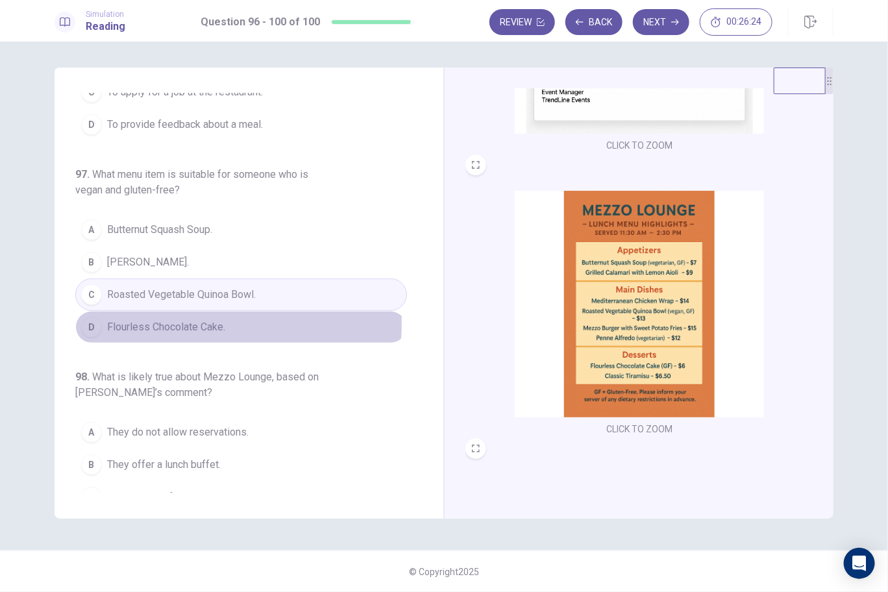
click at [130, 319] on span "Flourless Chocolate Cake." at bounding box center [166, 327] width 118 height 16
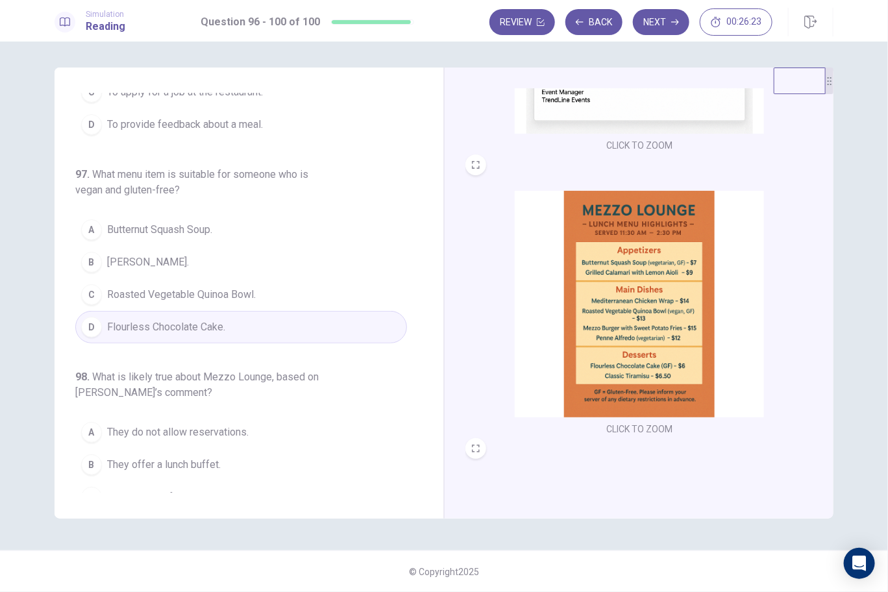
click at [130, 282] on button "C Roasted Vegetable Quinoa Bowl." at bounding box center [241, 295] width 332 height 32
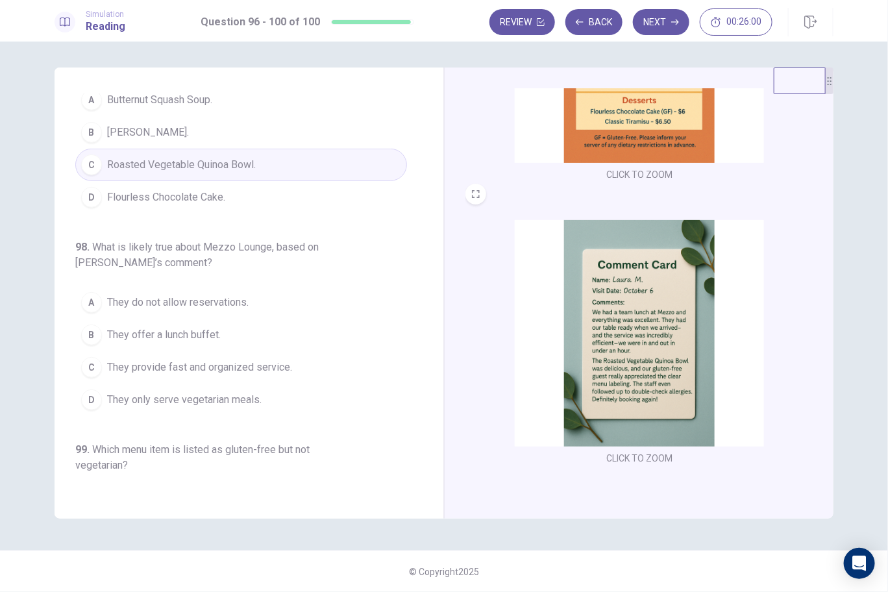
scroll to position [477, 0]
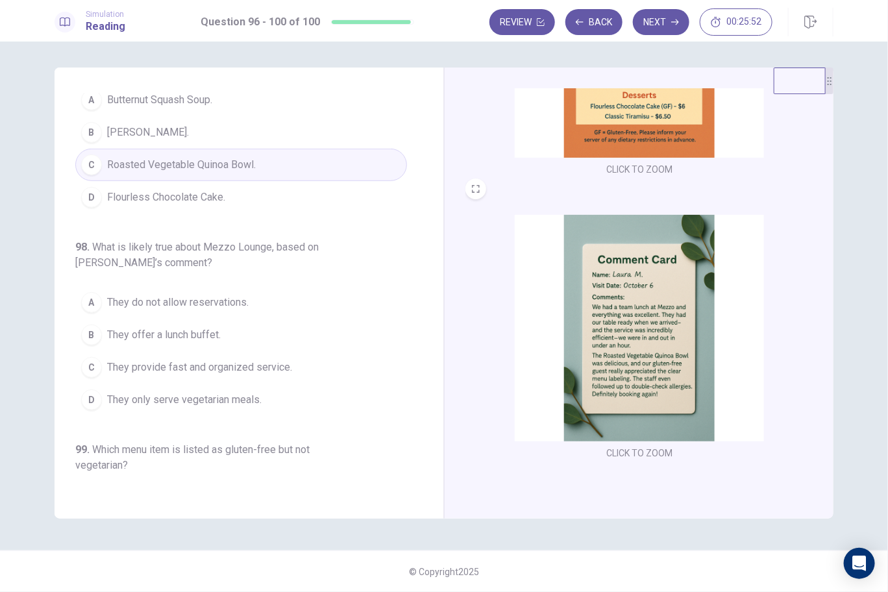
click at [258, 360] on span "They provide fast and organized service." at bounding box center [199, 368] width 185 height 16
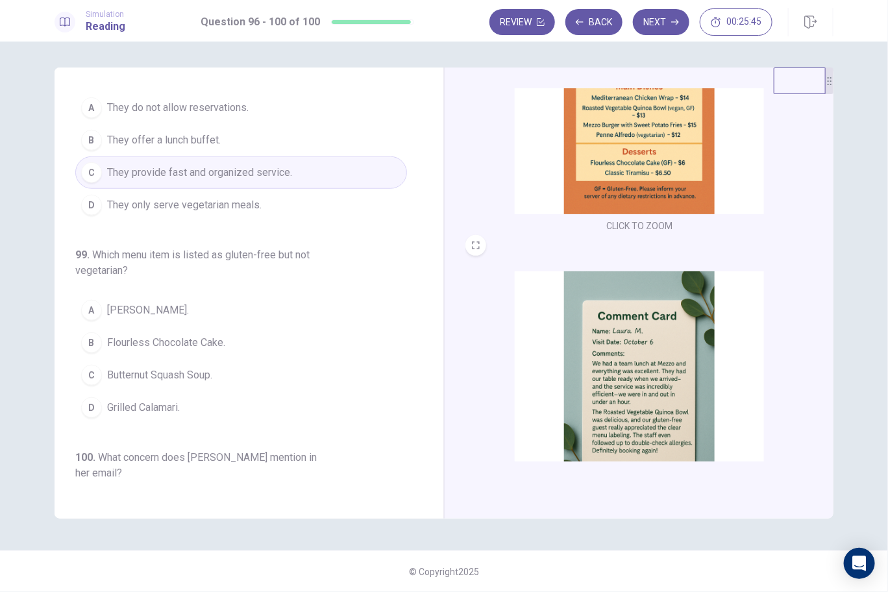
scroll to position [347, 0]
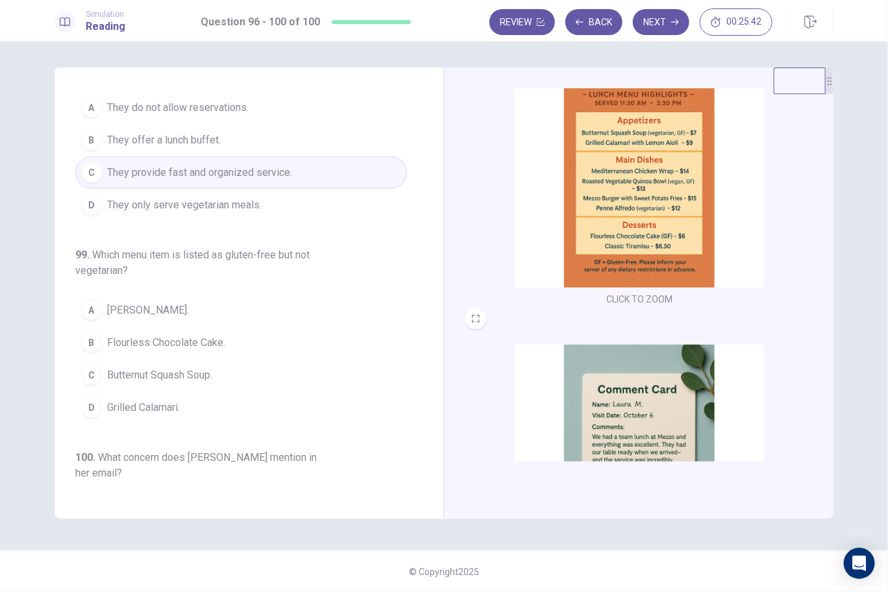
click at [168, 335] on span "Flourless Chocolate Cake." at bounding box center [166, 343] width 118 height 16
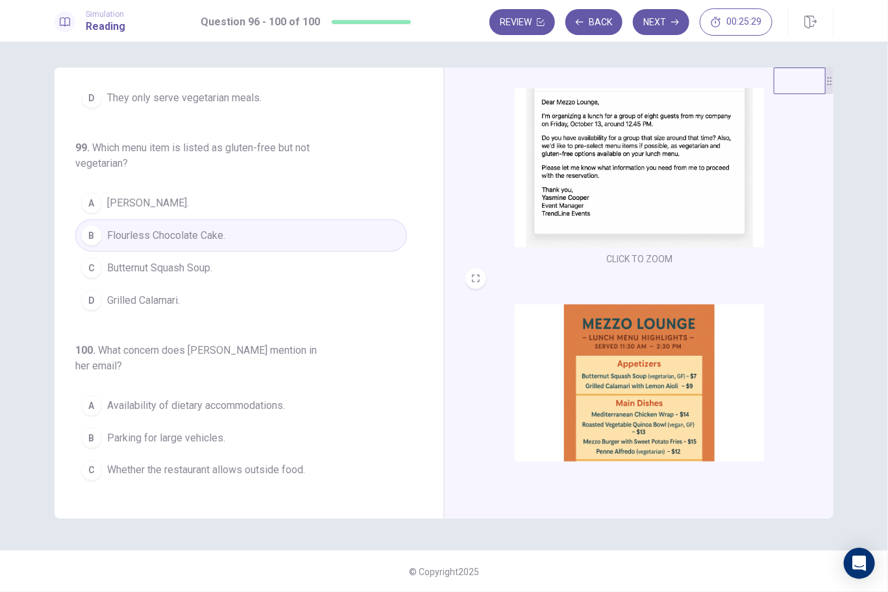
scroll to position [0, 0]
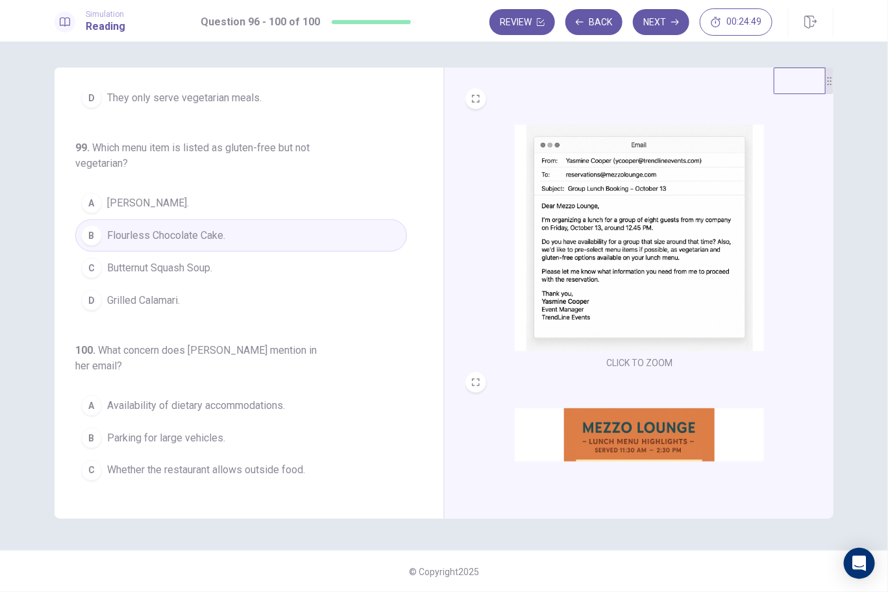
click at [182, 398] on span "Availability of dietary accommodations." at bounding box center [196, 406] width 178 height 16
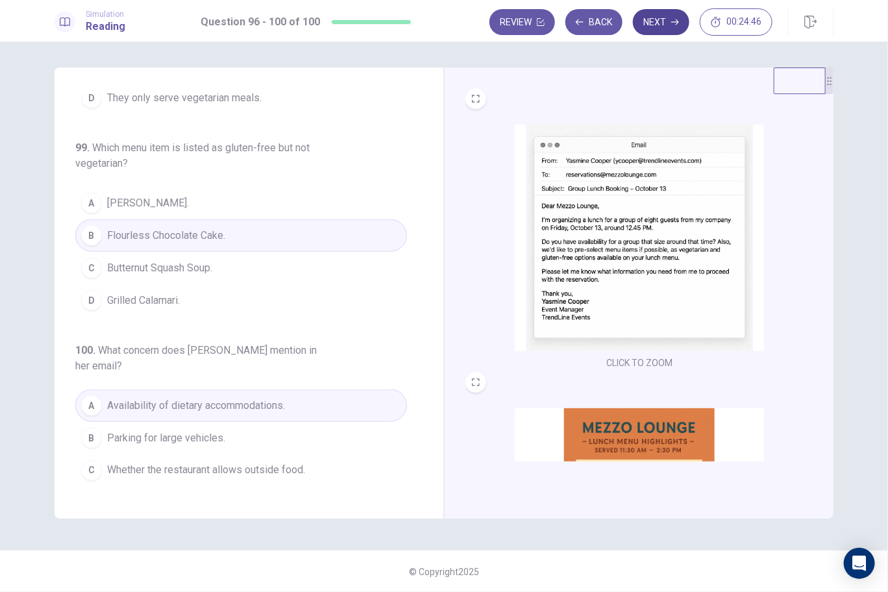
click at [671, 21] on button "Next" at bounding box center [661, 22] width 56 height 26
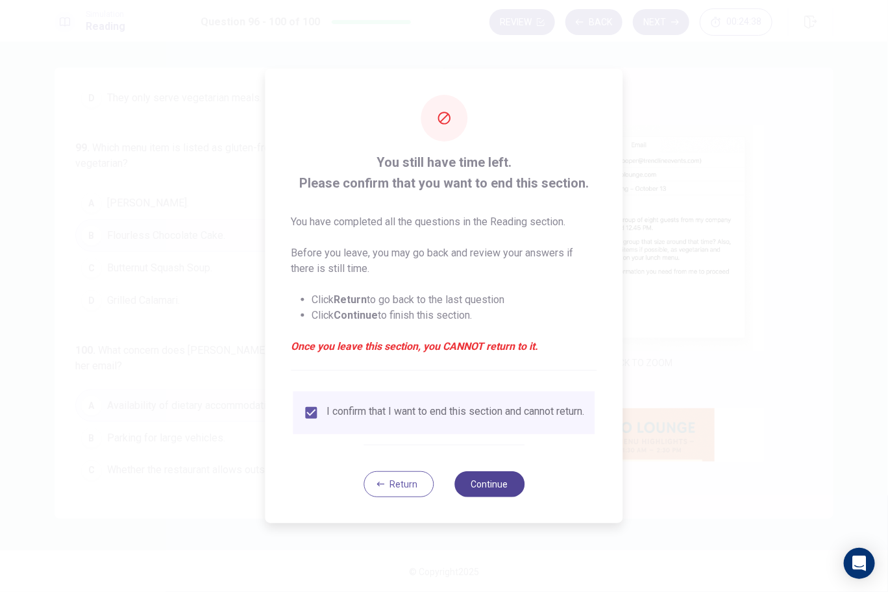
click at [491, 490] on button "Continue" at bounding box center [489, 484] width 70 height 26
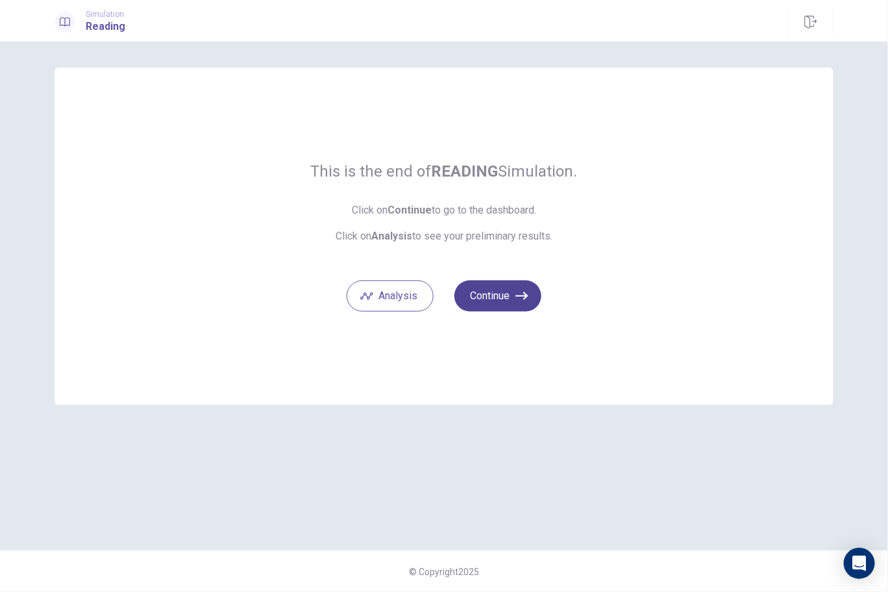
click at [493, 303] on button "Continue" at bounding box center [497, 295] width 87 height 31
